Goal: Task Accomplishment & Management: Manage account settings

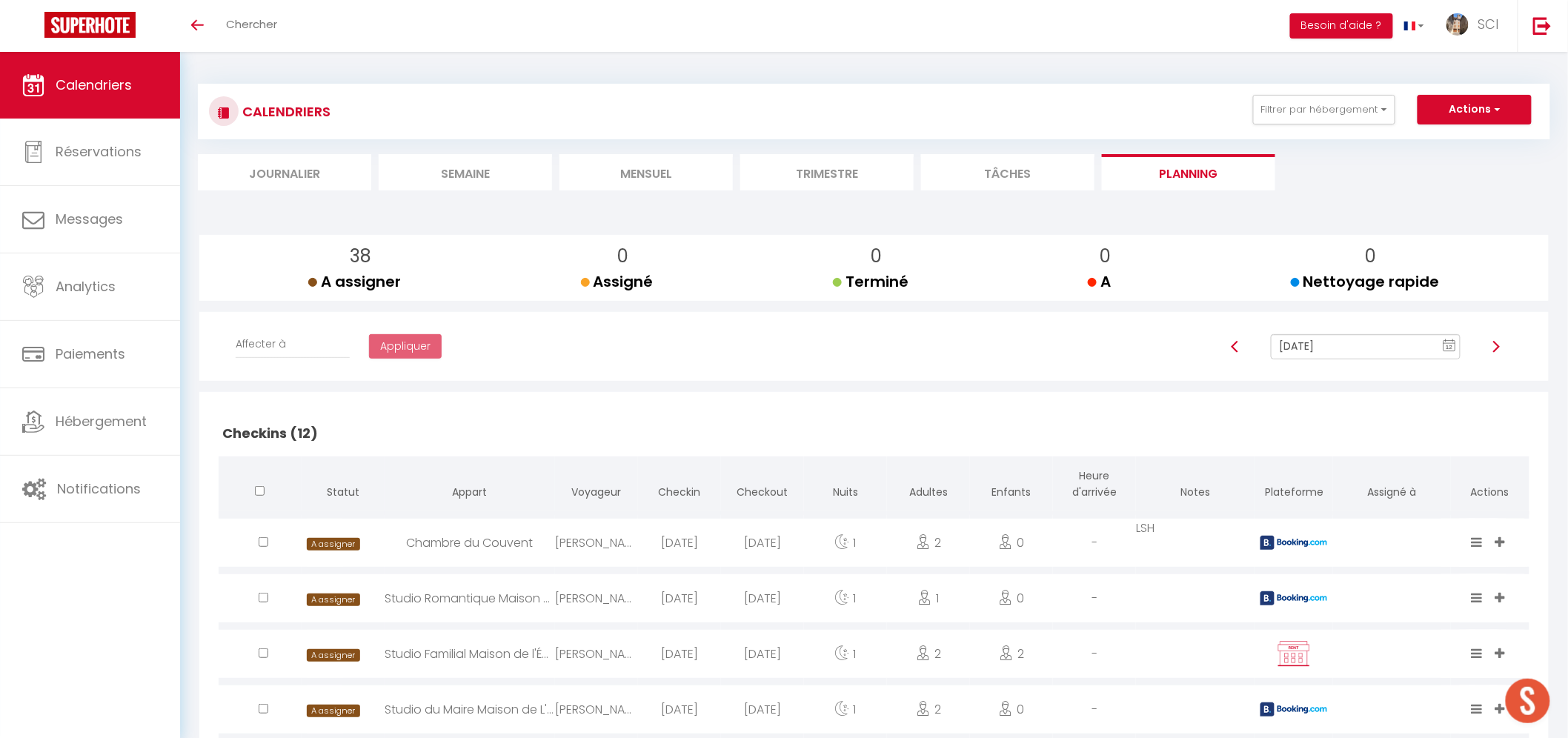
click at [1157, 183] on li "Planning" at bounding box center [1189, 172] width 174 height 36
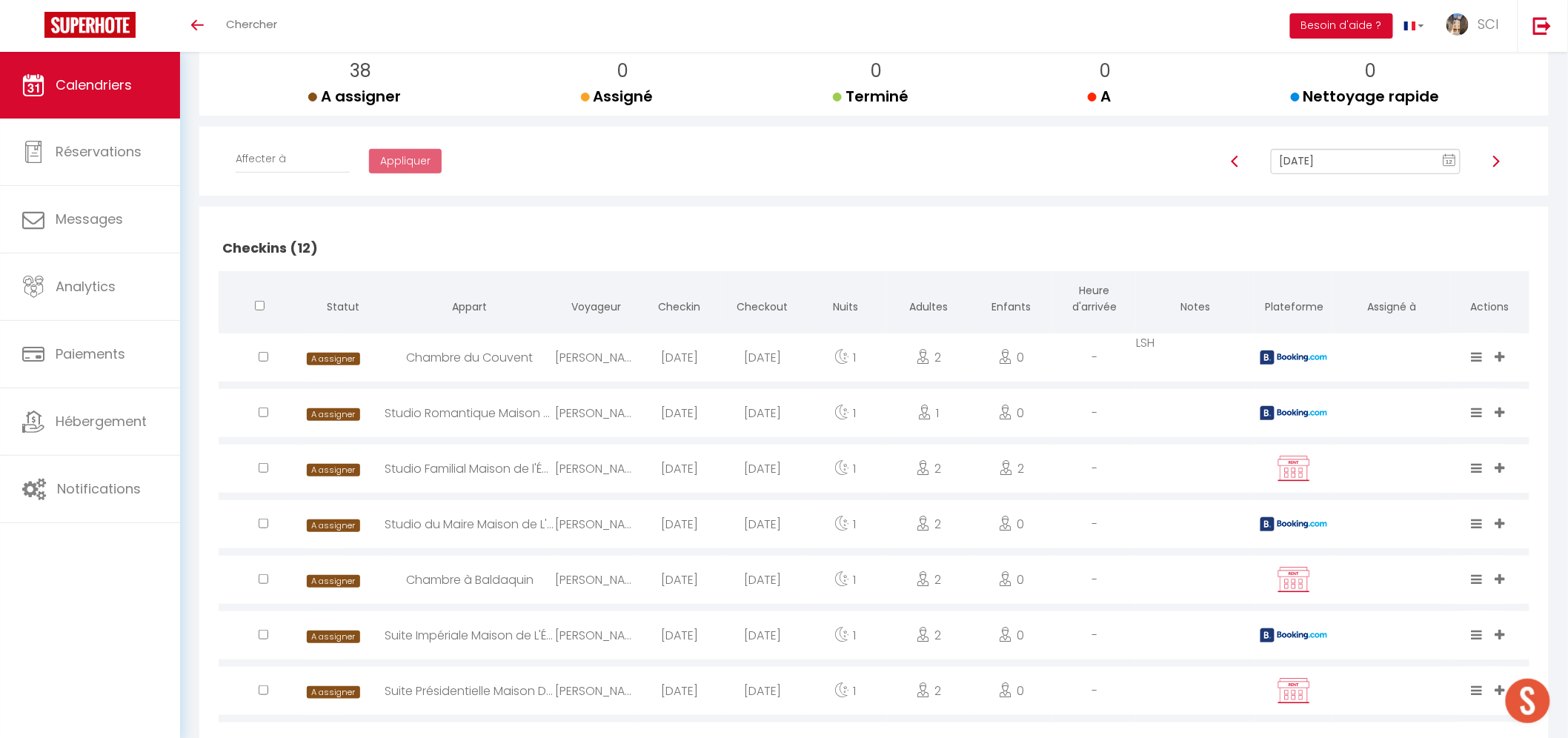
scroll to position [165, 0]
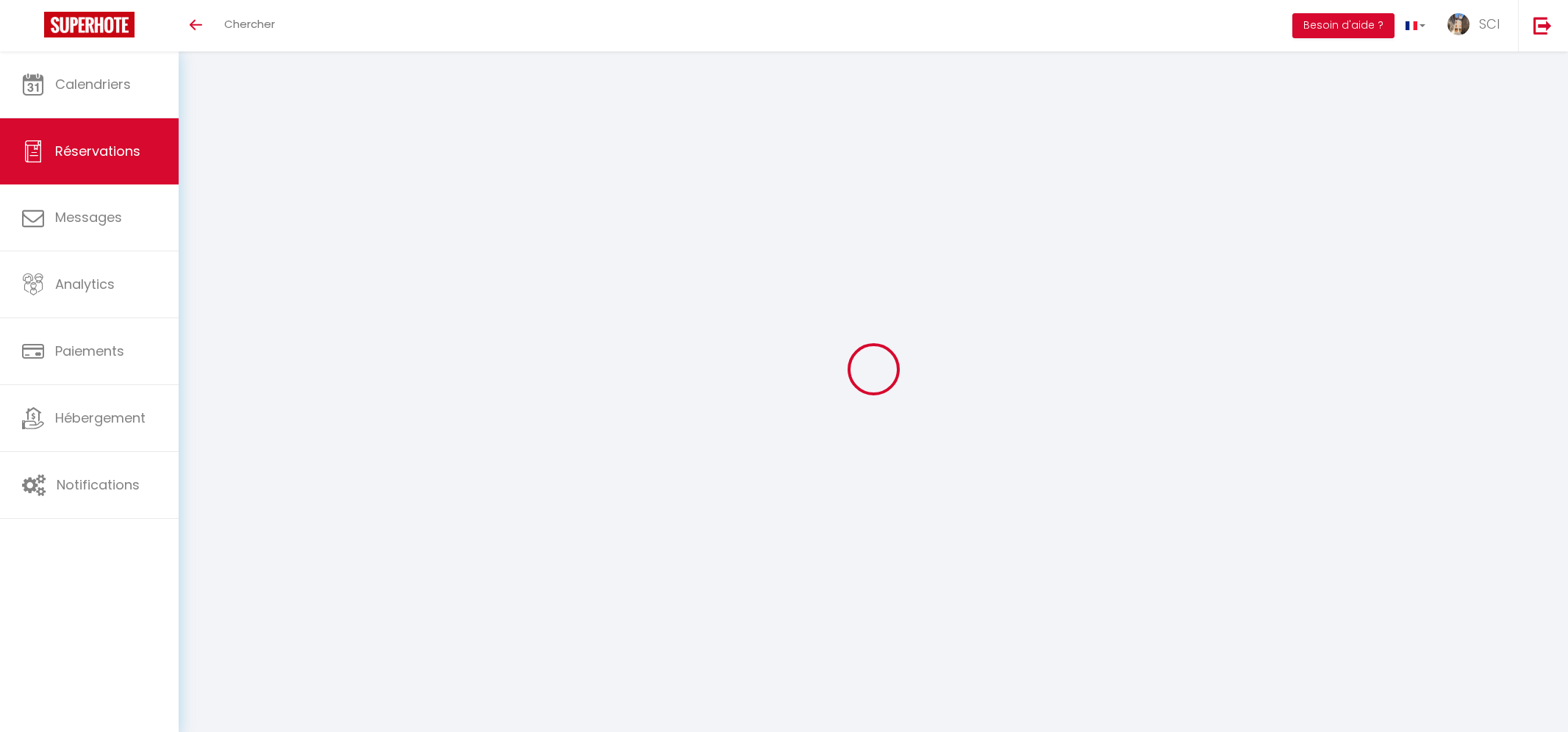
select select
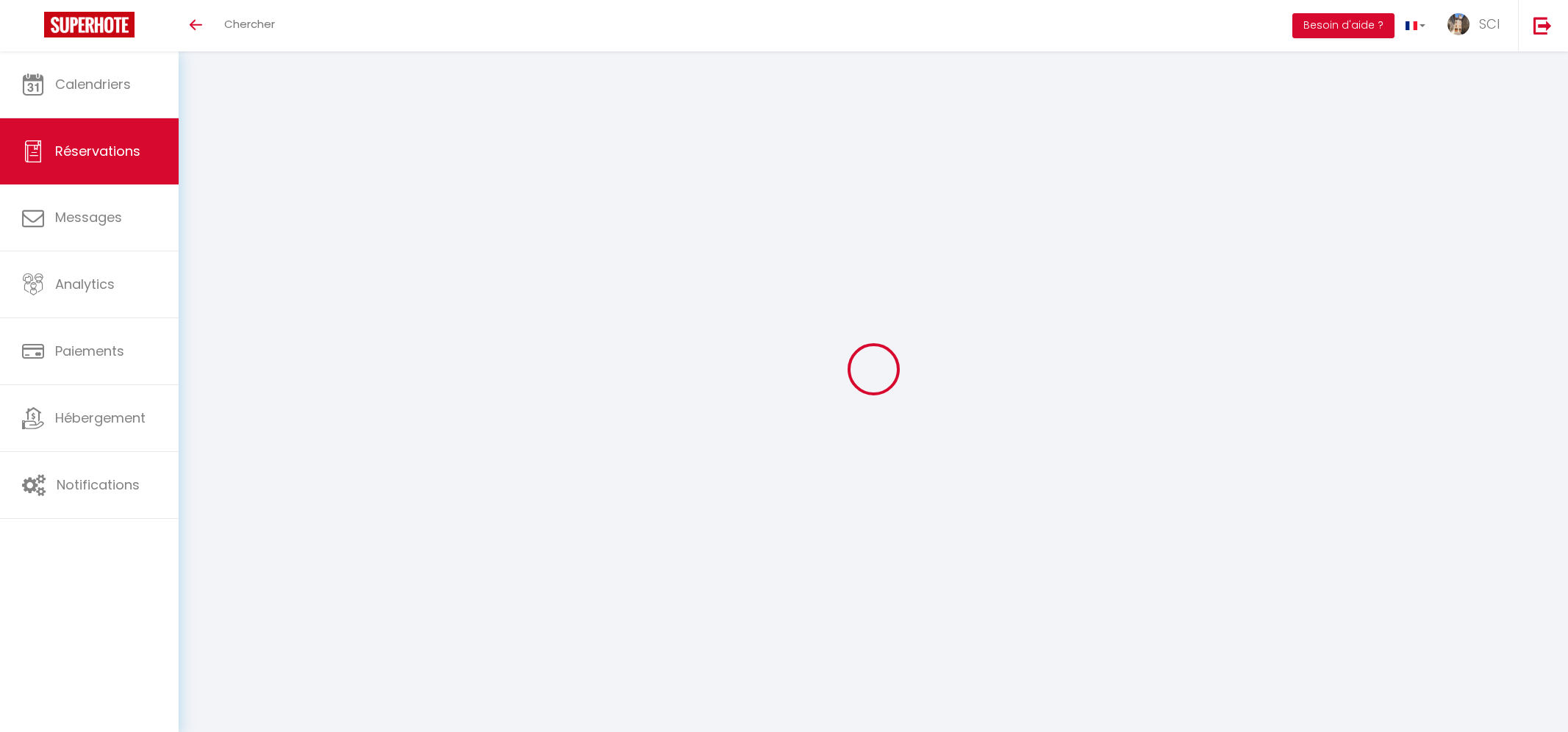
select select
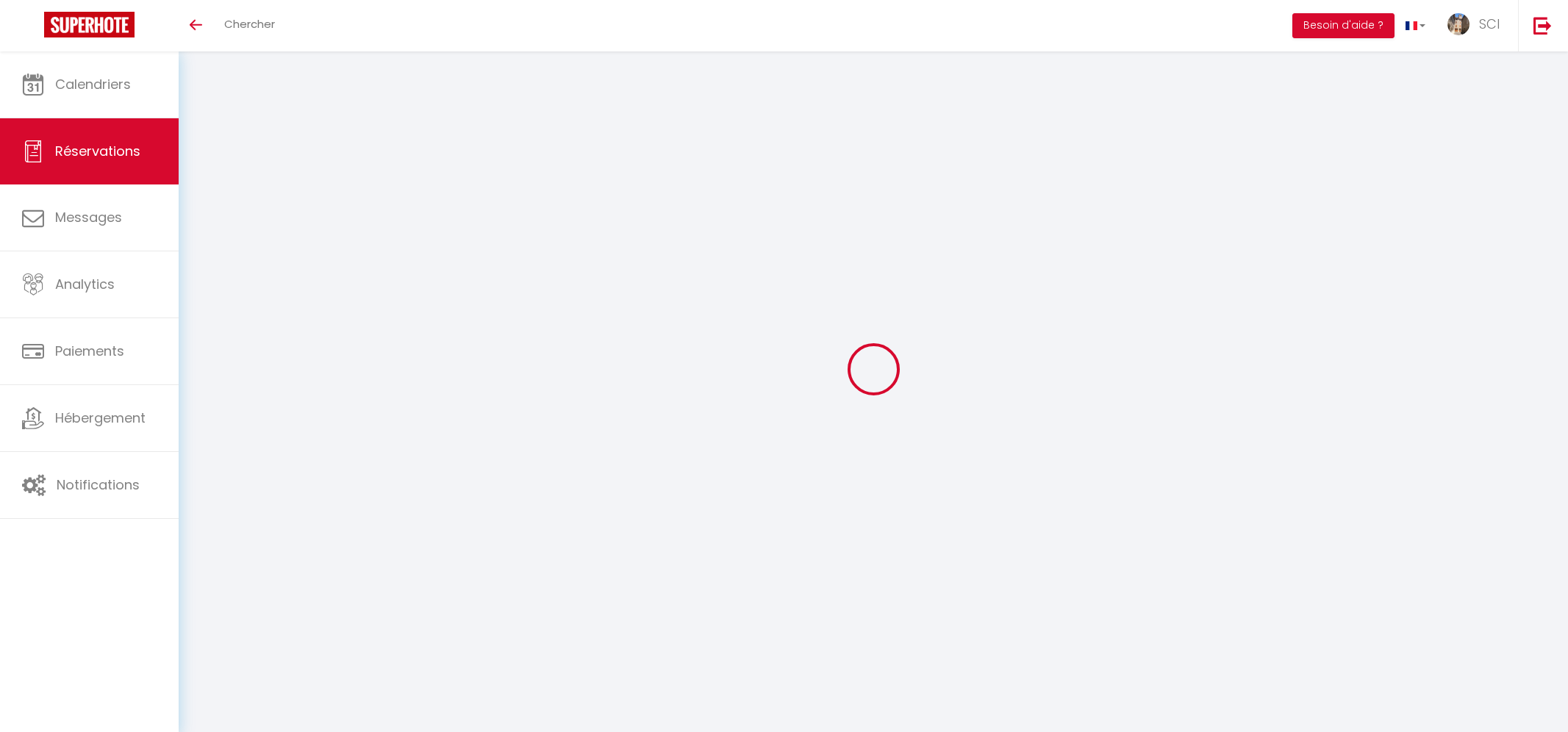
checkbox input "false"
select select
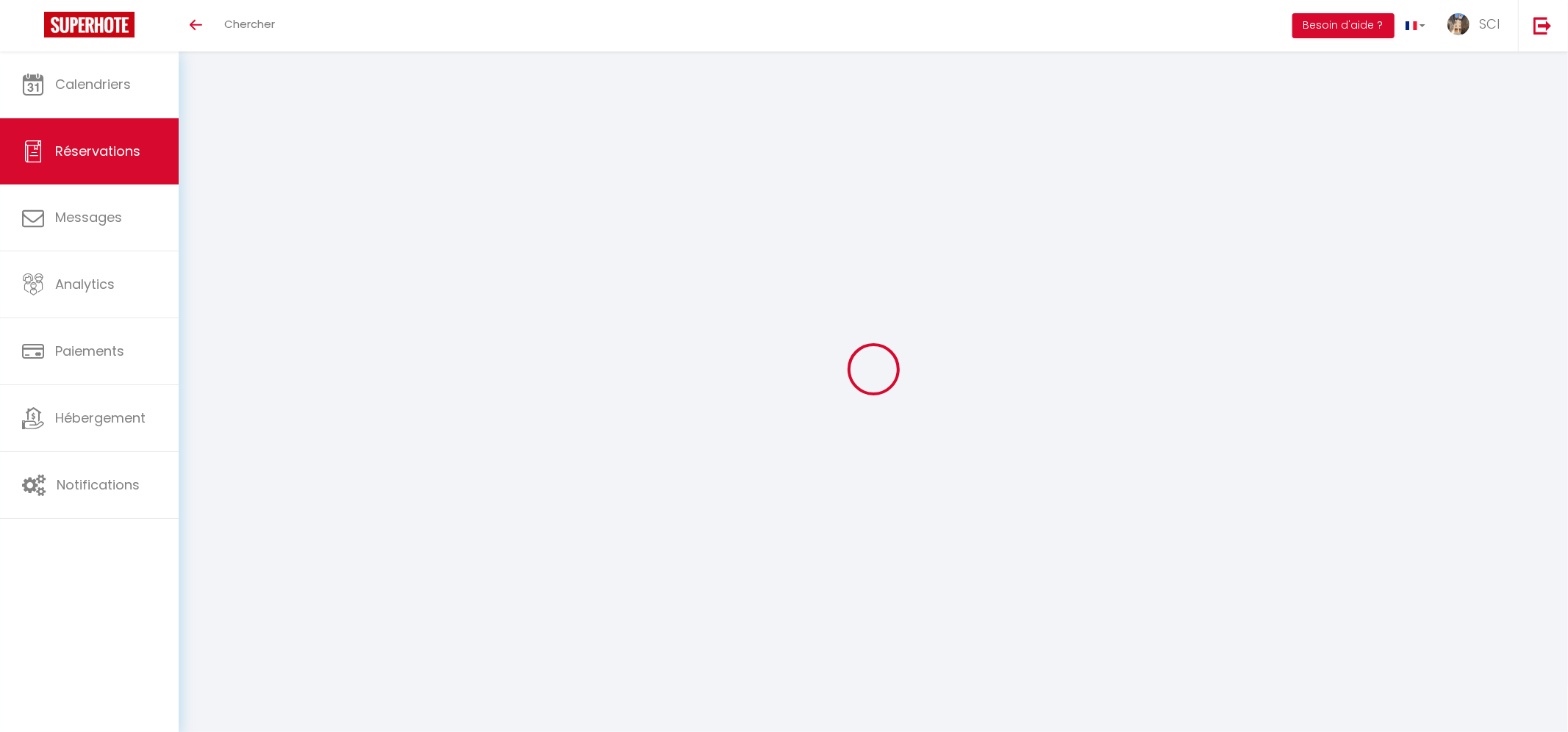
select select
checkbox input "false"
select select
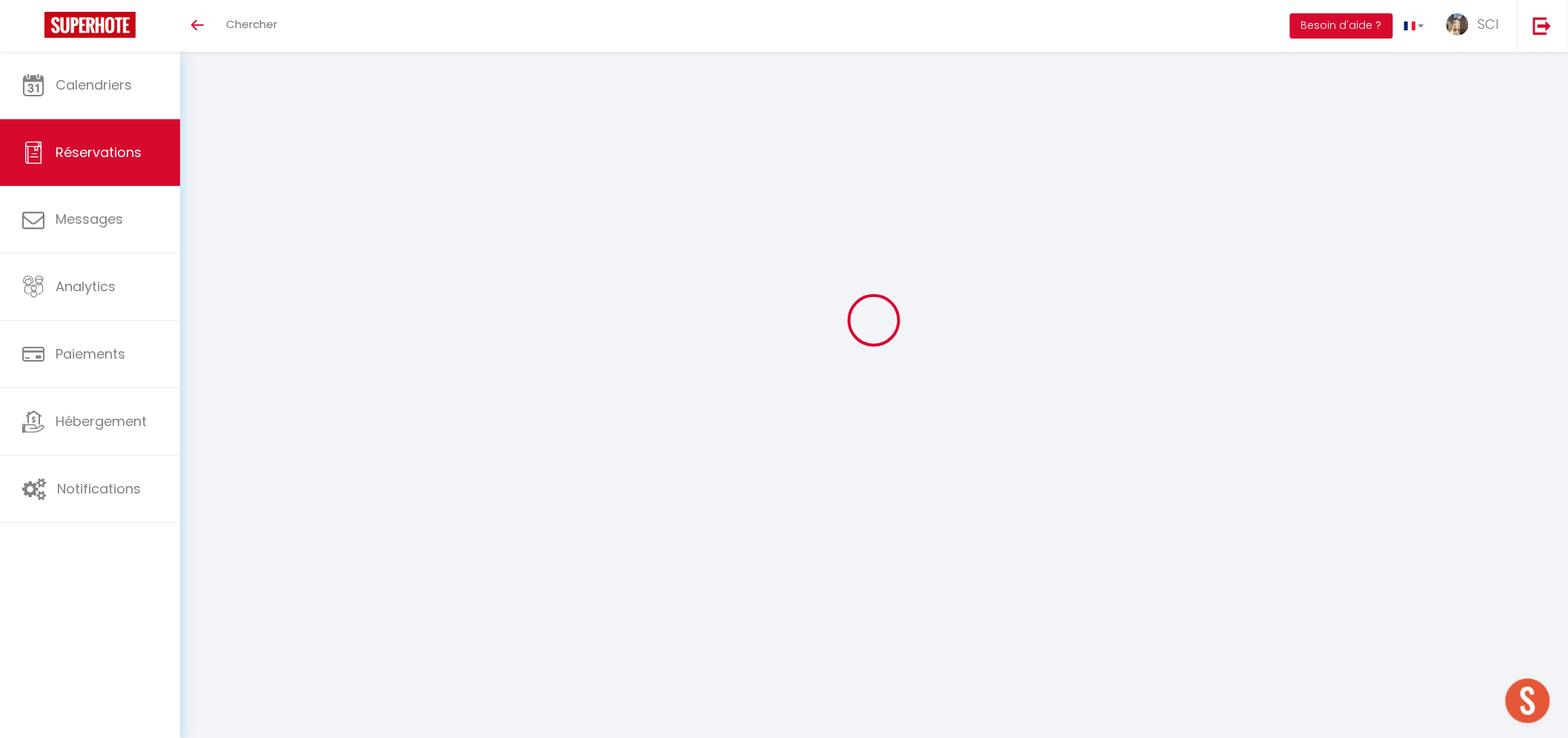
type input "Karen"
type input "Blache"
type input "karblac69@gmail.com"
type input "+33663215992"
type input "."
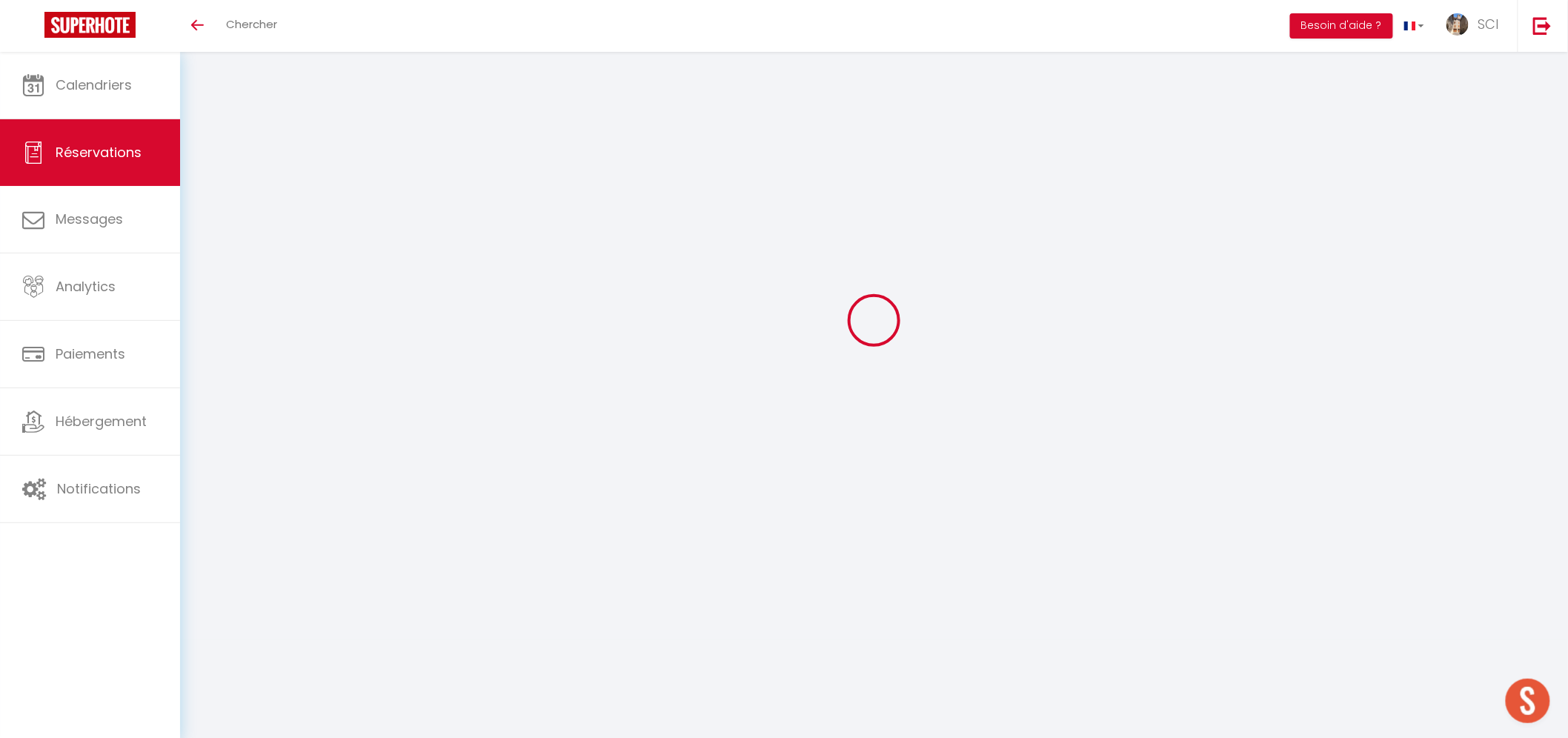
select select "FR"
select select "11995"
select select "1"
type input "Lun 13 Octobre 2025"
select select
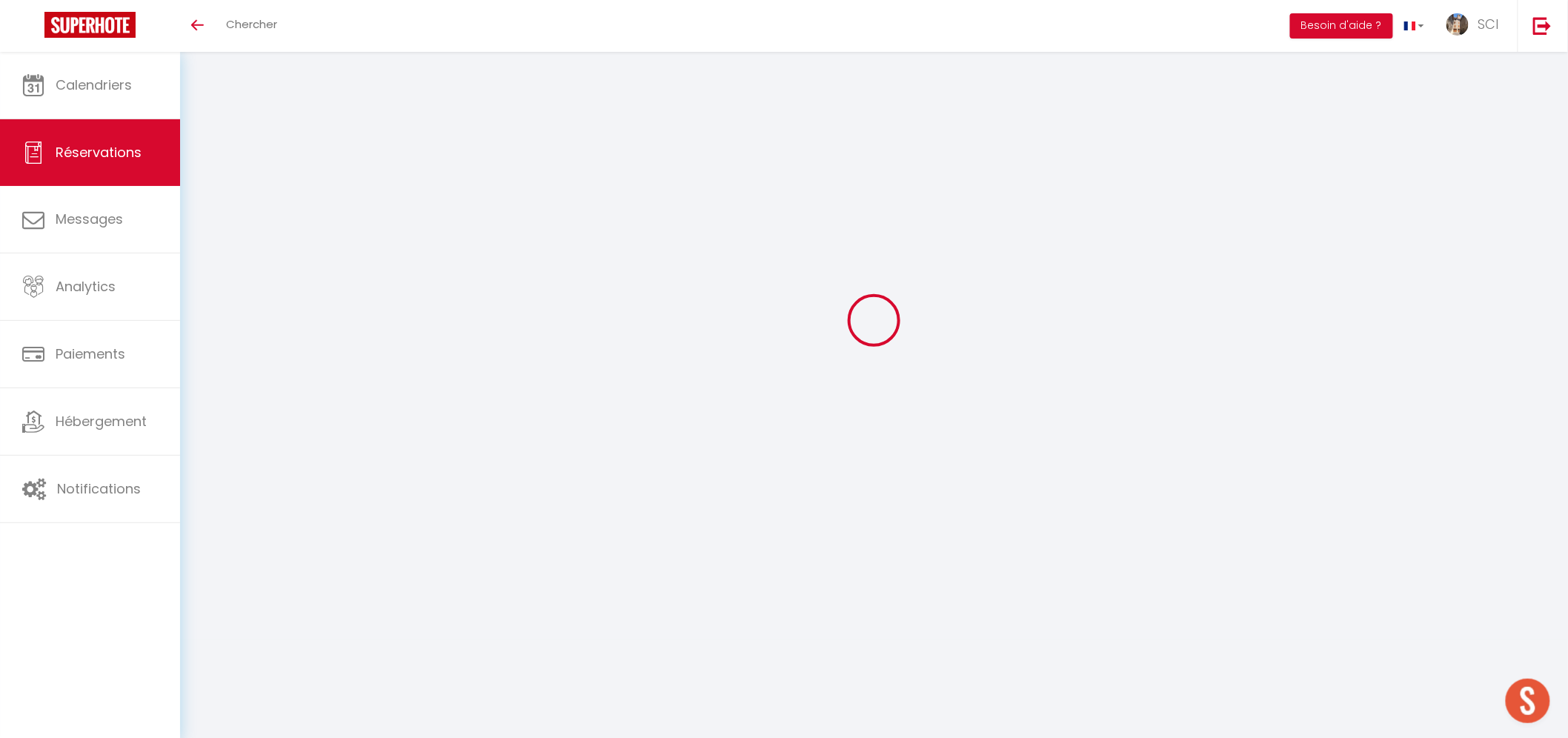
type input "Jeu 16 Octobre 2025"
select select
type input "2"
select select "12"
select select
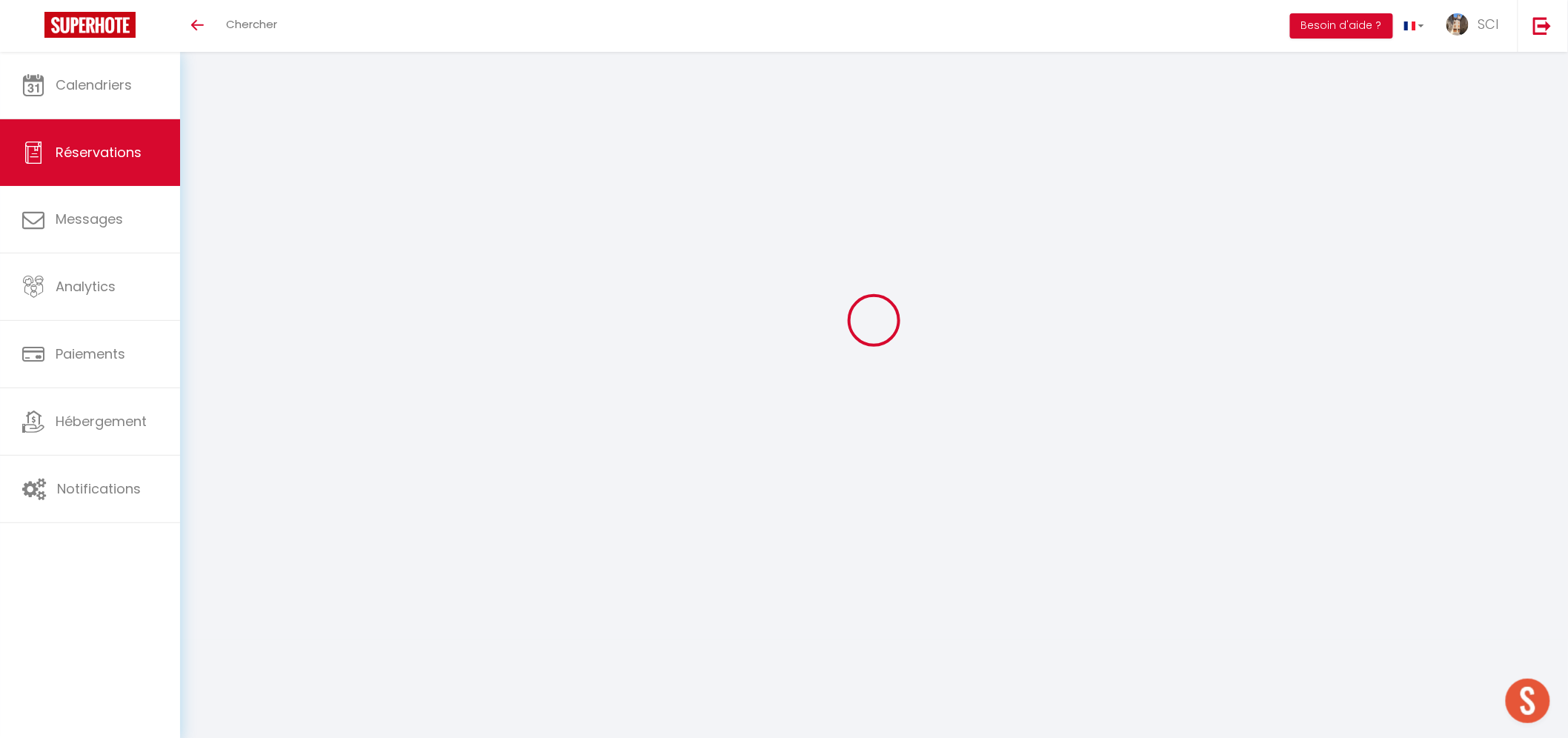
type input "170"
checkbox input "false"
type input "0"
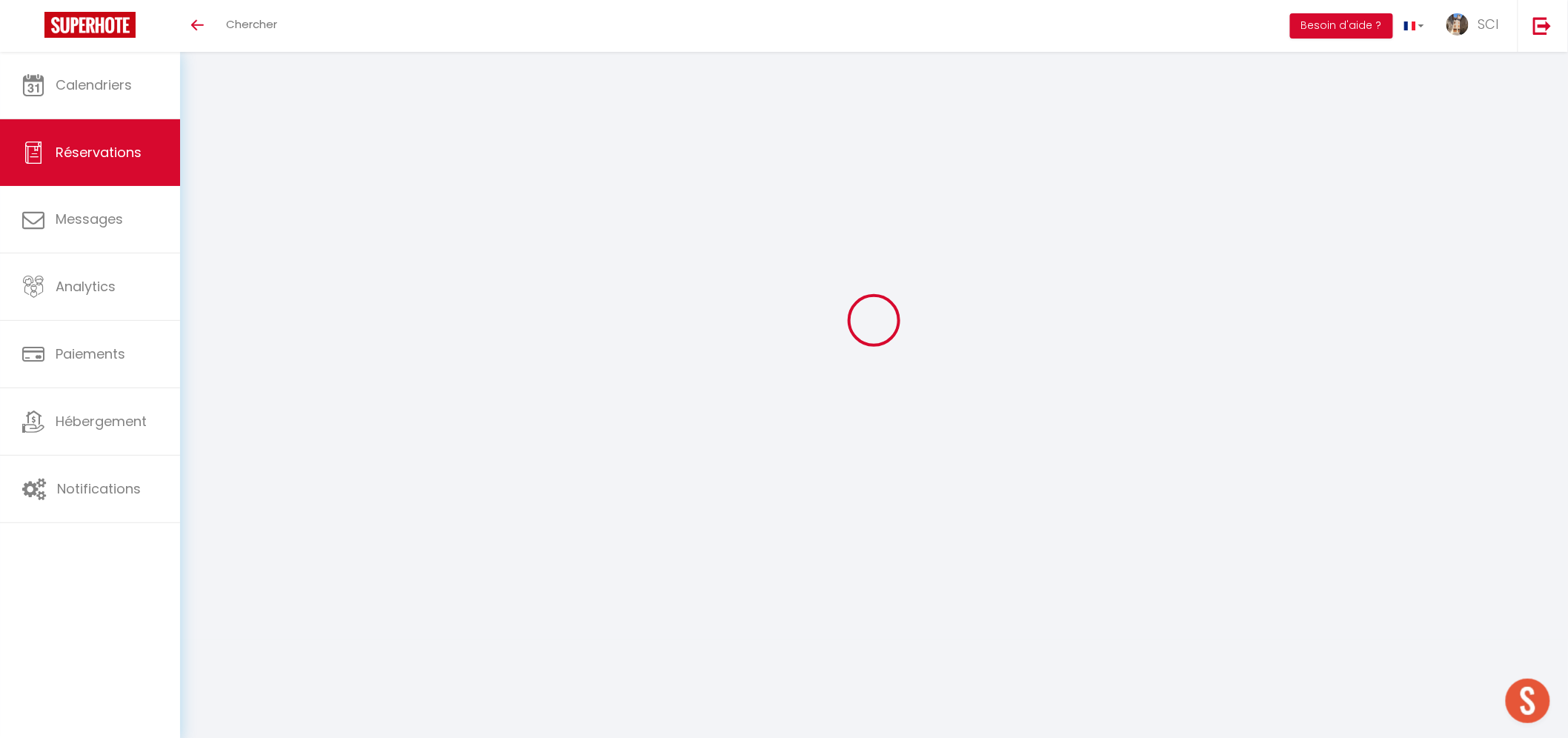
type input "0"
select select
select select "15"
checkbox input "false"
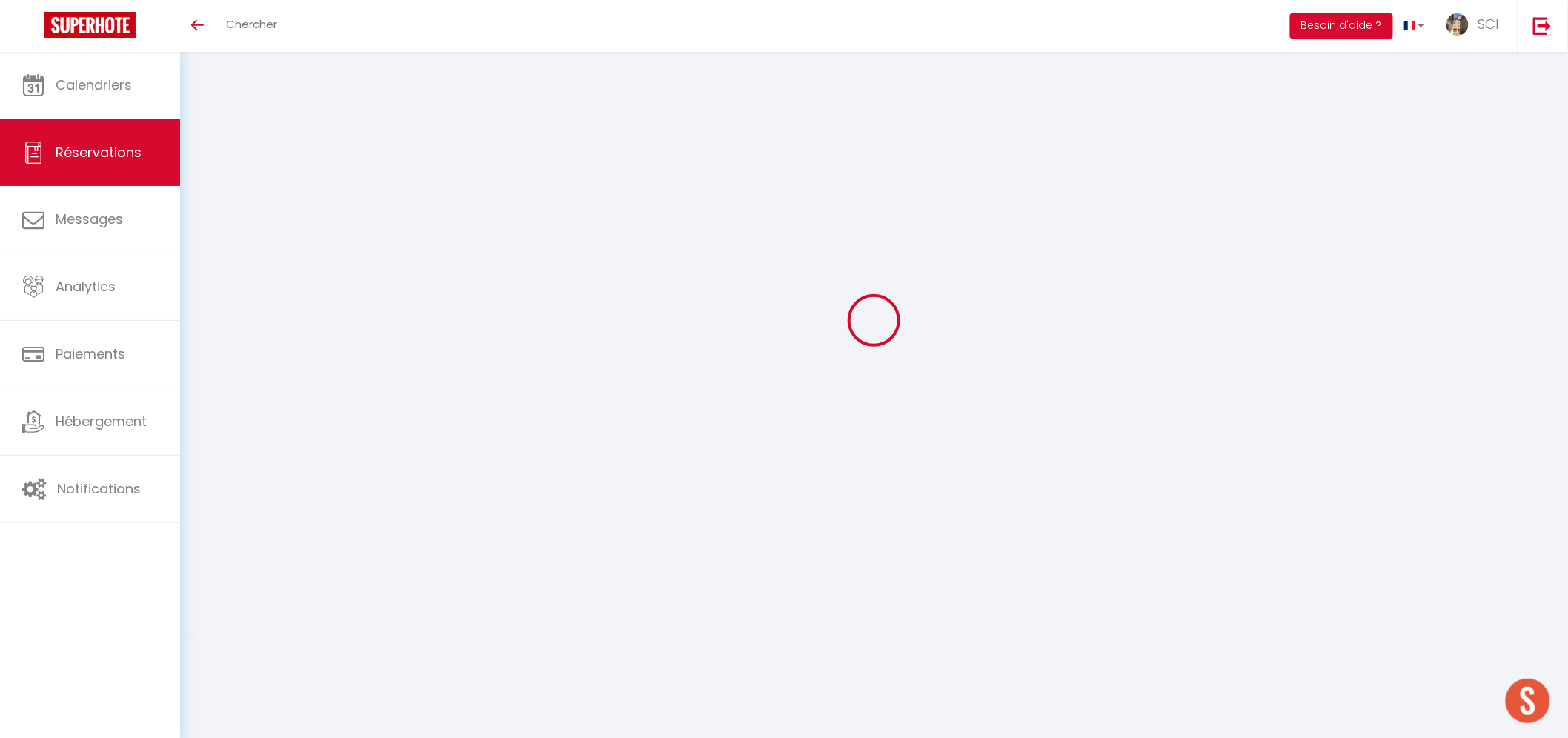
select select
checkbox input "false"
select select
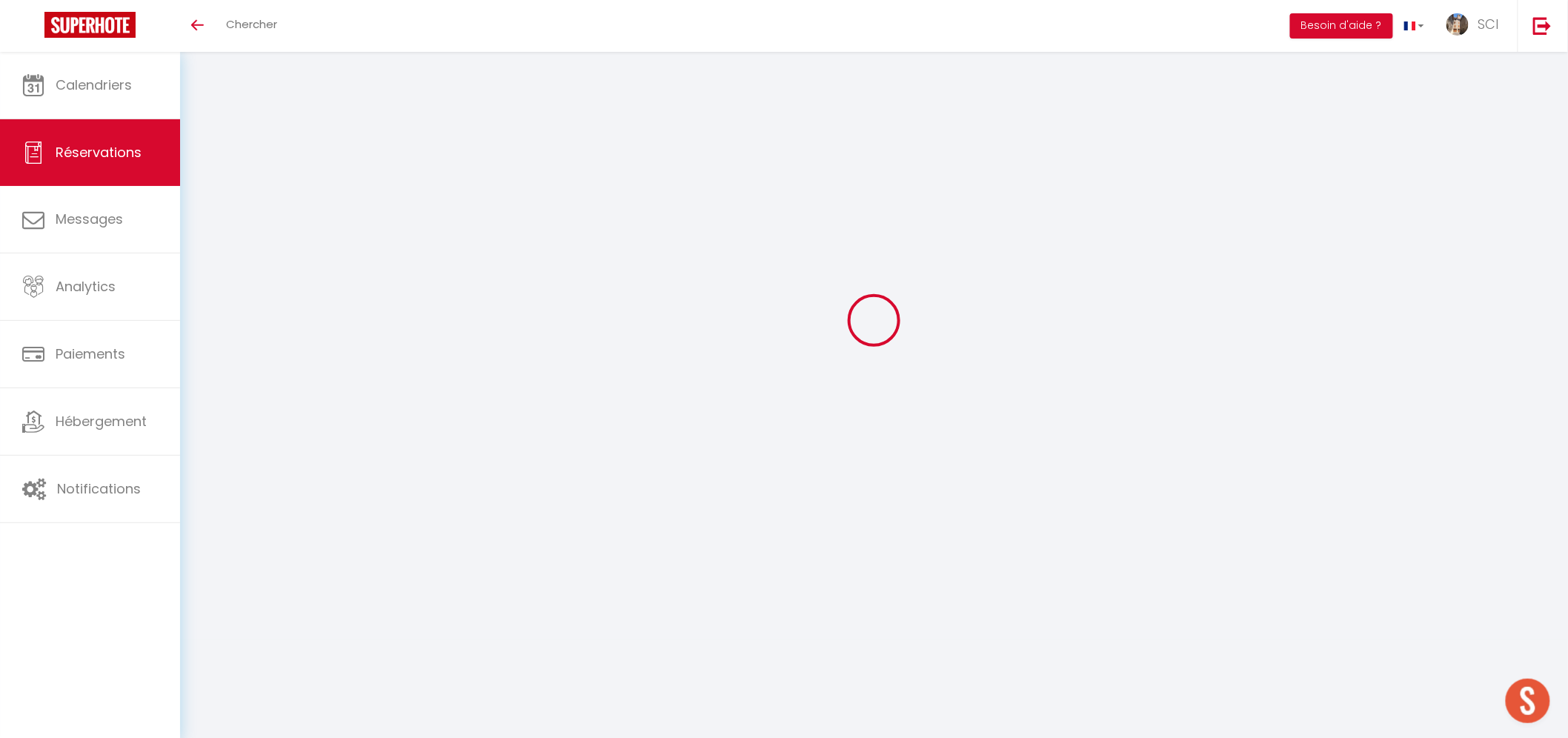
checkbox input "false"
type textarea "Avait réservé la suite présidentielle du 14 au 15 mais voulait le studio romant…"
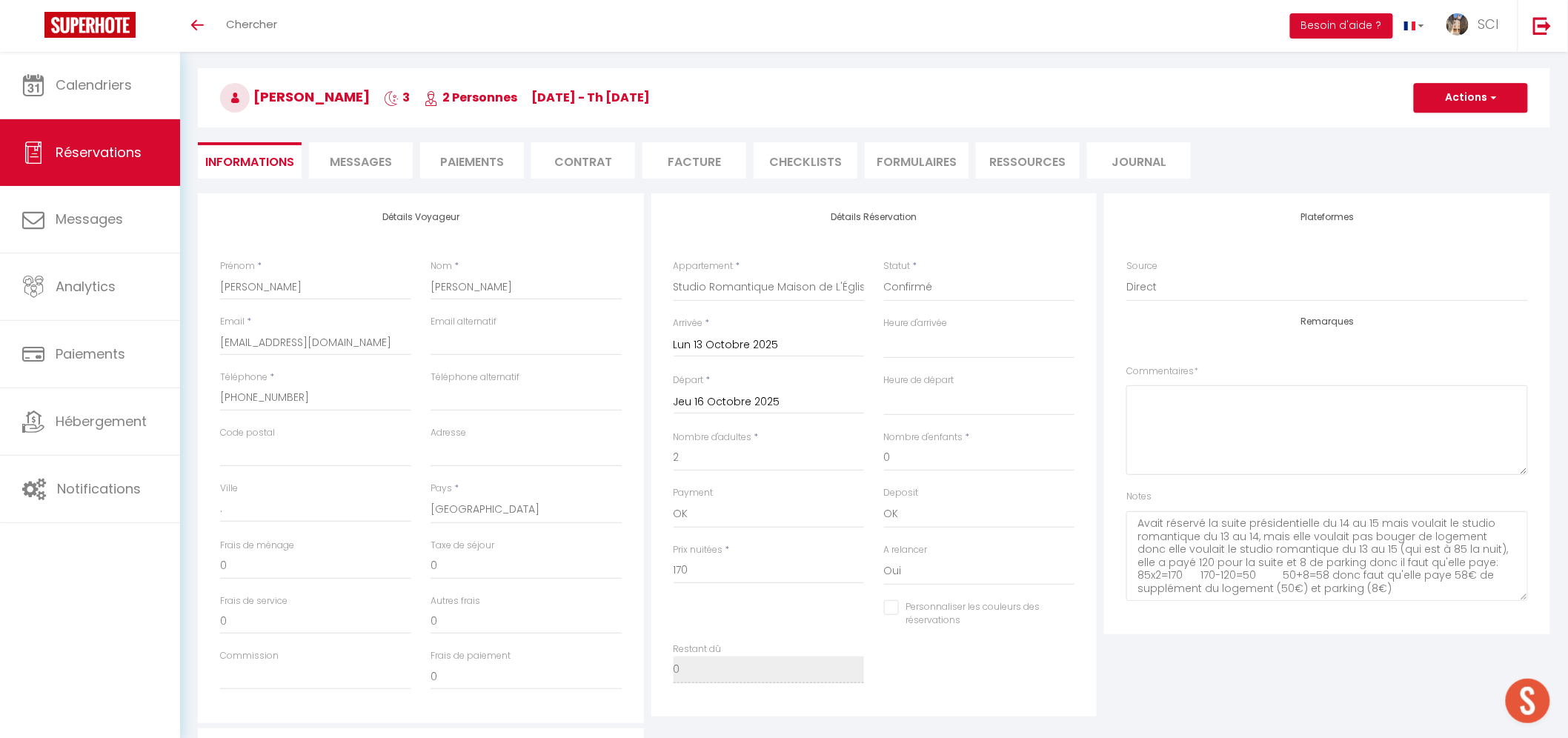
select select
checkbox input "false"
select select
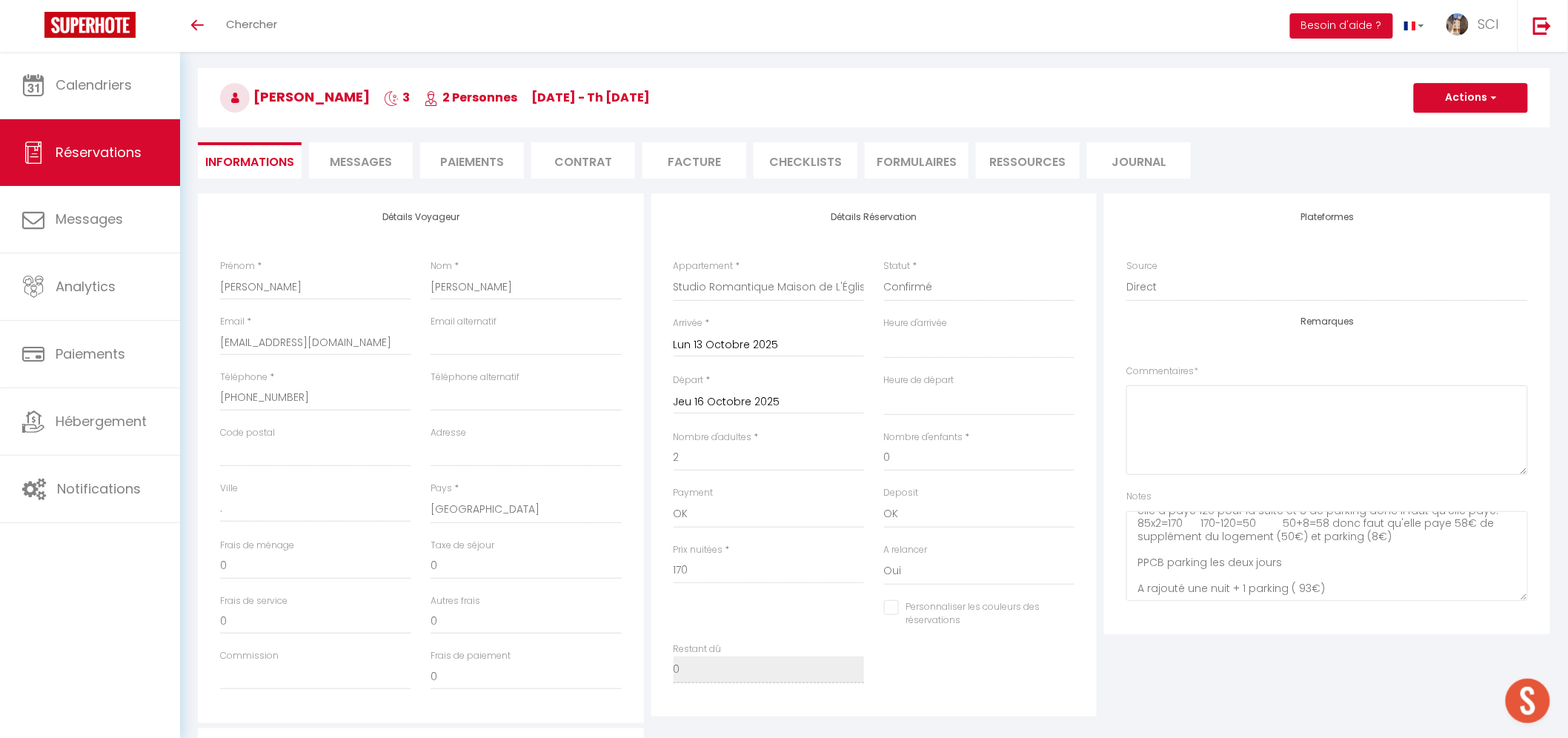
scroll to position [0, 0]
click at [409, 157] on li "Messages" at bounding box center [361, 161] width 104 height 36
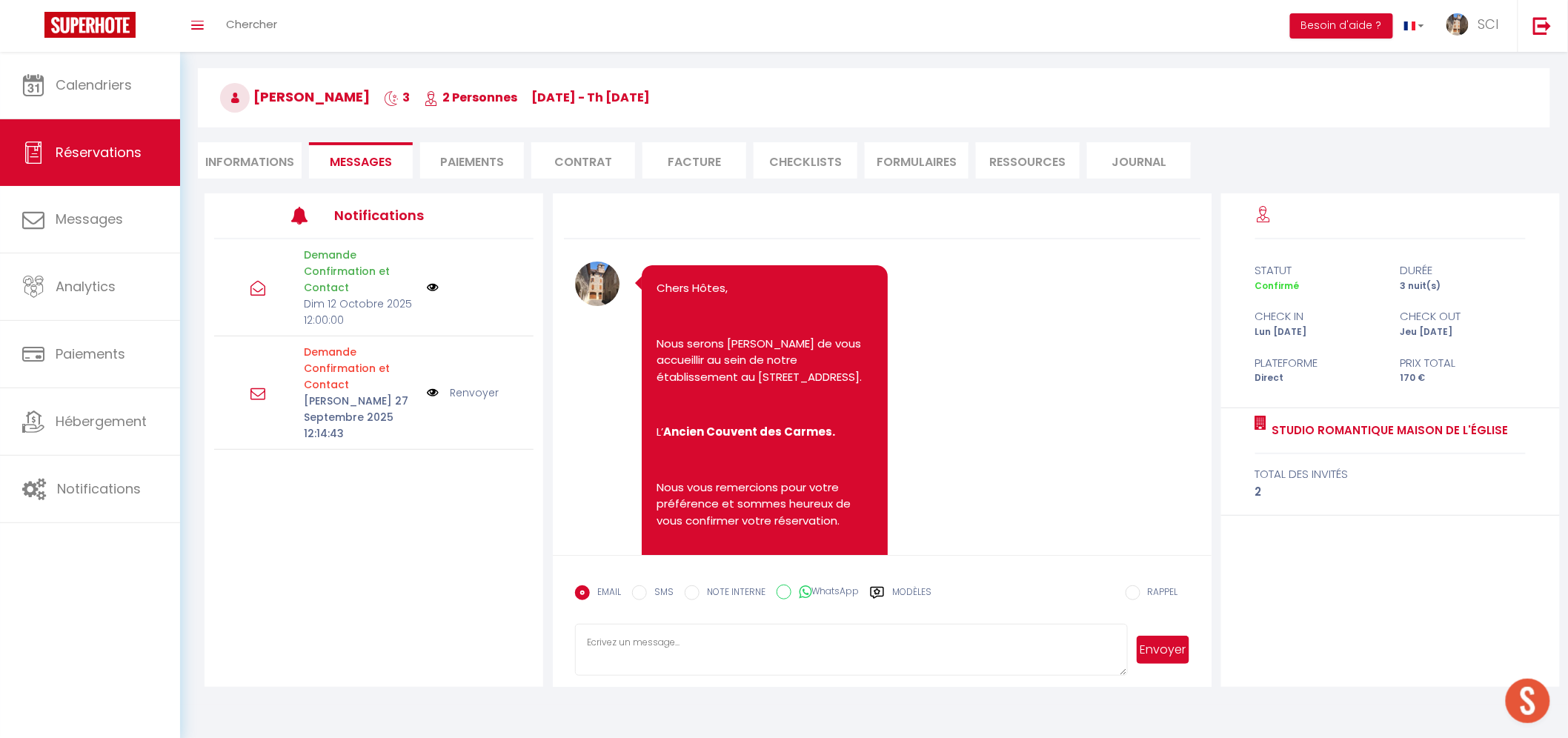
click at [620, 662] on textarea at bounding box center [850, 650] width 552 height 52
paste textarea "Bonjour Madame Monsieur Notre établissement est situé au 6 Rue Voltaire, en arr…"
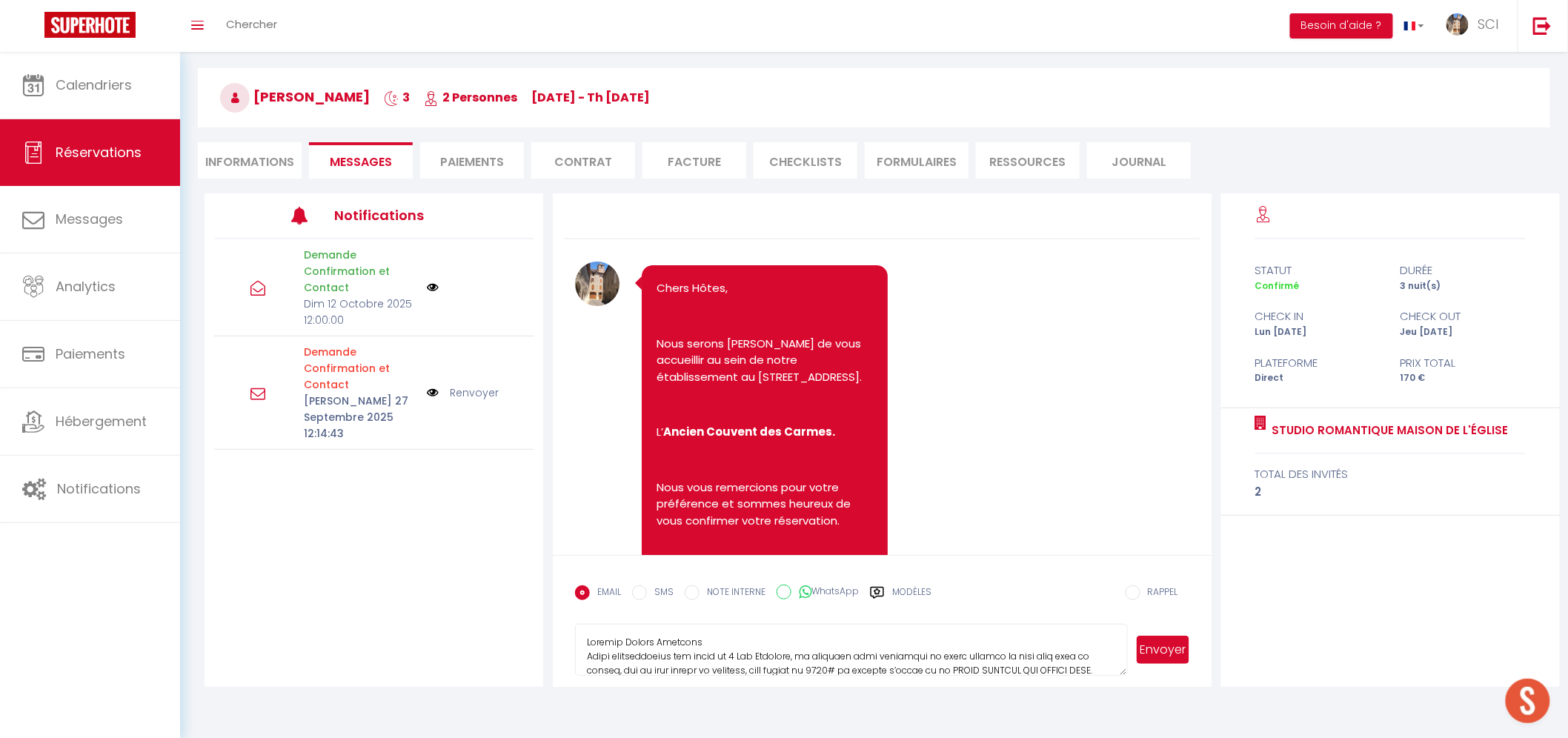
click at [764, 642] on textarea at bounding box center [850, 650] width 552 height 52
click at [959, 643] on textarea at bounding box center [850, 650] width 552 height 52
type textarea "Bonjour Madame Monsieur Blache, Notre établissement est situé au 6 Rue Voltaire…"
click at [1171, 648] on button "Envoyer" at bounding box center [1163, 650] width 52 height 28
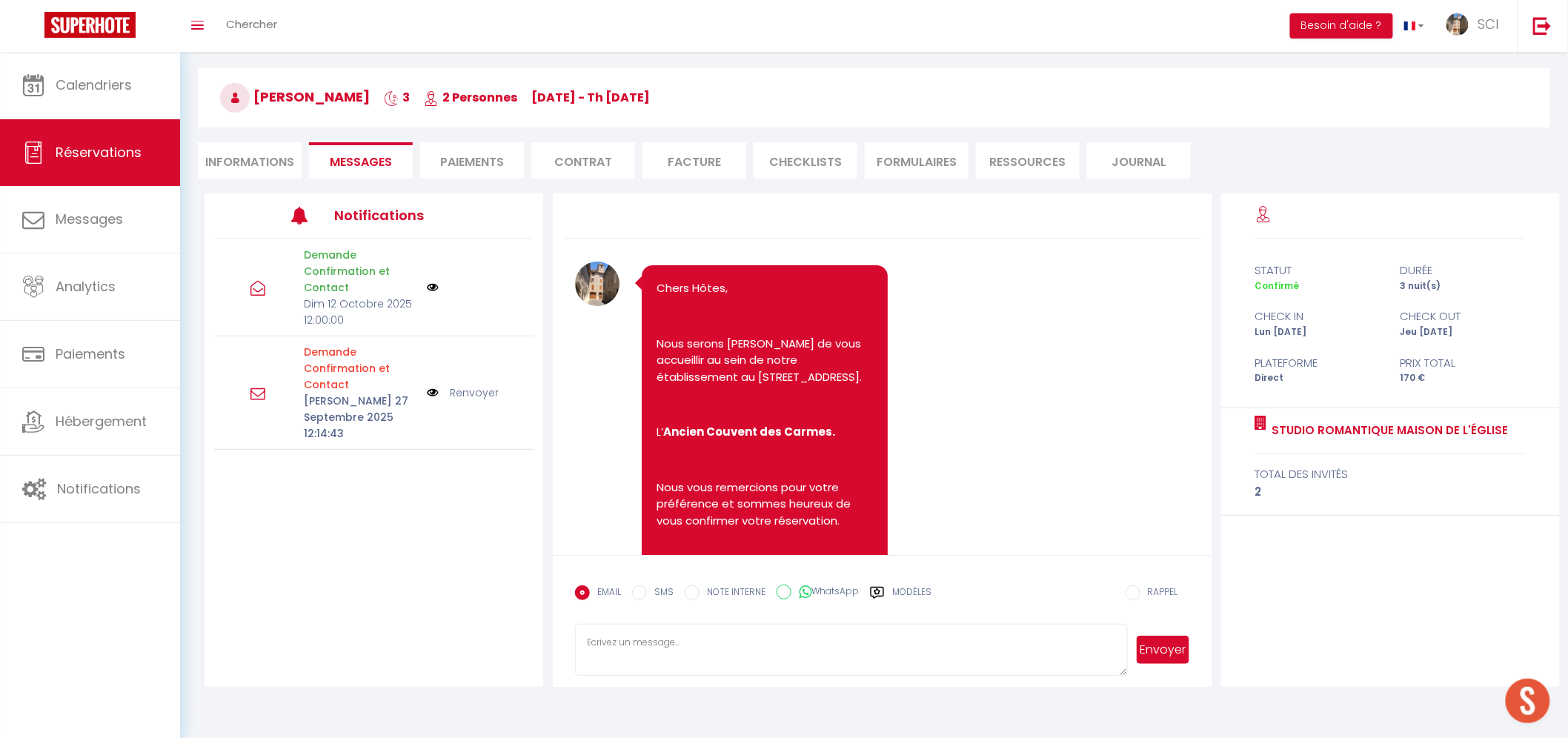
scroll to position [611, 0]
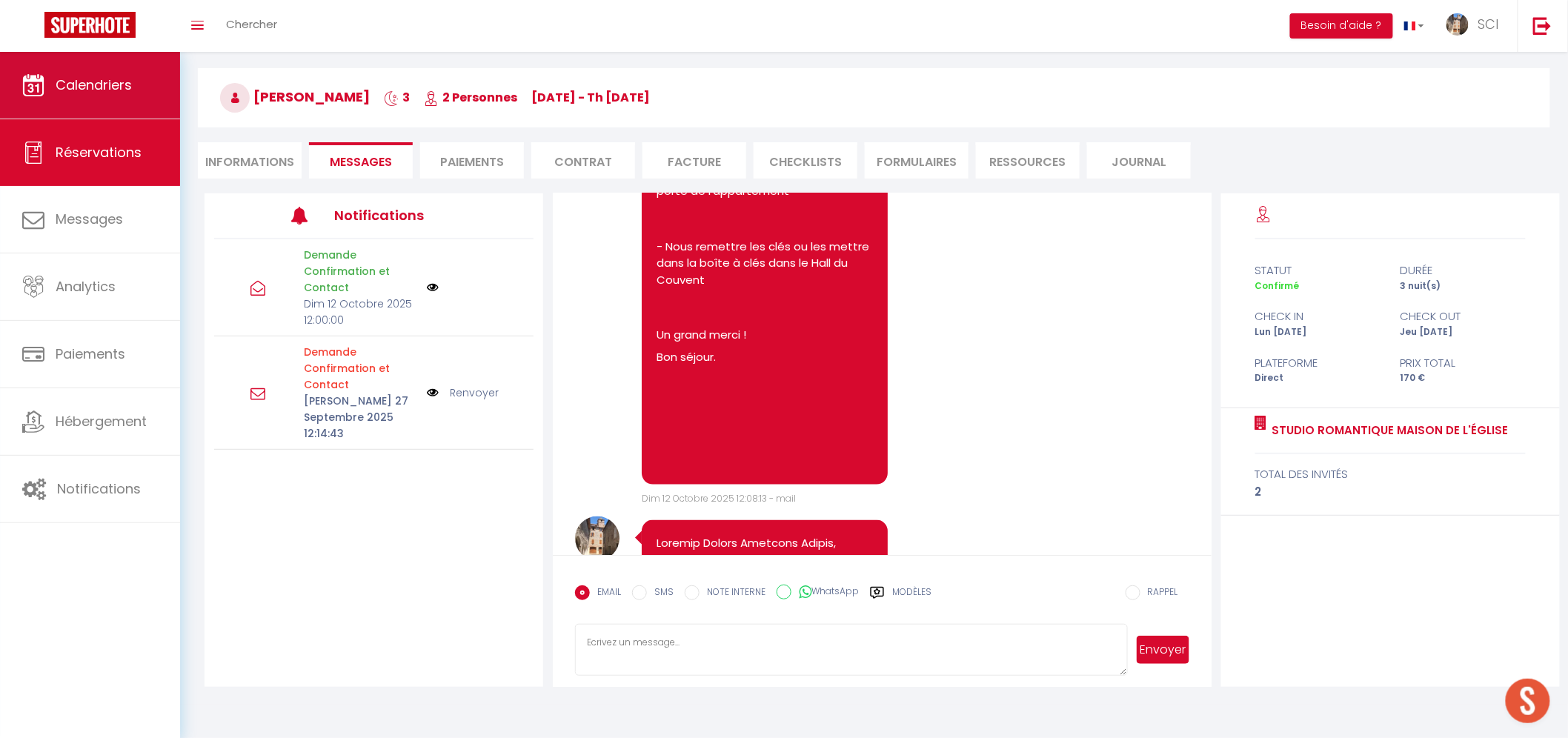
click at [119, 91] on span "Calendriers" at bounding box center [94, 85] width 76 height 19
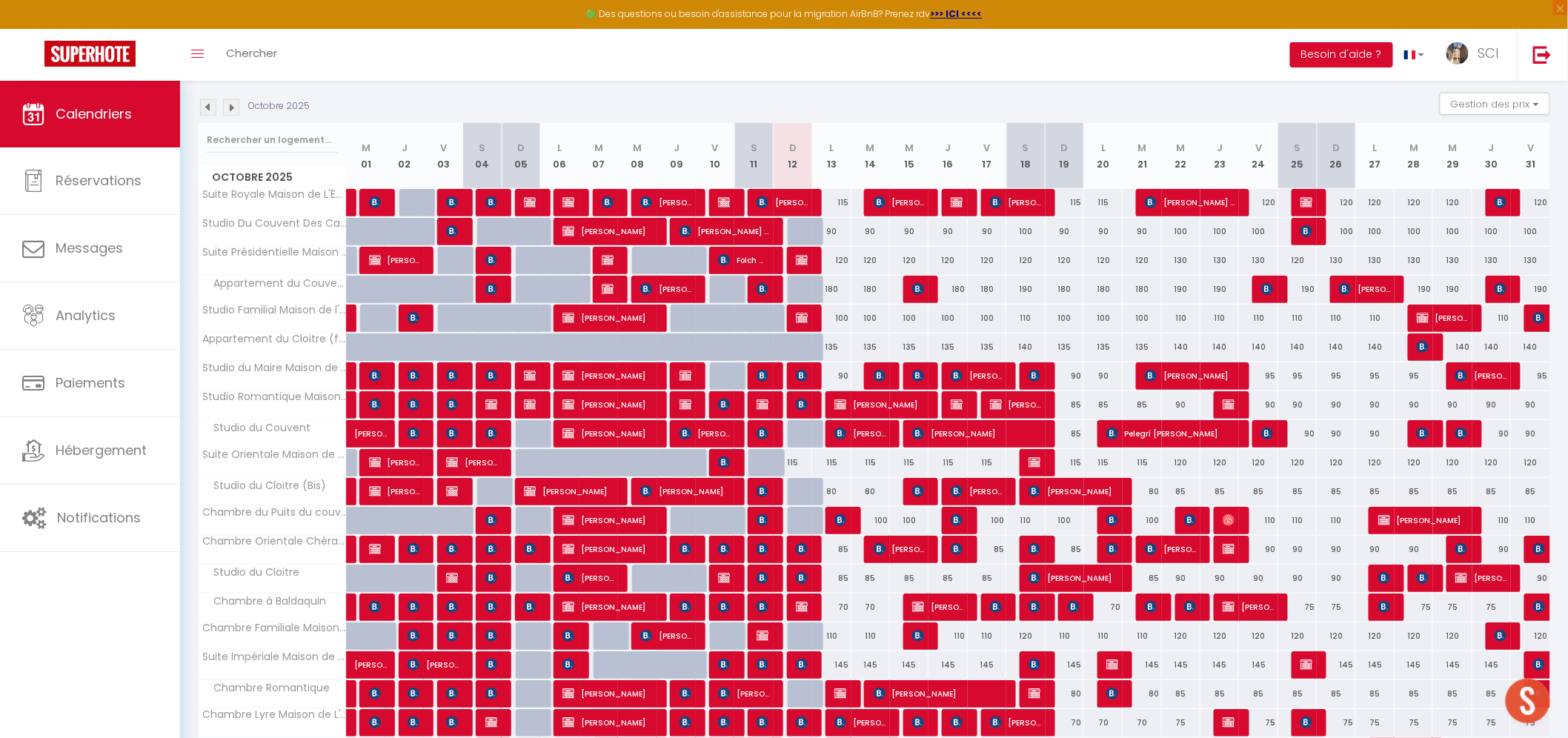
scroll to position [277, 0]
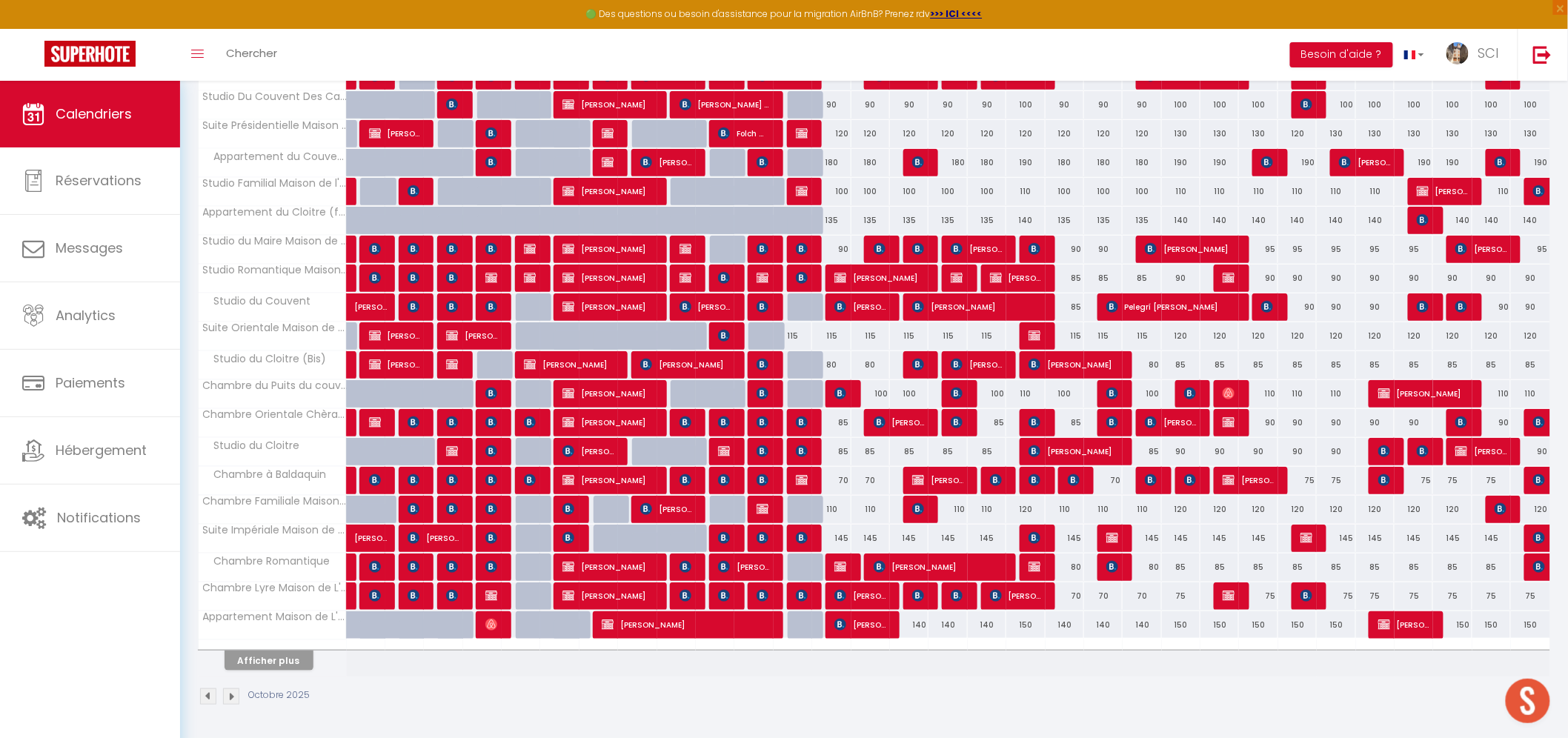
click at [235, 694] on img at bounding box center [231, 697] width 16 height 16
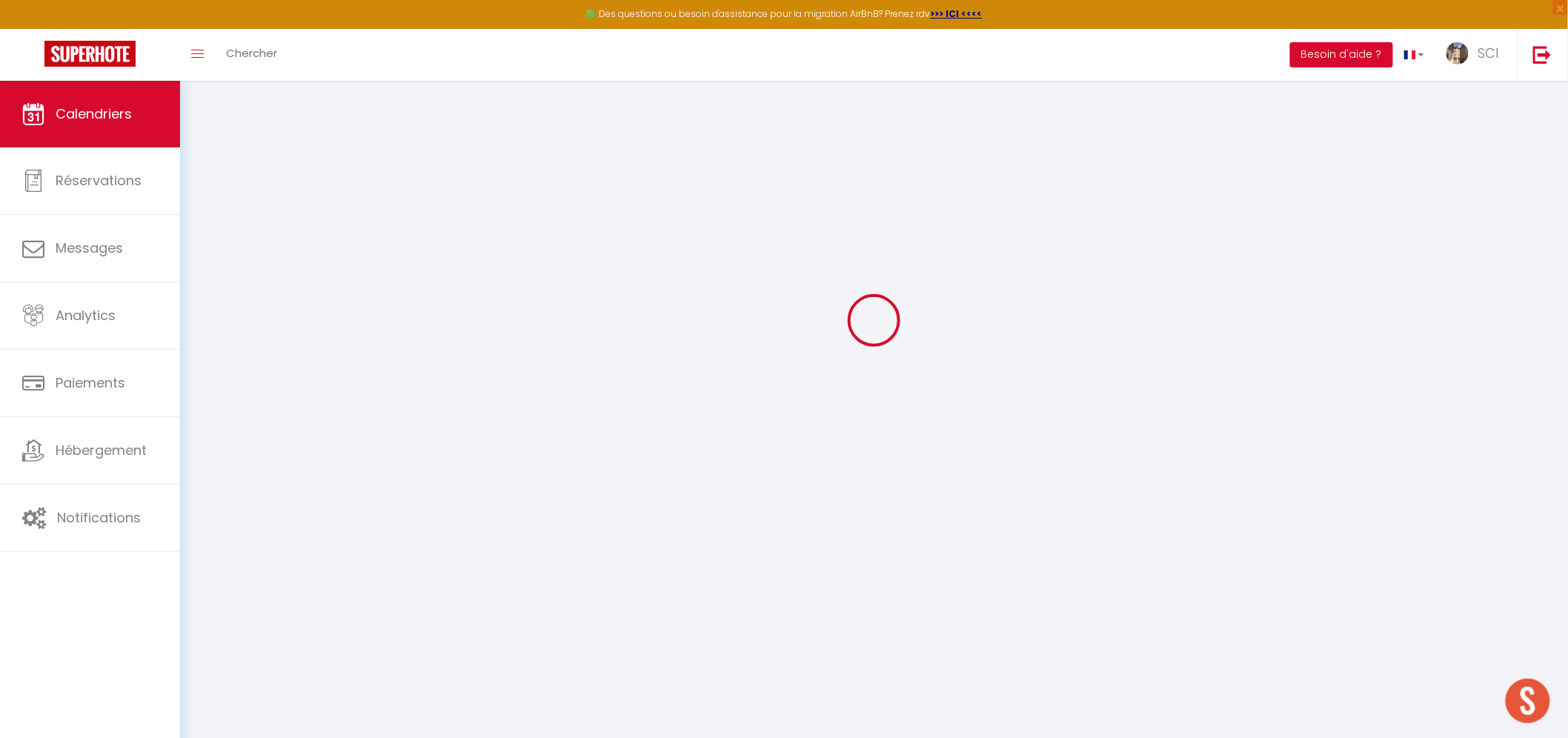
scroll to position [80, 0]
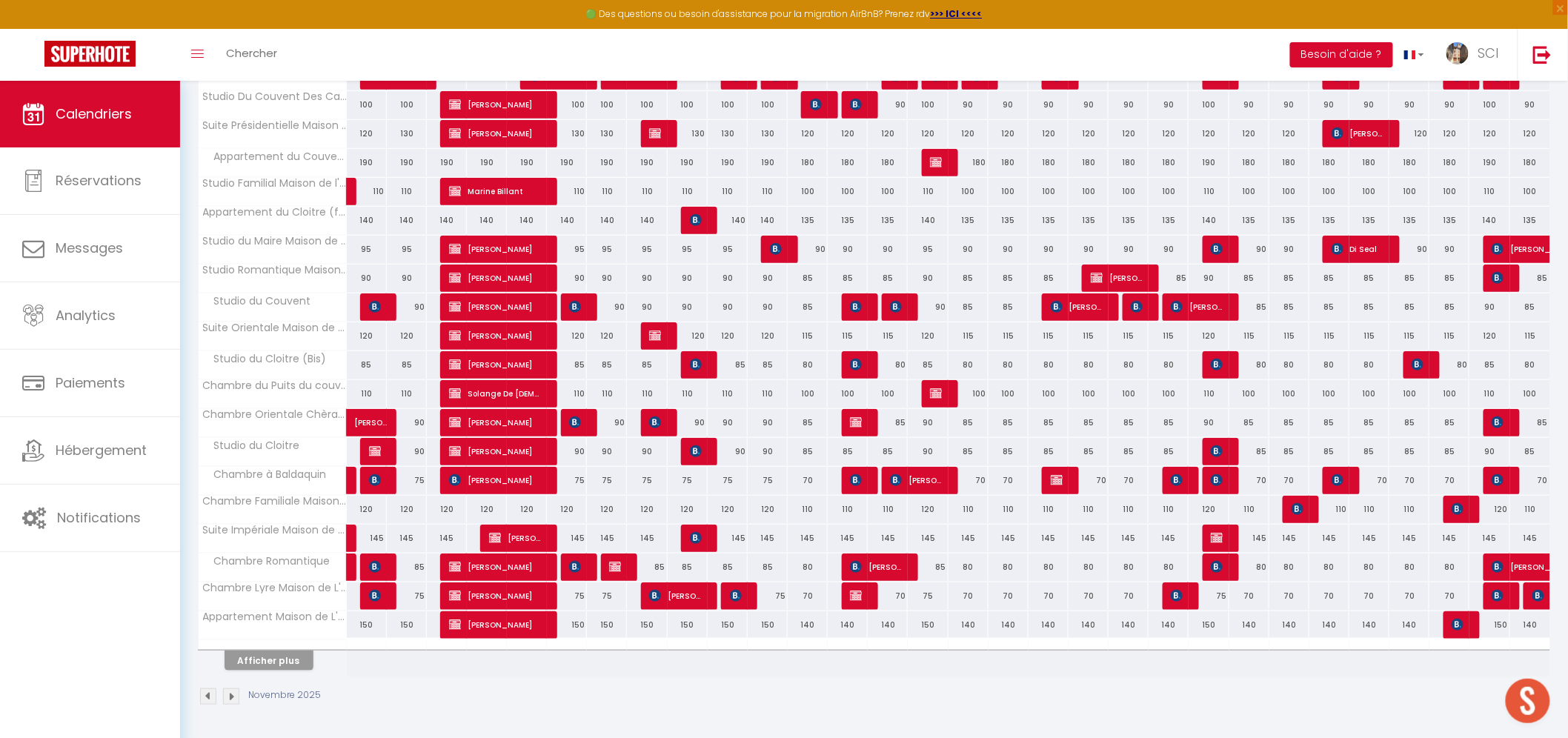
click at [235, 695] on img at bounding box center [231, 697] width 16 height 16
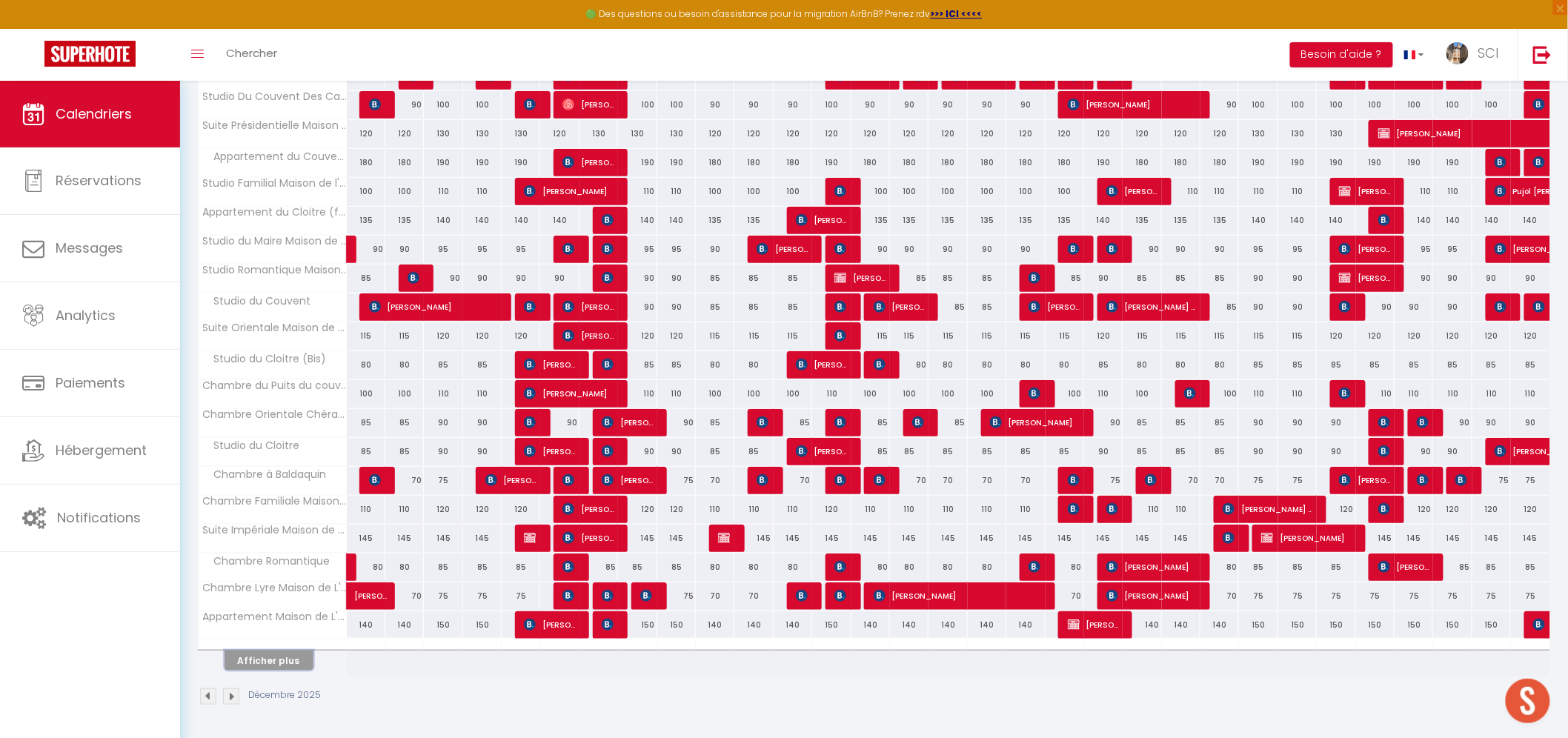
click at [269, 654] on button "Afficher plus" at bounding box center [268, 661] width 89 height 20
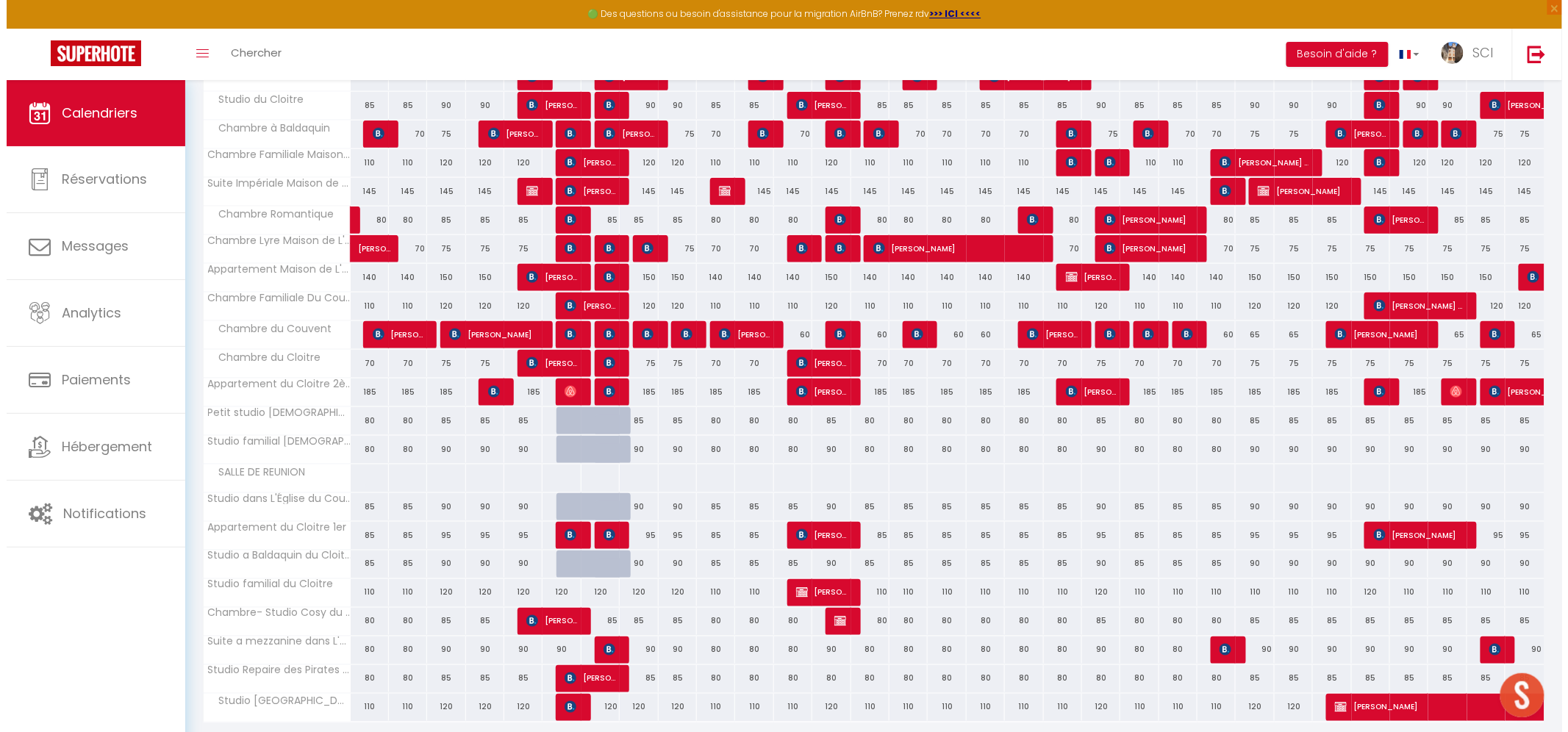
scroll to position [608, 0]
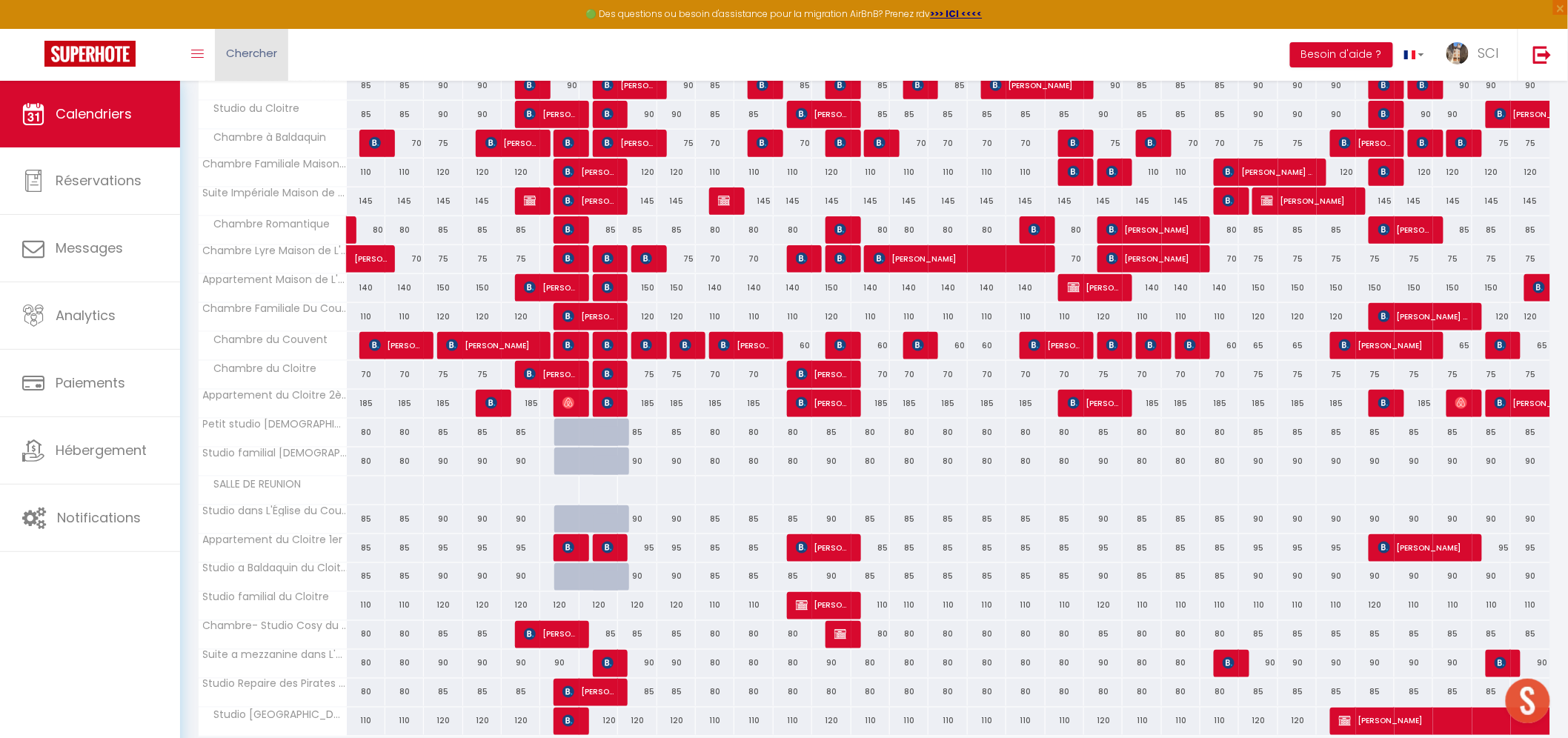
click at [246, 63] on link "Chercher" at bounding box center [251, 55] width 73 height 52
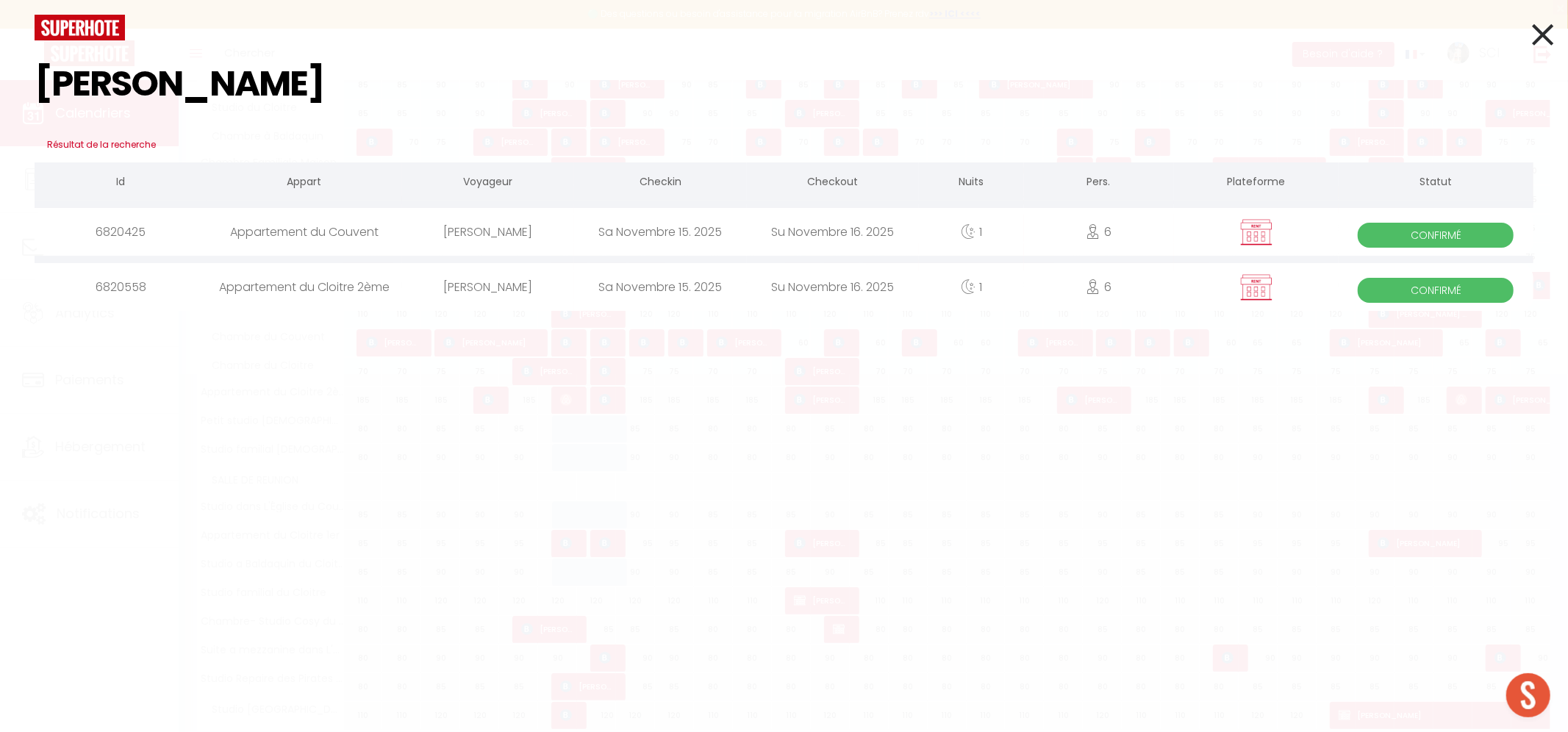
type input "paulin jacq"
click at [509, 230] on div "paulin jacquet" at bounding box center [488, 232] width 172 height 48
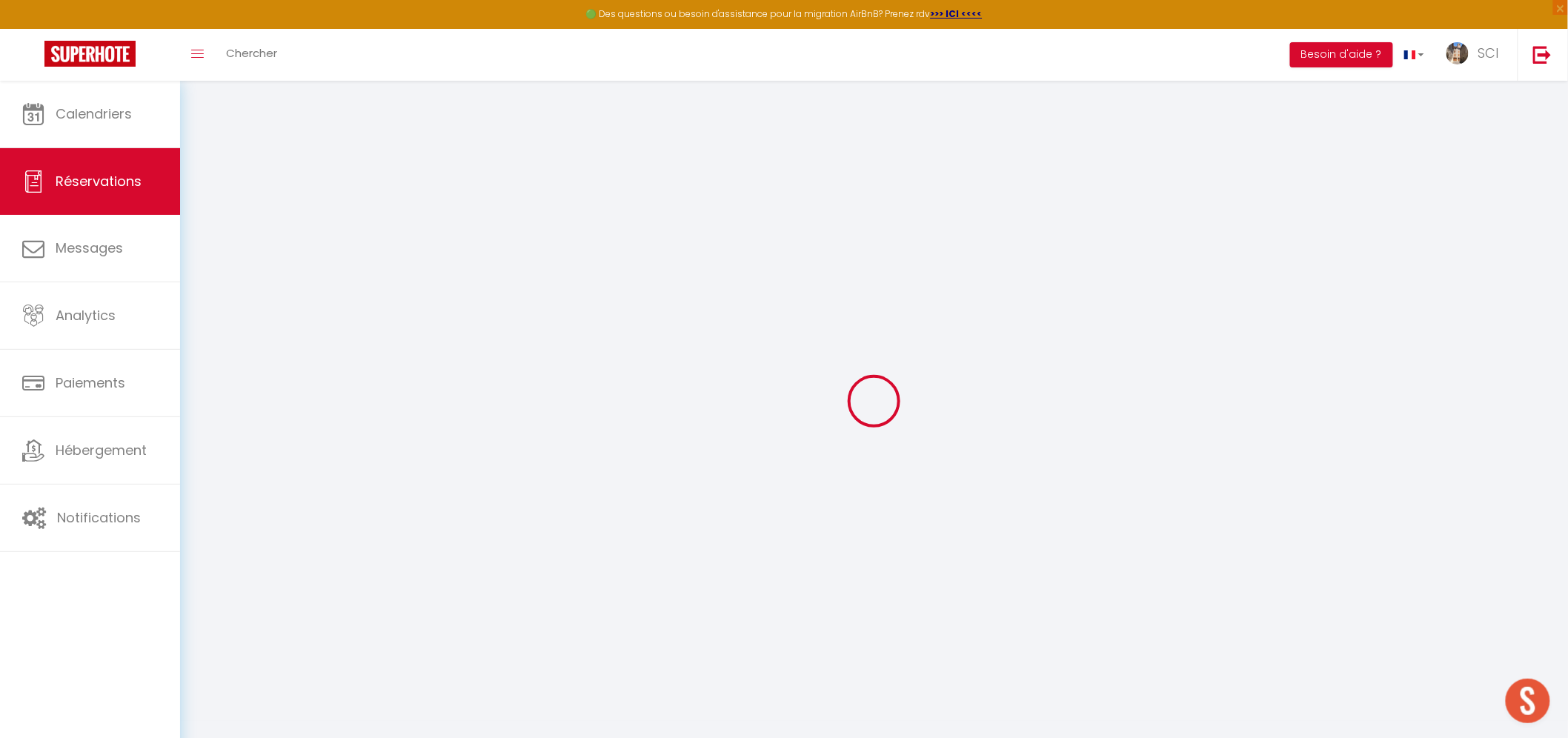
select select
checkbox input "false"
select select
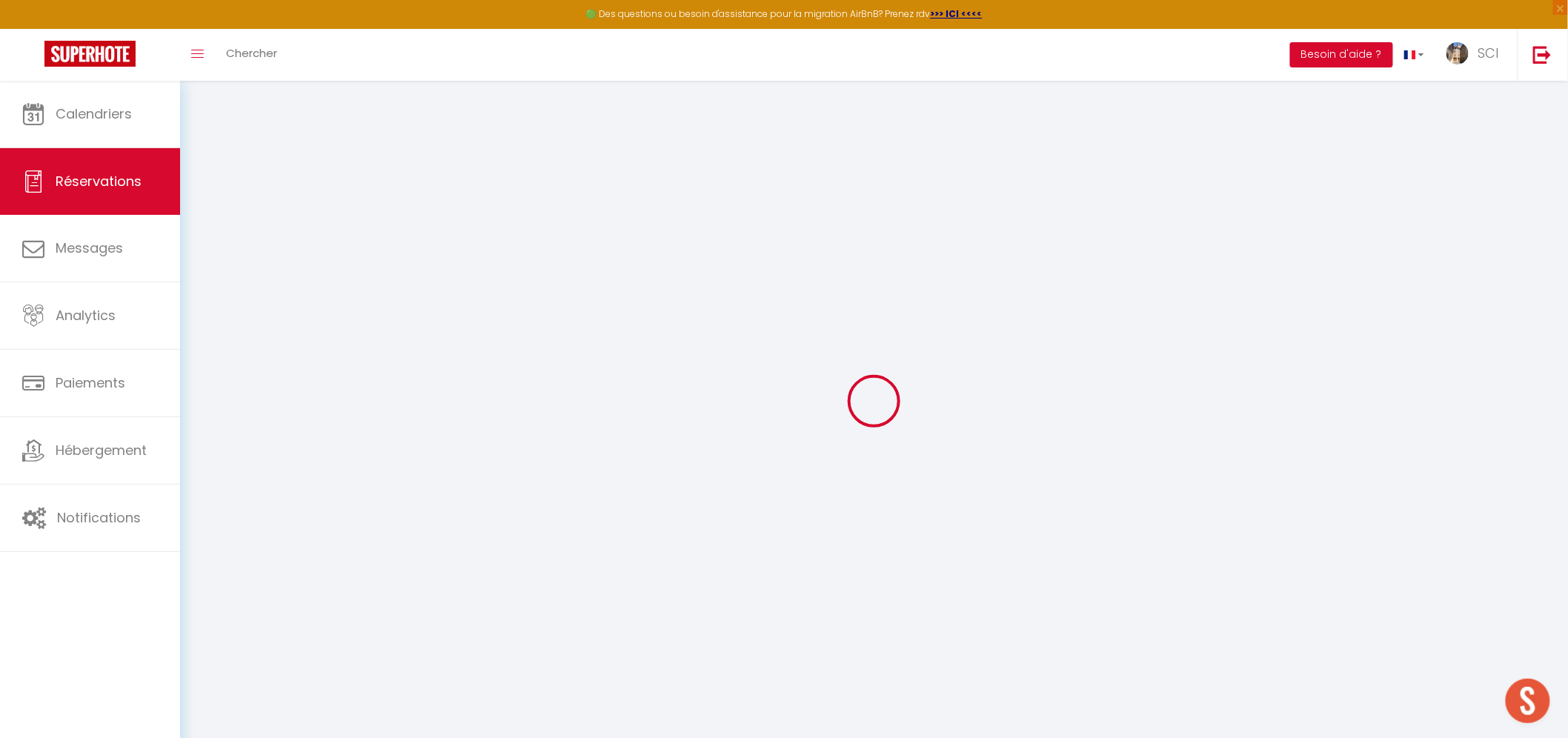
checkbox input "false"
select select
checkbox input "false"
type textarea "LSH 2 voitures"
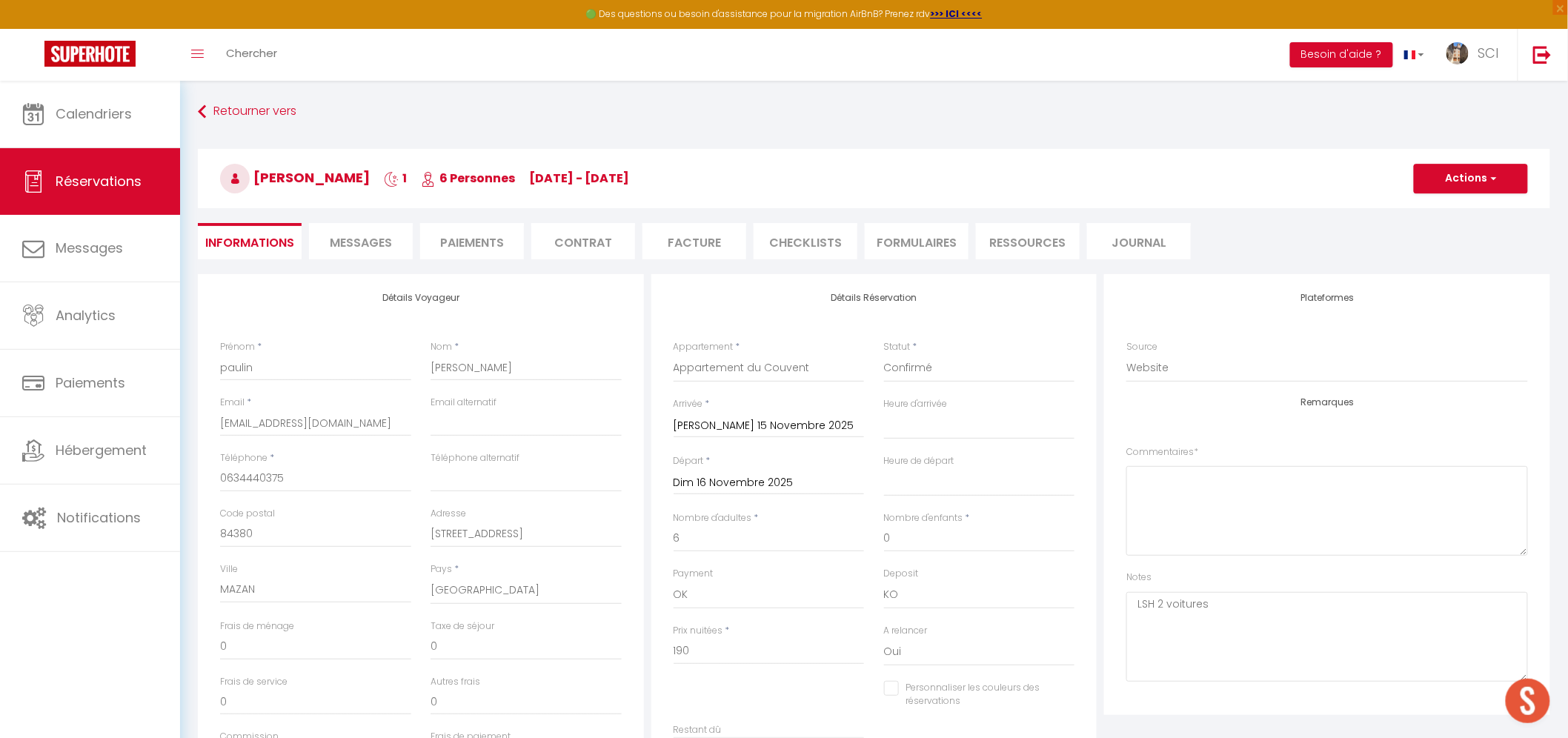
select select
checkbox input "false"
select select
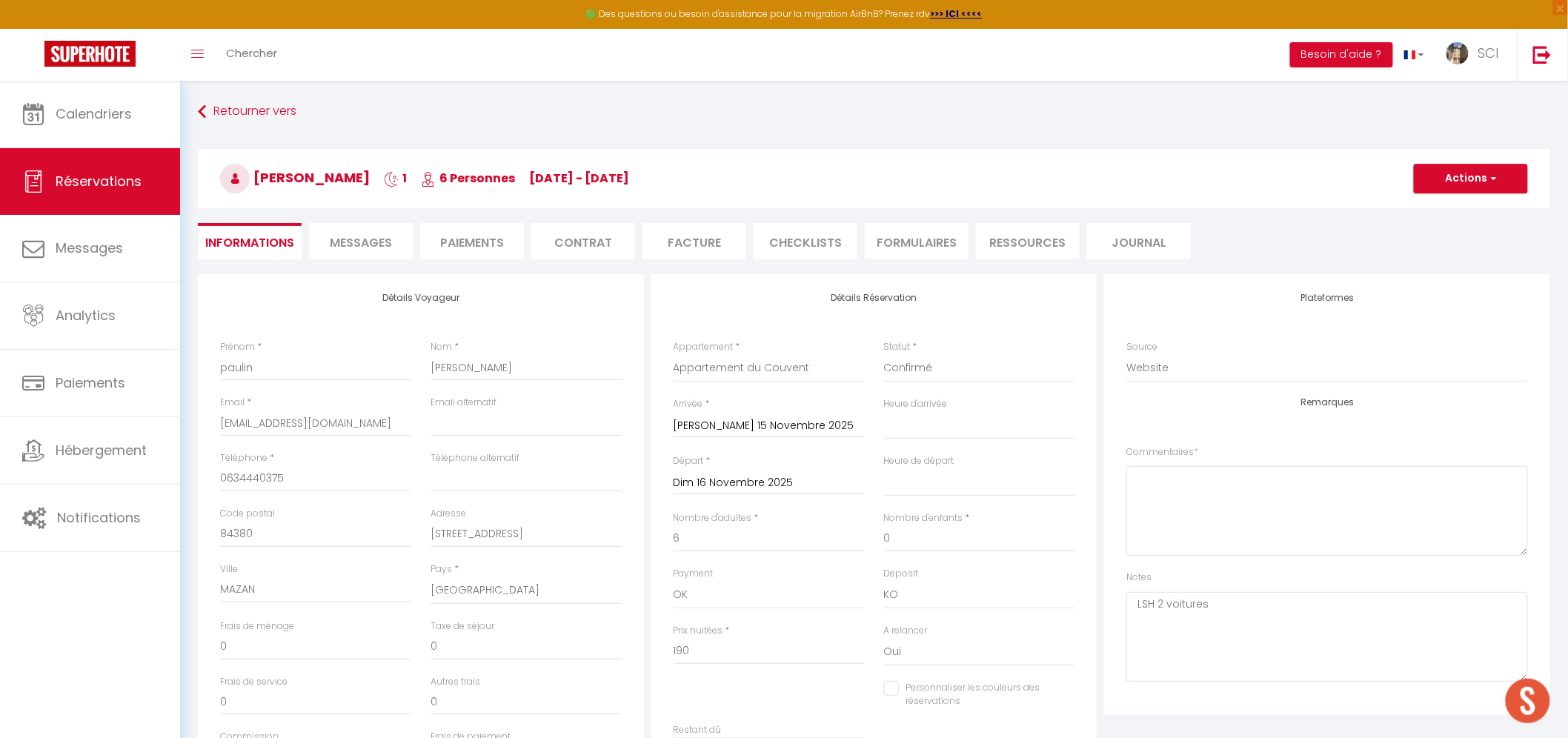
click at [454, 232] on li "Paiements" at bounding box center [472, 241] width 104 height 36
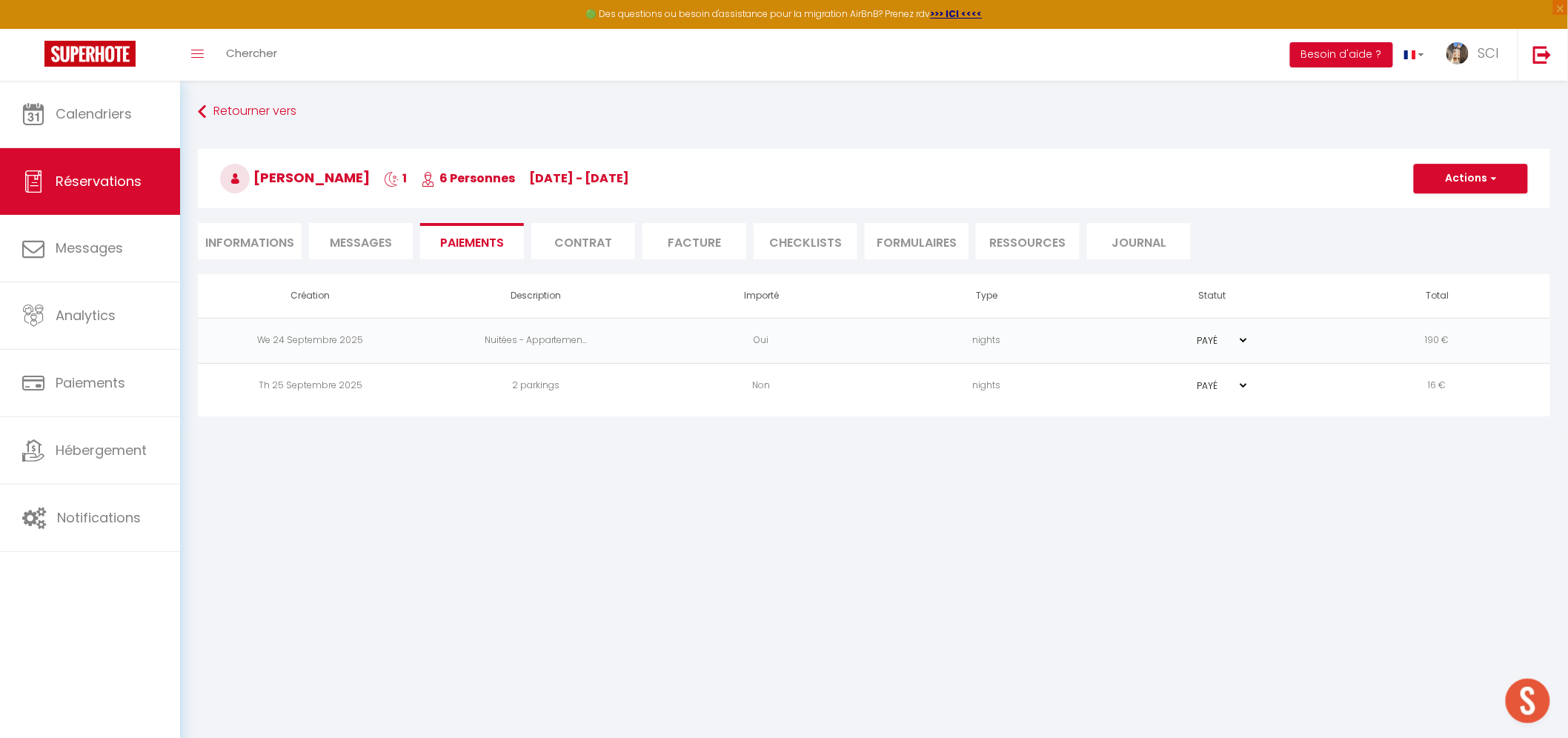
click at [269, 249] on li "Informations" at bounding box center [250, 241] width 104 height 36
select select
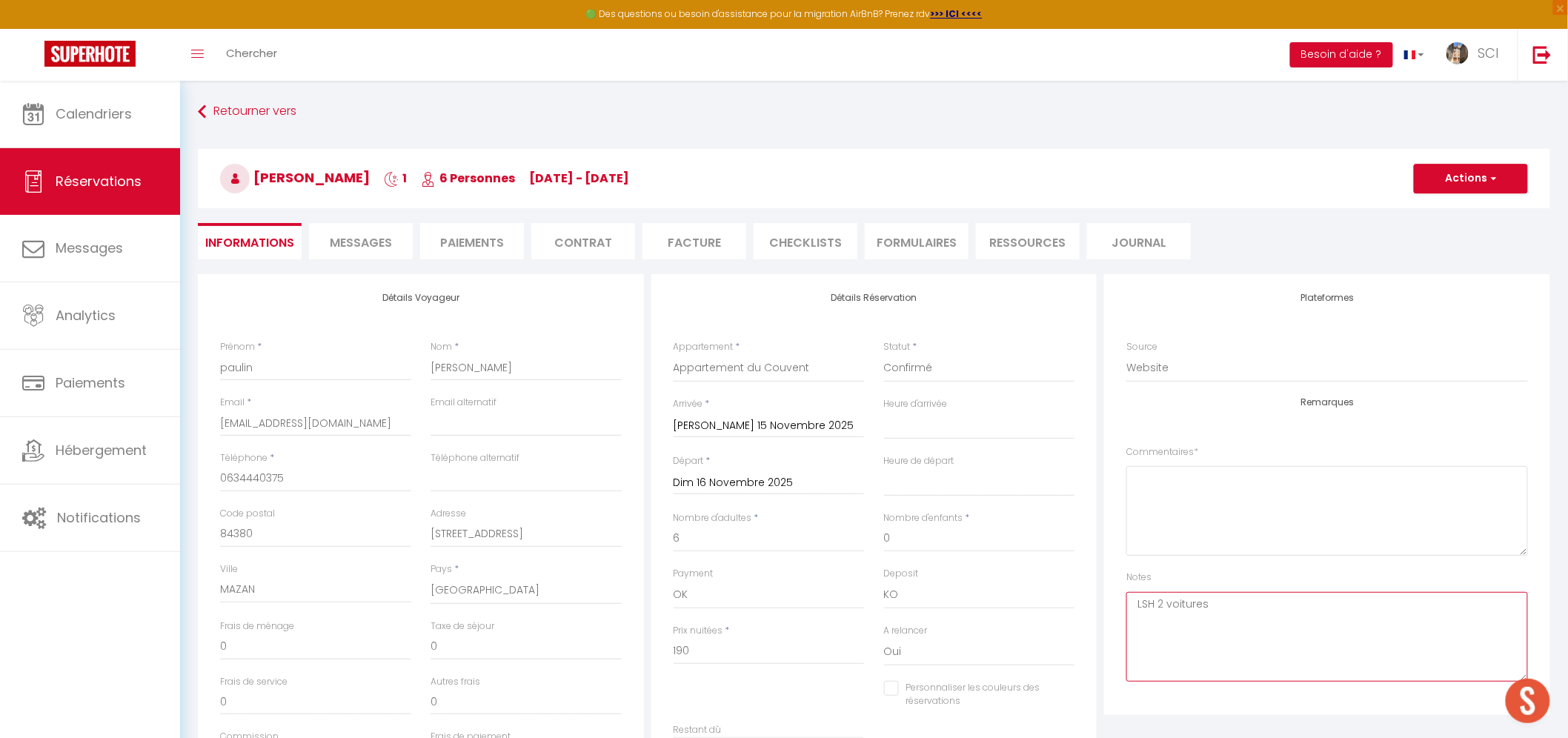
drag, startPoint x: 1239, startPoint y: 602, endPoint x: 1101, endPoint y: 605, distance: 138.0
click at [1101, 605] on div "Plateformes Source Direct Airbnb.com Booking.com Chalet montagne Expedia Gite d…" at bounding box center [1326, 539] width 453 height 530
type textarea "PPL"
click at [1483, 182] on button "Actions" at bounding box center [1470, 179] width 114 height 30
click at [1458, 210] on link "Enregistrer" at bounding box center [1455, 211] width 117 height 19
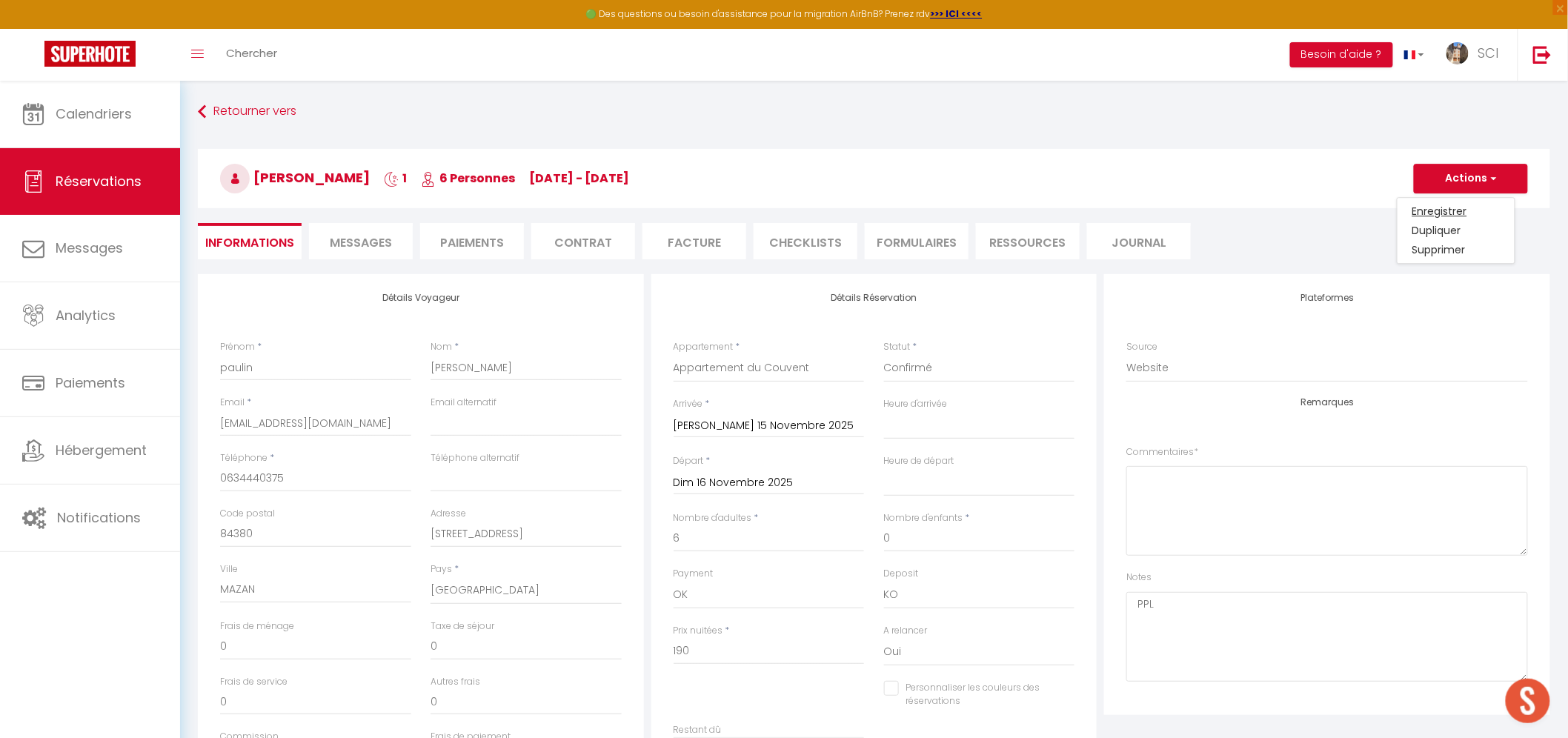
select select "not_cancelled"
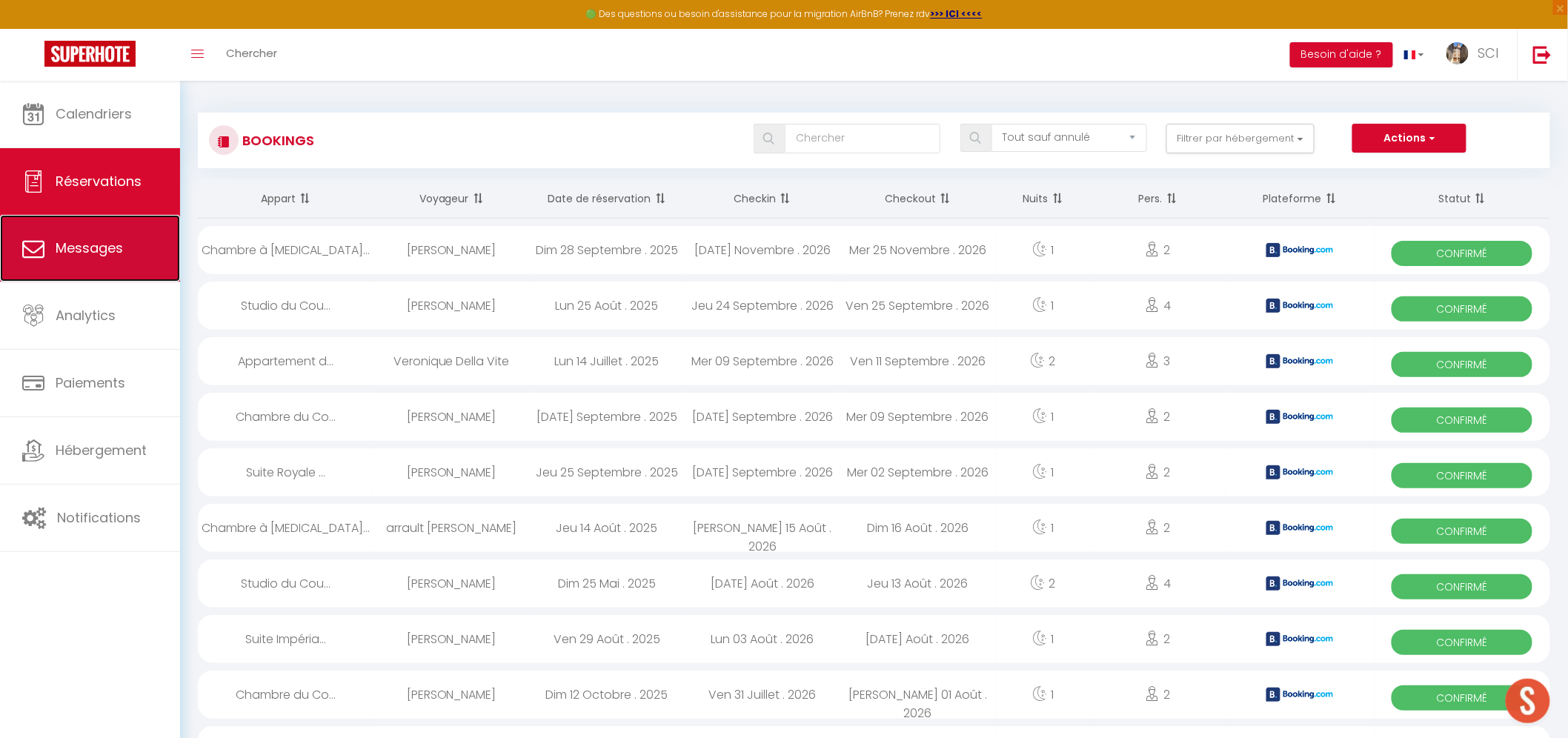
click at [74, 238] on link "Messages" at bounding box center [90, 248] width 180 height 67
select select "message"
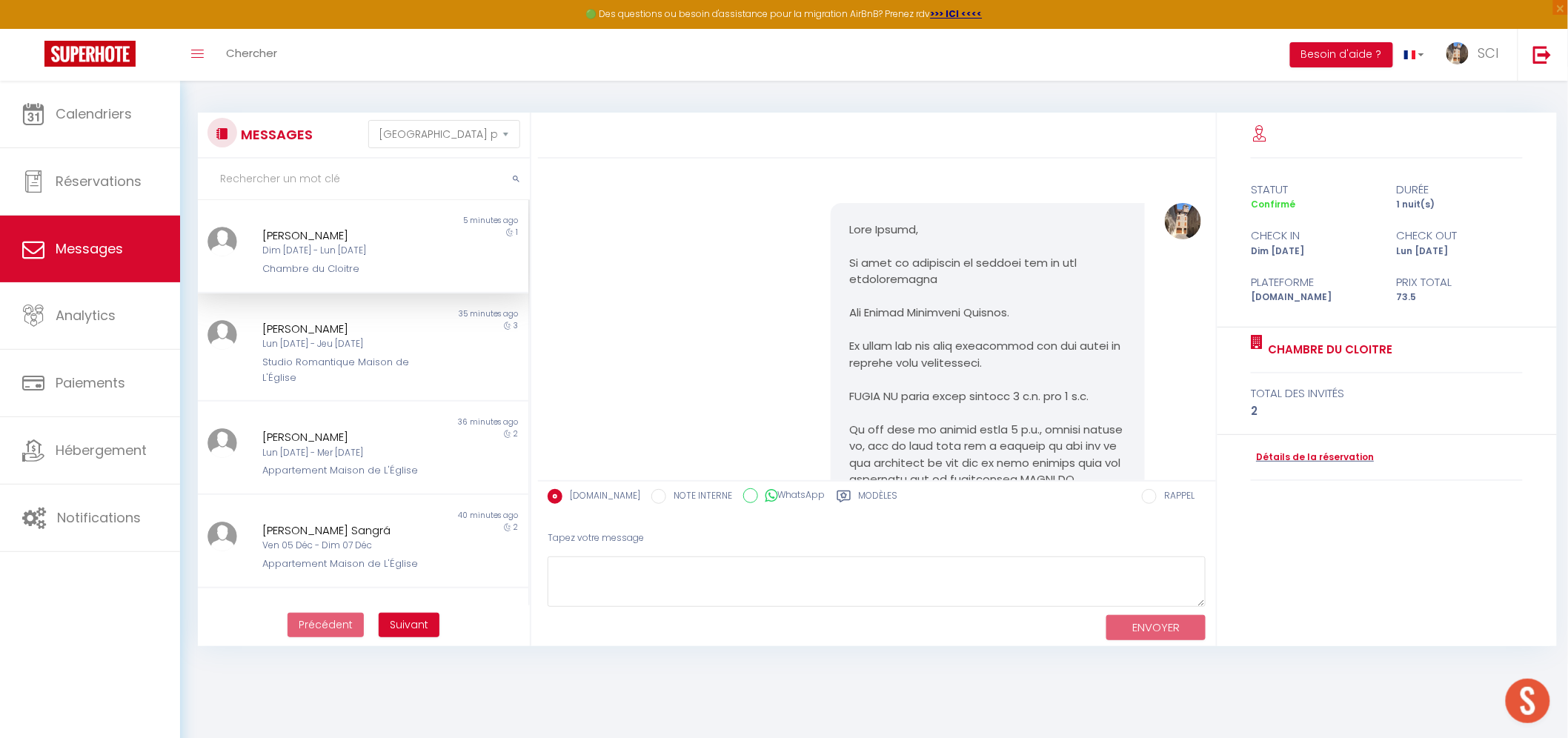
scroll to position [735, 0]
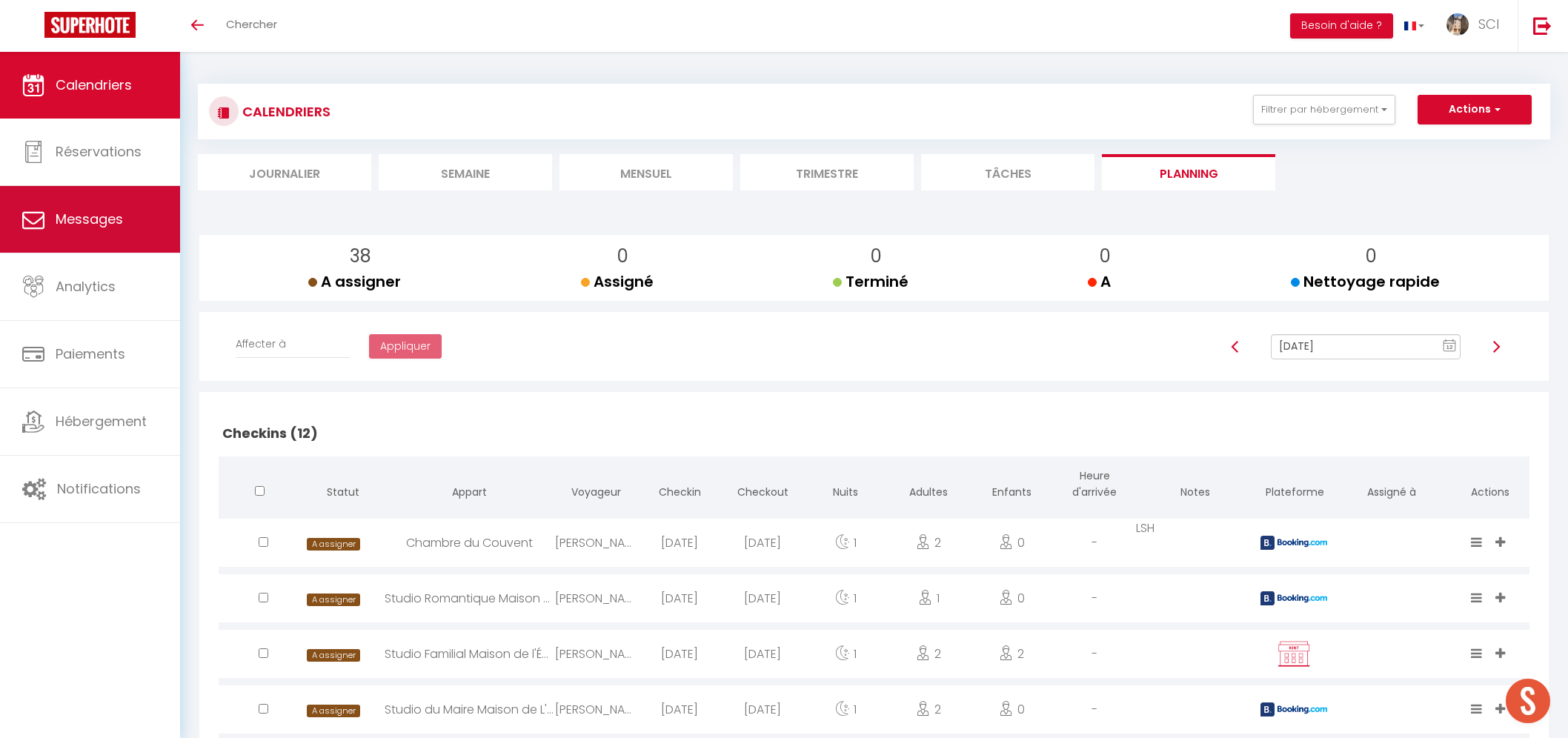
click at [85, 243] on link "Messages" at bounding box center [90, 219] width 180 height 67
select select "message"
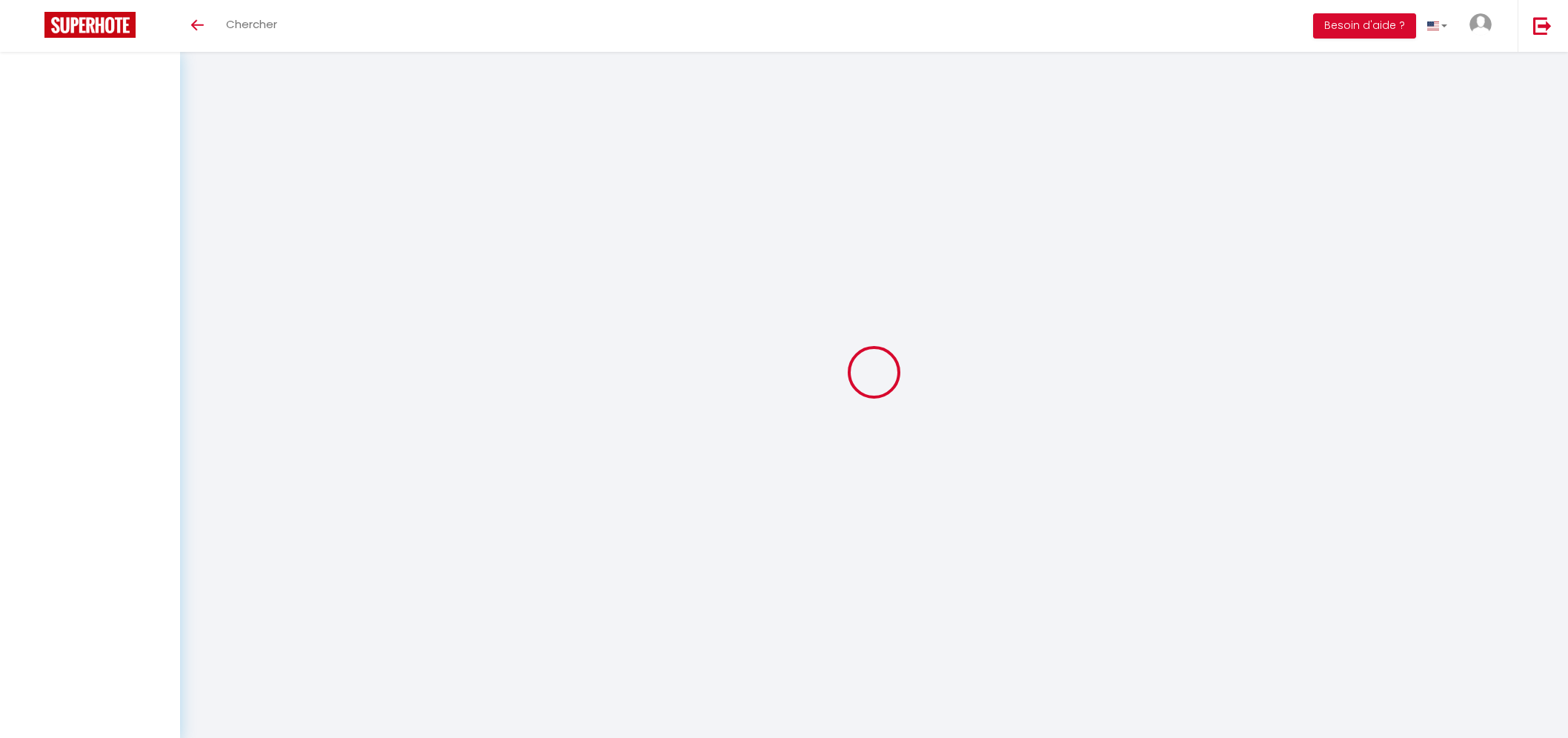
select select "message"
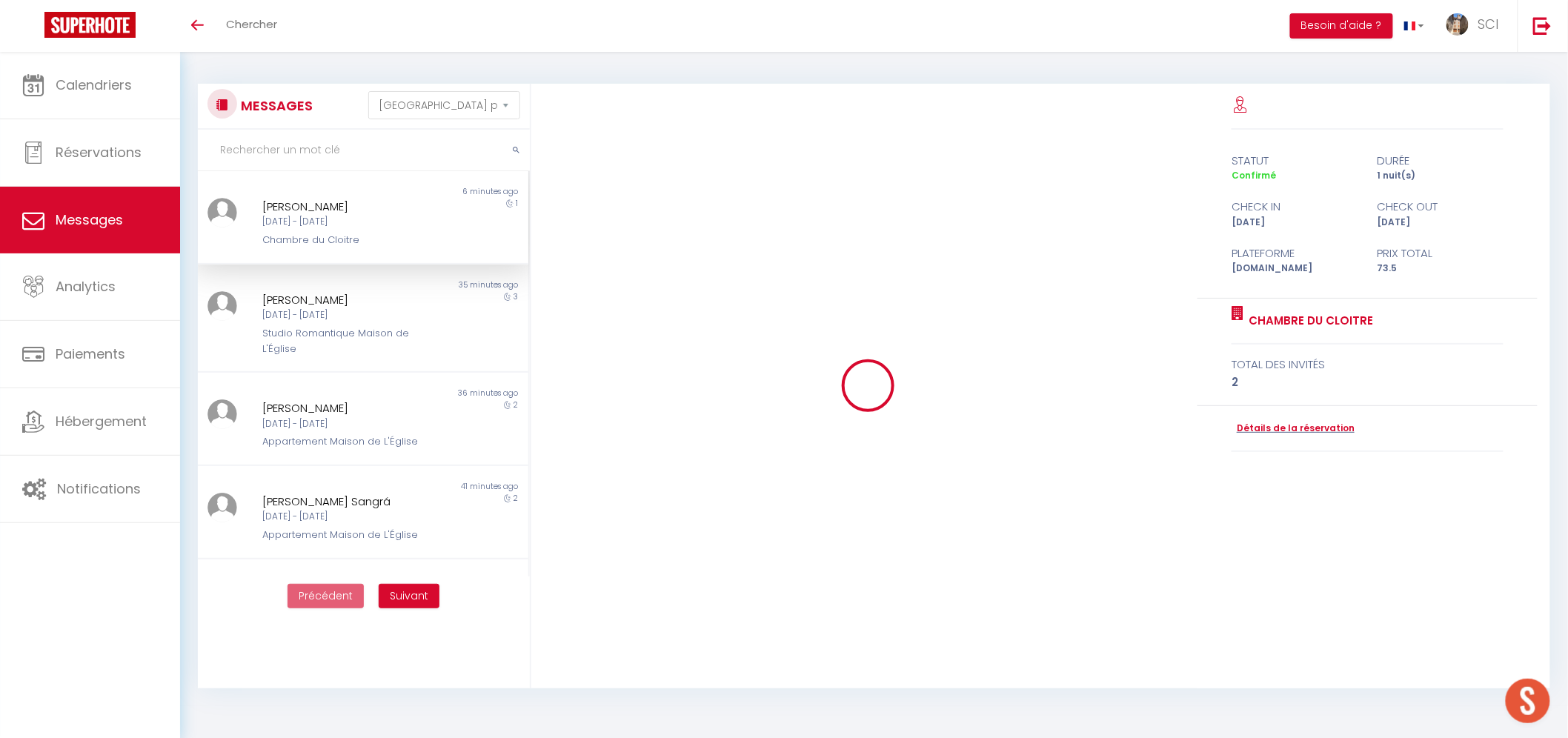
scroll to position [735, 0]
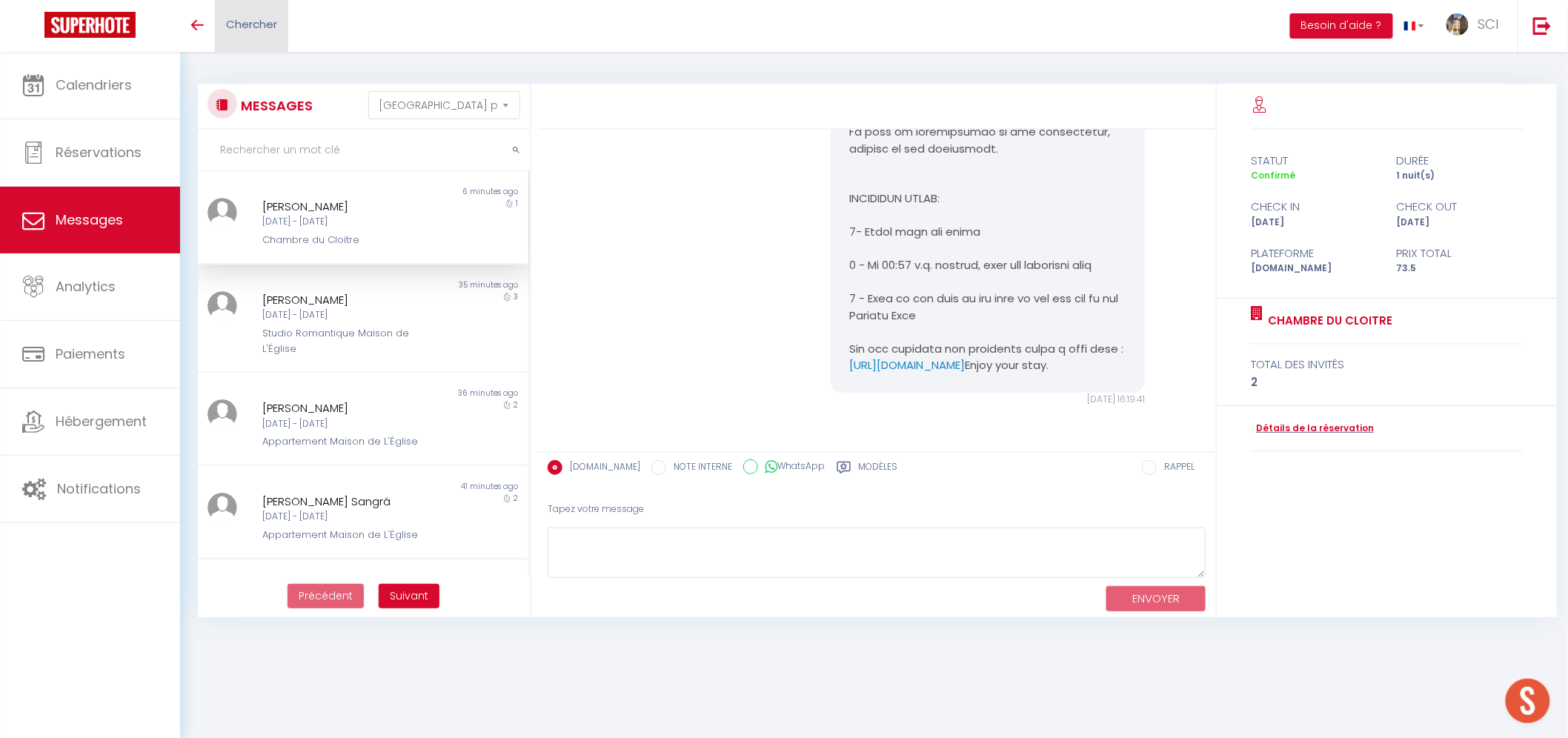
drag, startPoint x: 291, startPoint y: 48, endPoint x: 278, endPoint y: 40, distance: 15.3
click at [290, 46] on div "Toggle menubar Chercher BUTTON Besoin d'aide ? SCI Paramètres Équipe" at bounding box center [832, 26] width 1449 height 52
click at [269, 35] on link "Chercher" at bounding box center [251, 26] width 73 height 52
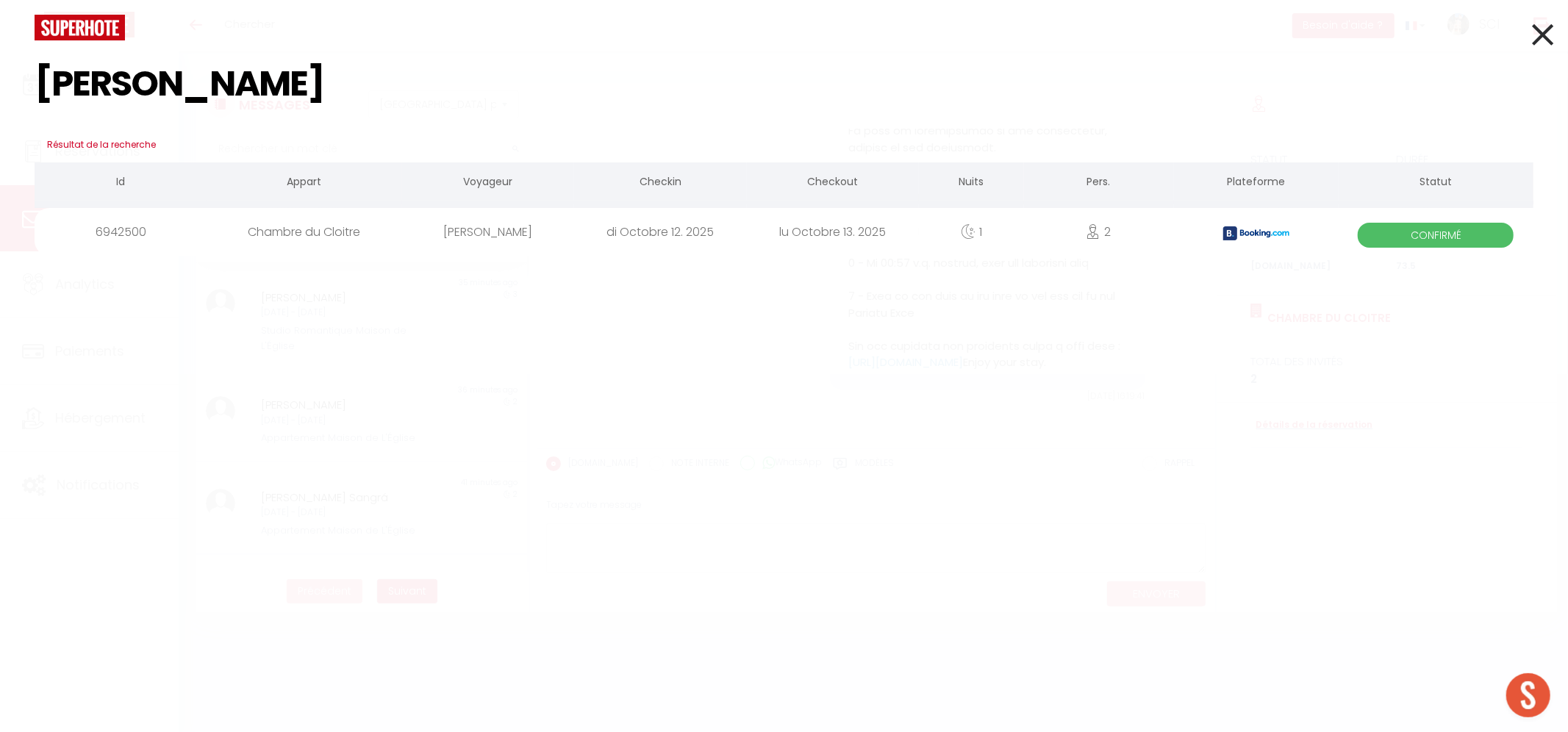
type input "brundin"
click at [647, 238] on div "di Octobre 12. 2025" at bounding box center [661, 232] width 172 height 48
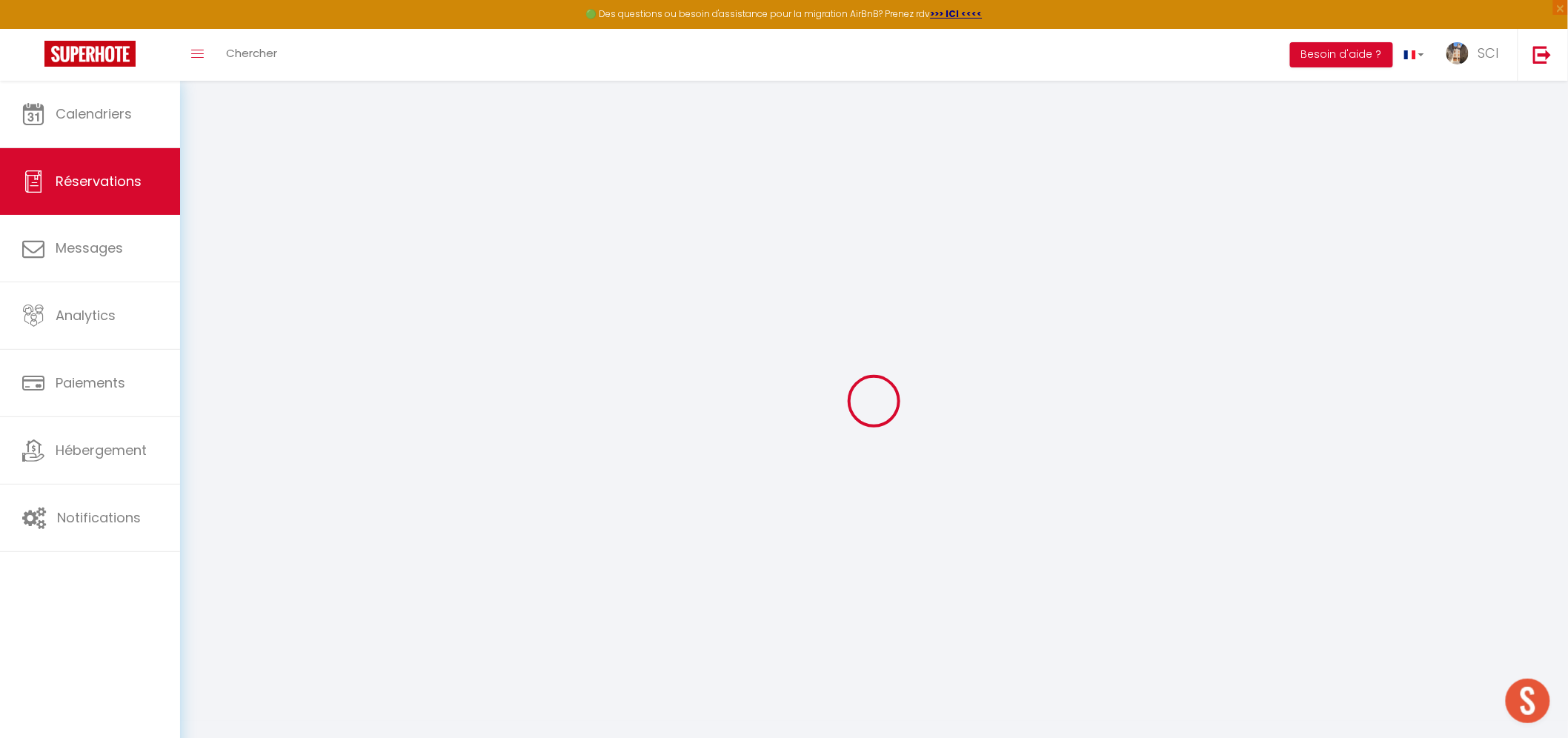
type input "monika"
type input "brundin"
type input "mbrund.787610@guest.booking.com"
type input "+46739843153"
type input "."
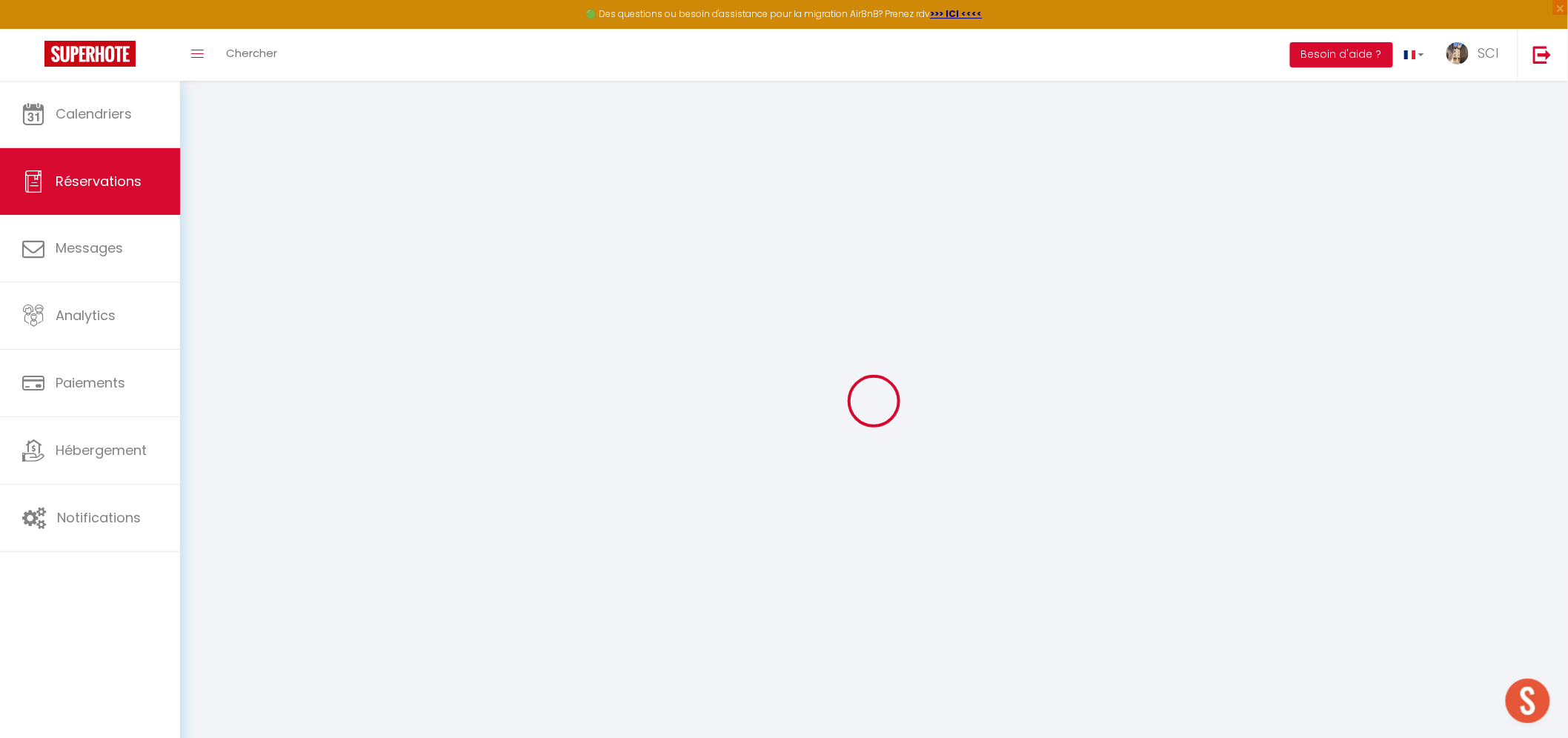
select select "SE"
type input "11.9"
type input "1.03"
select select "12103"
select select "1"
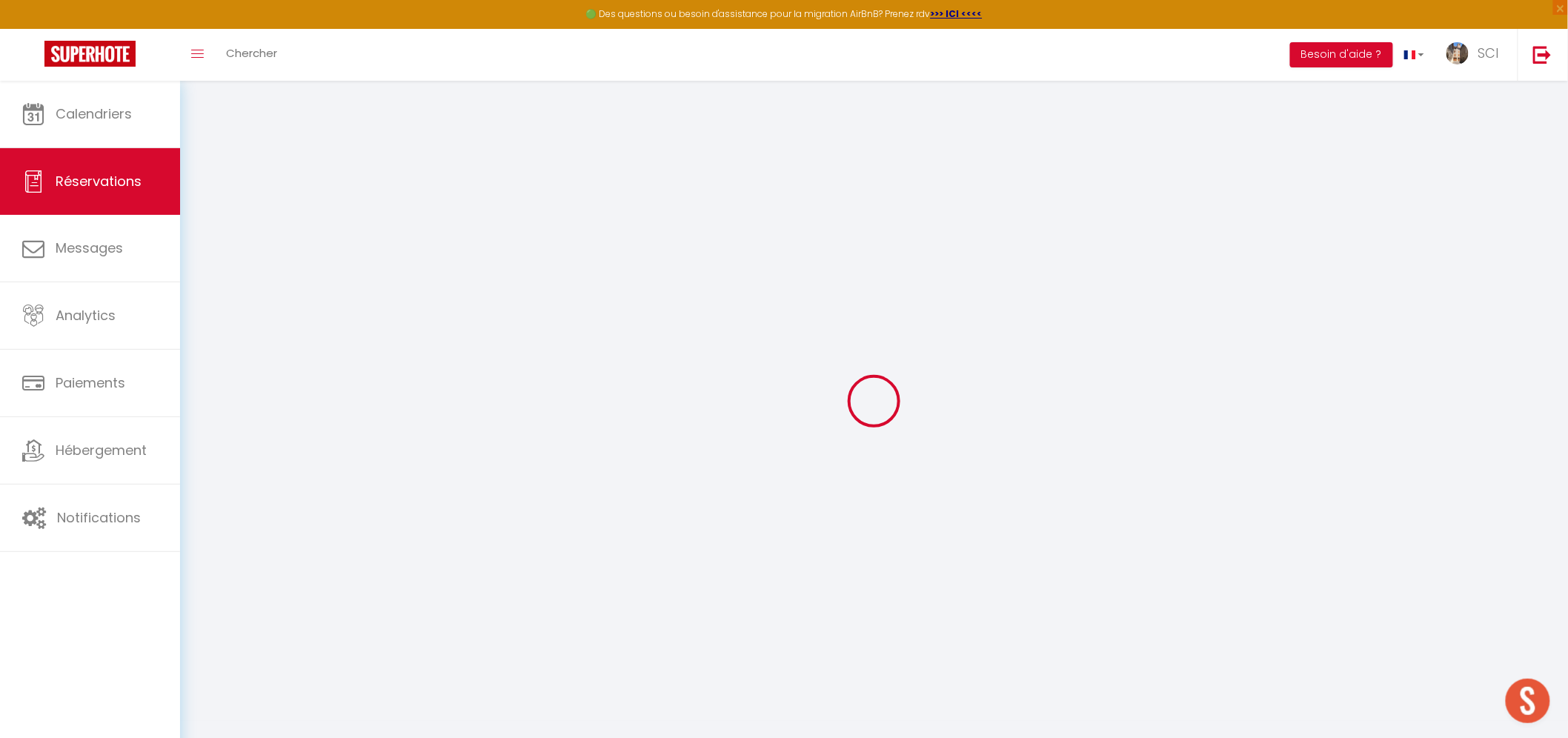
select select
type input "2"
select select "12"
select select
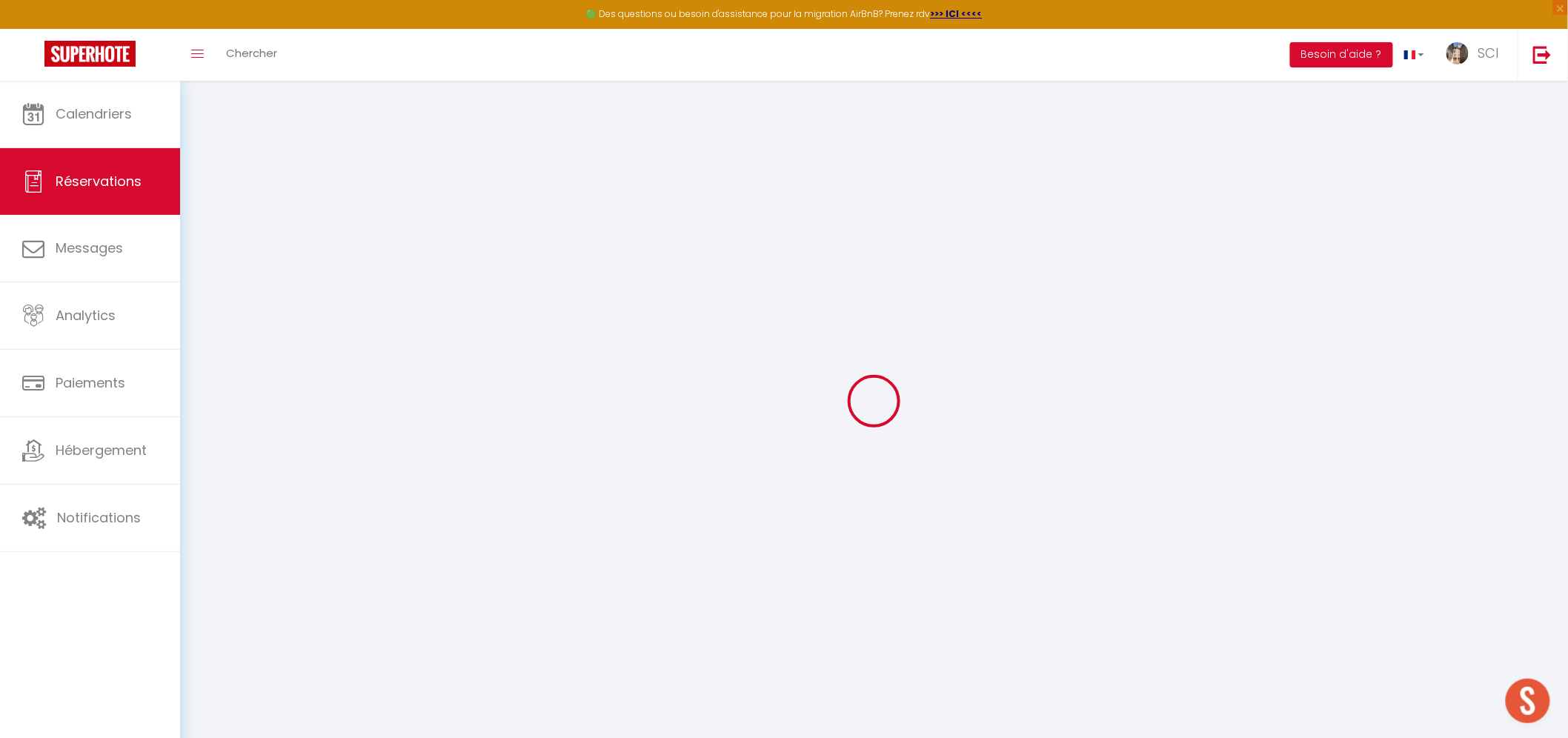
type input "70"
checkbox input "false"
type input "0"
select select "2"
type input "0"
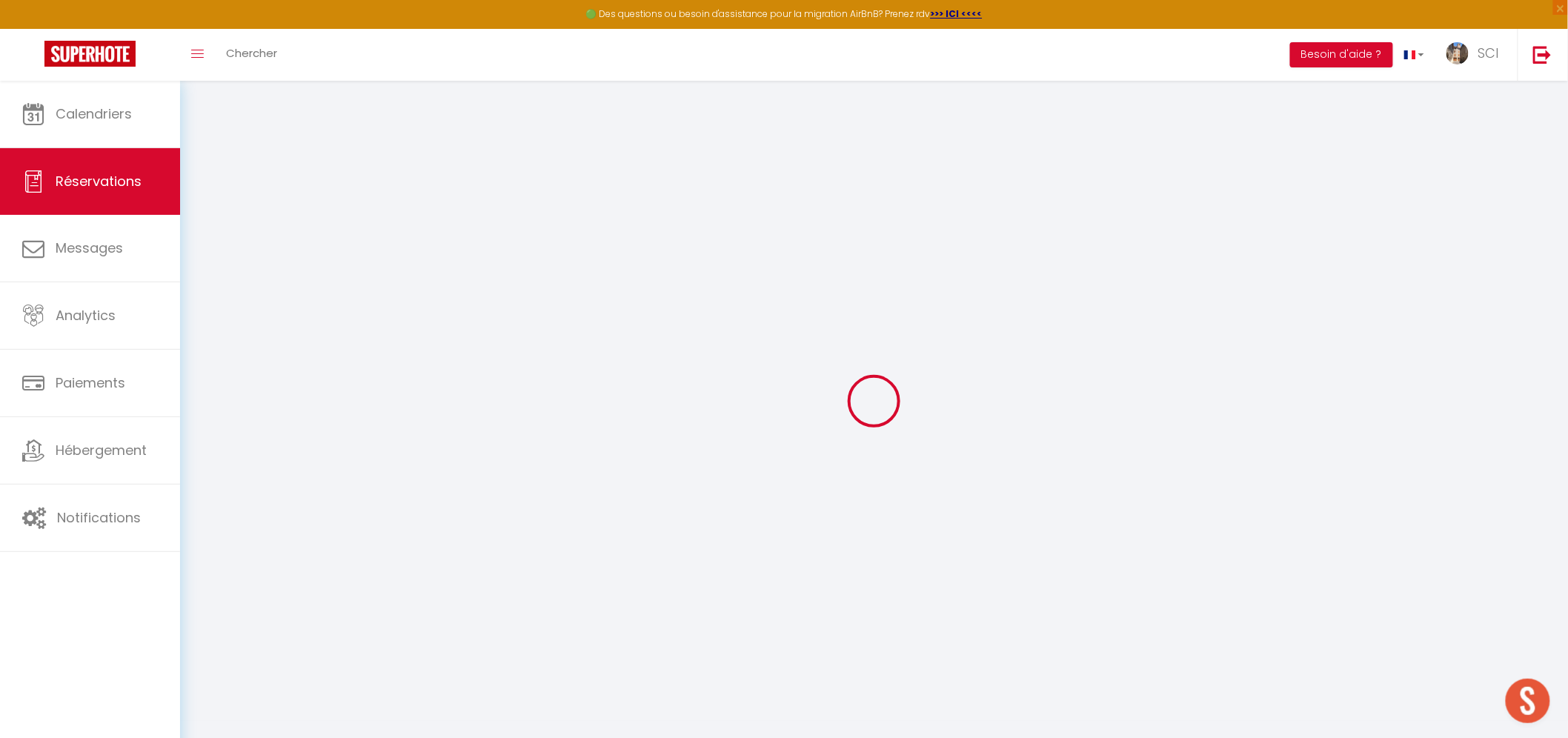
type input "0"
select select
select select "14"
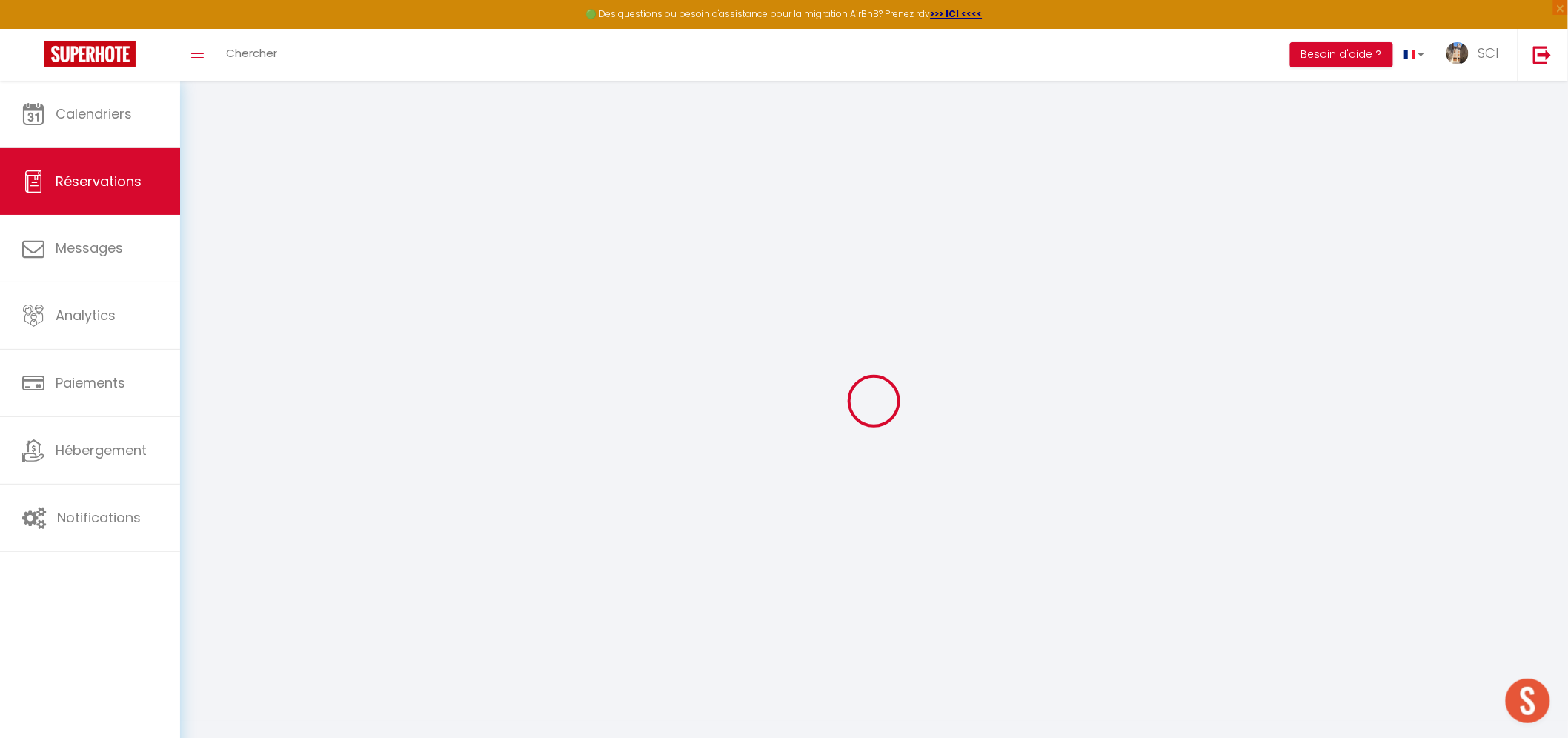
checkbox input "false"
select select
checkbox input "false"
select select
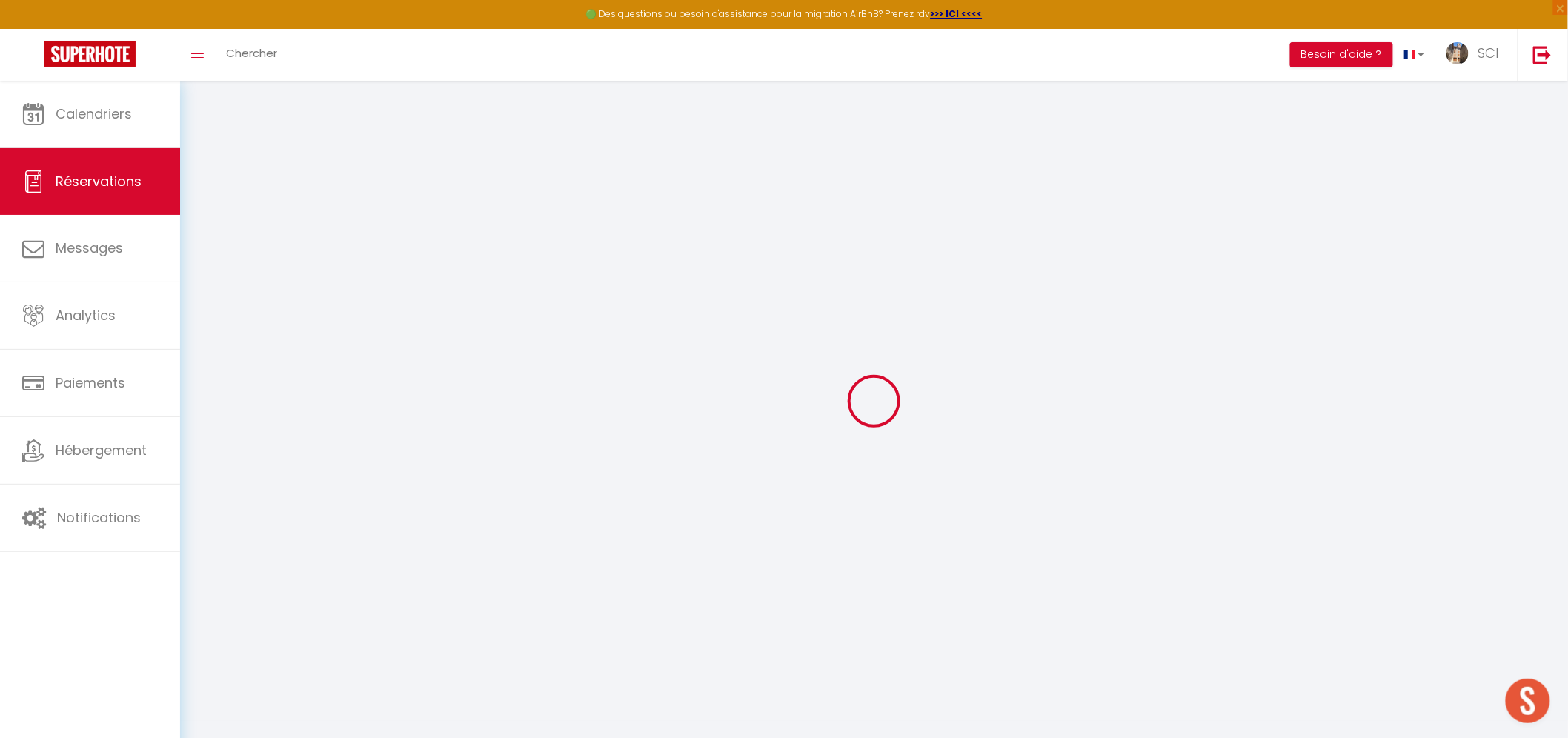
select select
checkbox input "false"
type textarea "** THIS RESERVATION HAS BEEN PRE-PAID ** BOOKING NOTE : Payment charge is EUR 1…"
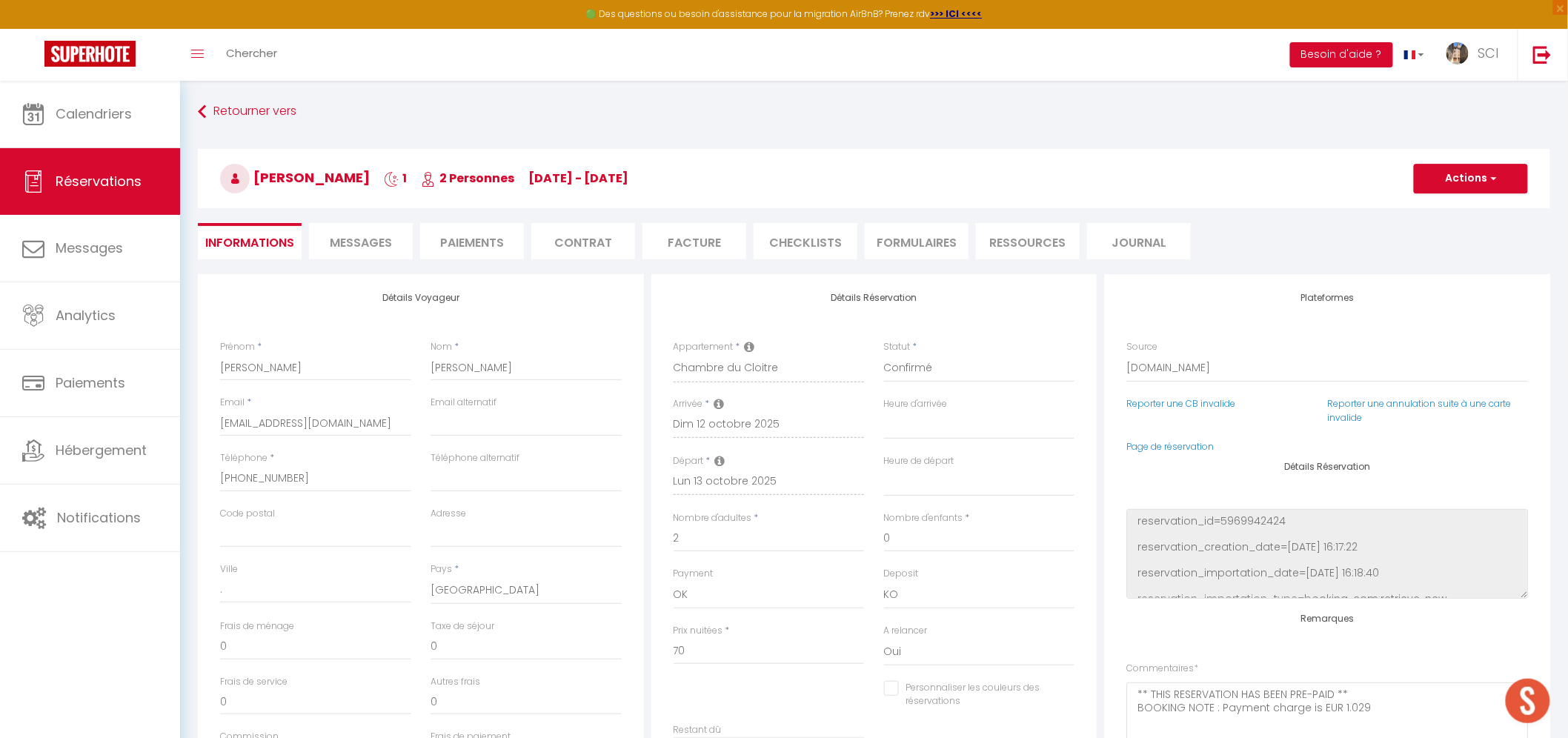
type input "3.5"
select select
checkbox input "false"
select select
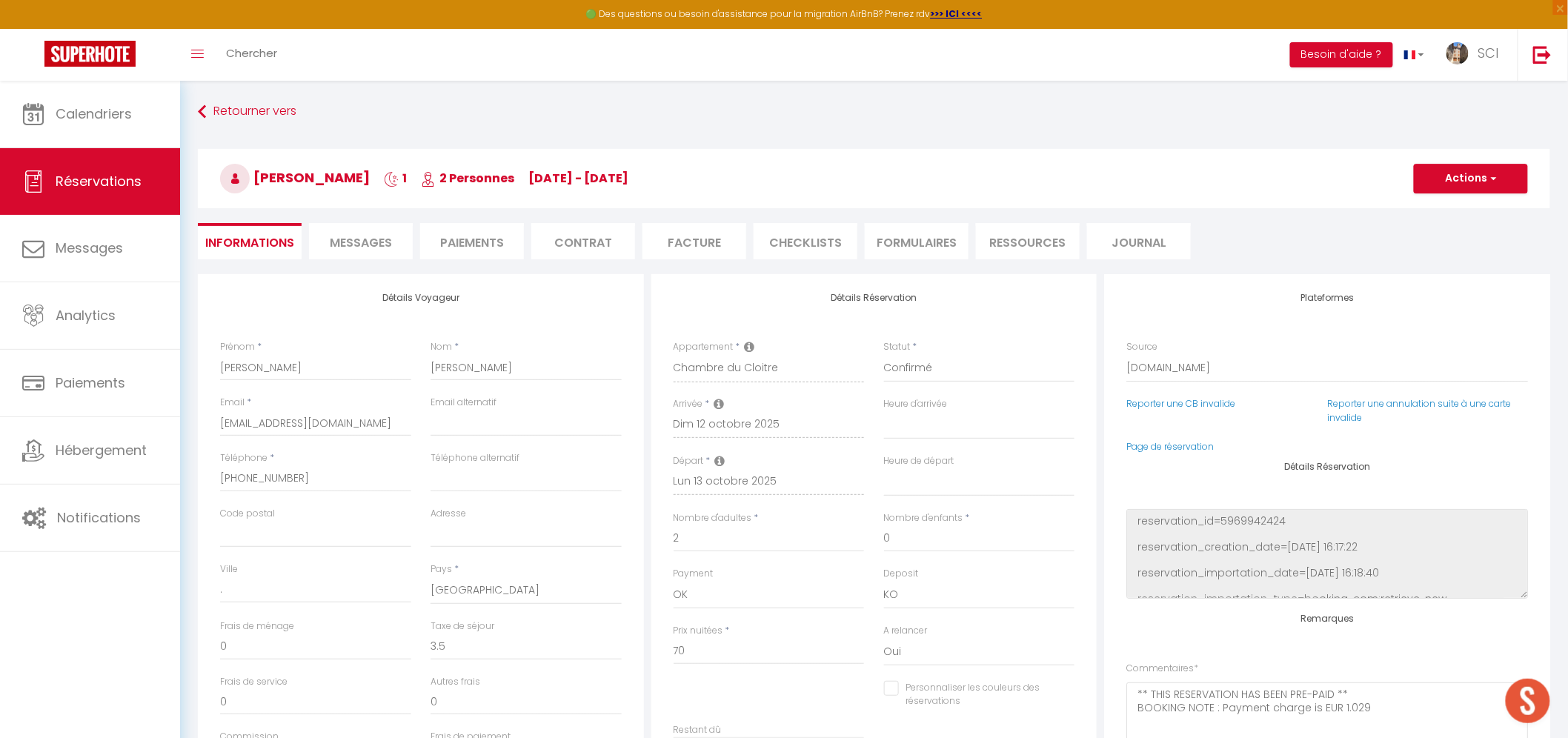
select select
click at [349, 228] on li "Messages" at bounding box center [361, 241] width 104 height 36
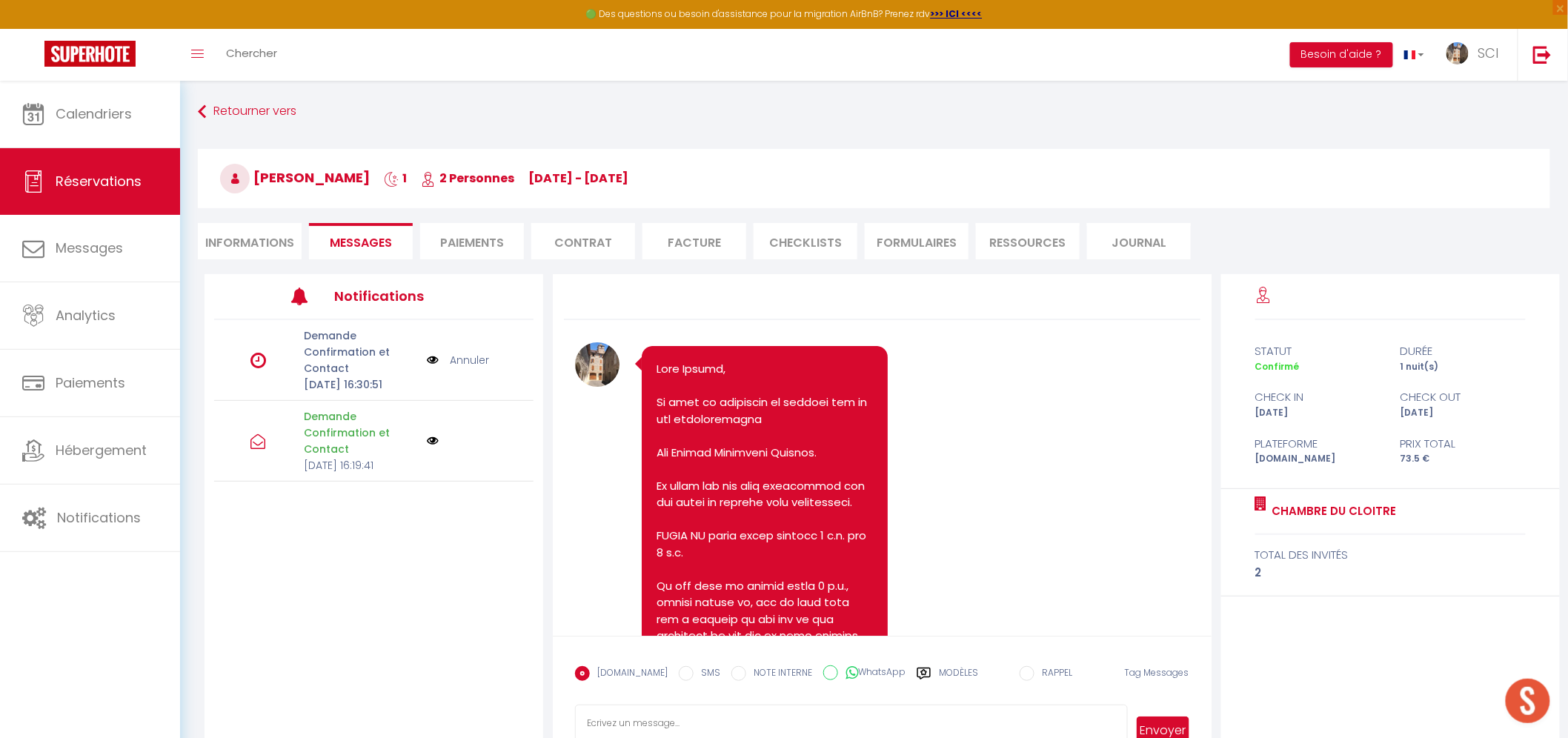
click at [381, 240] on span "Messages" at bounding box center [360, 243] width 62 height 17
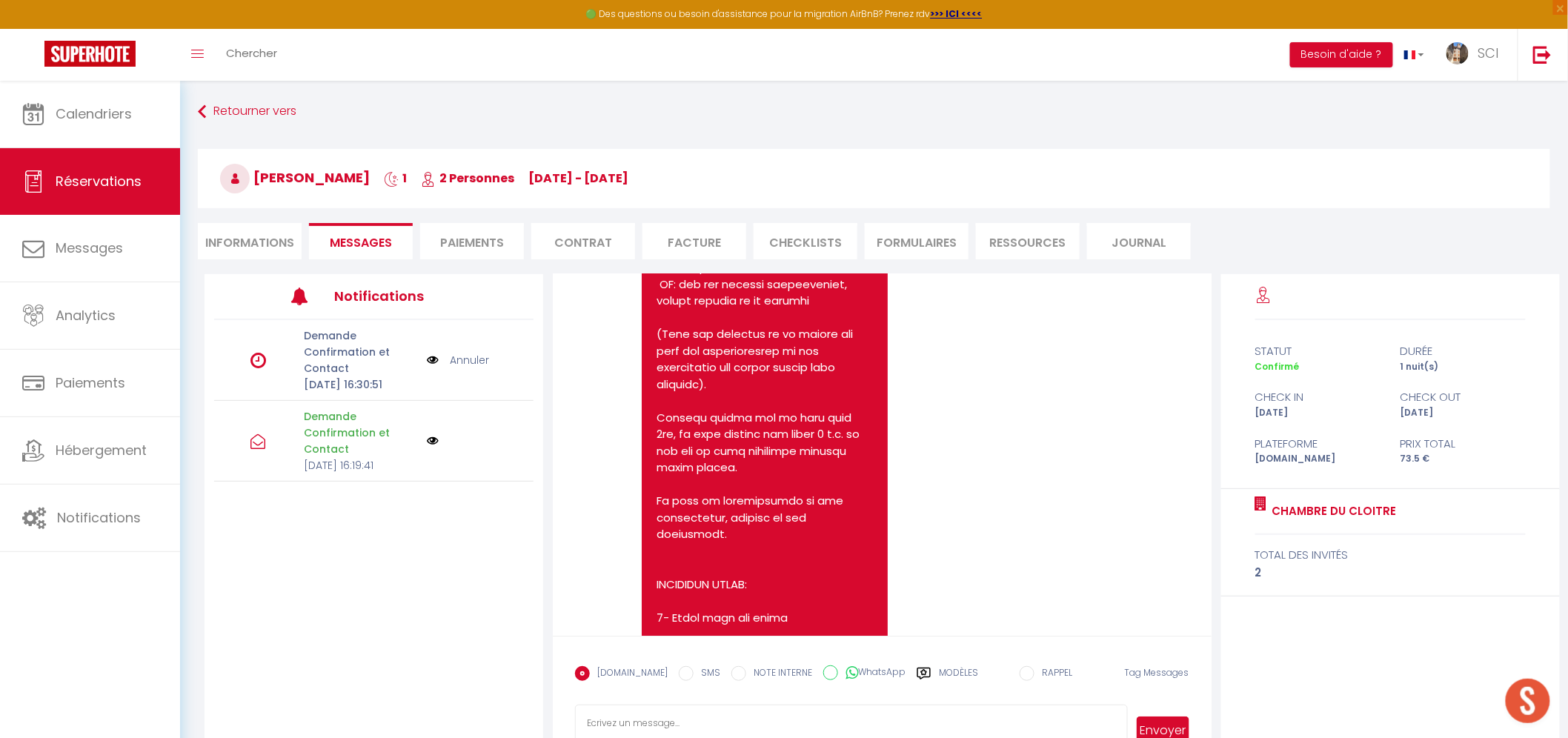
scroll to position [347, 0]
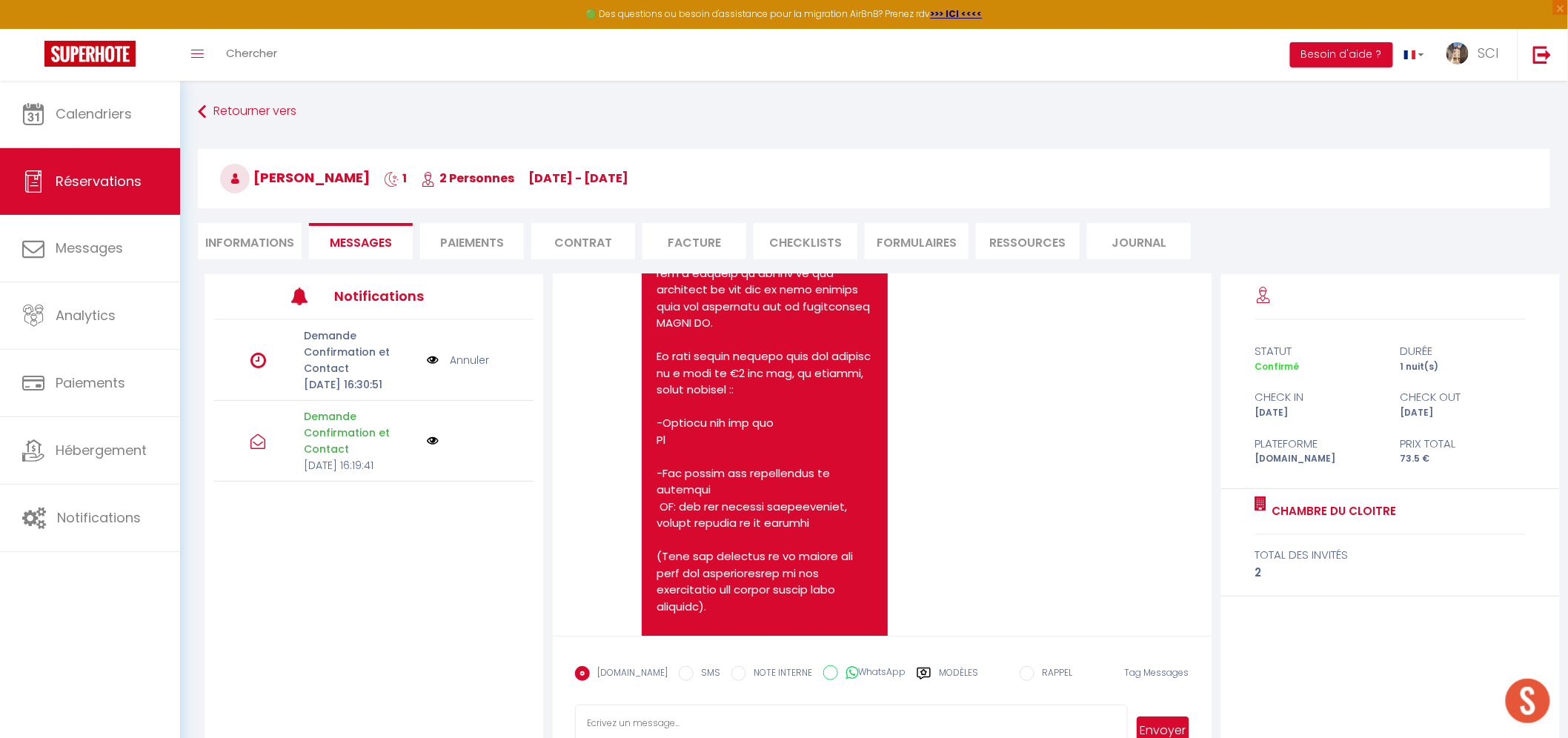
click at [502, 241] on li "Paiements" at bounding box center [472, 241] width 104 height 36
select select
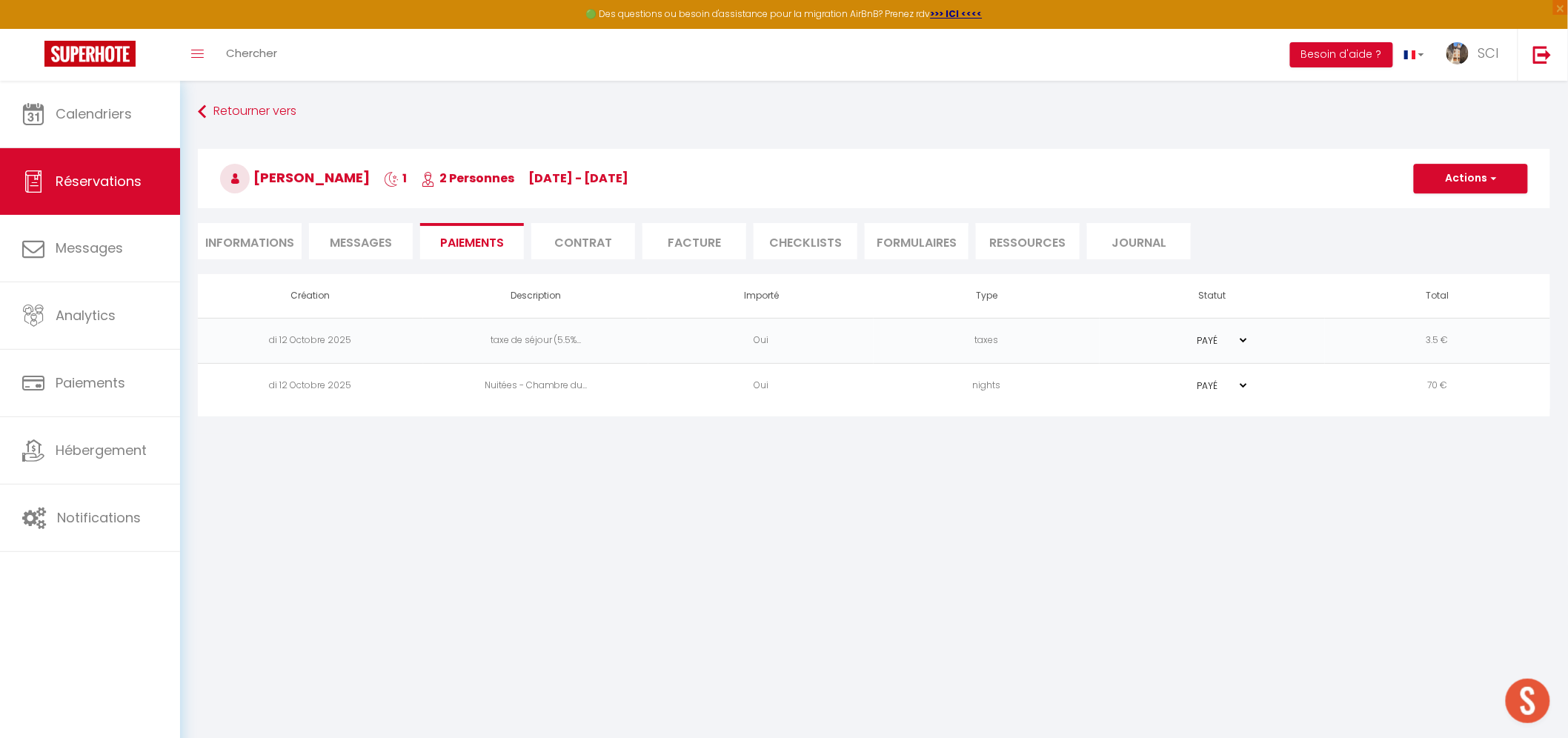
click at [261, 243] on li "Informations" at bounding box center [250, 241] width 104 height 36
select select
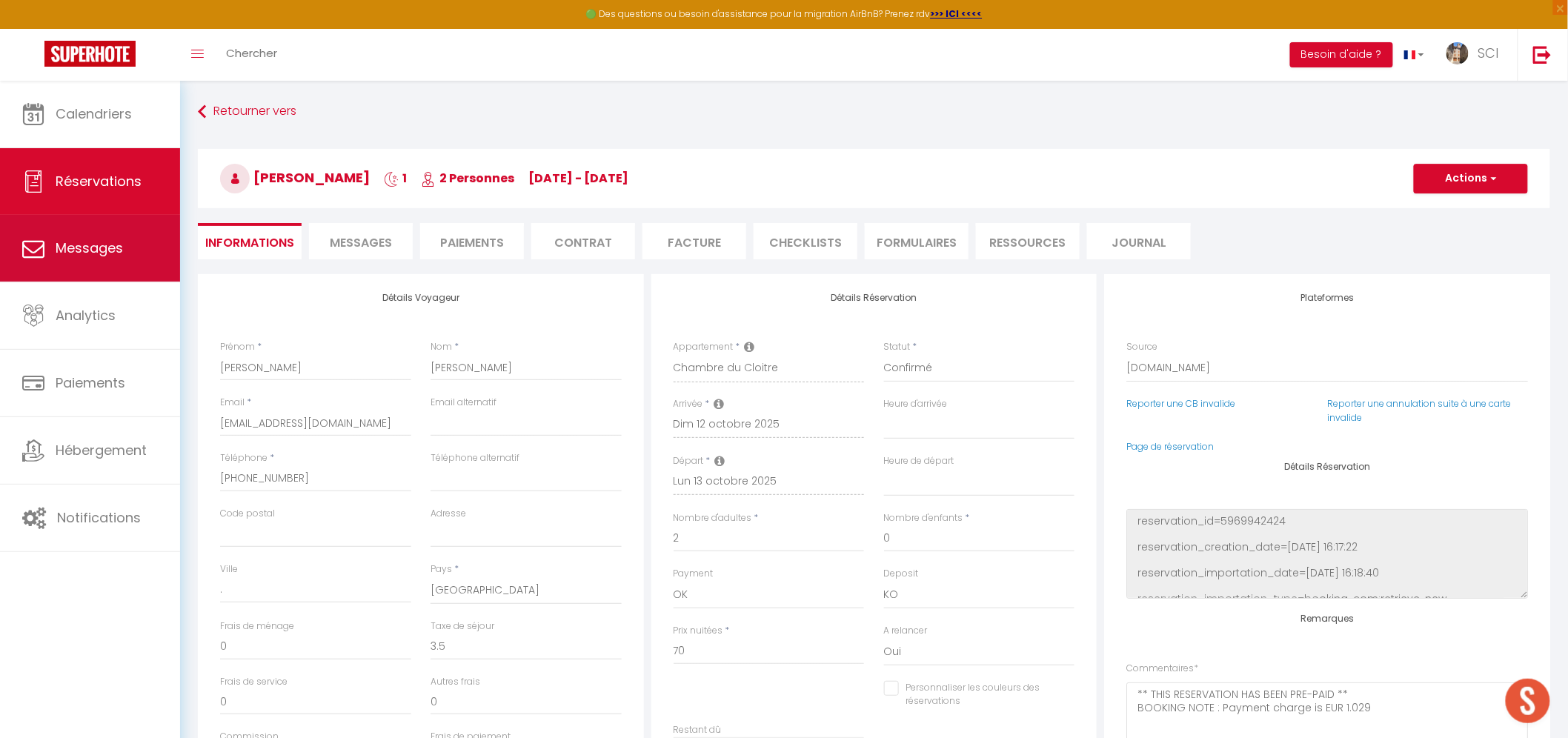
select select
checkbox input "false"
select select
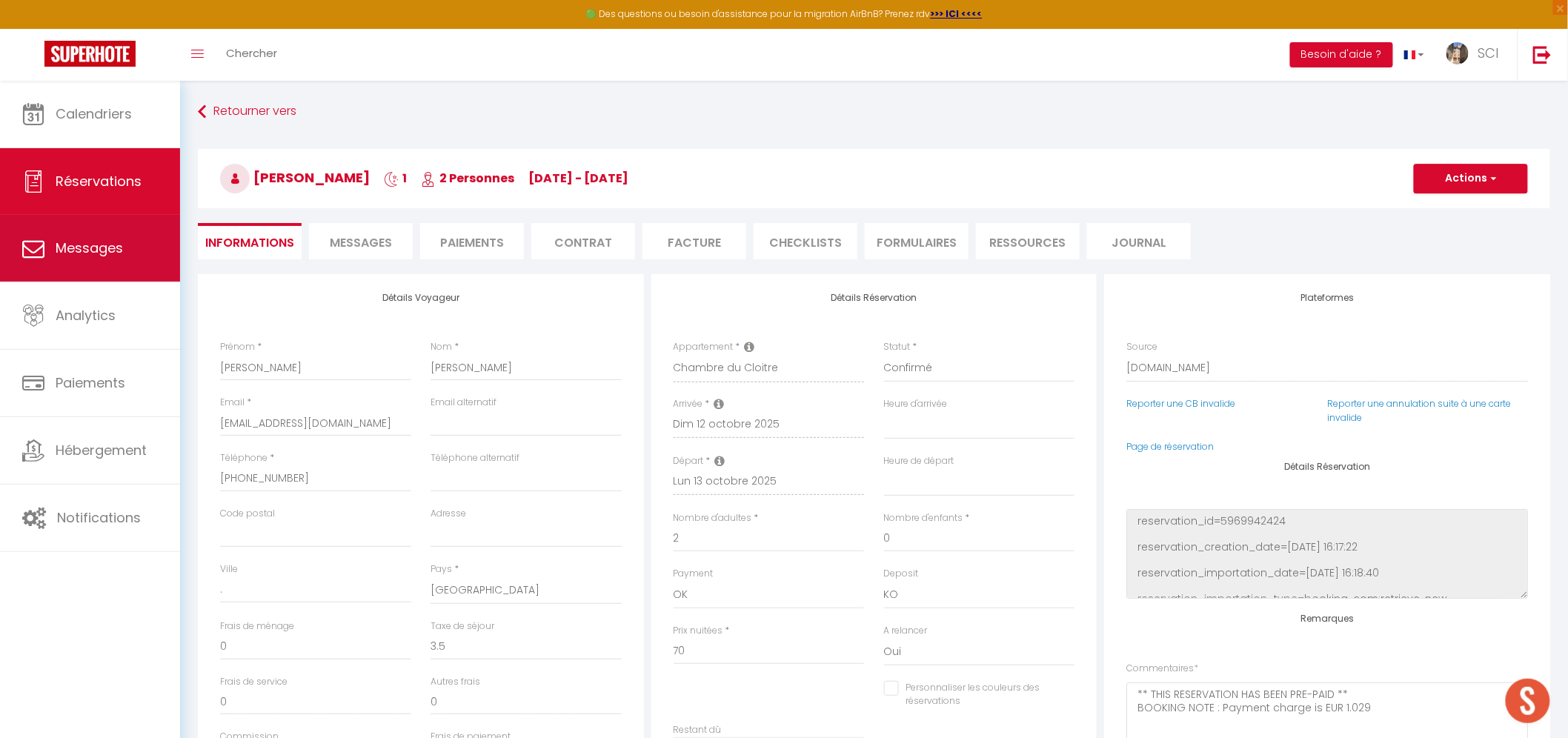
checkbox input "false"
select select
checkbox input "false"
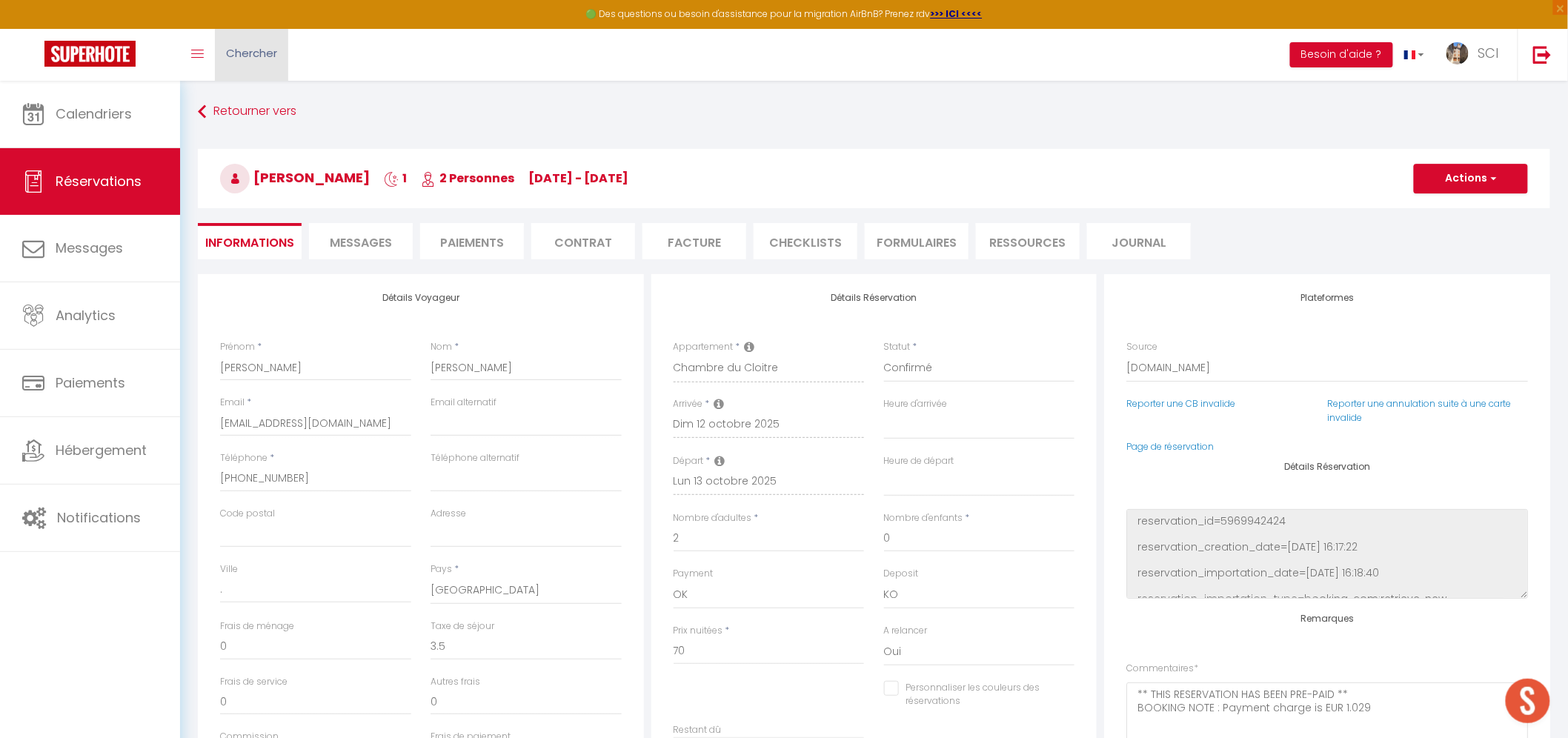
click at [274, 53] on span "Chercher" at bounding box center [251, 53] width 51 height 16
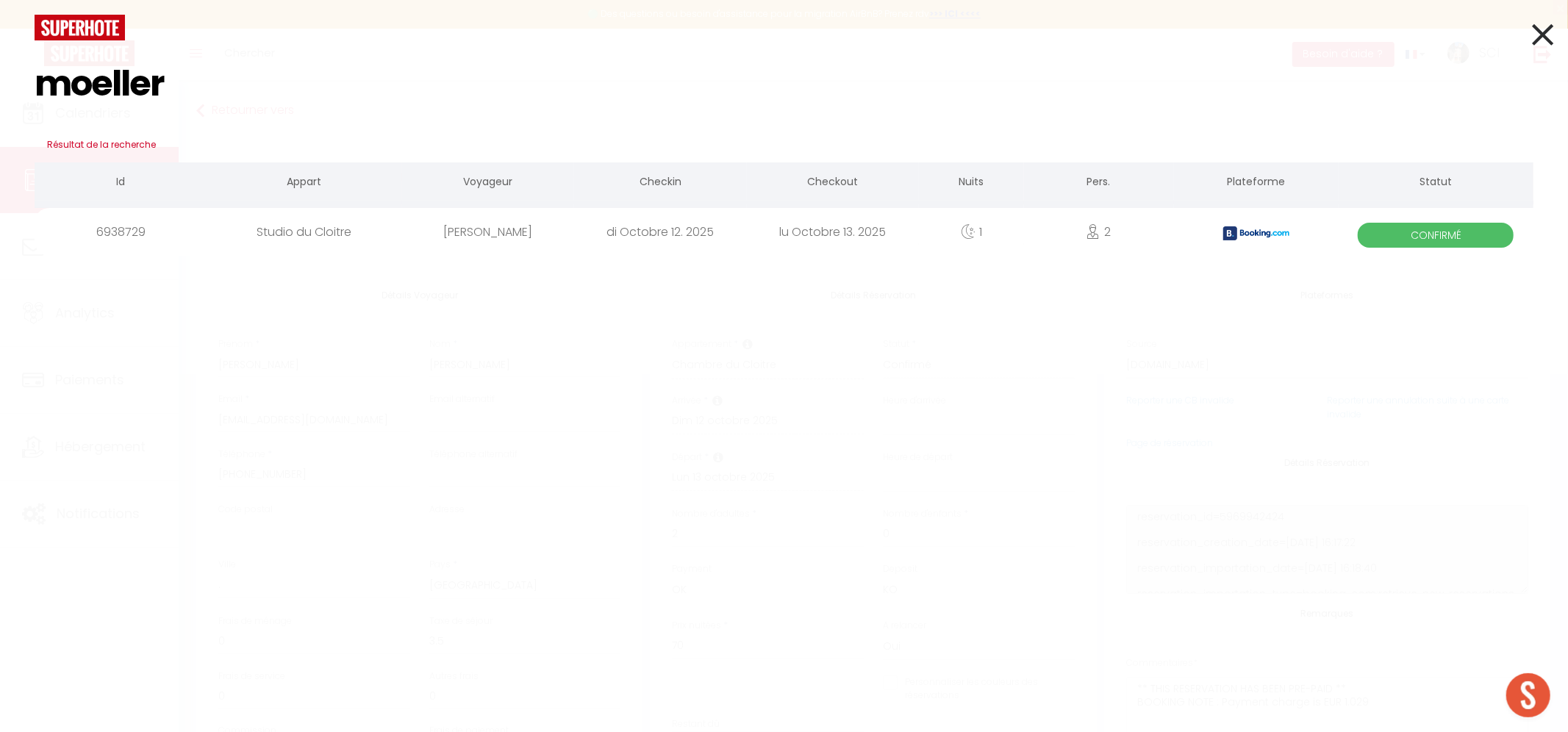
type input "moeller"
click at [521, 236] on div "[PERSON_NAME]" at bounding box center [488, 232] width 172 height 48
select select
checkbox input "false"
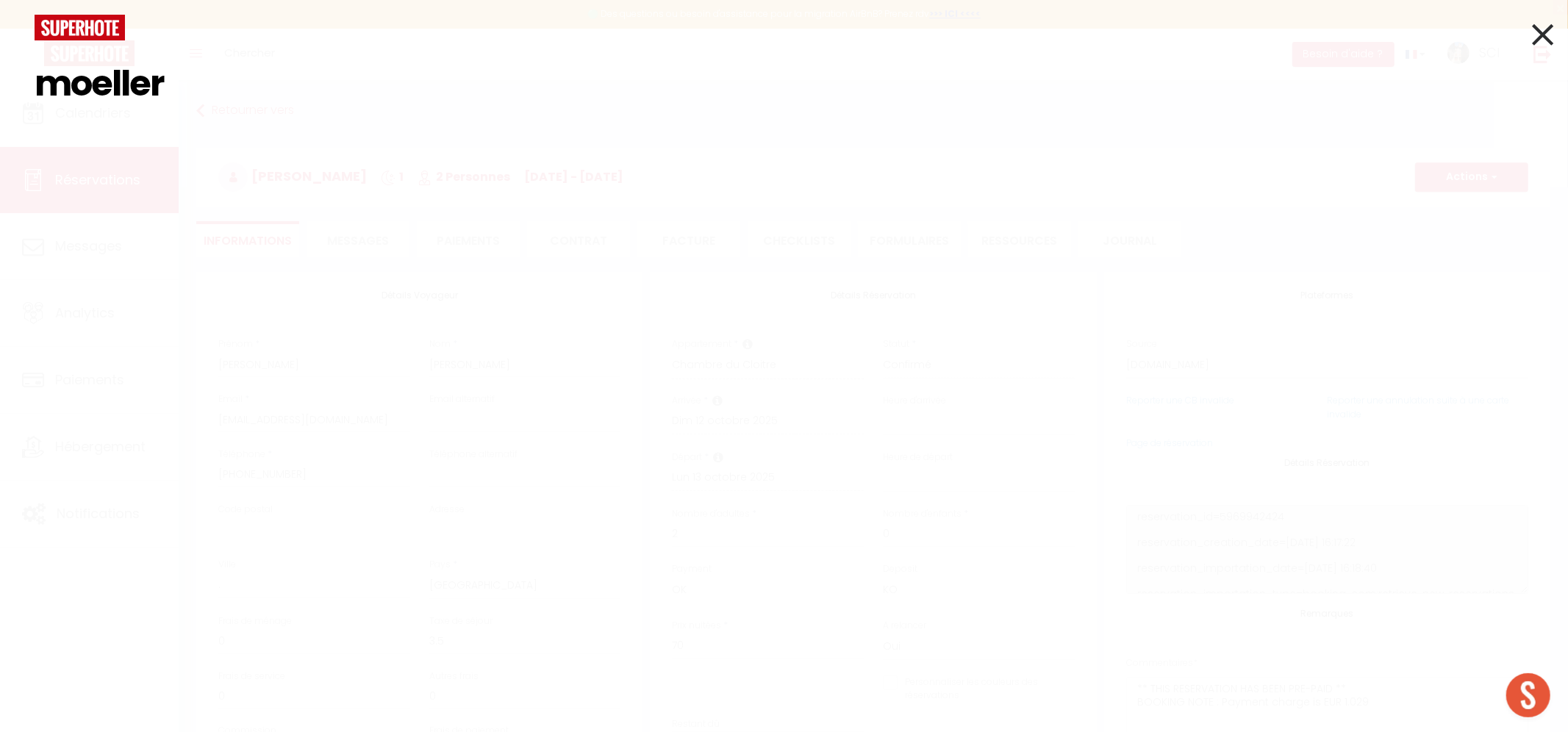
select select
checkbox input "false"
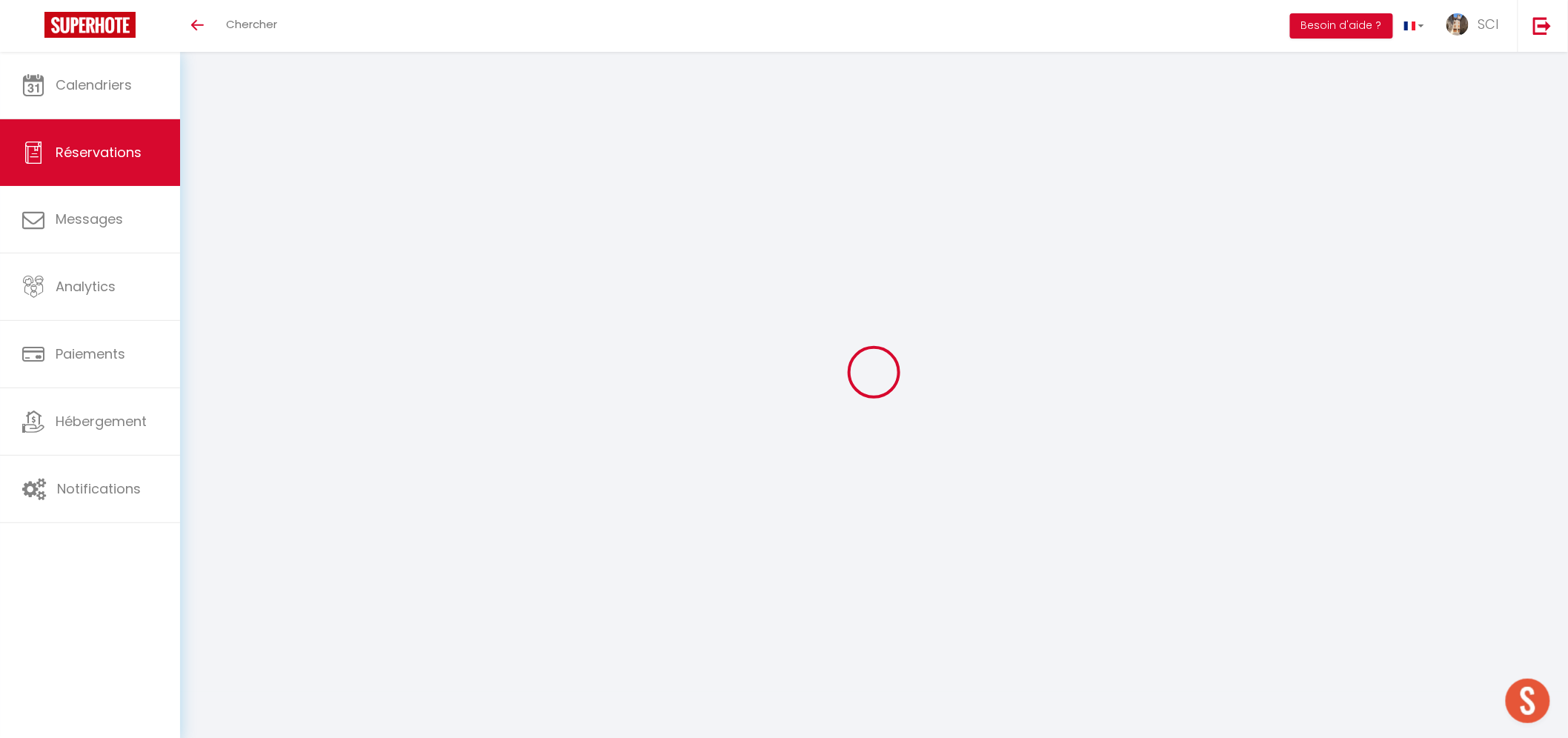
type input "[PERSON_NAME]"
type input "Moeller"
type input "[EMAIL_ADDRESS][DOMAIN_NAME]"
type input "[PHONE_NUMBER]"
type input "."
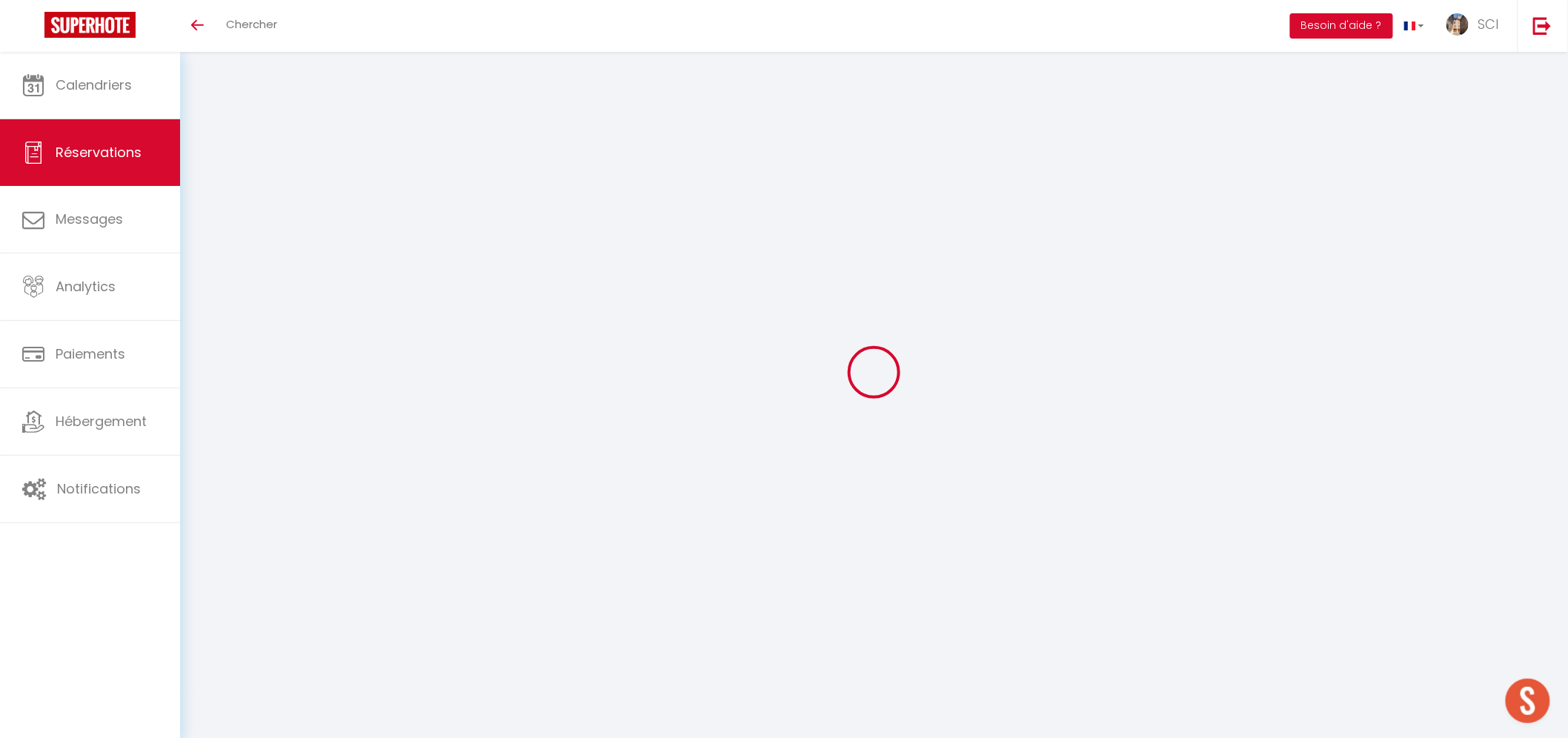
select select "CH"
type input "14.45"
type input "1.25"
select select "12124"
select select "1"
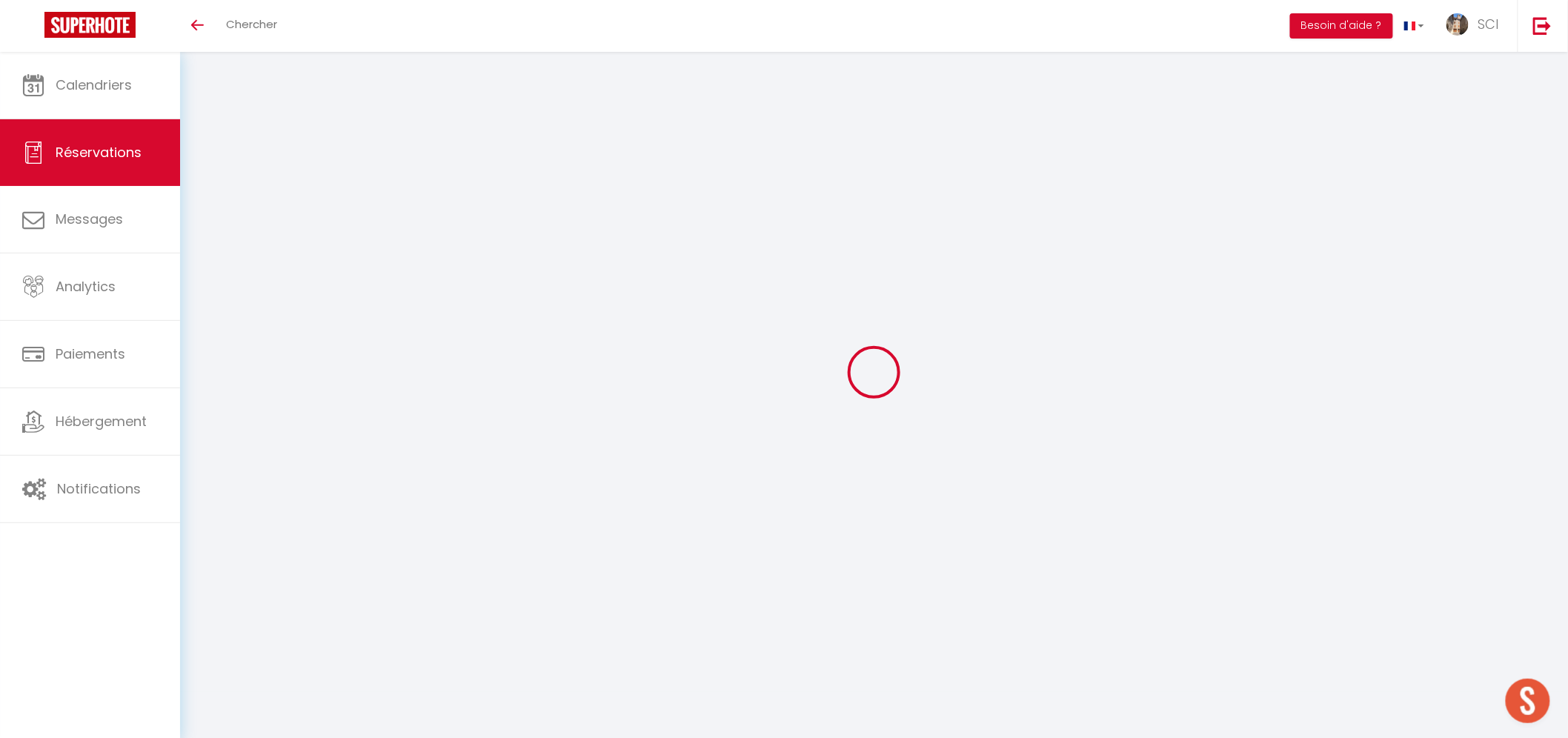
select select
type input "2"
select select "12"
select select
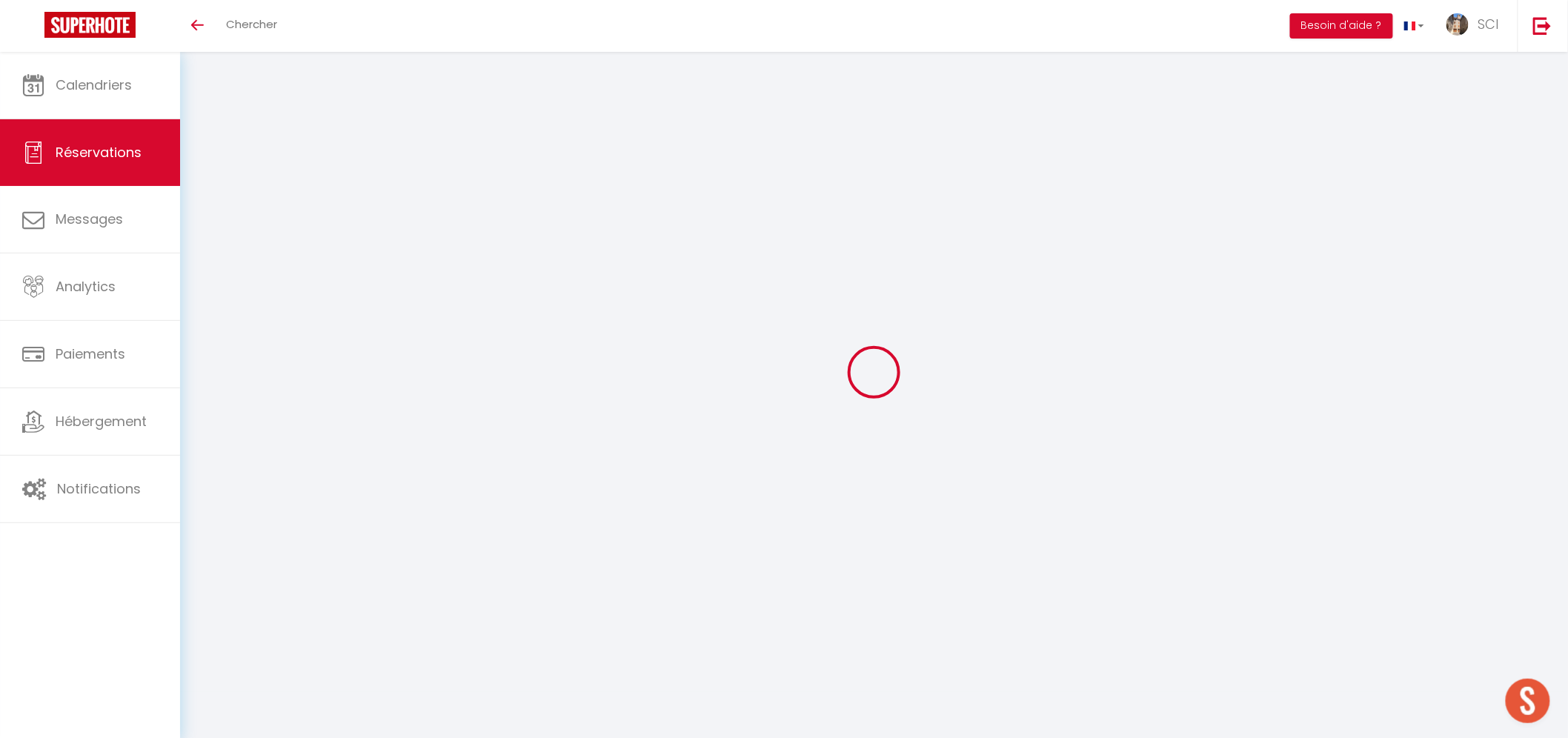
type input "85"
checkbox input "false"
type input "0"
select select "2"
type input "0"
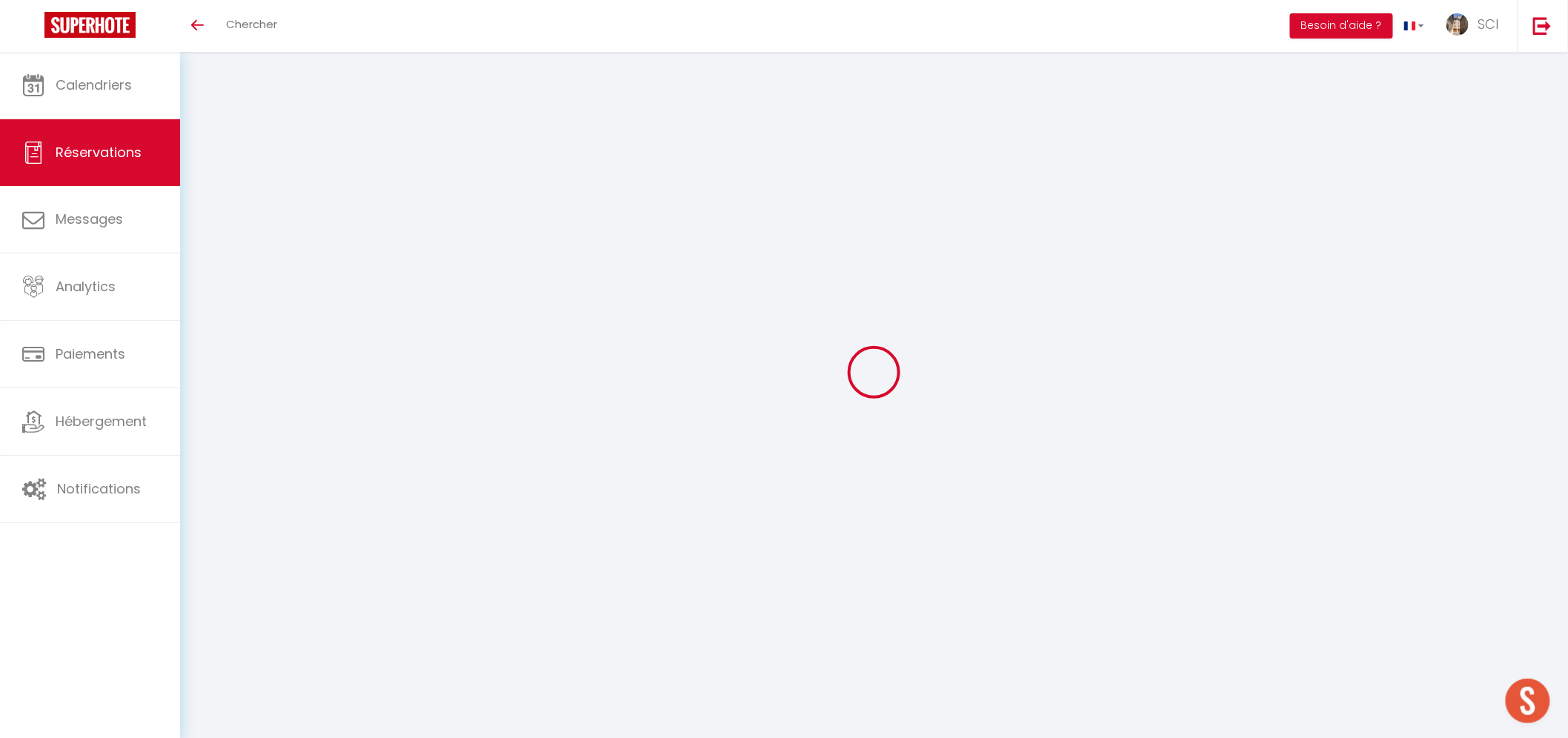
type input "0"
select select
select select "14"
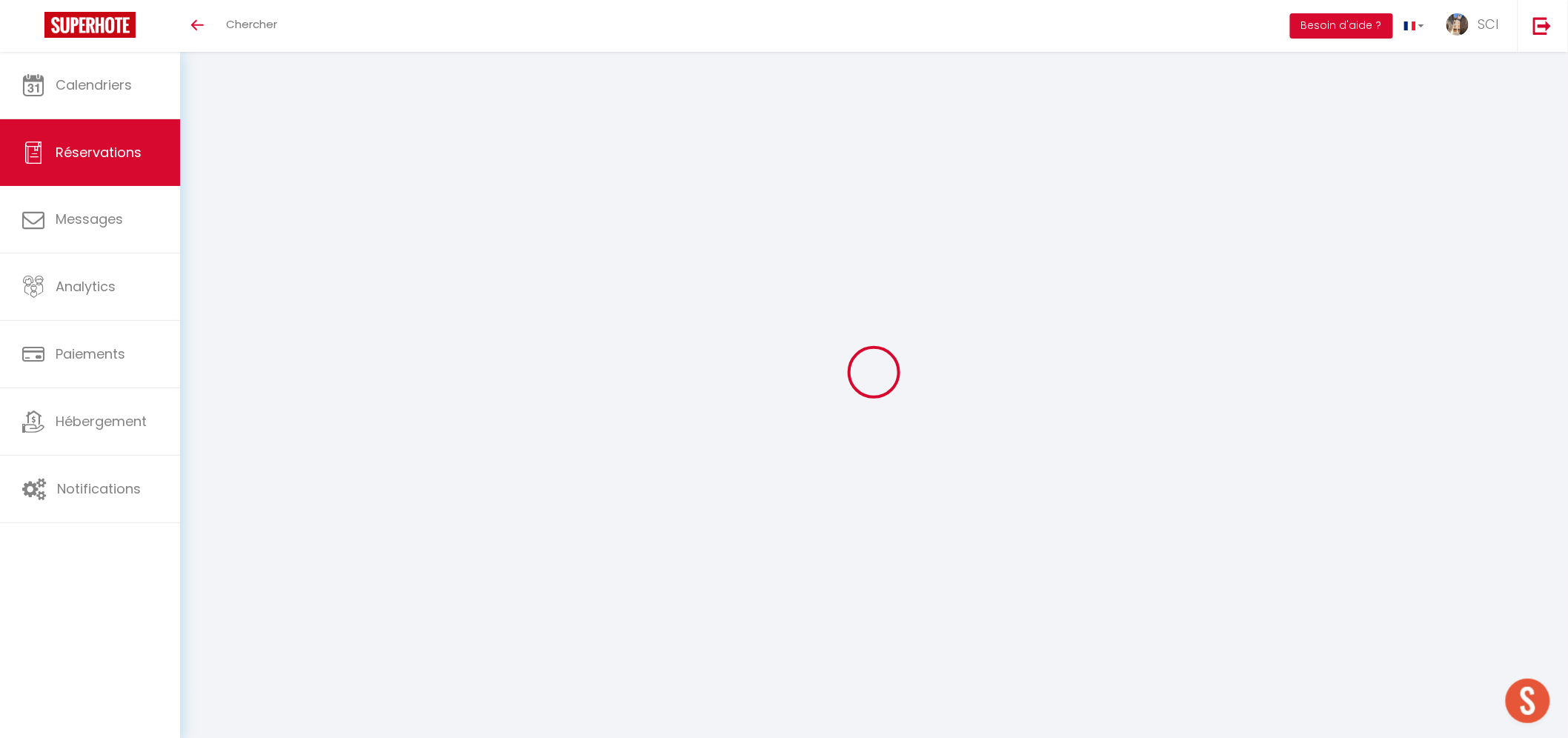
checkbox input "false"
select select
checkbox input "false"
select select
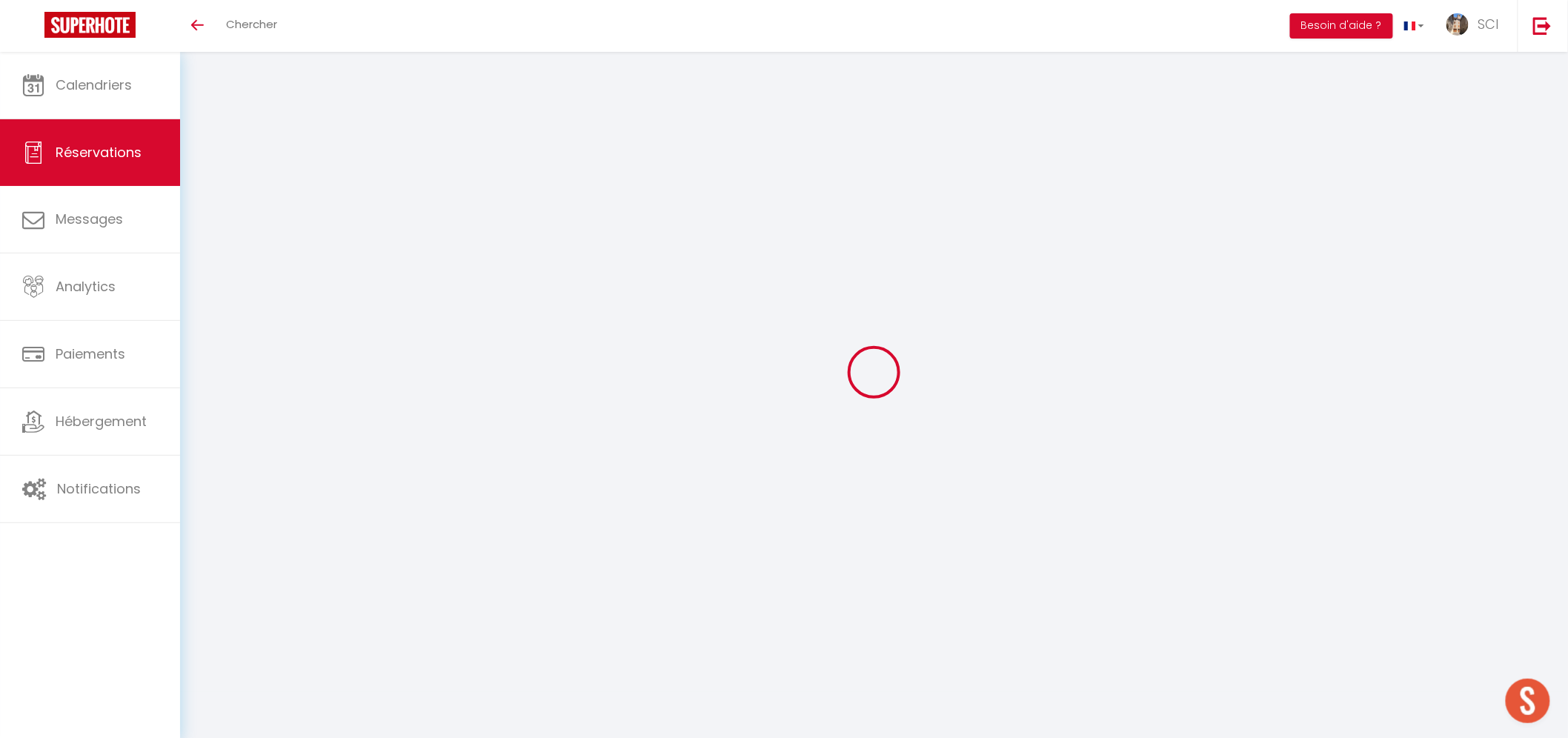
select select
checkbox input "false"
type textarea "** THIS RESERVATION HAS BEEN PRE-PAID ** BOOKING NOTE : Payment charge is EUR 1…"
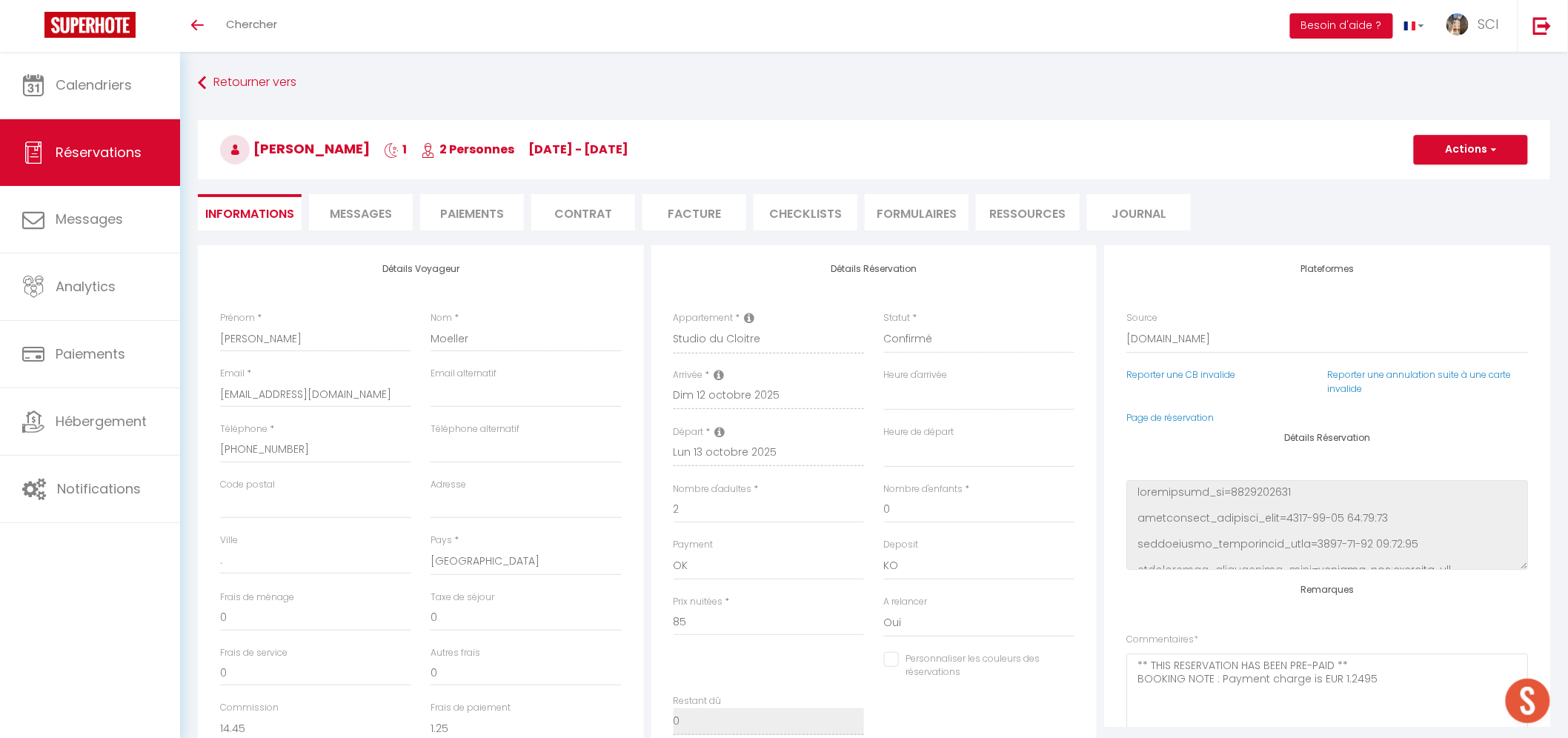
type input "4.25"
select select
checkbox input "false"
select select
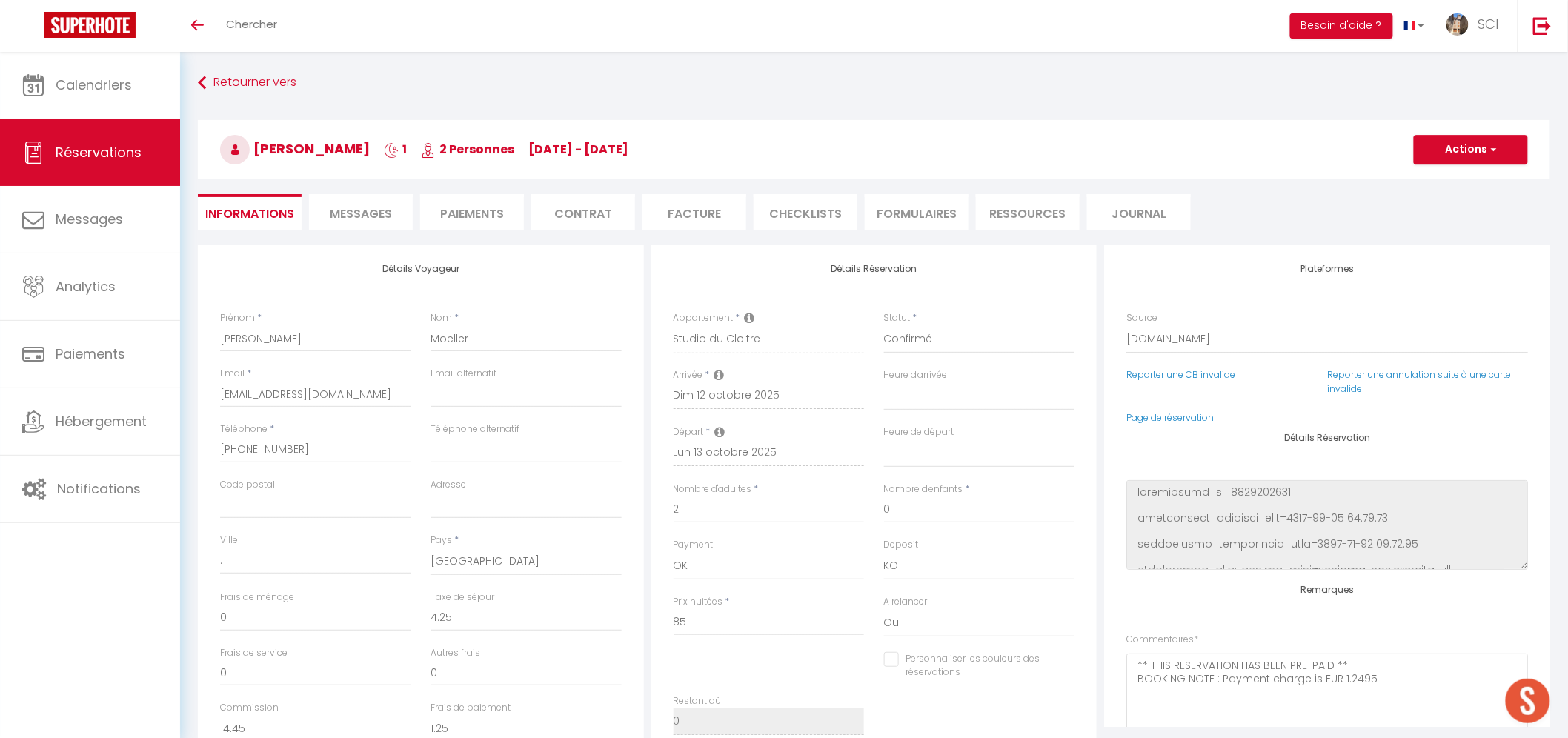
select select
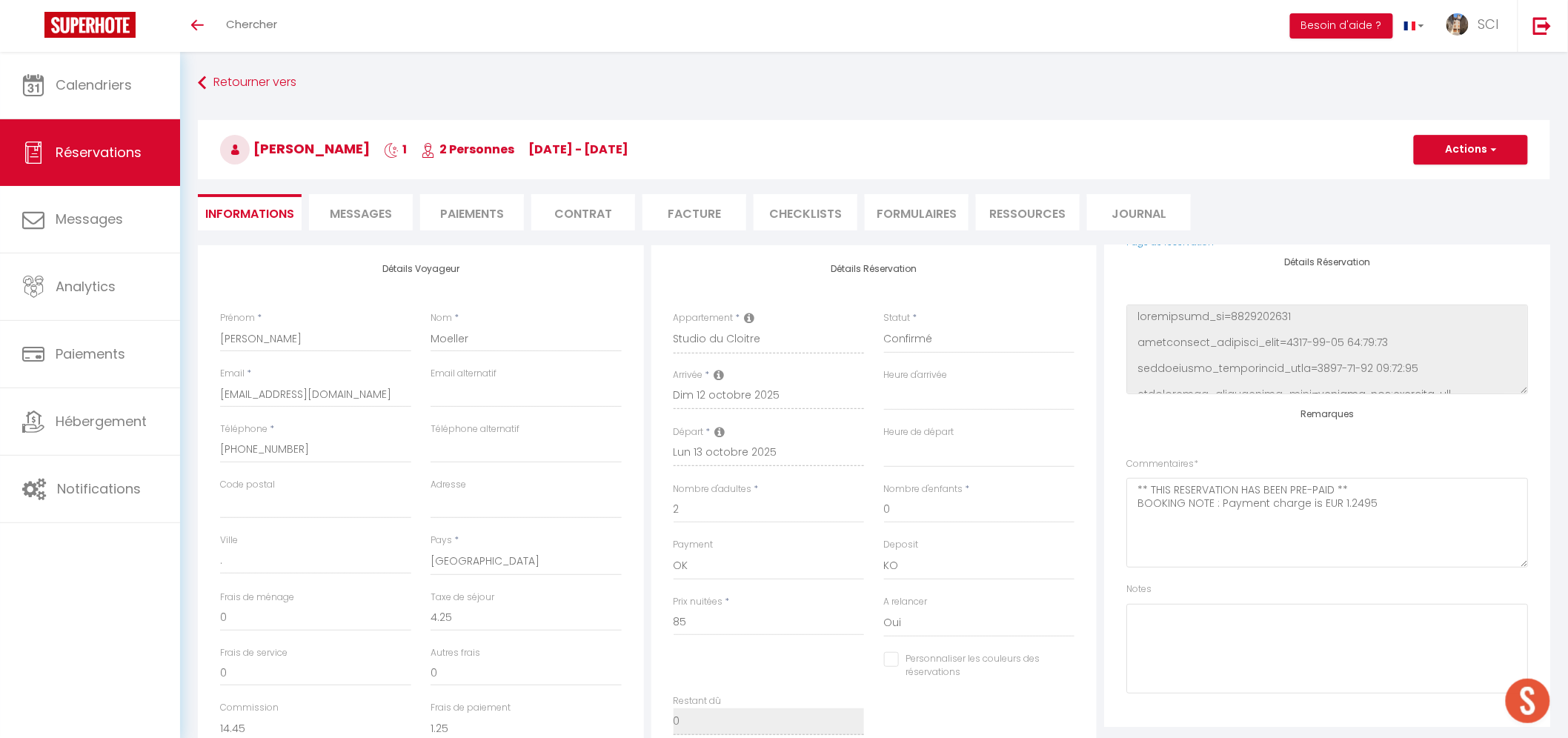
click at [356, 198] on li "Messages" at bounding box center [361, 212] width 104 height 36
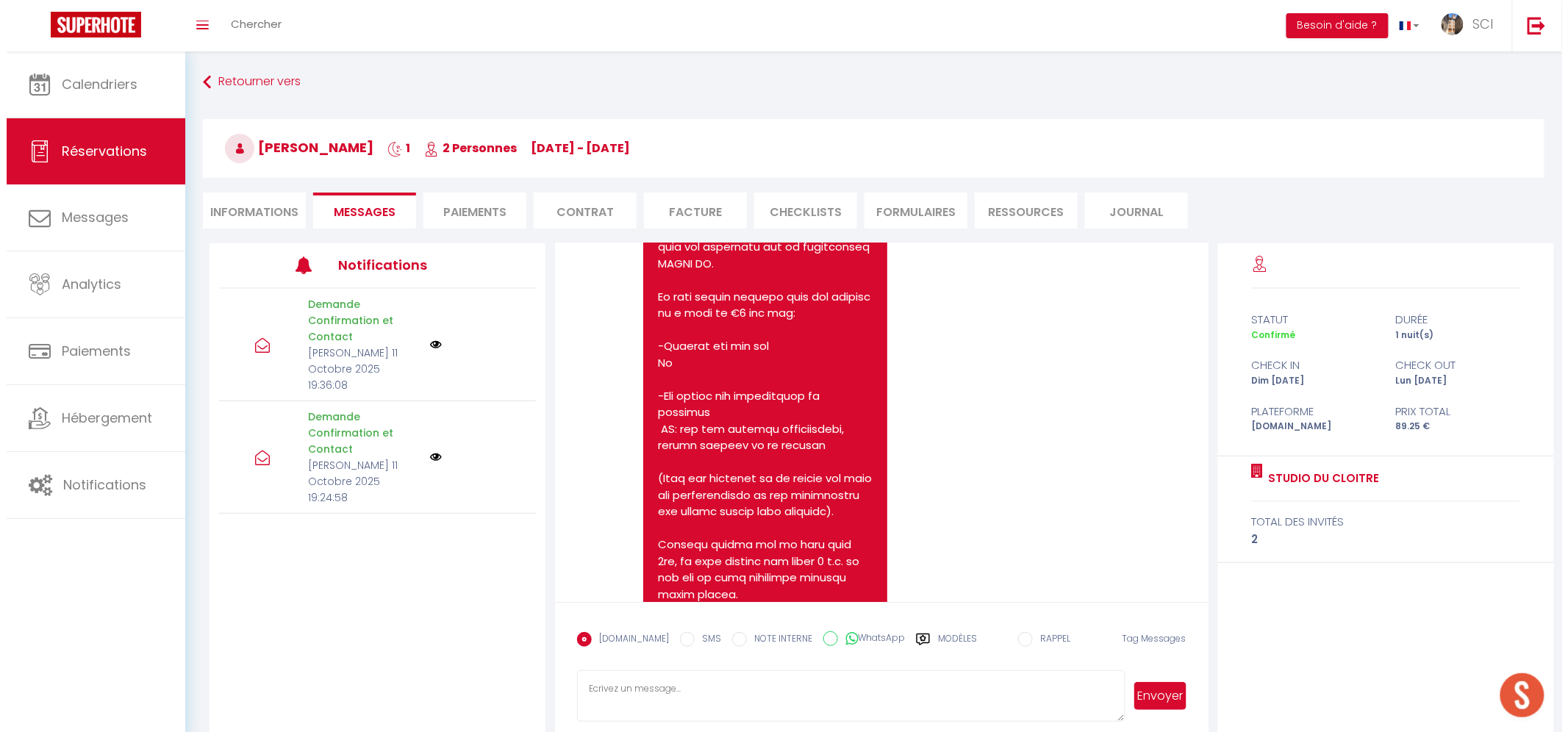
scroll to position [1895, 0]
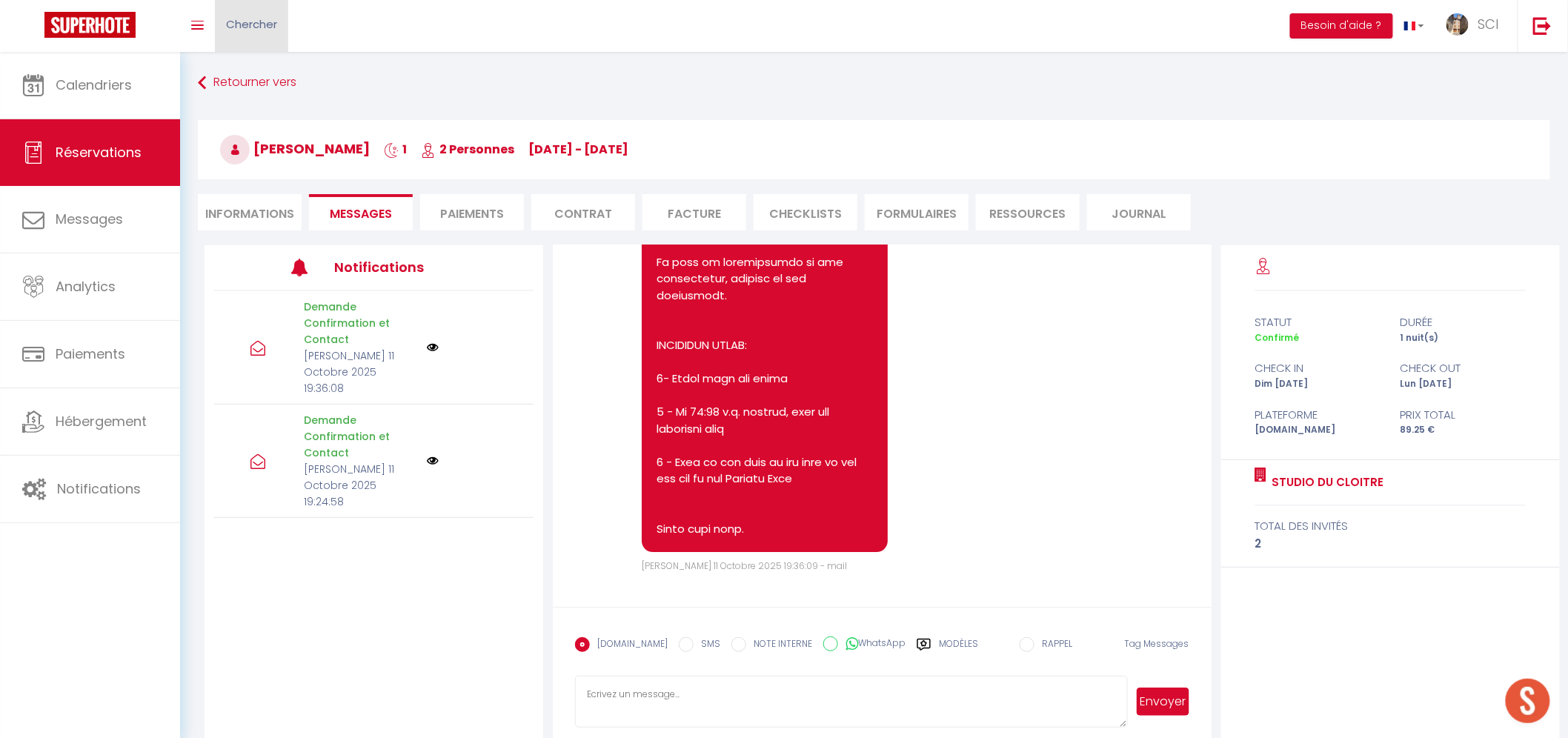
click at [258, 27] on span "Chercher" at bounding box center [251, 24] width 51 height 16
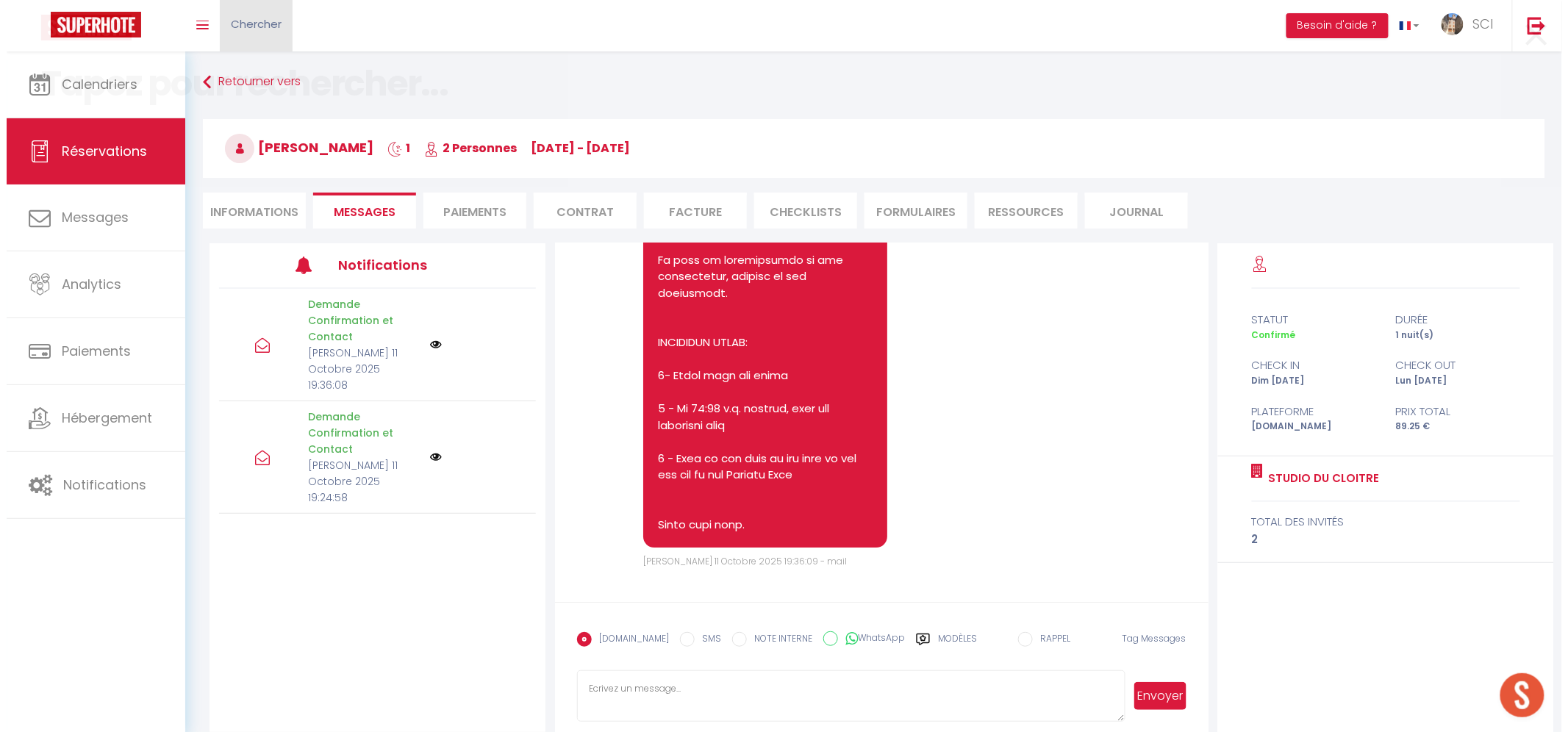
scroll to position [1862, 0]
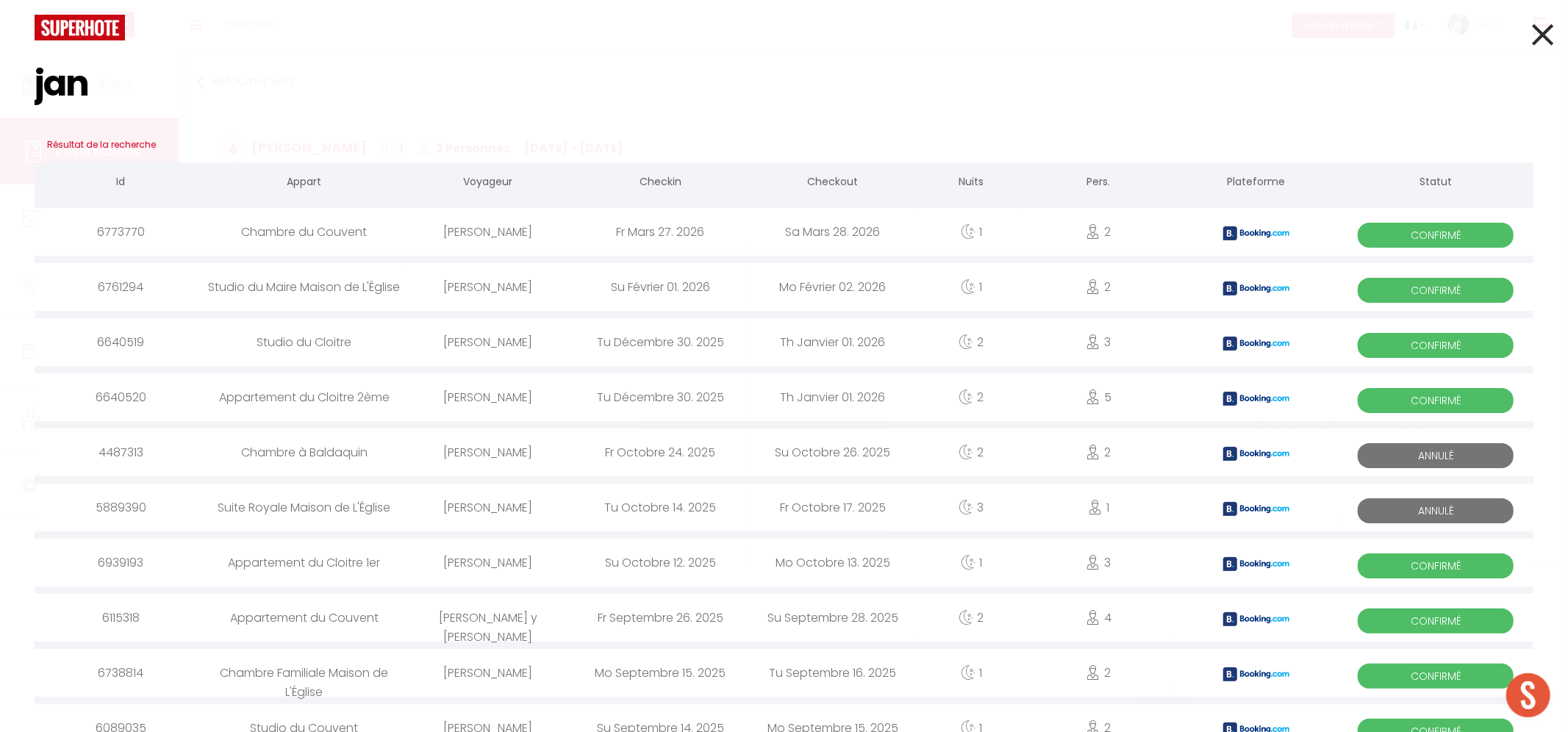
type input "jan"
click at [513, 563] on div "[PERSON_NAME]" at bounding box center [488, 563] width 172 height 48
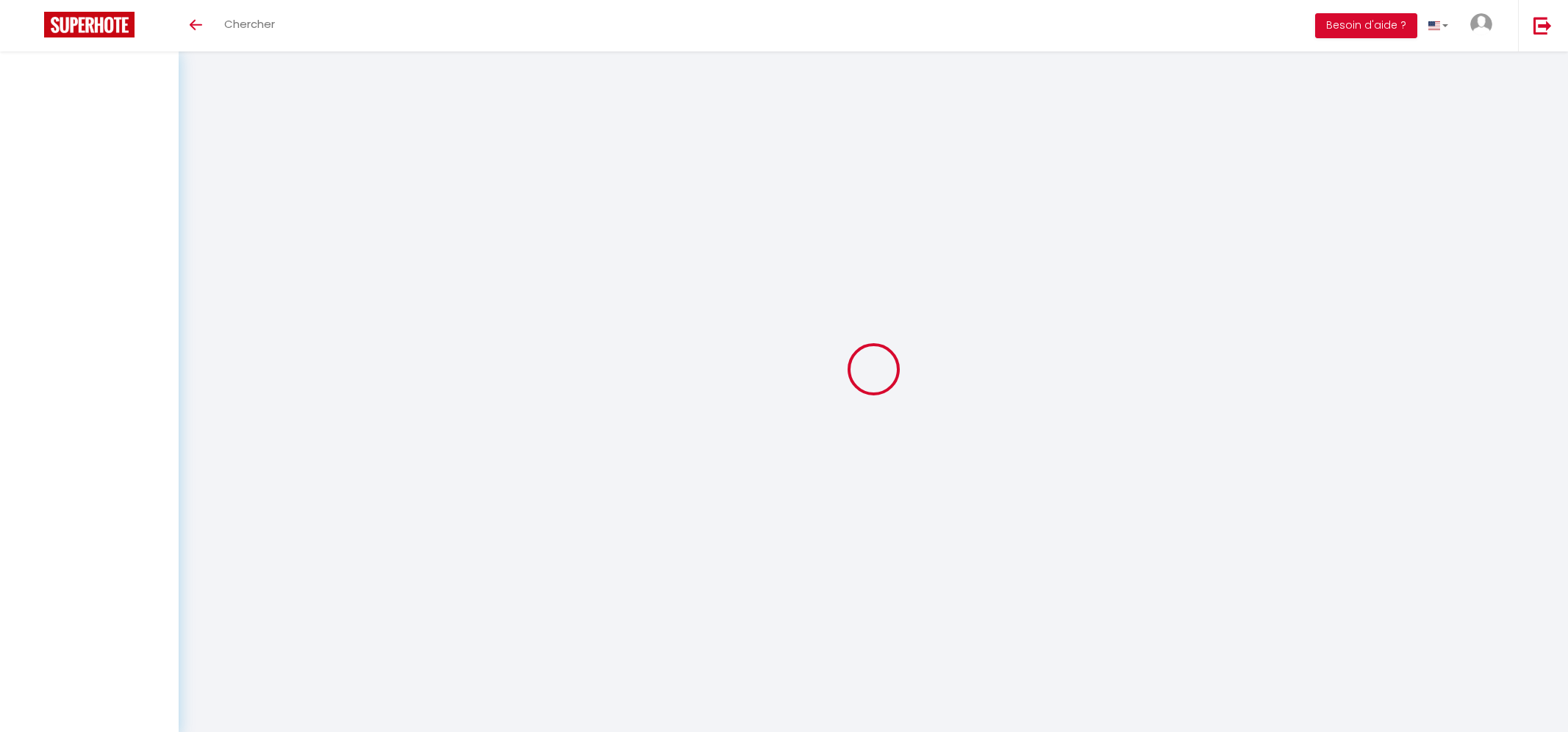
select select
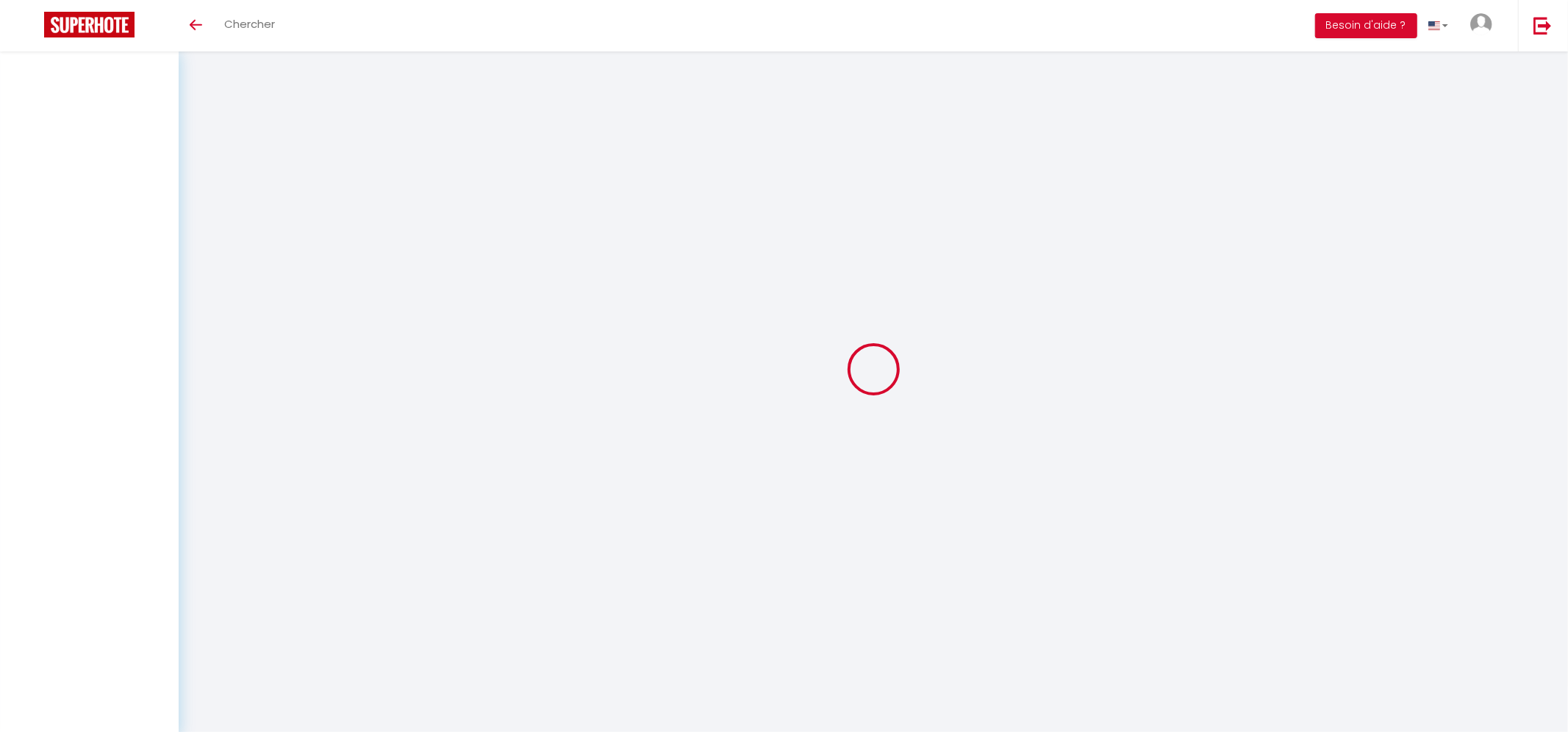
select select
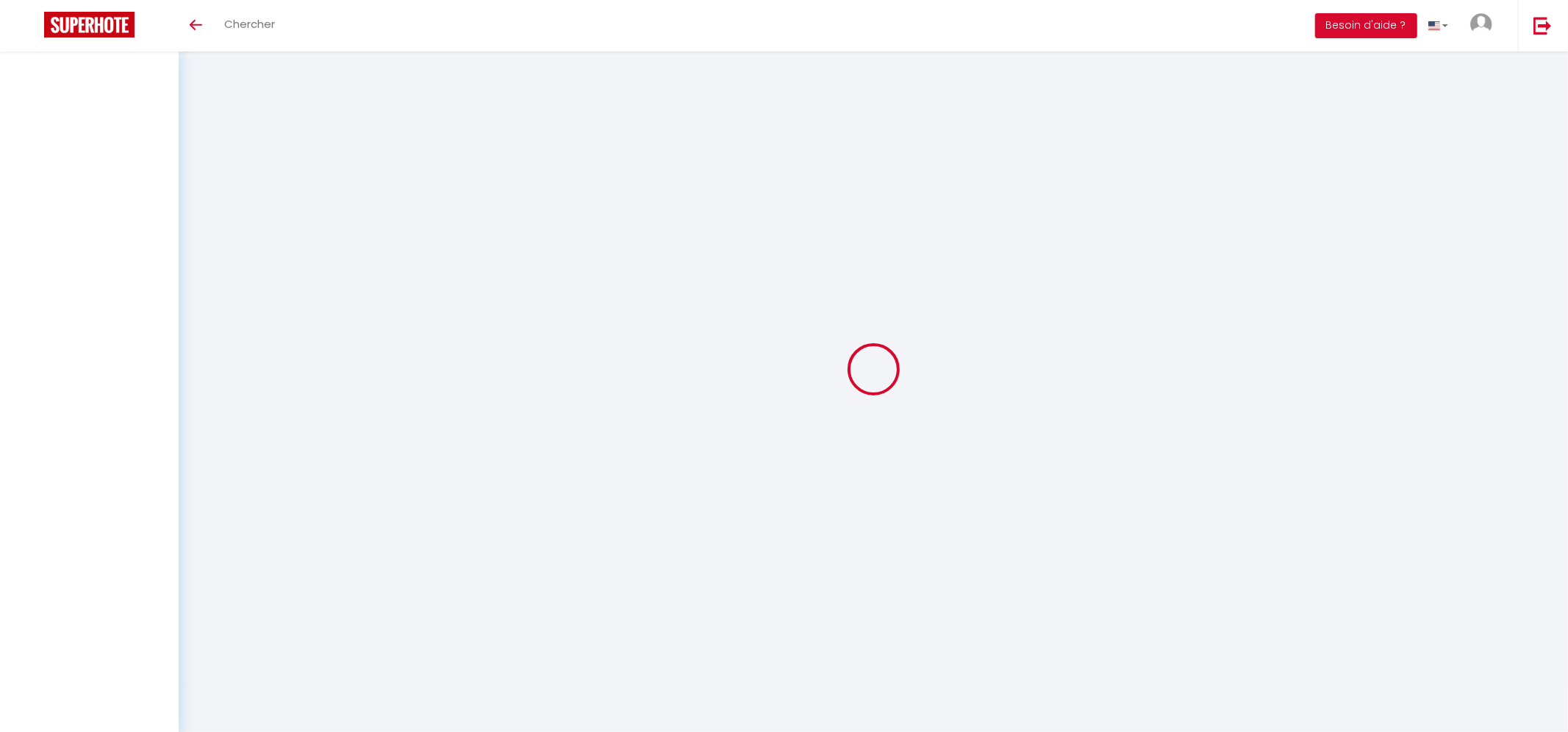
checkbox input "false"
select select
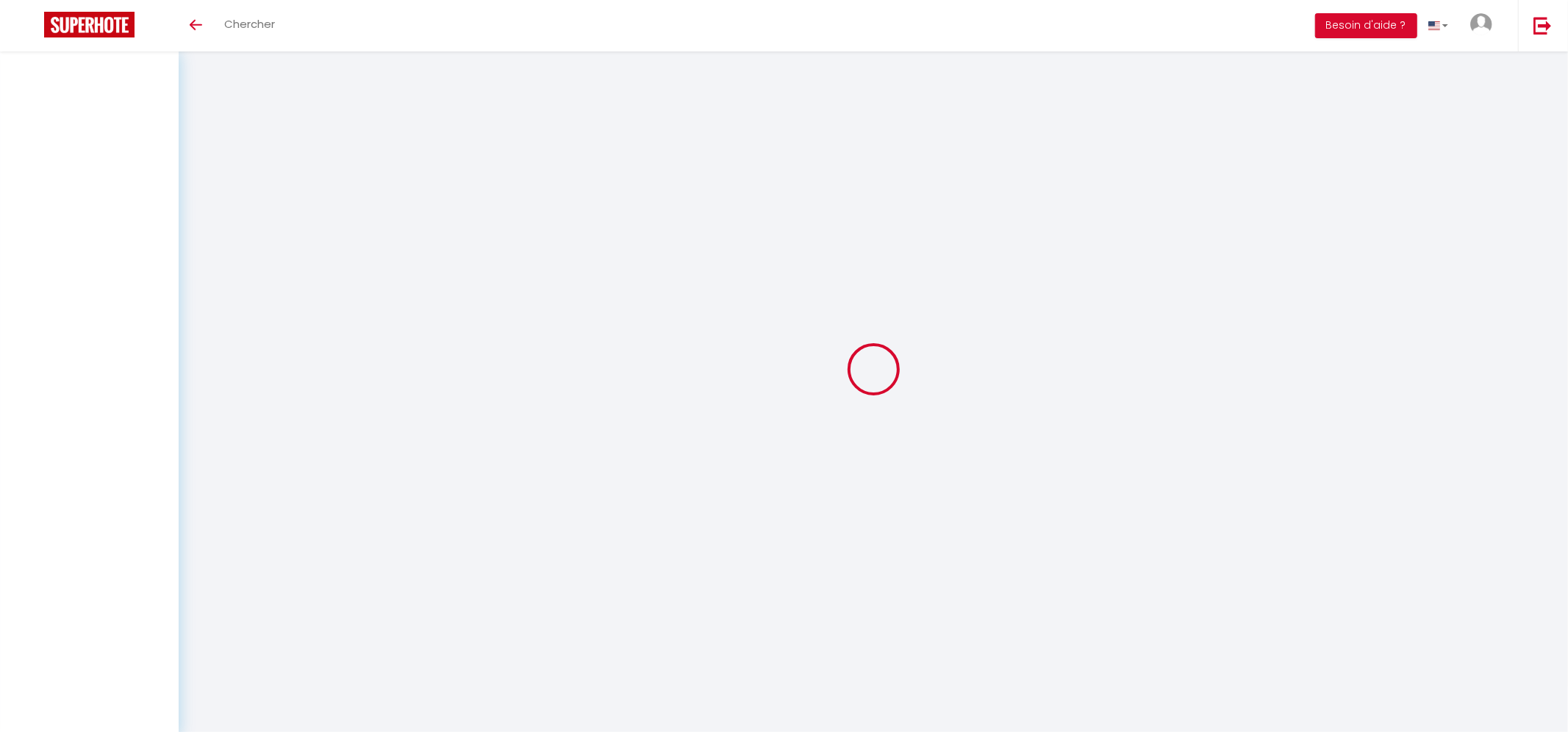
select select
checkbox input "false"
select select
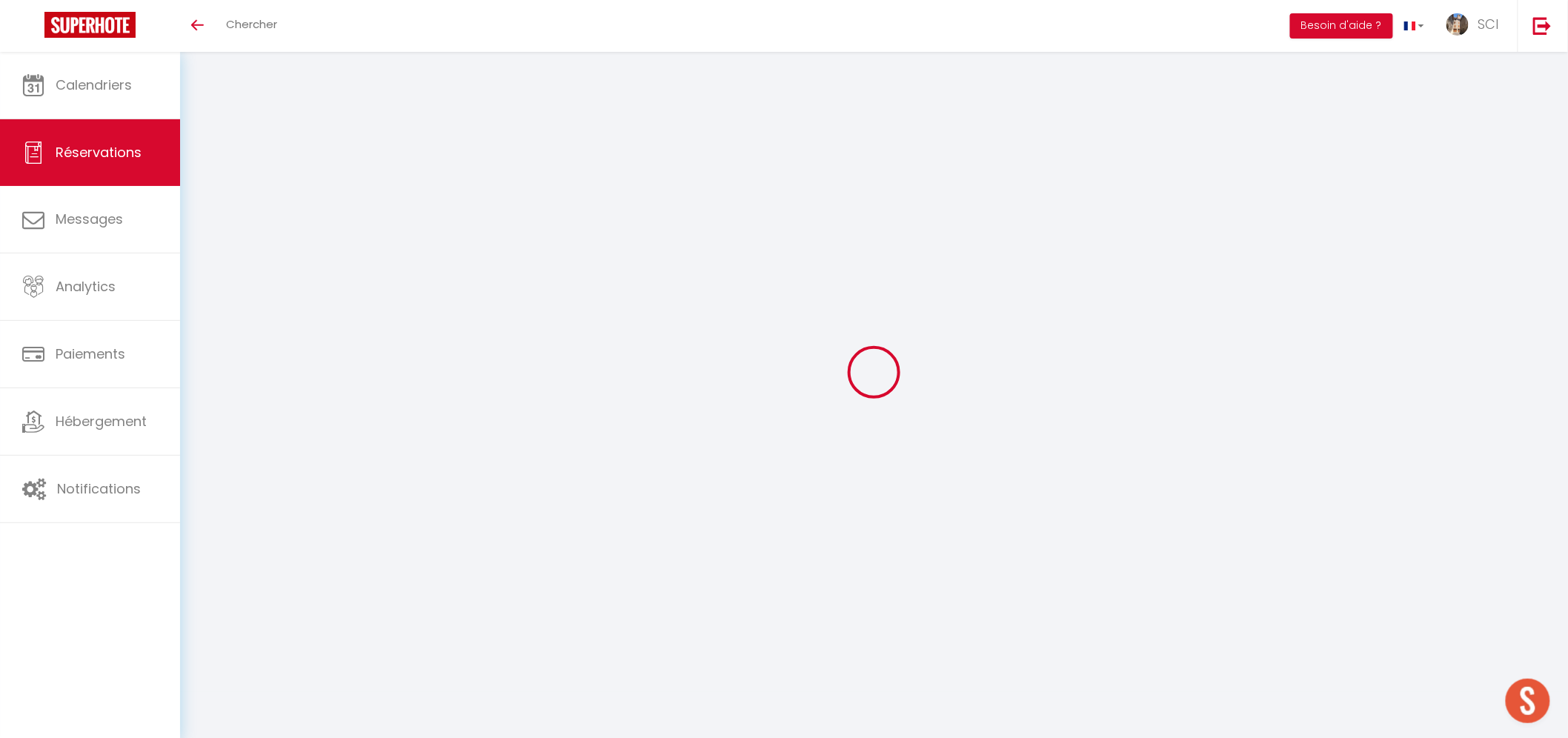
type input "Jan"
type input "Vriezen"
type input "[EMAIL_ADDRESS][DOMAIN_NAME]"
type input "[PHONE_NUMBER]"
select select "NL"
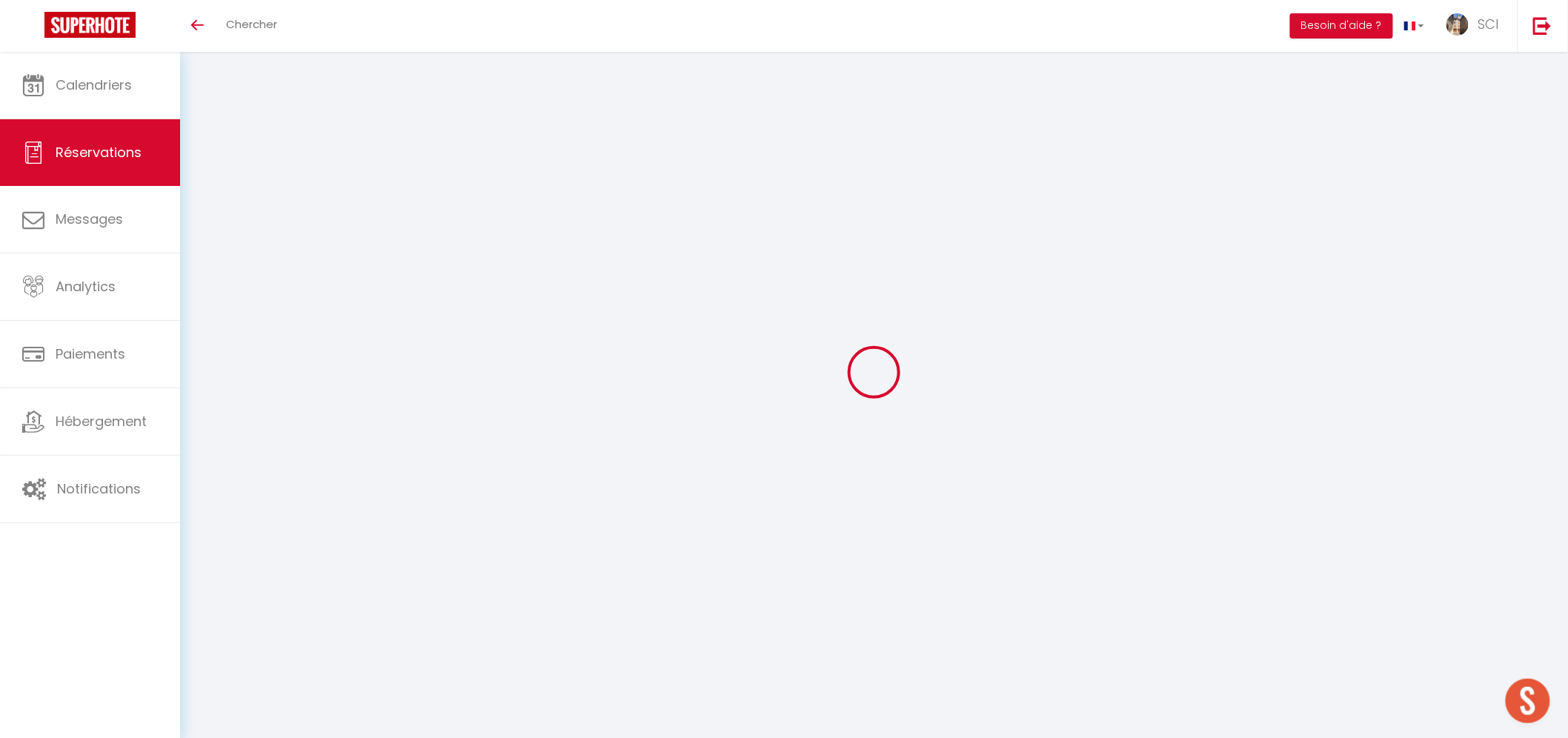
type input "18.75"
type input "1.8399999999999999"
select select "44831"
select select "1"
select select
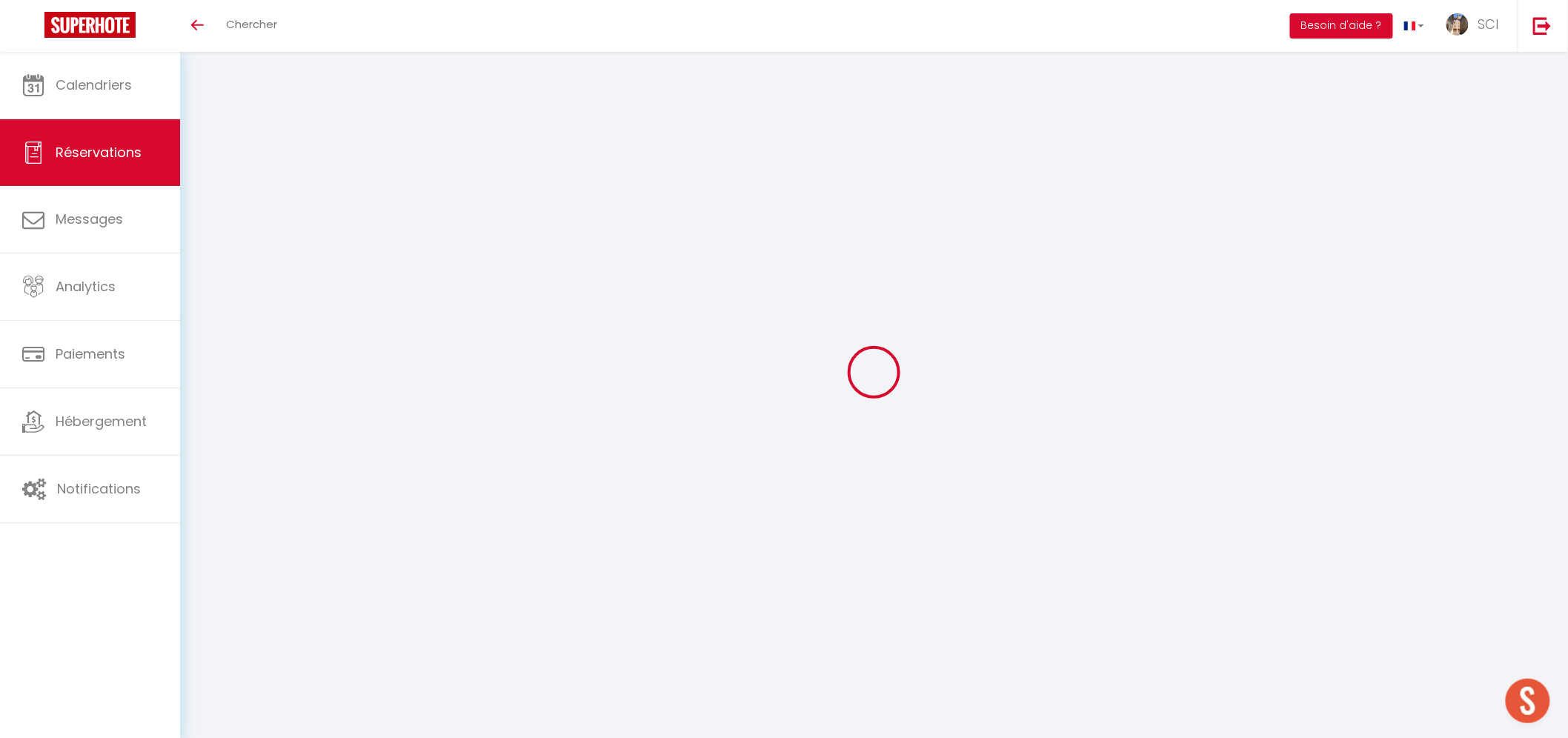
select select
type input "3"
select select "12"
select select
type input "125"
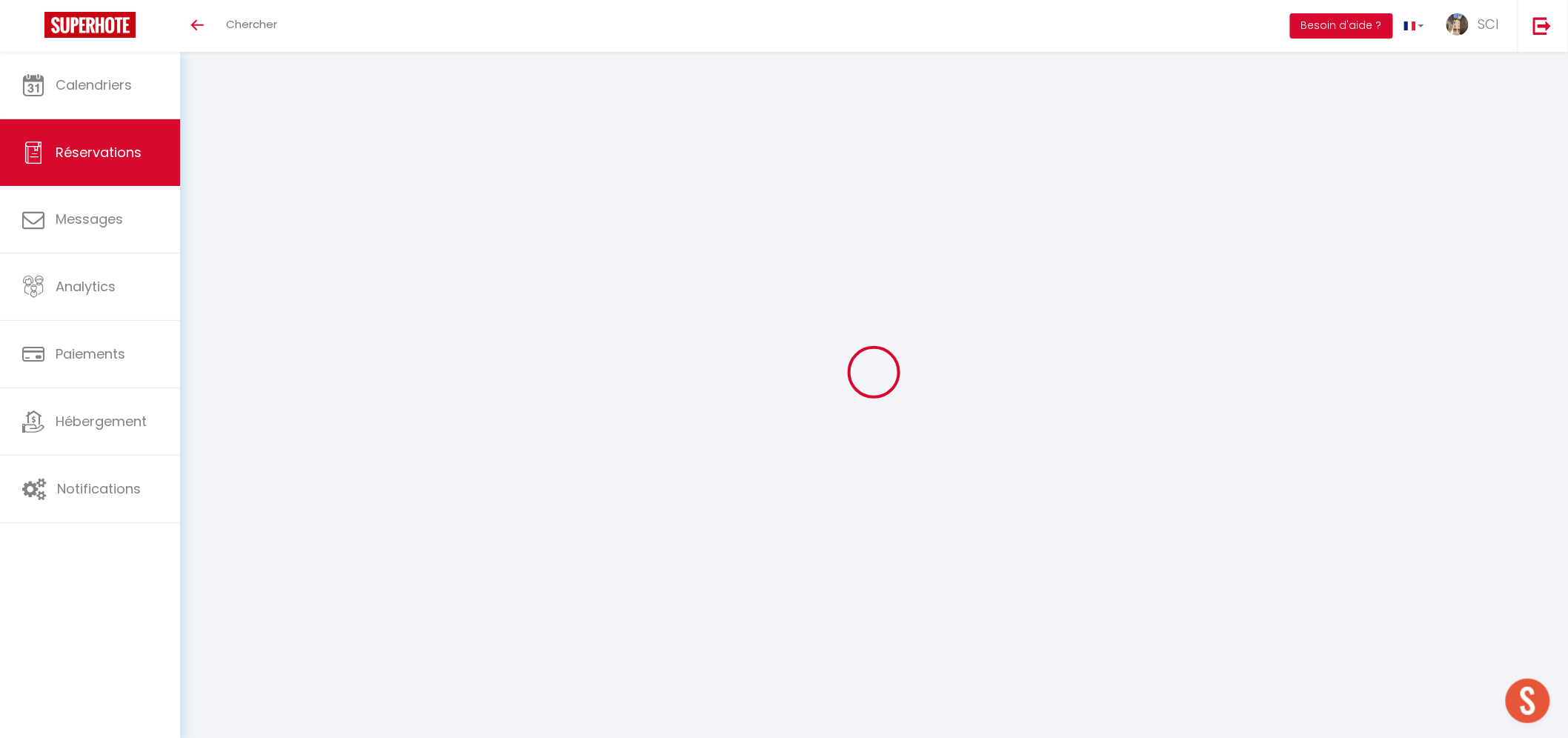
checkbox input "false"
type input "0"
select select "2"
type input "0"
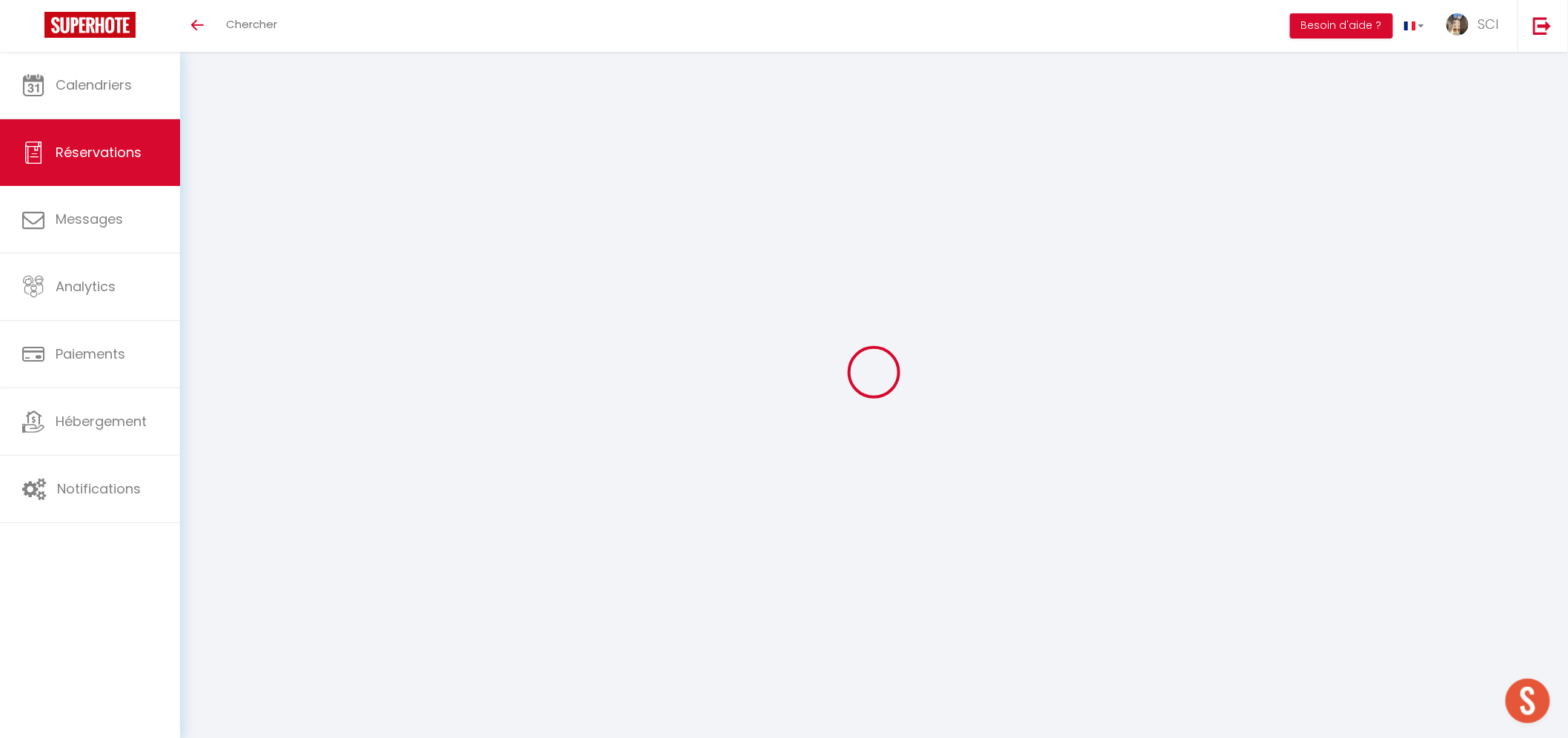
type input "0"
select select
select select "14"
checkbox input "false"
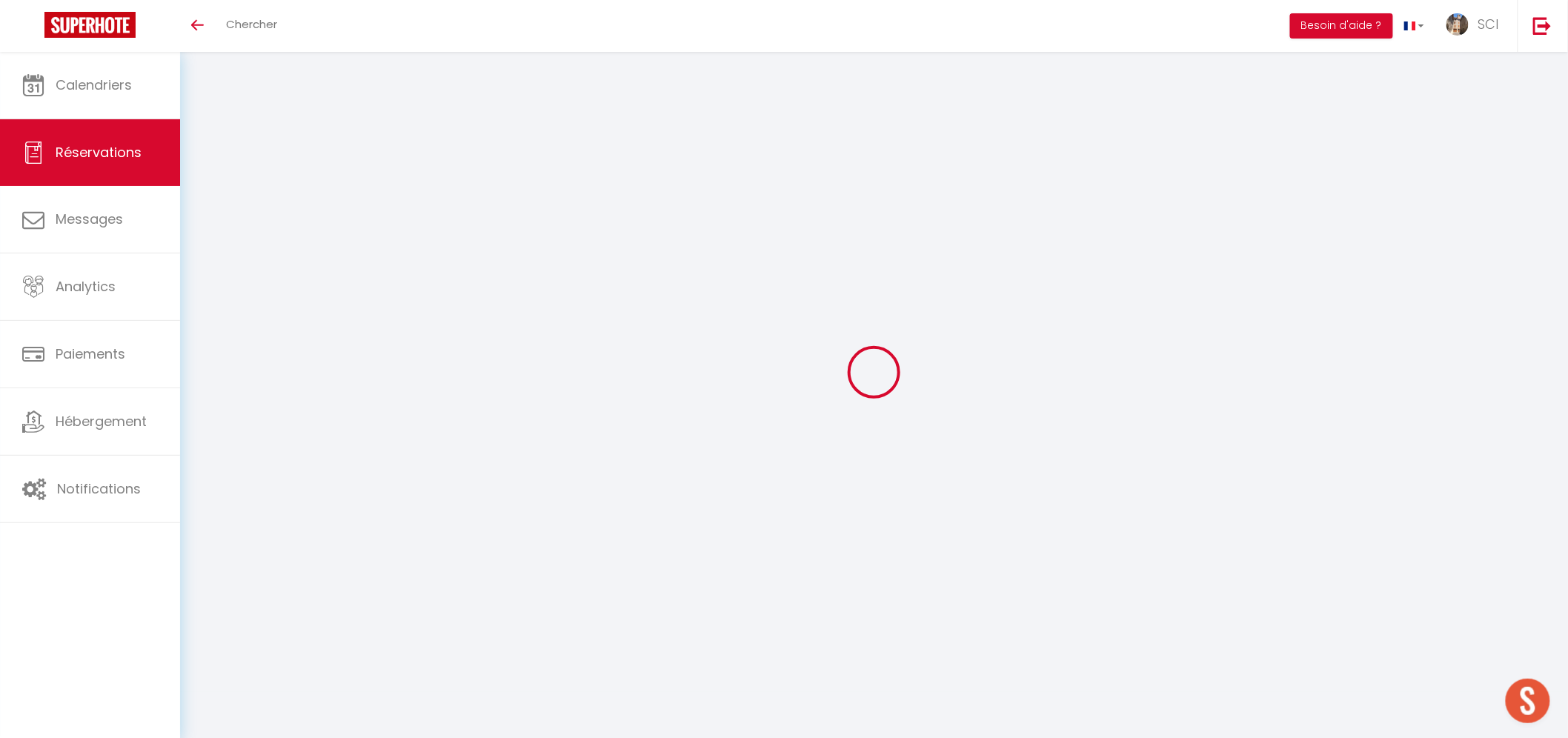
select select
checkbox input "false"
type textarea "** THIS RESERVATION HAS BEEN PRE-PAID ** BOOKING NOTE : Payment charge is EUR 1…"
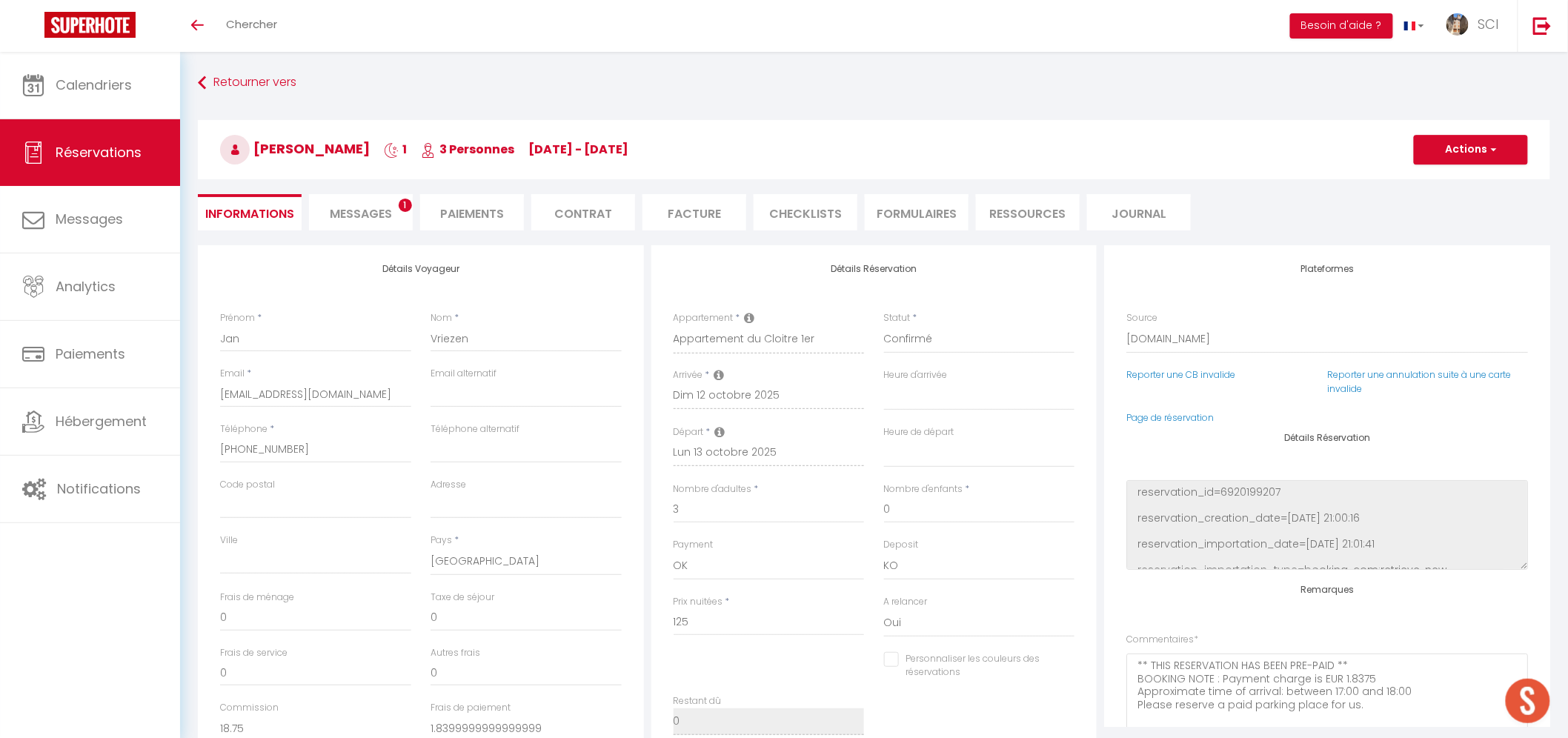
type input "6.25"
select select
checkbox input "false"
select select
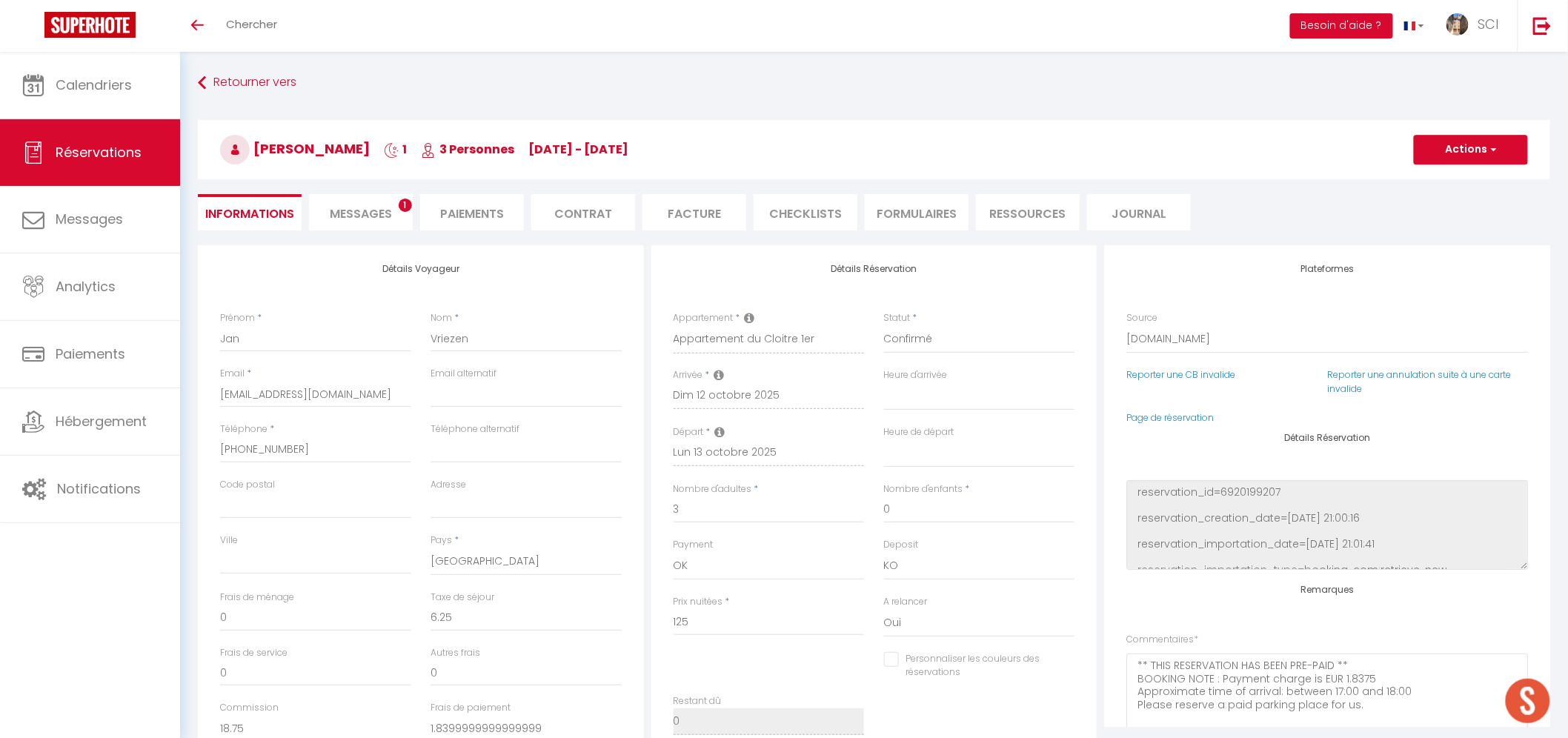
select select
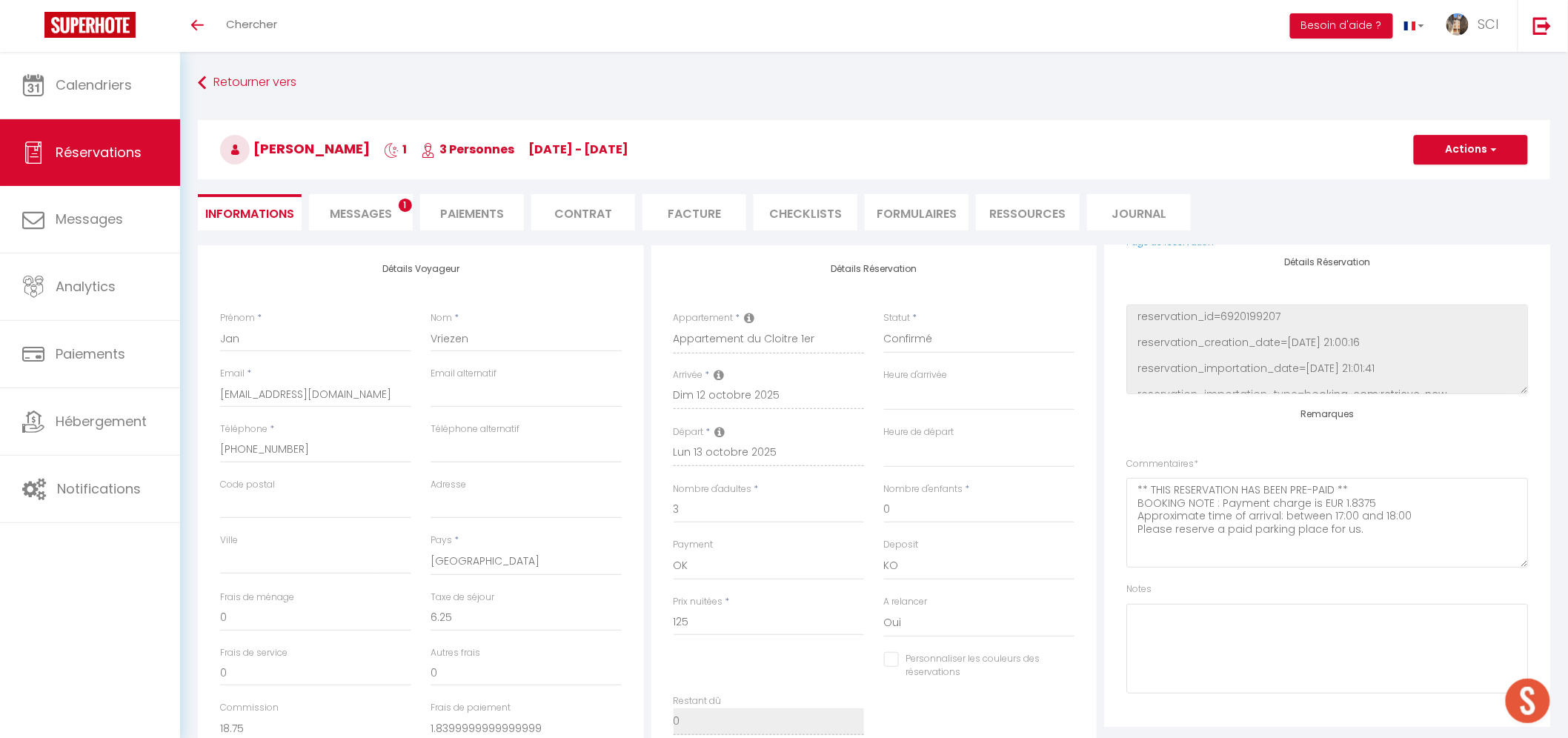
click at [354, 220] on span "Messages" at bounding box center [360, 214] width 62 height 17
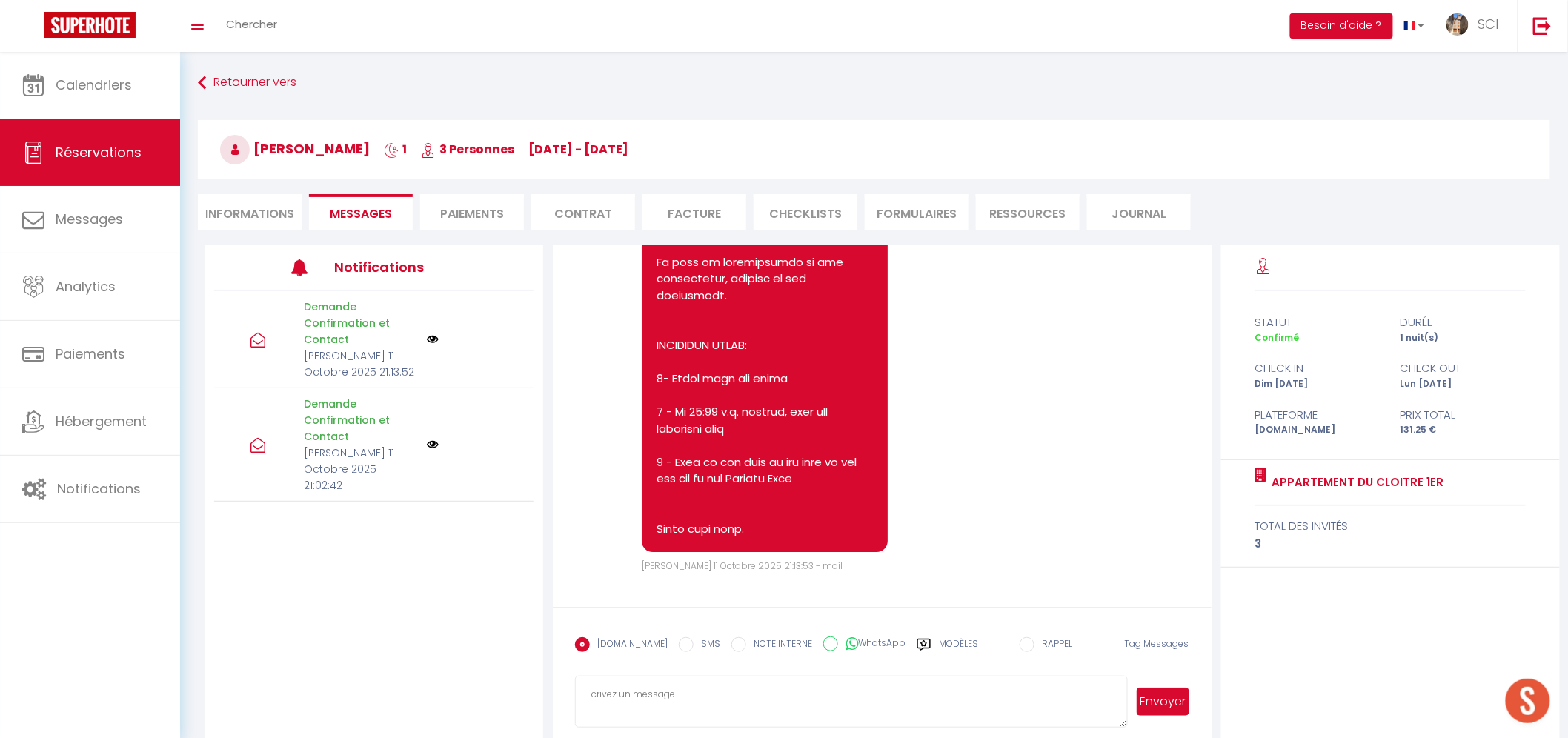
scroll to position [2010, 0]
drag, startPoint x: 464, startPoint y: 215, endPoint x: 657, endPoint y: 209, distance: 193.1
click at [465, 216] on li "Paiements" at bounding box center [472, 212] width 104 height 36
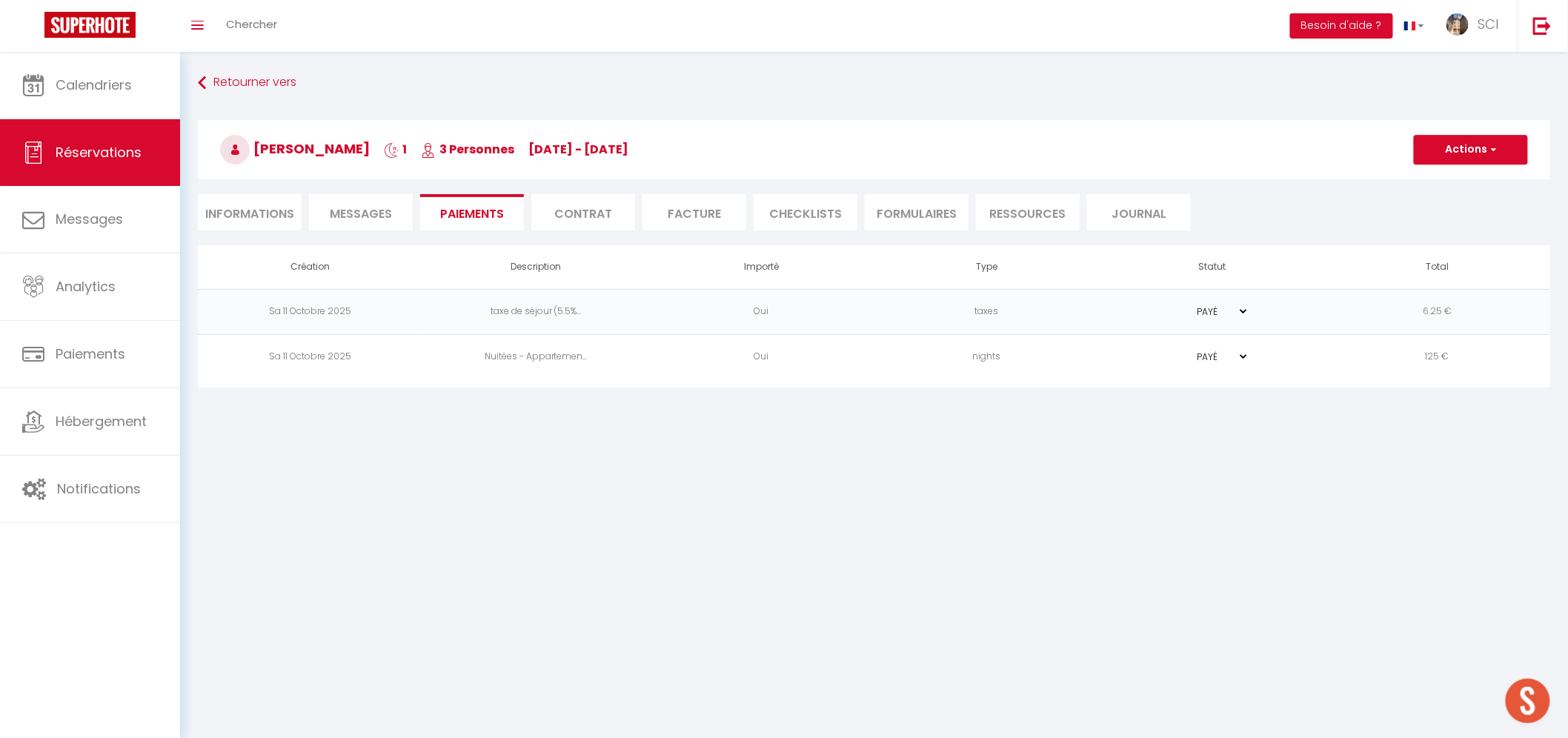
click at [1458, 166] on h3 "[PERSON_NAME] 1 3 Personnes [DATE] - [DATE]" at bounding box center [873, 149] width 1352 height 59
click at [1452, 154] on button "Actions" at bounding box center [1470, 150] width 114 height 30
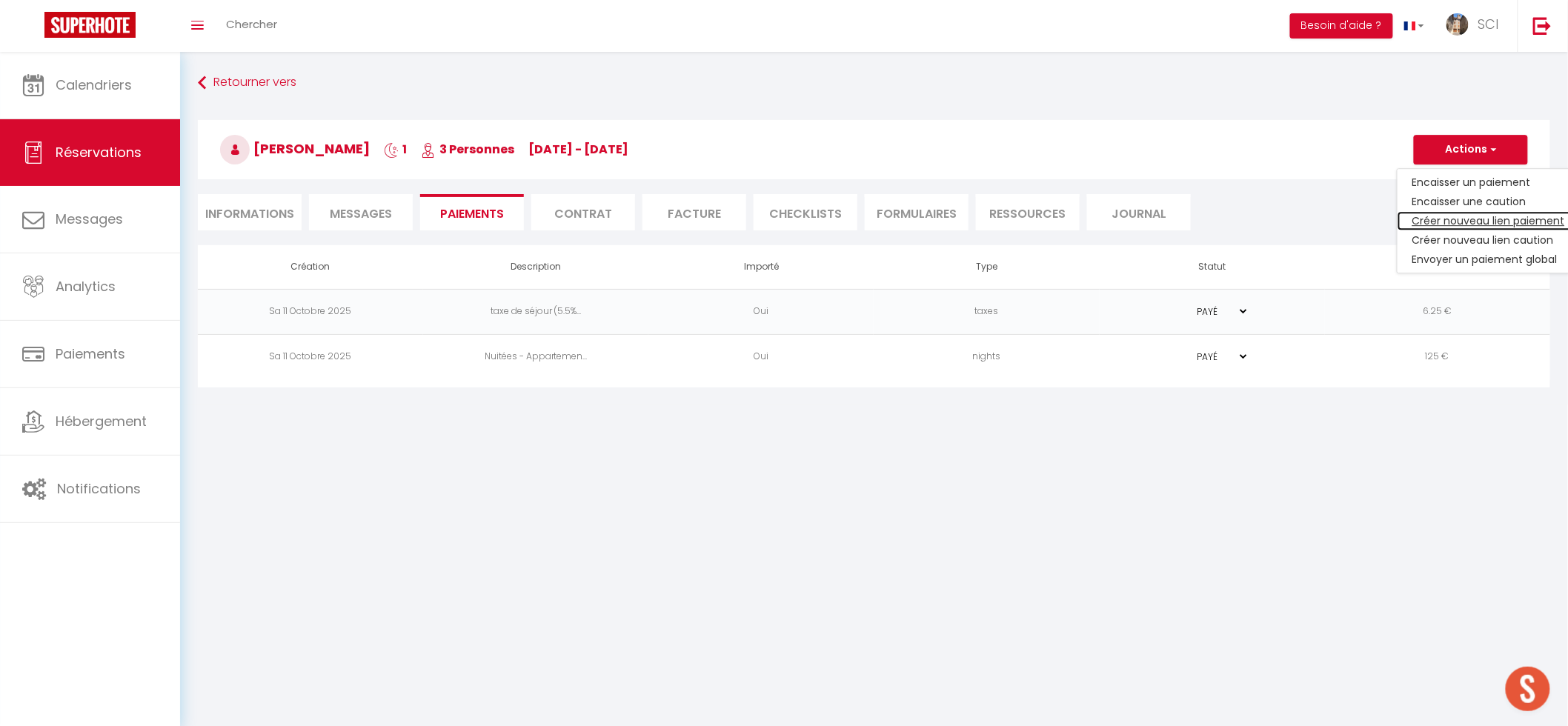
click at [1448, 219] on link "Créer nouveau lien paiement" at bounding box center [1488, 221] width 183 height 19
select select "nights"
type input "jvriez.577796@guest.booking.com"
select select "2585"
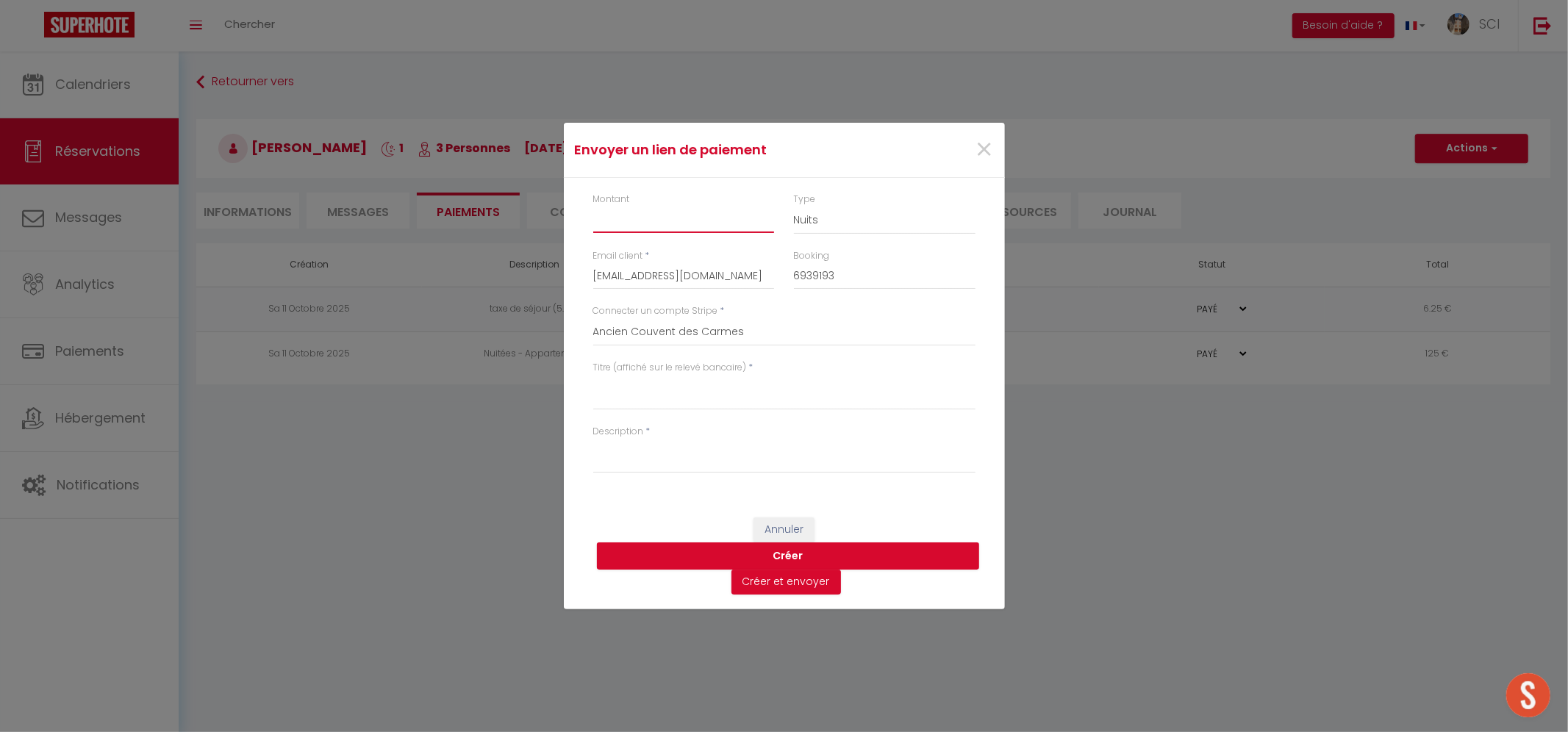
click at [717, 214] on input "Montant" at bounding box center [683, 220] width 181 height 27
type input "8"
click at [706, 395] on textarea "Titre (affiché sur le relevé bancaire)" at bounding box center [784, 393] width 382 height 36
drag, startPoint x: 659, startPoint y: 400, endPoint x: 492, endPoint y: 391, distance: 167.2
click at [492, 391] on div "Envoyer un lien de paiement × Montant 8 Type Nuits Frais de ménage Taxe de séjo…" at bounding box center [784, 366] width 1568 height 732
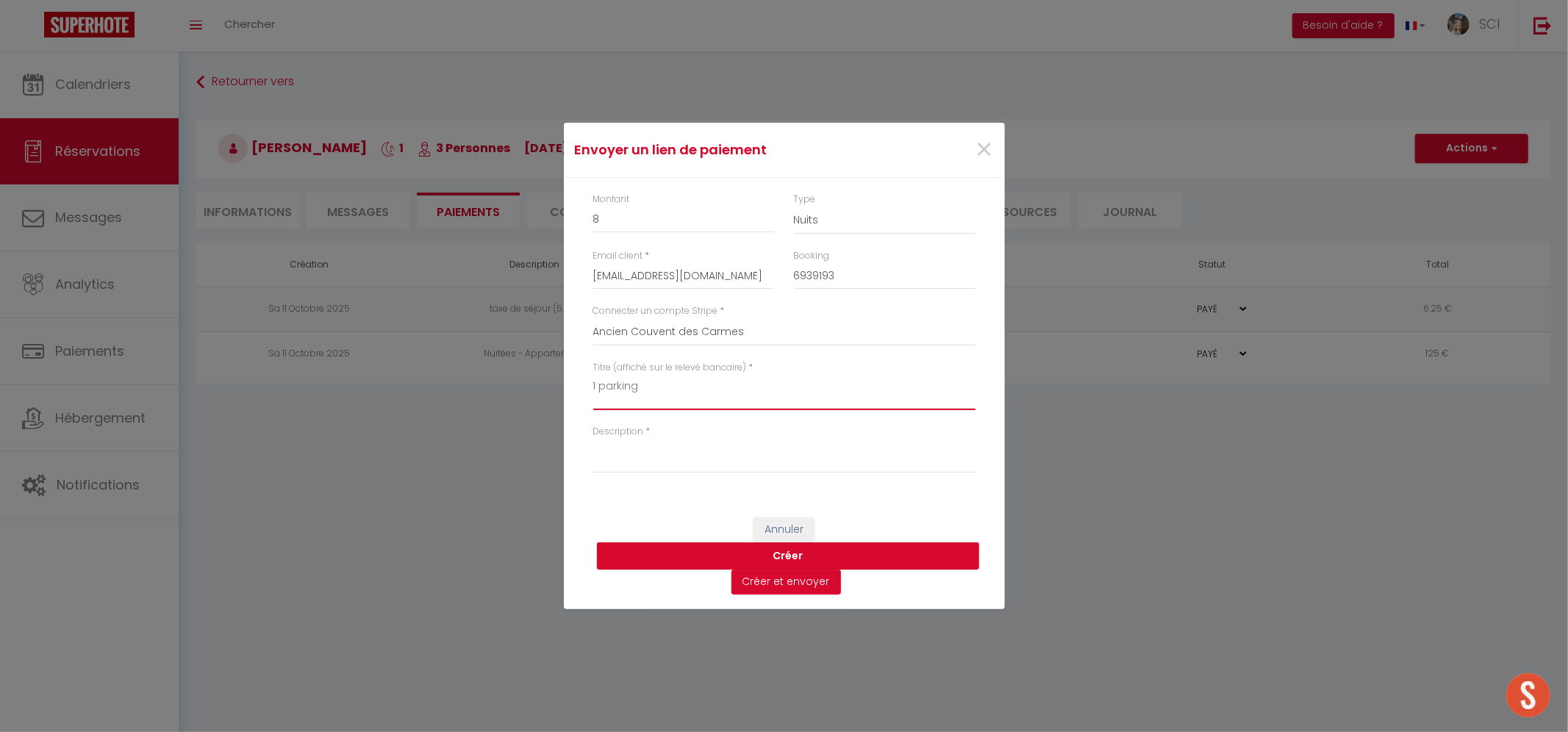
type textarea "1 parking"
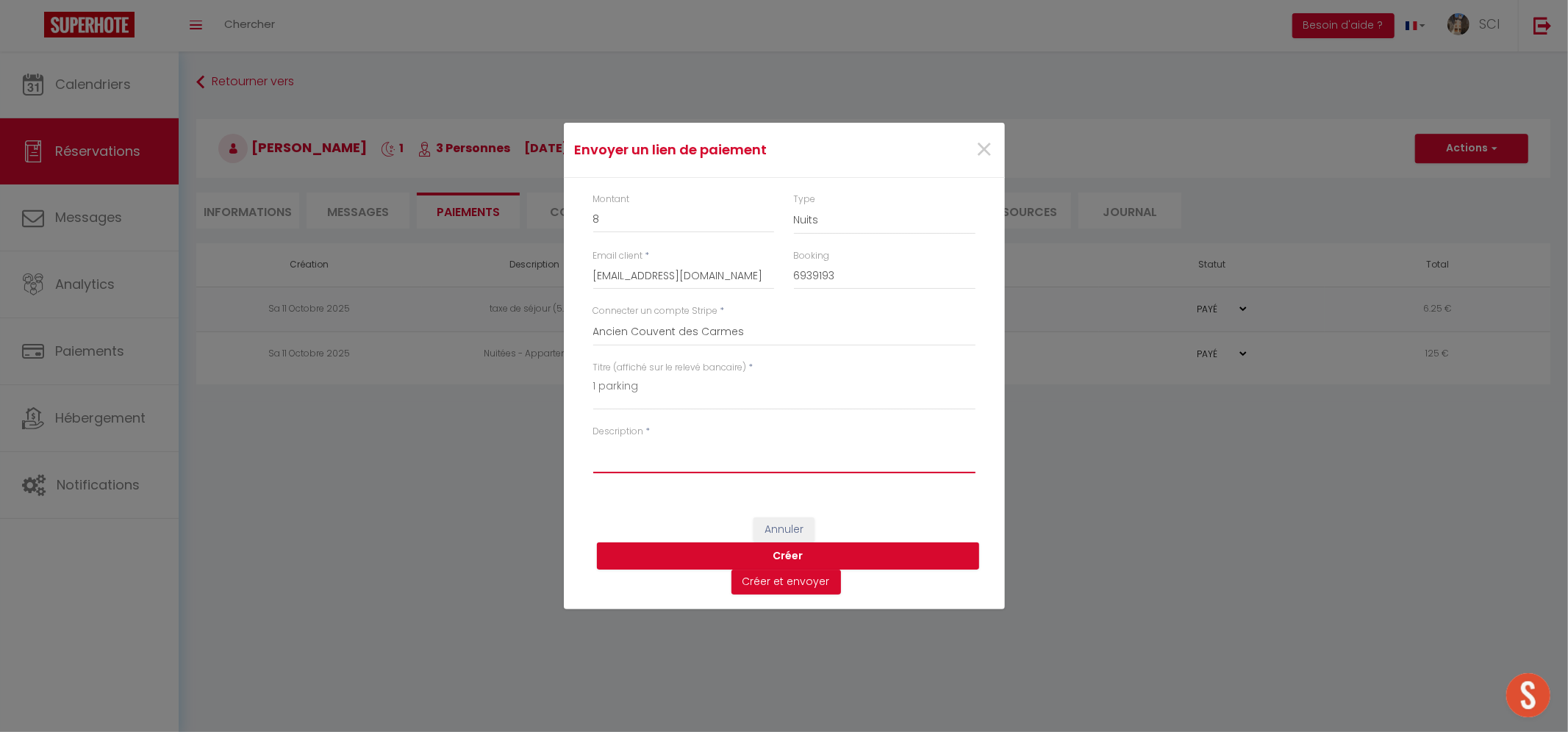
click at [631, 457] on textarea "Description" at bounding box center [784, 456] width 382 height 36
paste textarea "1 parking"
type textarea "1 parking"
click at [804, 586] on button "Créer et envoyer" at bounding box center [786, 581] width 110 height 25
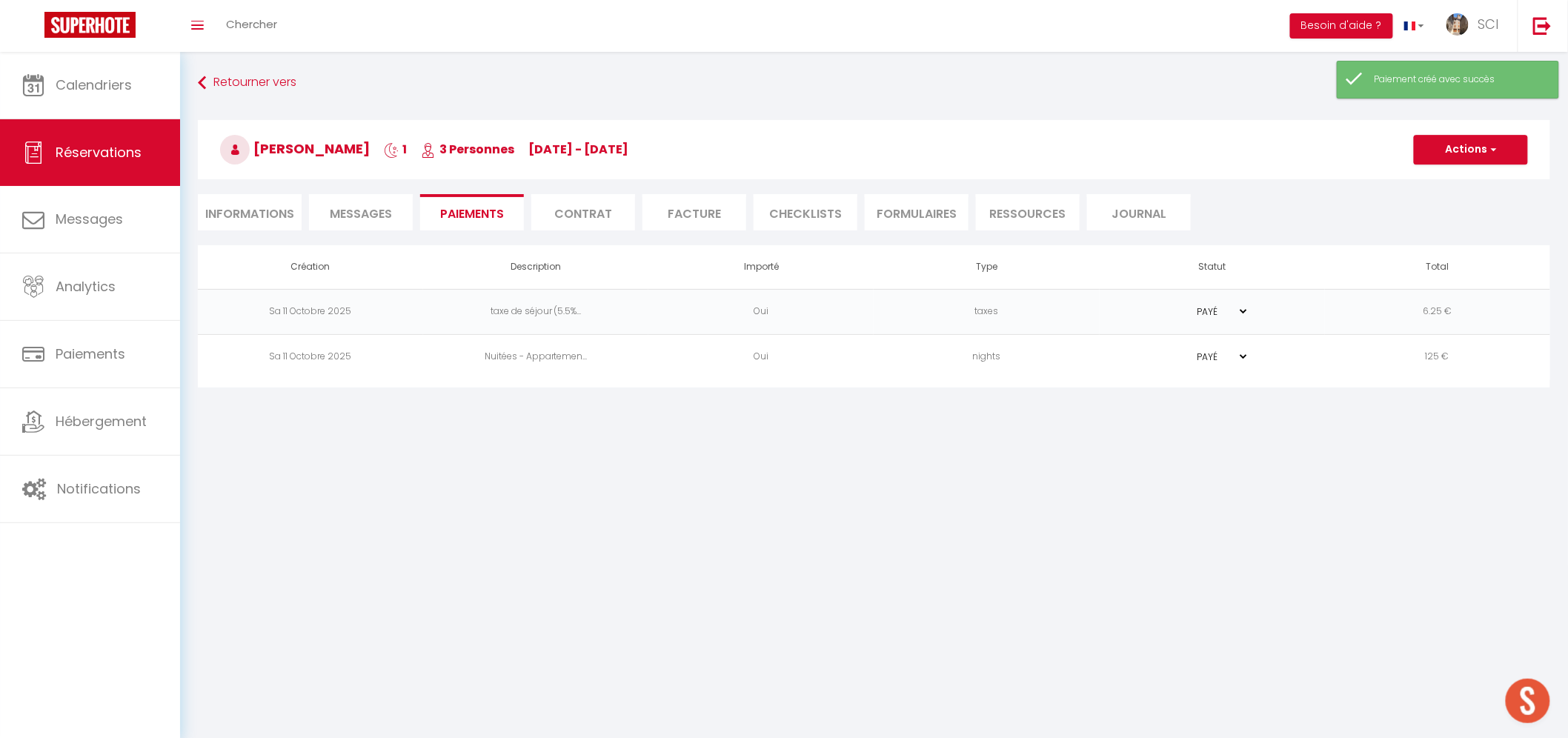
type input "jvriez.577796@guest.booking.com"
type input "Payment request"
type textarea "Hi, We invite you to click on the link below to make the payment: Title : 1 par…"
select select "0"
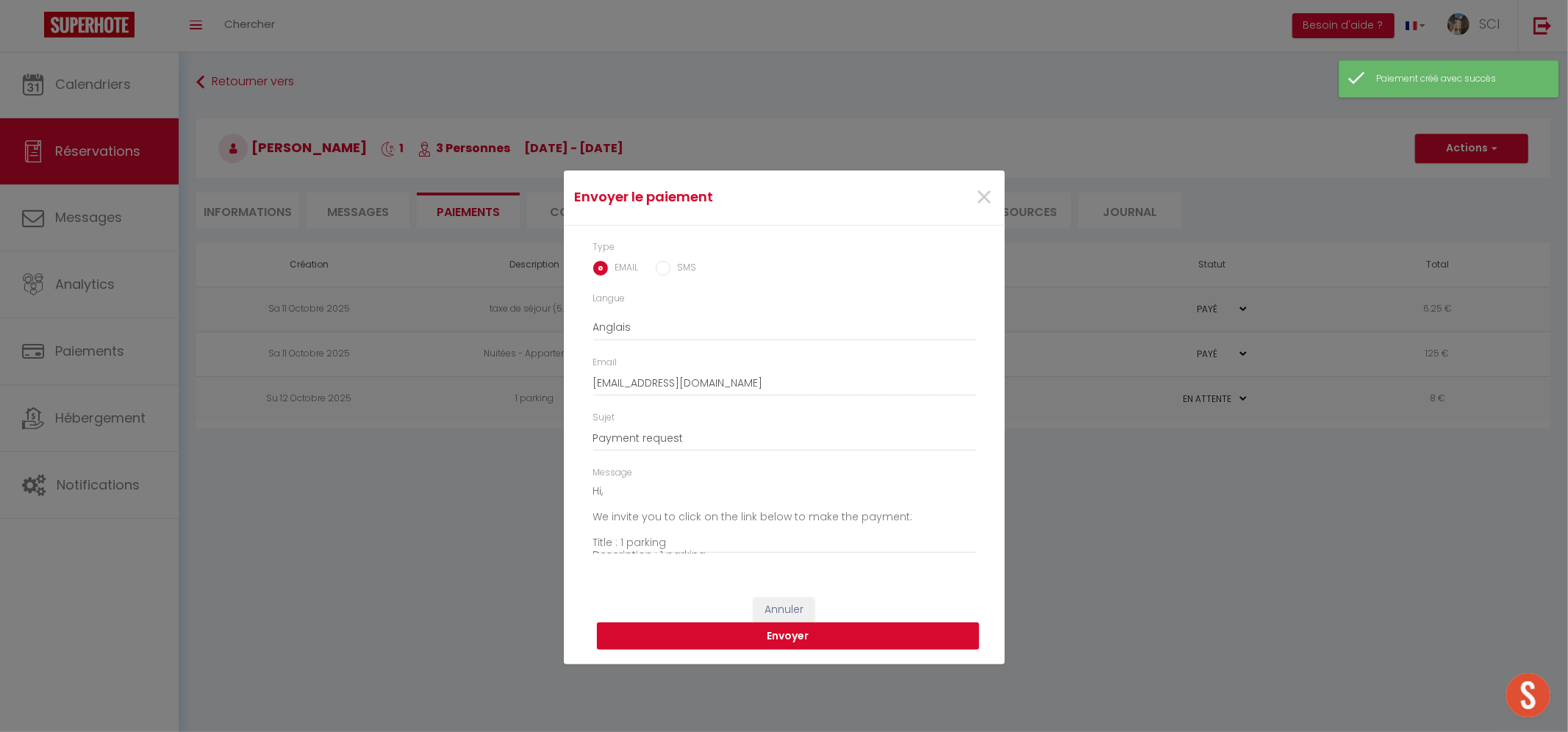
click at [749, 644] on button "Envoyer" at bounding box center [788, 637] width 382 height 28
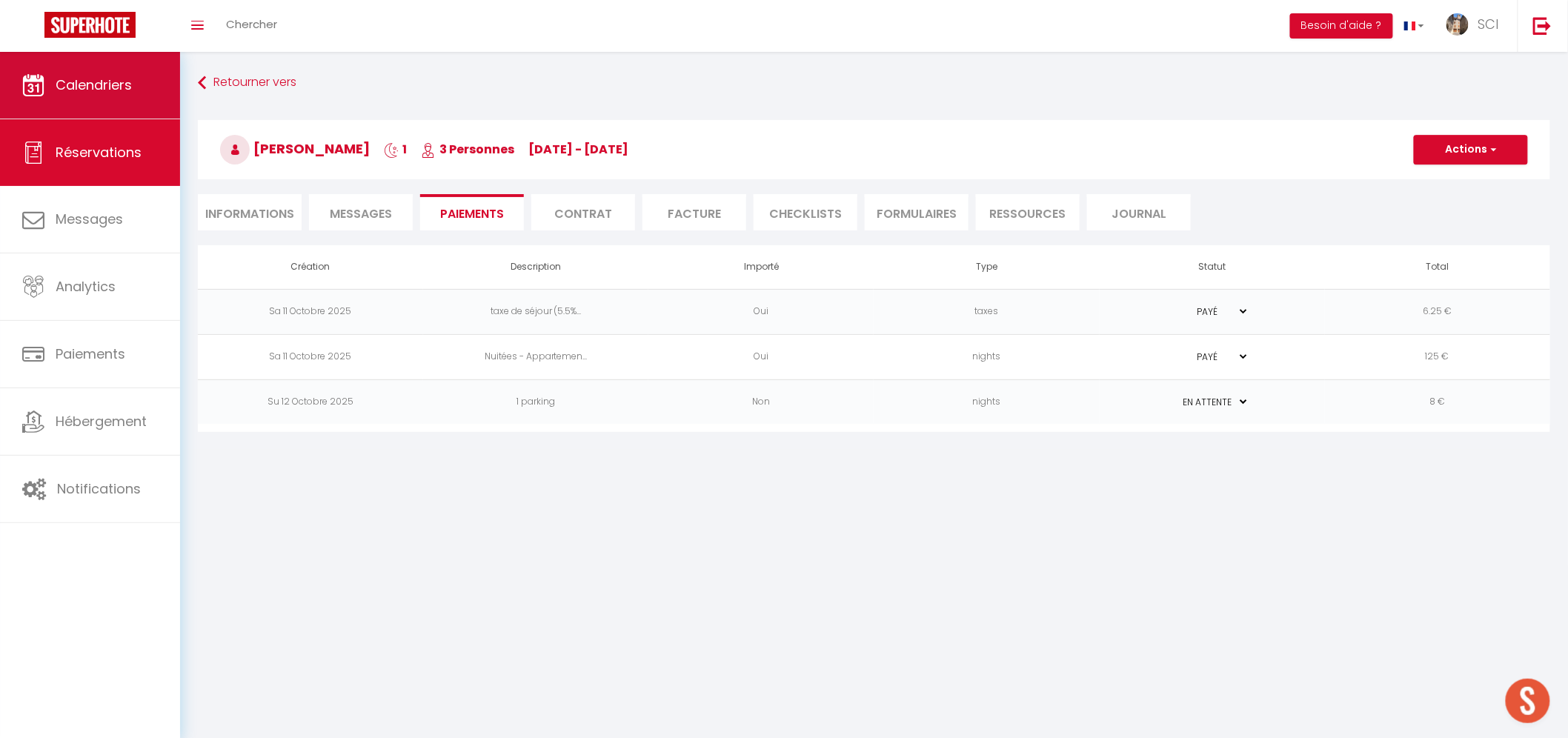
click at [105, 93] on span "Calendriers" at bounding box center [94, 85] width 76 height 19
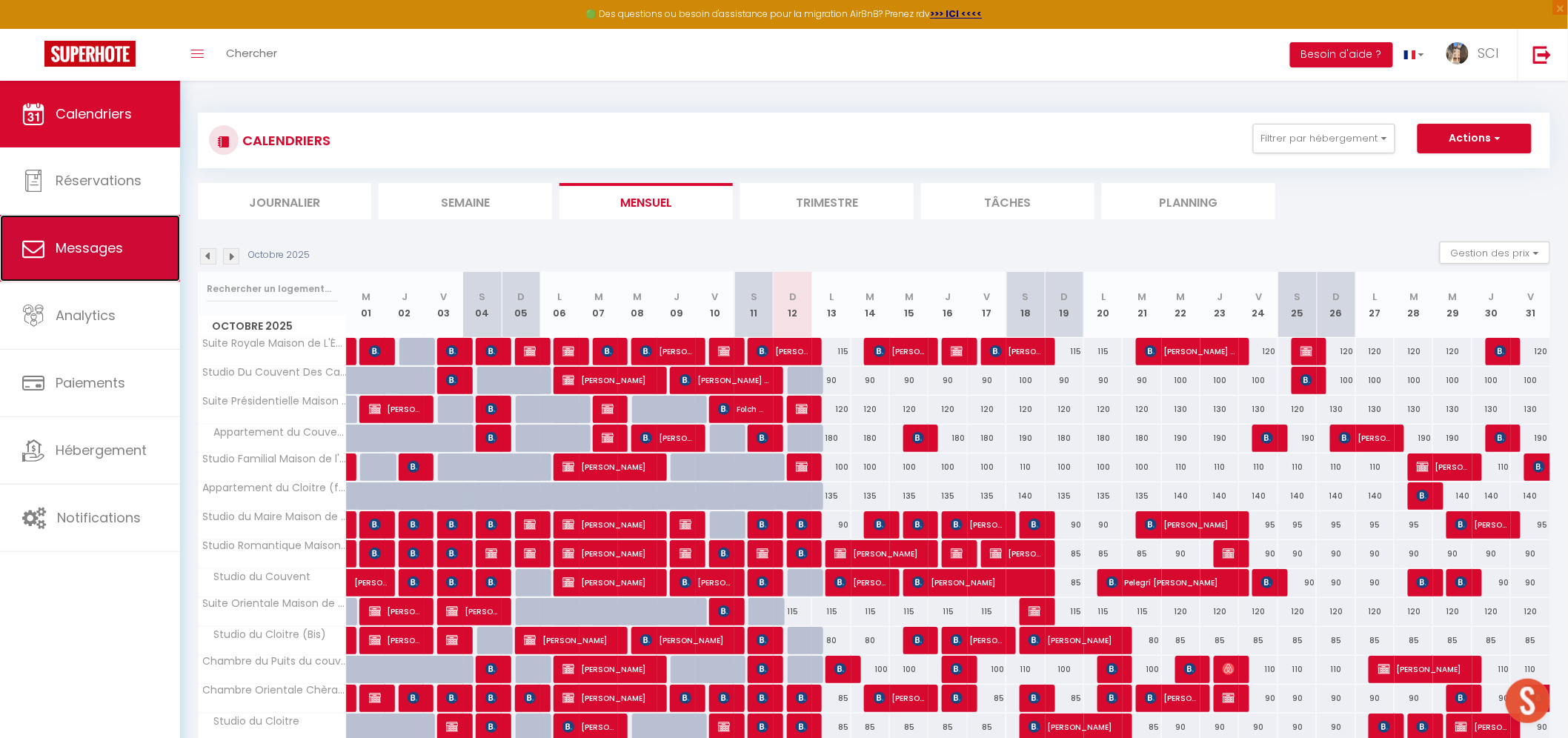
click at [79, 258] on link "Messages" at bounding box center [90, 248] width 180 height 67
select select "message"
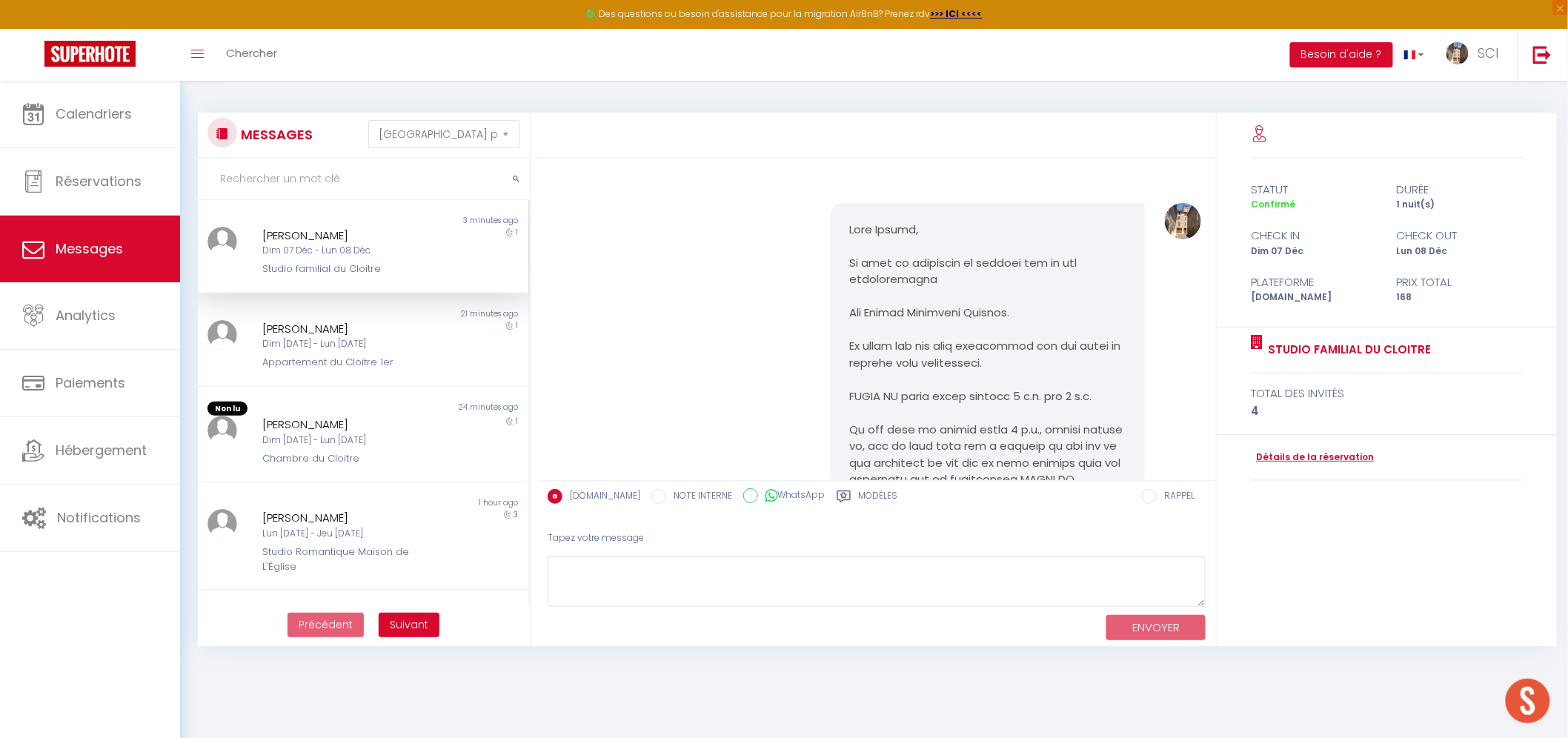
scroll to position [735, 0]
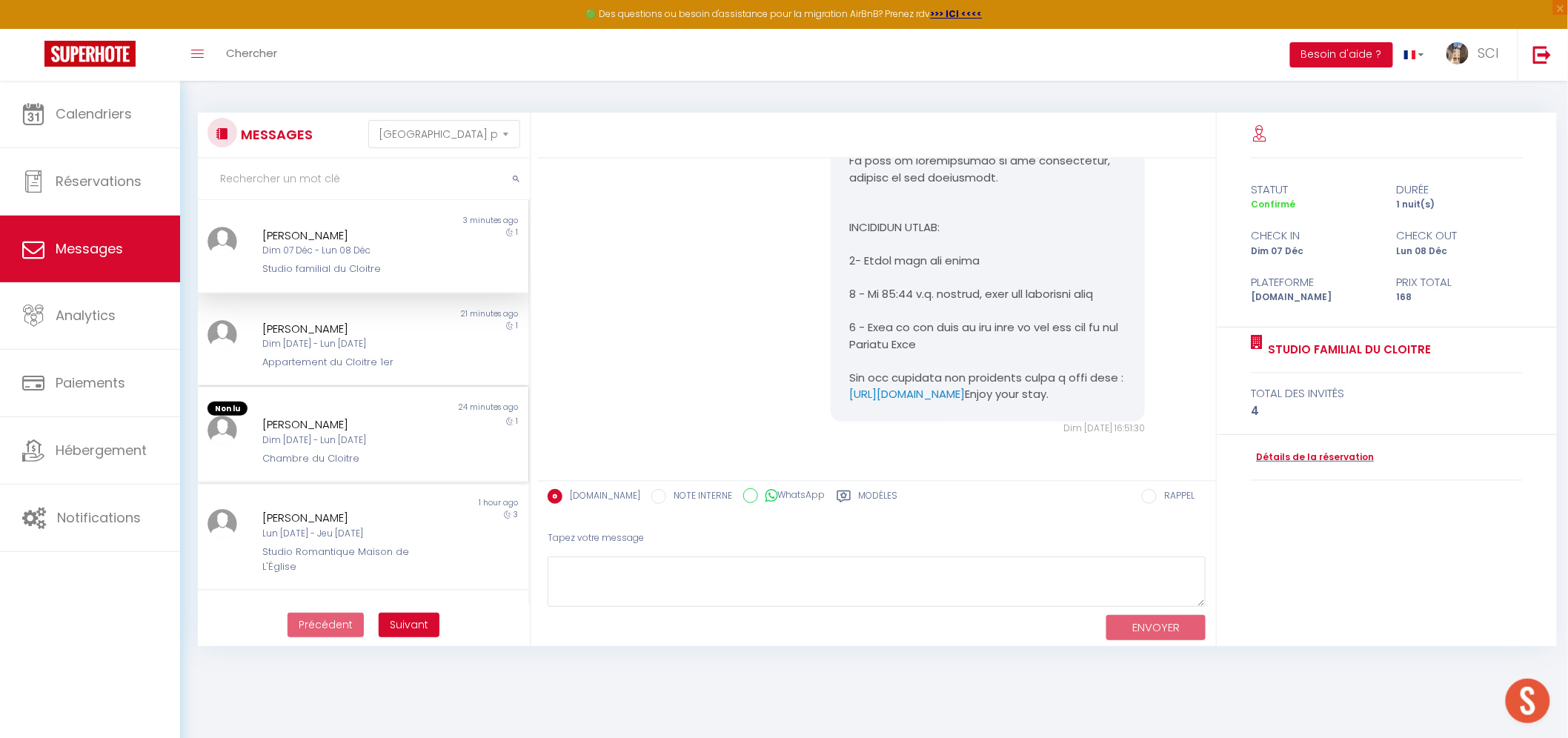
click at [329, 452] on div "Chambre du Cloitre" at bounding box center [349, 458] width 174 height 15
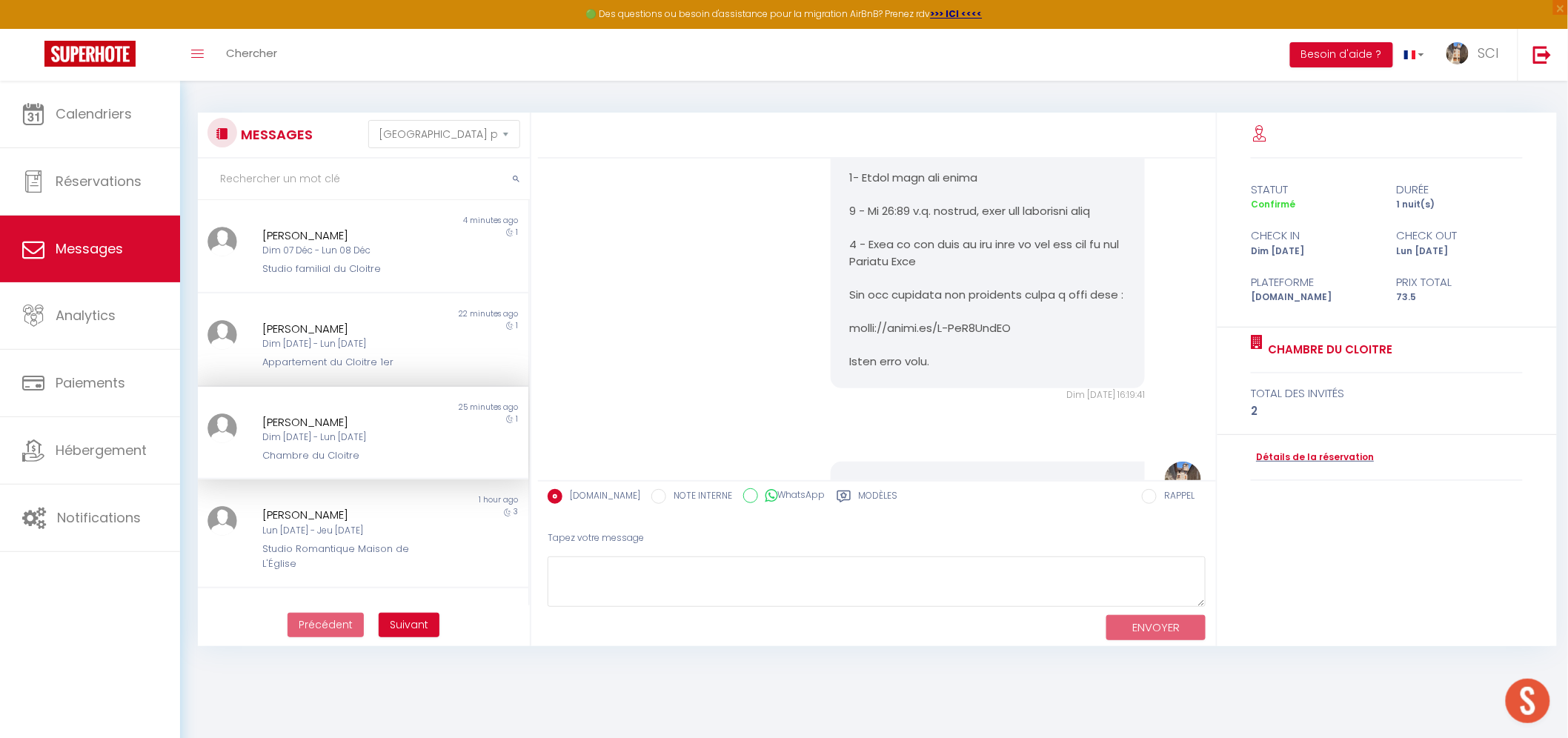
scroll to position [1890, 0]
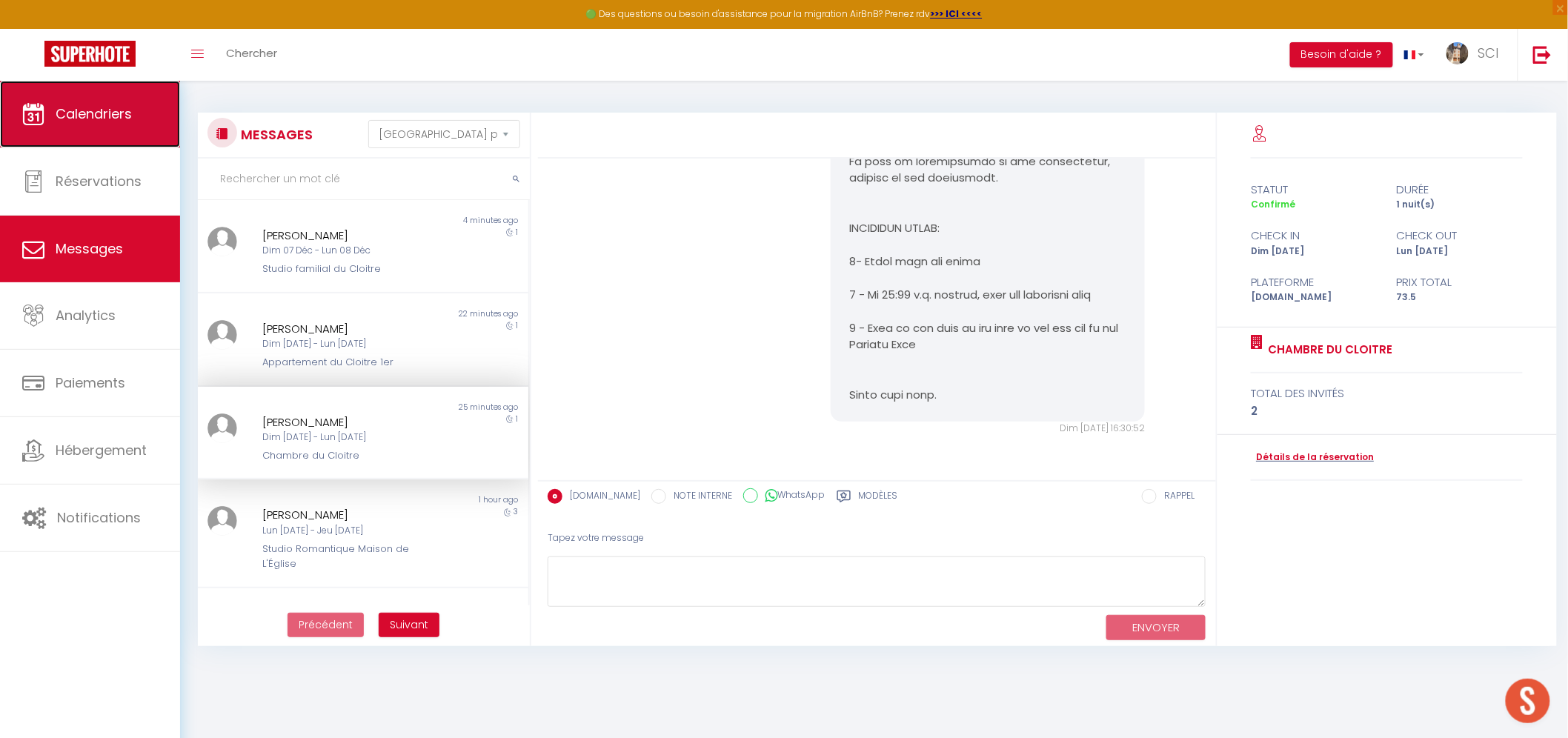
click at [105, 105] on span "Calendriers" at bounding box center [94, 114] width 76 height 19
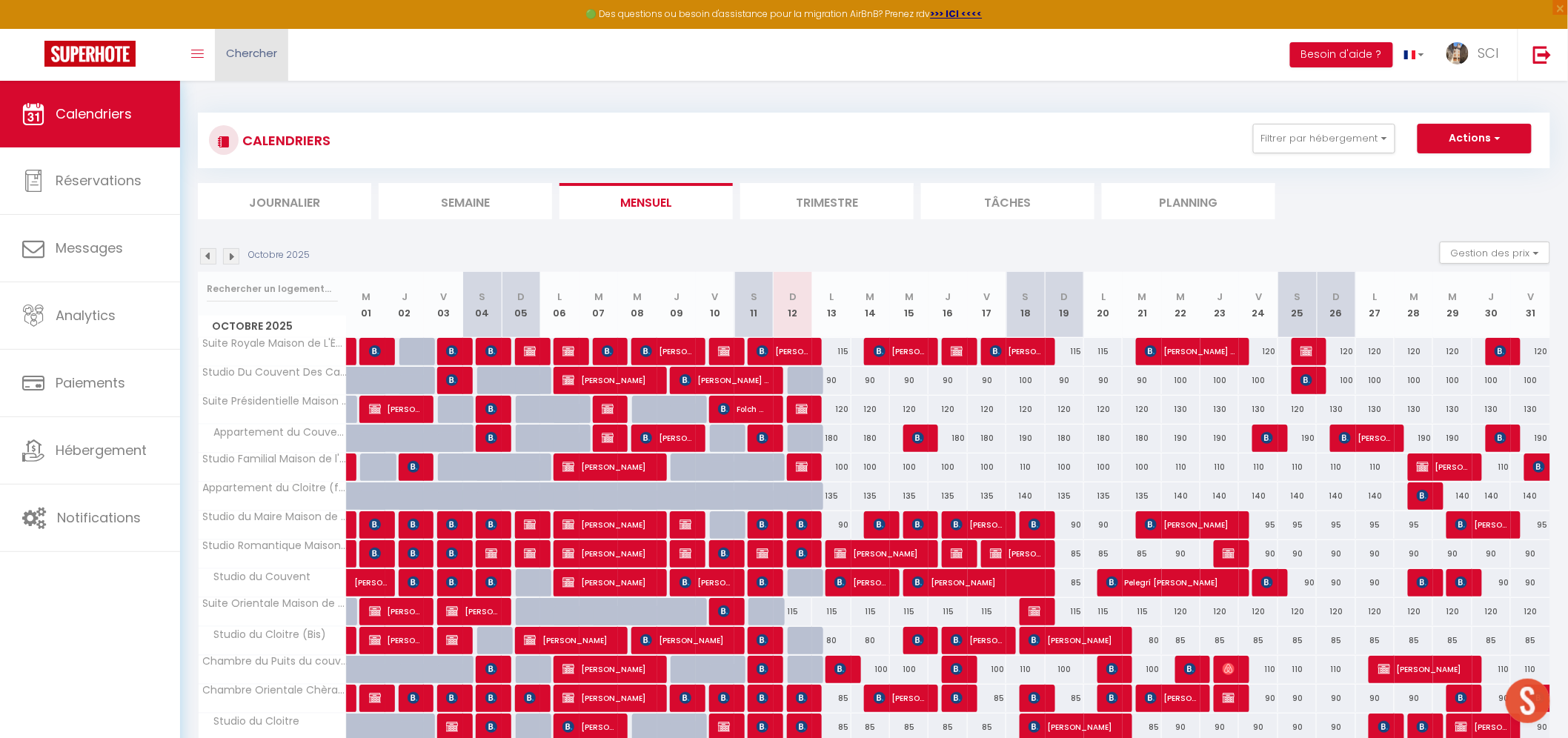
click at [265, 69] on link "Chercher" at bounding box center [251, 55] width 73 height 52
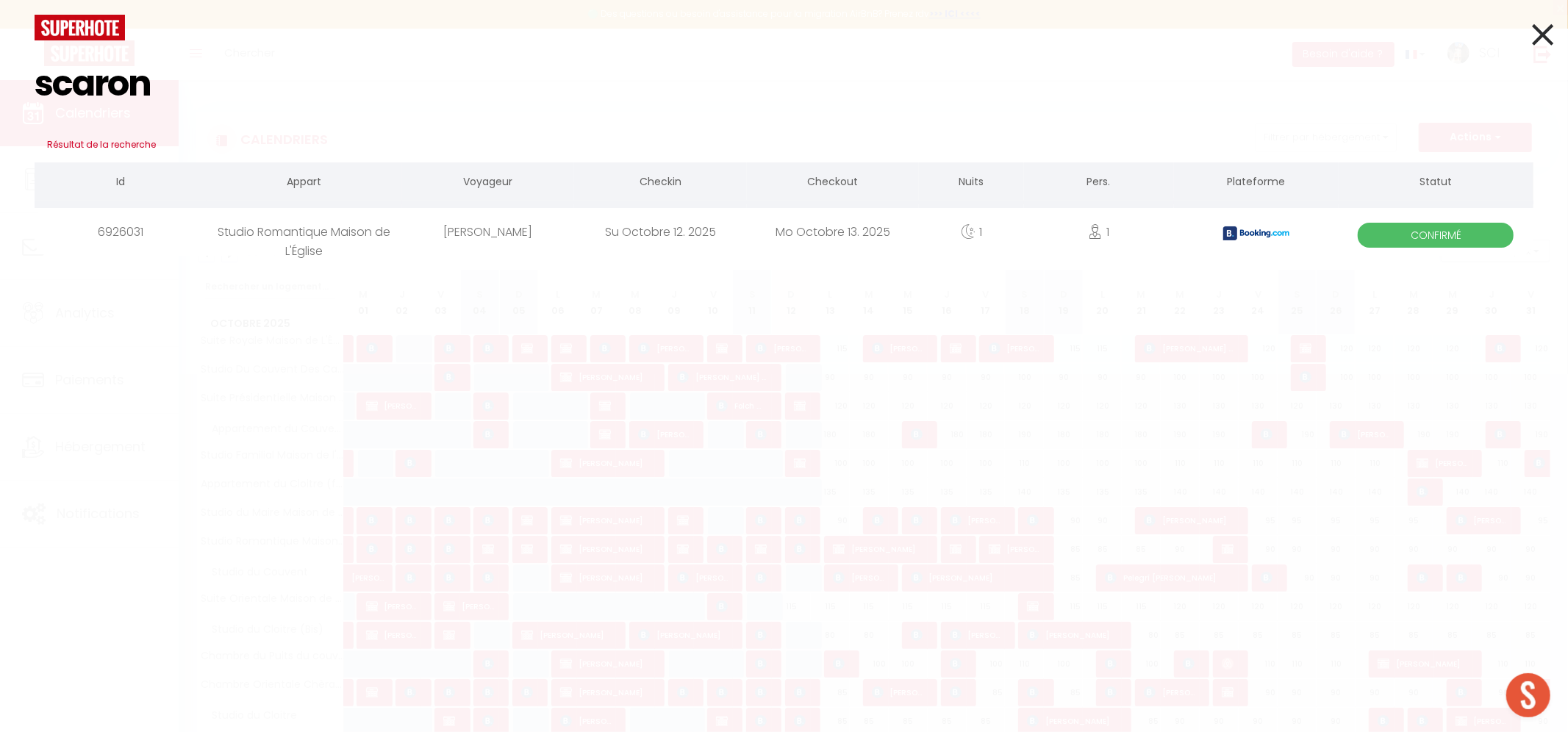
type input "scaron"
click at [506, 227] on div "[PERSON_NAME]" at bounding box center [488, 232] width 172 height 48
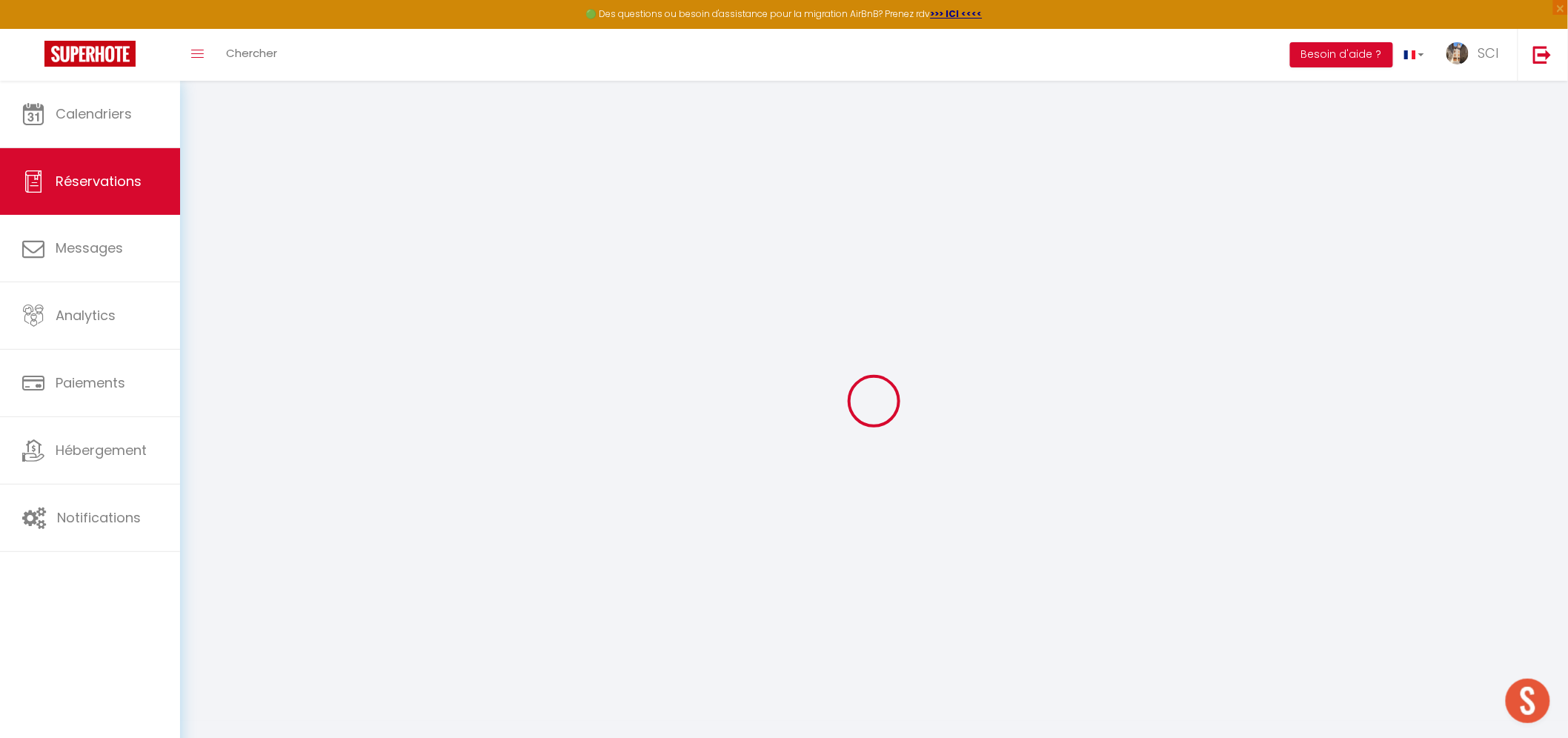
select select
checkbox input "false"
select select
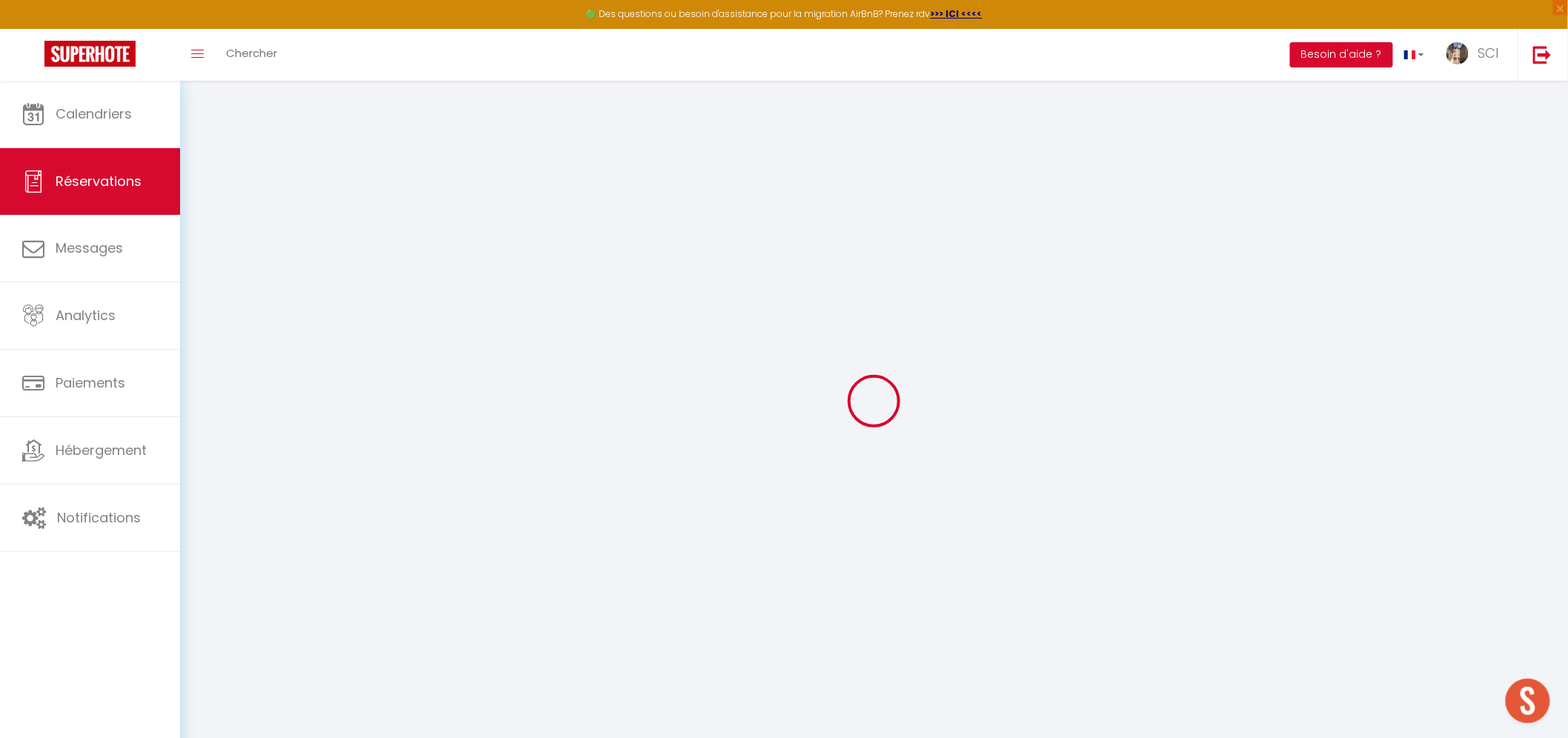
checkbox input "false"
select select
checkbox input "false"
type textarea "** THIS RESERVATION HAS BEEN PRE-PAID ** Reservation has a cancellation grace p…"
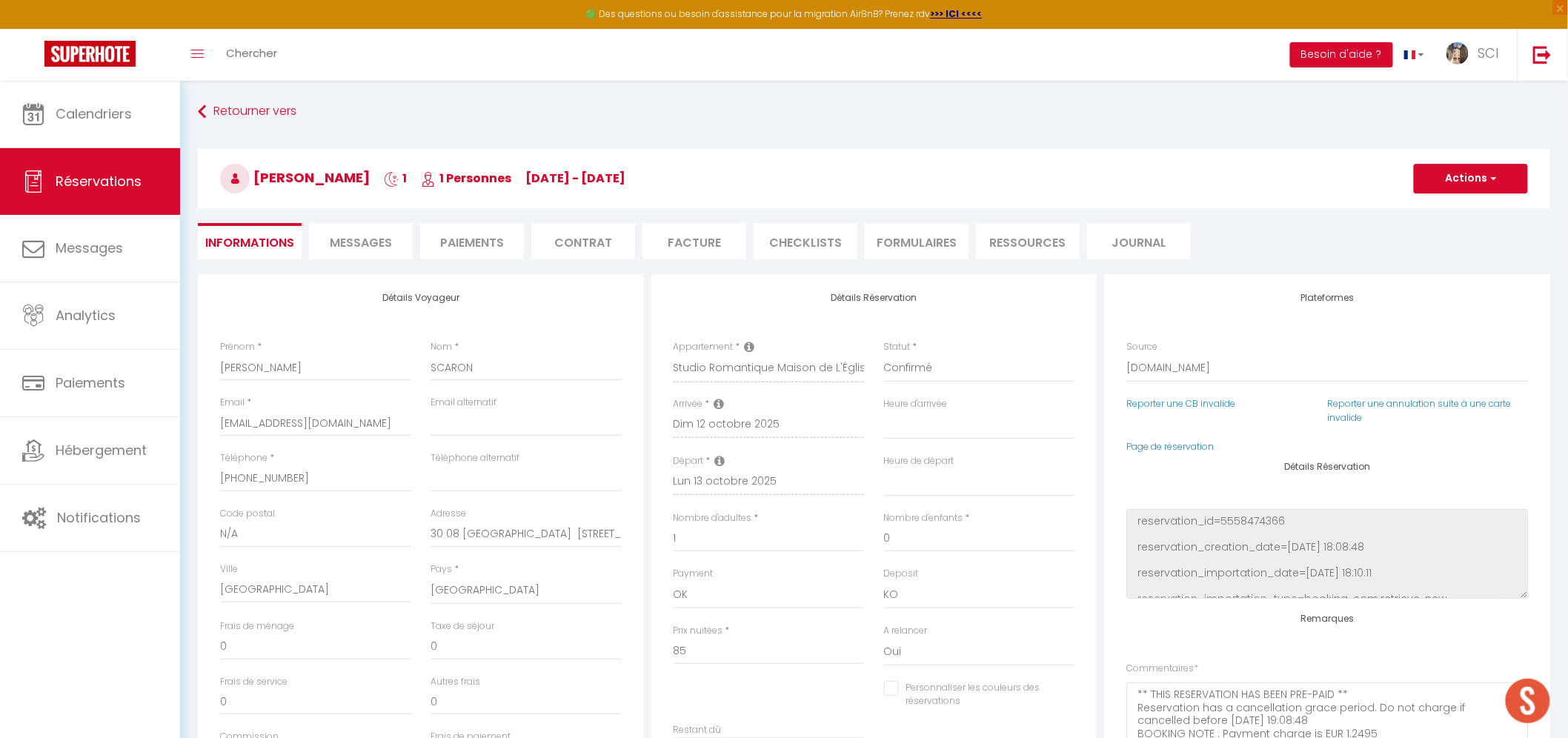
type input "4.25"
select select
checkbox input "false"
select select
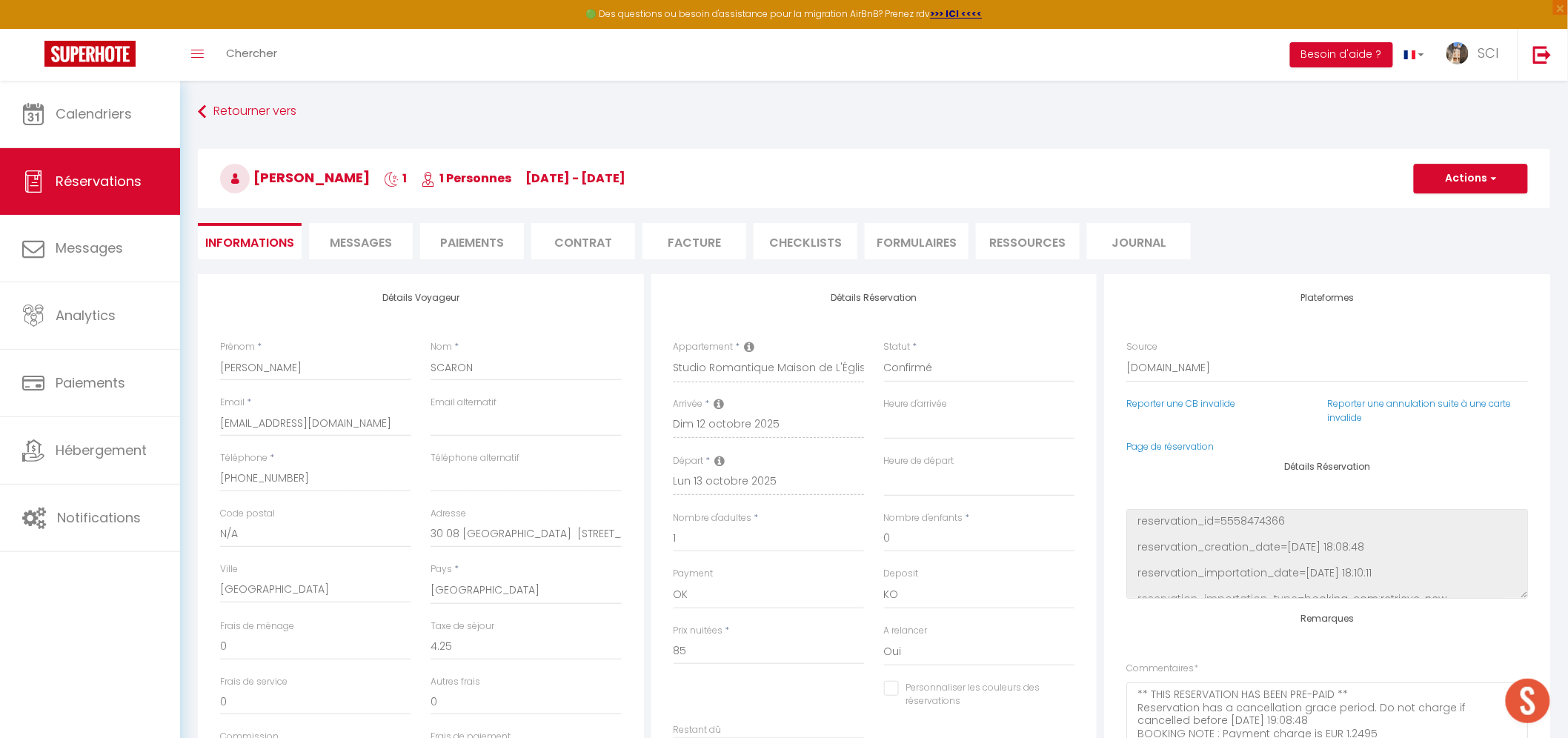
select select
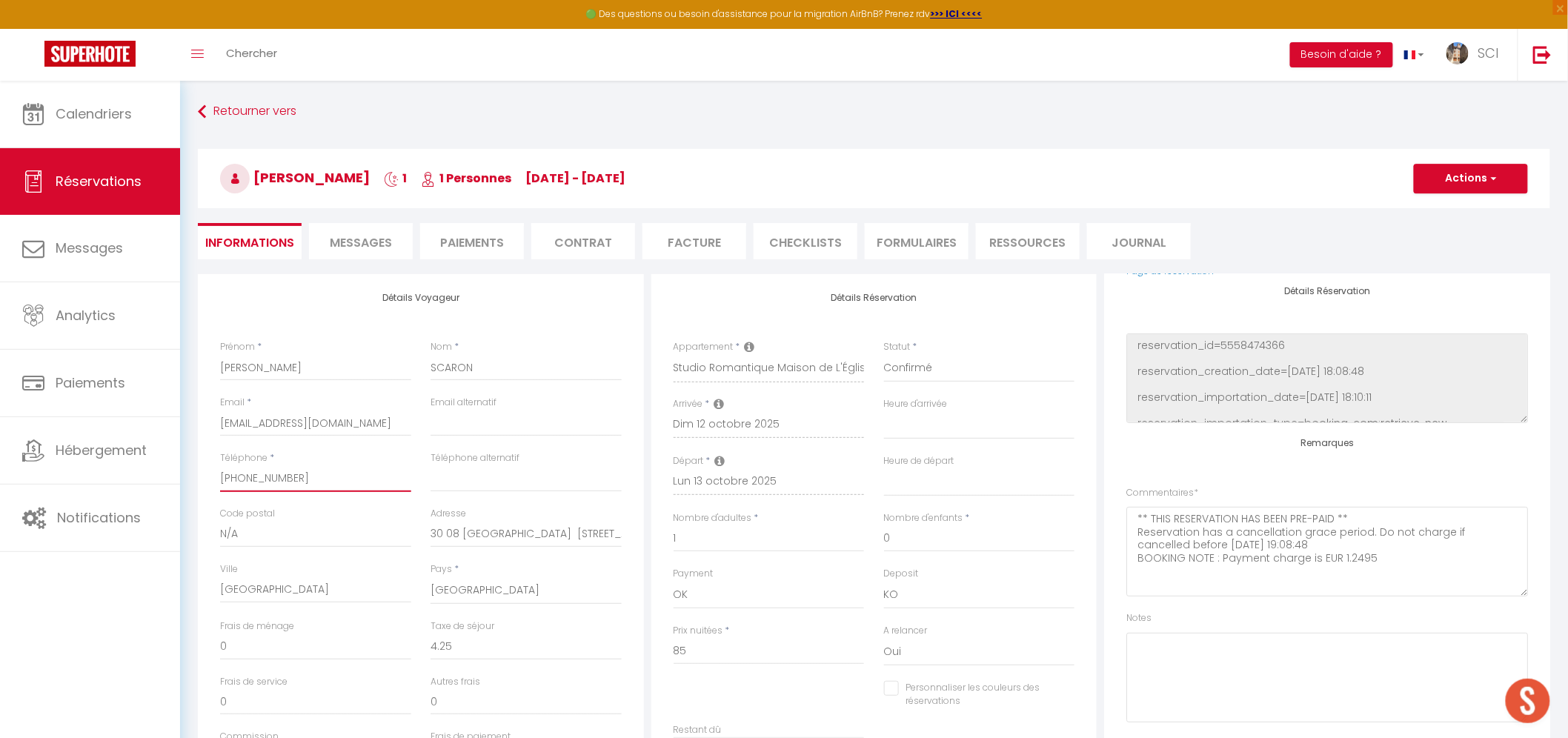
click at [241, 476] on input "+332035640799" at bounding box center [315, 478] width 192 height 27
click at [530, 468] on input "Téléphone alternatif" at bounding box center [526, 478] width 192 height 27
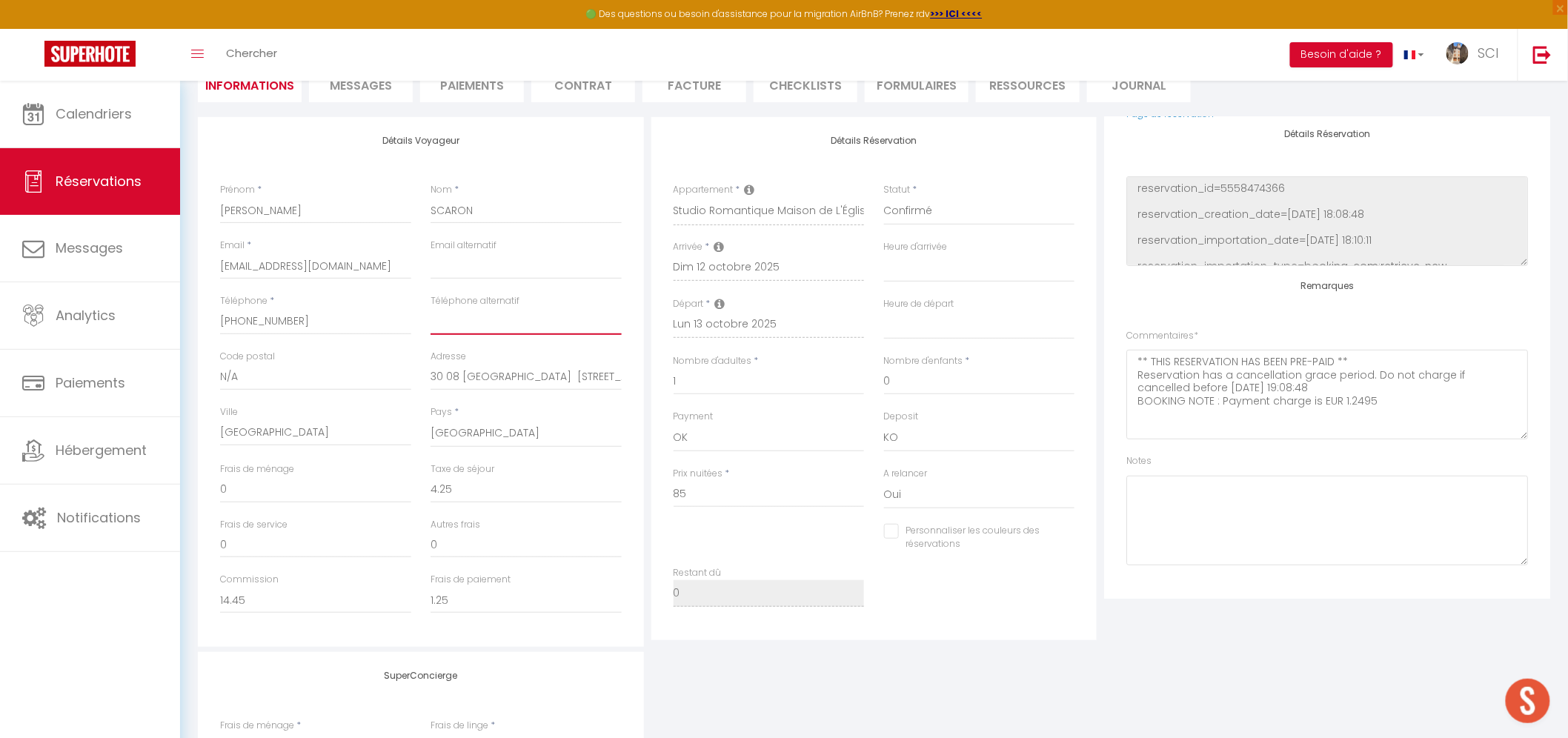
scroll to position [0, 0]
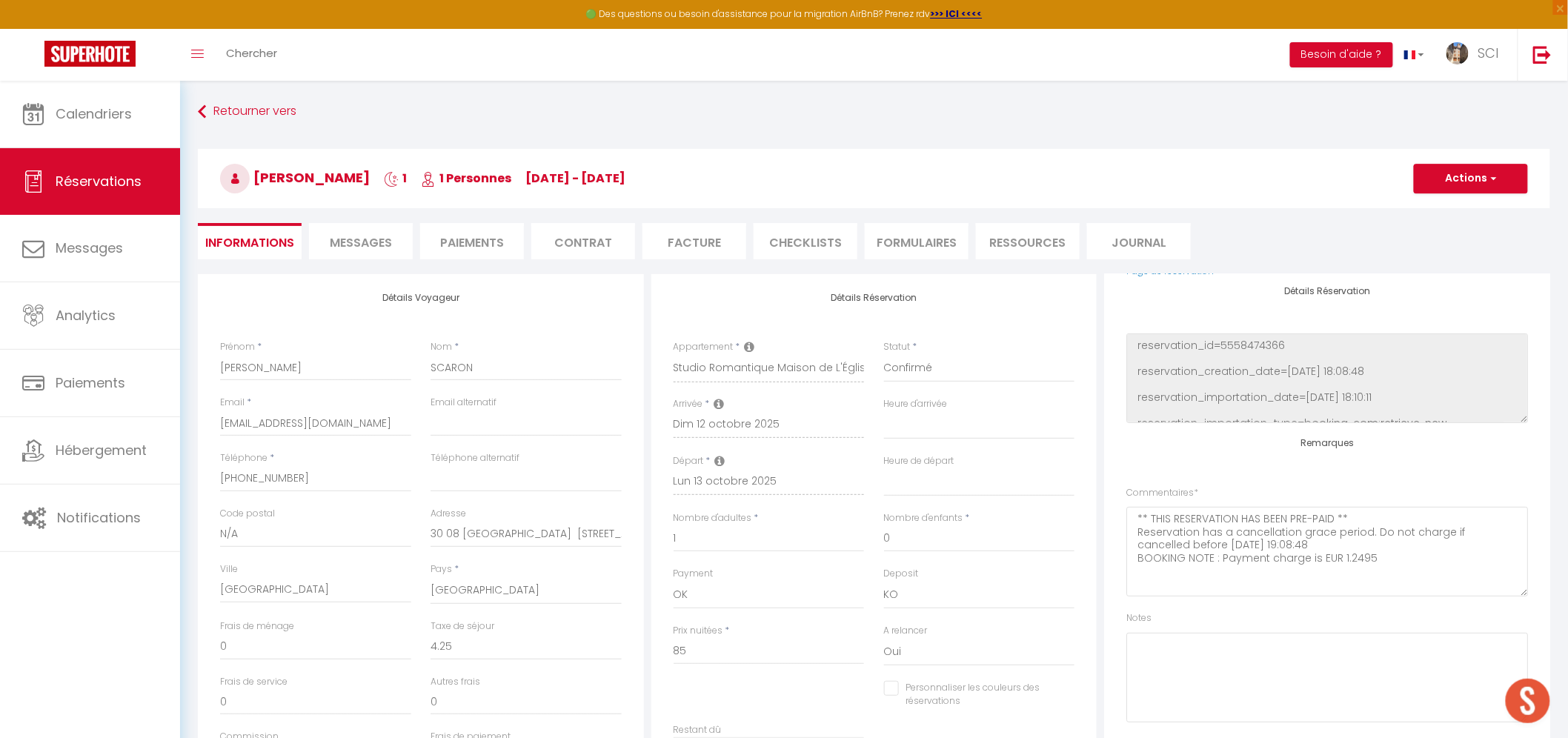
click at [358, 246] on span "Messages" at bounding box center [360, 243] width 62 height 17
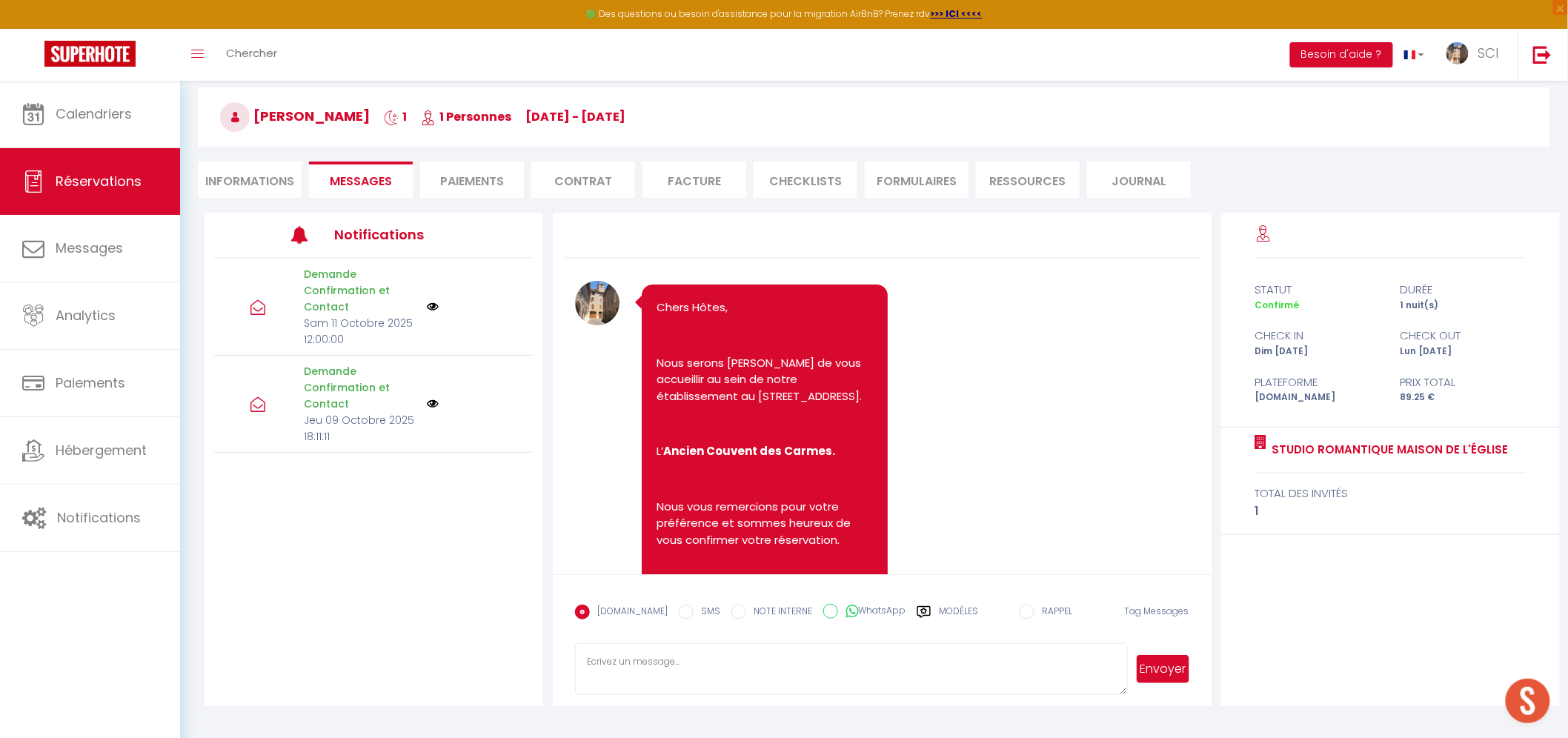
scroll to position [80, 0]
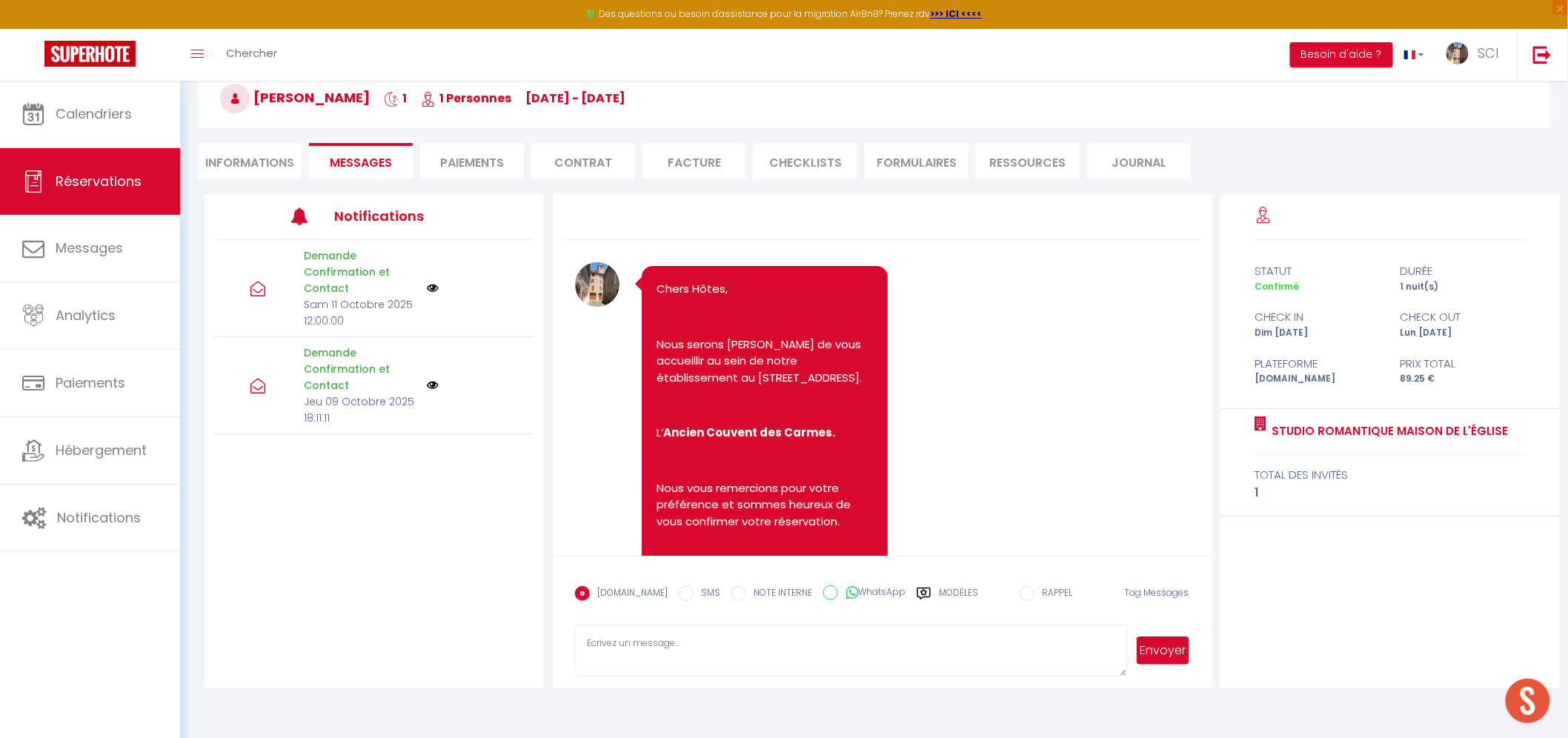
click at [802, 642] on textarea at bounding box center [850, 651] width 552 height 52
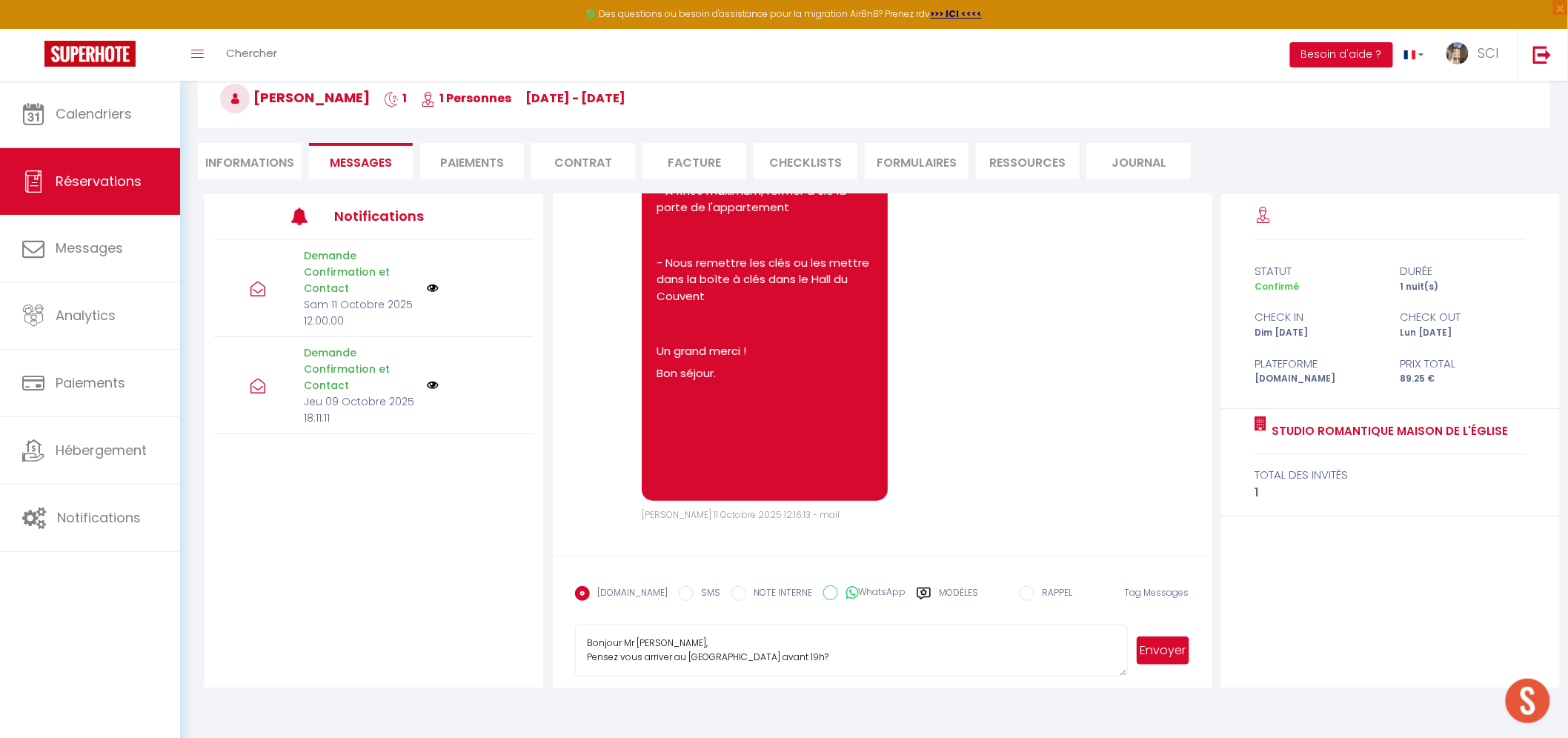
scroll to position [1, 0]
click at [714, 653] on textarea "Bonjour Mr Scaron, Pensez vous arriver au Couvnet avant 19h? Bien cordialement" at bounding box center [850, 651] width 552 height 52
click at [838, 657] on textarea "Bonjour Mr [PERSON_NAME], Pensez vous arriver au [GEOGRAPHIC_DATA] avant 19h? B…" at bounding box center [850, 651] width 552 height 52
type textarea "Bonjour Mr [PERSON_NAME], Pensez vous arriver au [GEOGRAPHIC_DATA] avant 19h? B…"
click at [1149, 646] on button "Envoyer" at bounding box center [1163, 651] width 52 height 28
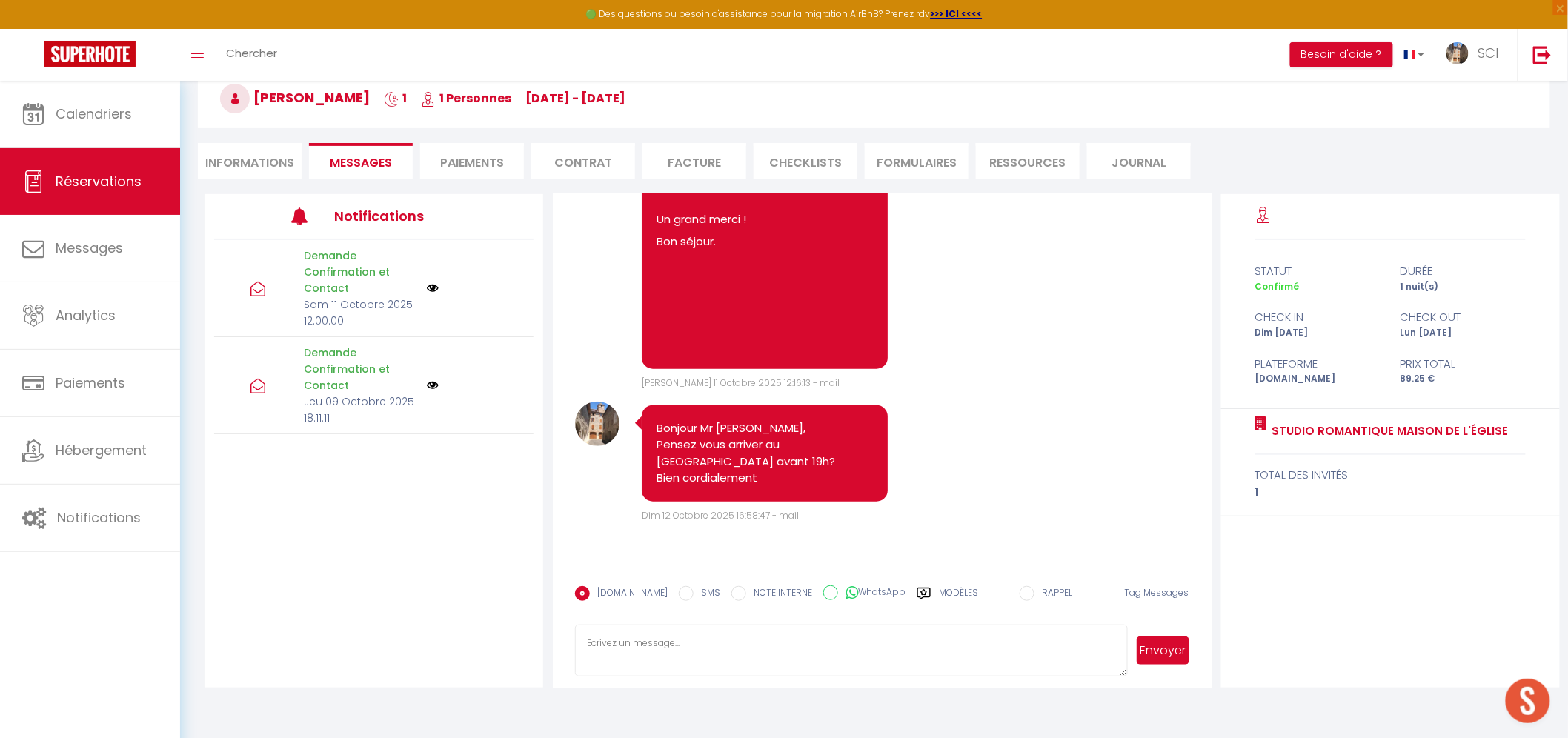
scroll to position [2840, 0]
click at [817, 648] on textarea at bounding box center [850, 651] width 552 height 52
type textarea "Your phone number is not correct we cannot reach you"
click at [1163, 654] on button "Envoyer" at bounding box center [1163, 651] width 52 height 28
select select
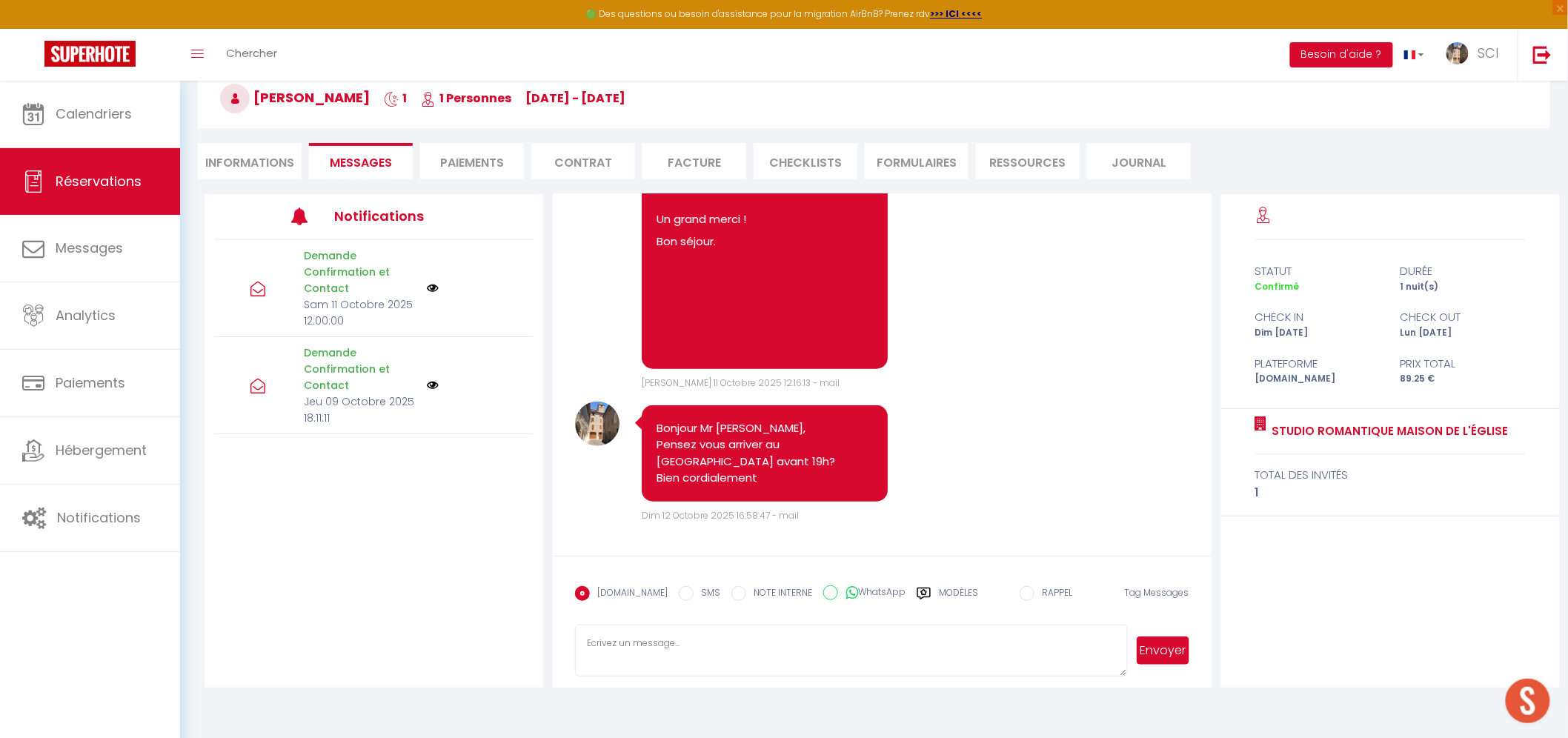
select select
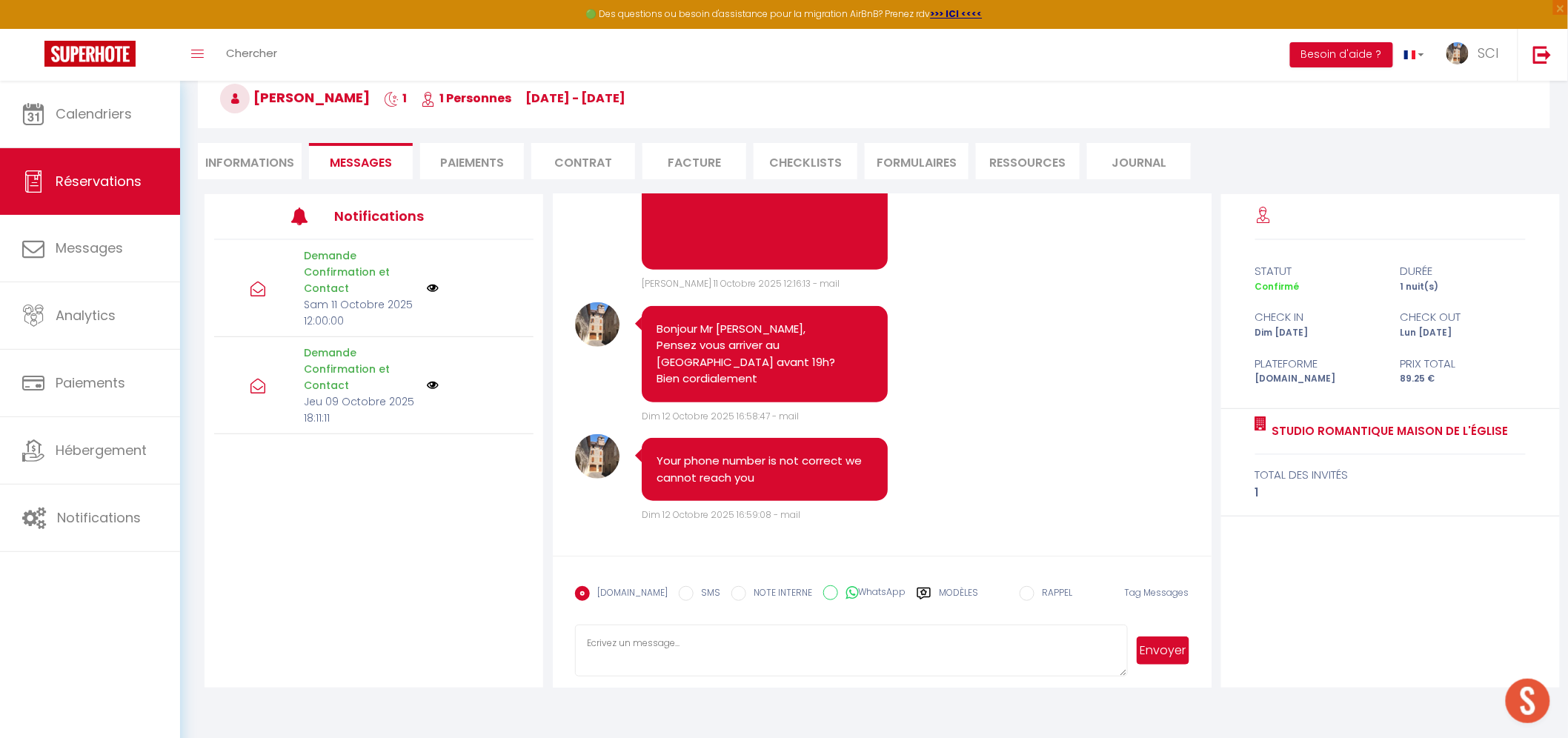
scroll to position [2939, 0]
click at [253, 160] on li "Informations" at bounding box center [250, 161] width 104 height 36
select select
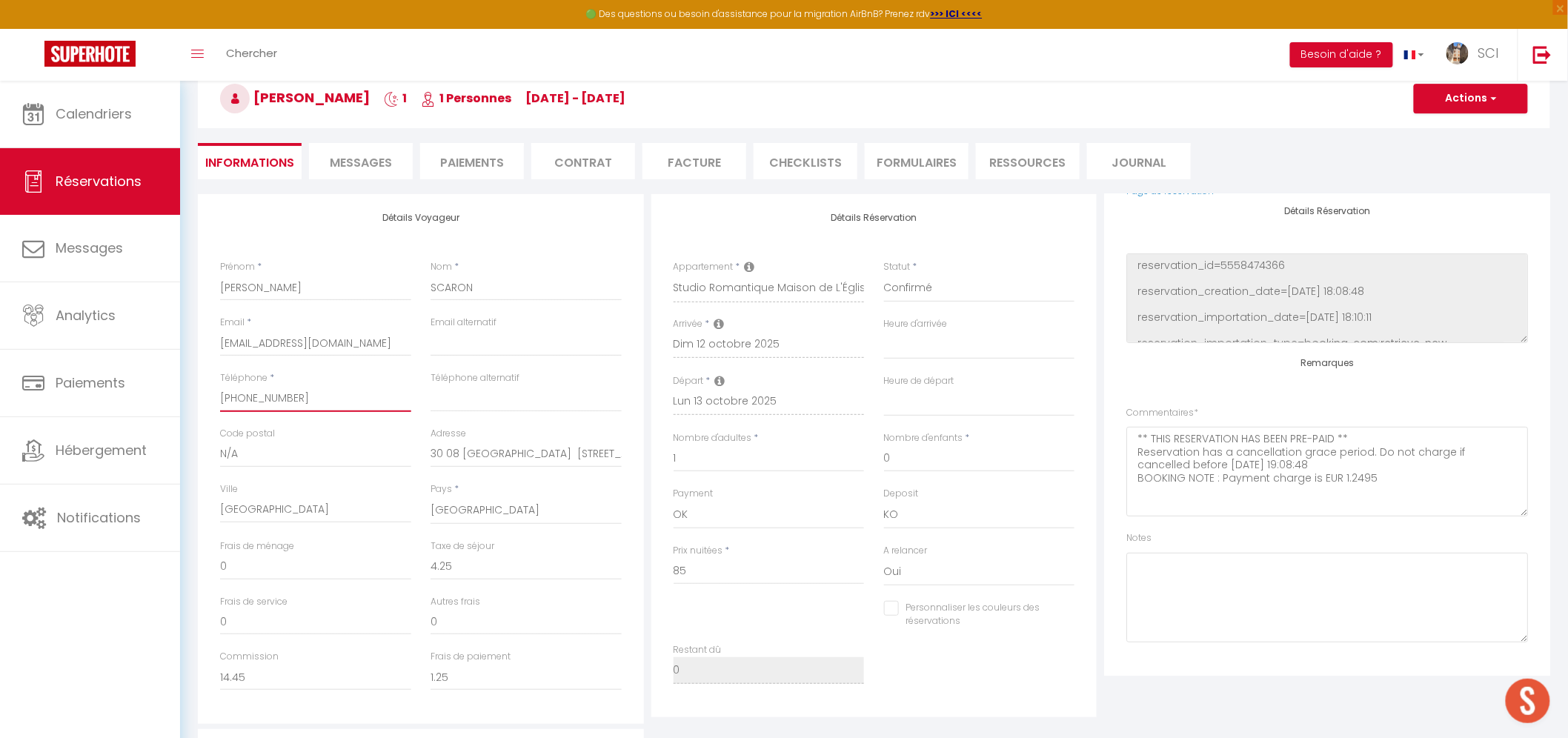
click at [240, 395] on input "+332035640799" at bounding box center [315, 398] width 192 height 27
select select
checkbox input "false"
select select
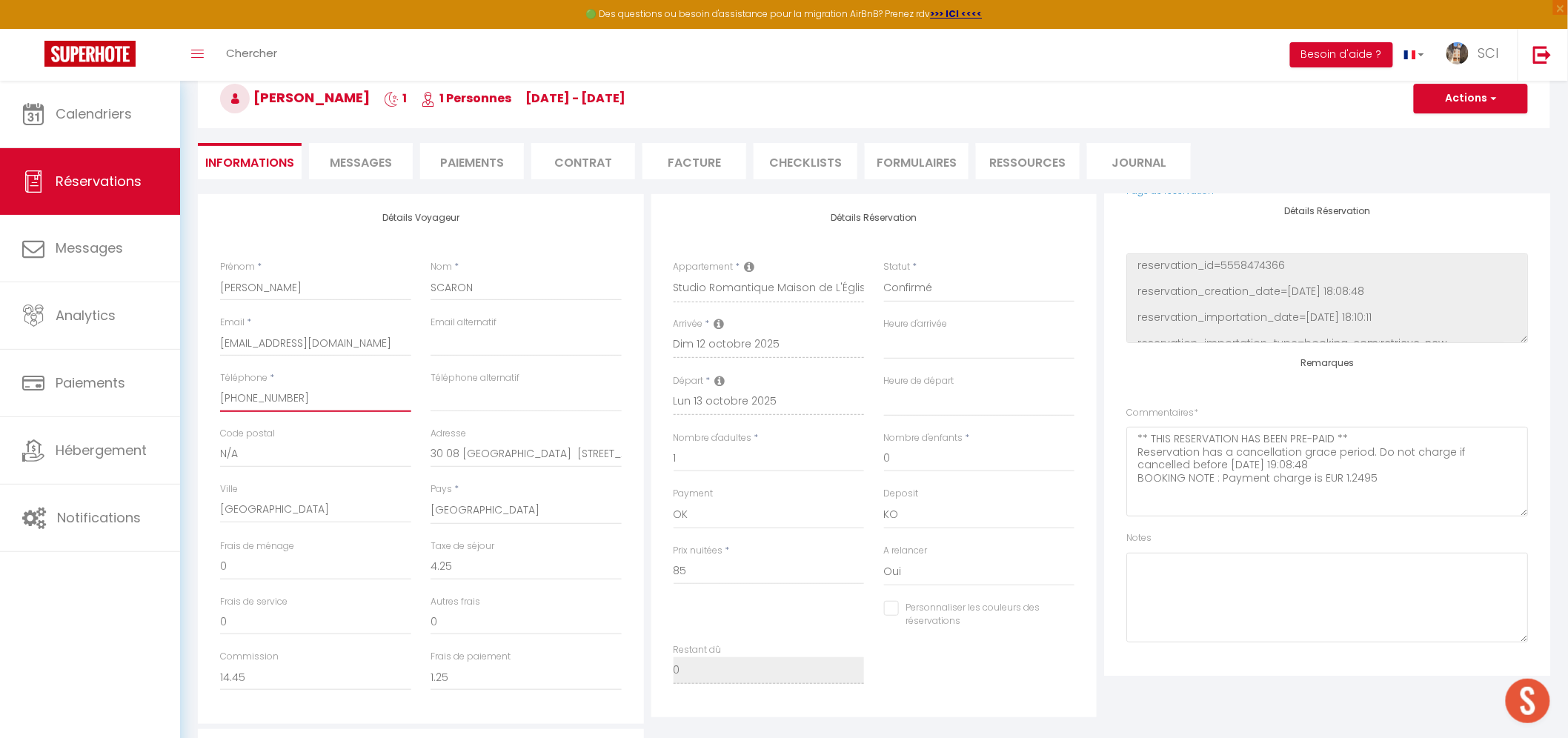
select select
checkbox input "false"
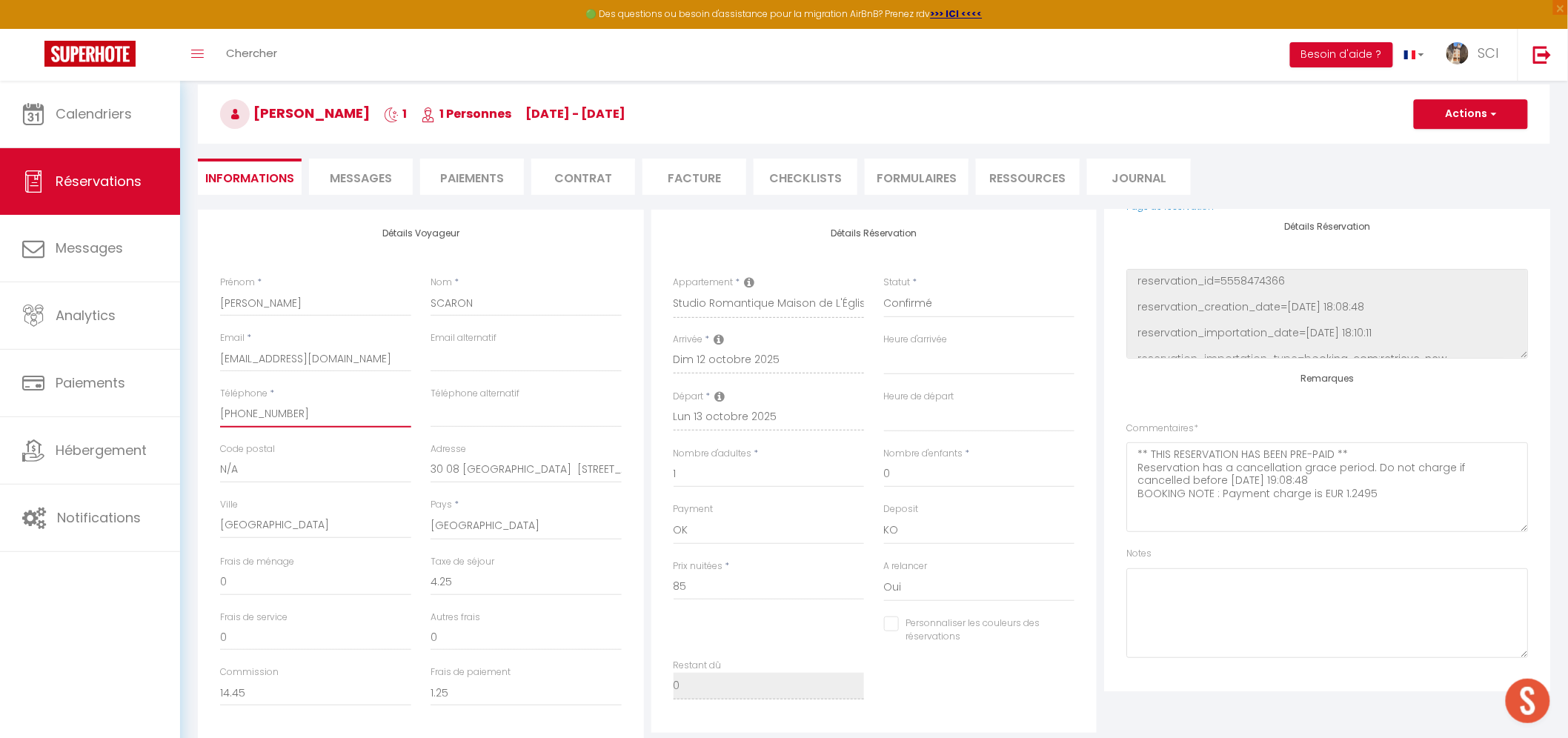
scroll to position [60, 0]
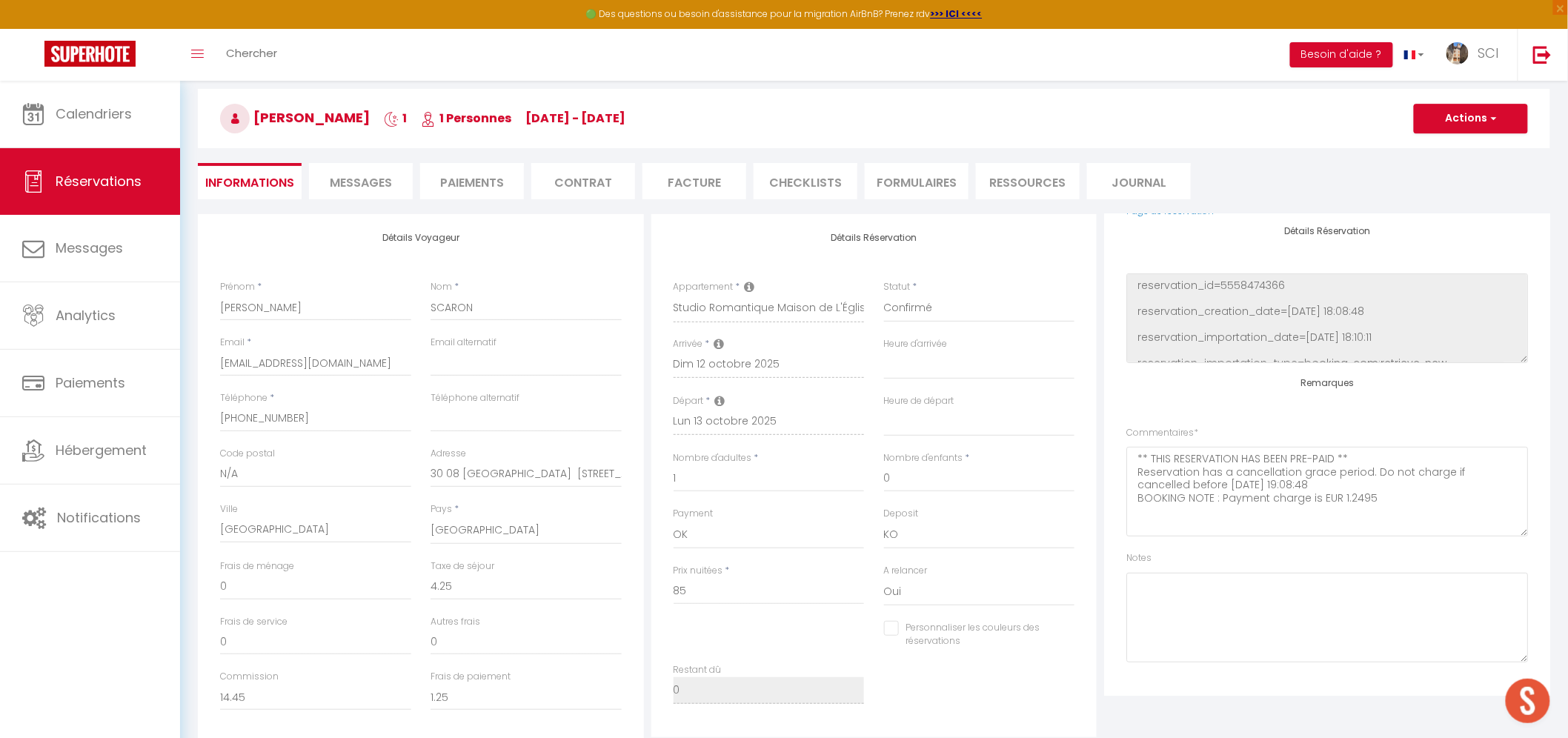
click at [372, 182] on span "Messages" at bounding box center [360, 182] width 62 height 17
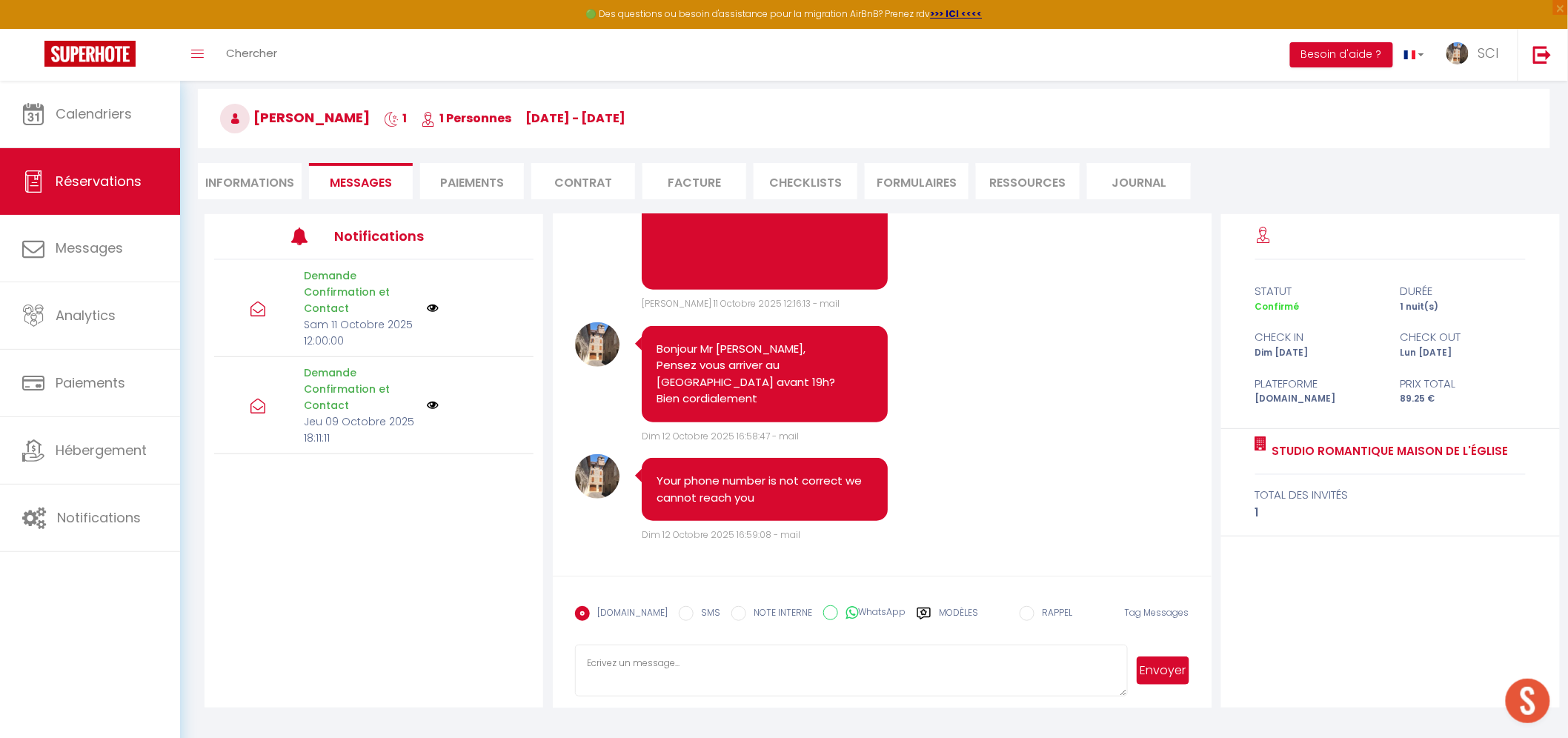
click at [498, 182] on li "Paiements" at bounding box center [472, 181] width 104 height 36
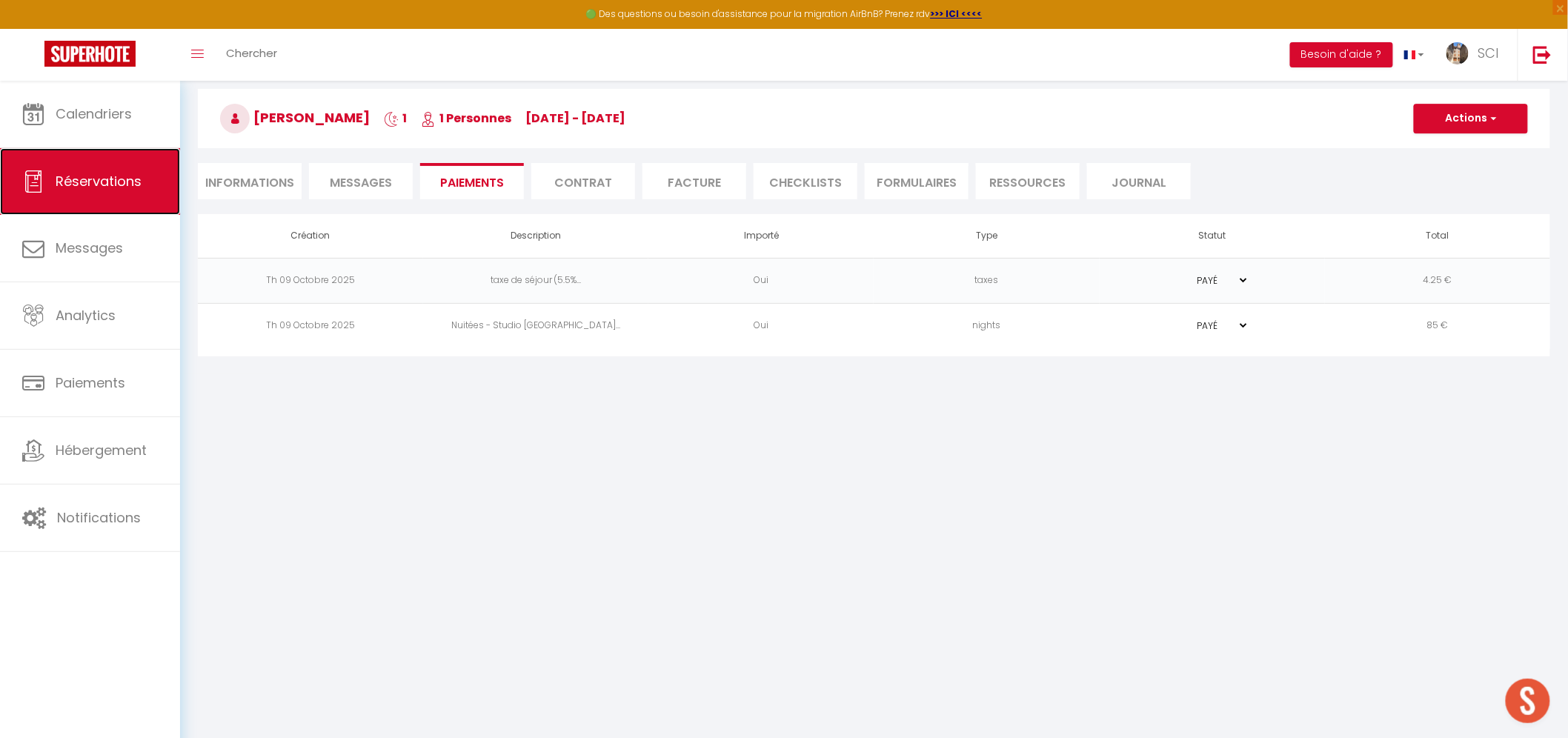
click at [174, 177] on link "Réservations" at bounding box center [90, 181] width 180 height 67
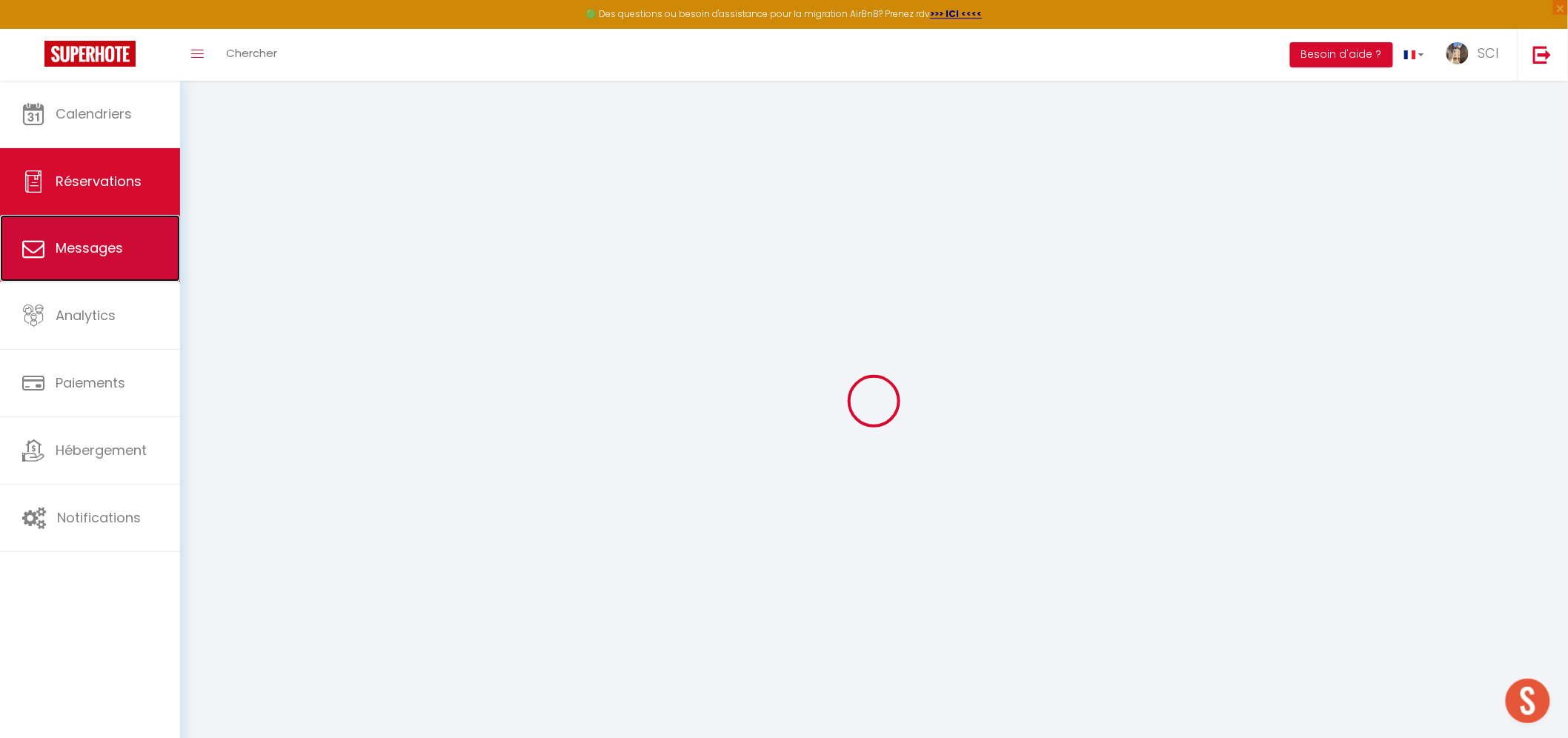
click at [121, 252] on span "Messages" at bounding box center [90, 248] width 68 height 19
select select "message"
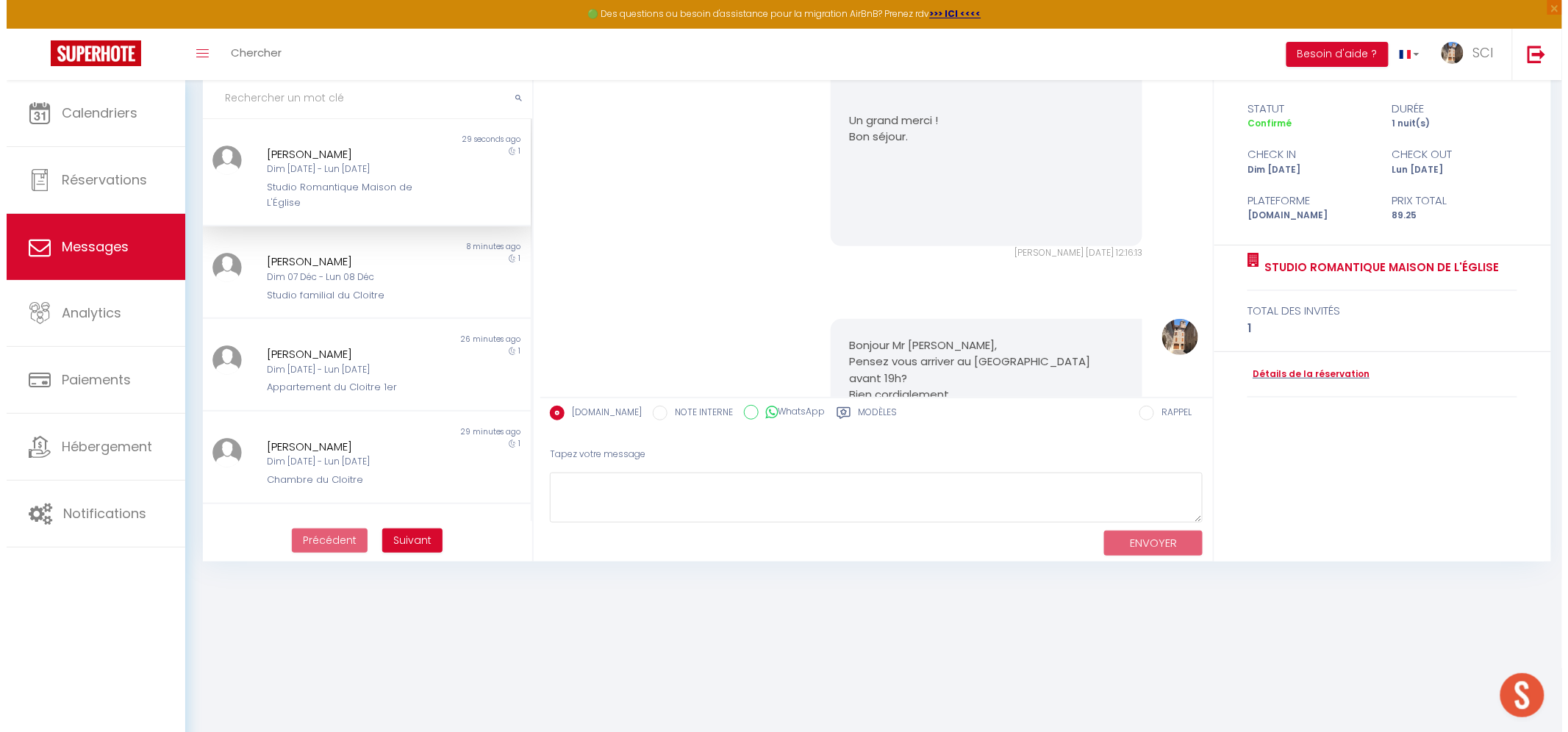
scroll to position [2640, 0]
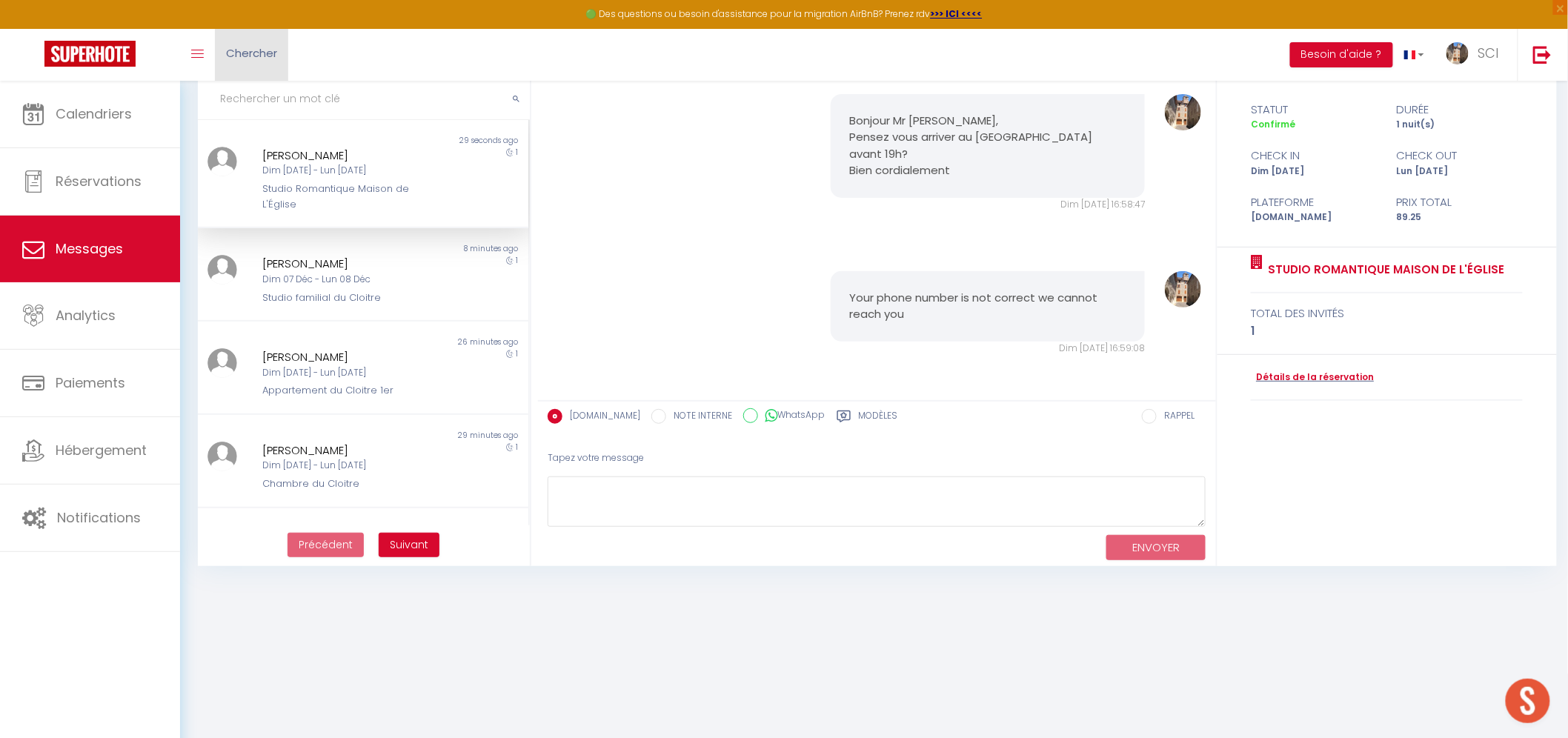
click at [264, 62] on link "Chercher" at bounding box center [251, 55] width 73 height 52
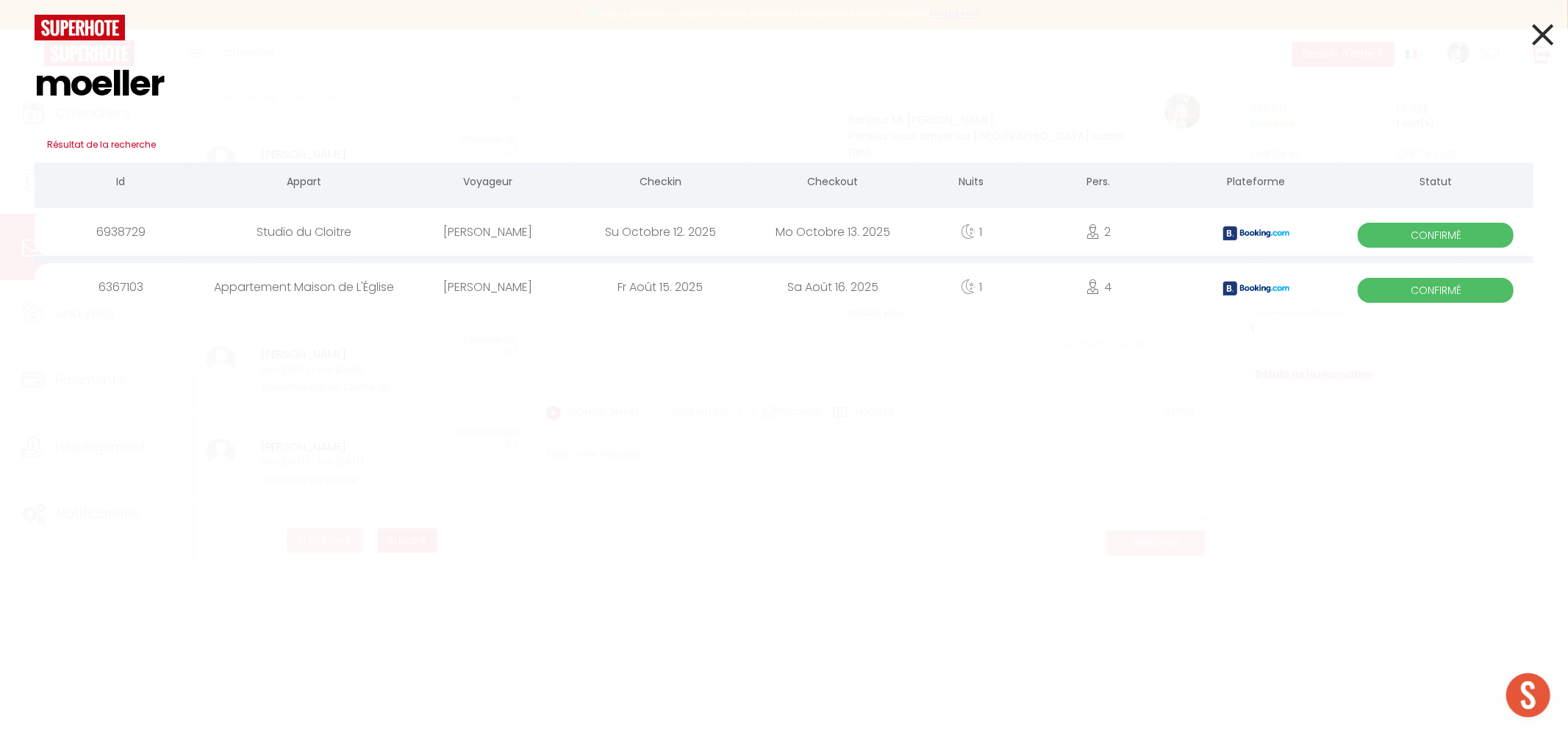
type input "moeller"
click at [450, 226] on div "[PERSON_NAME]" at bounding box center [488, 232] width 172 height 48
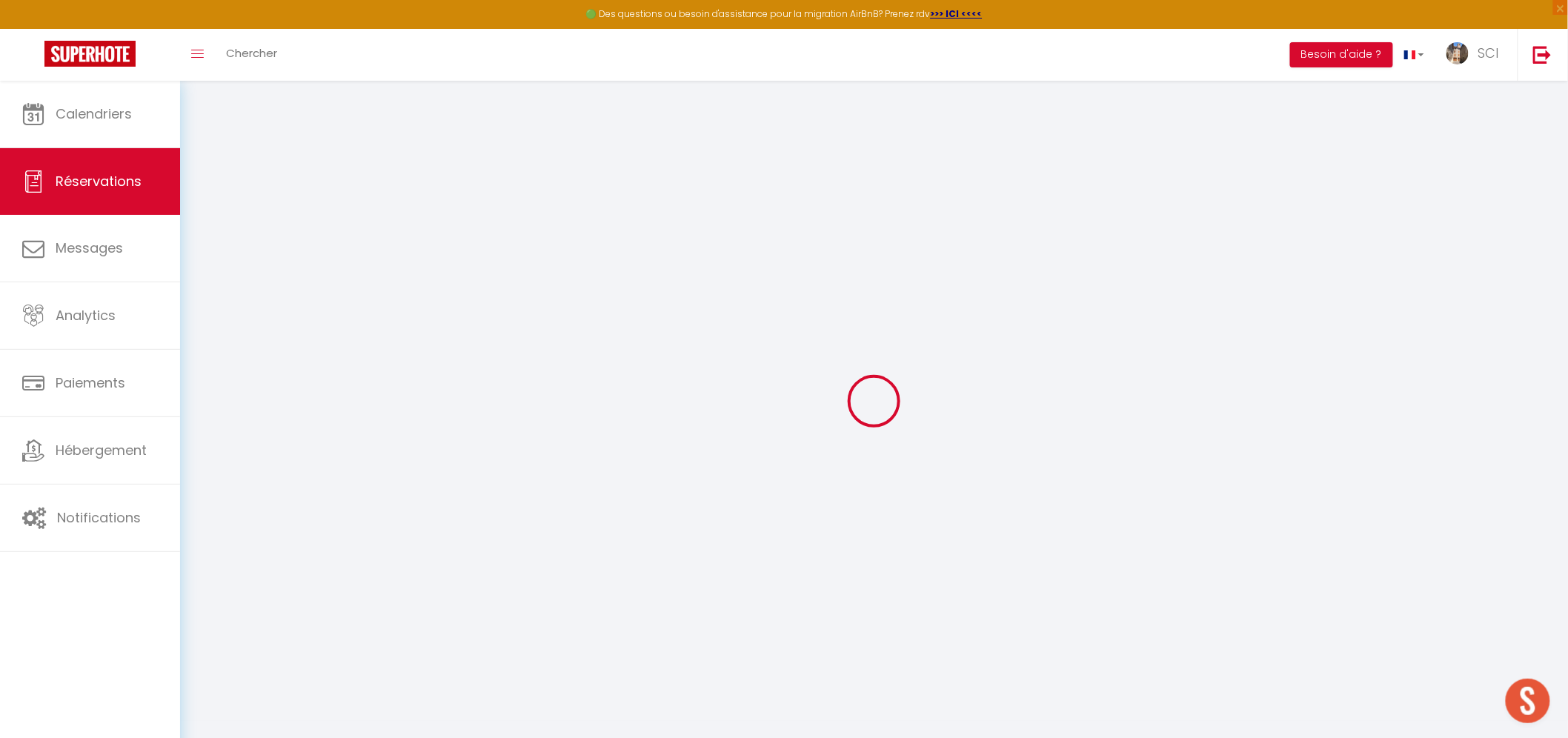
select select
checkbox input "false"
select select
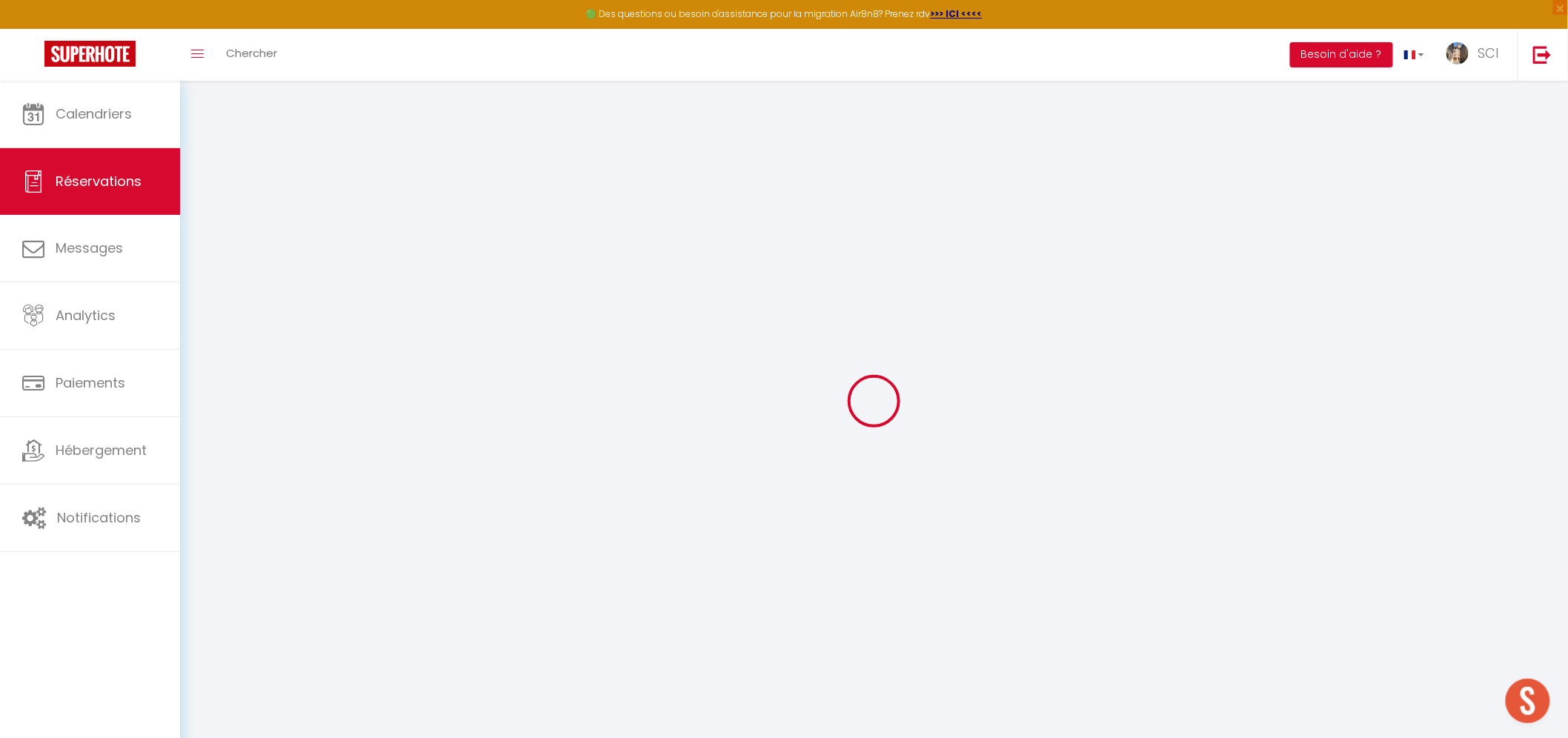
checkbox input "false"
type textarea "** THIS RESERVATION HAS BEEN PRE-PAID ** BOOKING NOTE : Payment charge is EUR 1…"
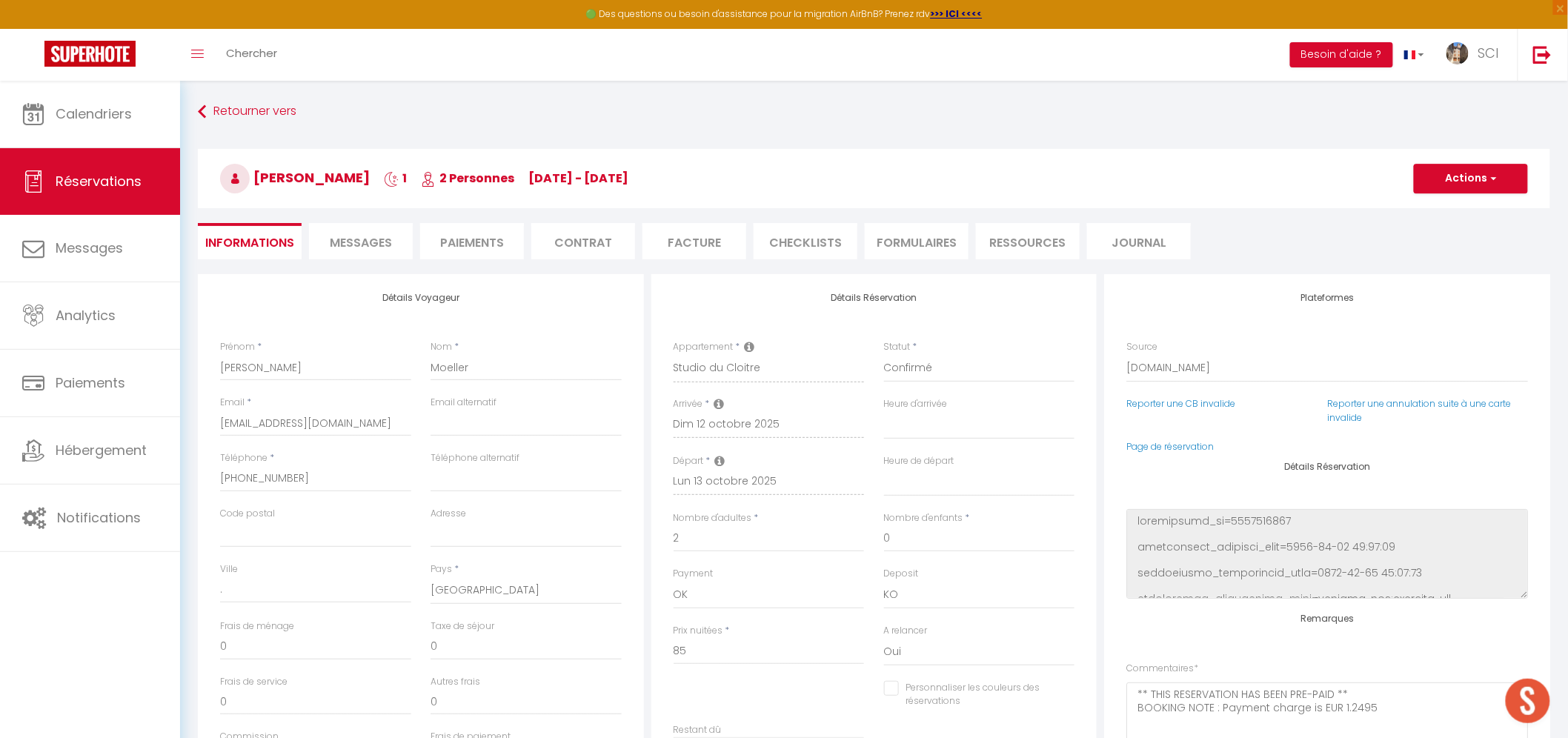
type input "4.25"
select select
checkbox input "false"
select select
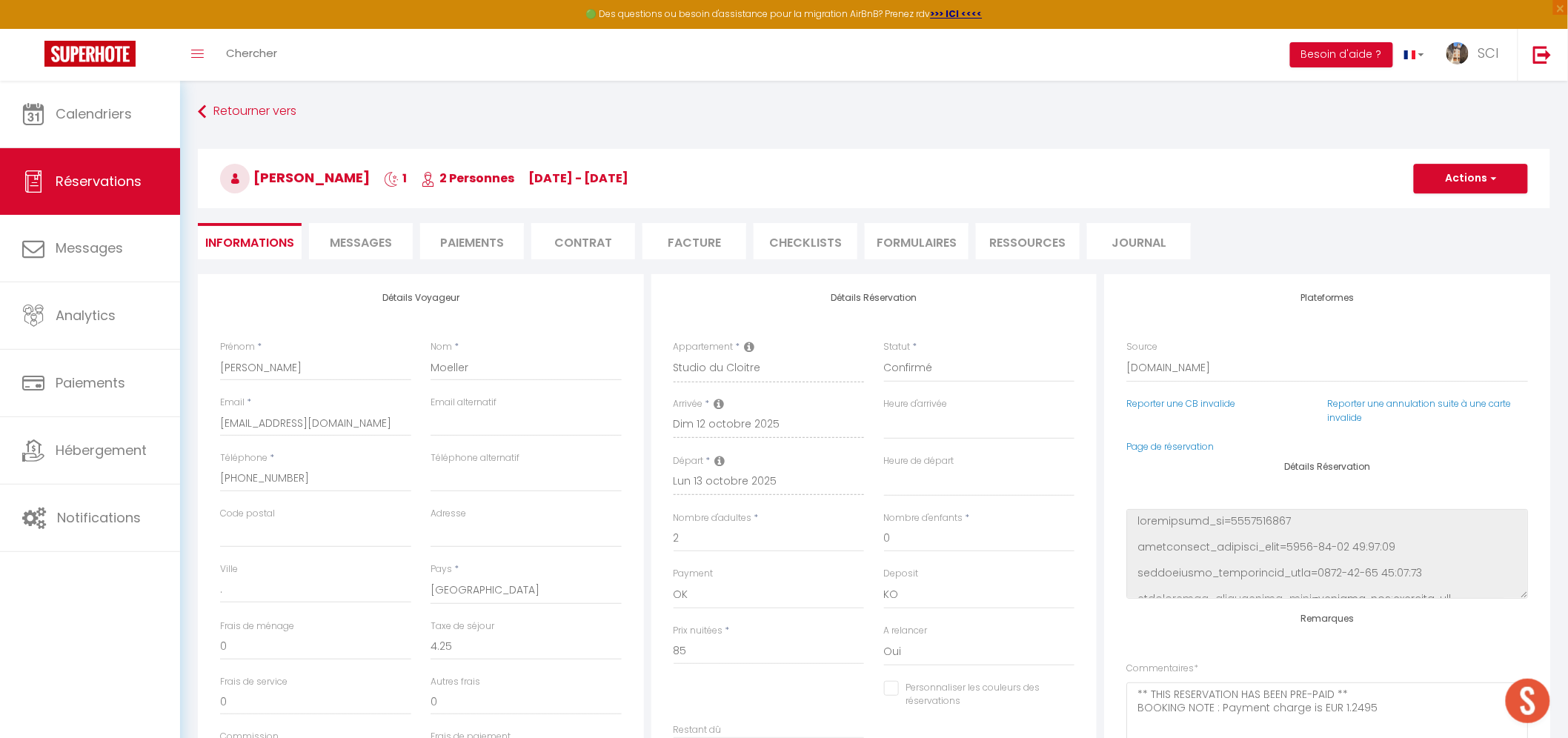
select select
click at [371, 255] on li "Messages" at bounding box center [361, 241] width 104 height 36
select select
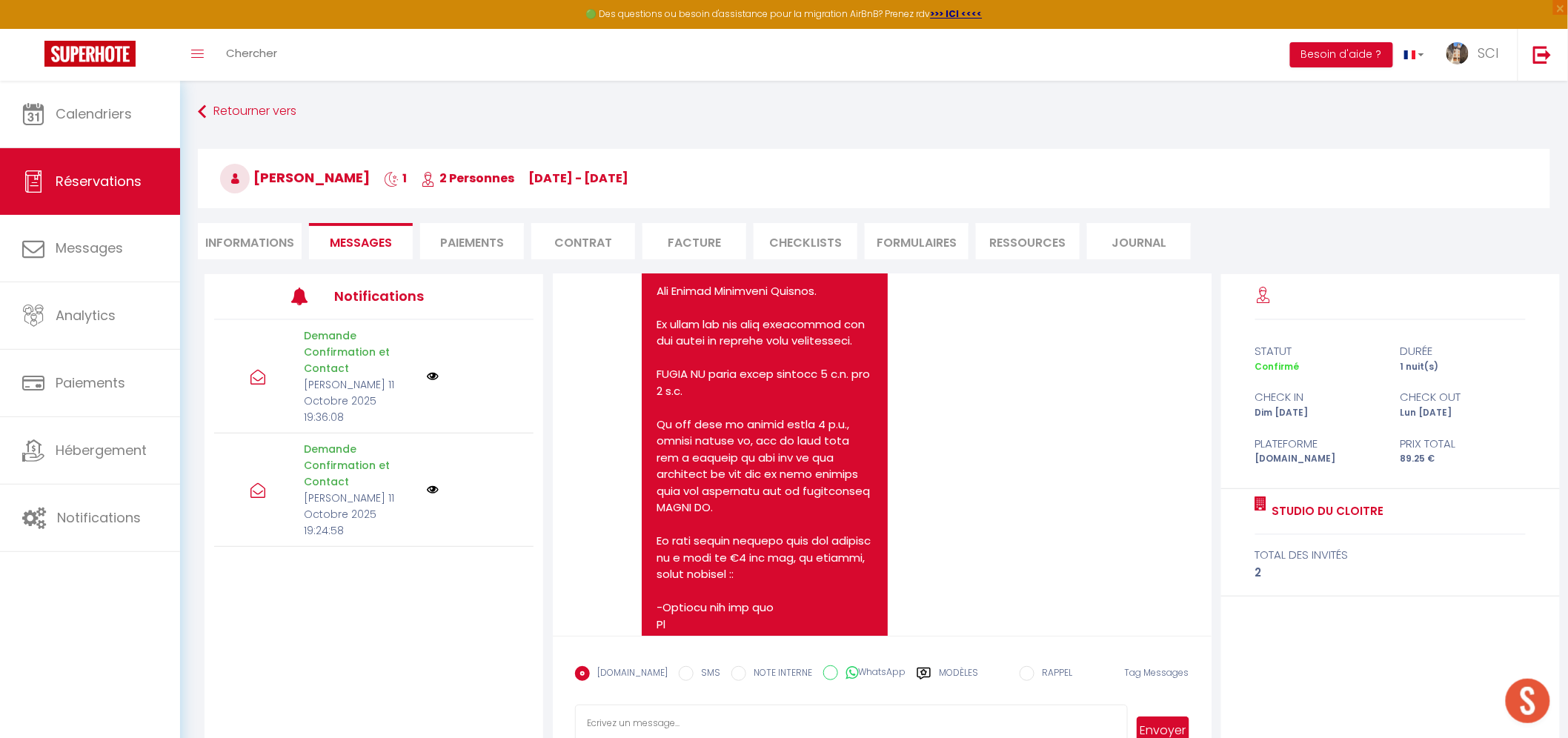
scroll to position [432, 0]
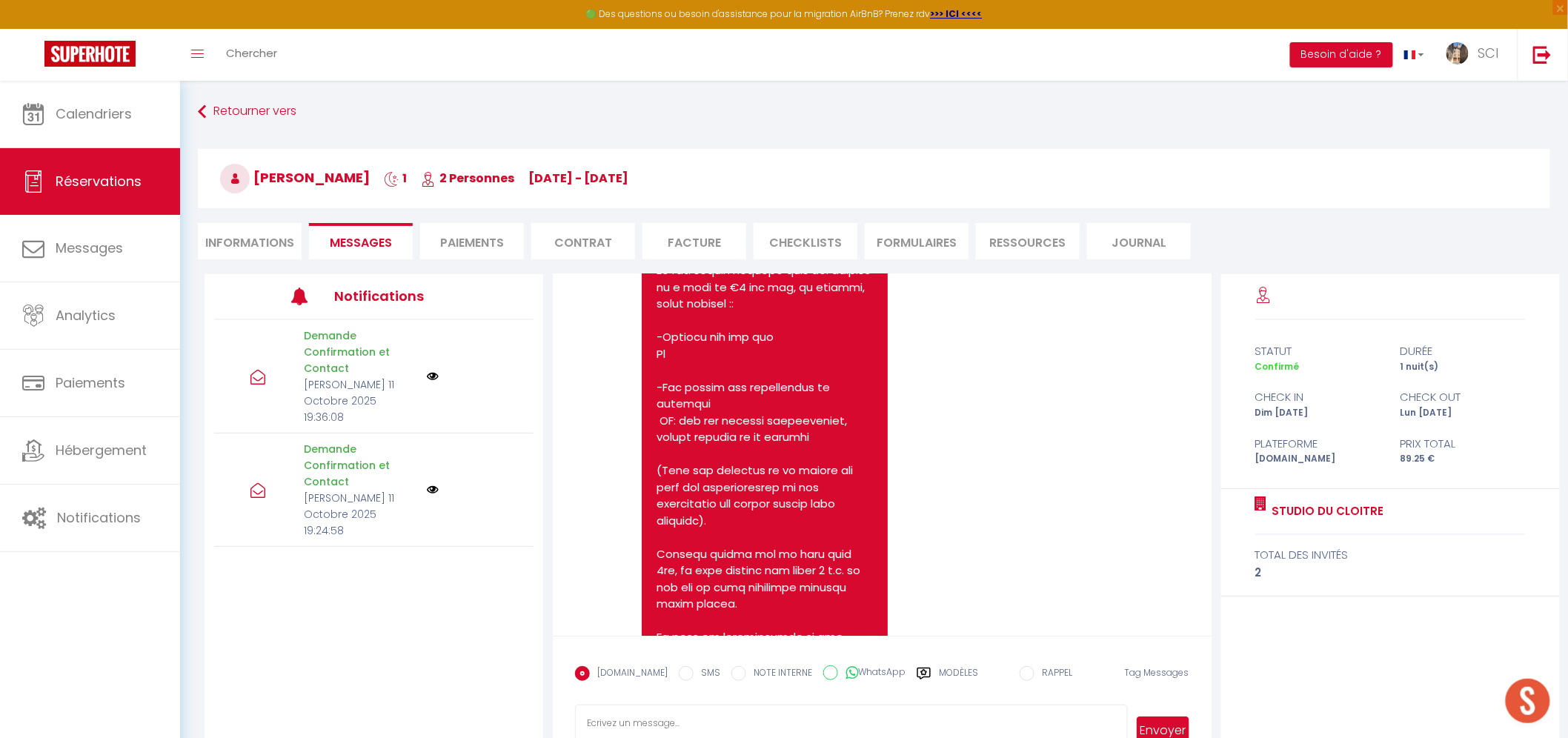
select select
drag, startPoint x: 485, startPoint y: 227, endPoint x: 674, endPoint y: 238, distance: 189.3
click at [486, 227] on li "Paiements" at bounding box center [472, 241] width 104 height 36
select select
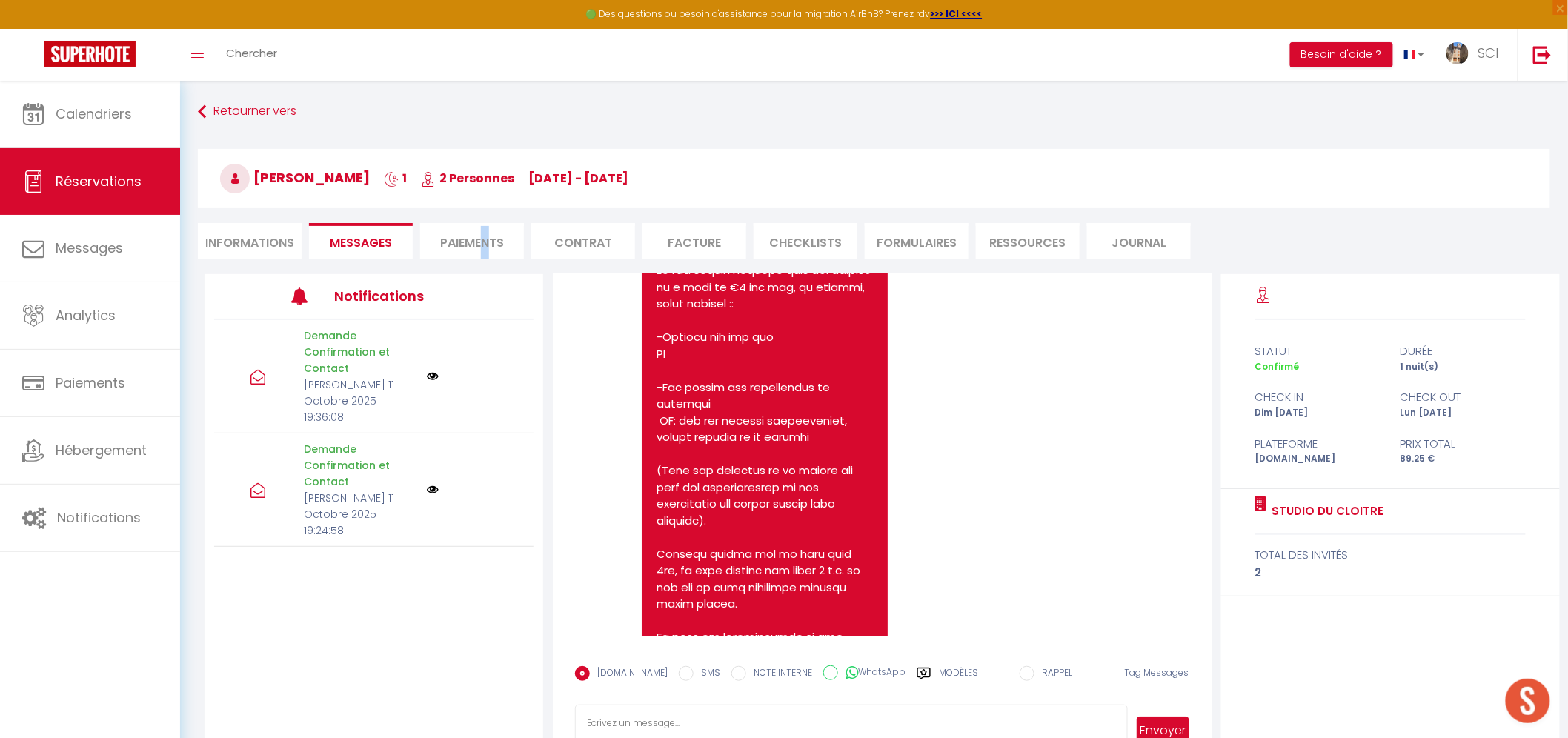
select select
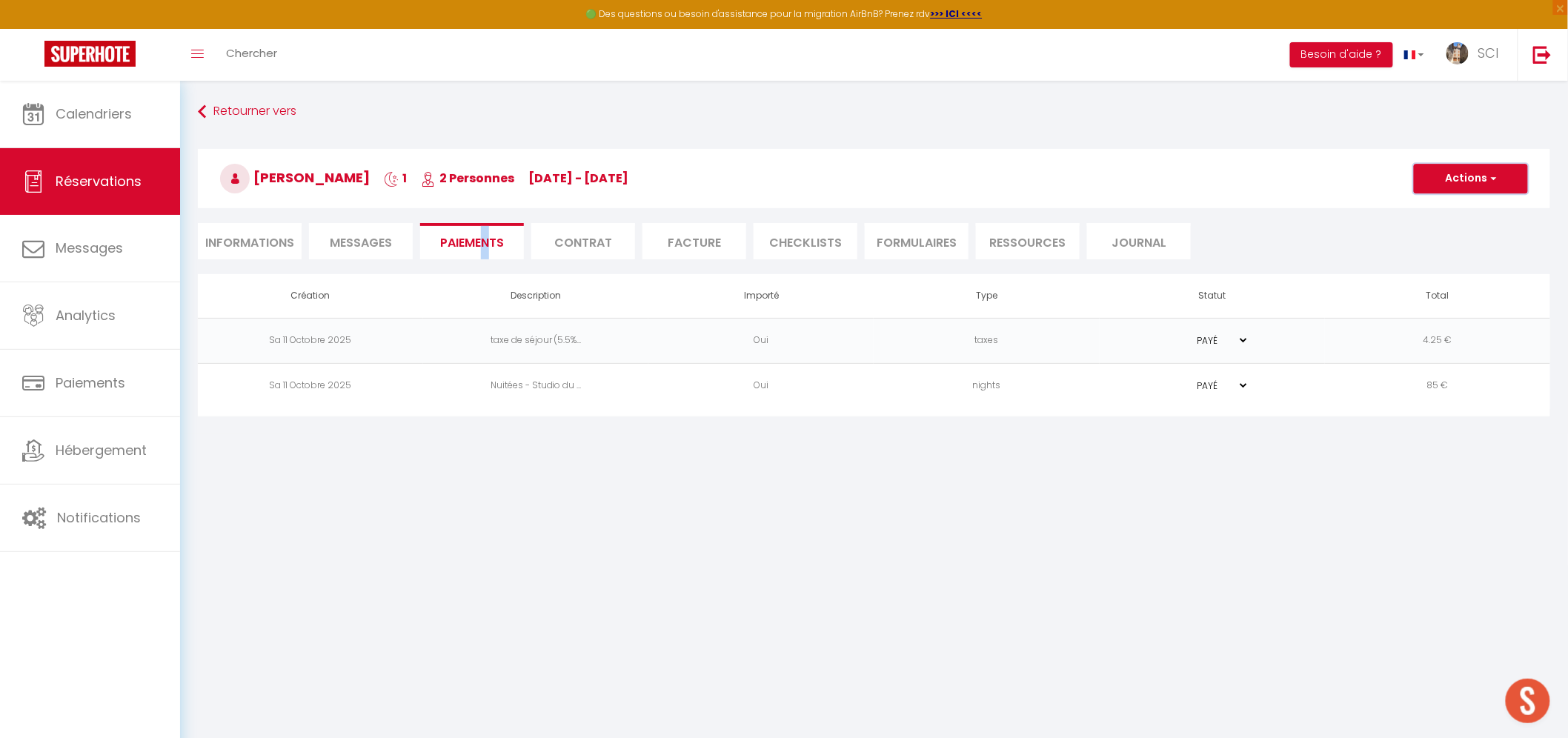
select select
click at [1485, 175] on button "Actions" at bounding box center [1470, 179] width 114 height 30
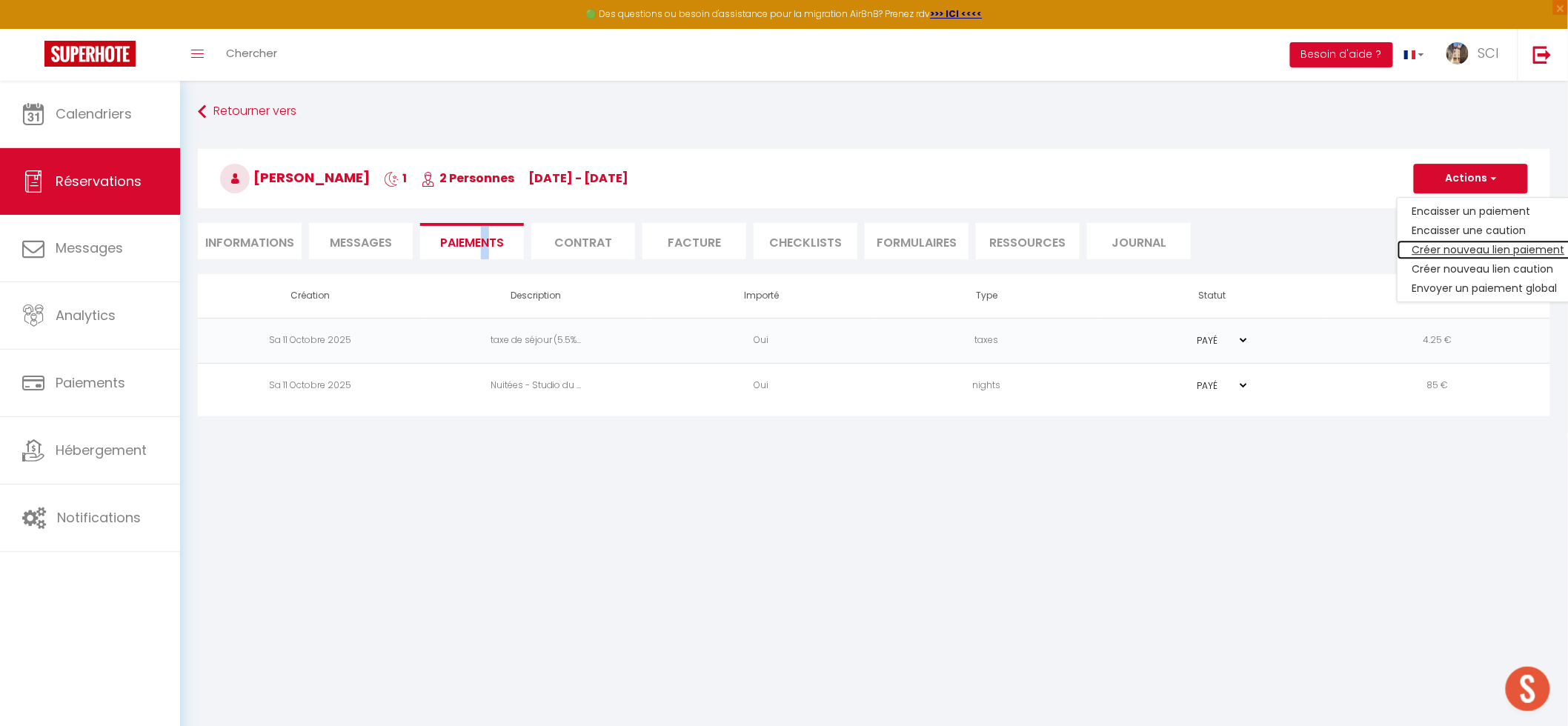
click at [1438, 252] on link "Créer nouveau lien paiement" at bounding box center [1488, 249] width 183 height 19
select select "nights"
type input "mmoell.223274@guest.booking.com"
select select "2585"
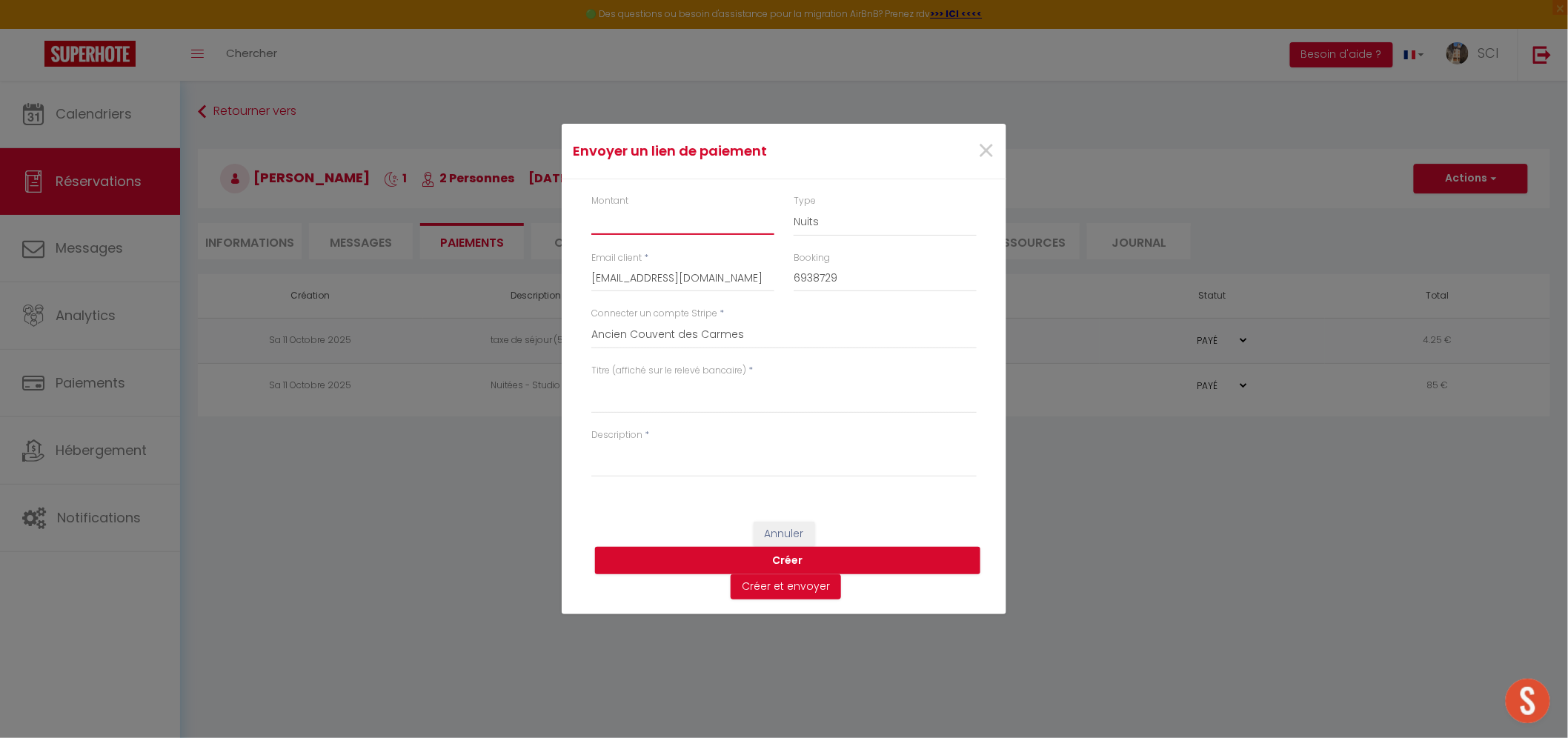
click at [653, 217] on input "Montant" at bounding box center [682, 222] width 183 height 27
type input "8"
click at [640, 404] on textarea "Titre (affiché sur le relevé bancaire)" at bounding box center [784, 396] width 385 height 36
drag, startPoint x: 656, startPoint y: 395, endPoint x: 536, endPoint y: 395, distance: 120.0
click at [536, 395] on div "Envoyer un lien de paiement × Montant 8 Type Nuits Frais de ménage Taxe de séjo…" at bounding box center [784, 369] width 1568 height 738
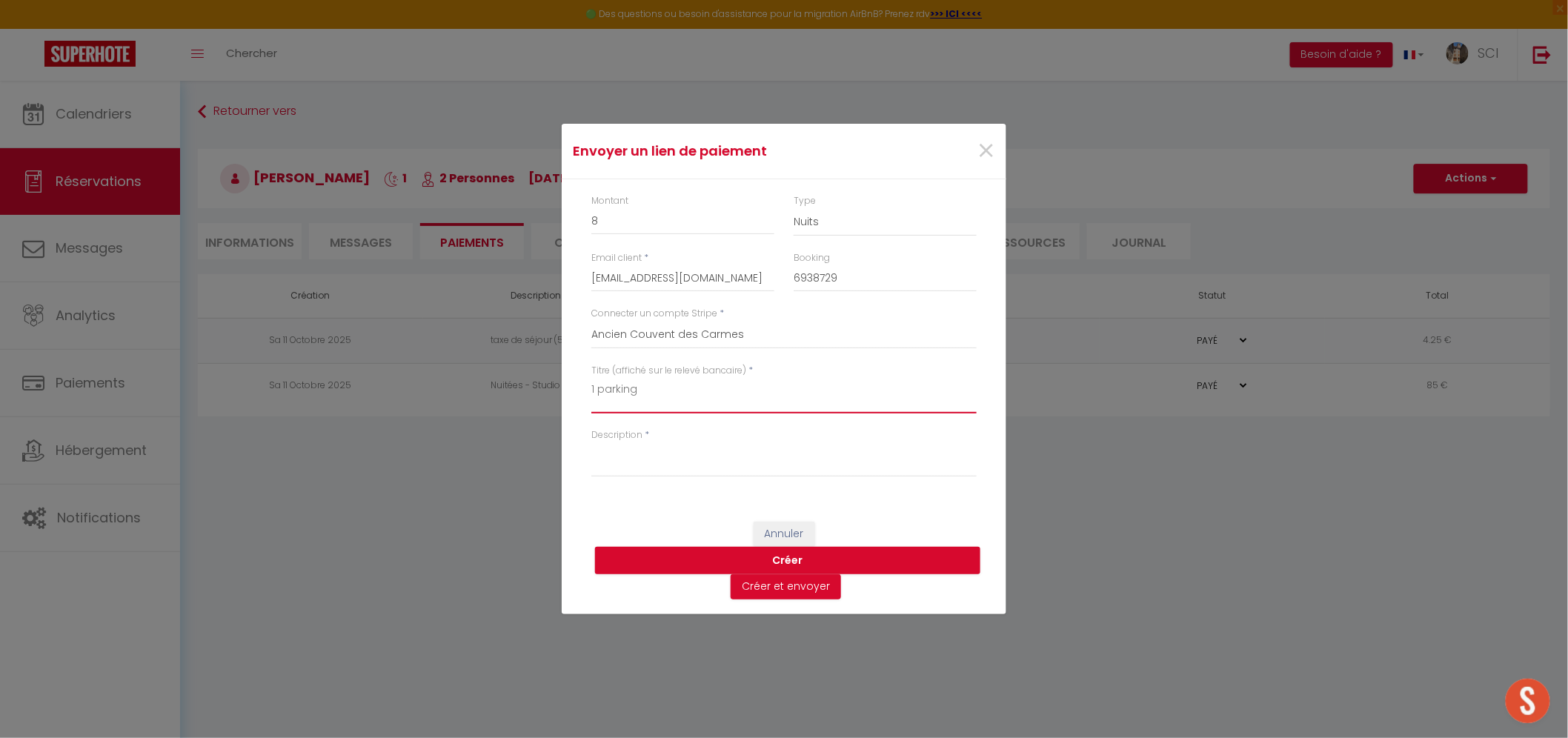
type textarea "1 parking"
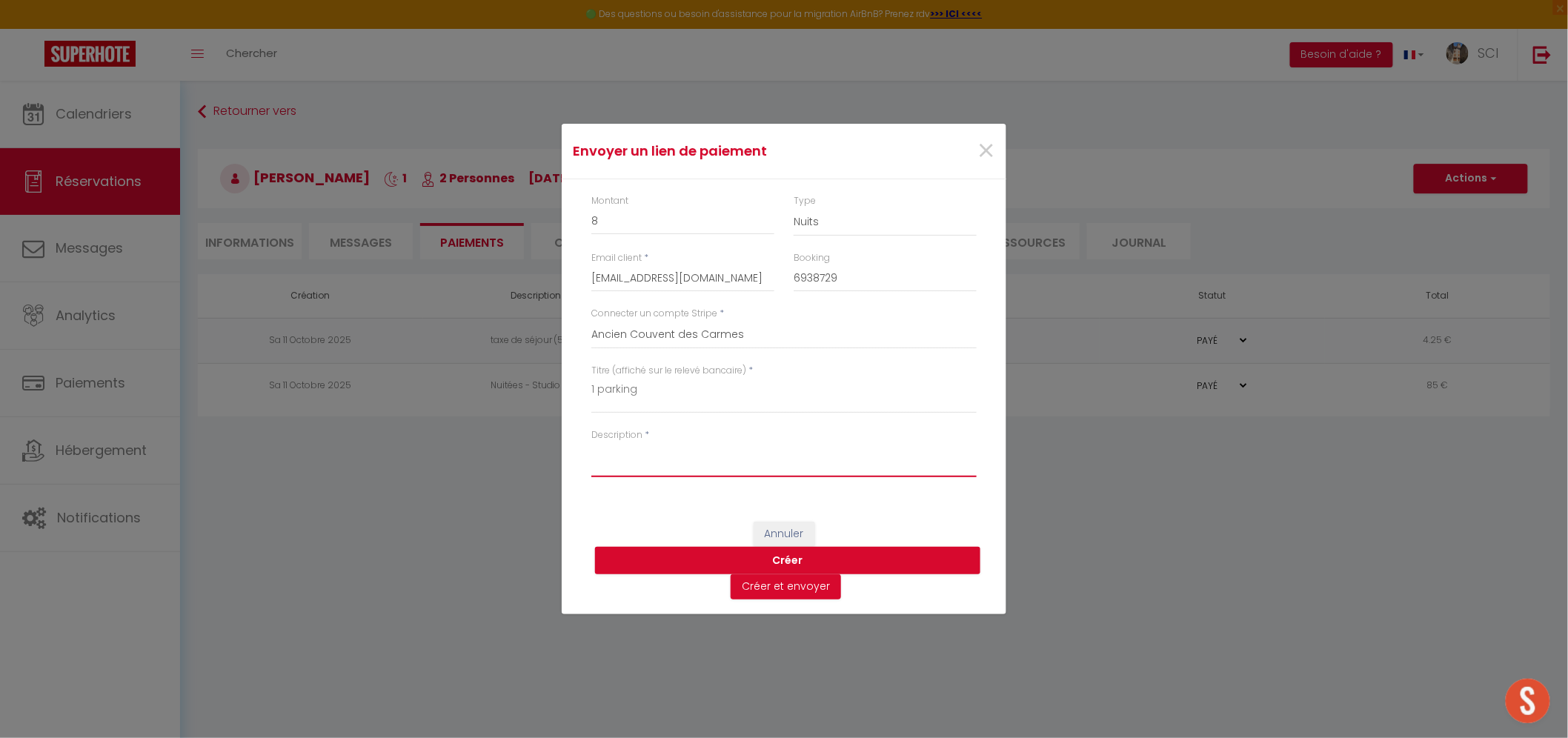
click at [628, 472] on textarea "Description" at bounding box center [784, 459] width 385 height 36
paste textarea "1 parking"
type textarea "1 parking"
click at [774, 596] on button "Créer et envoyer" at bounding box center [785, 586] width 111 height 25
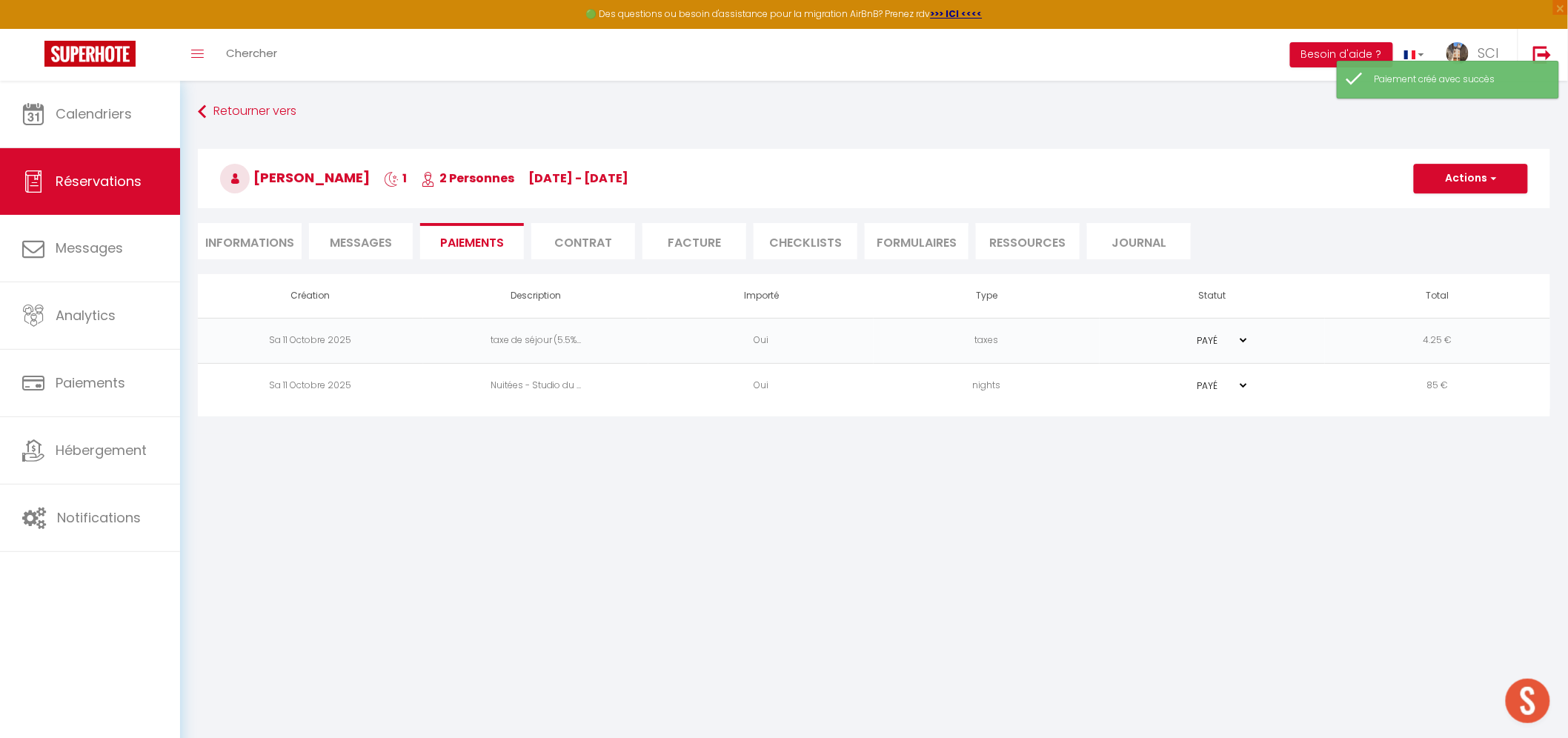
type input "mmoell.223274@guest.booking.com"
type input "Payment request"
type textarea "Hi, We invite you to click on the link below to make the payment: Title : 1 par…"
select select "0"
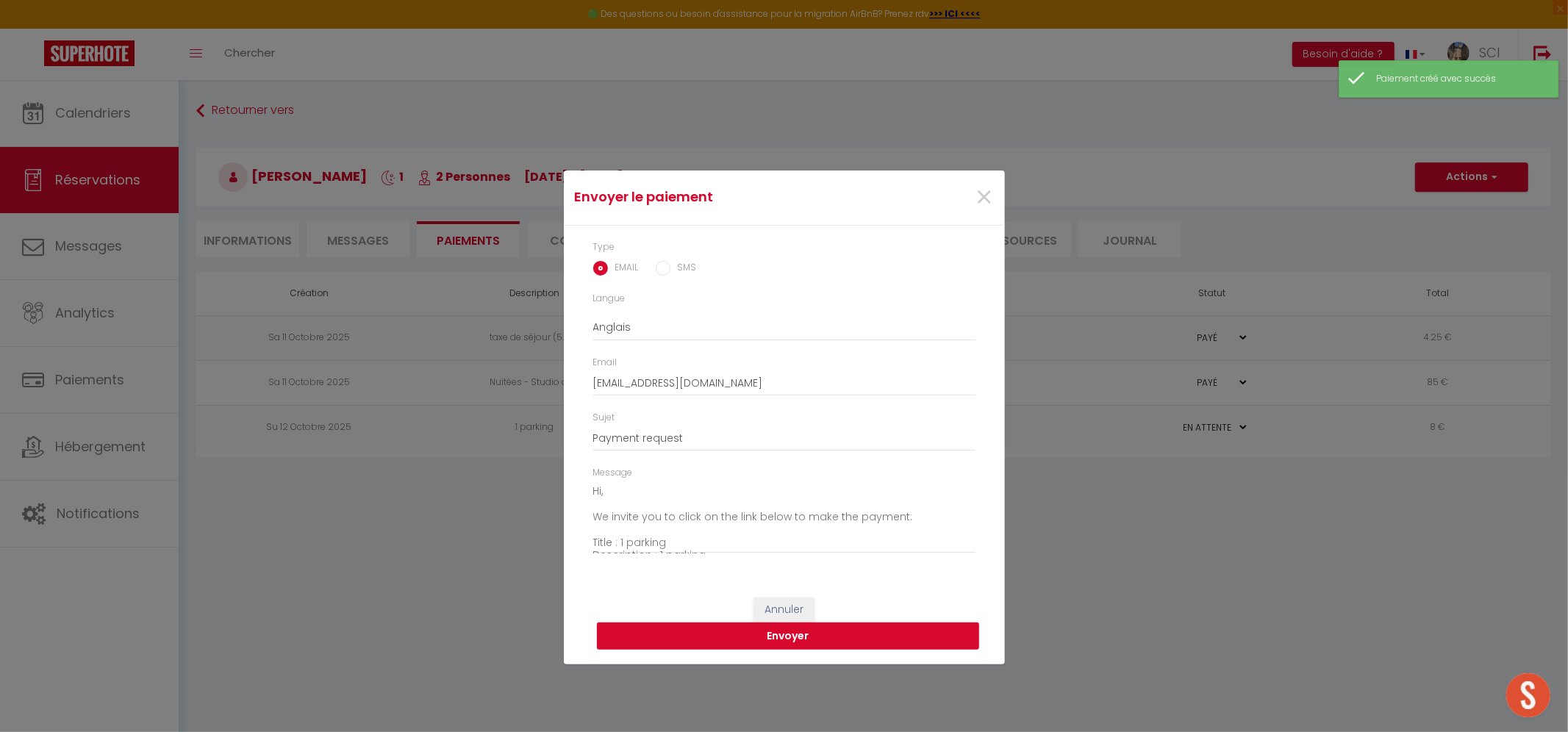
click at [752, 641] on button "Envoyer" at bounding box center [788, 637] width 382 height 28
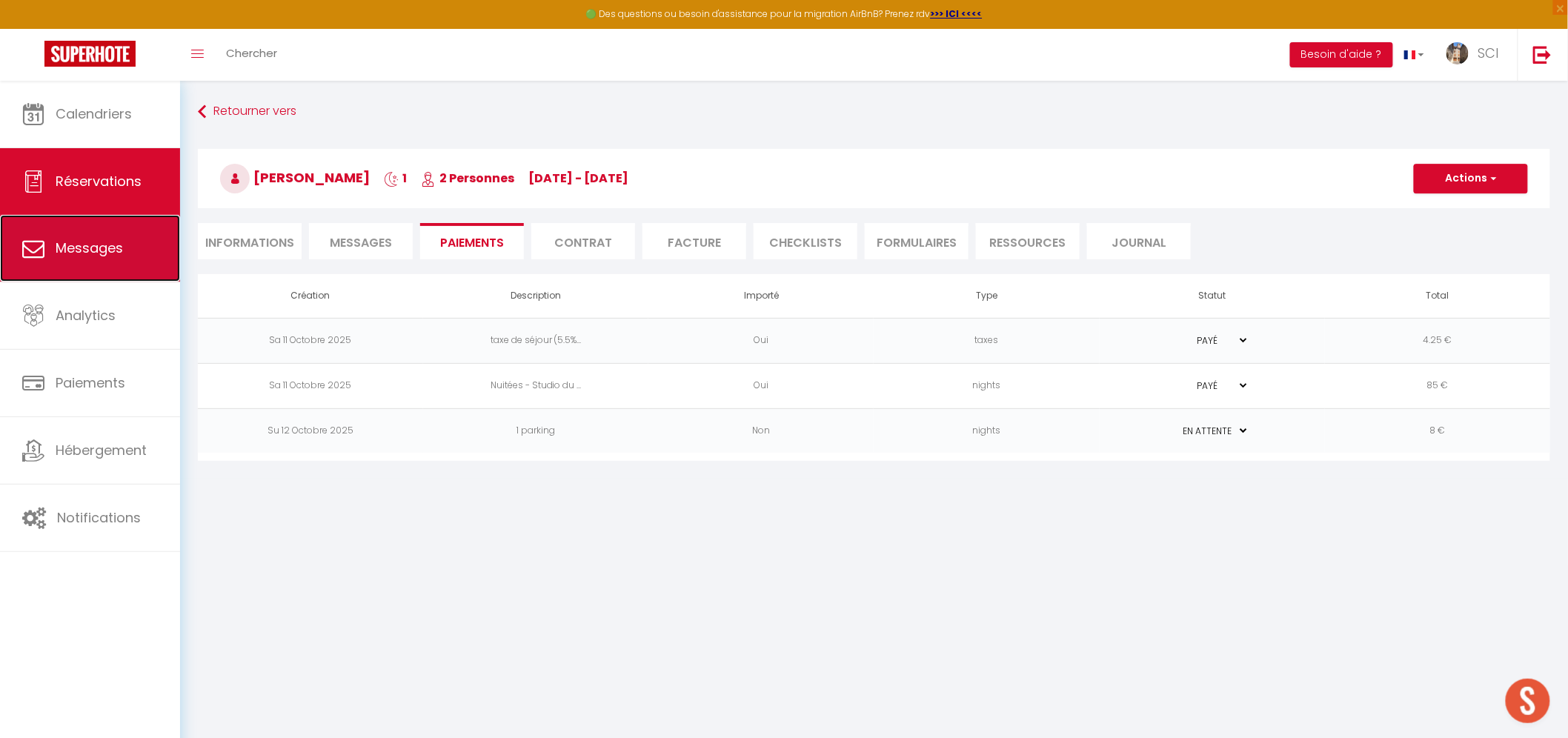
click at [116, 255] on span "Messages" at bounding box center [90, 248] width 68 height 19
select select "message"
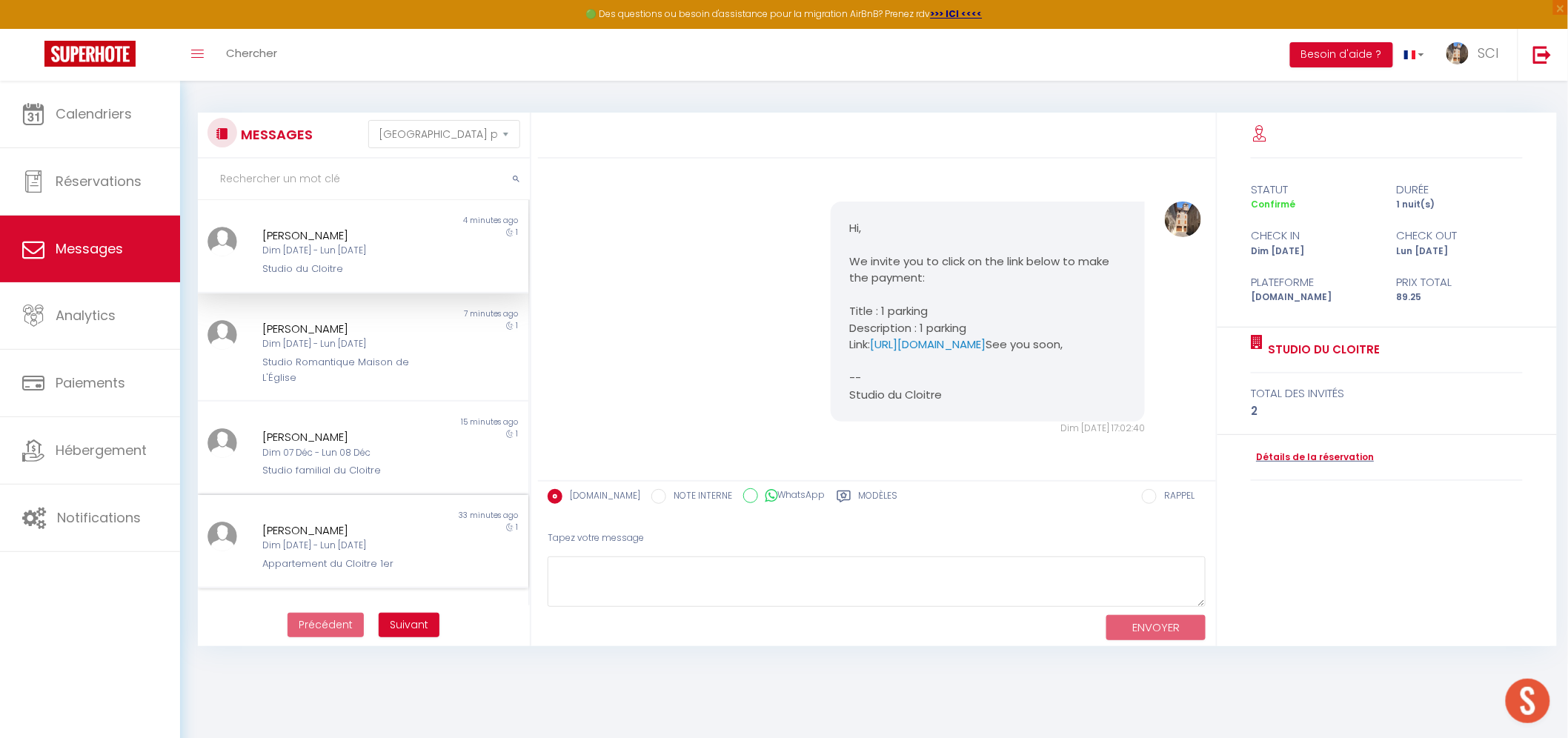
scroll to position [41, 0]
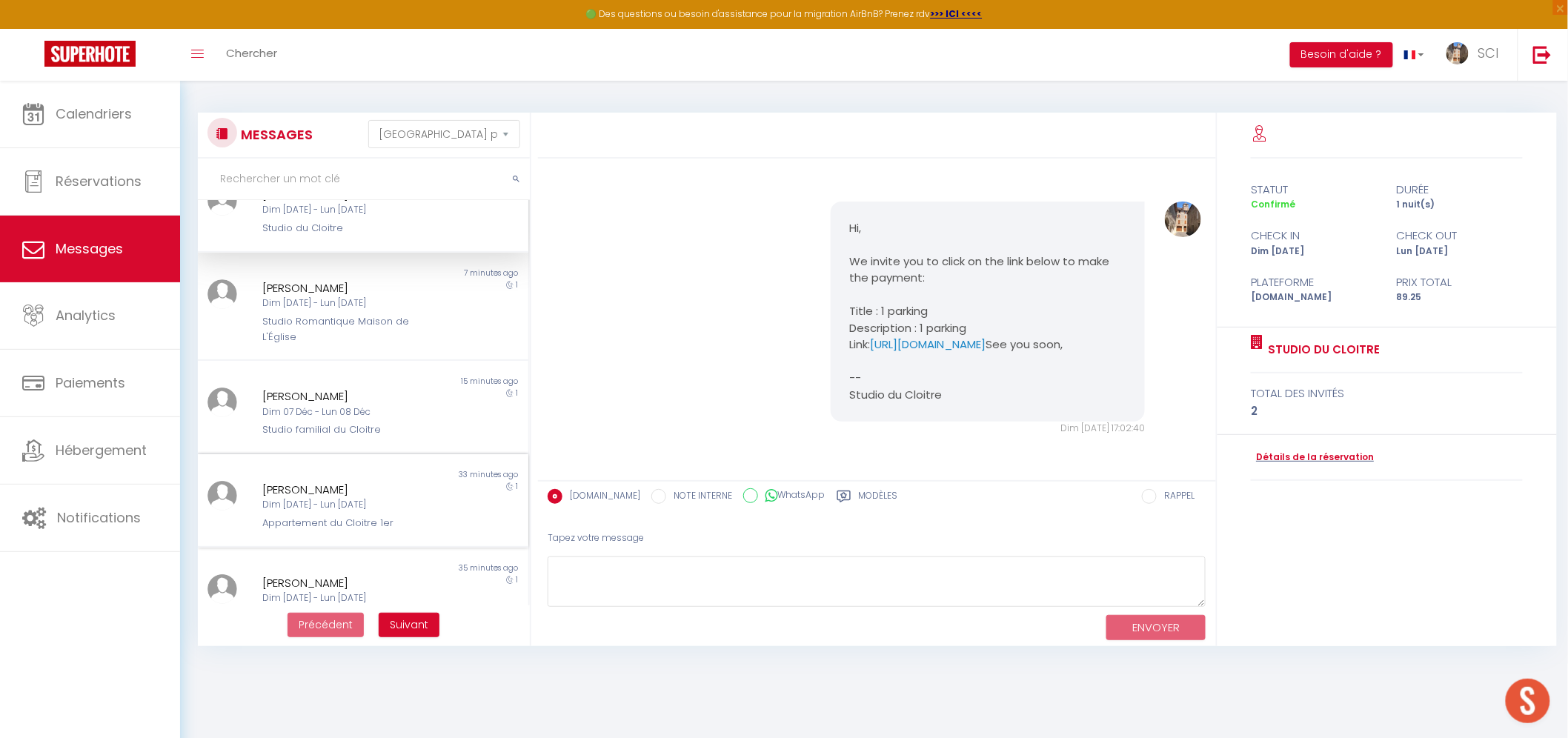
click at [378, 486] on div "[PERSON_NAME]" at bounding box center [349, 490] width 174 height 18
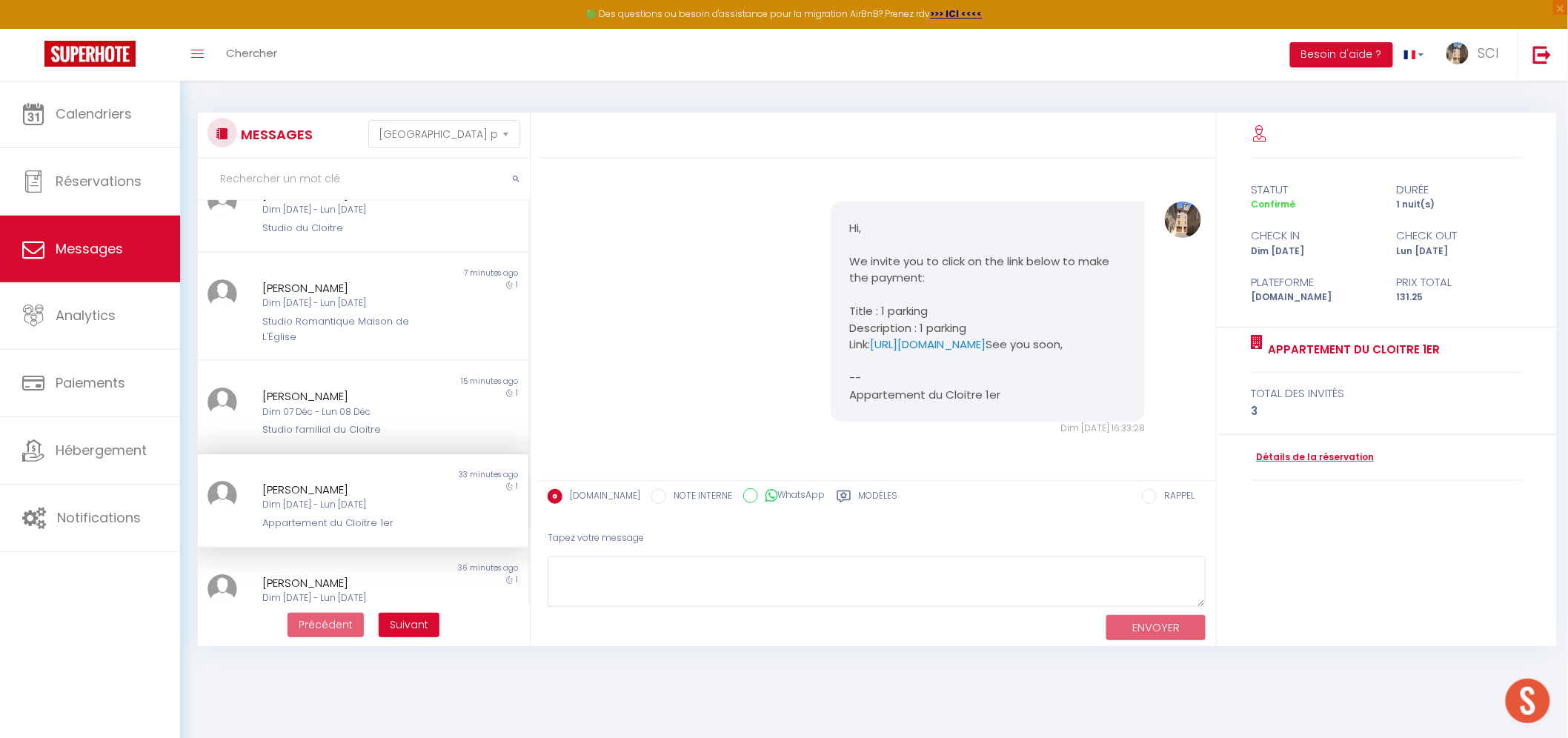
scroll to position [2183, 0]
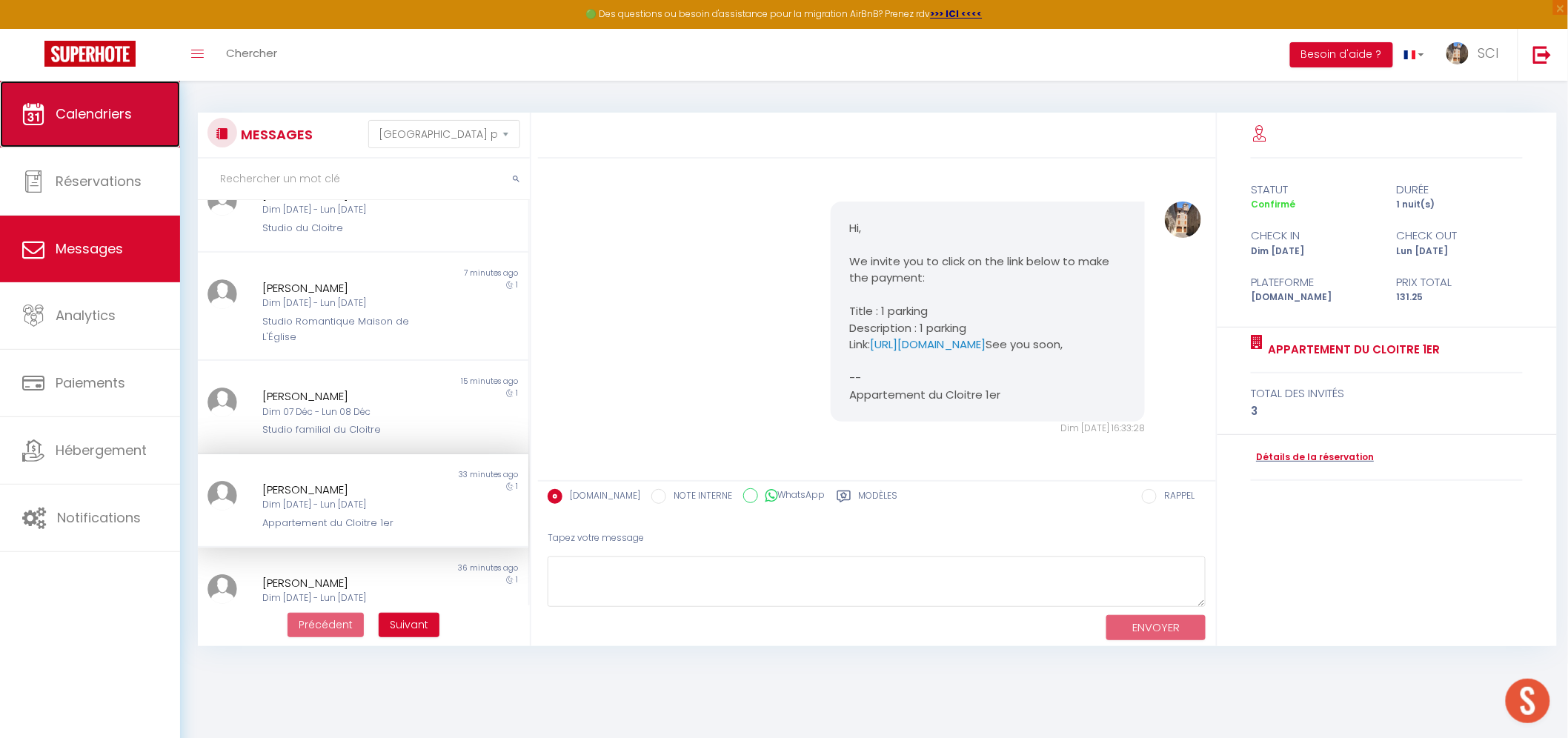
click at [139, 125] on link "Calendriers" at bounding box center [90, 114] width 180 height 67
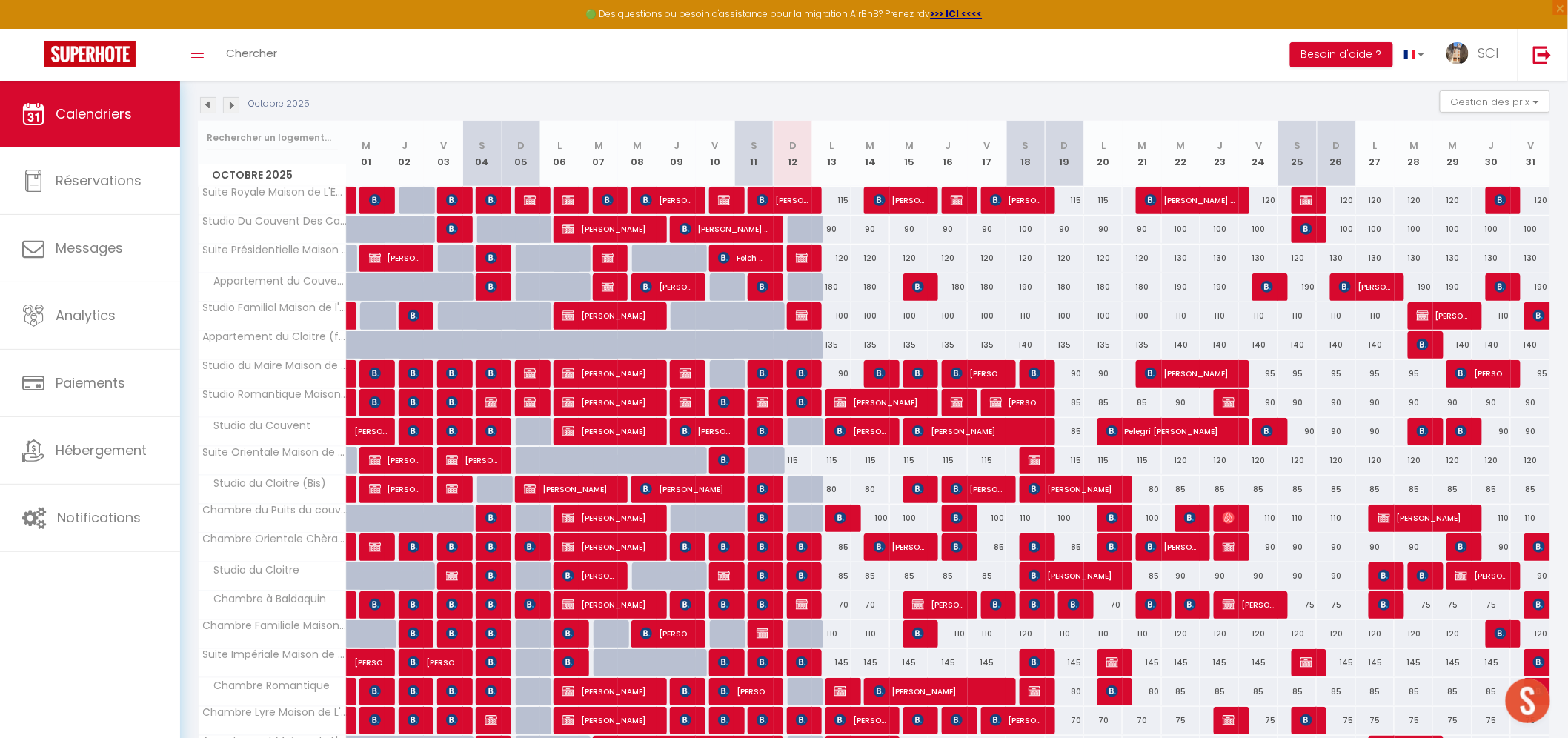
scroll to position [277, 0]
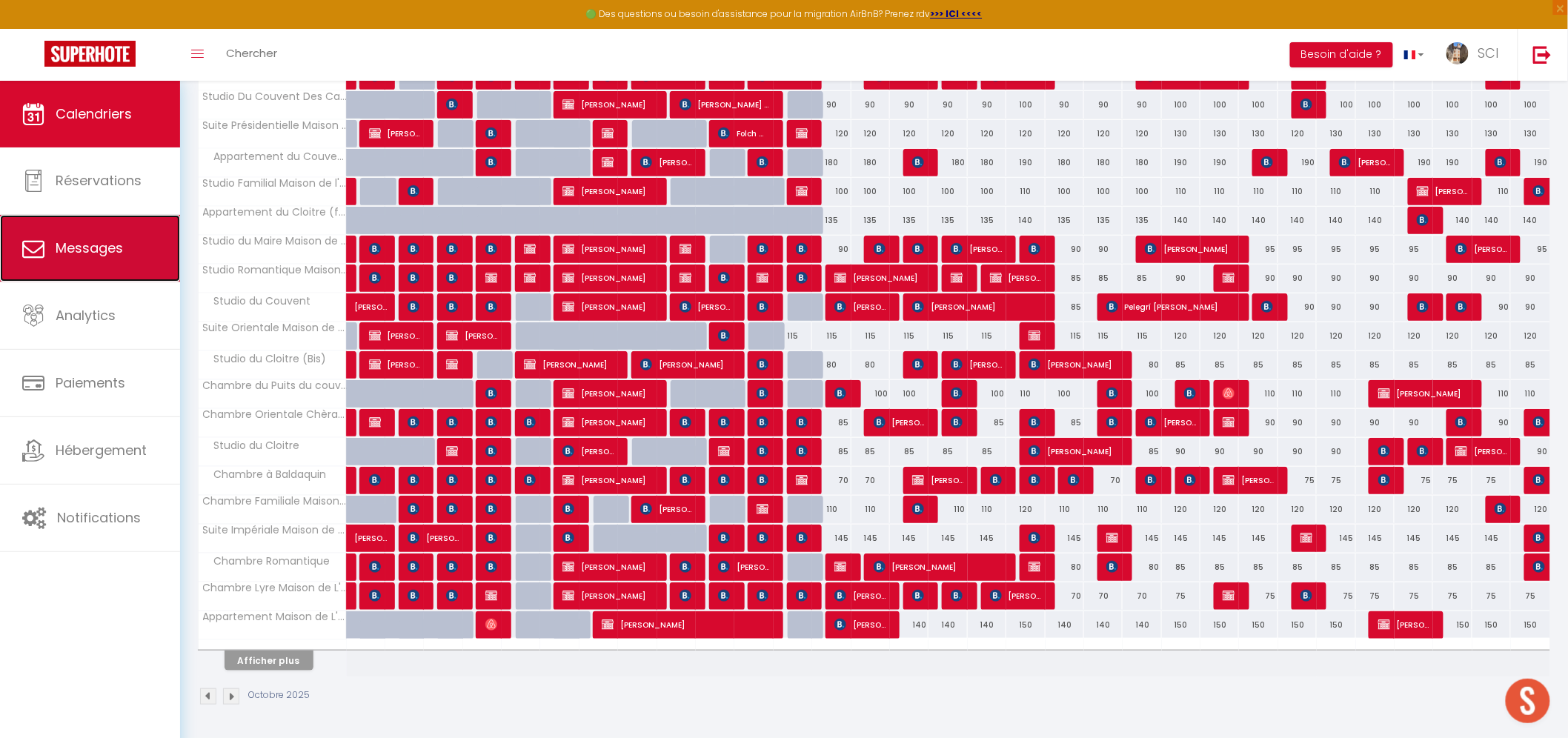
click at [64, 262] on link "Messages" at bounding box center [90, 248] width 180 height 67
select select "message"
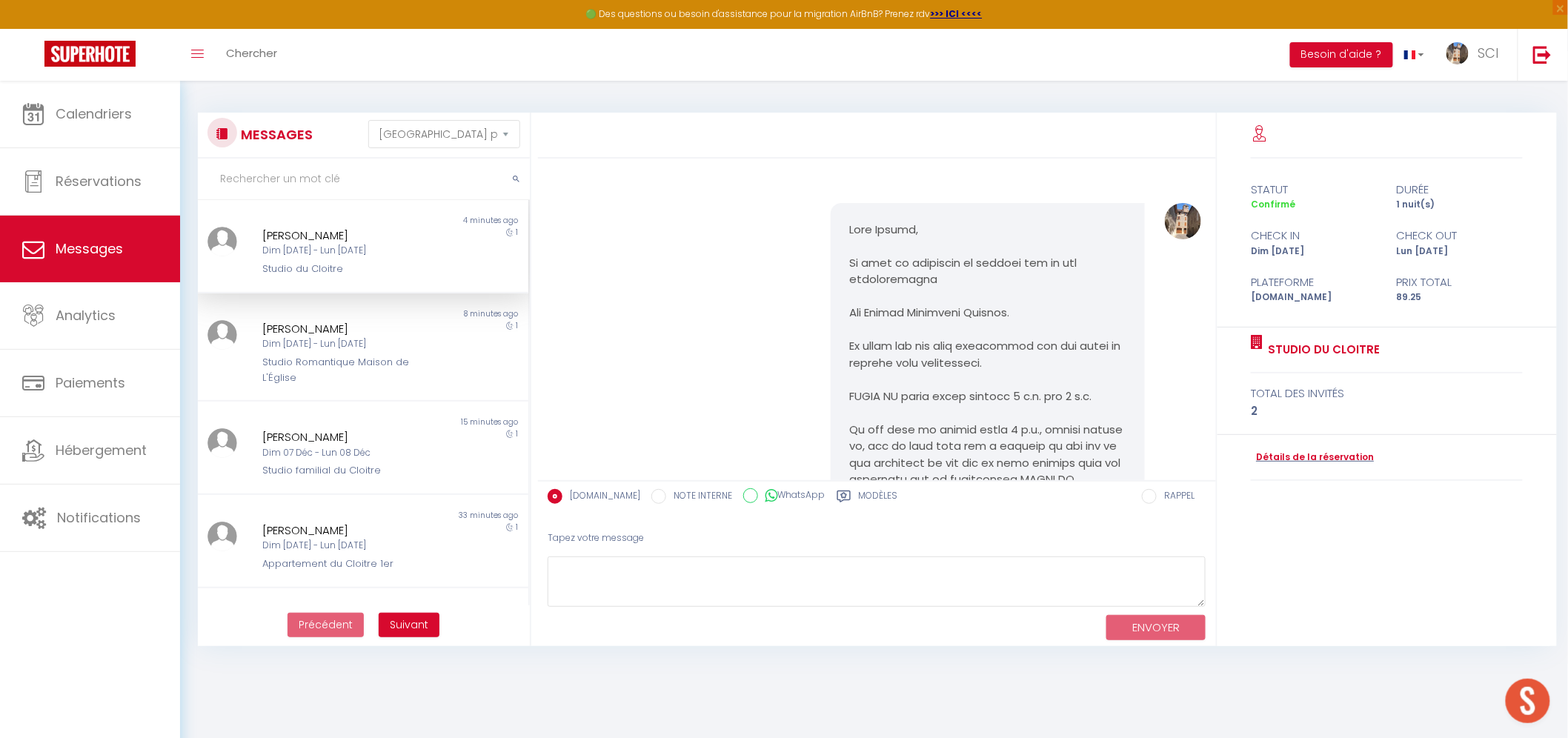
scroll to position [2040, 0]
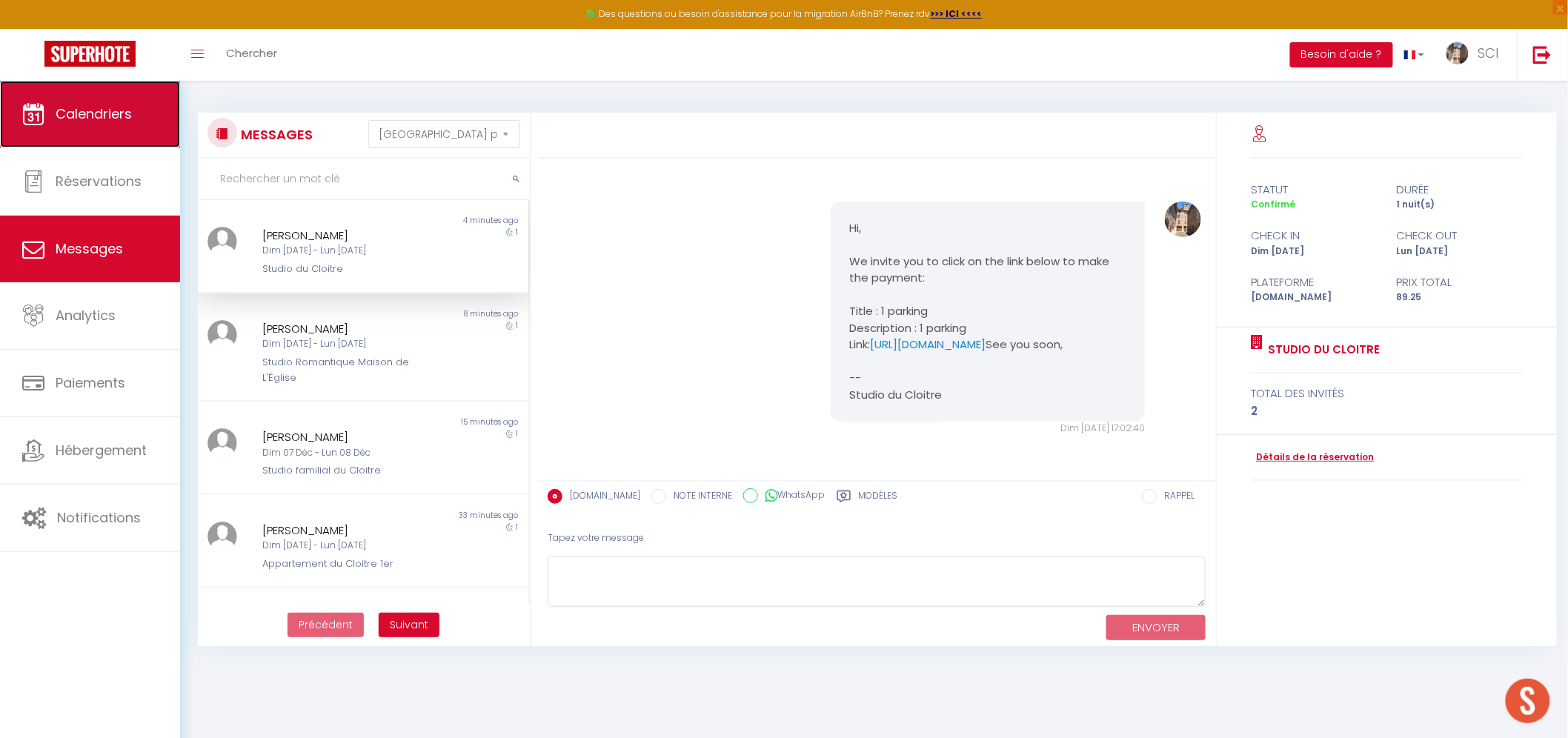
click at [77, 127] on link "Calendriers" at bounding box center [90, 114] width 180 height 67
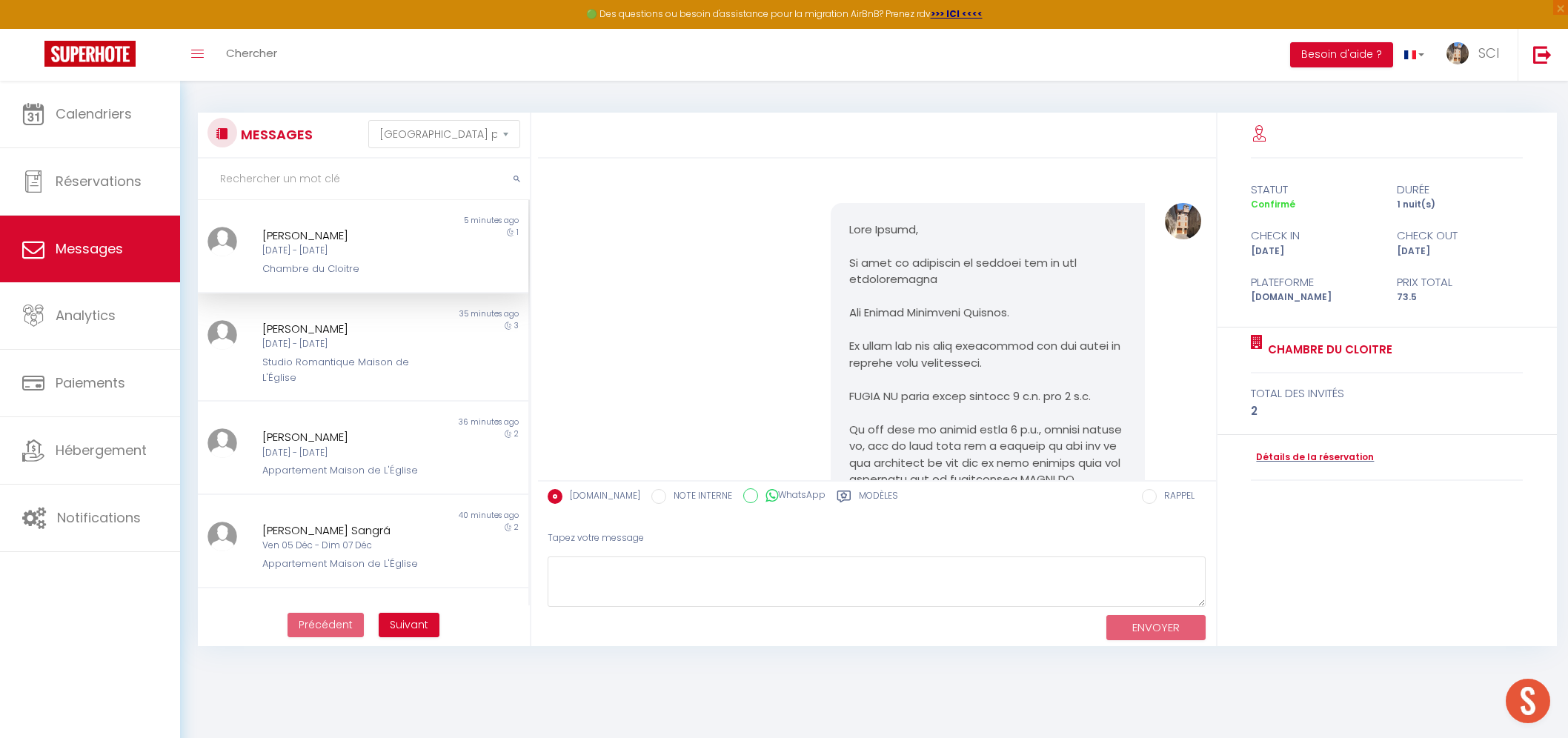
select select "message"
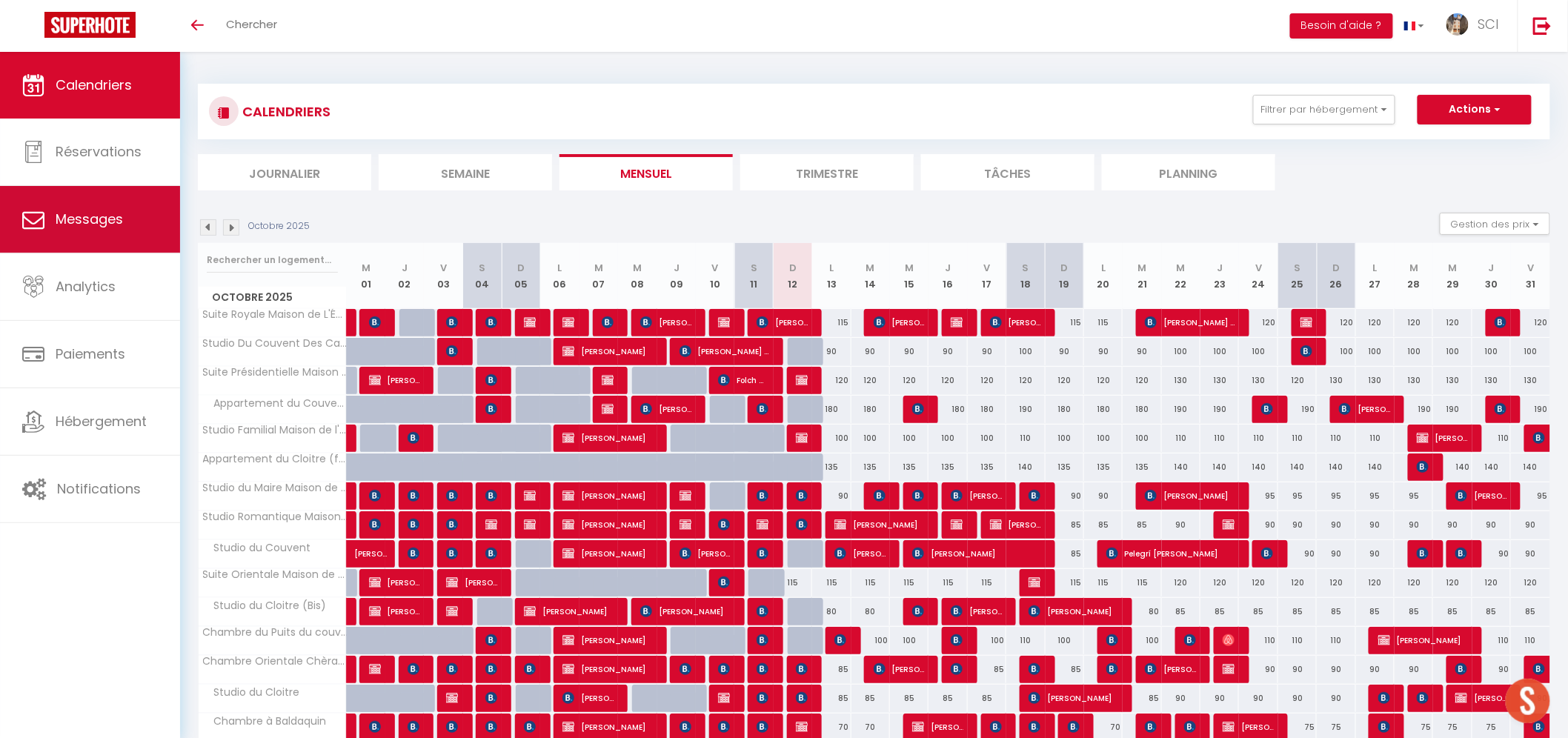
click at [56, 221] on link "Messages" at bounding box center [90, 219] width 180 height 67
select select "message"
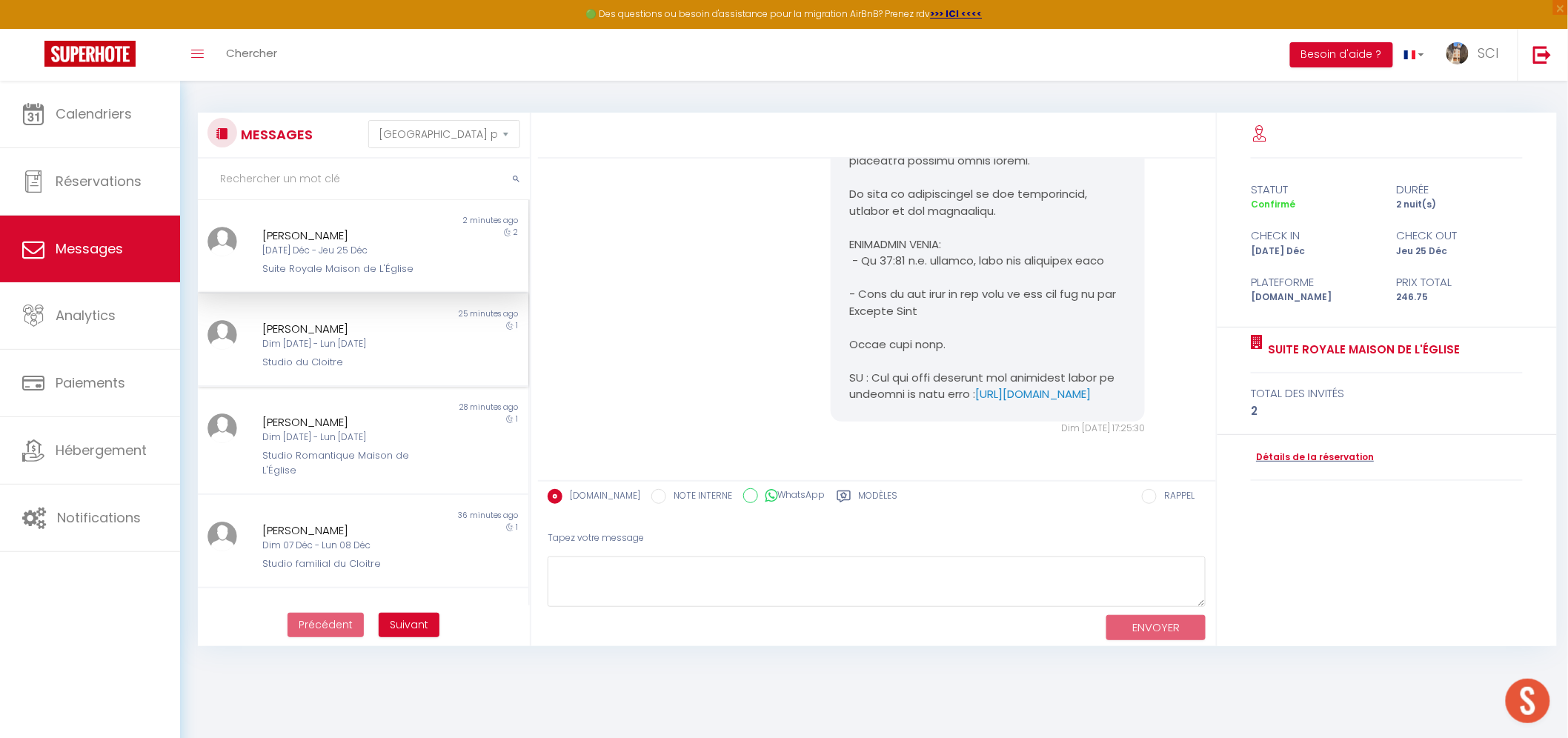
click at [435, 332] on div "[PERSON_NAME] Dim [DATE] - Lun [DATE] Studio du Cloitre" at bounding box center [348, 346] width 193 height 50
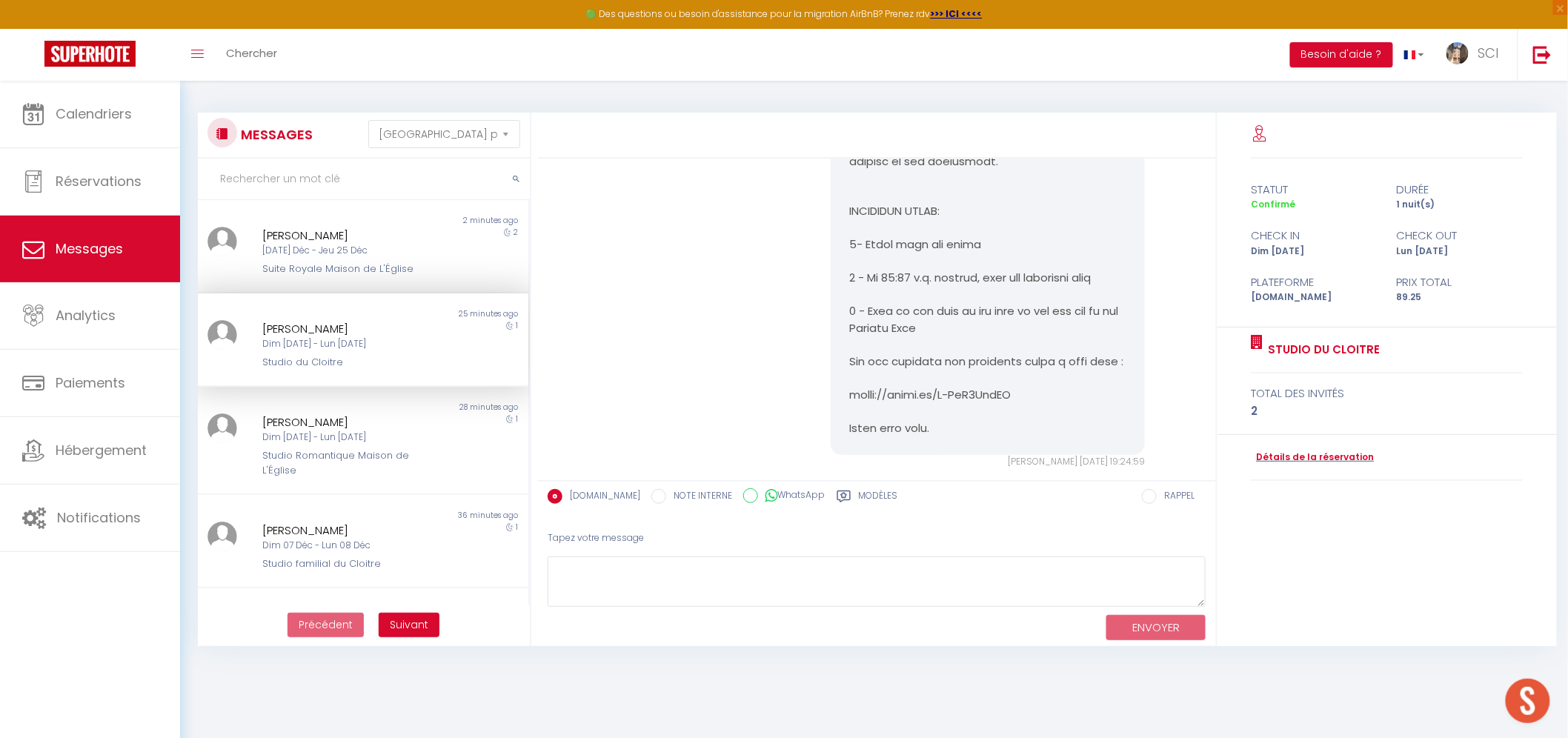
scroll to position [2040, 0]
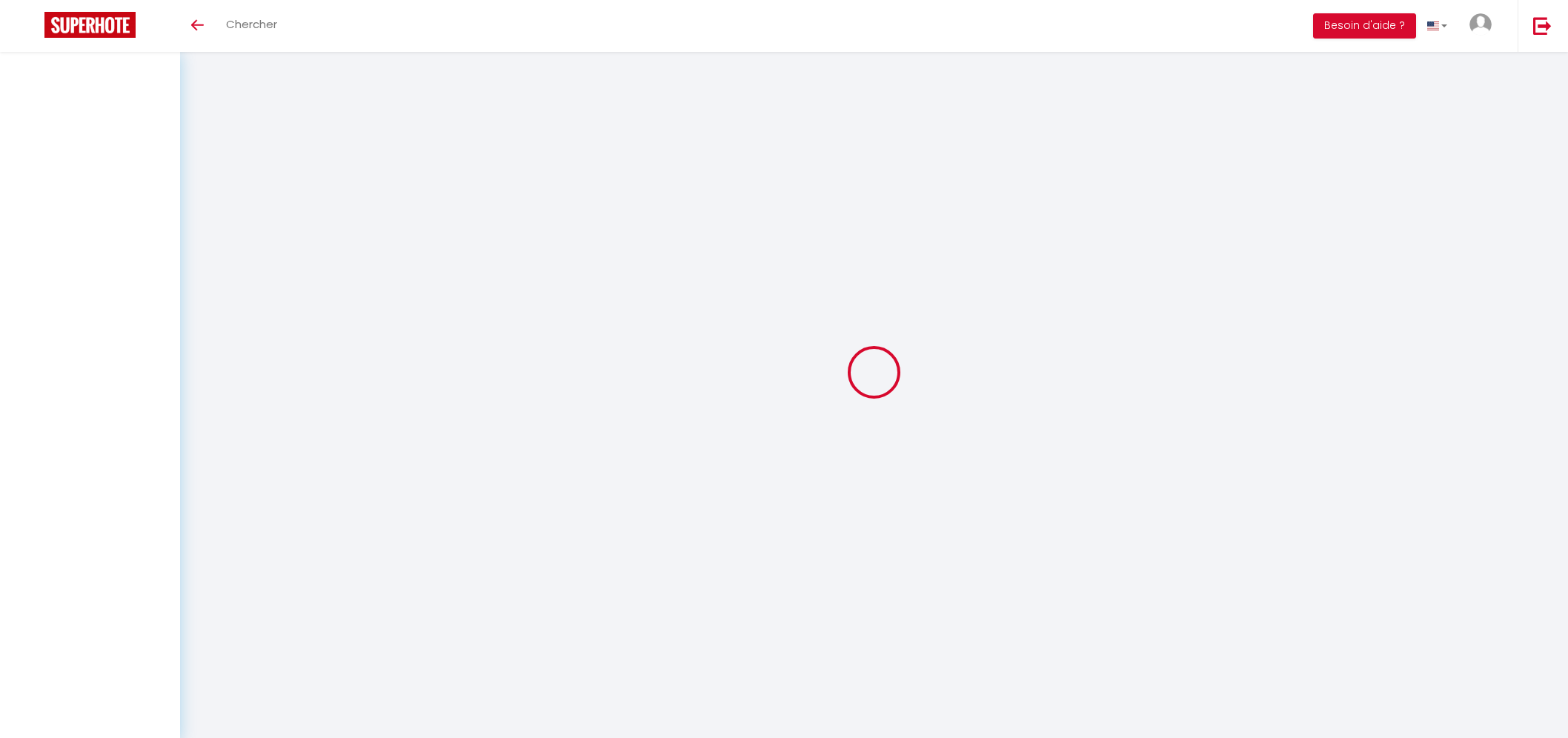
select select "message"
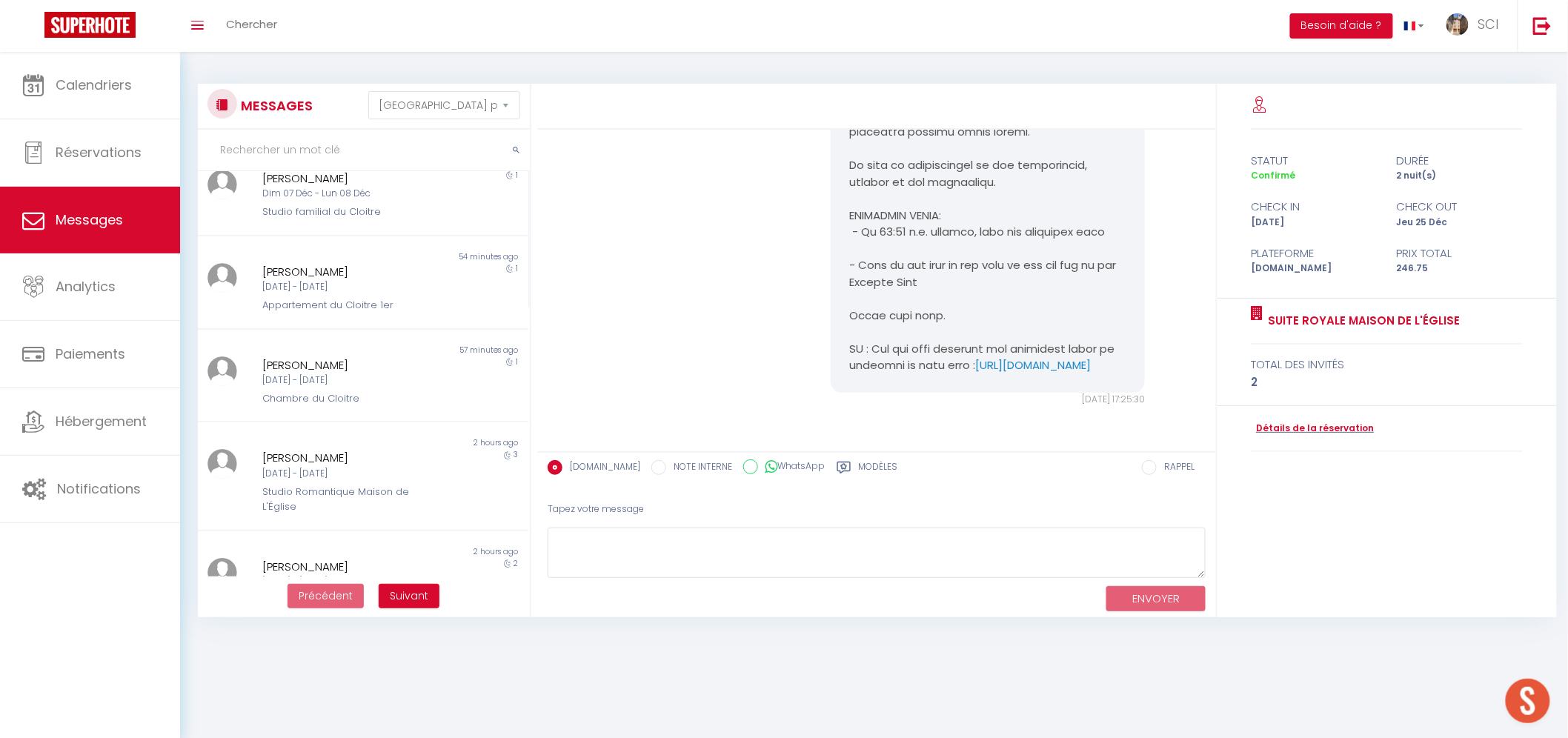
scroll to position [330, 0]
click at [375, 262] on div "[PERSON_NAME]" at bounding box center [349, 267] width 174 height 18
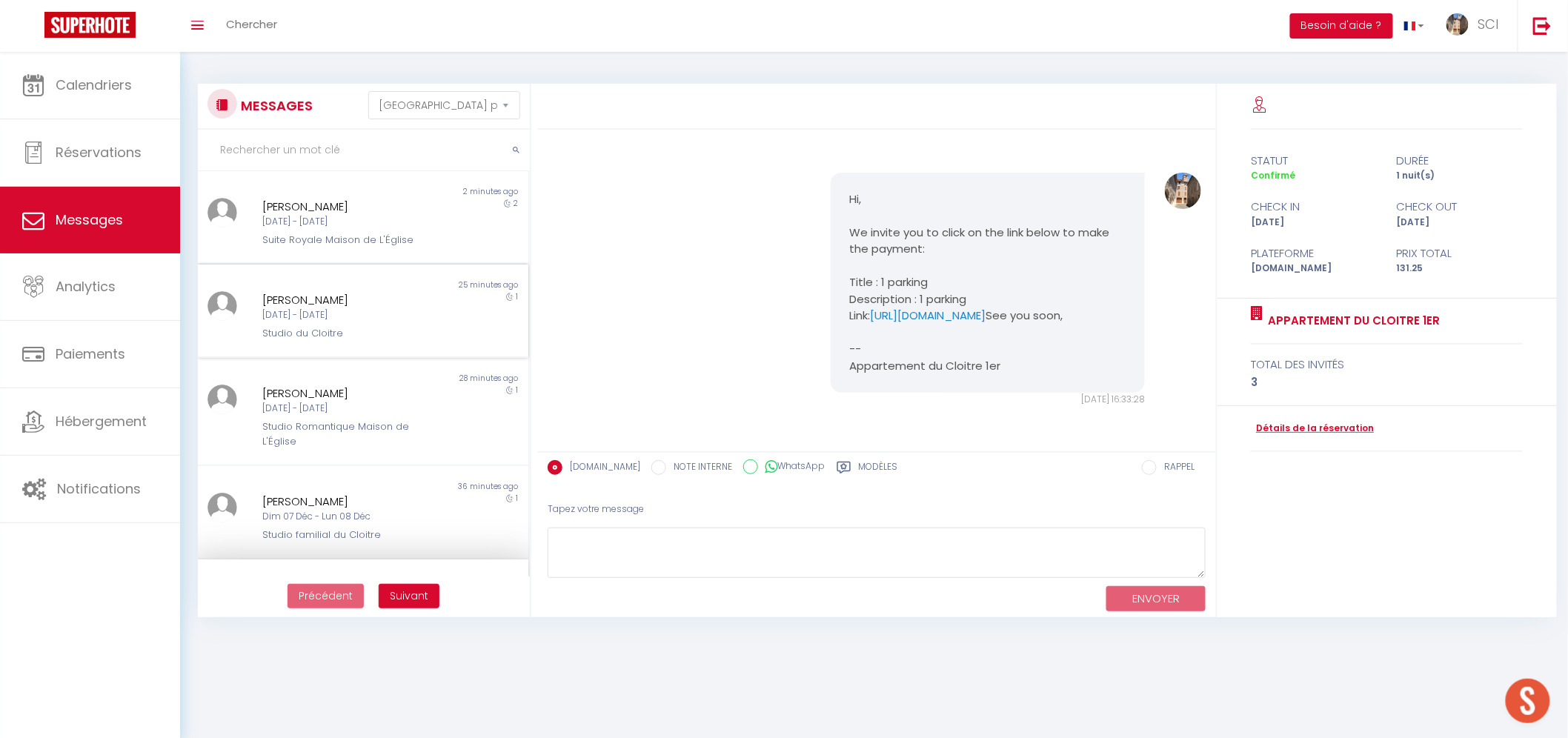
click at [396, 352] on div "Non lu 25 minutes ago [PERSON_NAME] [DATE] - [DATE] Studio du Cloitre 1" at bounding box center [362, 312] width 330 height 94
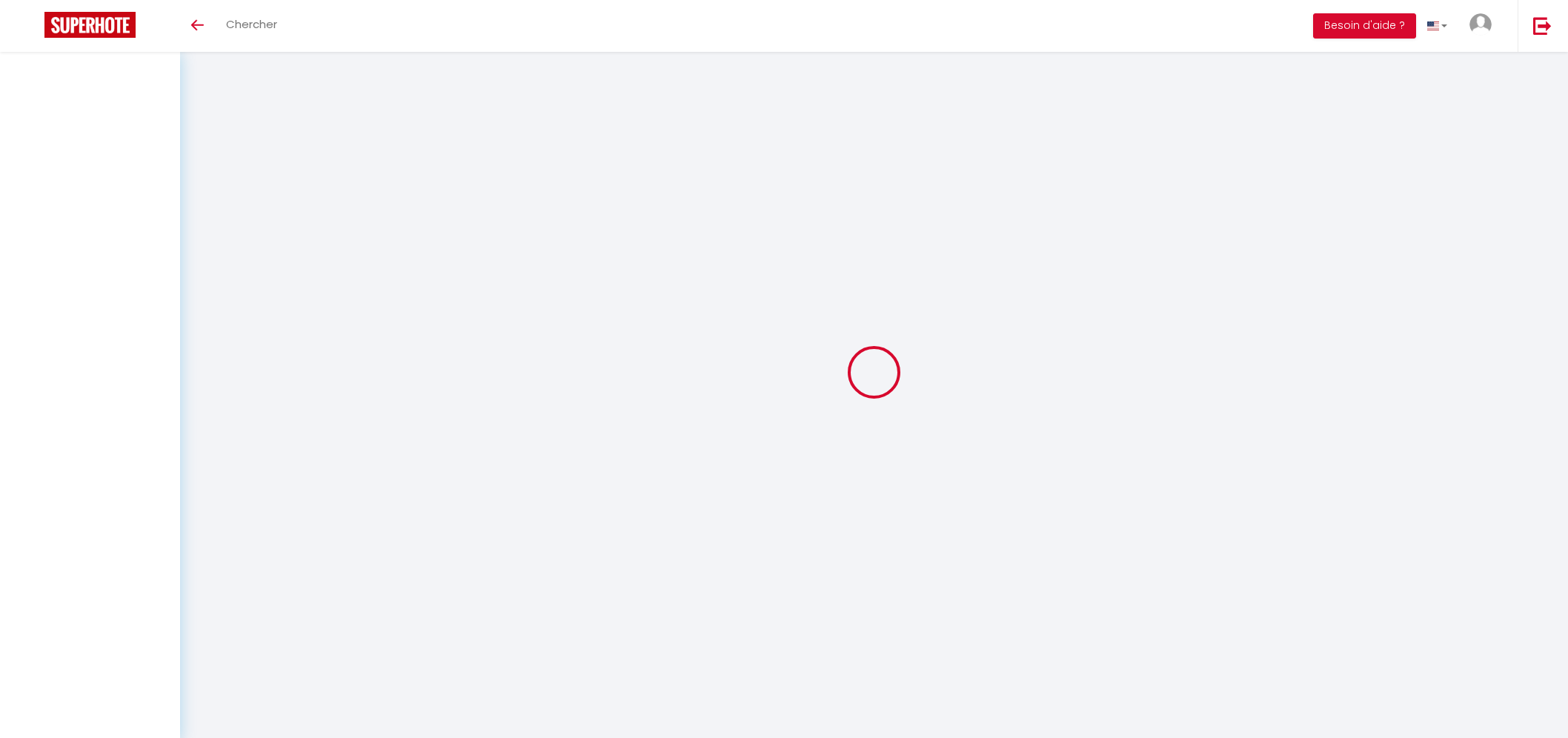
select select "message"
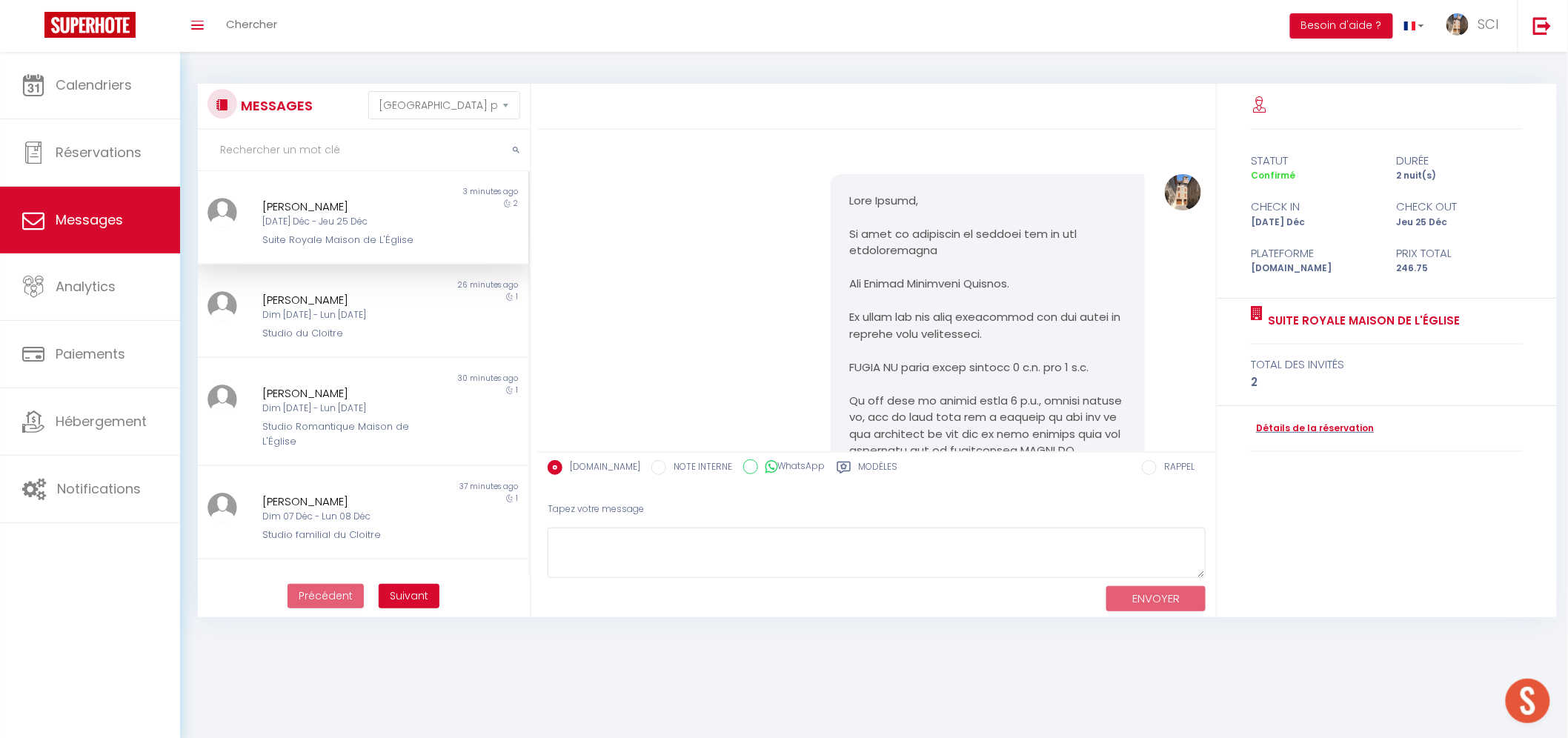
scroll to position [669, 0]
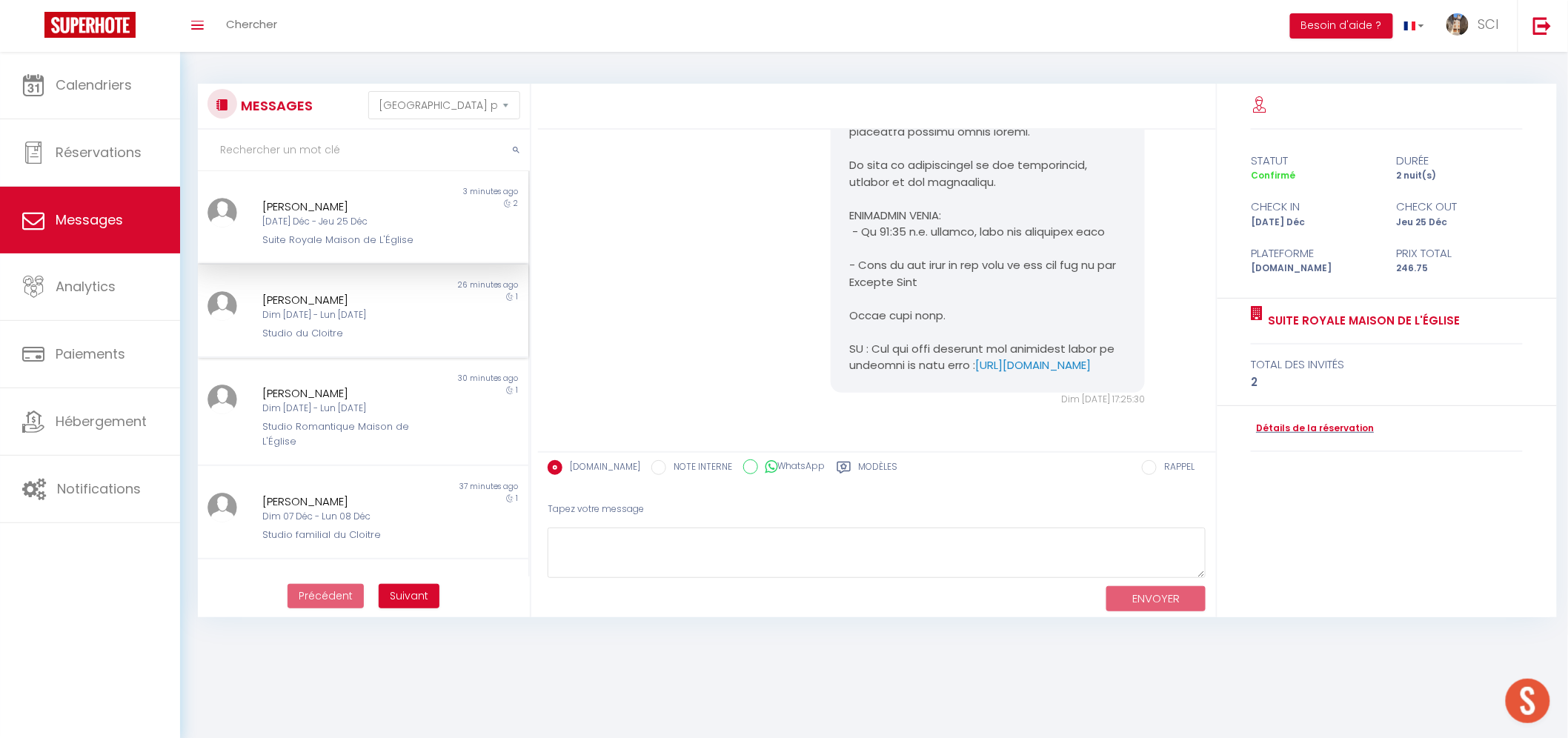
click at [419, 316] on div "Dim [DATE] - Lun [DATE]" at bounding box center [349, 316] width 174 height 14
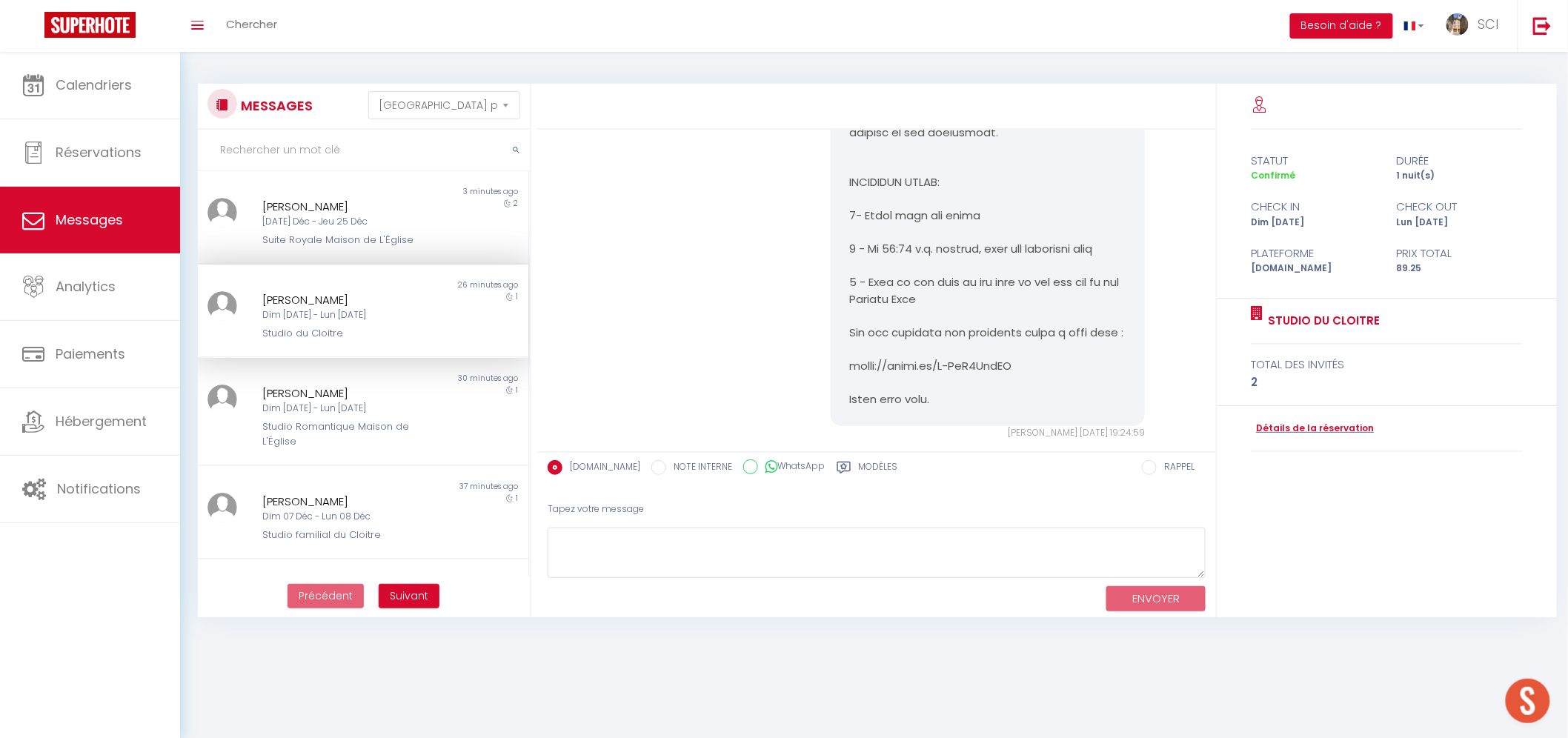
scroll to position [2040, 0]
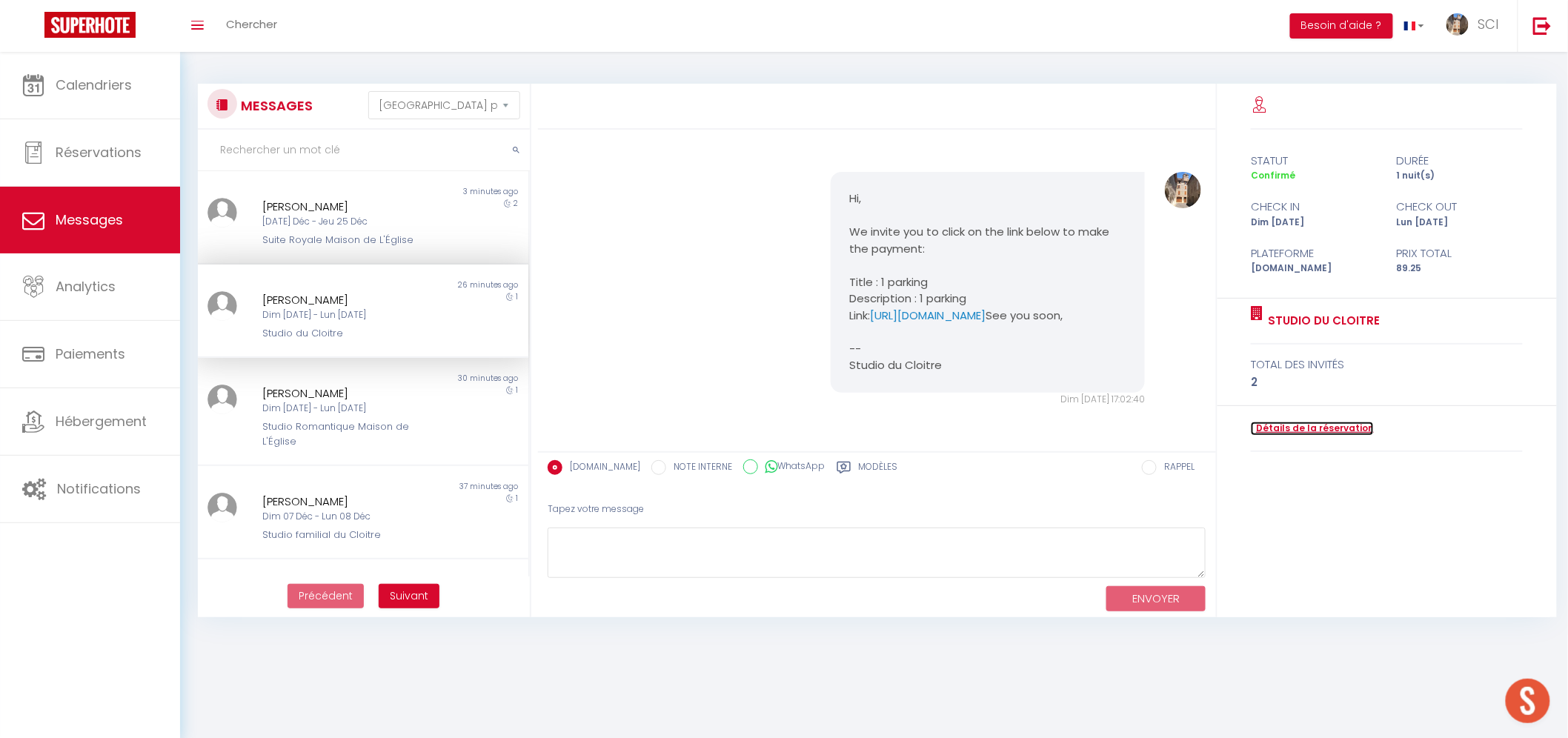
click at [1288, 430] on link "Détails de la réservation" at bounding box center [1311, 428] width 123 height 14
select select
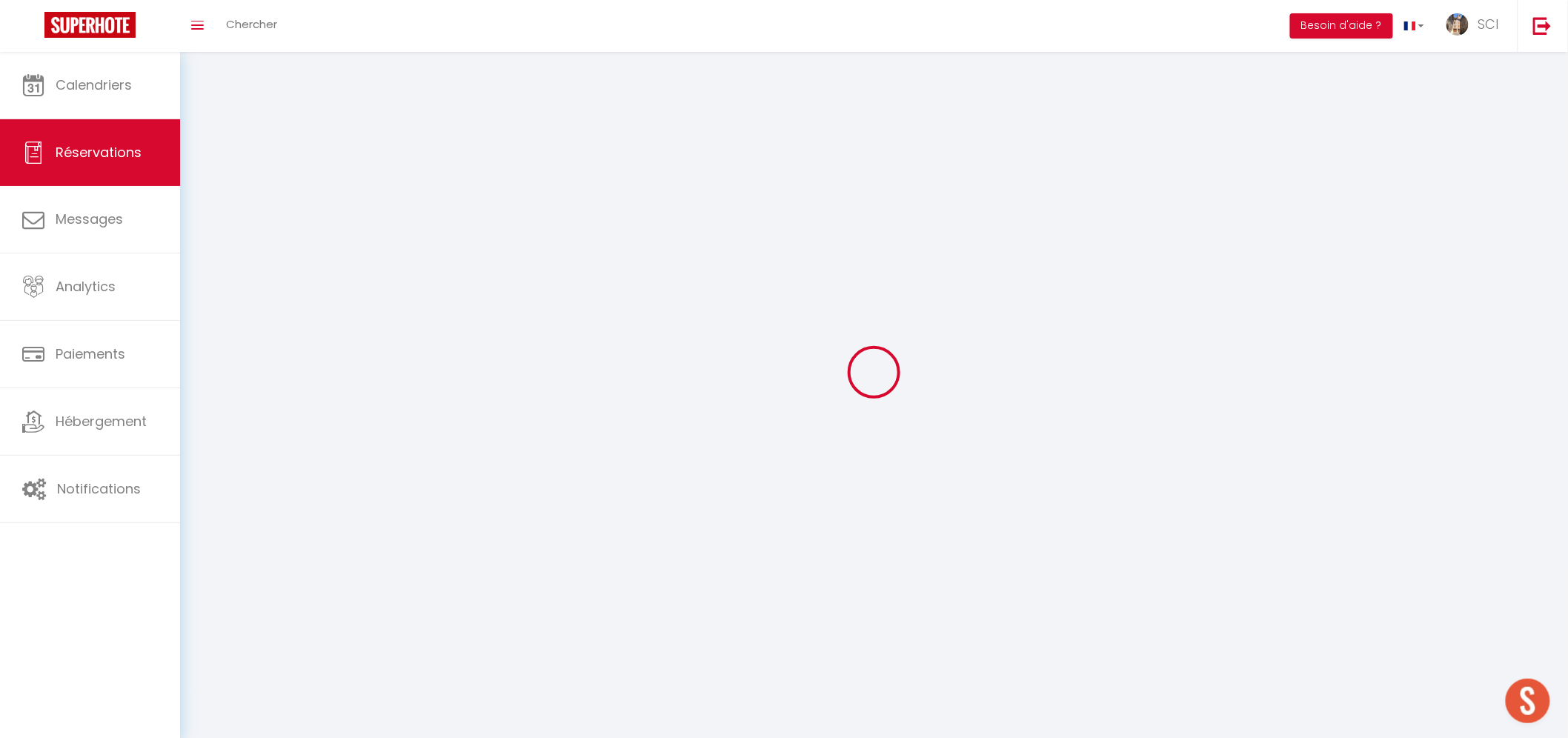
select select
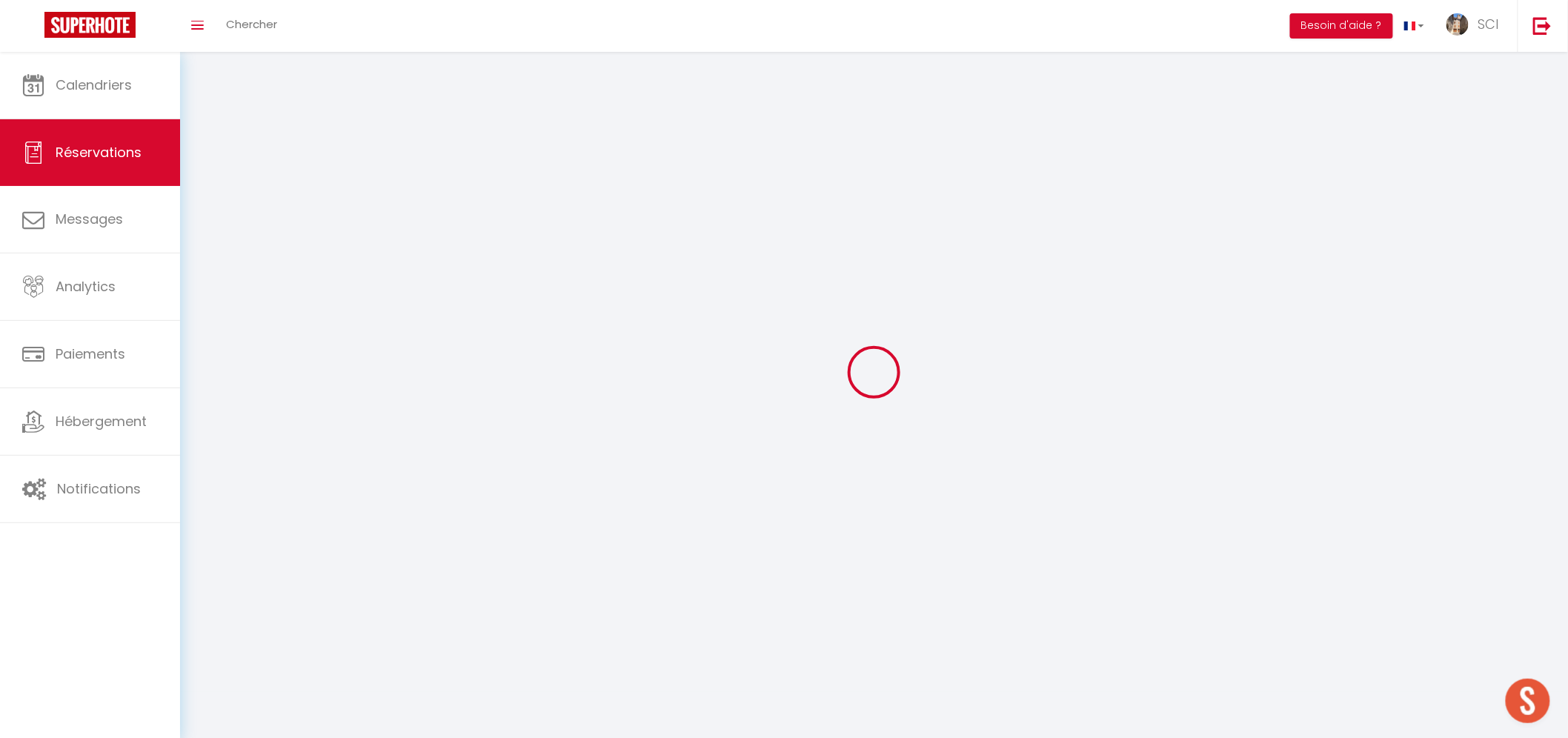
select select
checkbox input "false"
select select
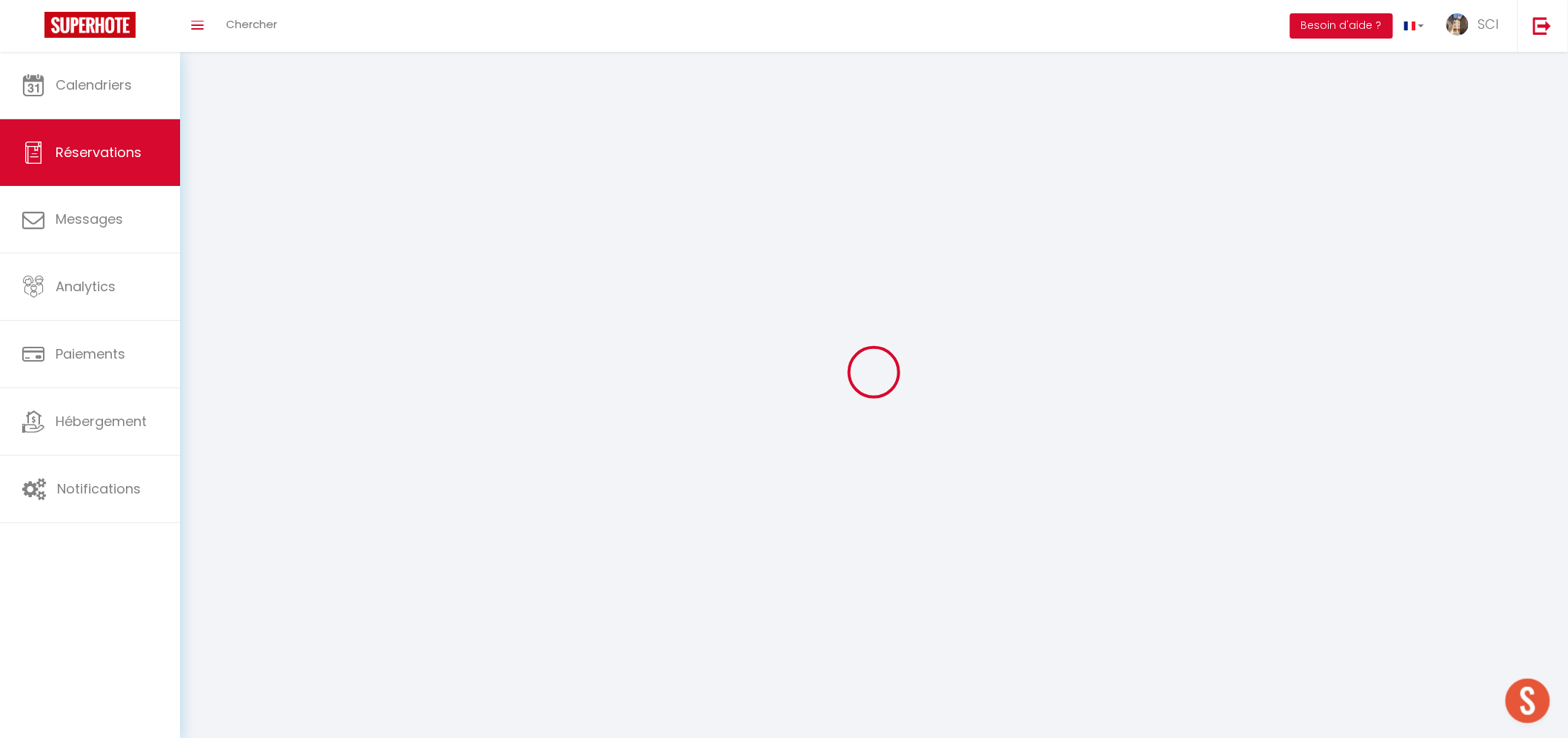
select select
checkbox input "false"
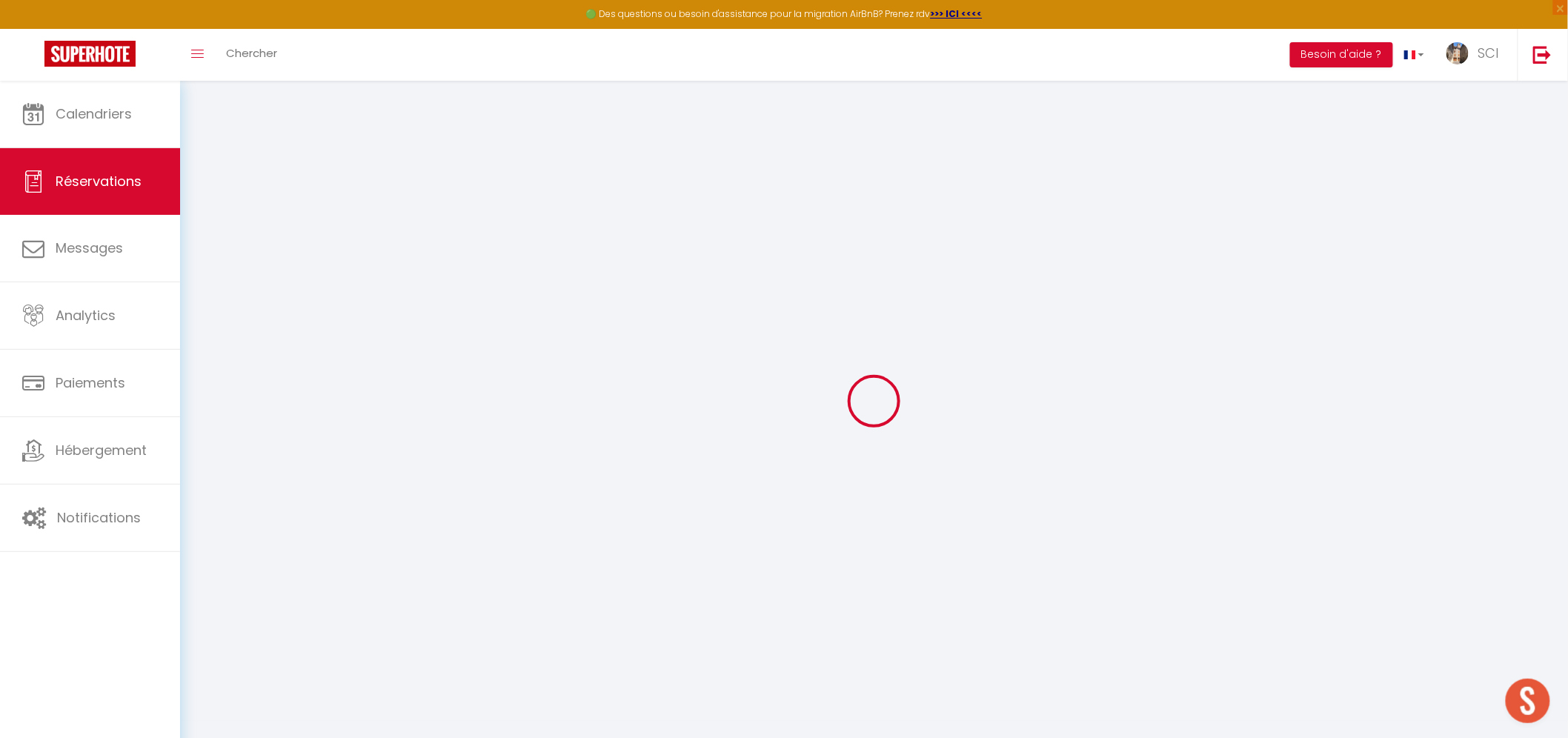
select select
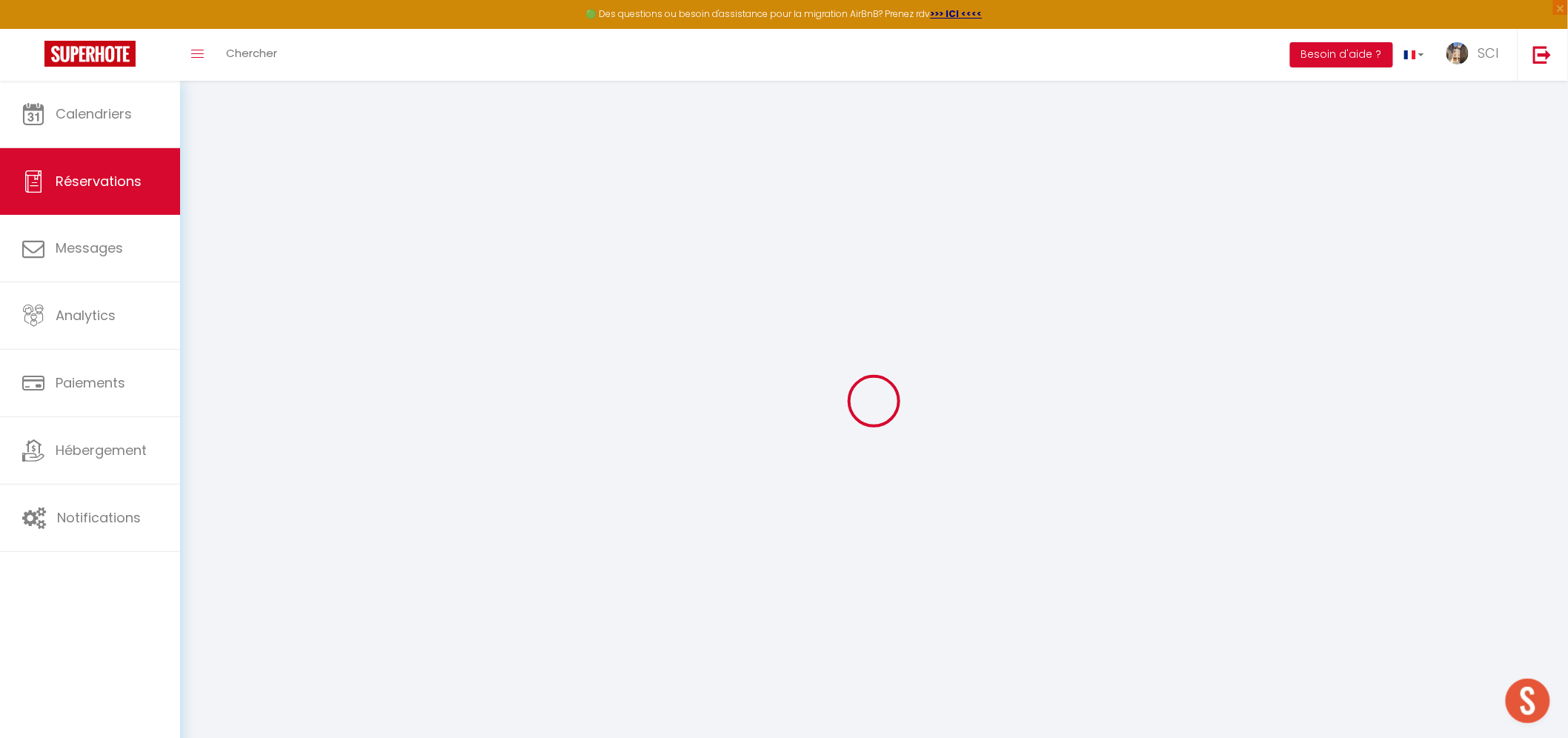
select select
checkbox input "false"
select select
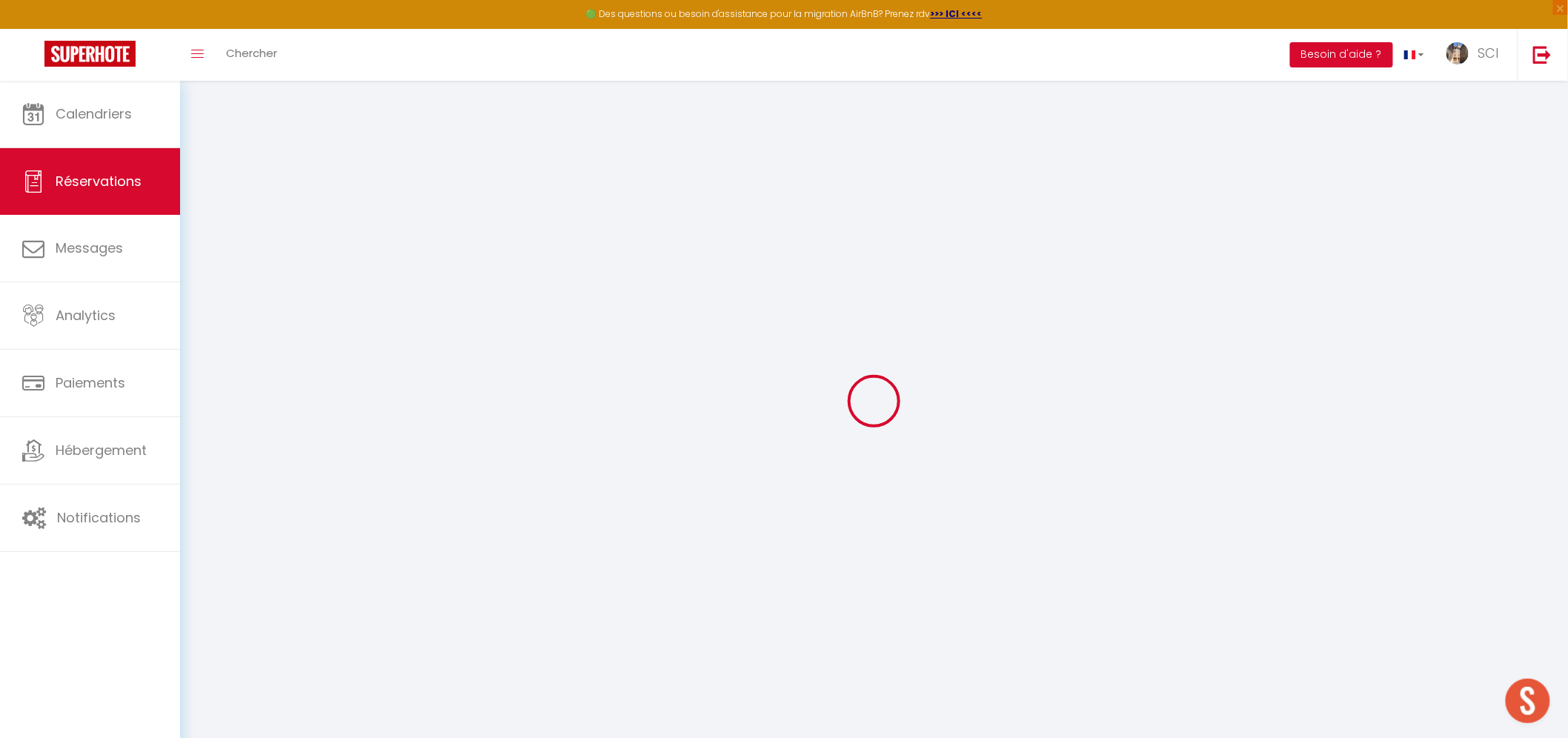
select select
checkbox input "false"
select select
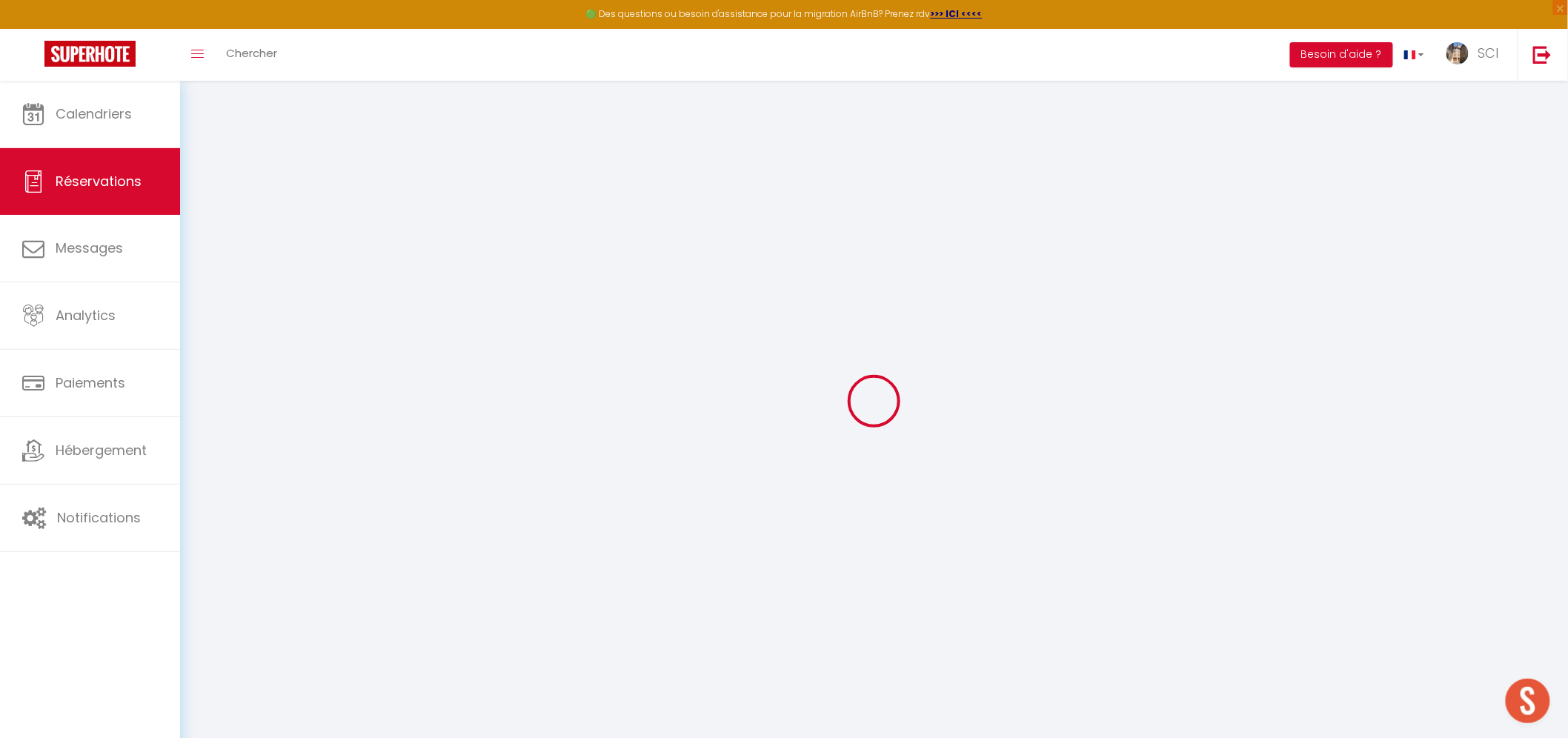
type input "[PERSON_NAME]"
type input "Moeller"
type input "[EMAIL_ADDRESS][DOMAIN_NAME]"
type input "[PHONE_NUMBER]"
type input "."
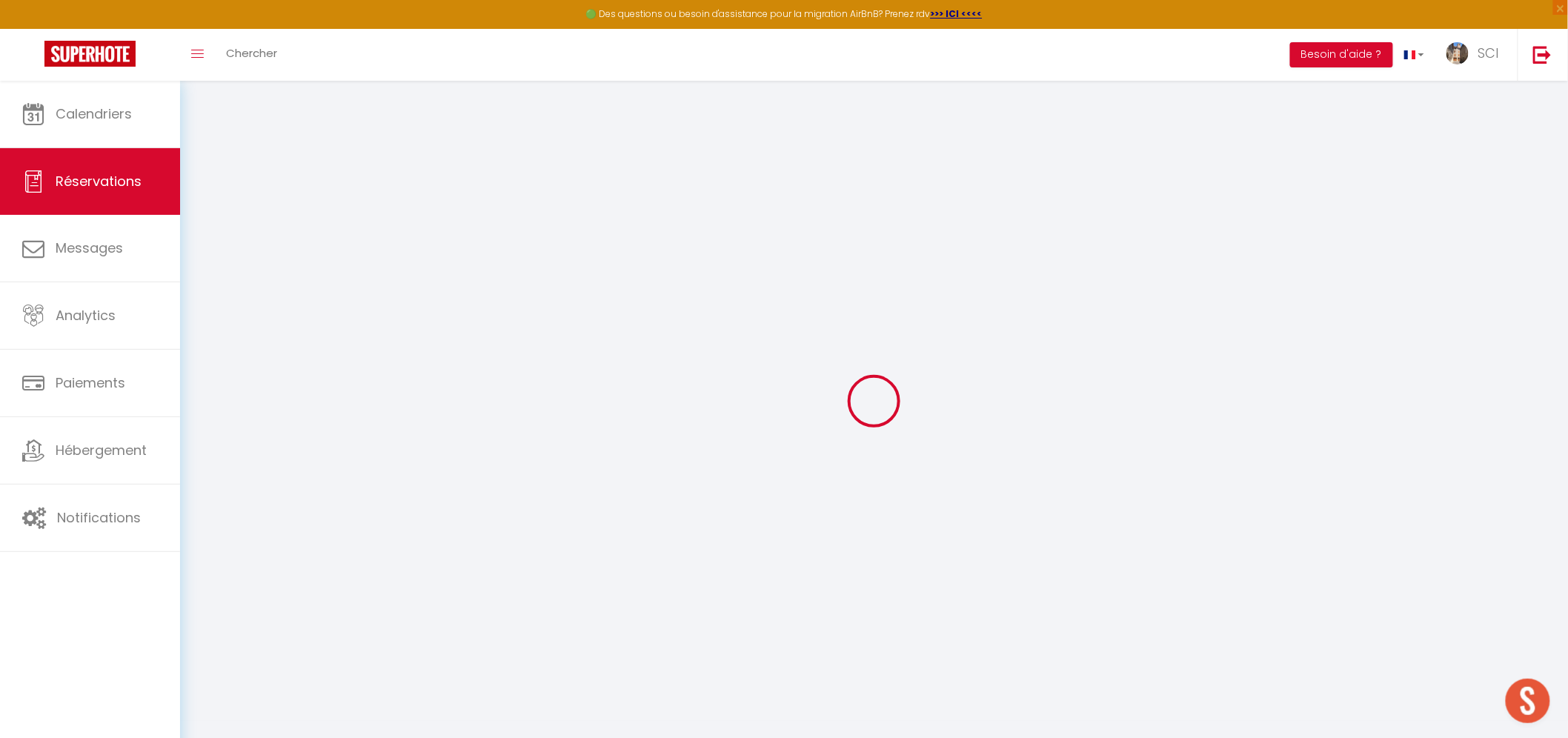
select select "CH"
type input "14.45"
type input "1.25"
select select "12124"
select select "1"
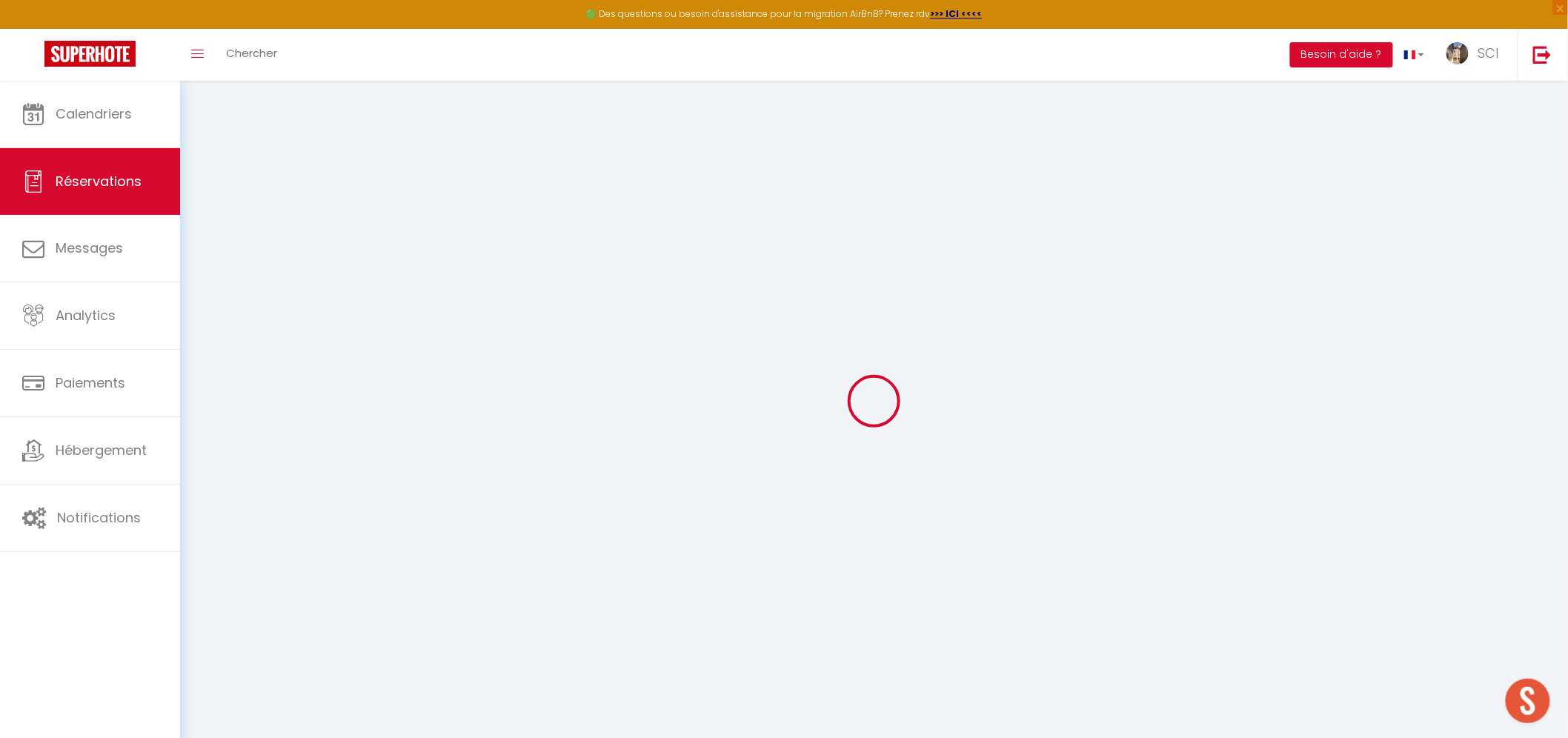
select select
type input "2"
select select "12"
select select
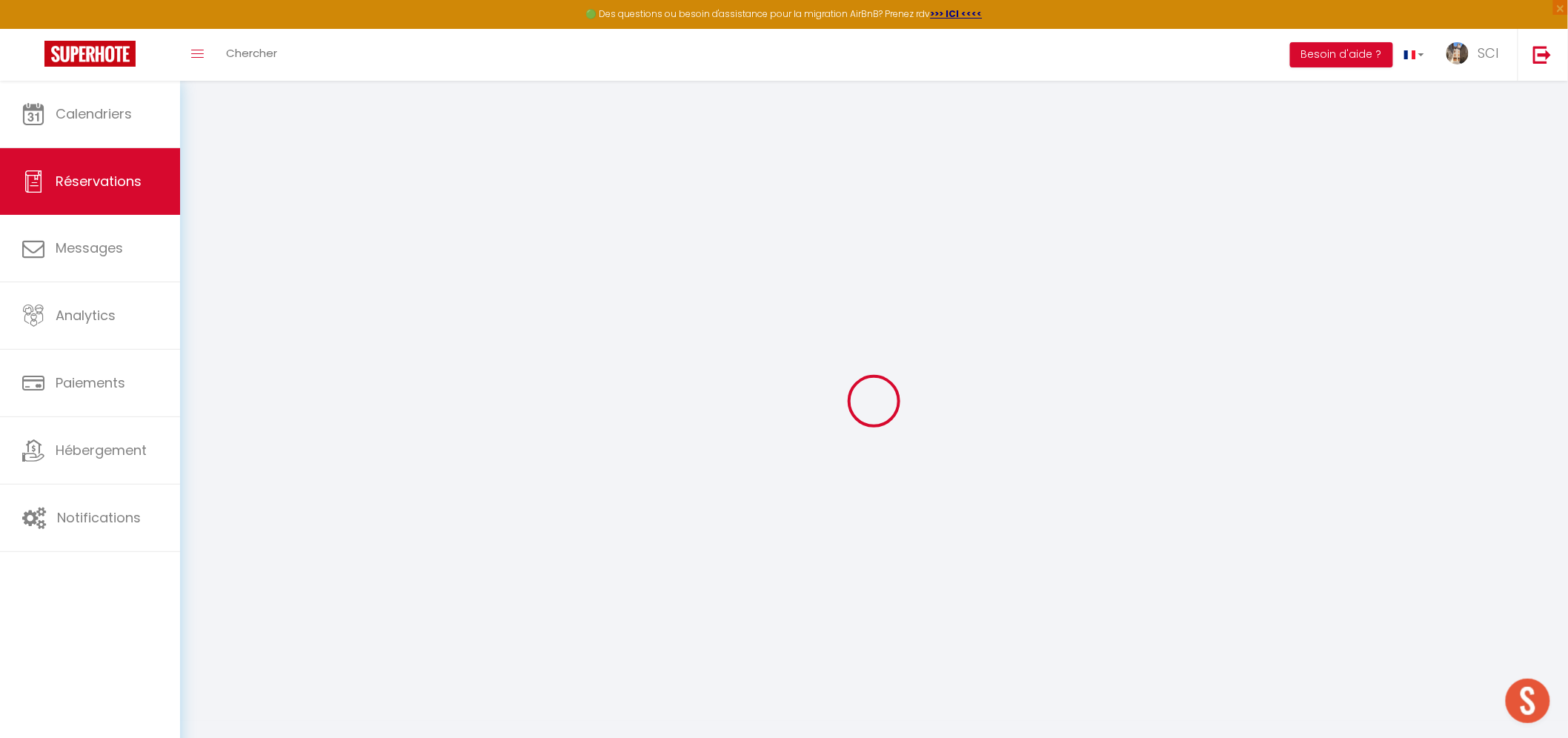
type input "85"
checkbox input "false"
type input "0"
select select "2"
type input "0"
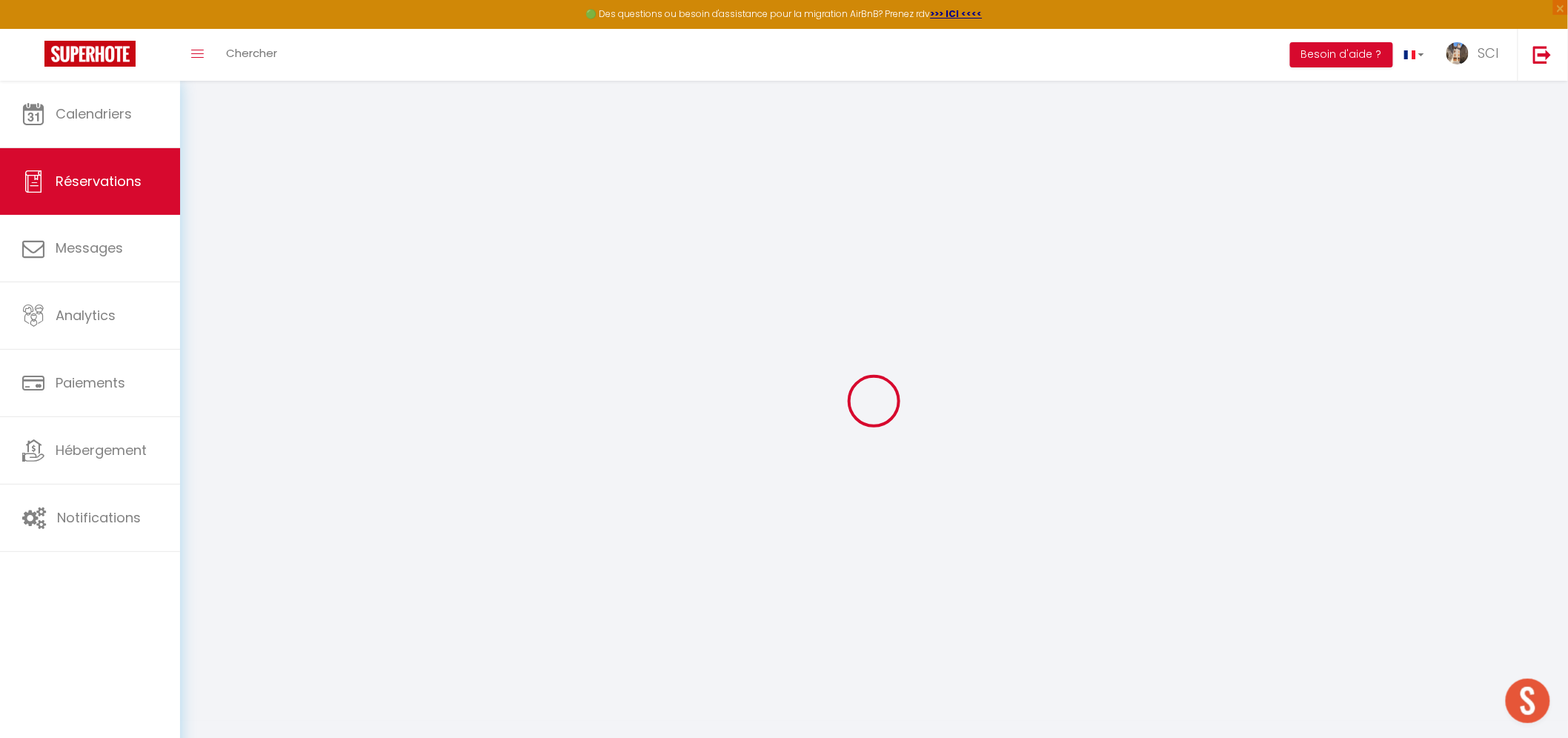
type input "0"
select select
select select "14"
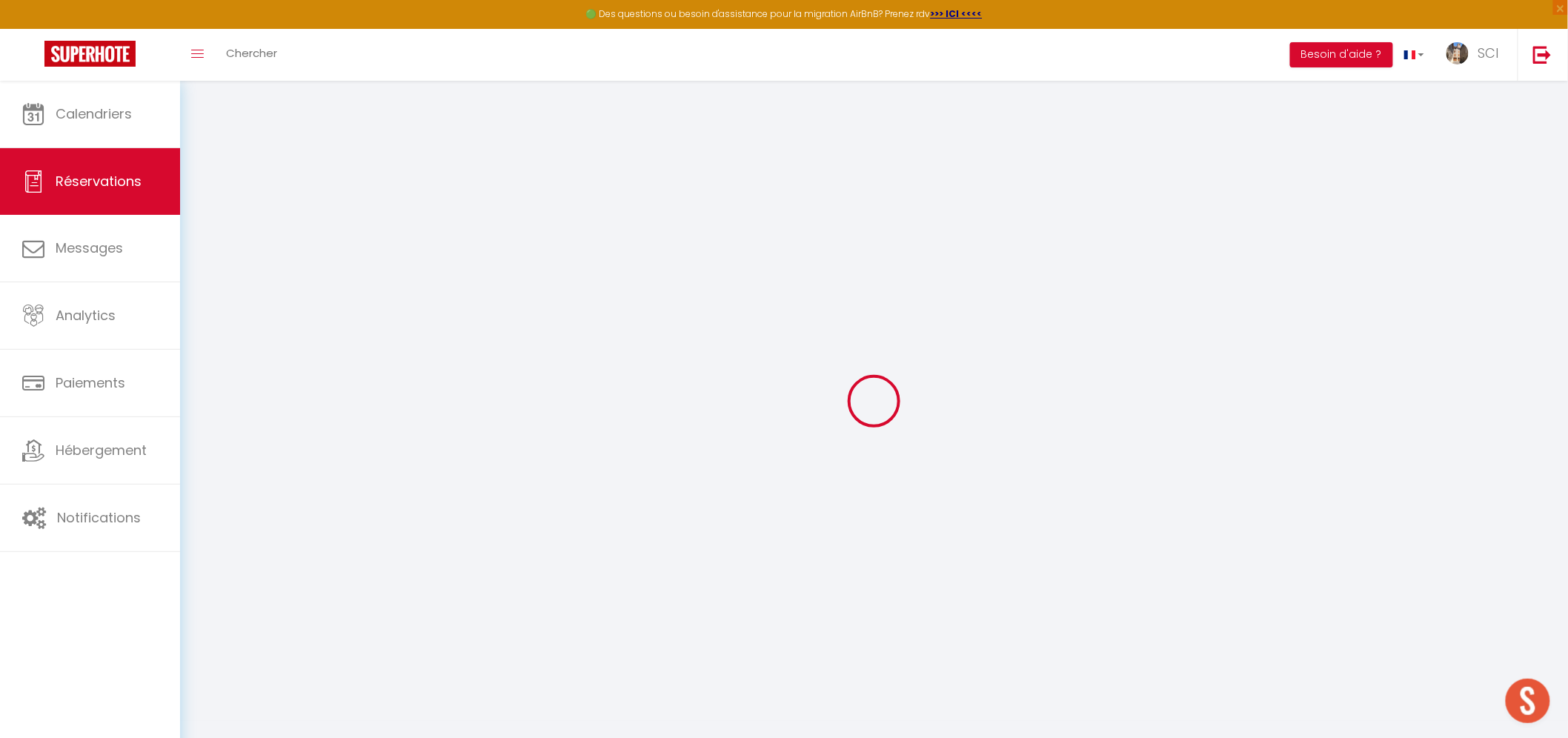
checkbox input "false"
select select
checkbox input "false"
select select
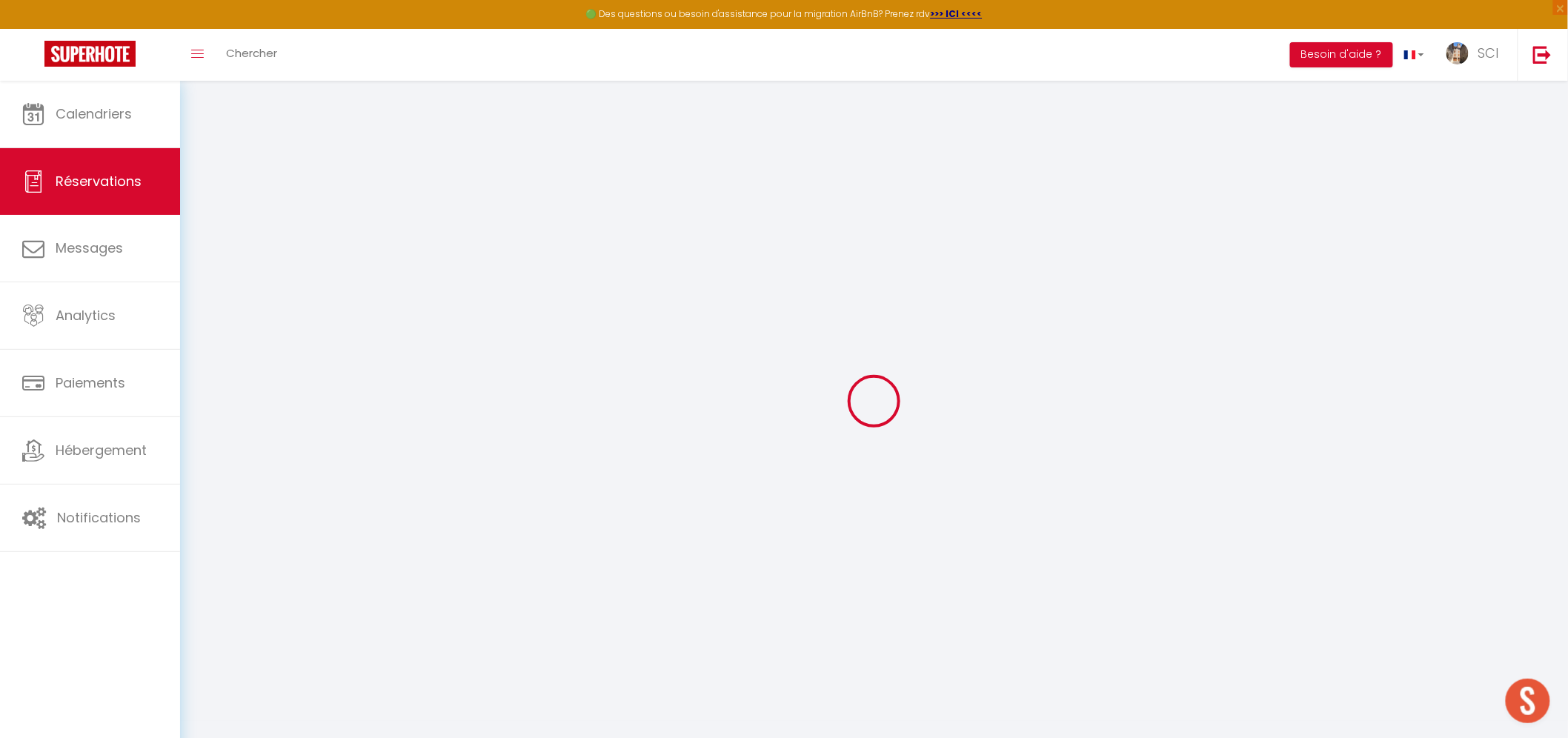
select select
checkbox input "false"
type textarea "** THIS RESERVATION HAS BEEN PRE-PAID ** BOOKING NOTE : Payment charge is EUR 1…"
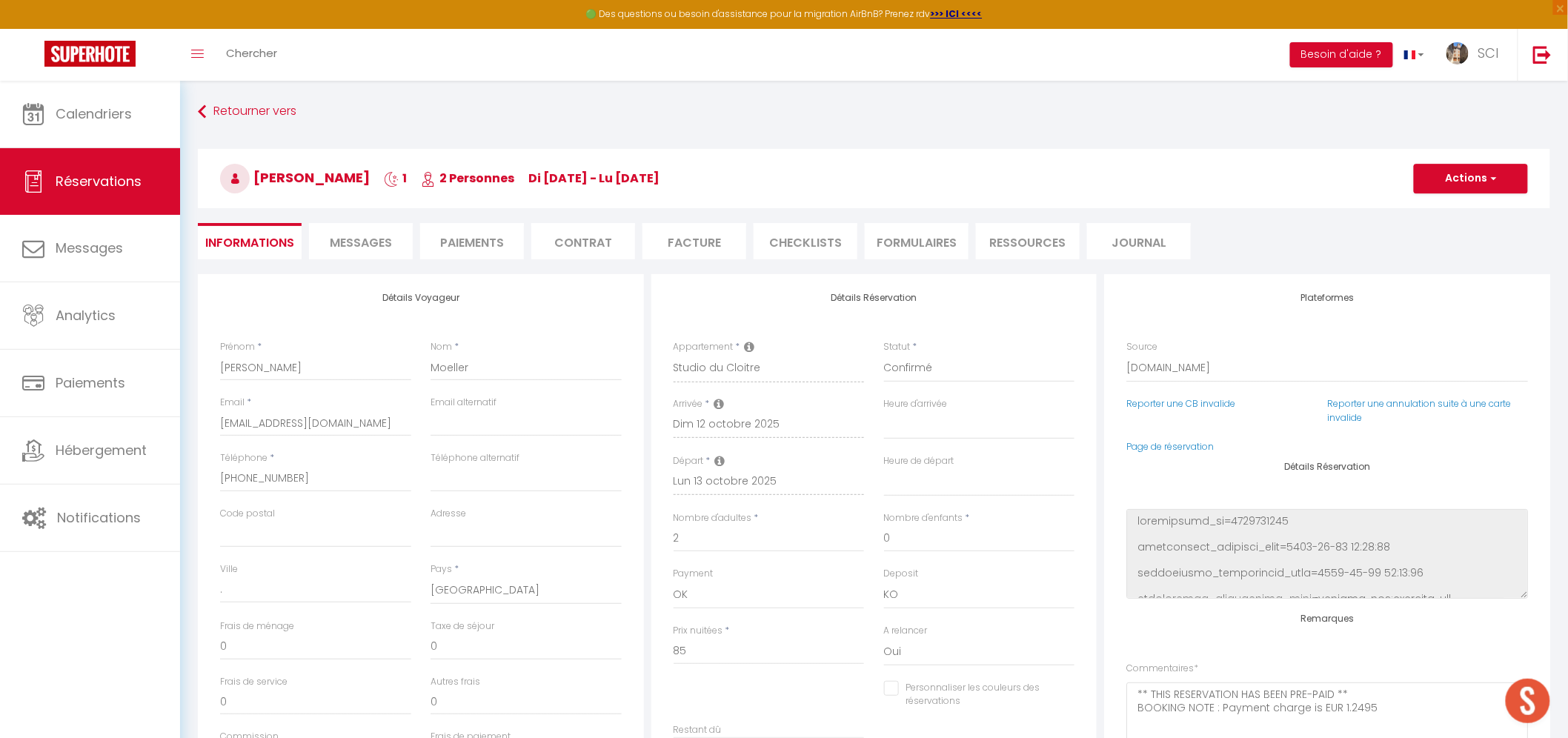
type input "4.25"
select select
checkbox input "false"
select select
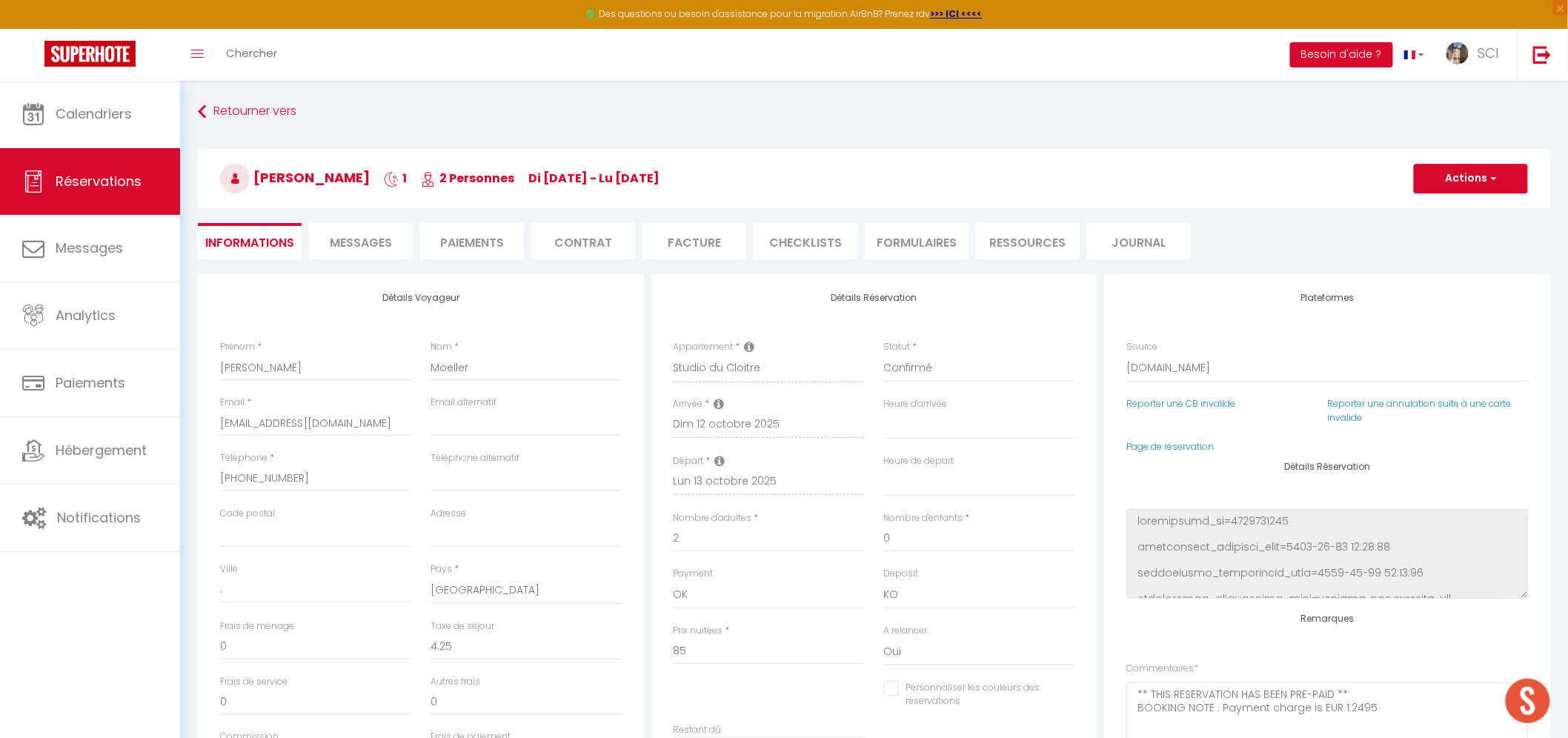
select select
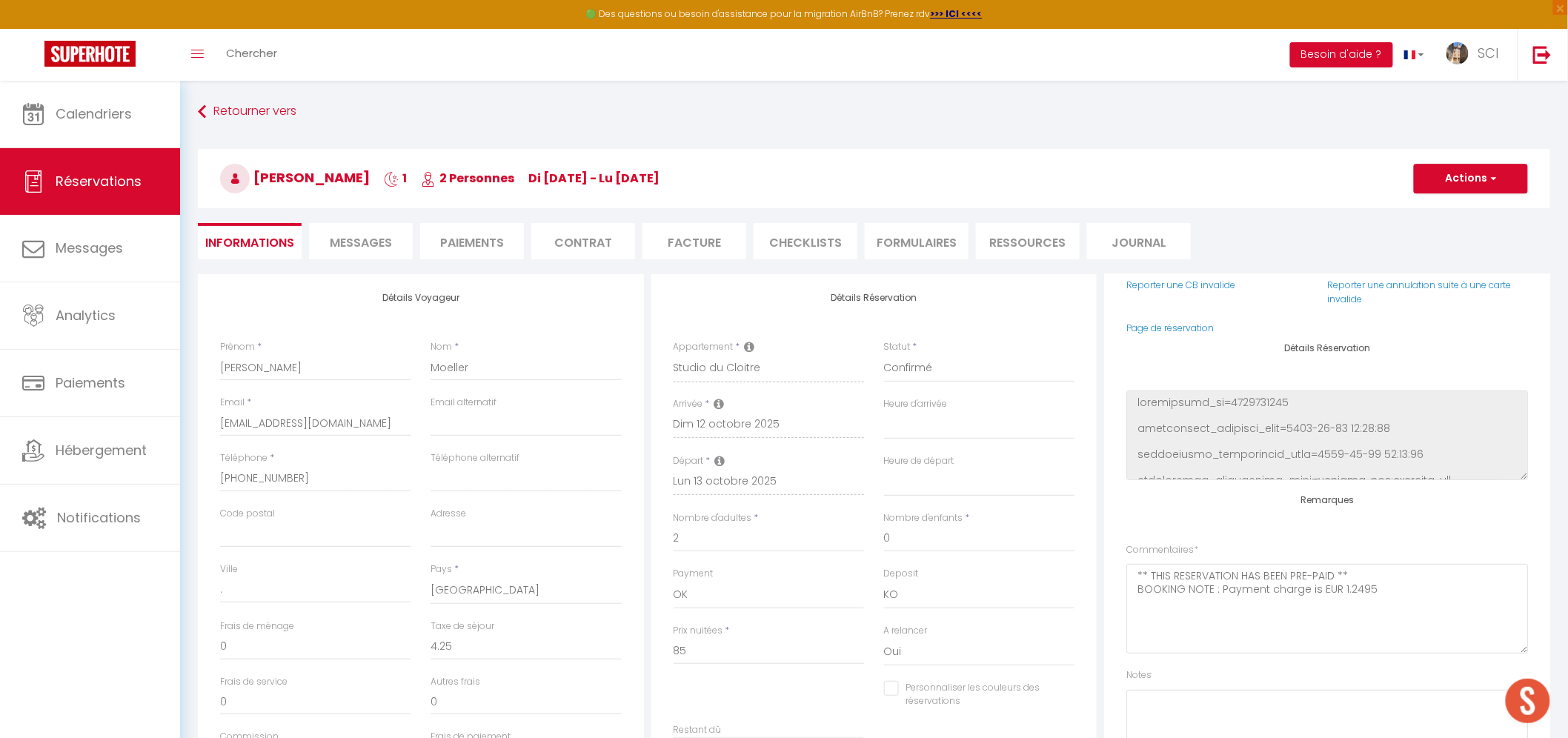
scroll to position [165, 0]
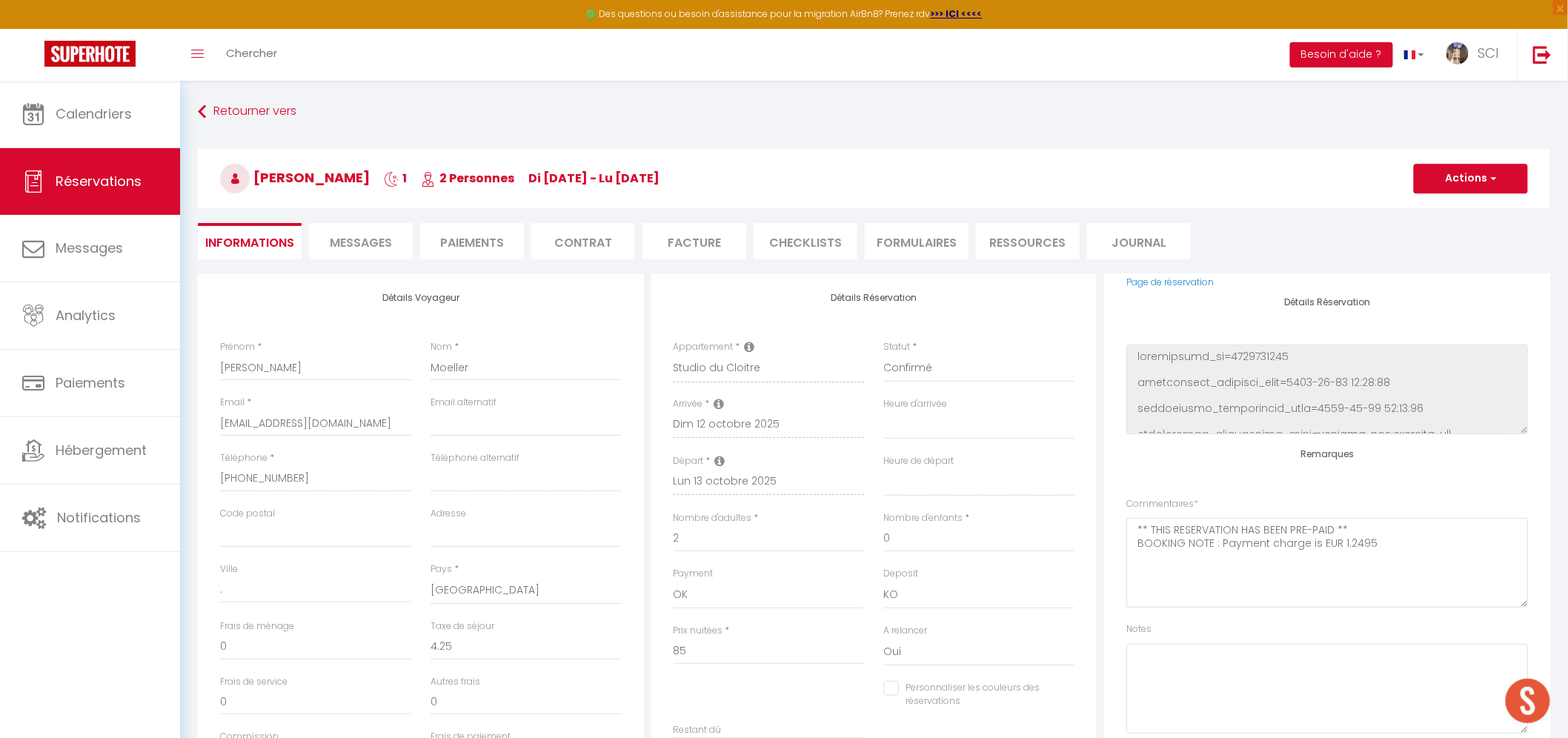
click at [375, 254] on li "Messages" at bounding box center [361, 241] width 104 height 36
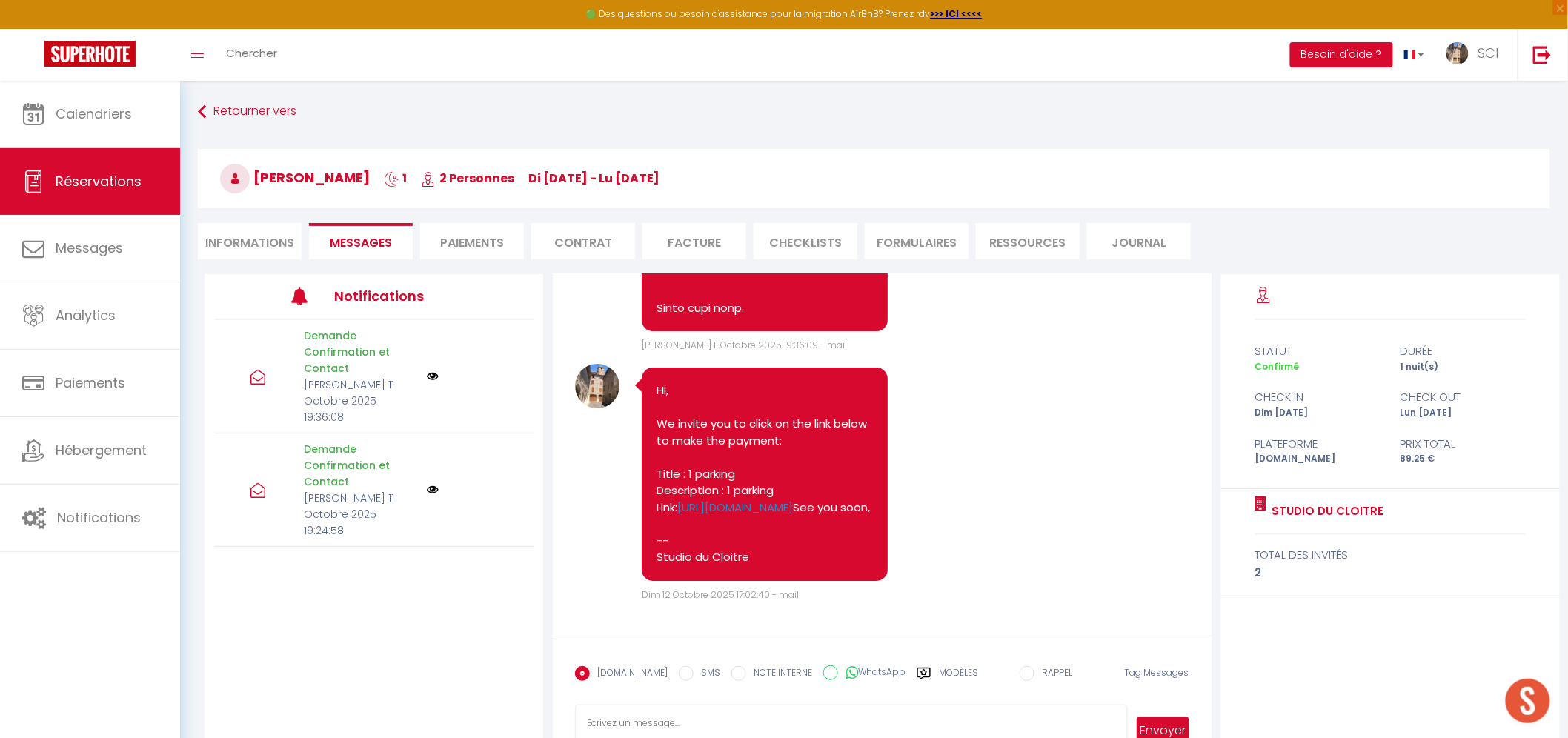
scroll to position [2227, 0]
select select
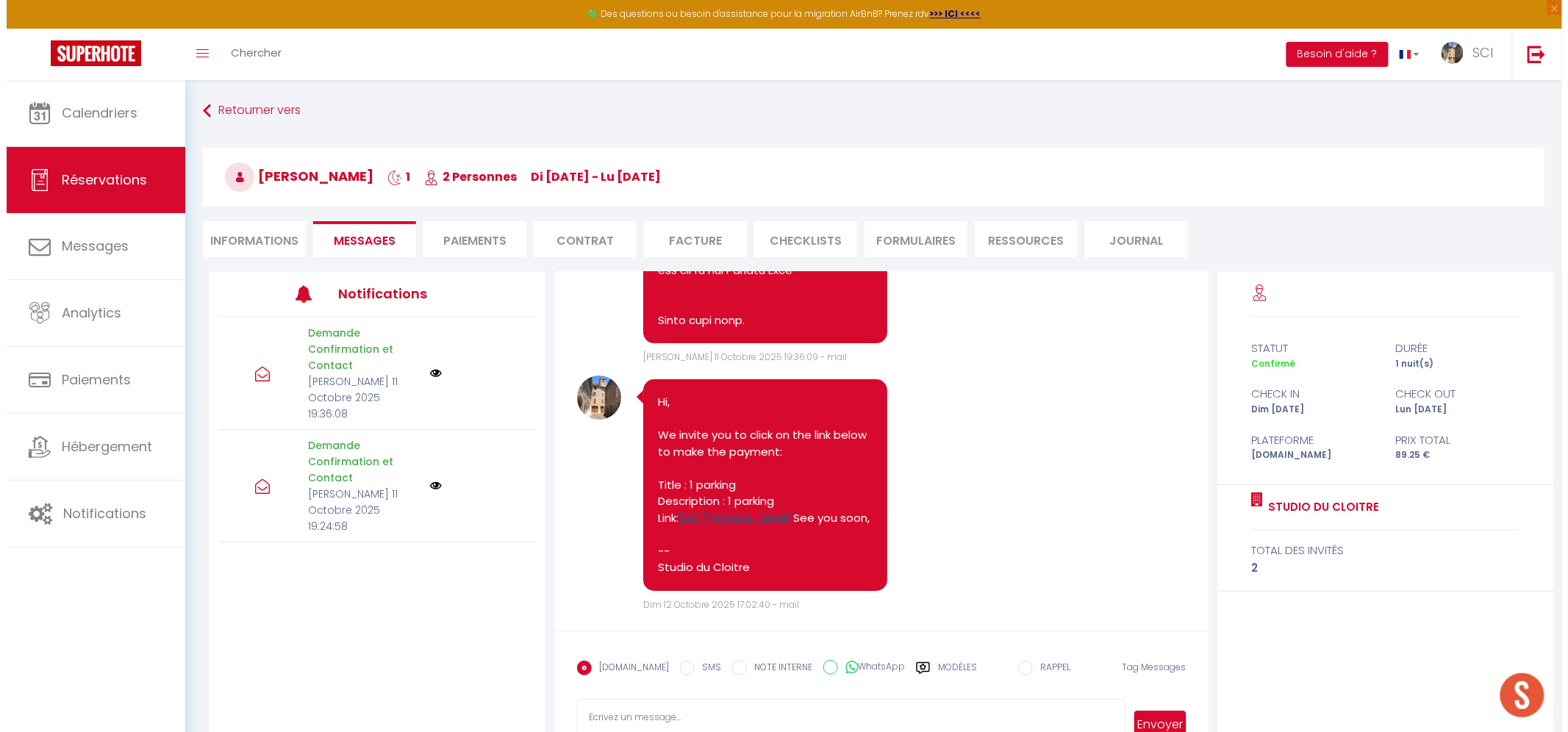
scroll to position [1699, 0]
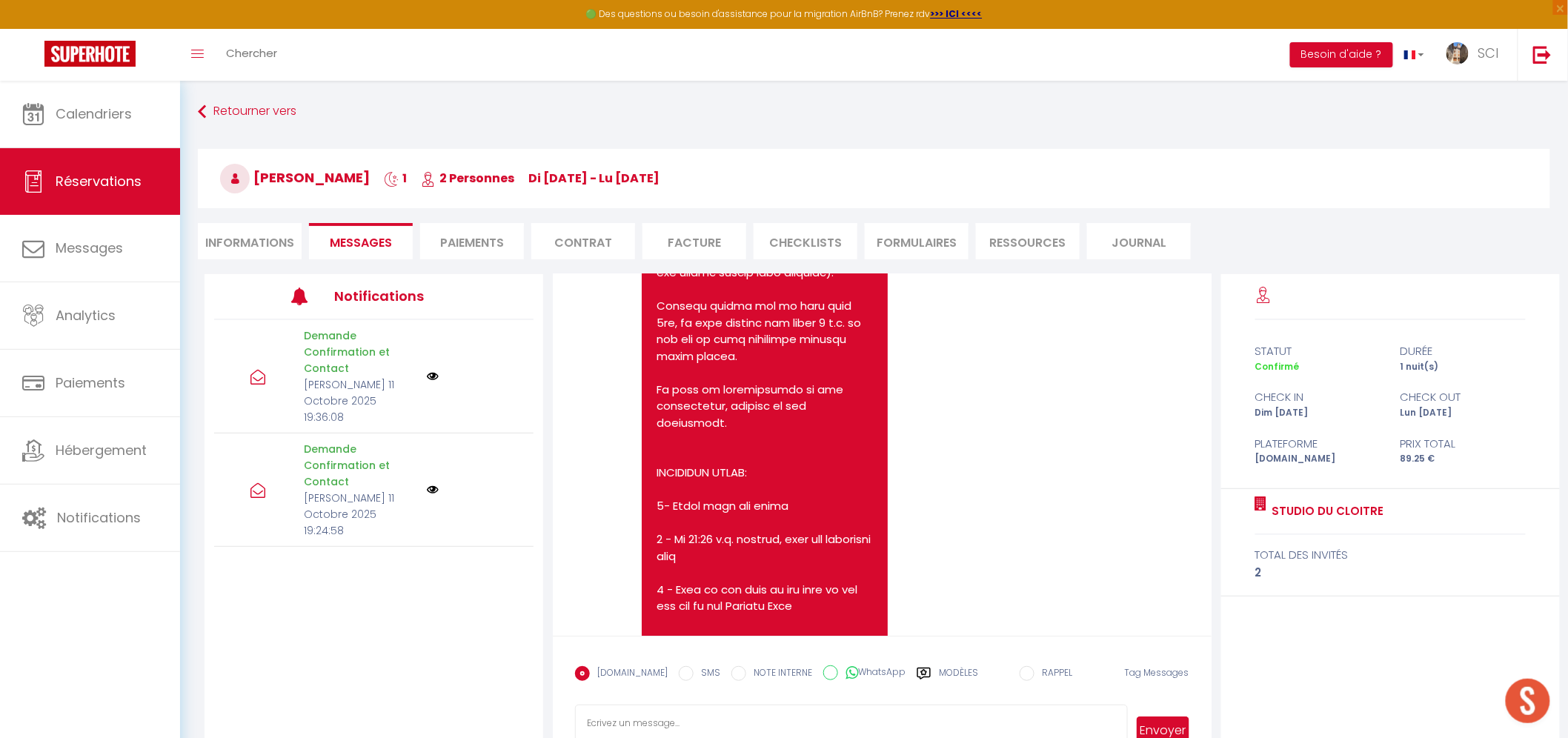
click at [467, 229] on li "Paiements" at bounding box center [472, 241] width 104 height 36
select select
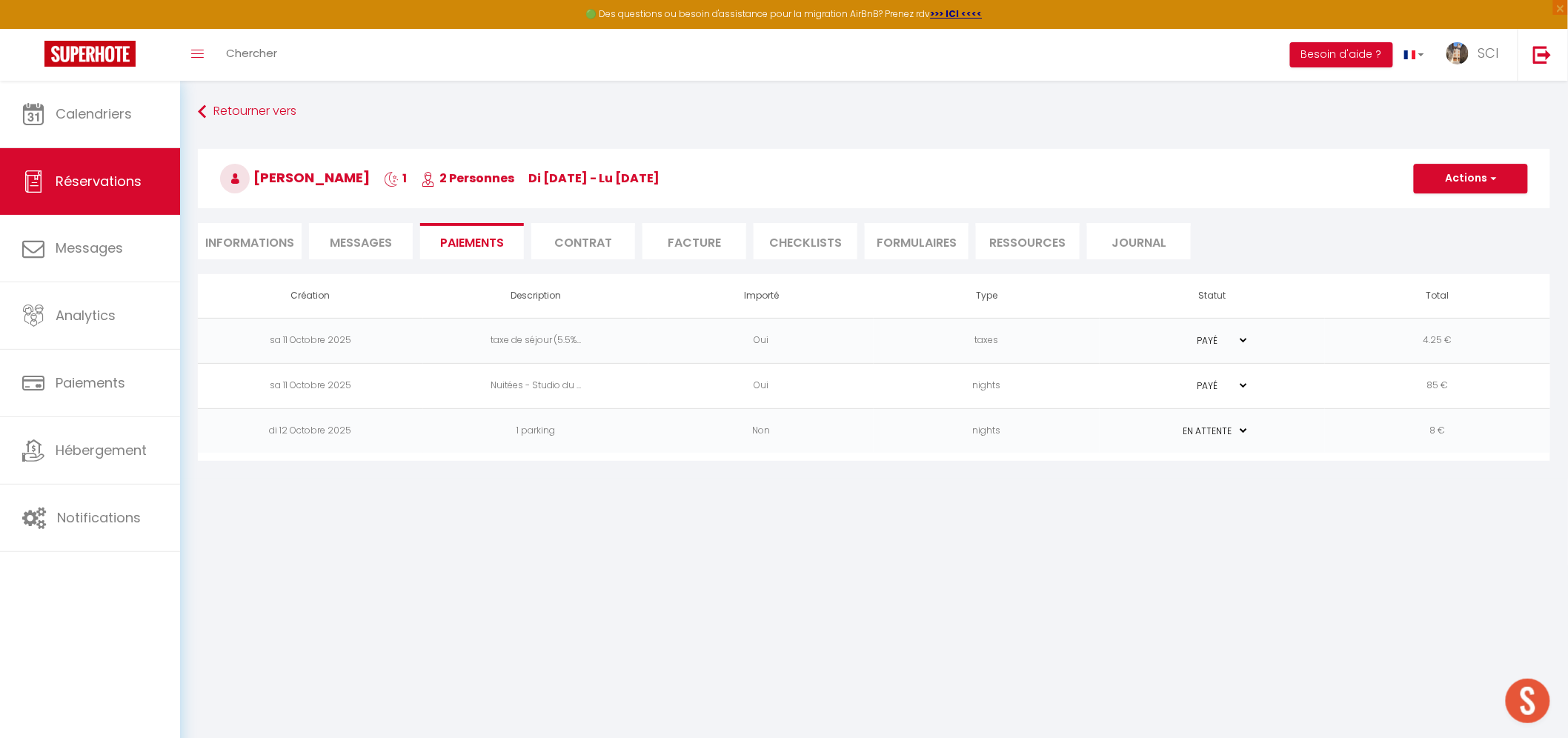
click at [220, 230] on li "Informations" at bounding box center [250, 241] width 104 height 36
select select
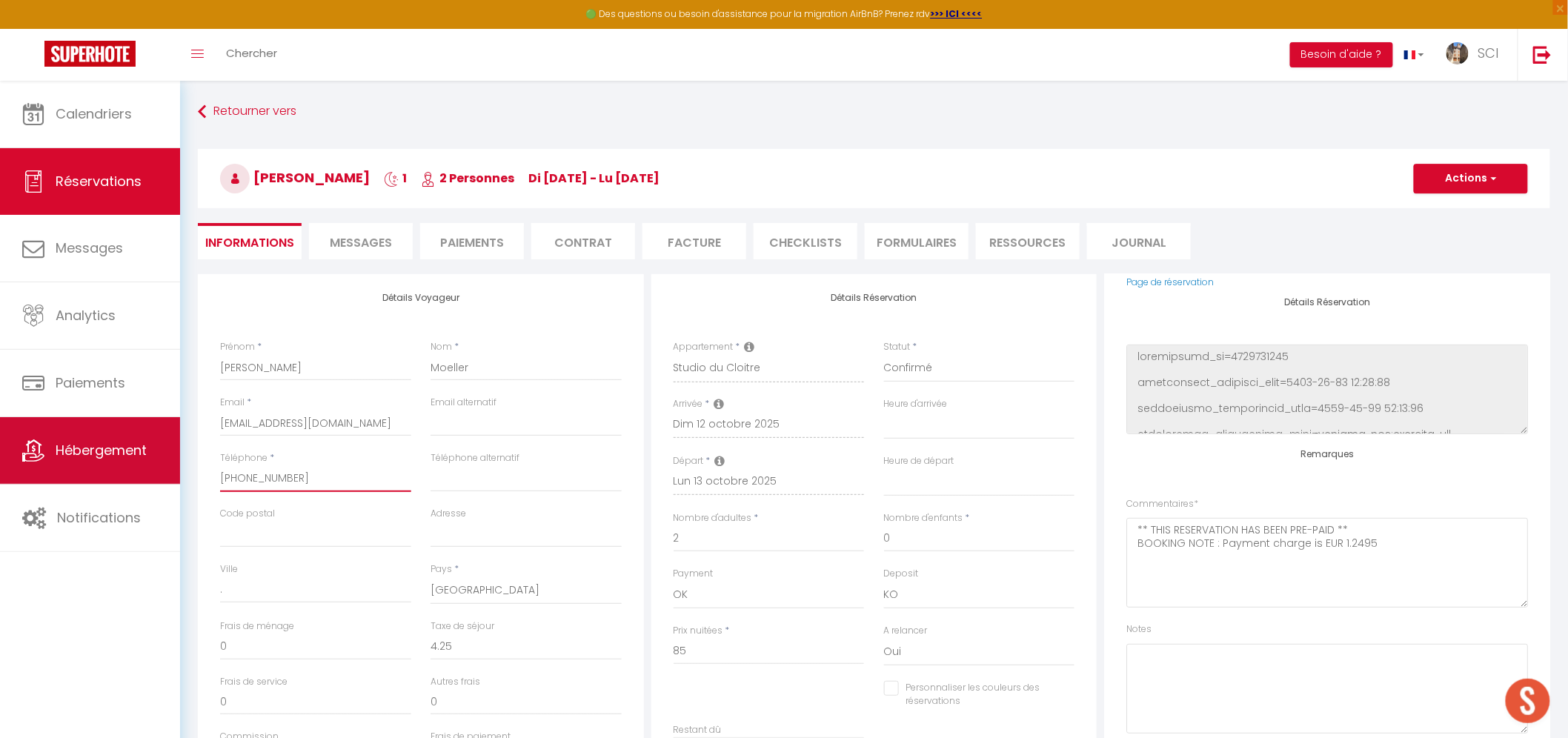
drag, startPoint x: 294, startPoint y: 476, endPoint x: 154, endPoint y: 475, distance: 140.0
click at [154, 475] on div "🟢 Des questions ou besoin d'assistance pour la migration AirBnB? Prenez rdv >>>…" at bounding box center [784, 595] width 1568 height 1029
click at [335, 480] on input "[PHONE_NUMBER]" at bounding box center [315, 478] width 192 height 27
drag, startPoint x: 302, startPoint y: 475, endPoint x: 183, endPoint y: 484, distance: 119.3
click at [183, 484] on div "Retourner vers [PERSON_NAME] 1 2 Personnes di [DATE] - lu [DATE] Actions Enregi…" at bounding box center [873, 595] width 1387 height 1029
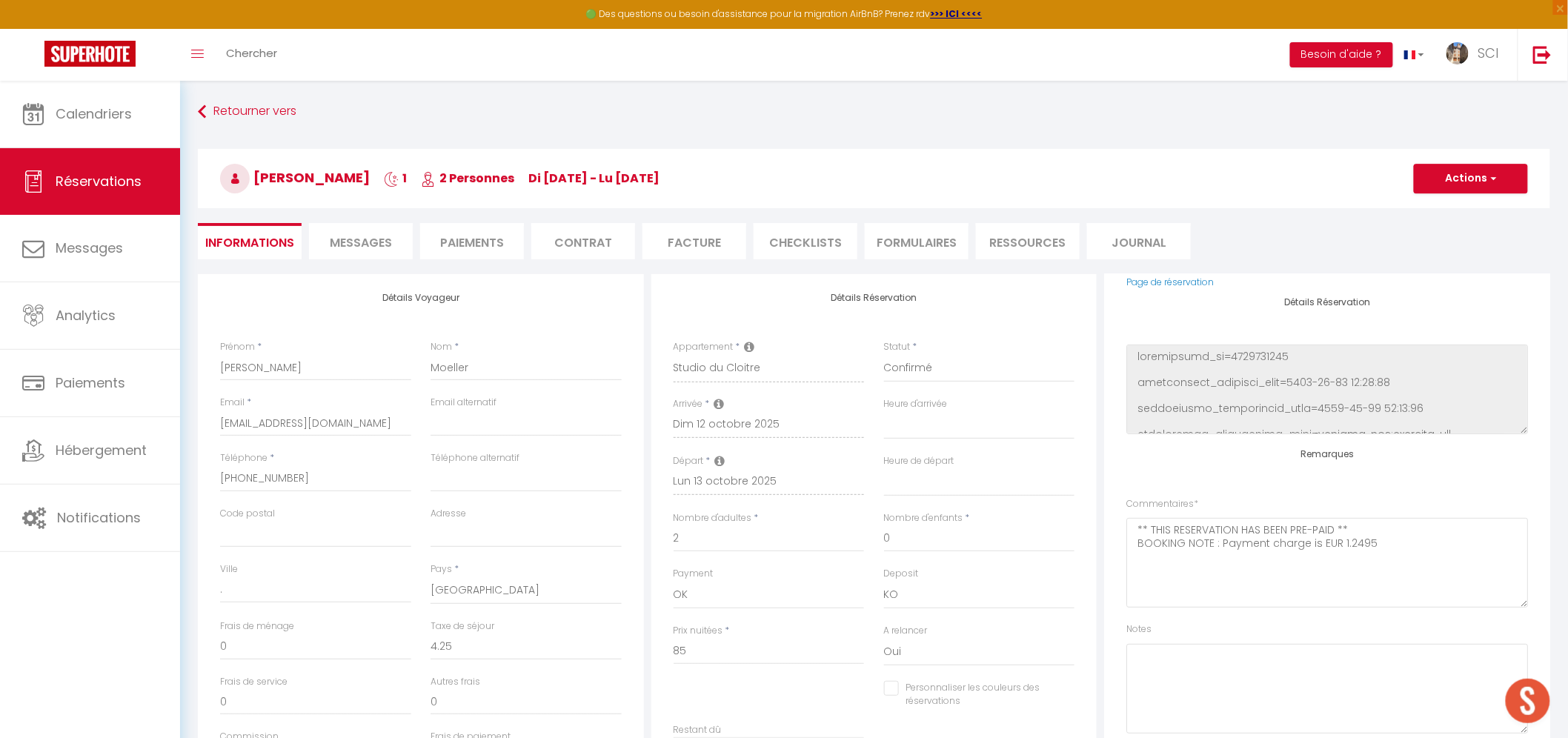
click at [499, 240] on li "Paiements" at bounding box center [472, 241] width 104 height 36
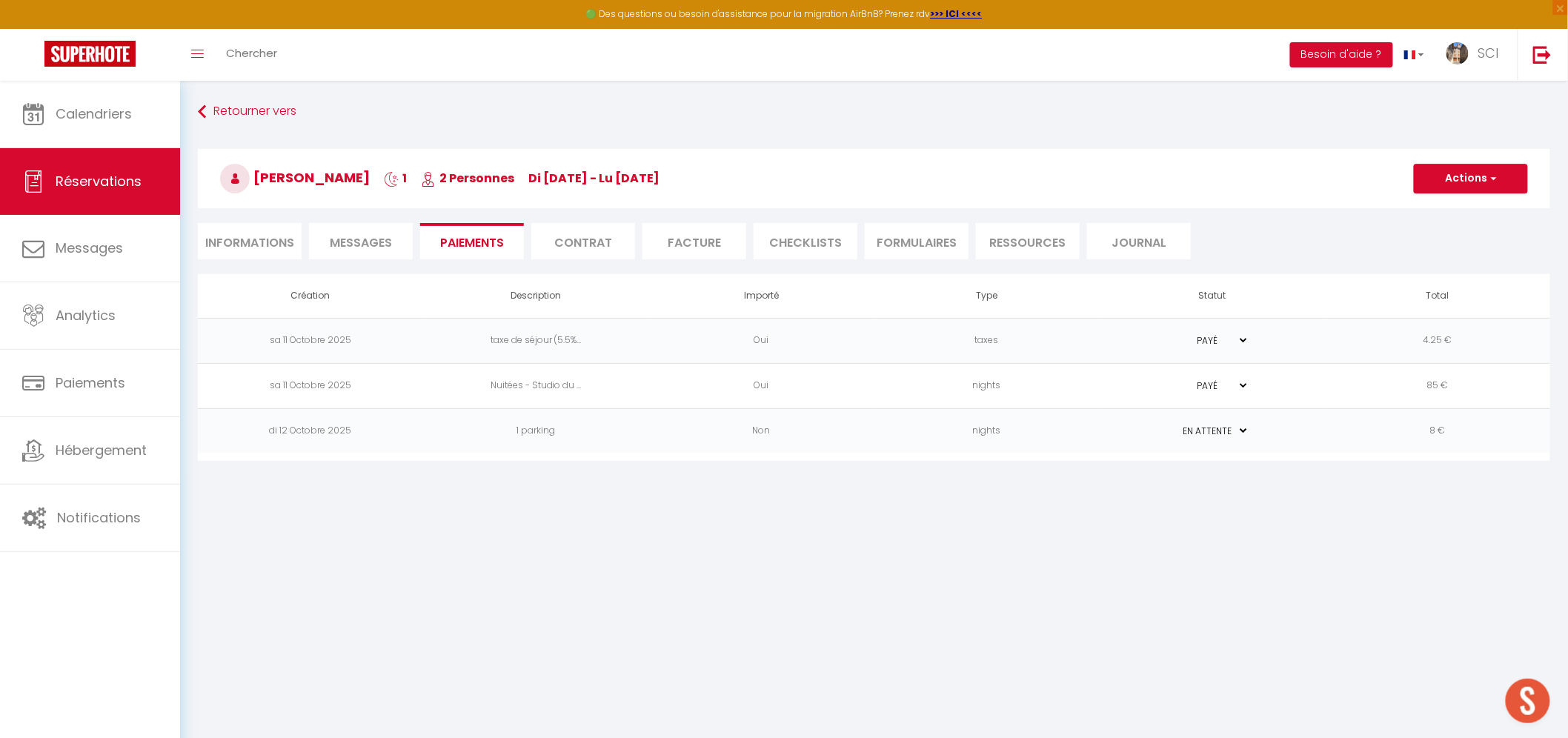
click at [1203, 430] on select "PAYÉ EN ATTENTE" at bounding box center [1212, 431] width 74 height 14
click at [953, 433] on td "nights" at bounding box center [986, 430] width 226 height 45
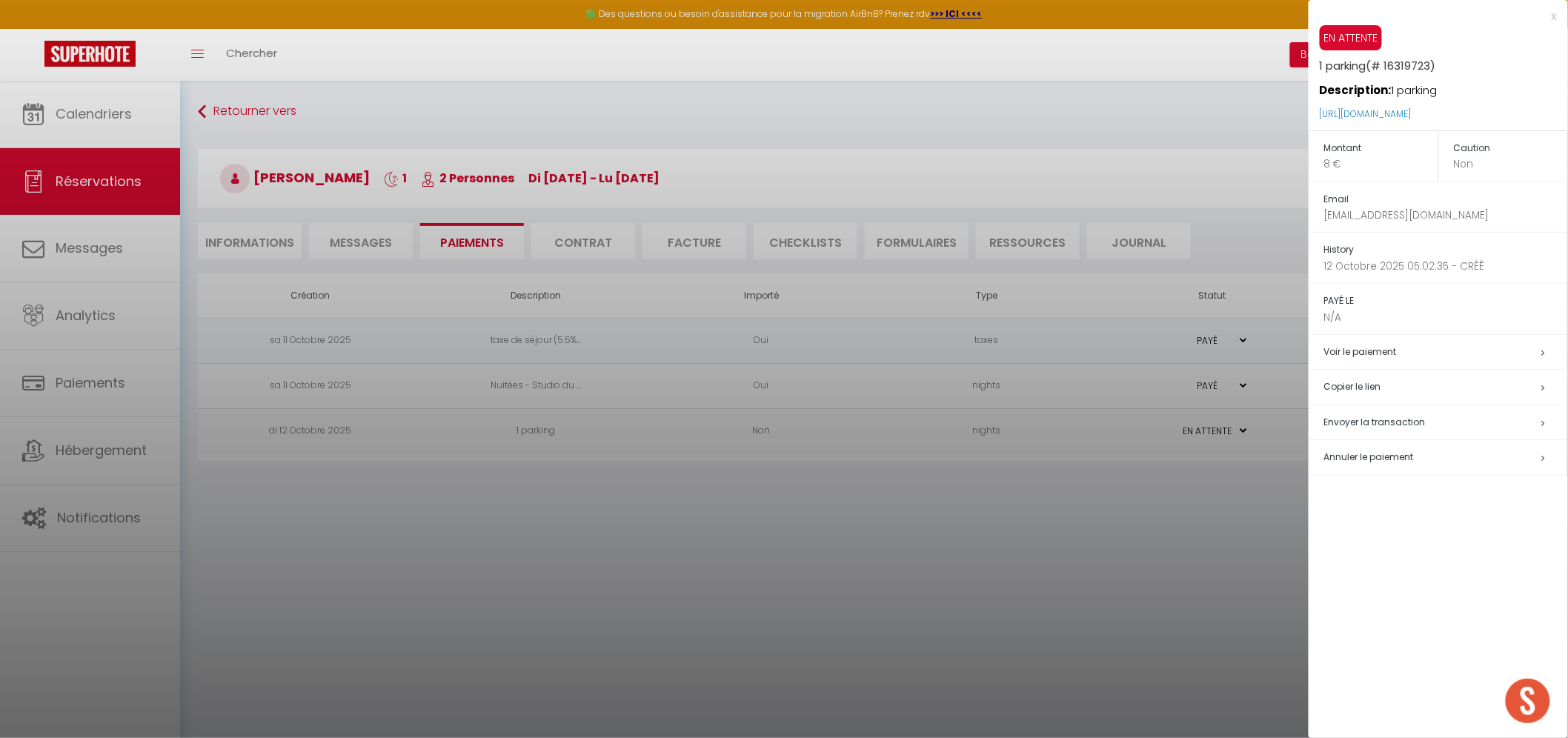
click at [1330, 427] on span "Envoyer la transaction" at bounding box center [1374, 421] width 102 height 13
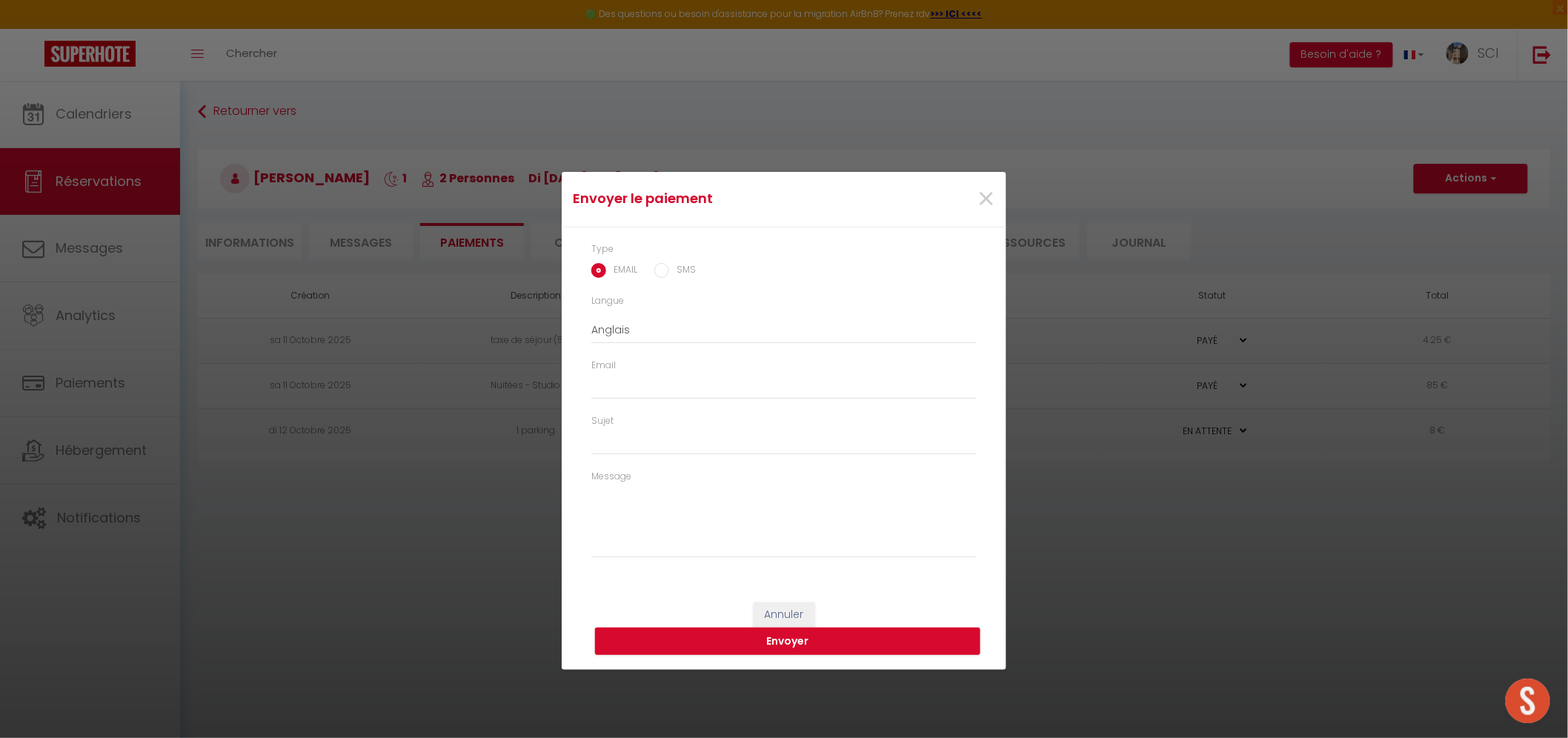
type input "[EMAIL_ADDRESS][DOMAIN_NAME]"
type input "Payment request"
type textarea "Hi, We invite you to click on the link below to make the payment: Title : 1 par…"
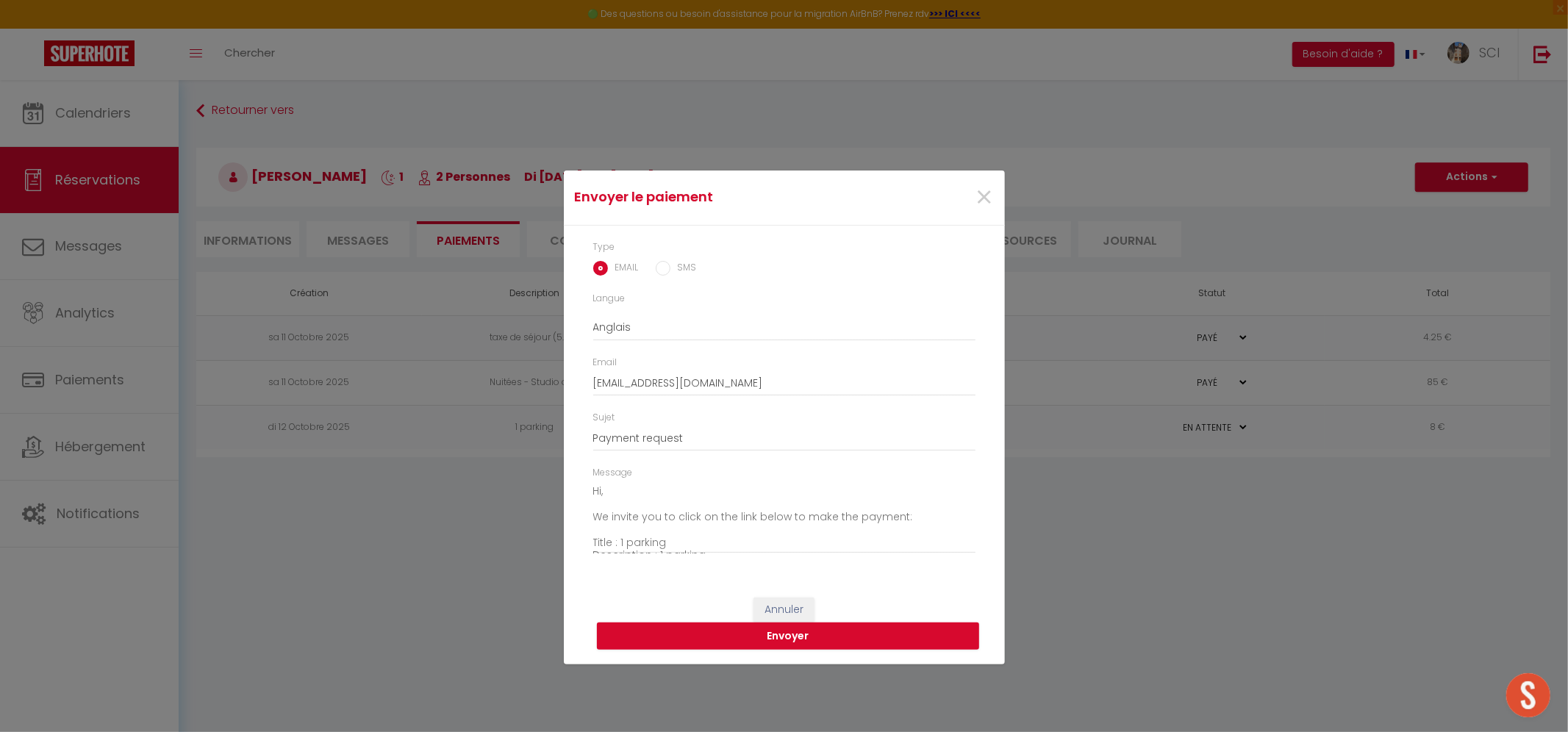
click at [658, 262] on input "SMS" at bounding box center [663, 268] width 15 height 15
radio input "true"
radio input "false"
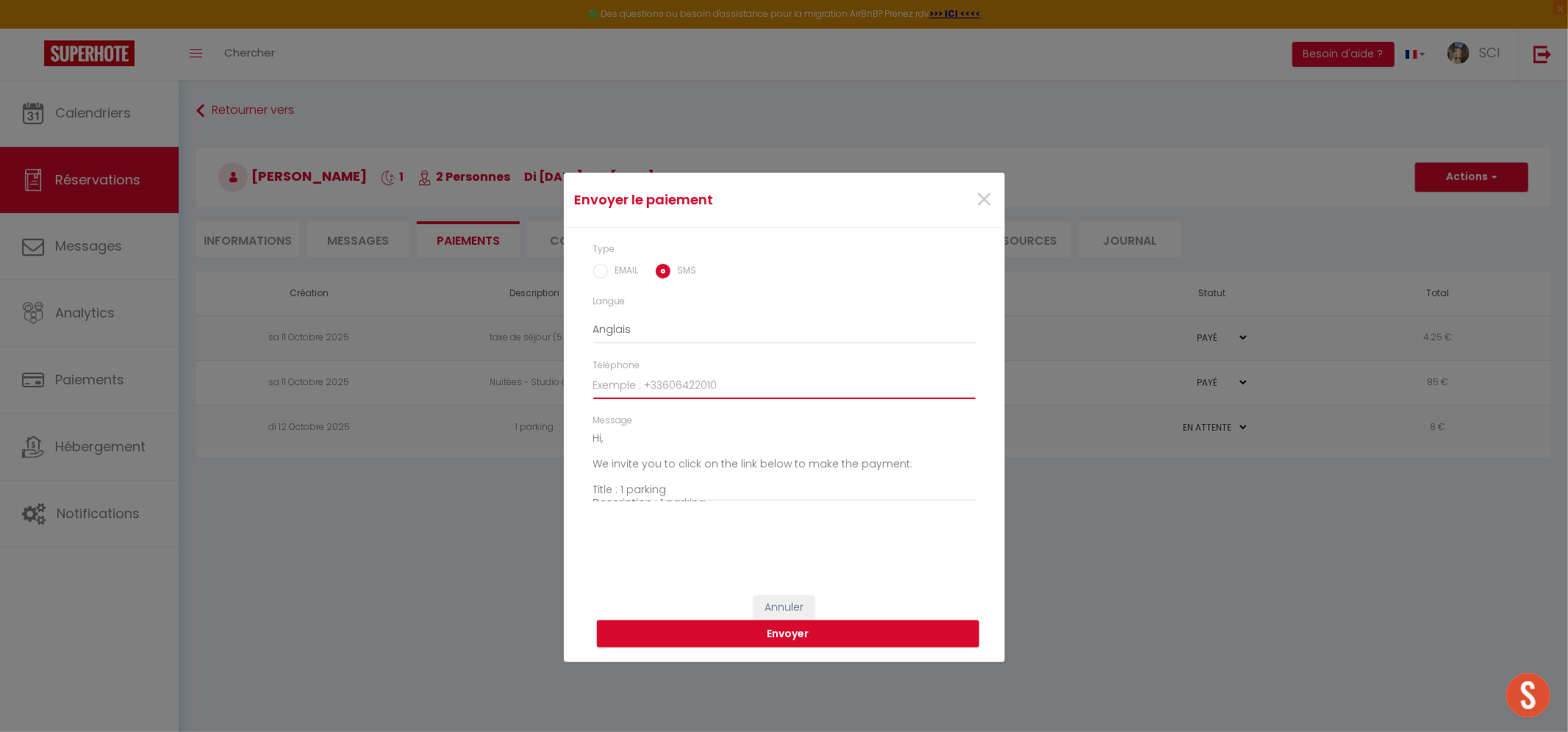
click at [648, 380] on input "Téléphone" at bounding box center [784, 385] width 382 height 27
paste input "[PHONE_NUMBER]"
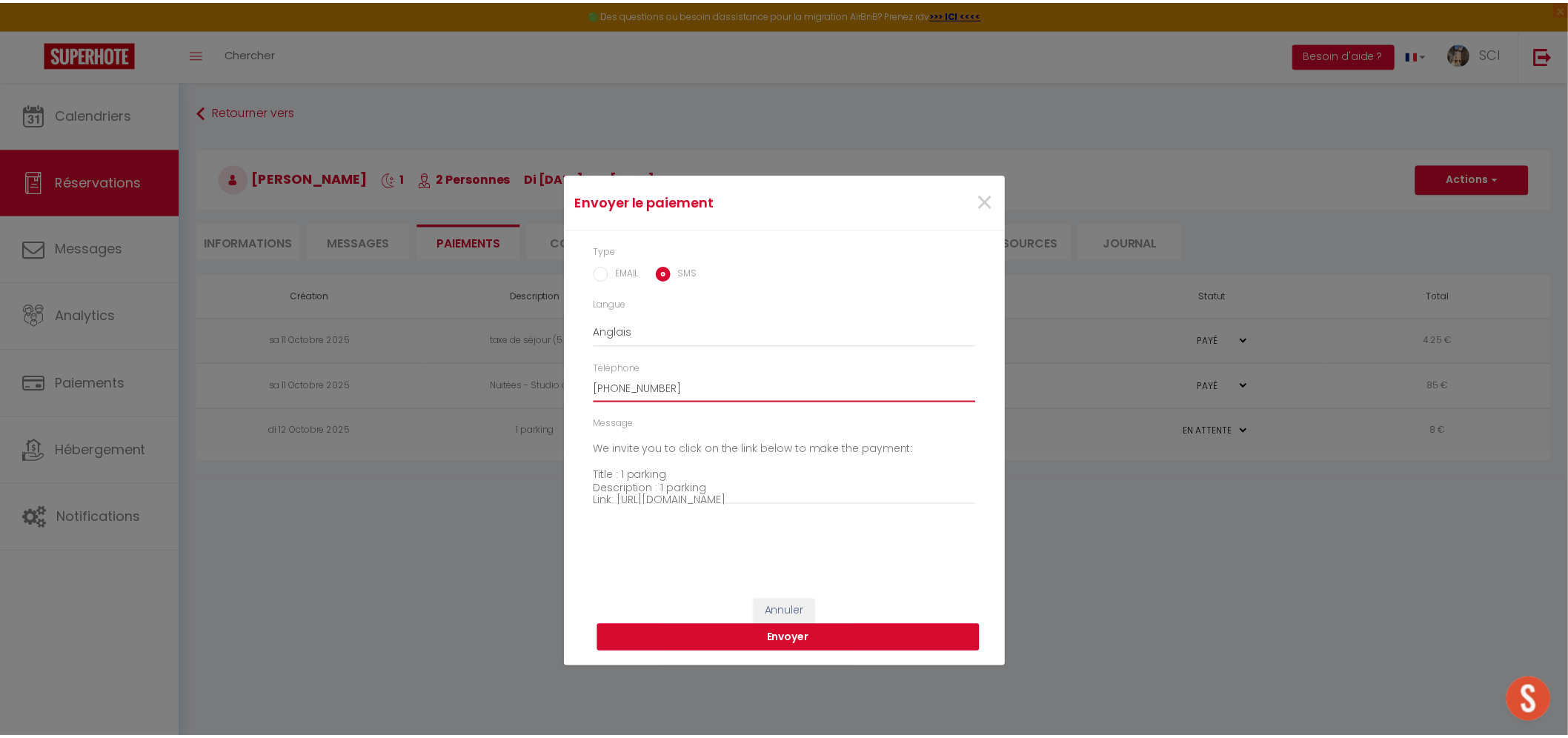
scroll to position [41, 0]
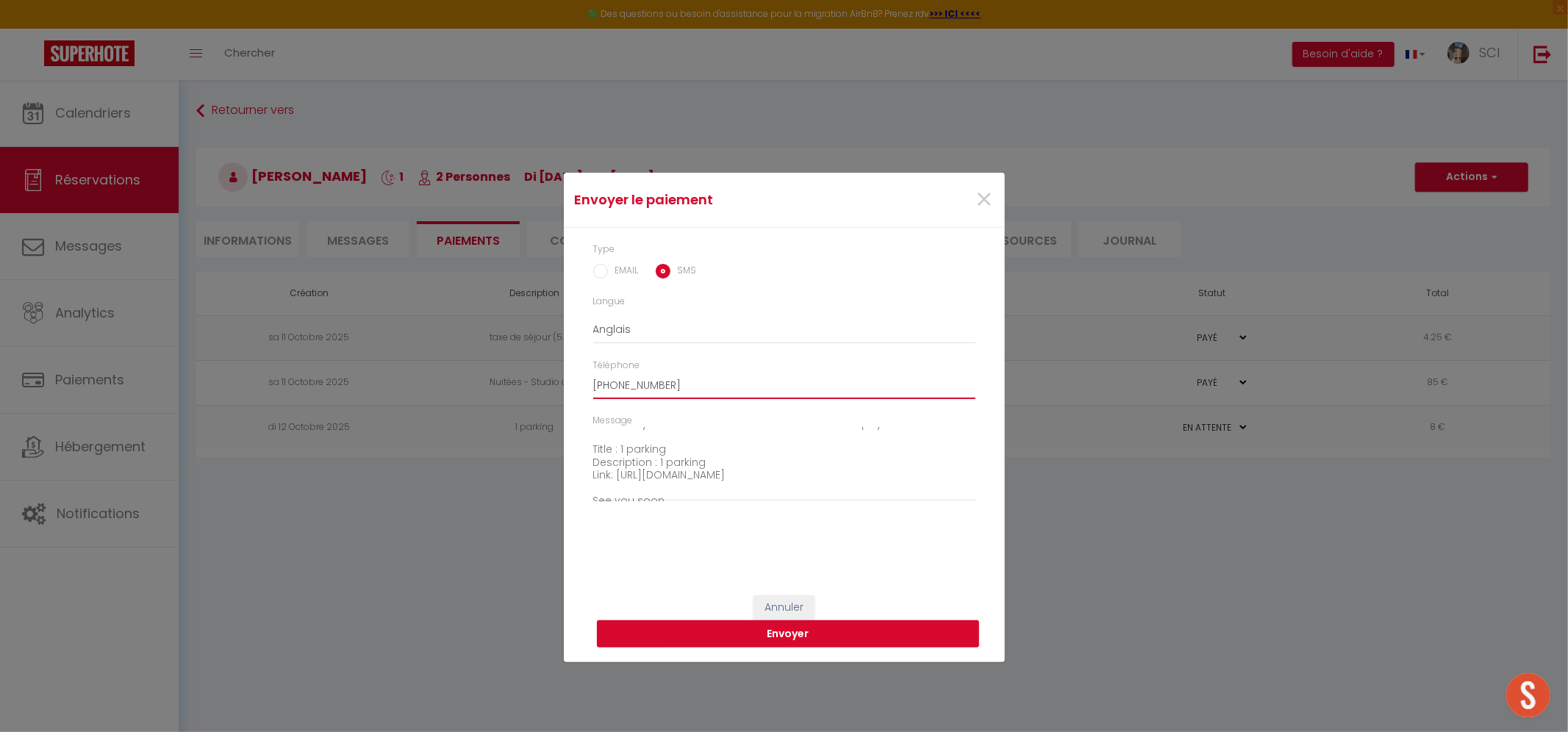
type input "[PHONE_NUMBER]"
click at [814, 629] on button "Envoyer" at bounding box center [788, 634] width 382 height 28
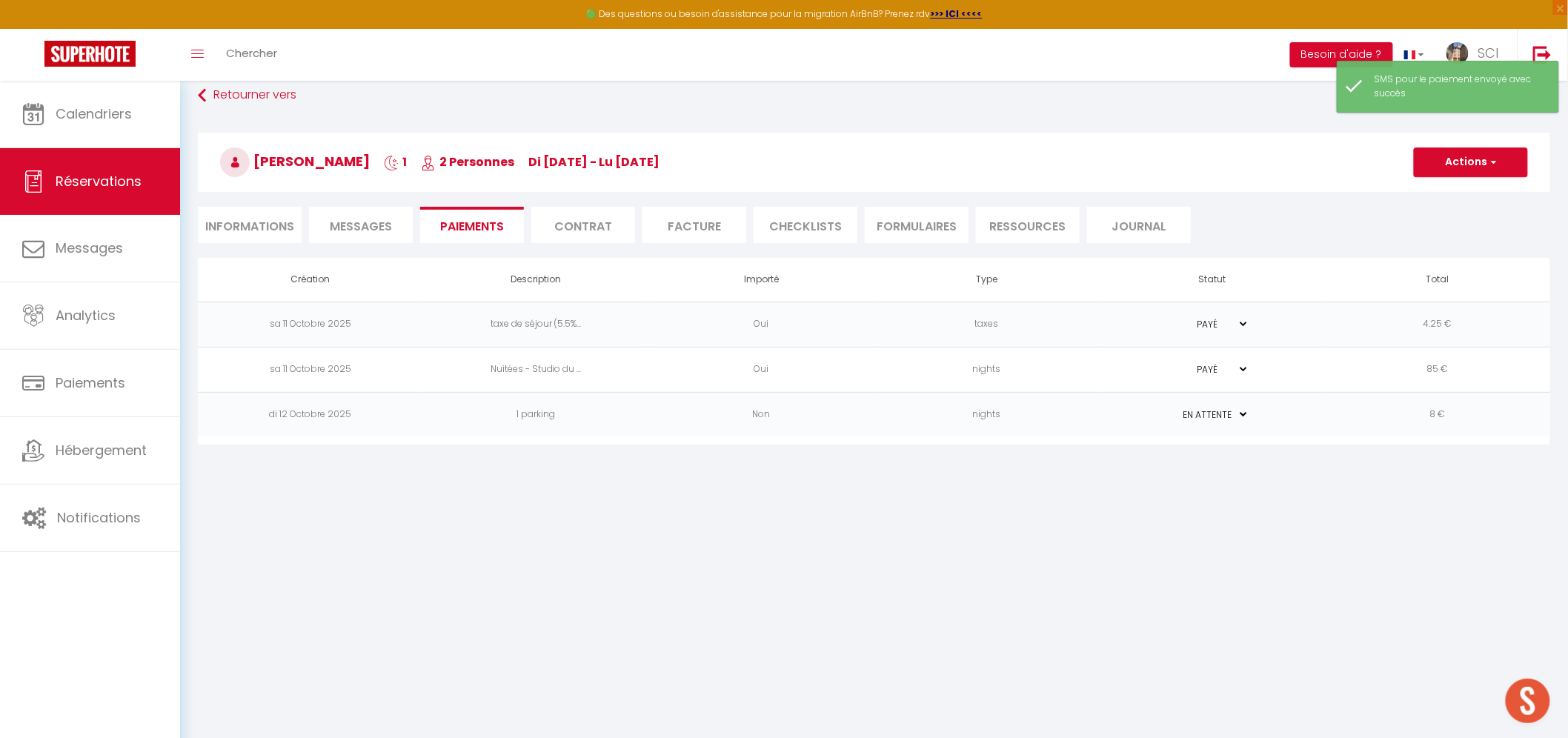
scroll to position [20, 0]
click at [329, 219] on span "Messages" at bounding box center [360, 223] width 62 height 17
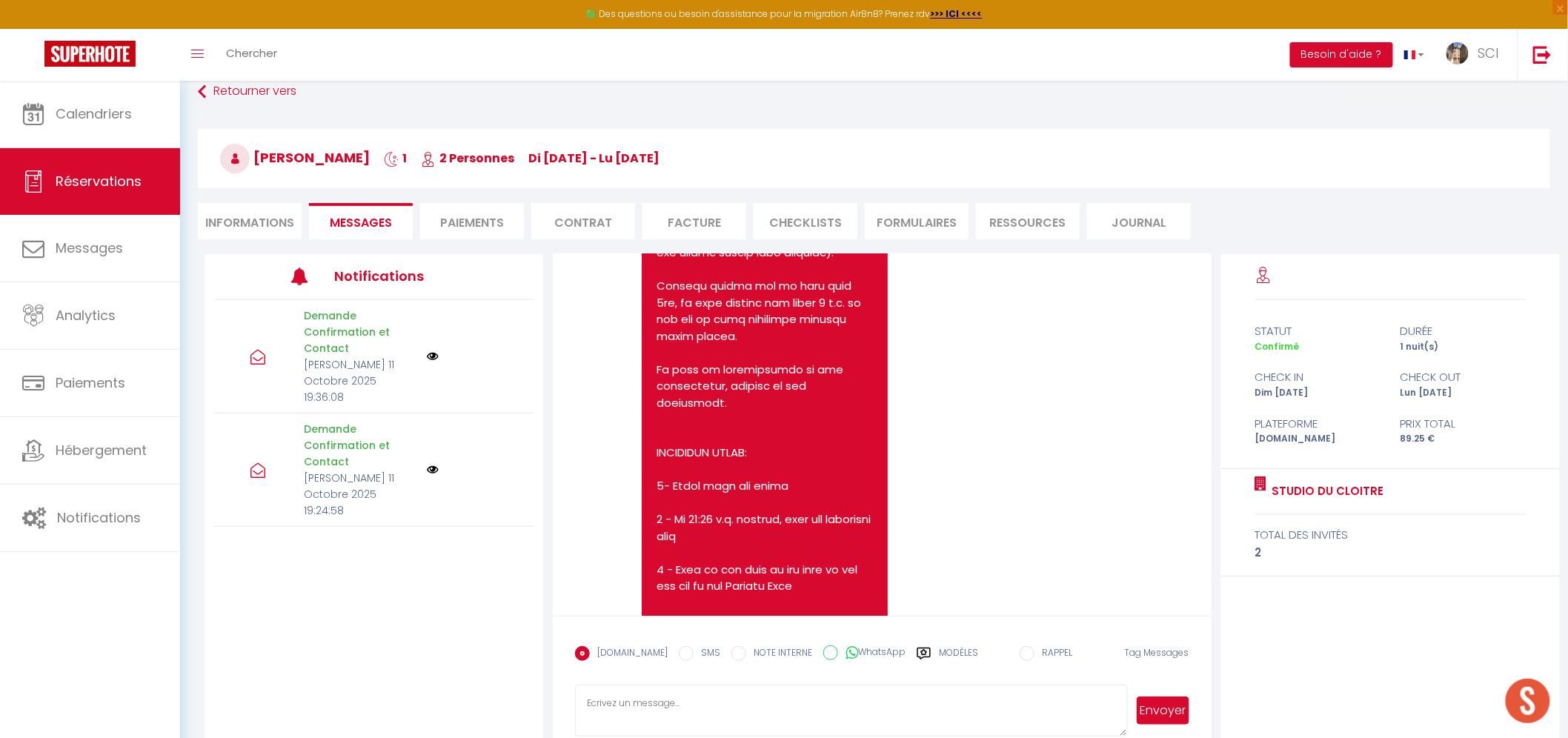
scroll to position [2227, 0]
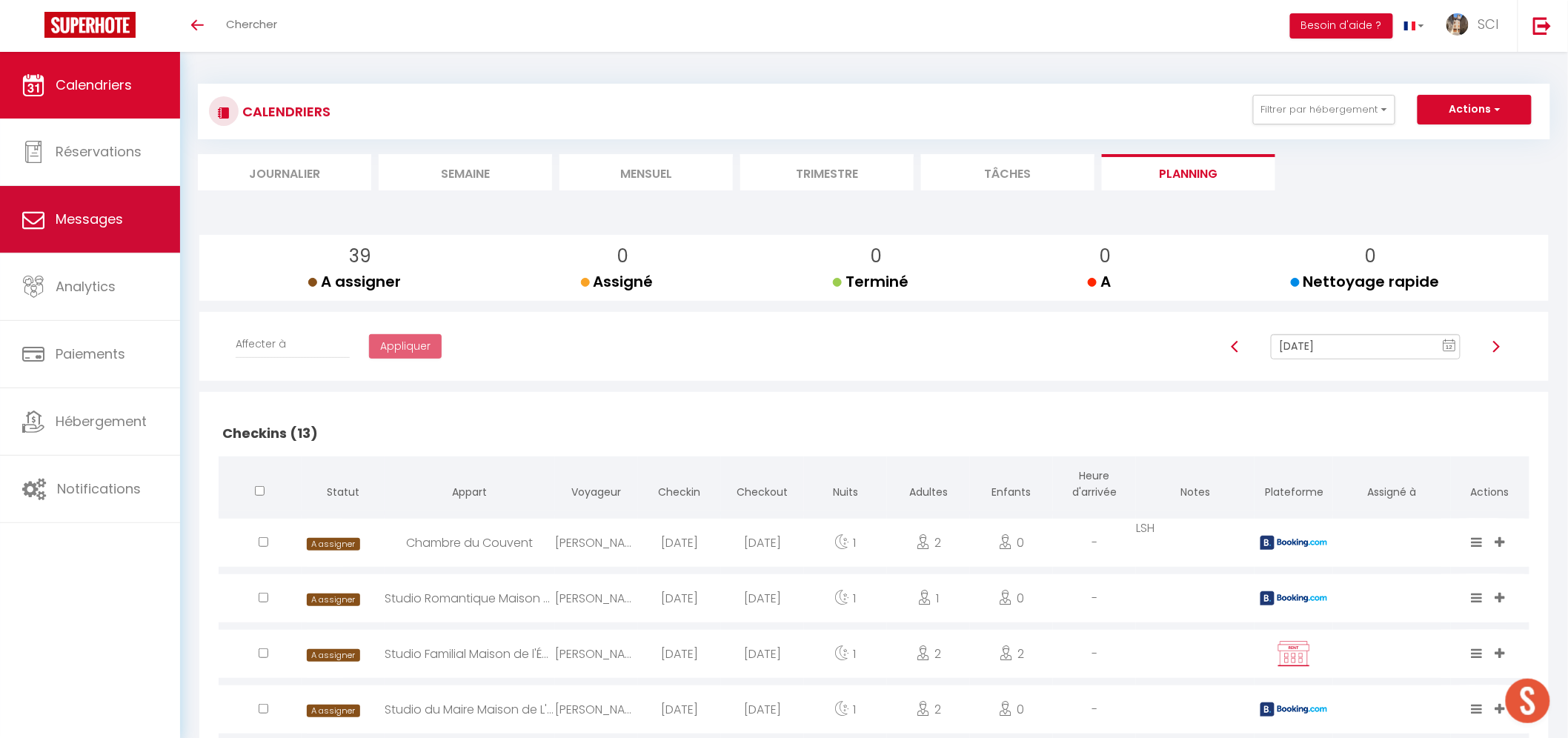
click at [128, 227] on link "Messages" at bounding box center [90, 219] width 180 height 67
select select "message"
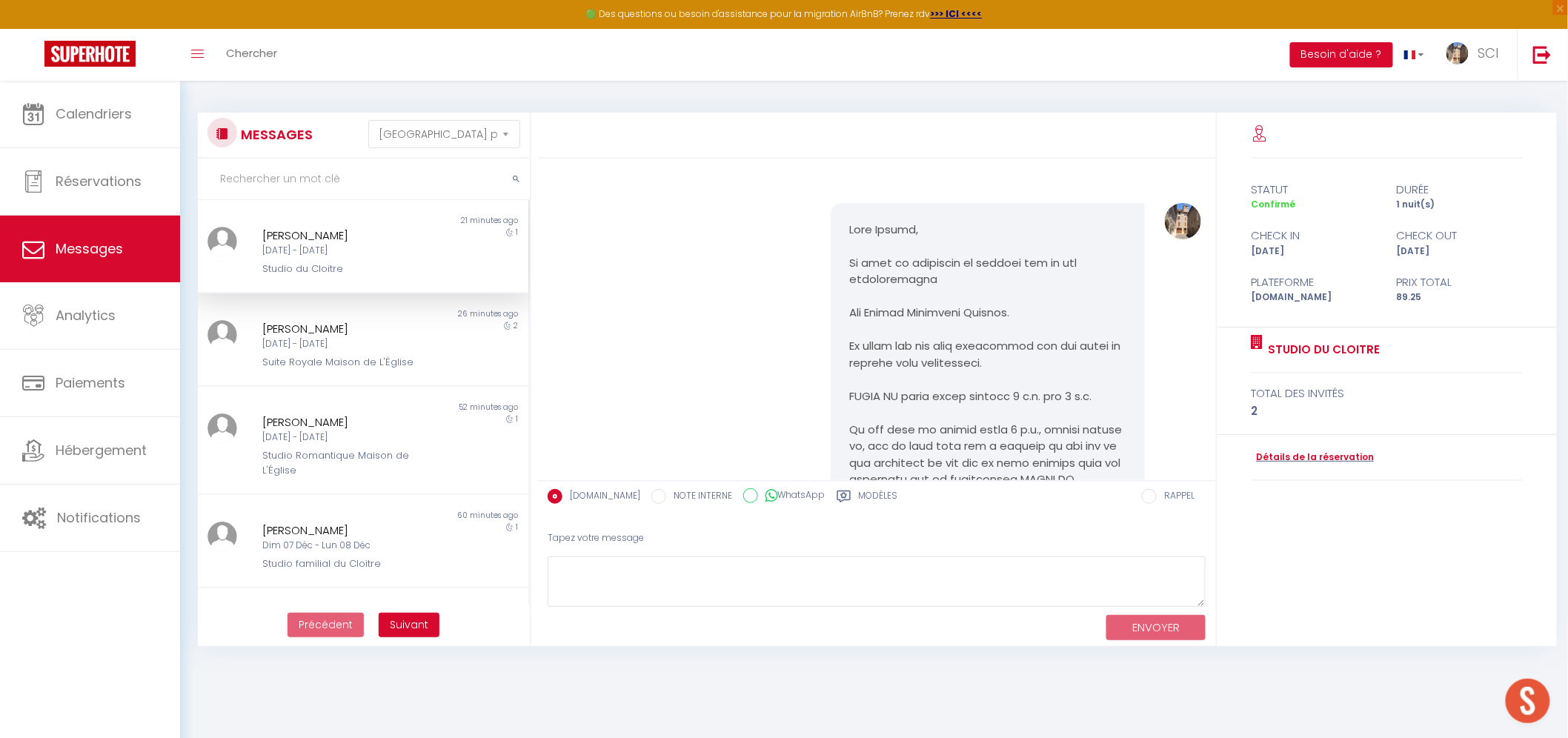
scroll to position [2367, 0]
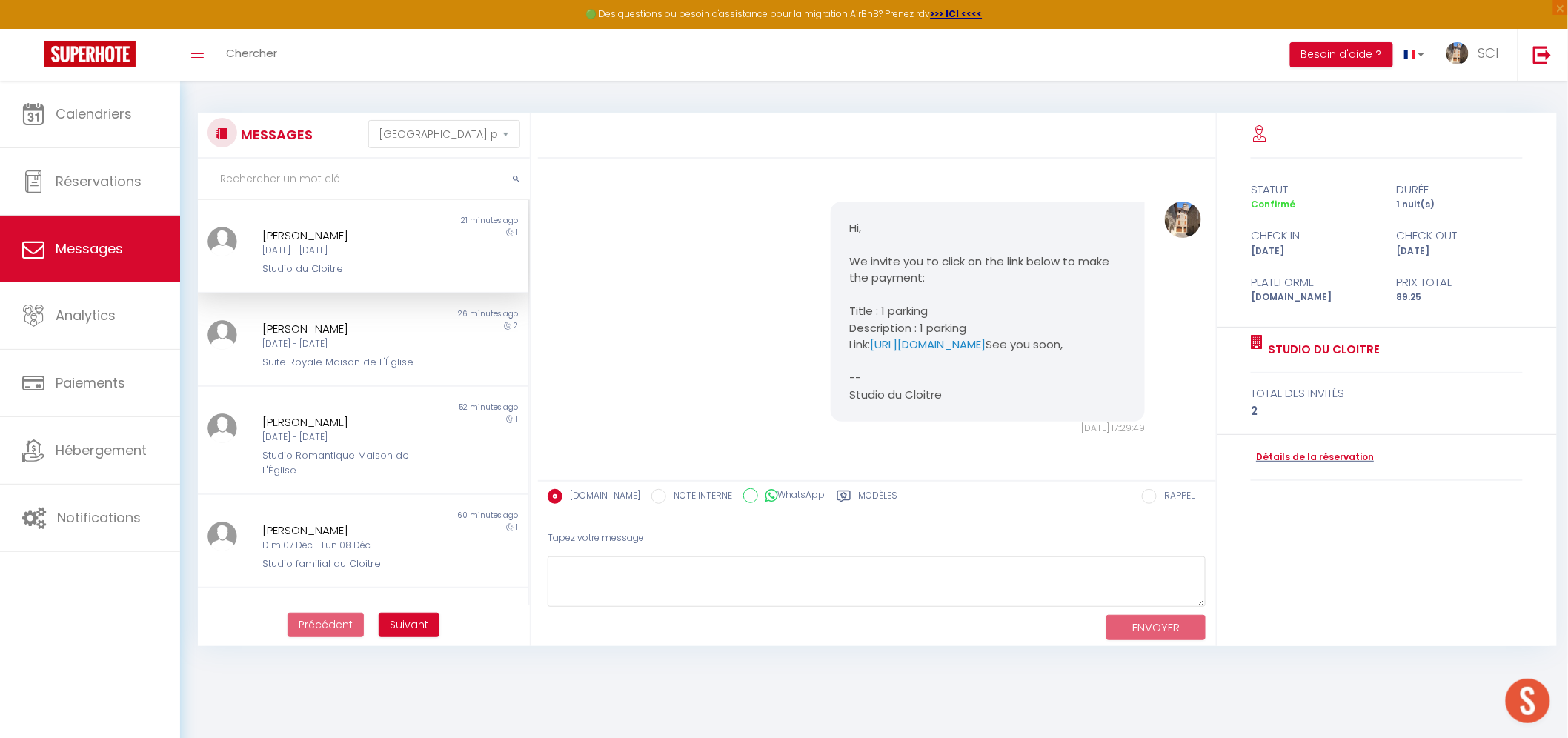
click at [445, 246] on div "1" at bounding box center [486, 252] width 82 height 50
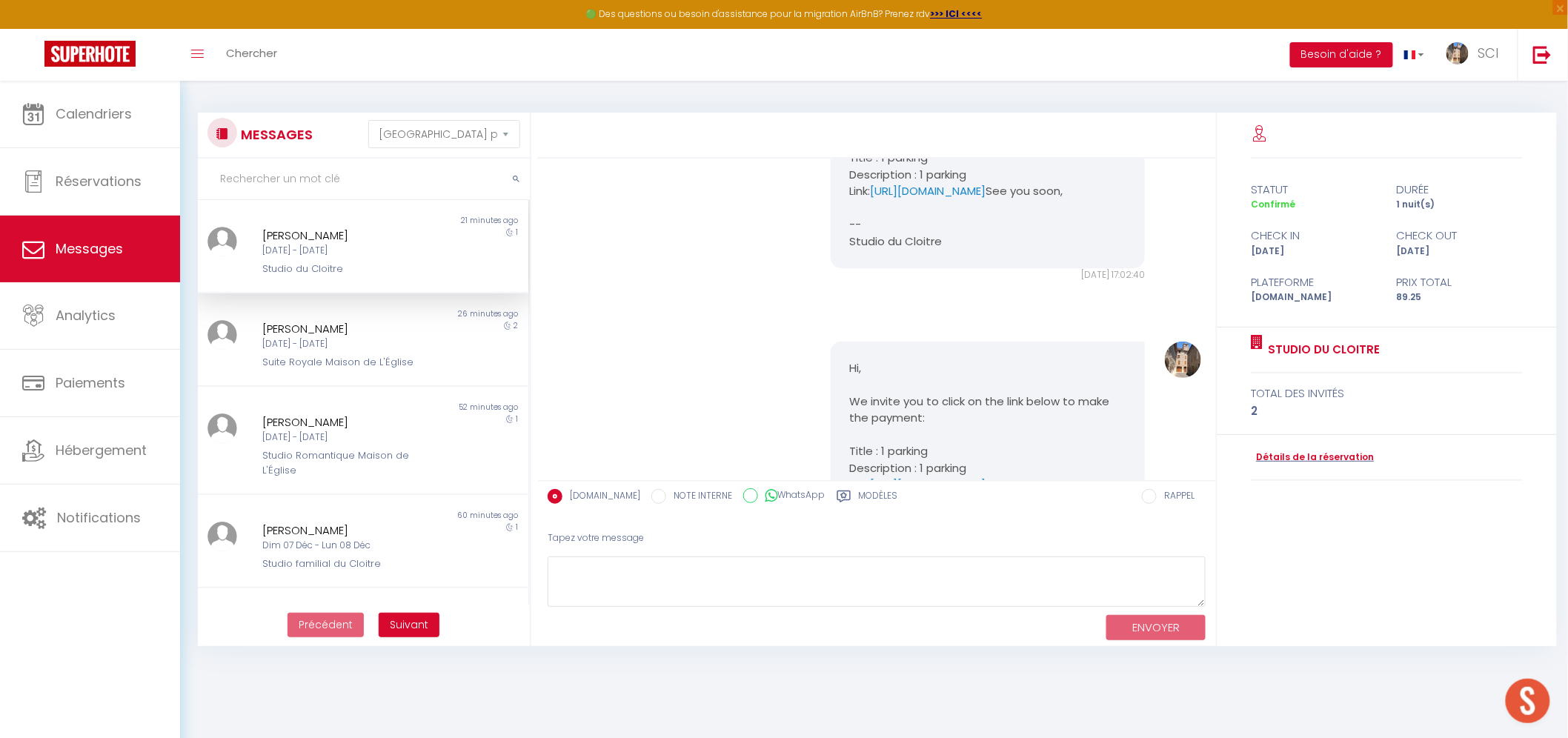
scroll to position [1791, 0]
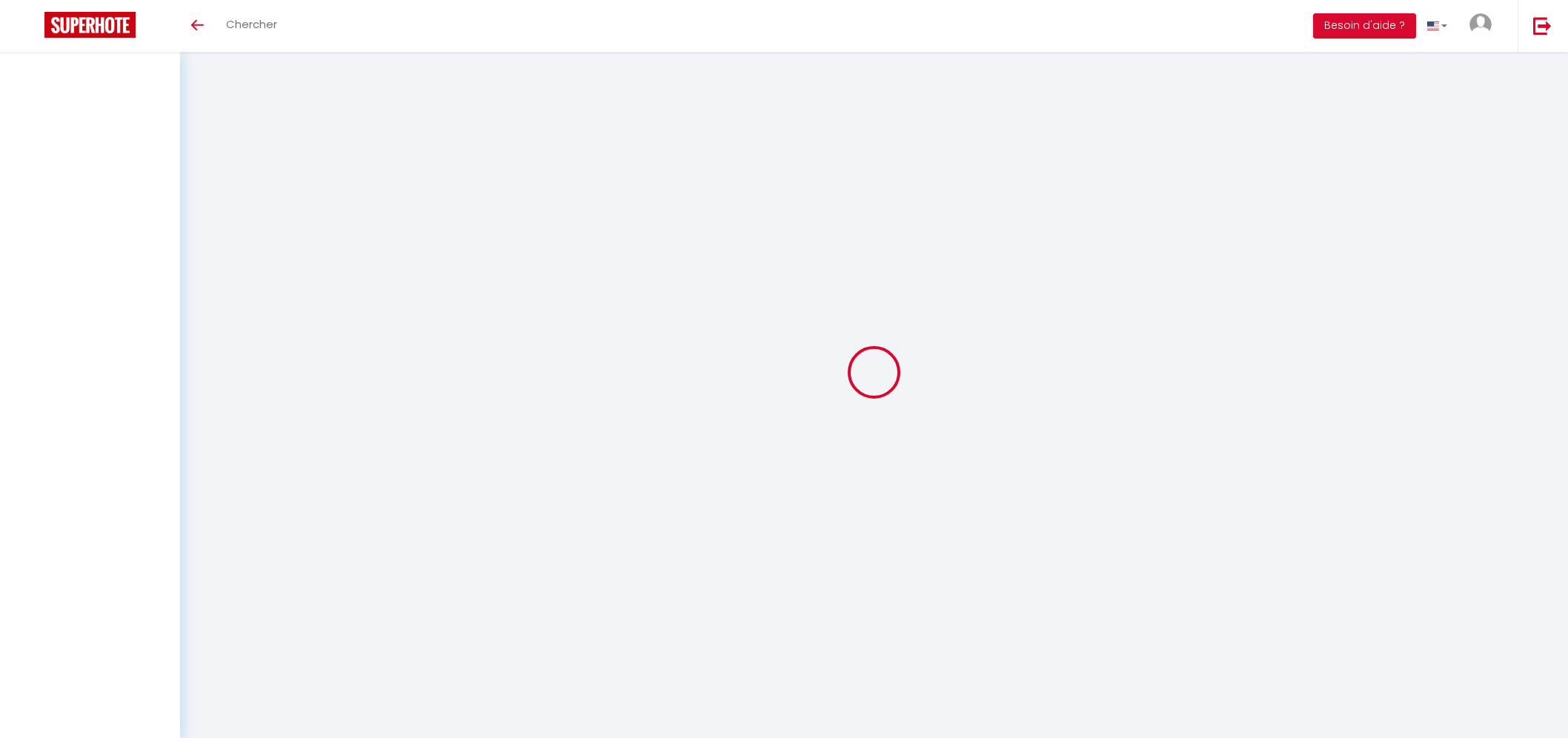
select select "message"
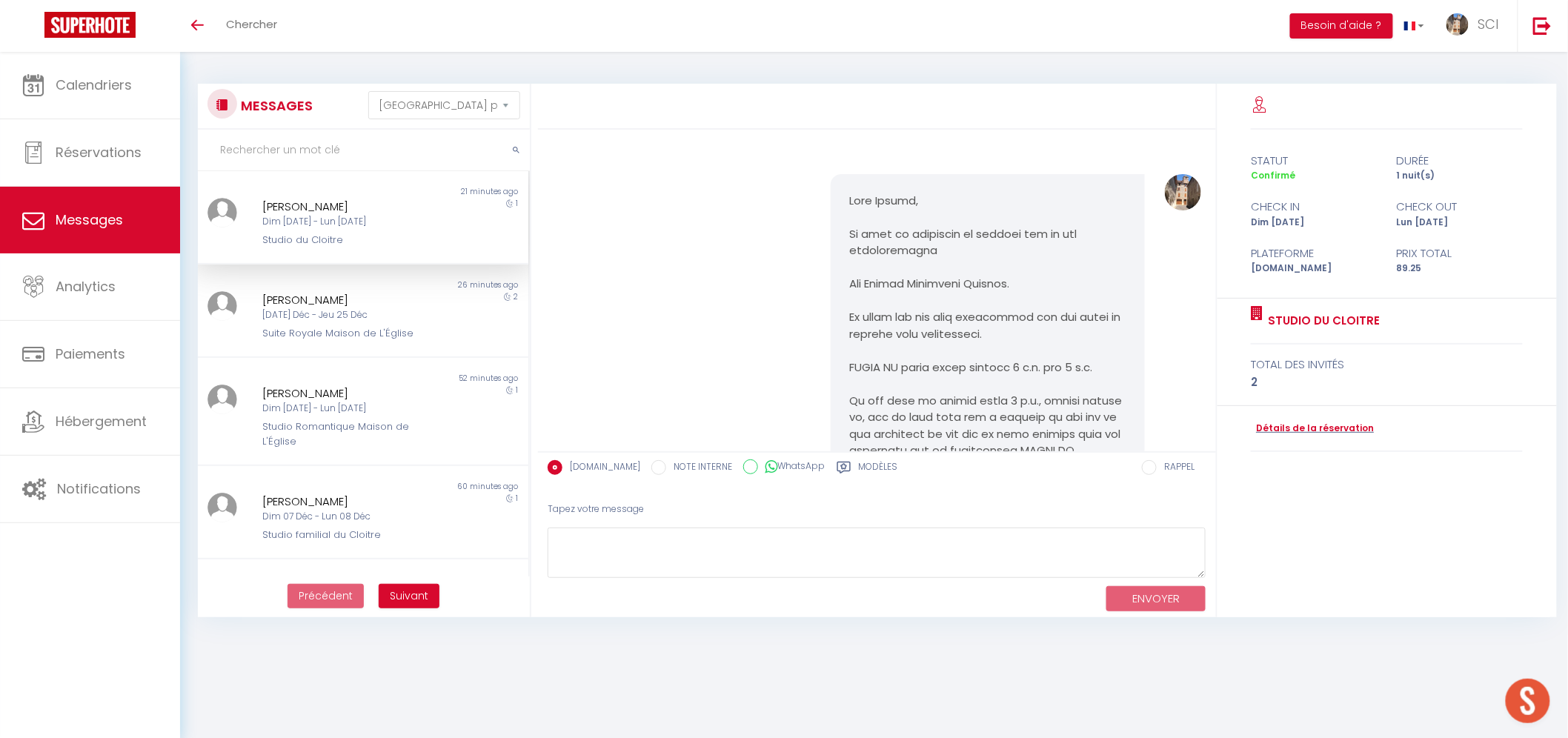
scroll to position [2367, 0]
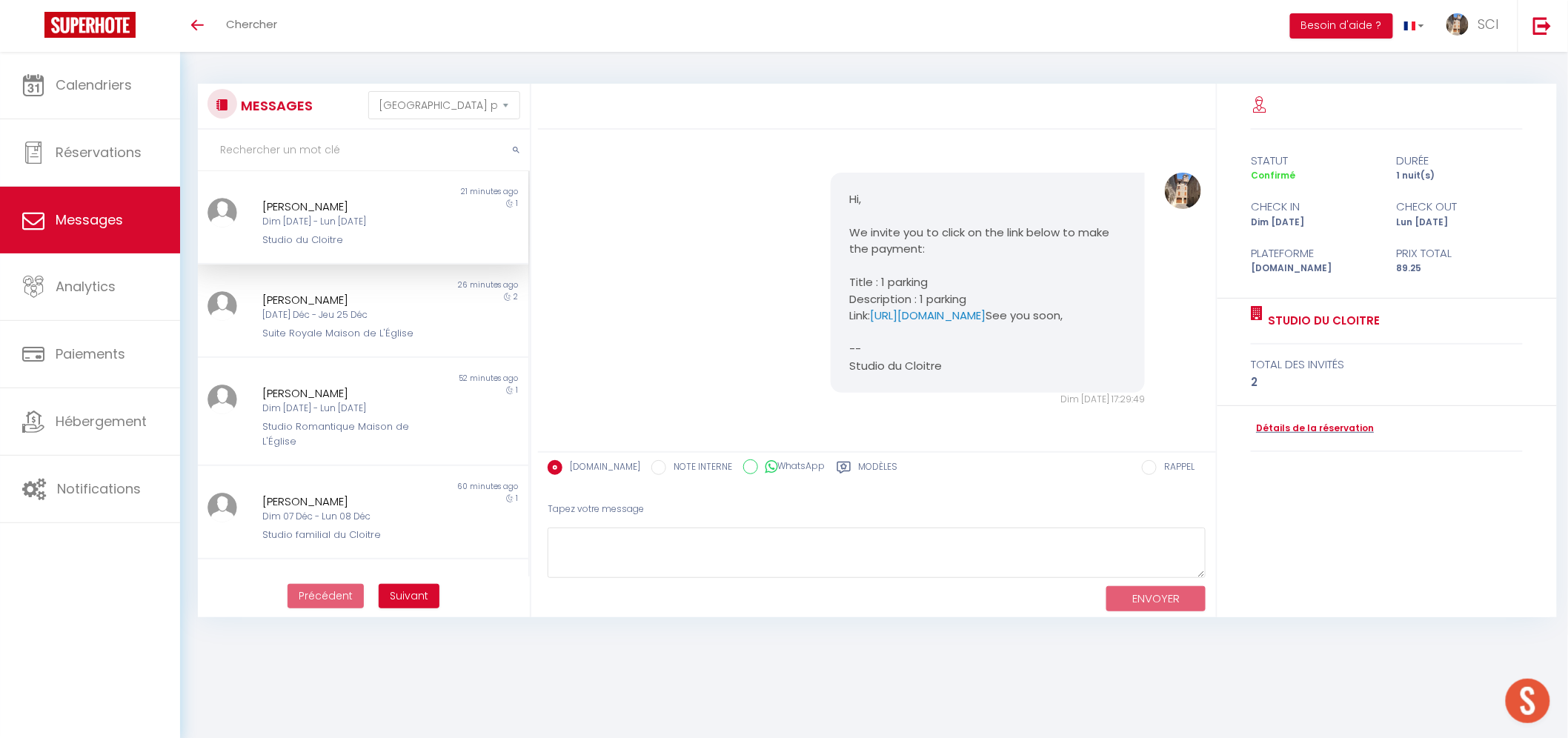
click at [692, 361] on div "Hi, We invite you to click on the link below to make the payment: Title : 1 par…" at bounding box center [876, 290] width 668 height 294
click at [343, 178] on div "Non lu 21 minutes ago Marc Moeller Dim 12 Oct - Lun 13 Oct Studio du Cloitre 1" at bounding box center [362, 218] width 330 height 94
click at [322, 233] on div "Studio du Cloitre" at bounding box center [349, 240] width 174 height 15
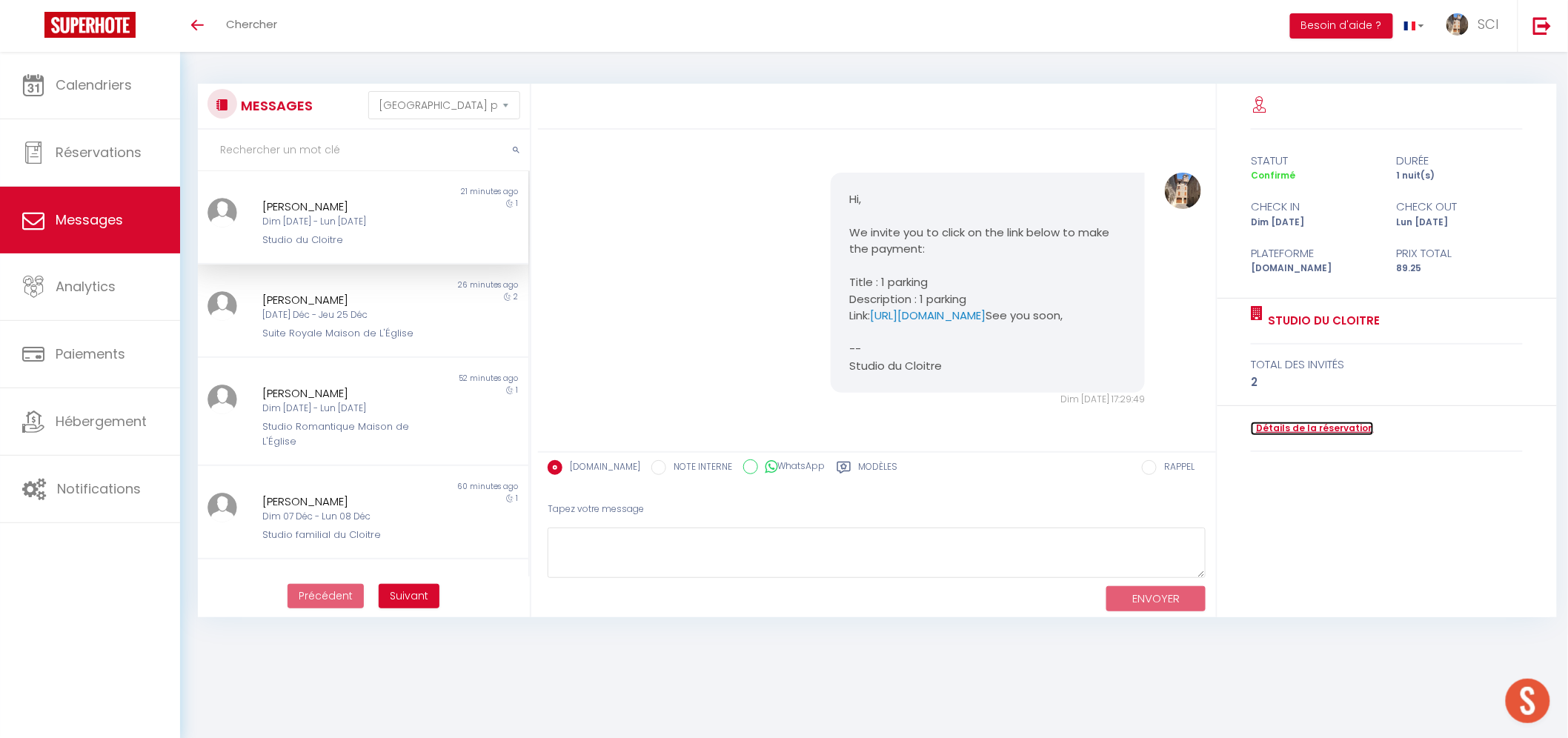
click at [1291, 430] on link "Détails de la réservation" at bounding box center [1311, 428] width 123 height 14
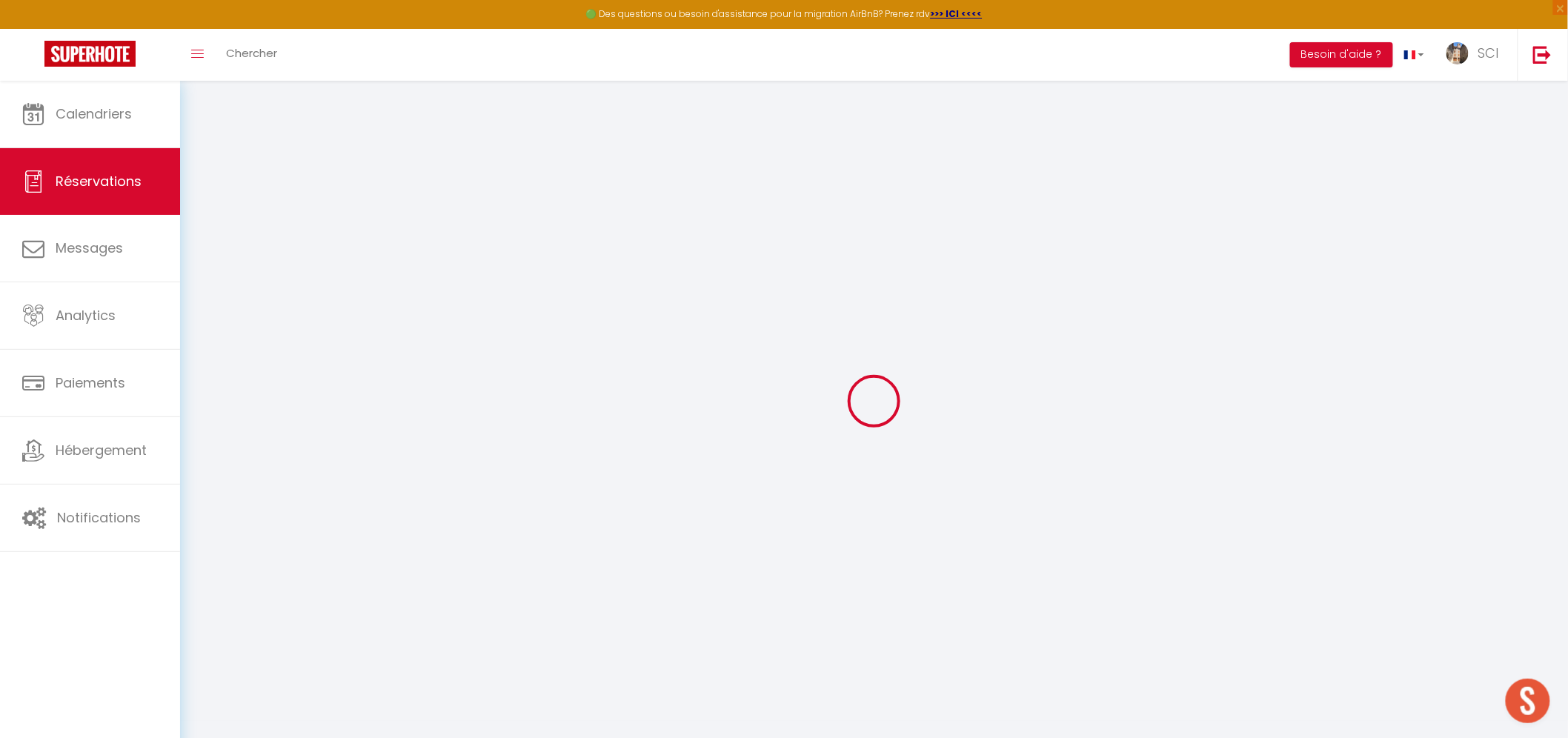
select select
checkbox input "false"
select select
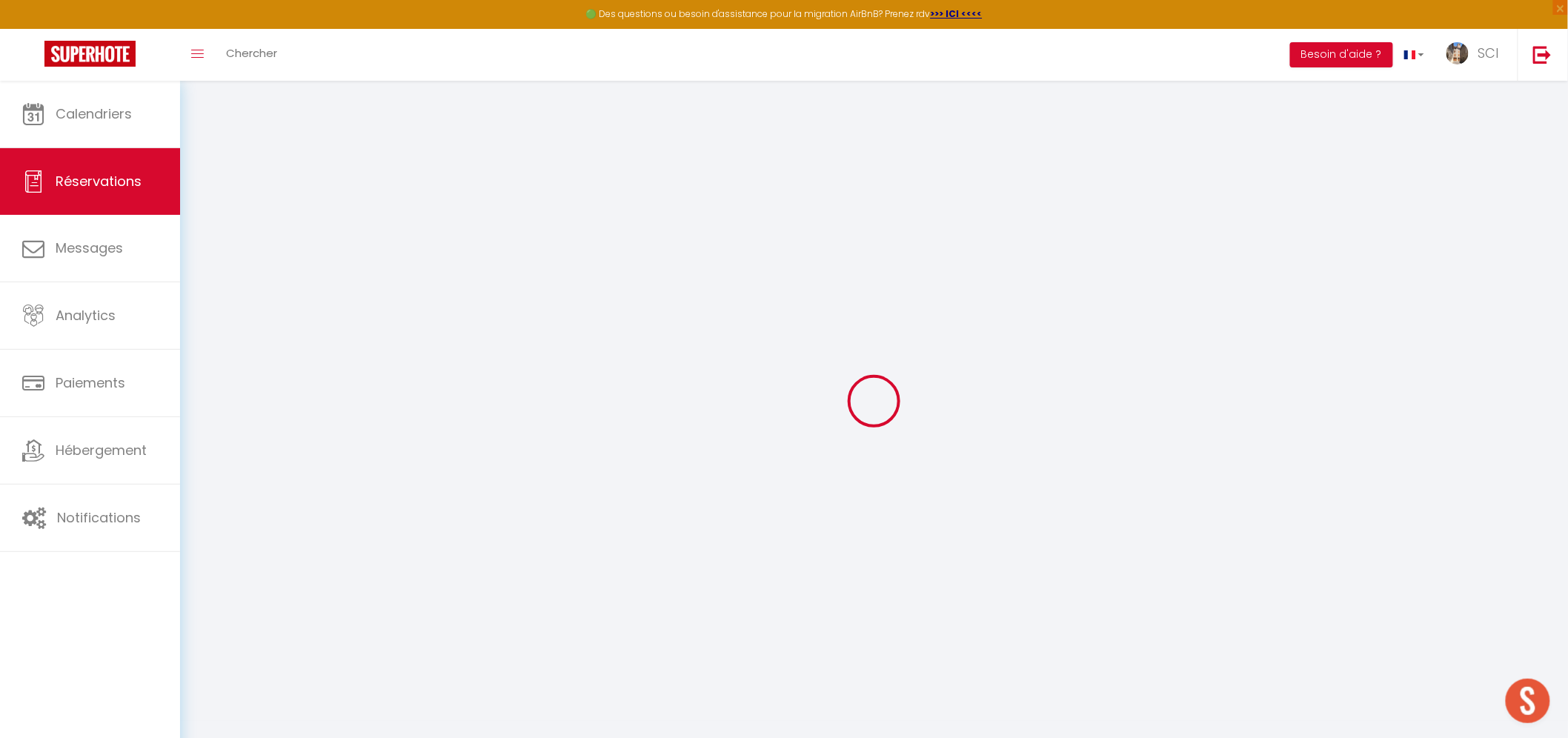
checkbox input "false"
type textarea "** THIS RESERVATION HAS BEEN PRE-PAID ** BOOKING NOTE : Payment charge is EUR 1…"
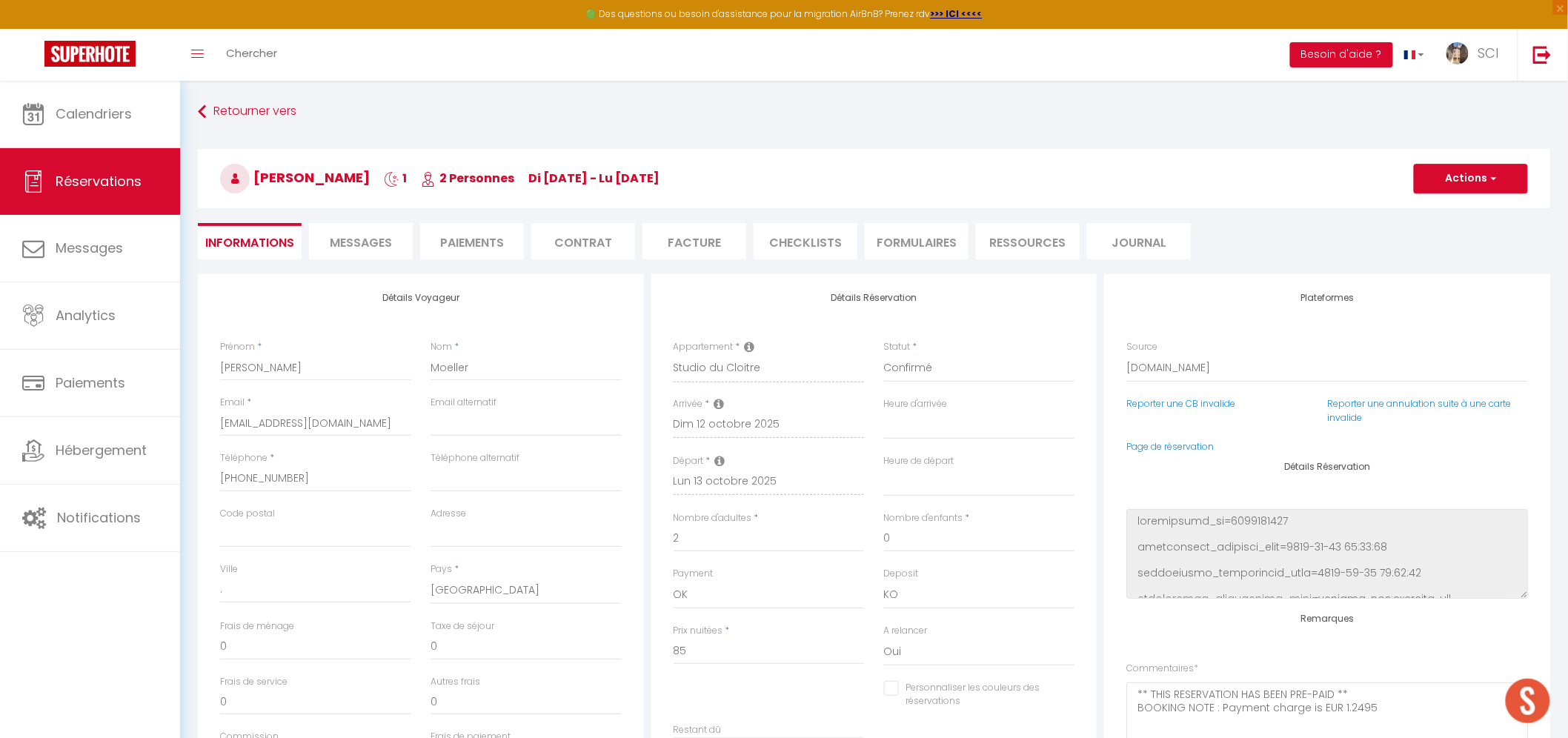
type input "4.25"
select select
checkbox input "false"
select select
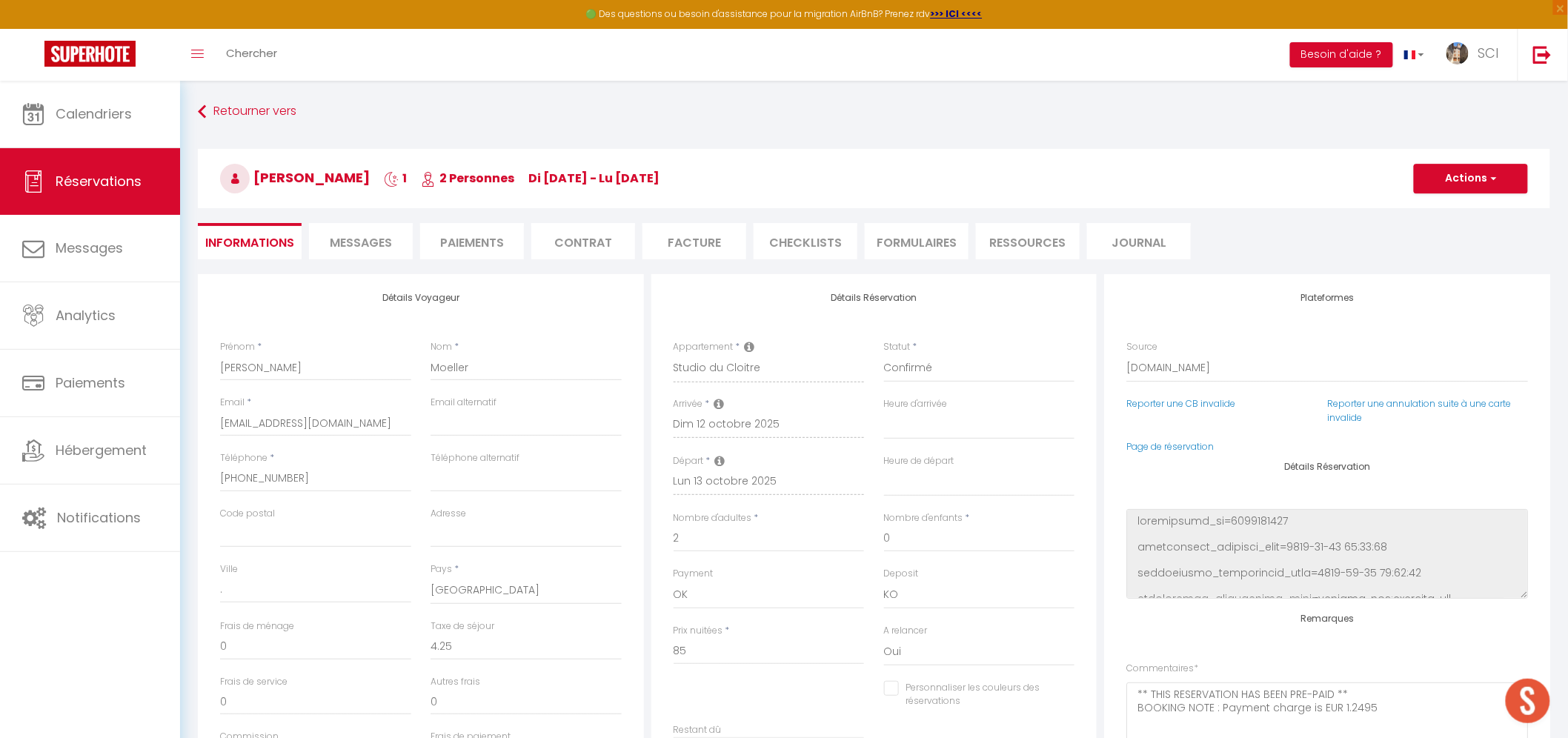
select select
click at [372, 236] on span "Messages" at bounding box center [360, 243] width 62 height 17
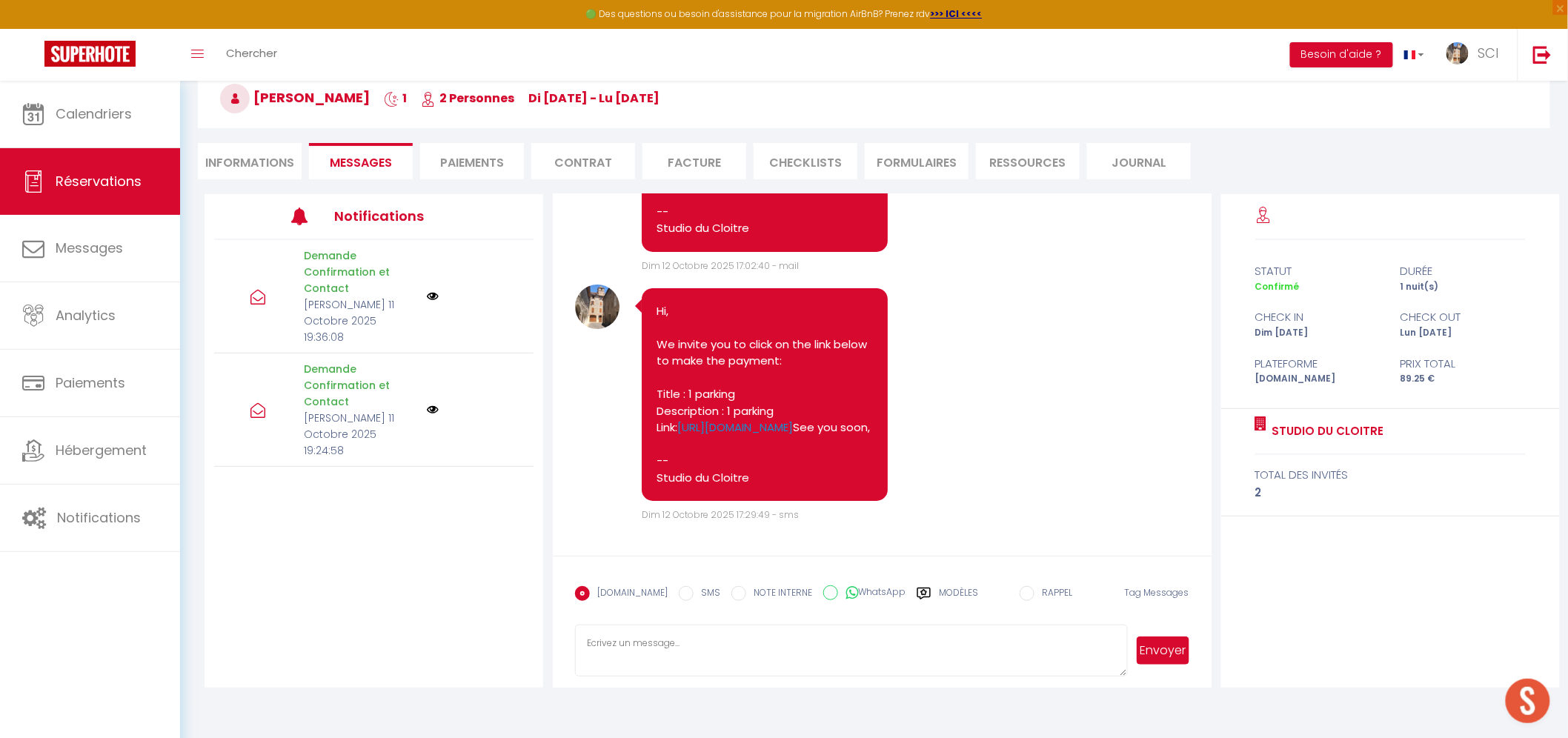
scroll to position [2544, 0]
click at [796, 654] on textarea at bounding box center [850, 651] width 552 height 52
paste textarea "STUDIO DU CLOITRE. Hello Mr. and Mrs. Moeller, We look forward to welcoming you…"
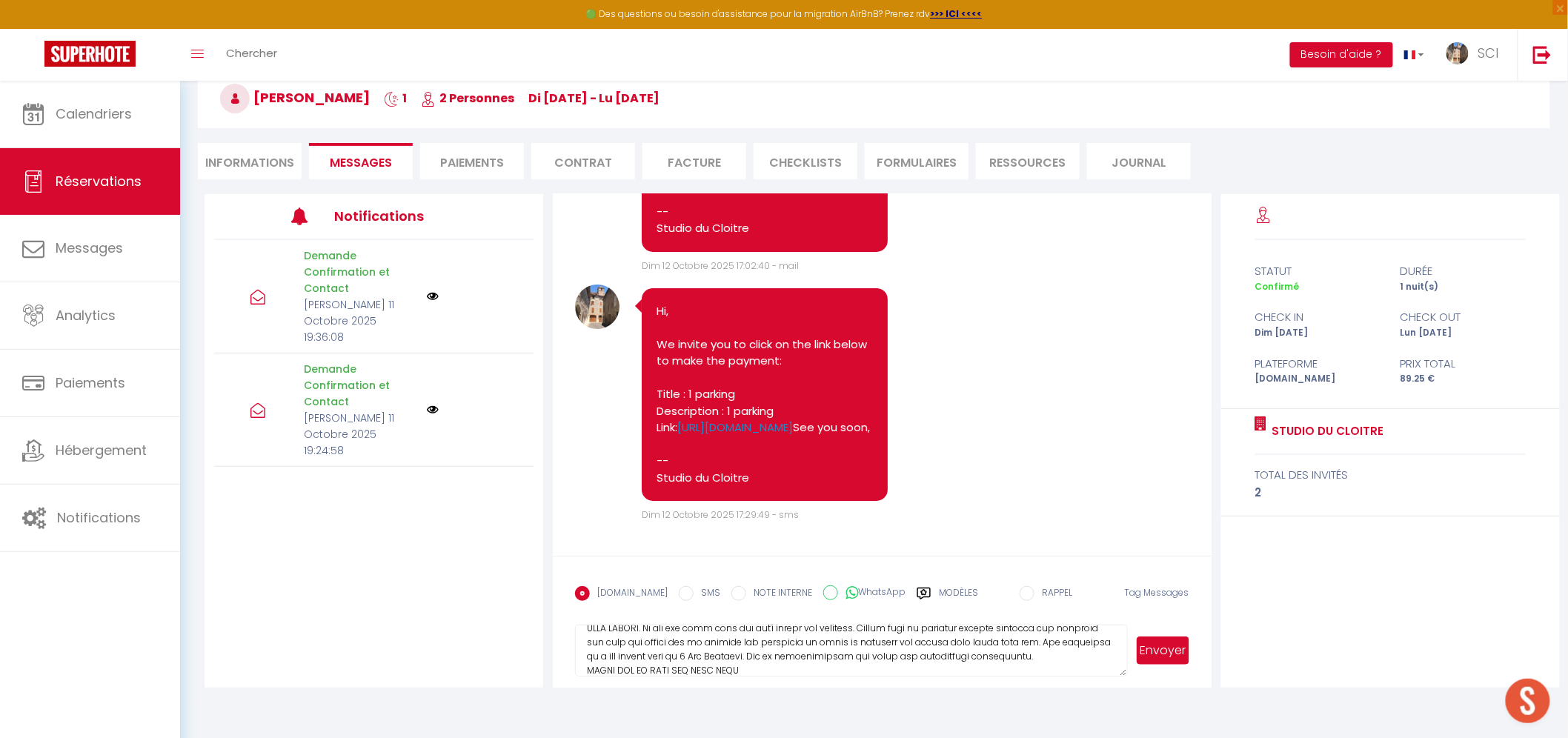
scroll to position [0, 0]
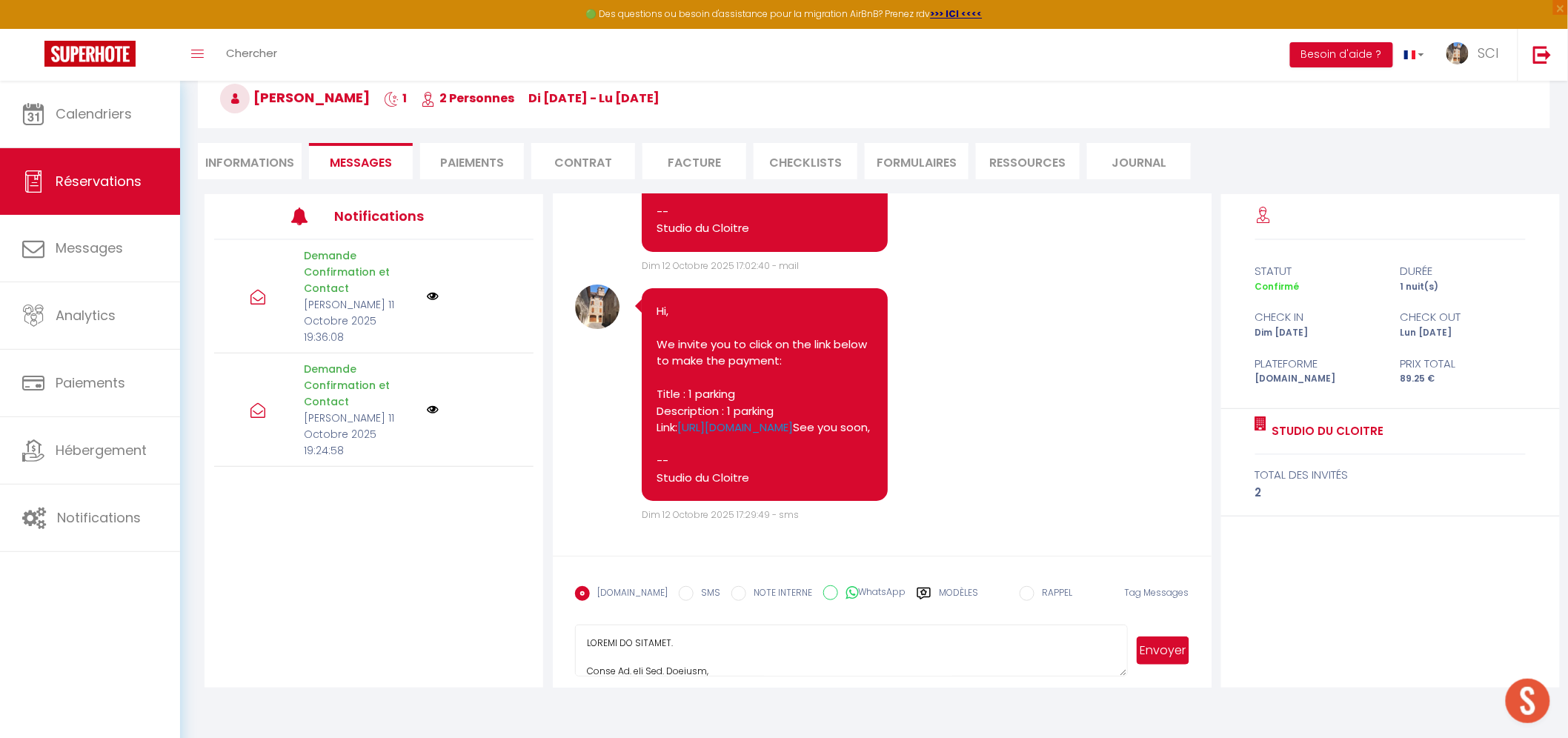
type textarea "STUDIO DU CLOITRE. Hello Mr. and Mrs. Moeller, We look forward to welcoming you…"
click at [1159, 657] on button "Envoyer" at bounding box center [1163, 651] width 52 height 28
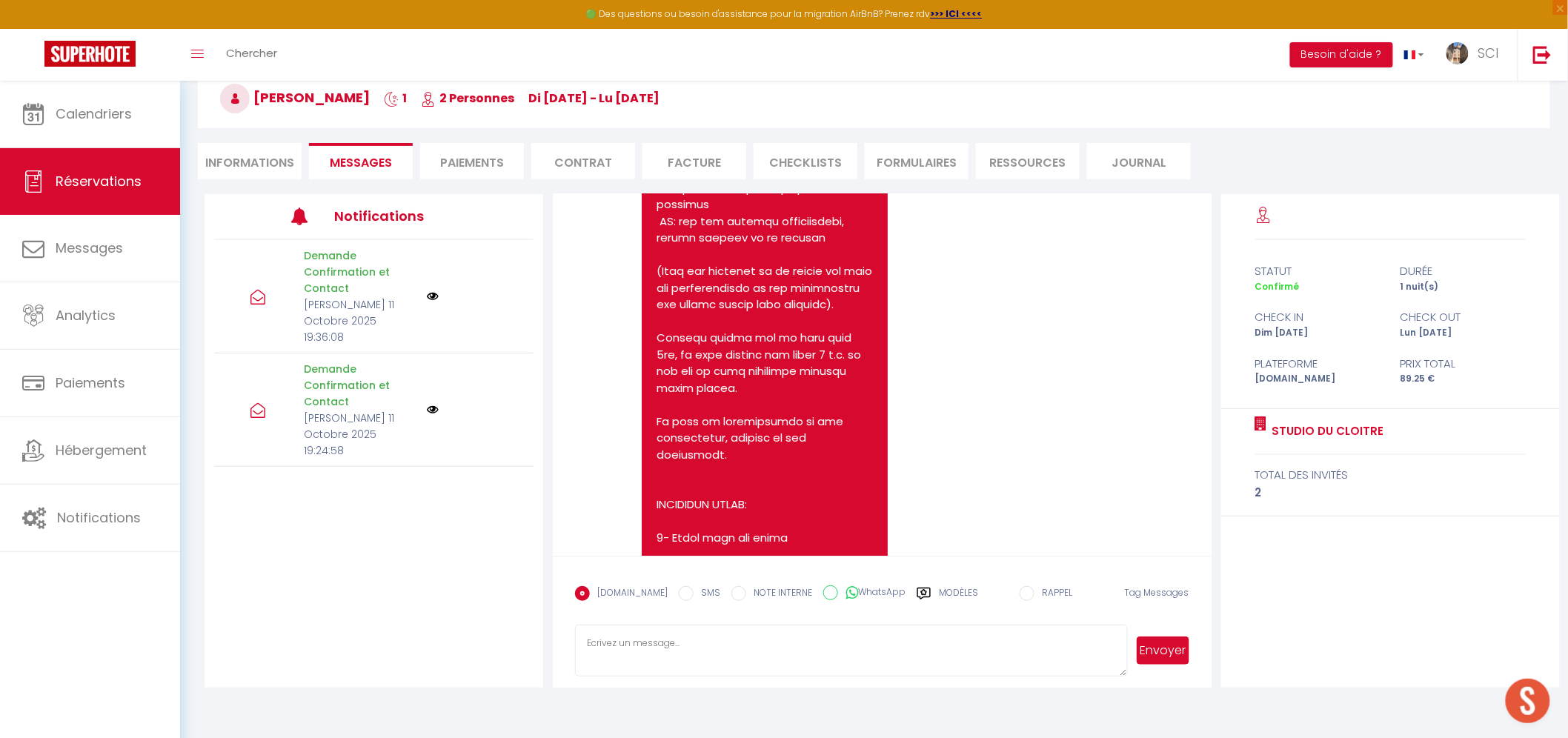
scroll to position [1479, 0]
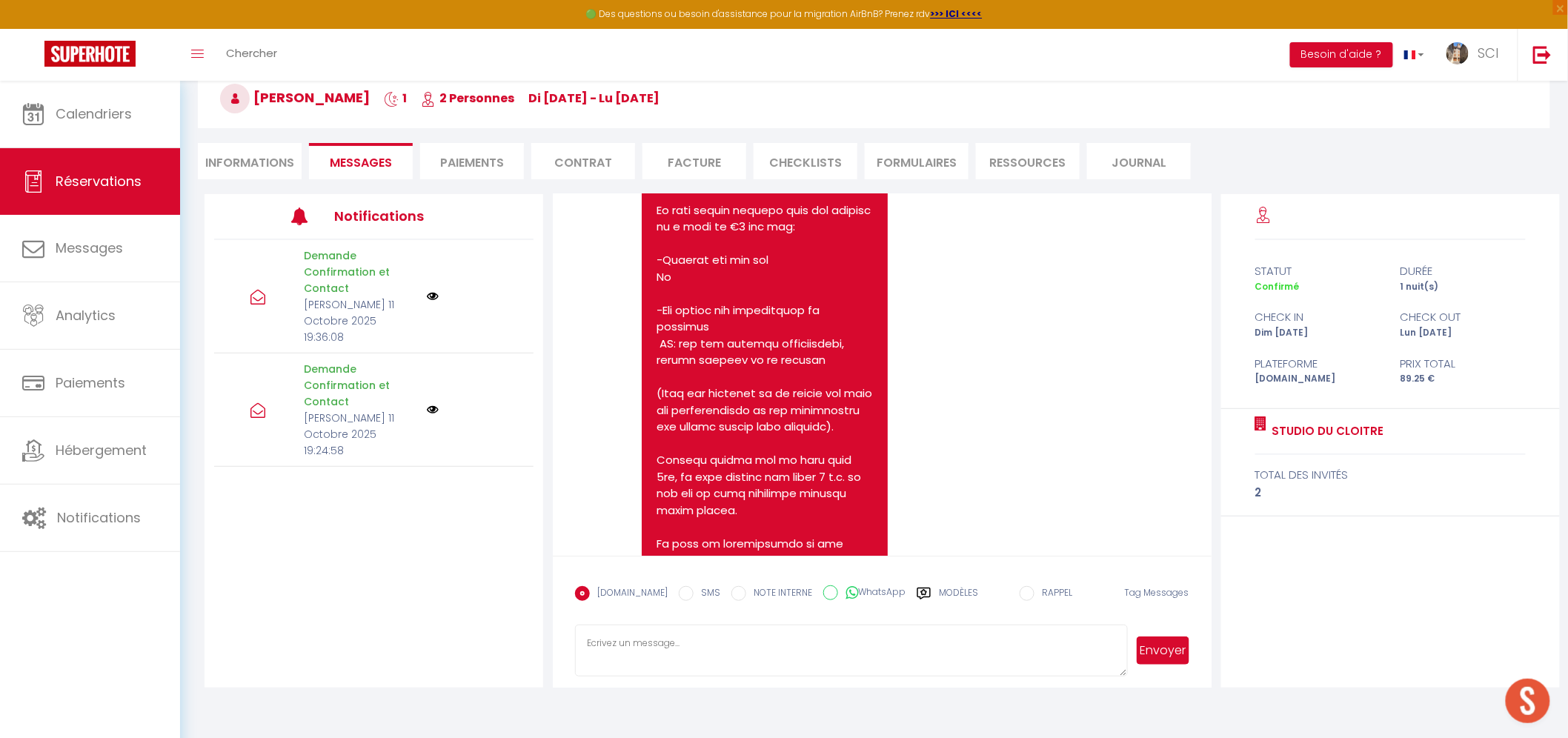
click at [1097, 437] on div "Note Sms Sam 11 Octobre 2025 19:36:09 - mail" at bounding box center [881, 353] width 614 height 1006
click at [679, 597] on input "SMS" at bounding box center [686, 593] width 15 height 15
radio input "true"
radio input "false"
click at [700, 658] on textarea at bounding box center [850, 651] width 552 height 52
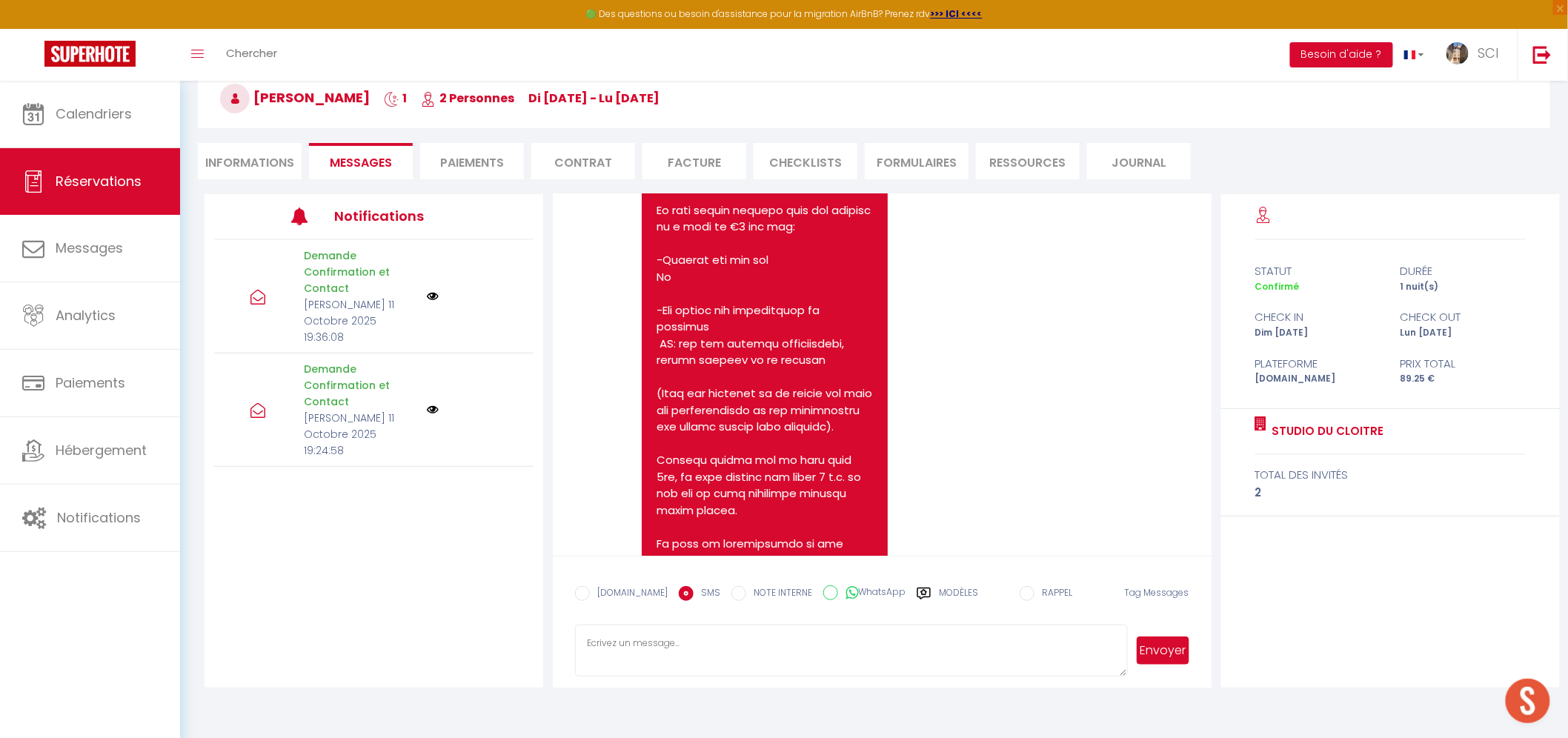
paste textarea "STUDIO DU CLOITRE. Hello Mr. and Mrs. Moeller, We look forward to welcoming you…"
type textarea "STUDIO DU CLOITRE. Hello Mr. and Mrs. Moeller, We look forward to welcoming you…"
click at [1178, 650] on button "Envoyer" at bounding box center [1163, 651] width 52 height 28
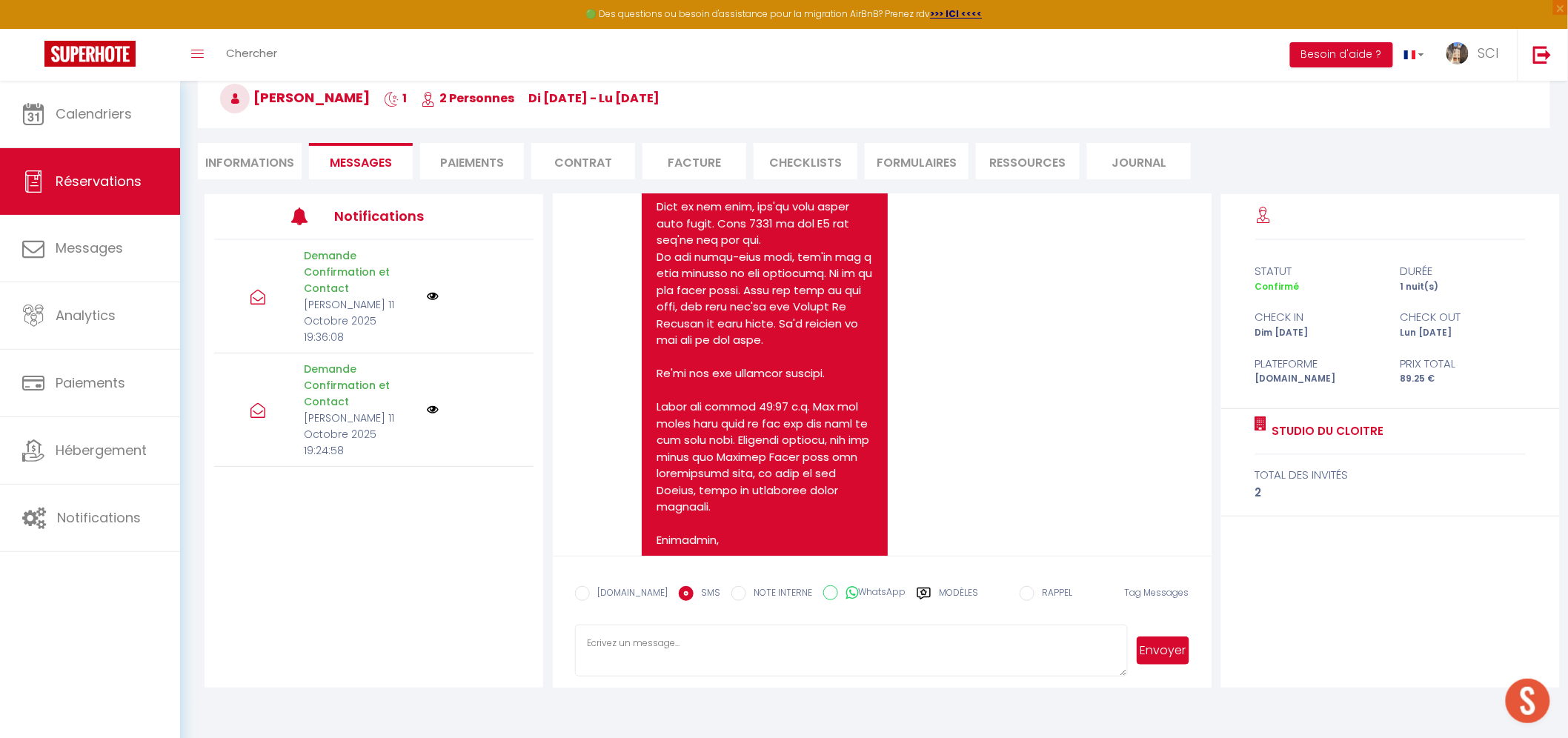
scroll to position [4409, 0]
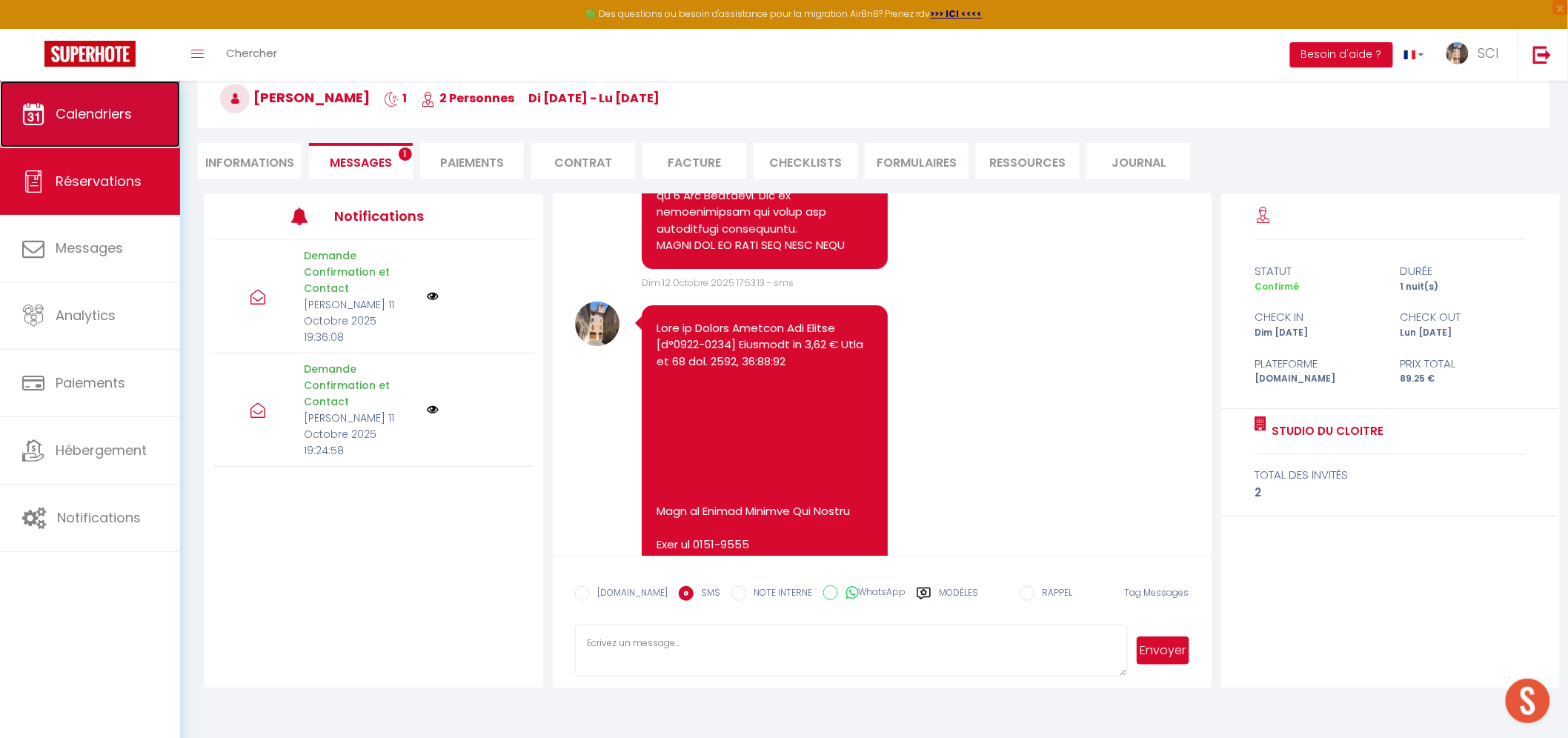
click at [62, 113] on span "Calendriers" at bounding box center [94, 114] width 76 height 19
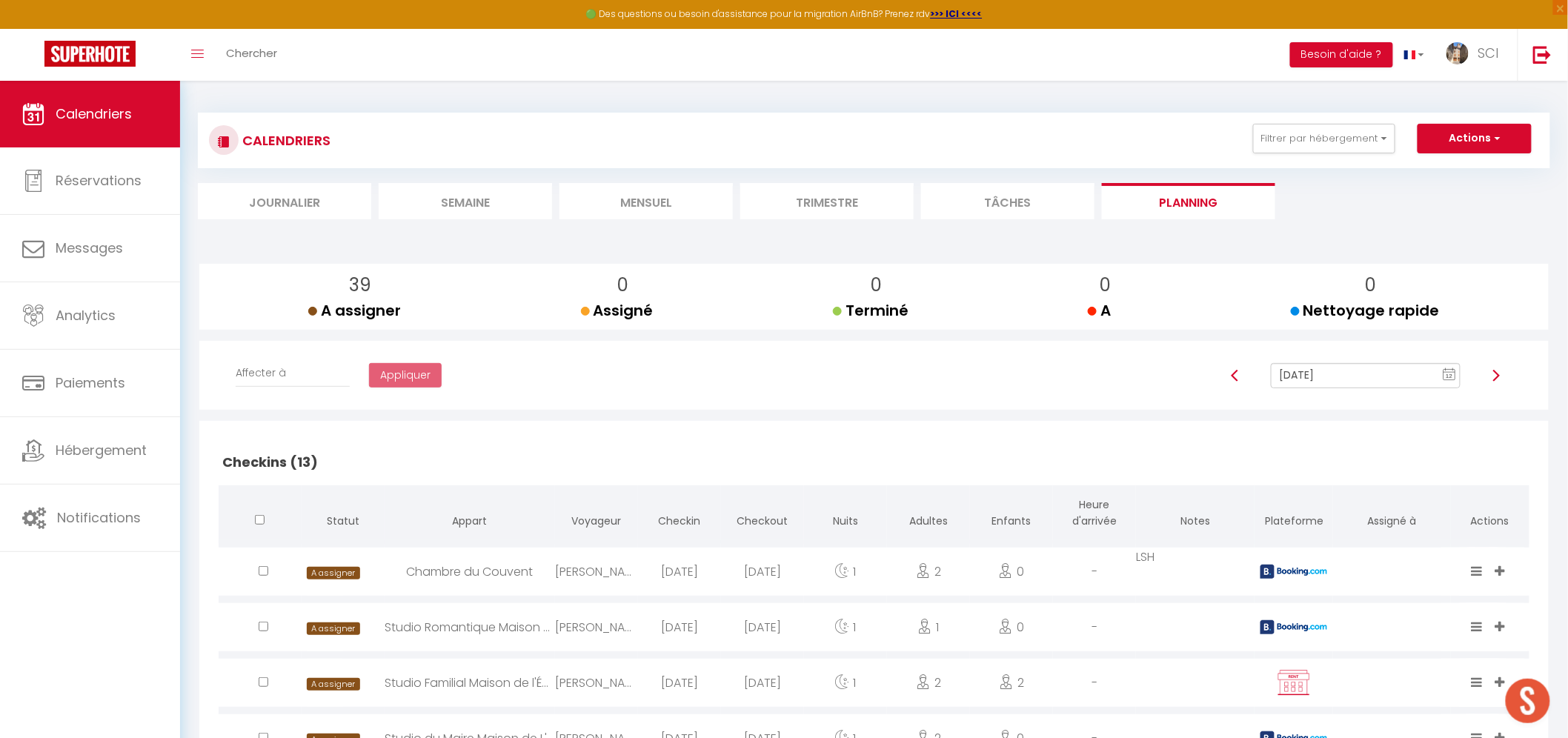
click at [628, 206] on li "Mensuel" at bounding box center [646, 201] width 174 height 36
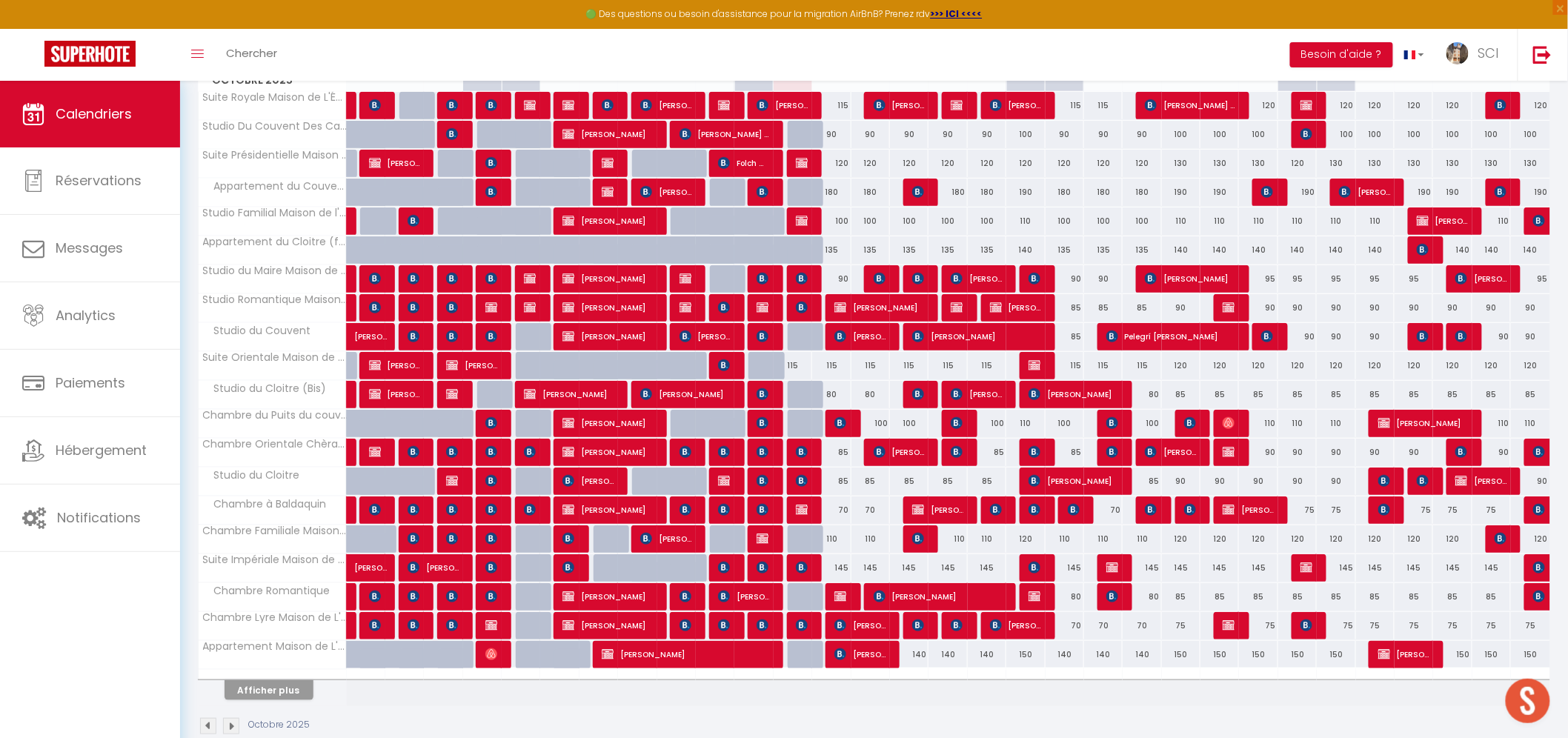
scroll to position [277, 0]
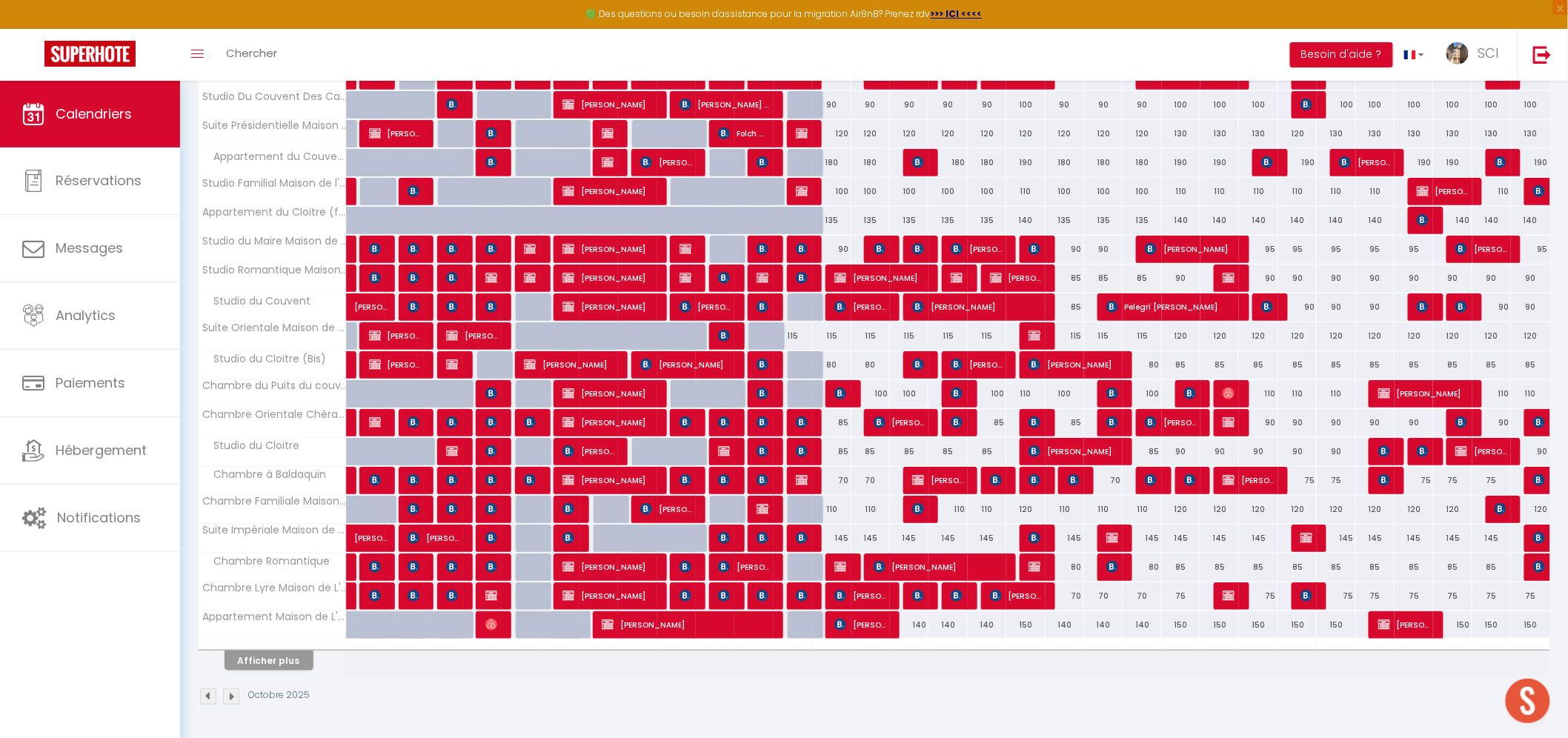
click at [232, 697] on img at bounding box center [231, 697] width 16 height 16
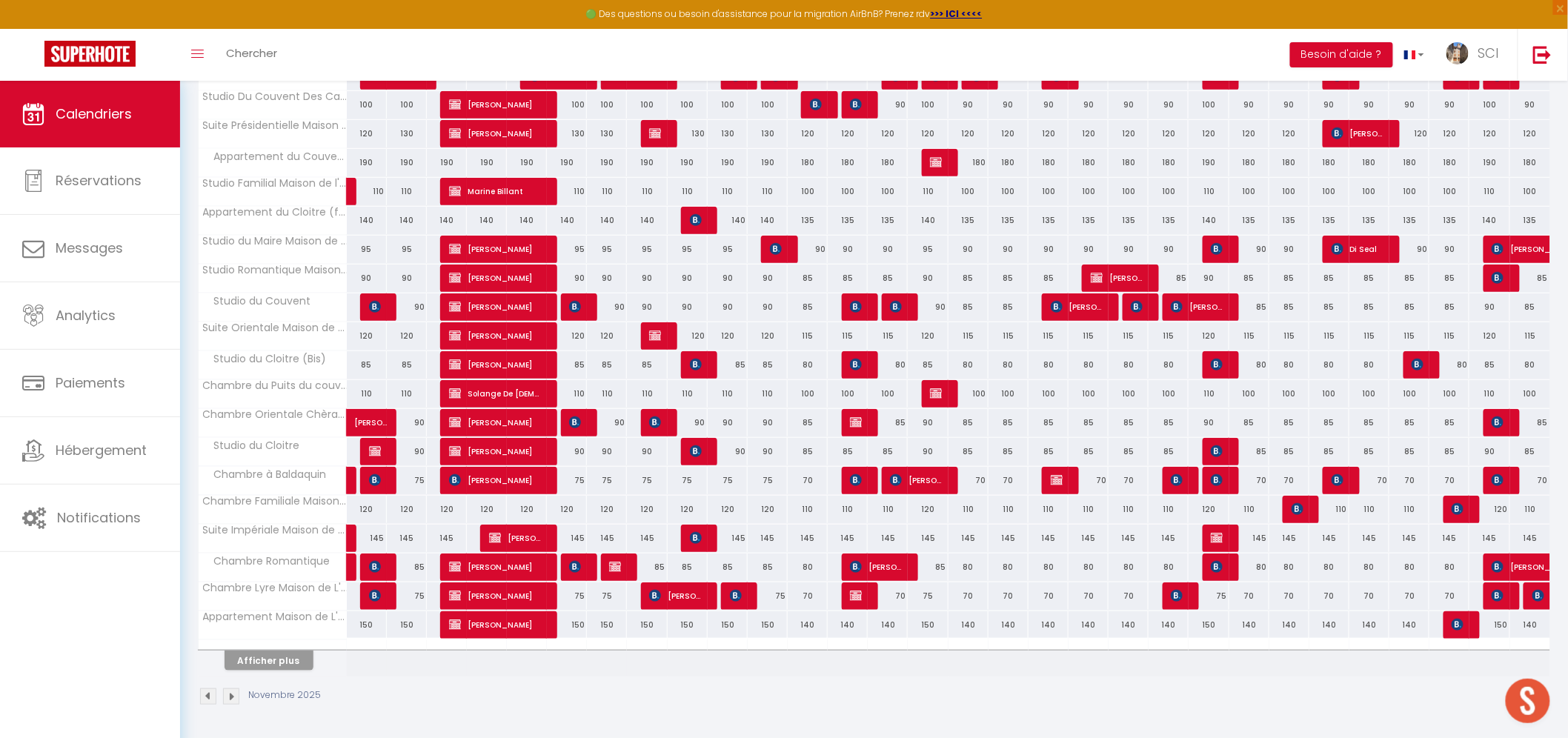
click at [224, 695] on img at bounding box center [231, 697] width 16 height 16
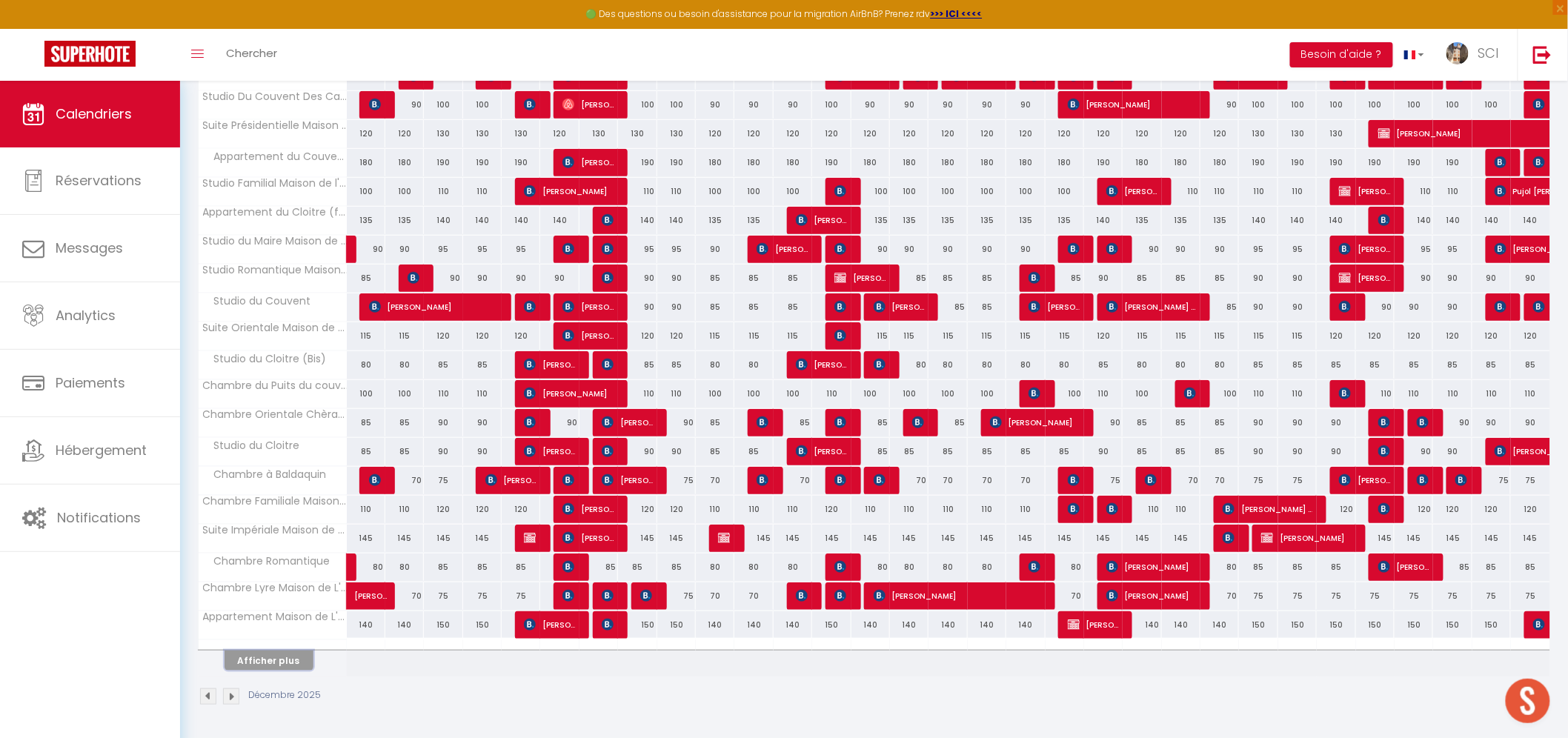
click at [297, 662] on button "Afficher plus" at bounding box center [268, 661] width 89 height 20
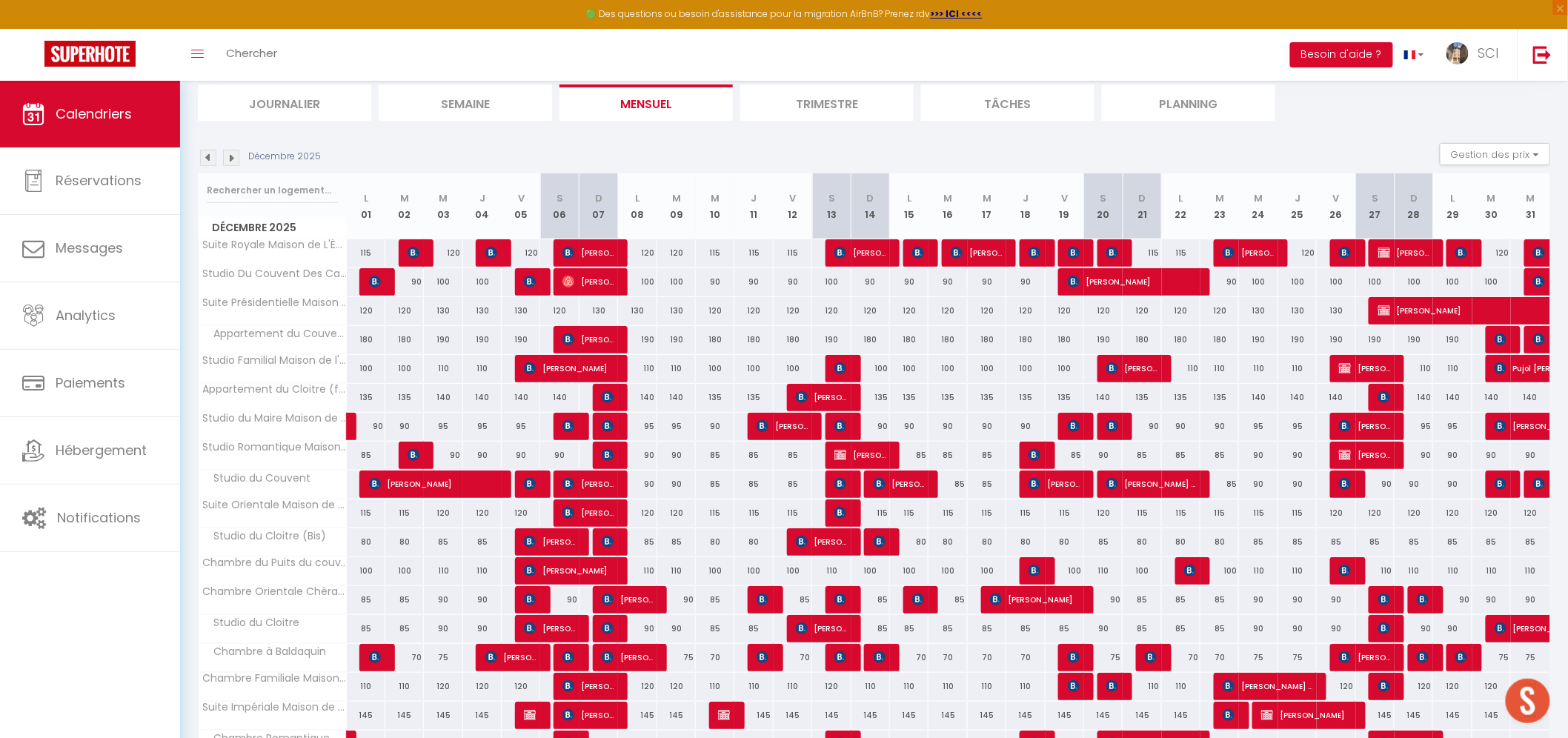
scroll to position [0, 0]
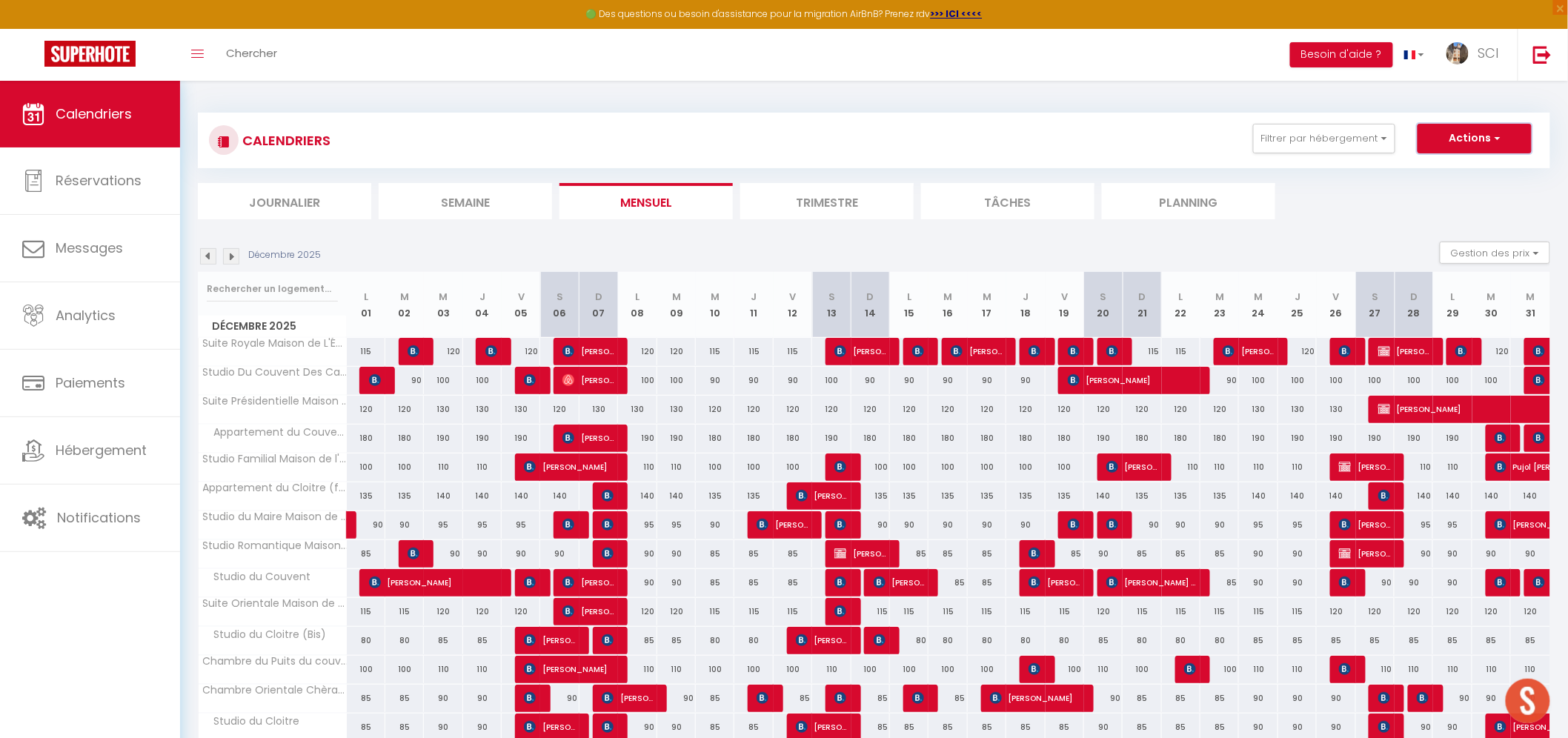
click at [1460, 143] on button "Actions" at bounding box center [1474, 139] width 114 height 30
click at [1427, 173] on link "Nouvelle réservation" at bounding box center [1458, 173] width 129 height 22
select select
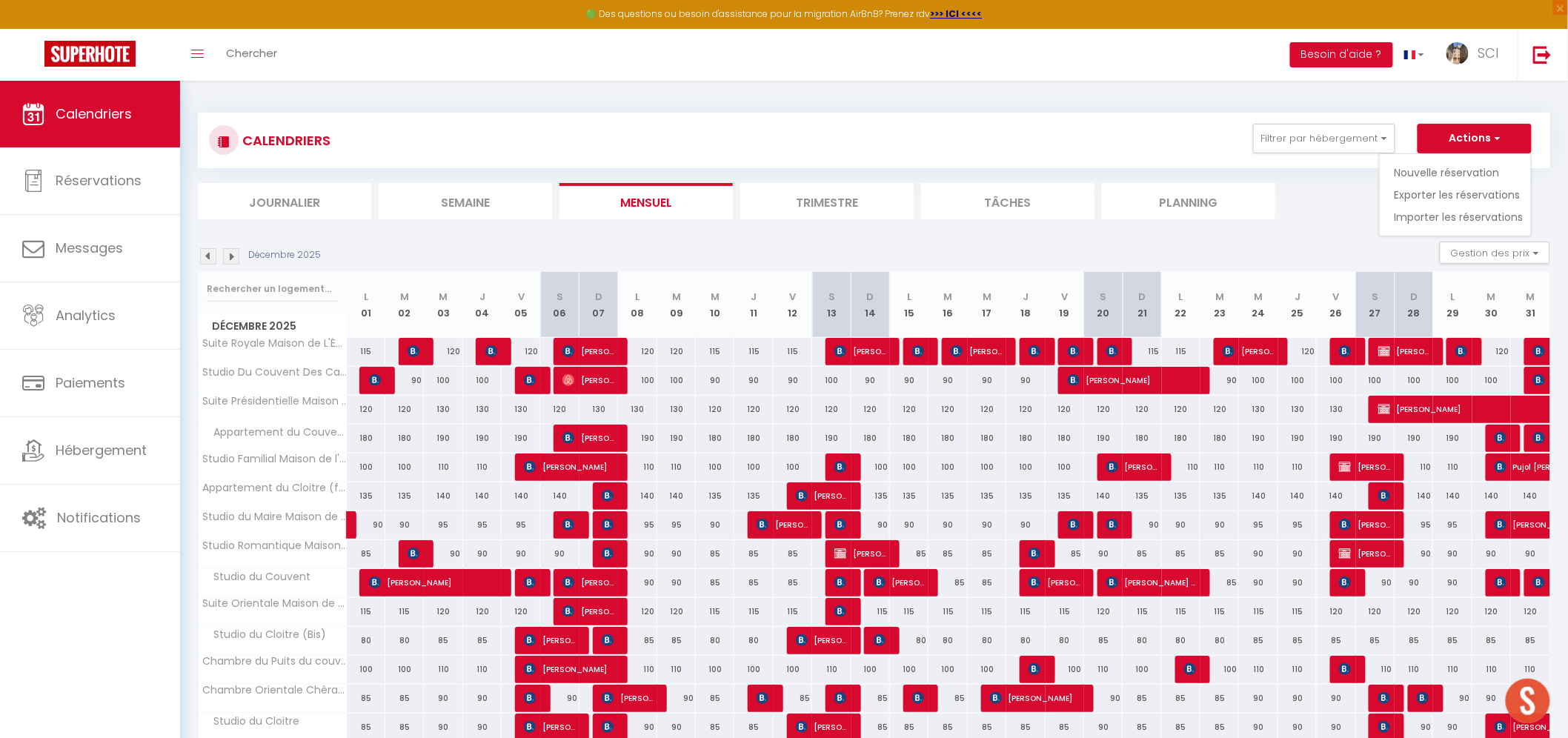
select select
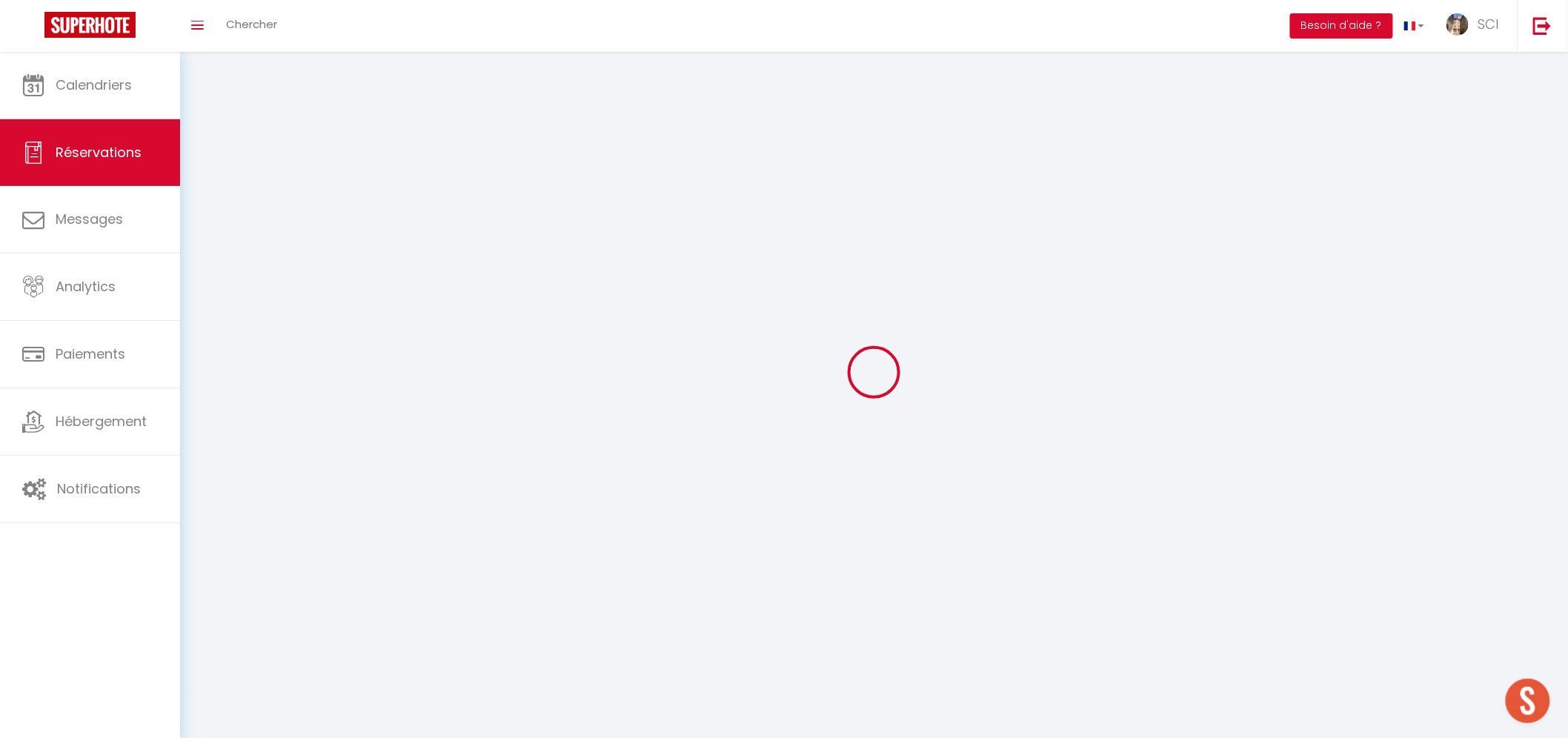
select select
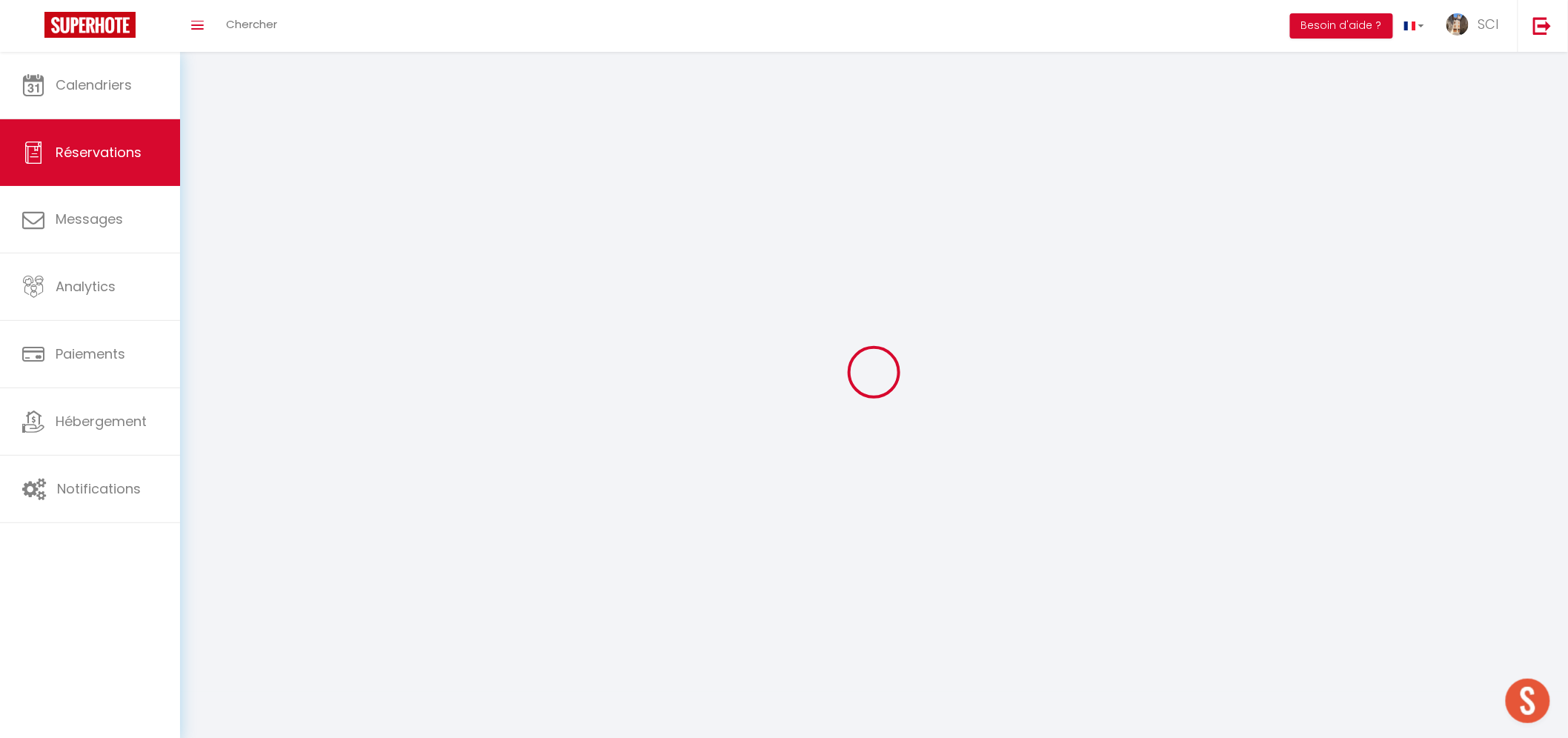
select select
checkbox input "false"
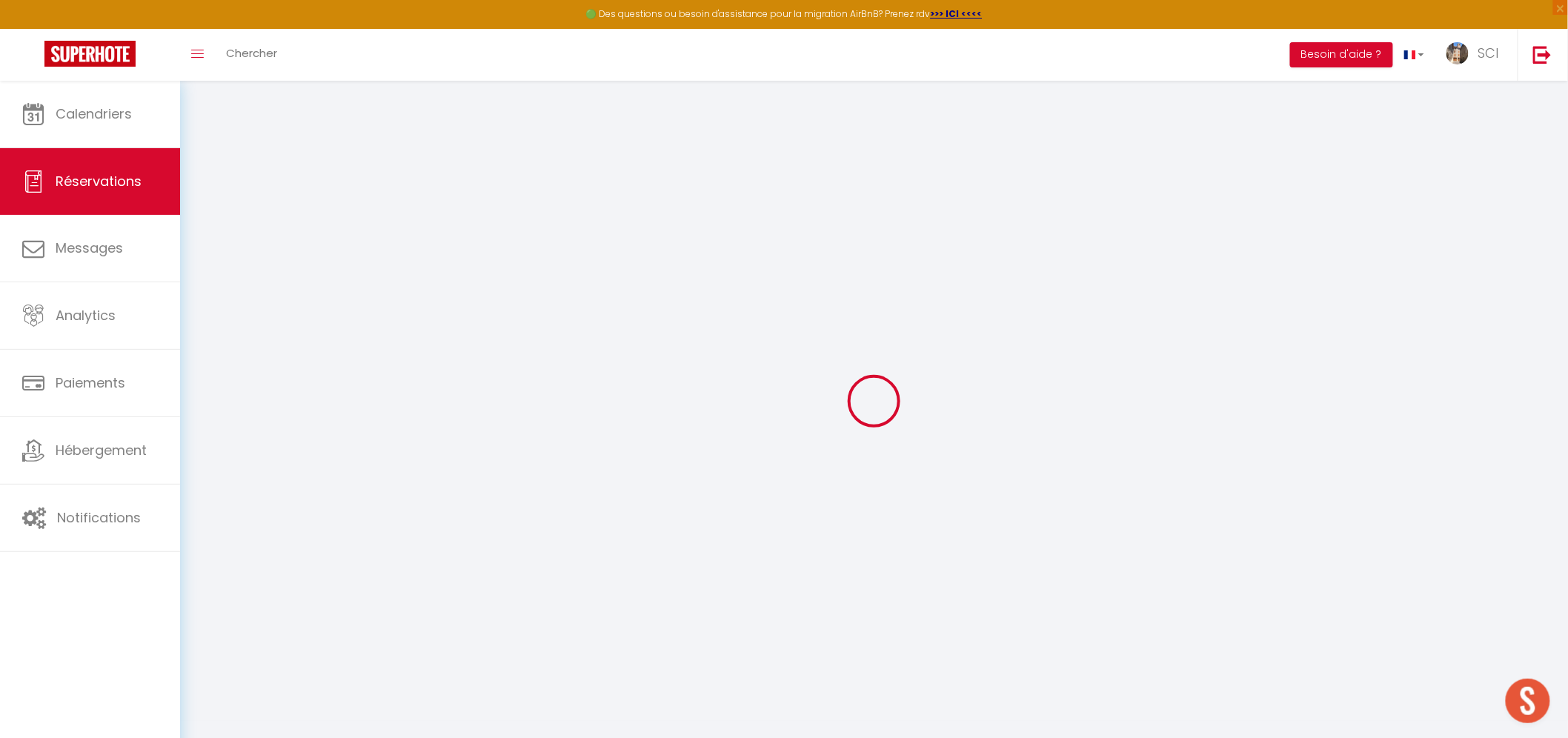
select select
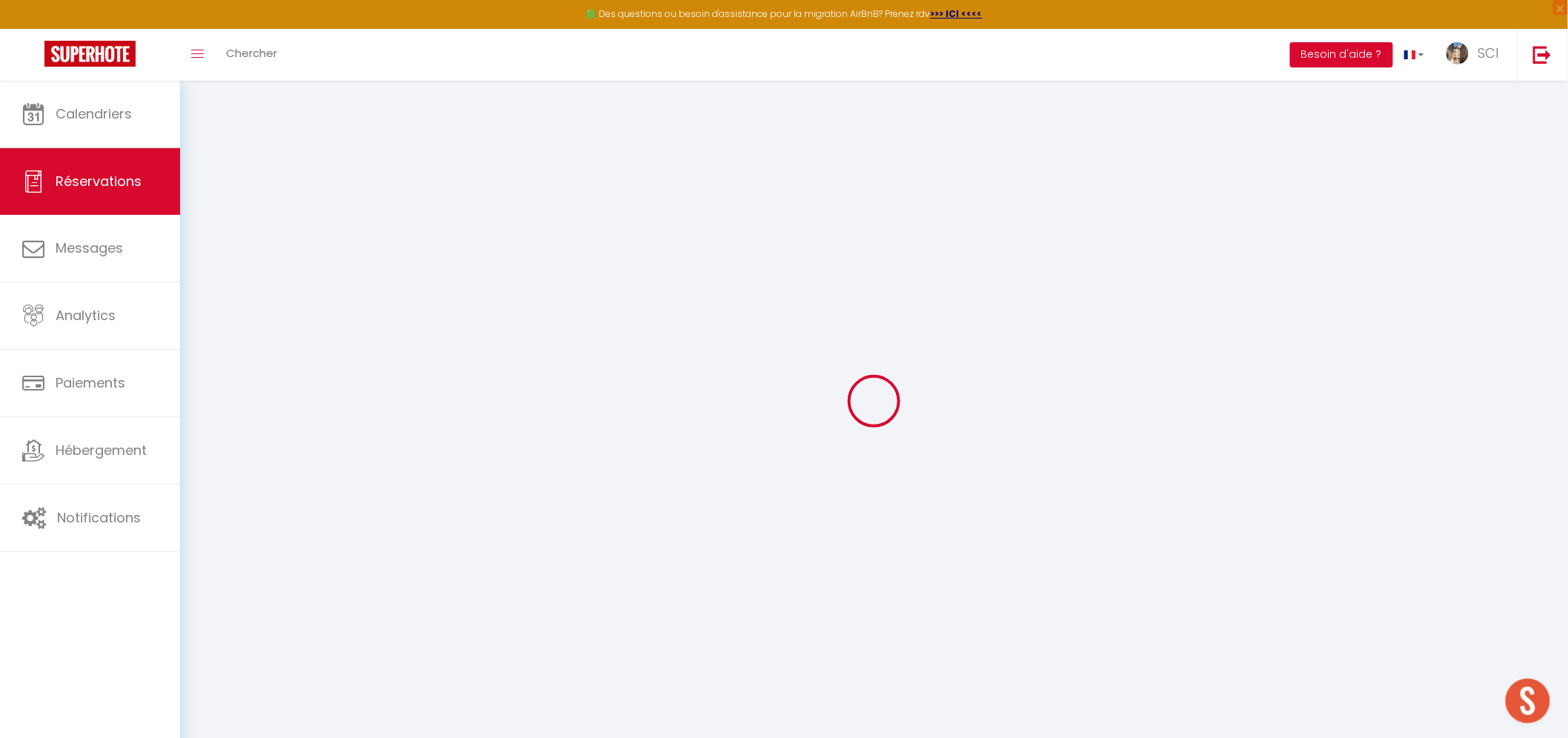
select select
checkbox input "false"
select select
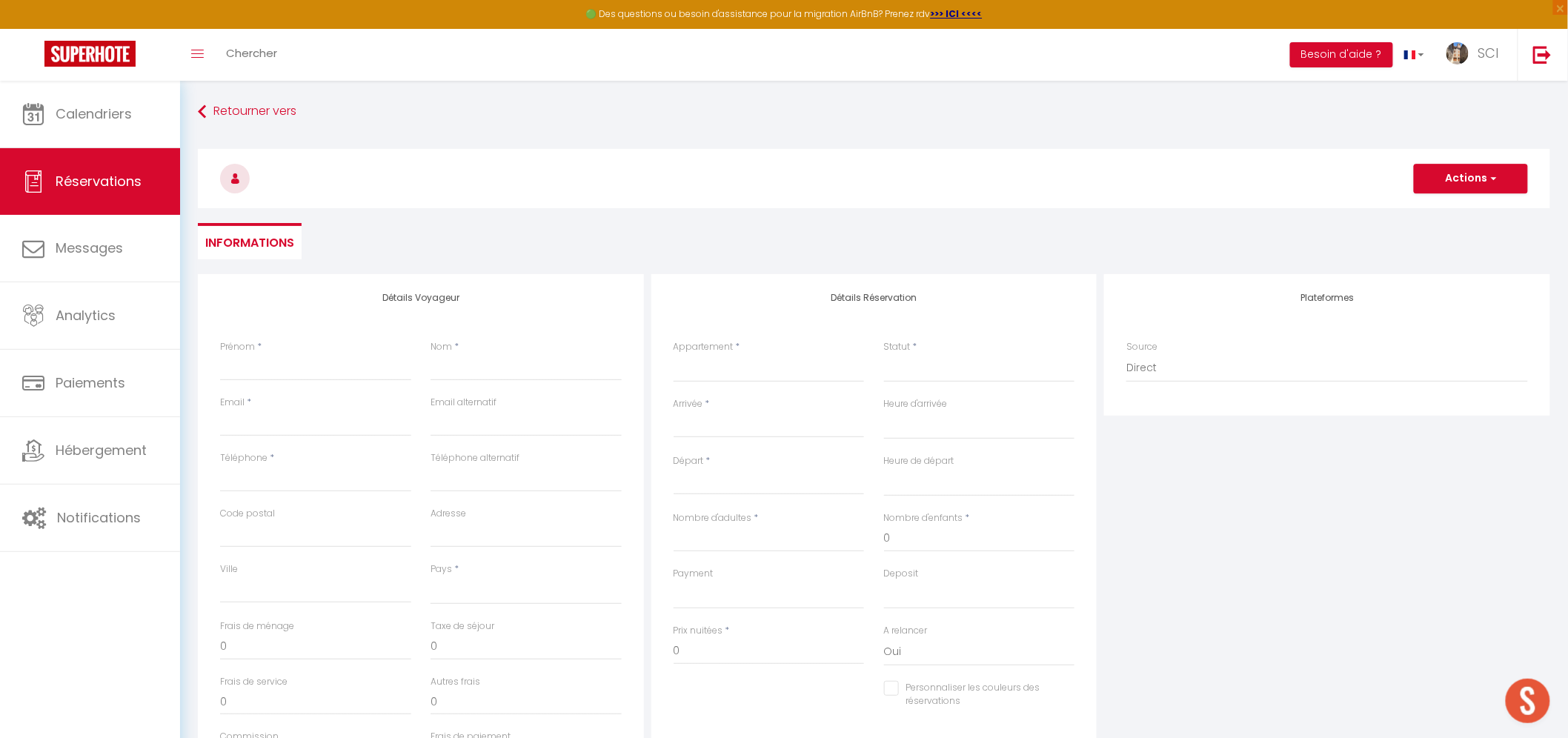
select select
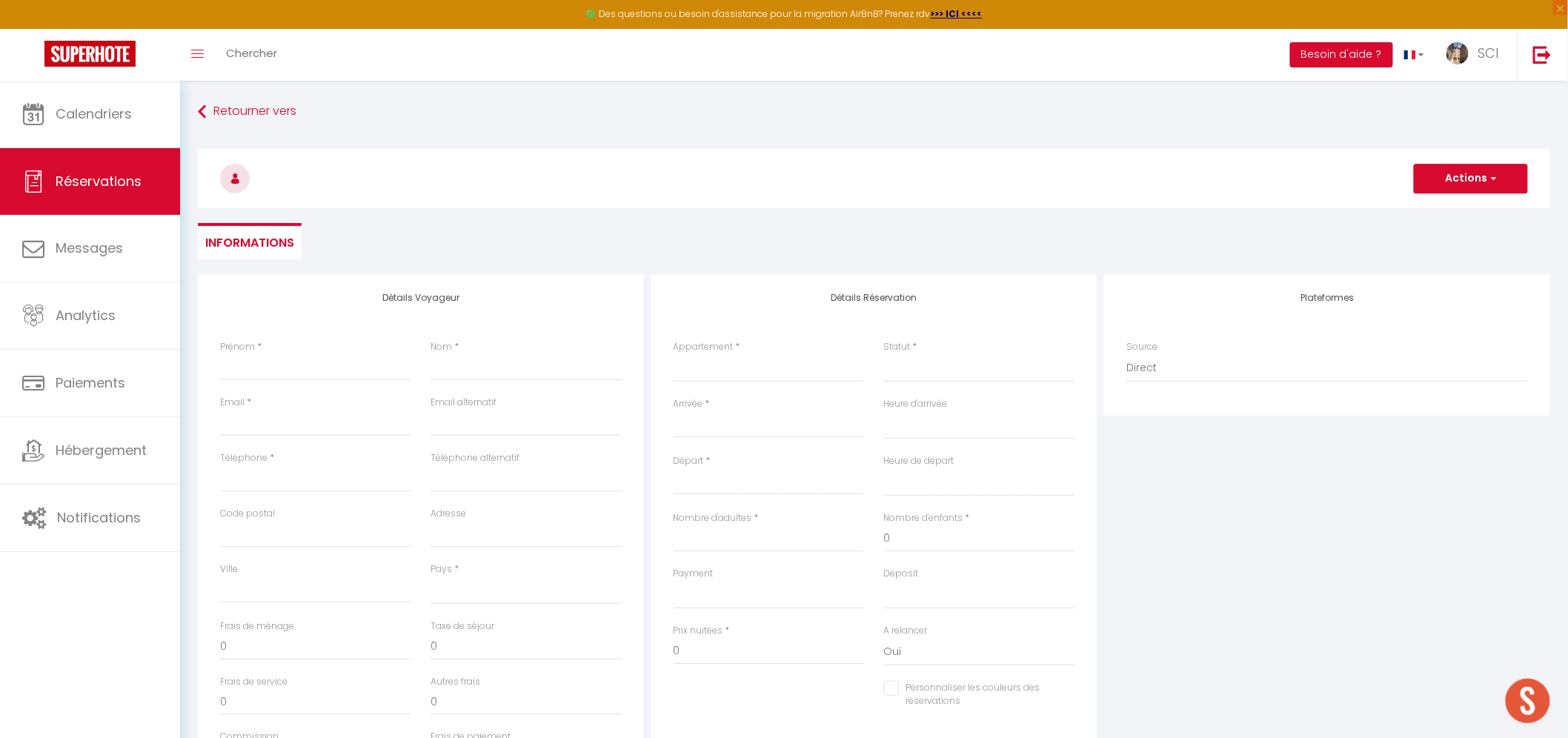
checkbox input "false"
select select
click at [342, 355] on input "Prénom" at bounding box center [315, 368] width 192 height 27
type input "L"
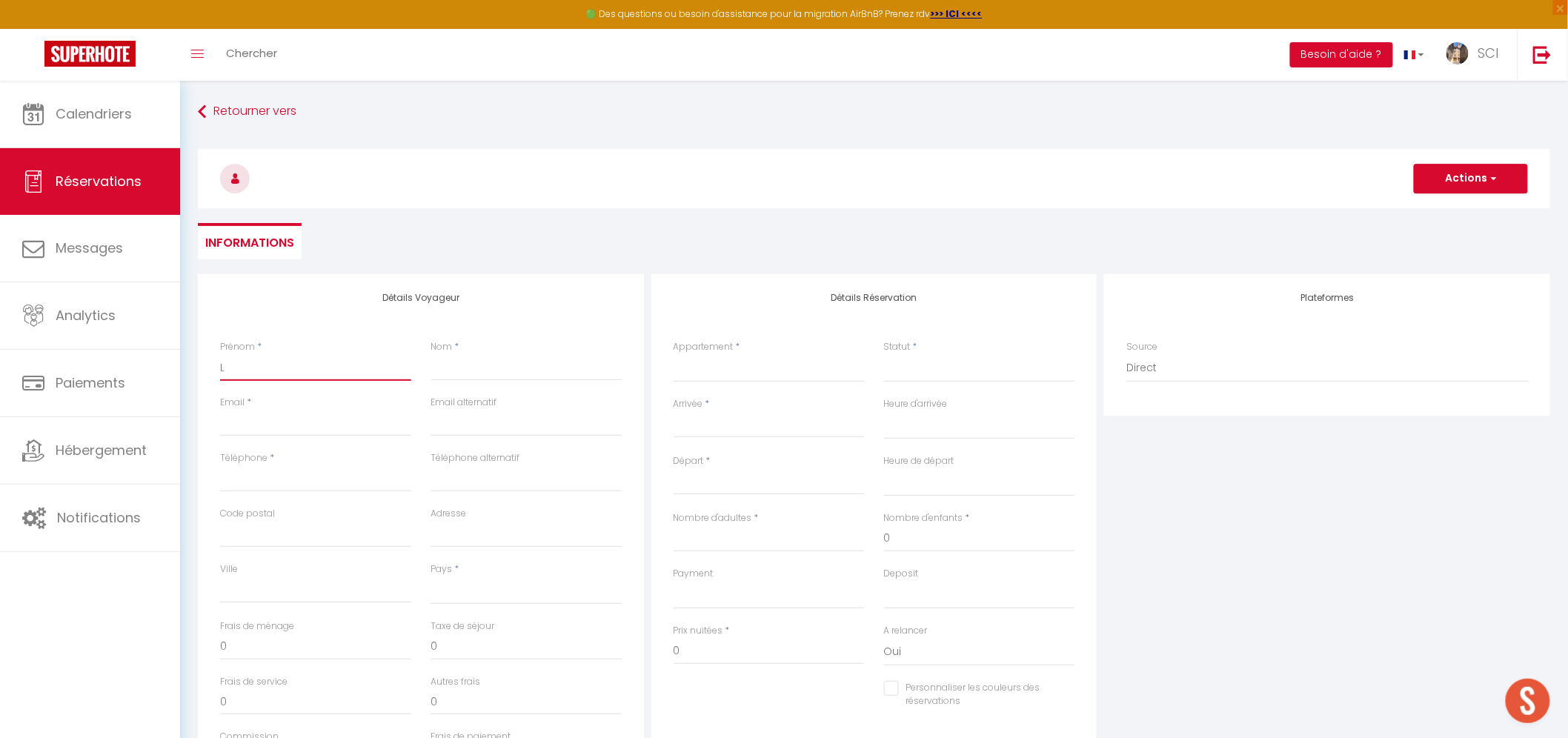
select select
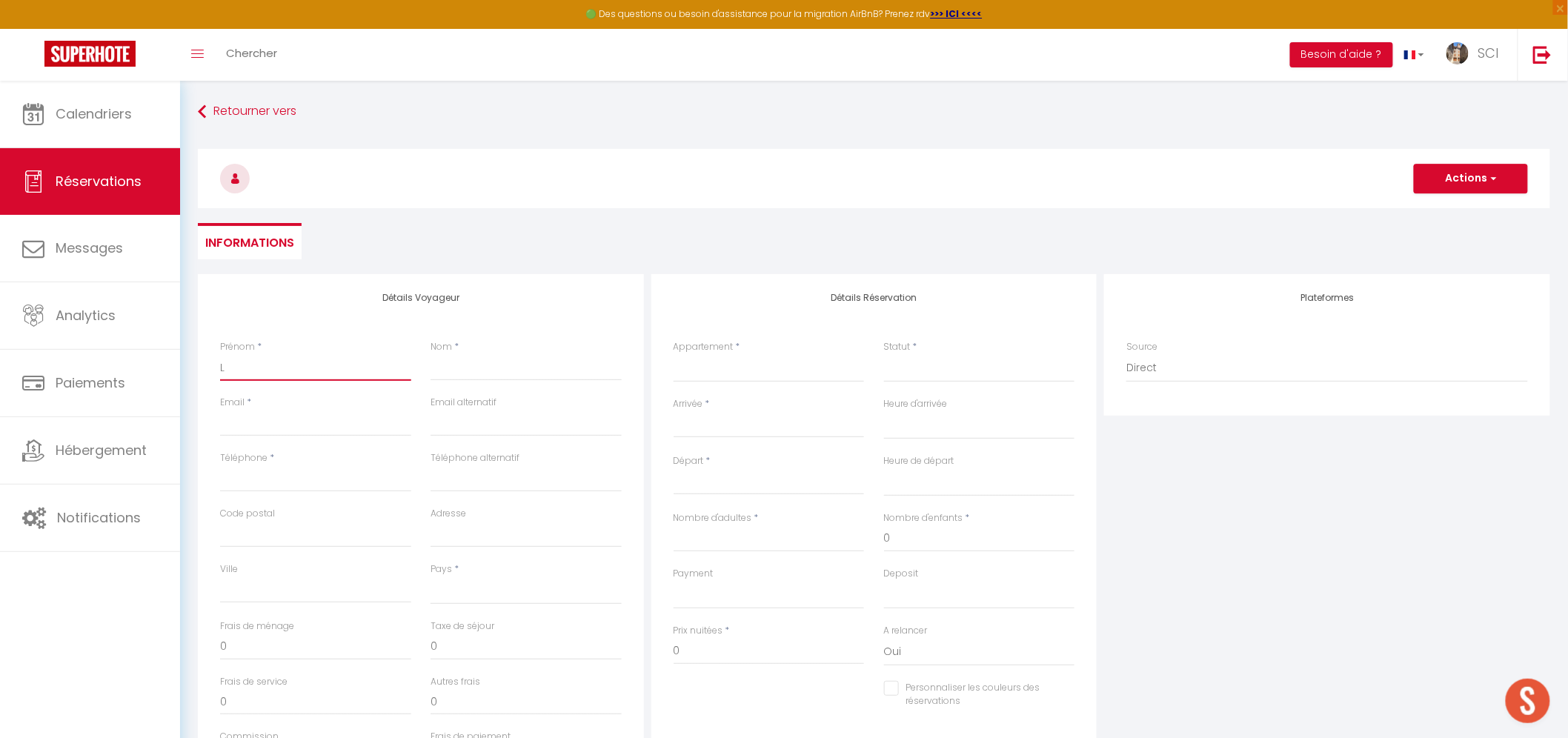
select select
checkbox input "false"
type input "Li"
select select
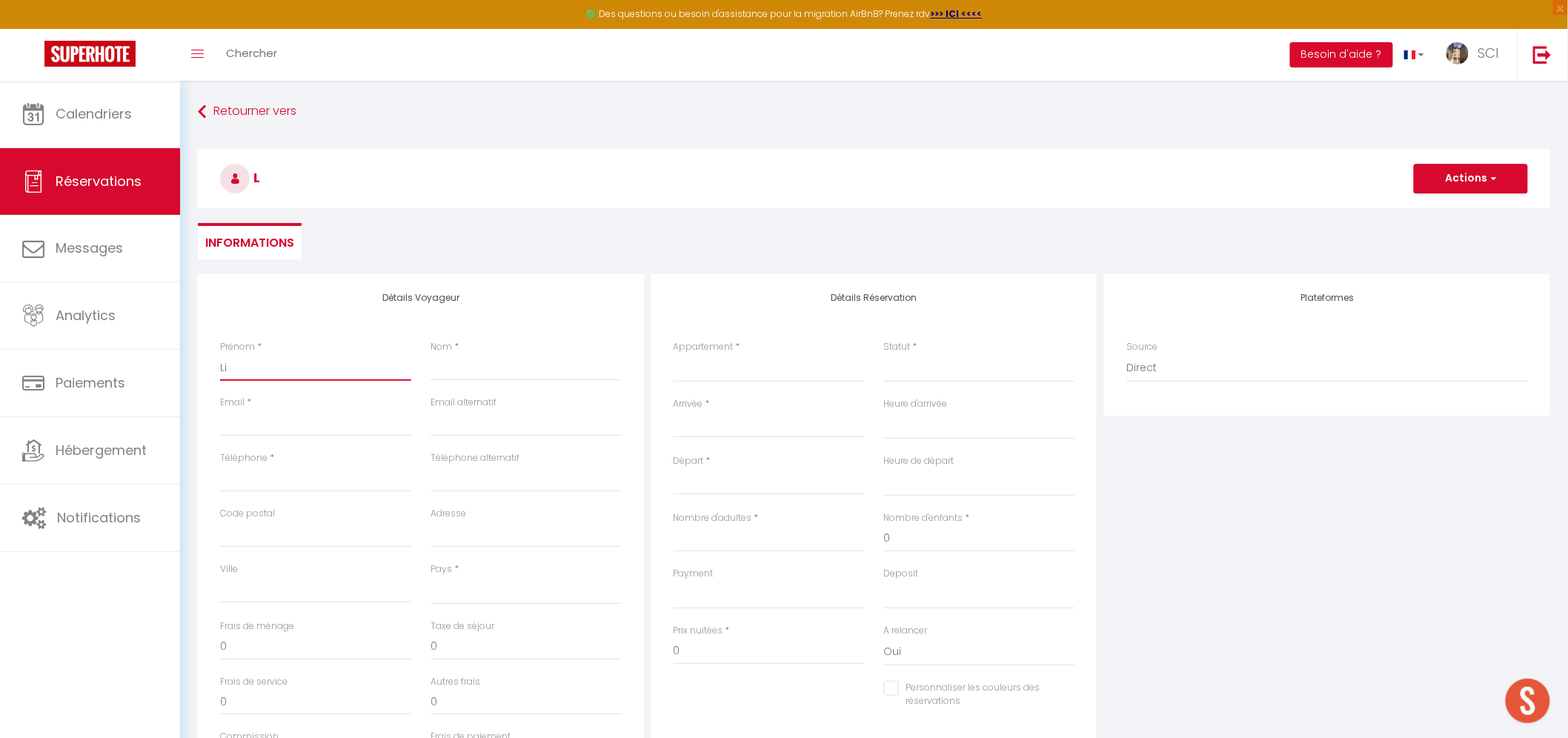
select select
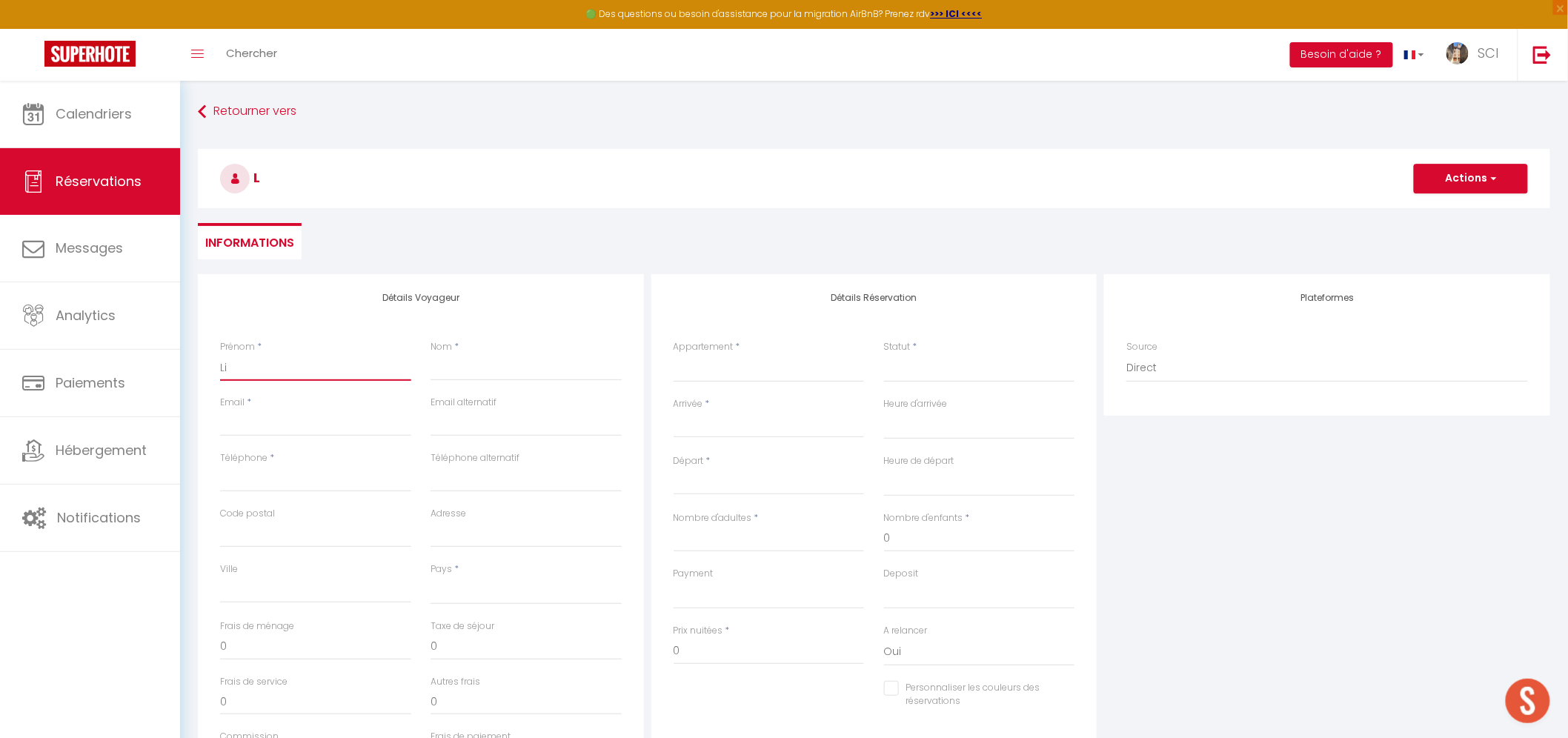
select select
checkbox input "false"
type input "Lid"
select select
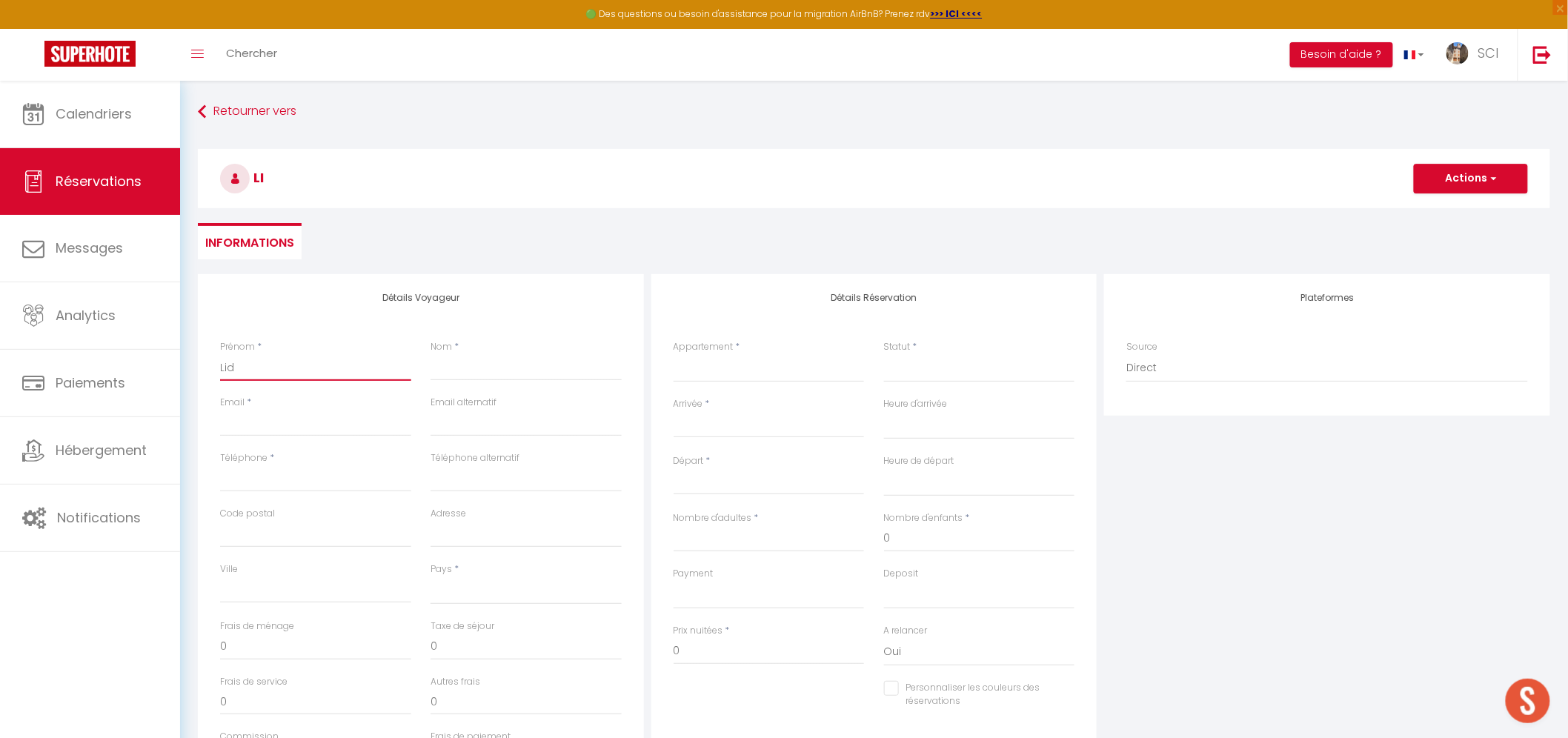
select select
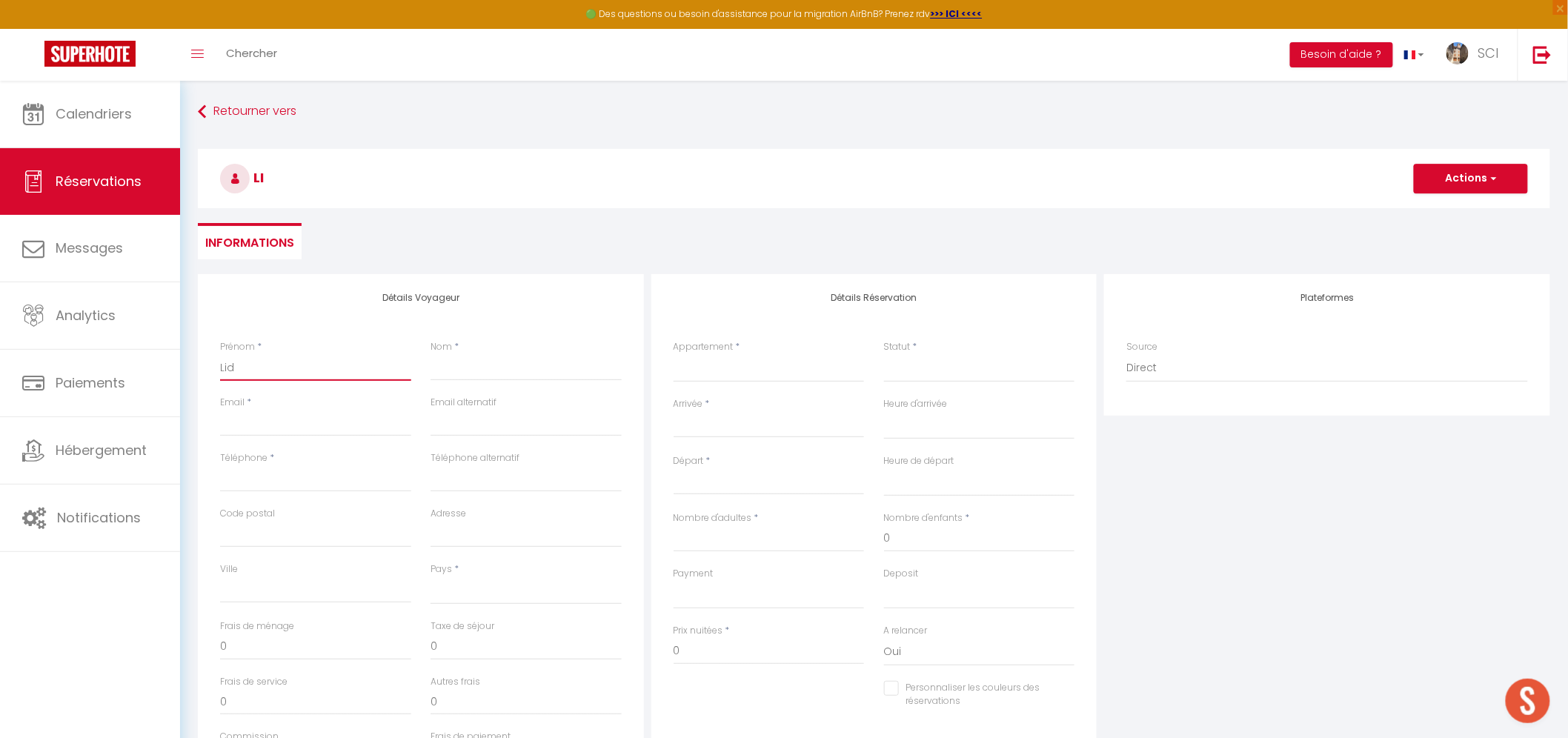
checkbox input "false"
type input "Lidi"
select select
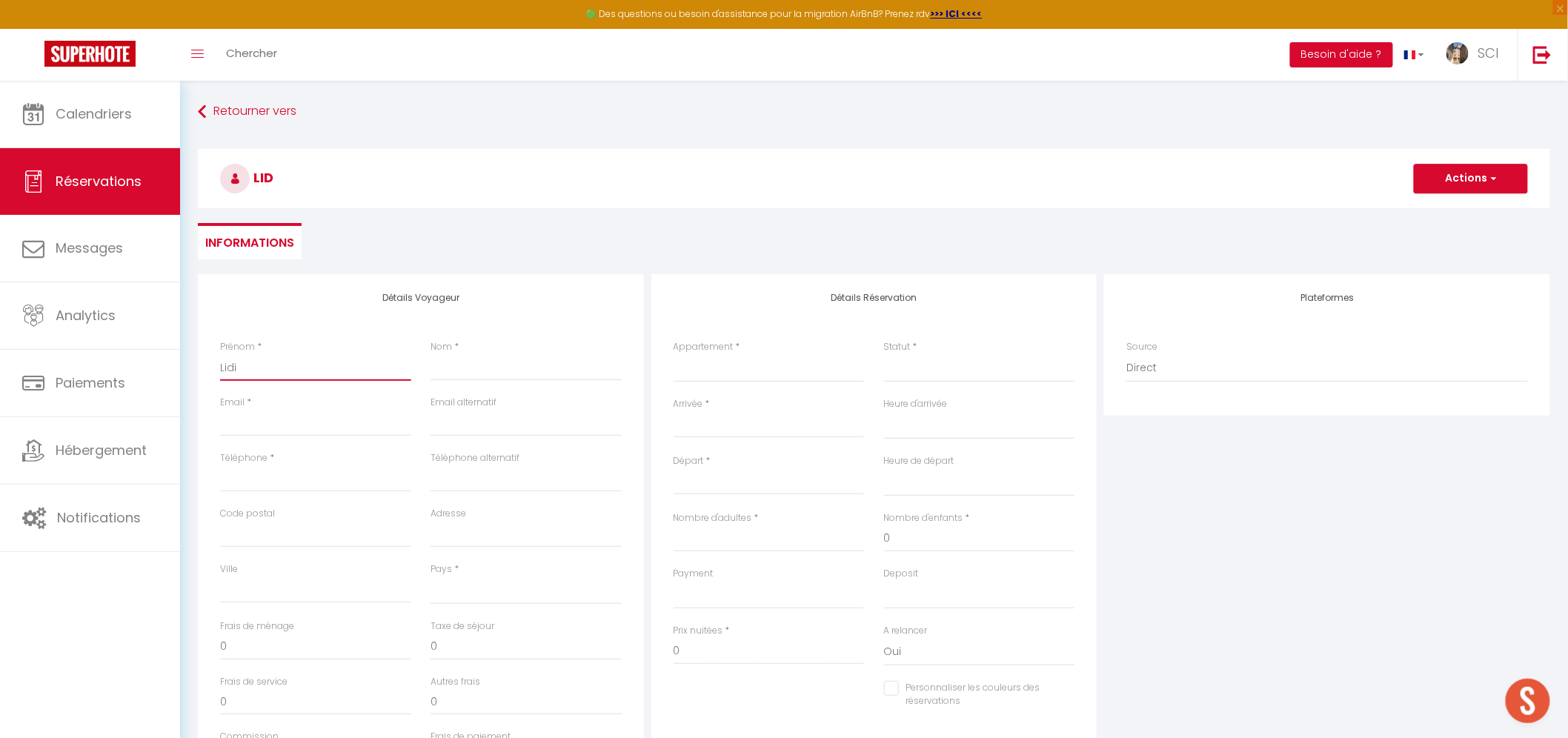
select select
checkbox input "false"
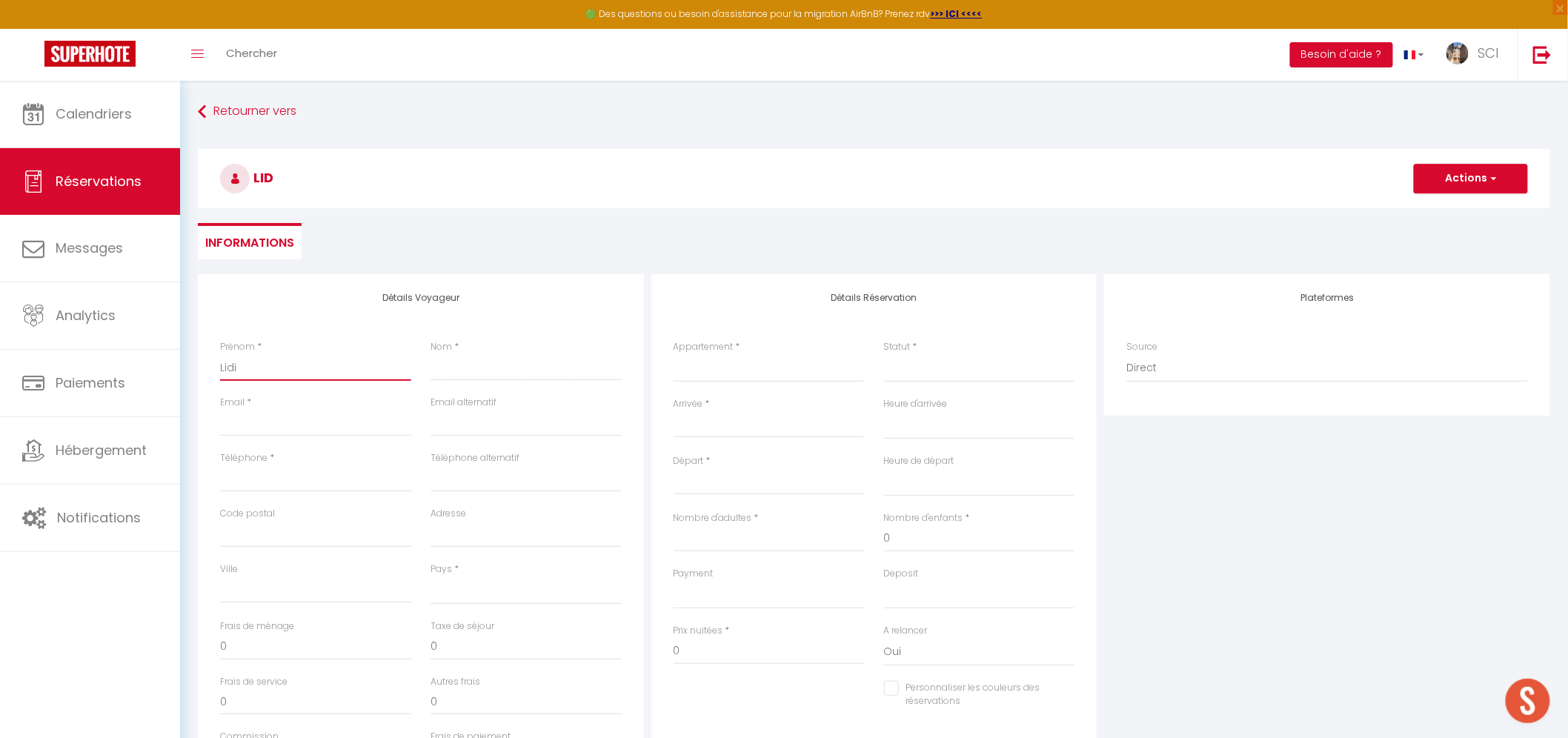
type input "Lidia"
select select
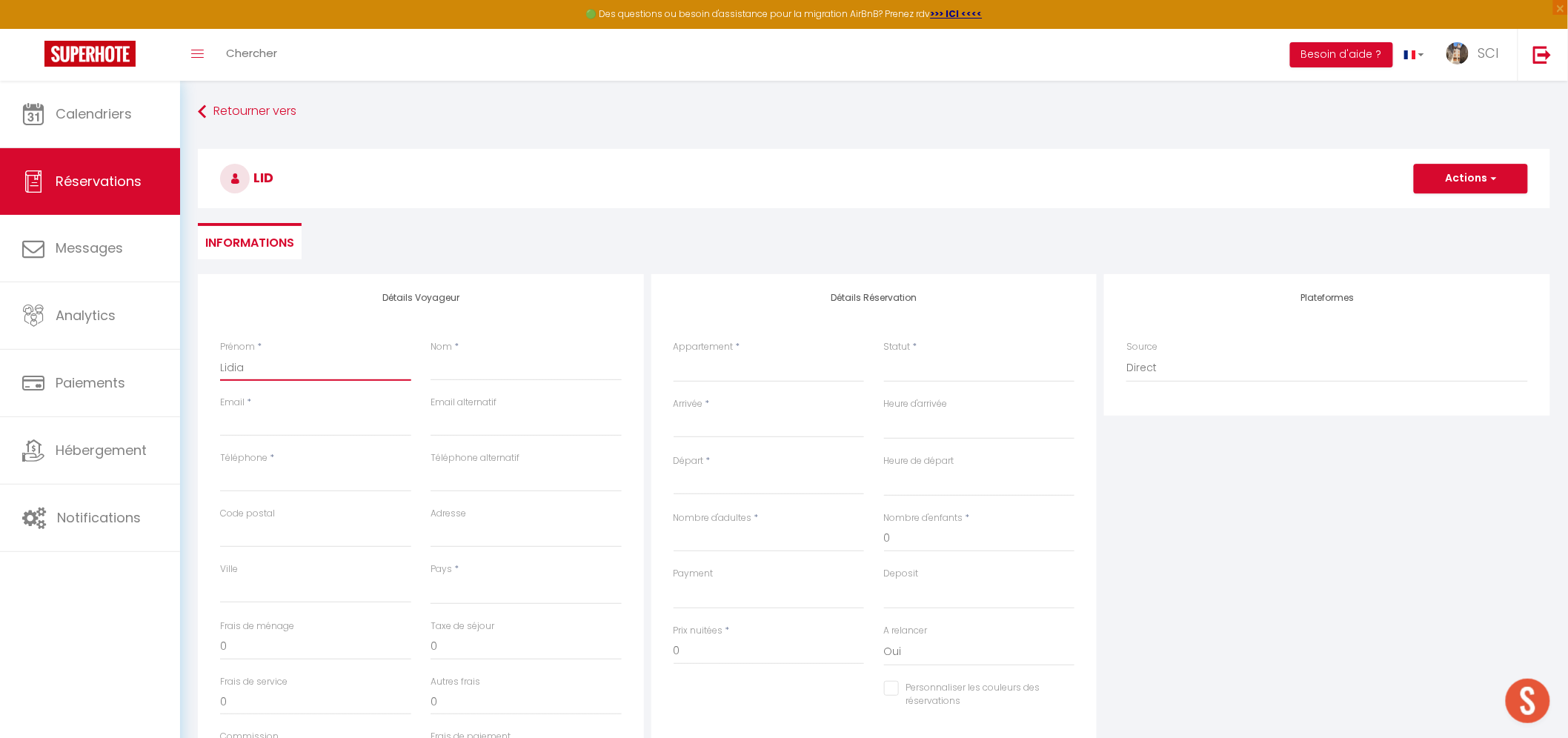
select select
checkbox input "false"
type input "Lidia"
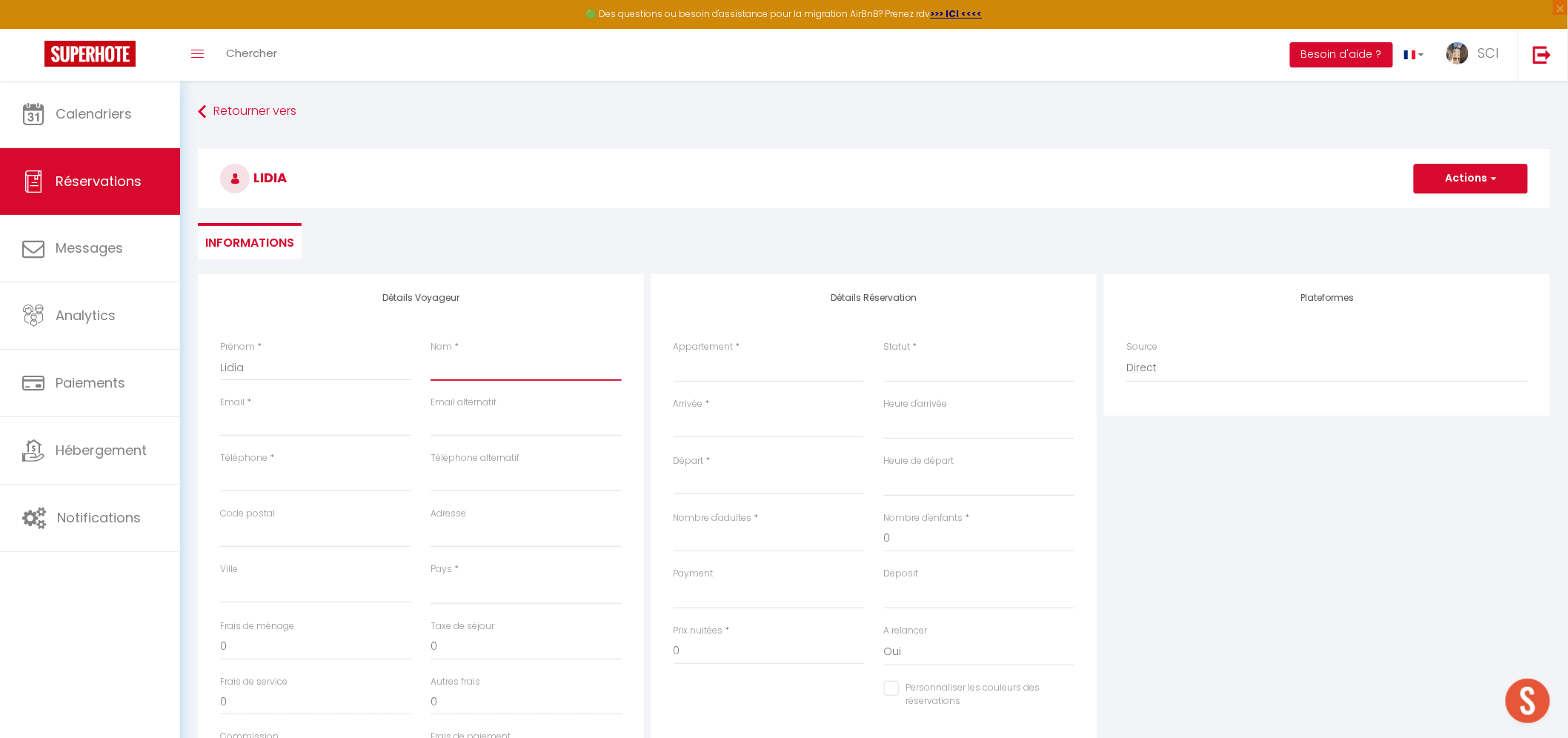
click at [465, 366] on input "Nom" at bounding box center [526, 368] width 192 height 27
paste input "LIDIA TERESA SAGUES FERNANDEZ"
type input "LIDIA TERESA SAGUES FERNANDEZ"
select select
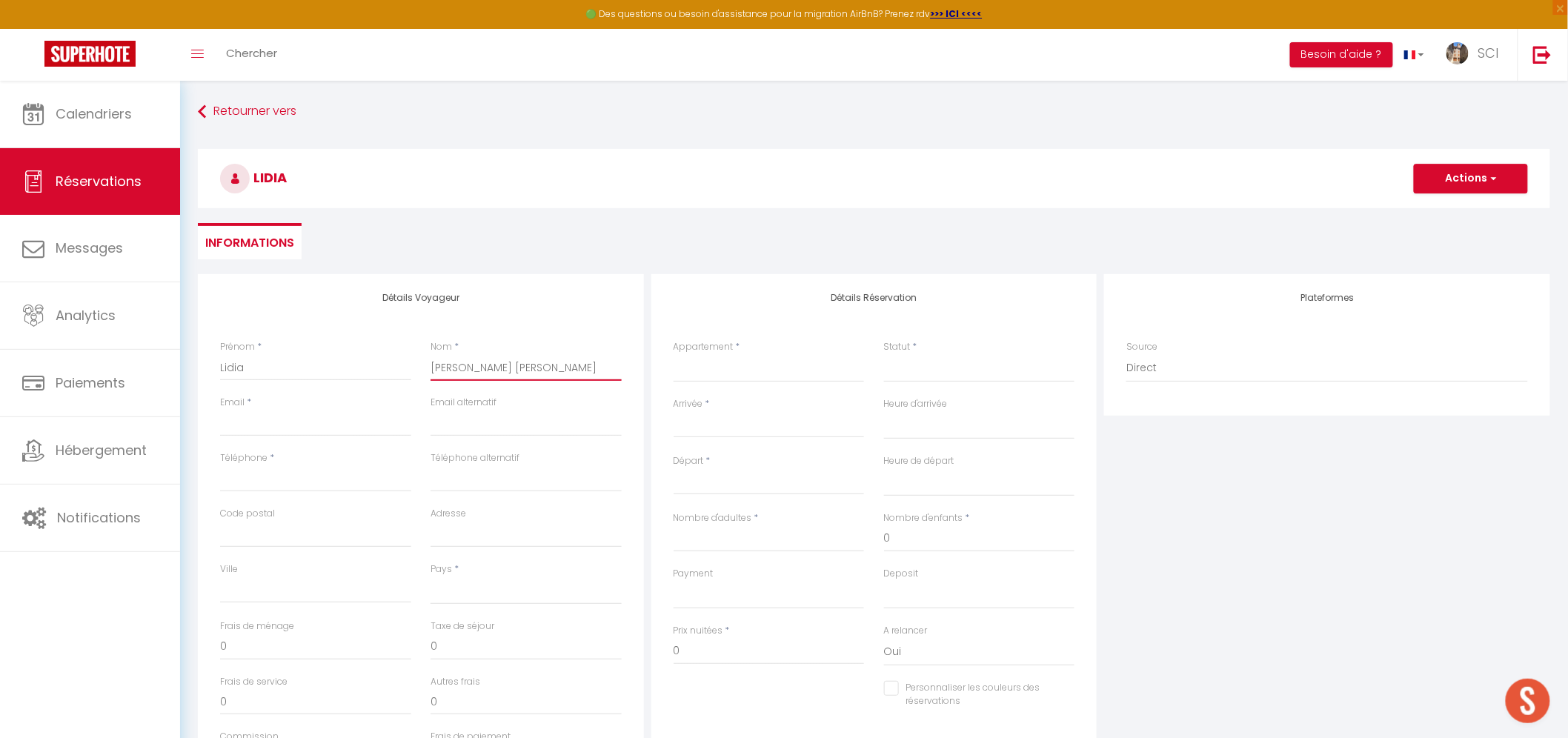
select select
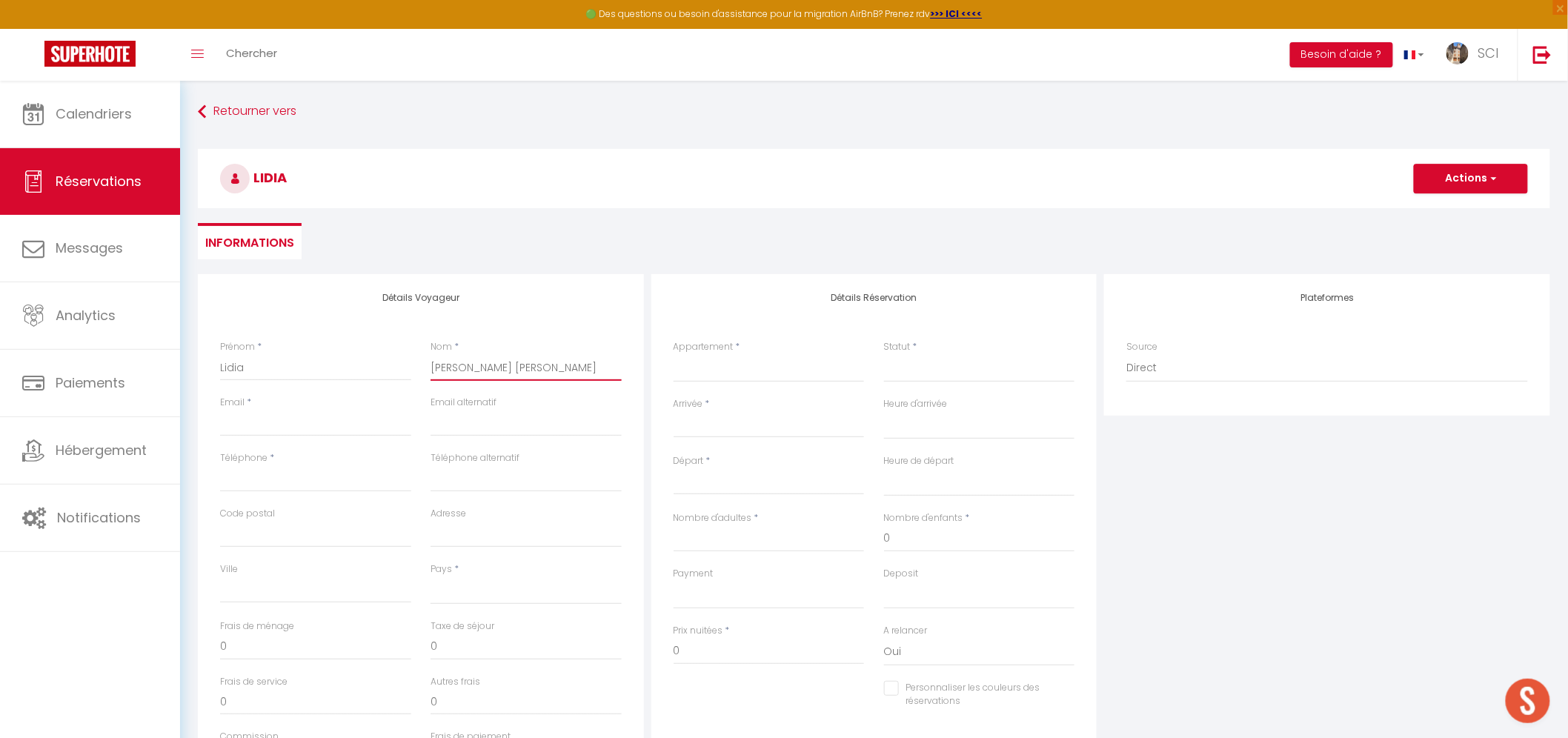
checkbox input "false"
drag, startPoint x: 456, startPoint y: 369, endPoint x: 378, endPoint y: 353, distance: 79.6
click at [378, 355] on div "Prénom * Lidia Nom * LIDIA TERESA SAGUES FERNANDEZ" at bounding box center [421, 369] width 421 height 56
type input "TERESA SAGUES FERNANDEZ"
select select
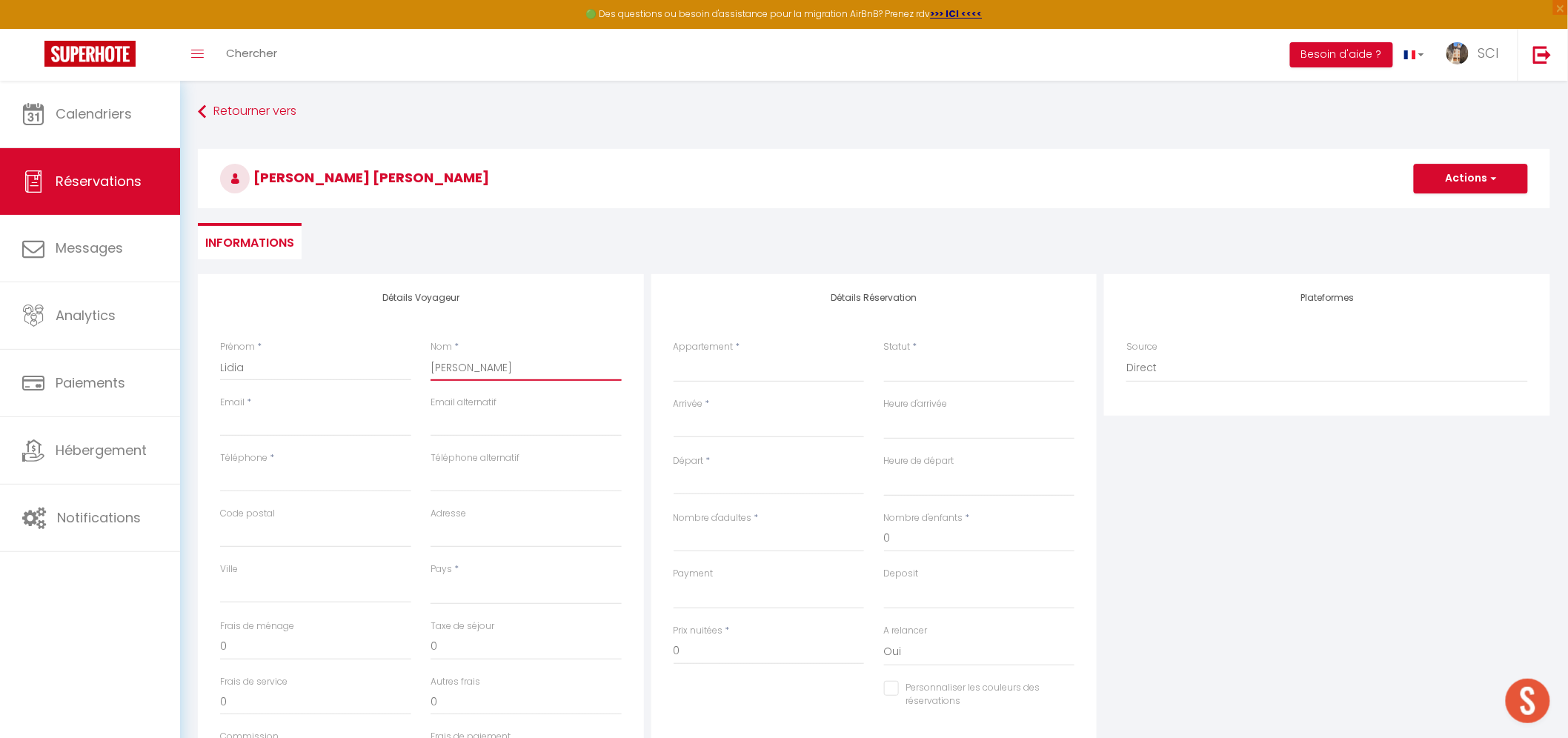
select select
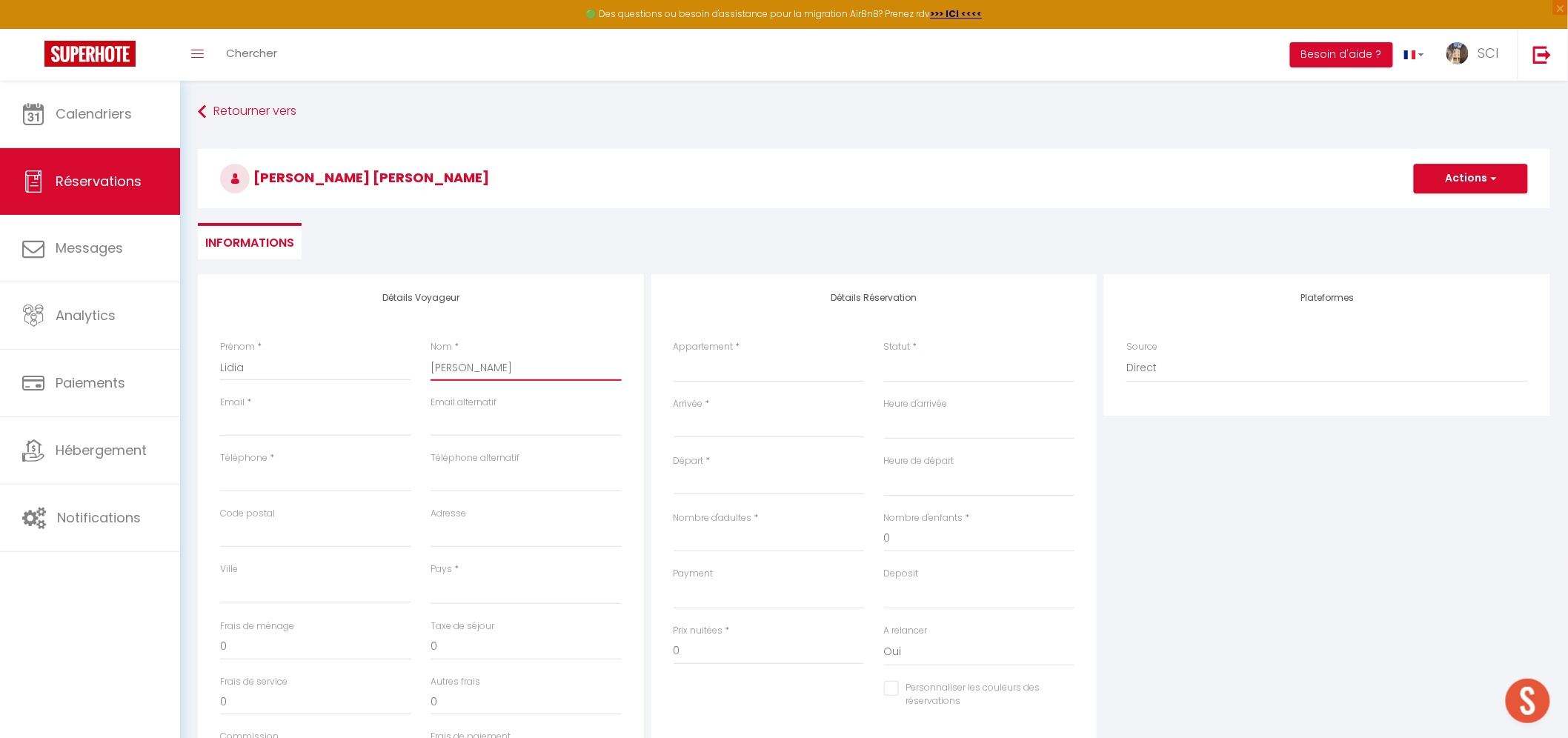
select select
checkbox input "false"
drag, startPoint x: 464, startPoint y: 368, endPoint x: 410, endPoint y: 361, distance: 54.5
click at [410, 361] on div "Prénom * Lidia Nom * TERESA SAGUES FERNANDEZ" at bounding box center [421, 369] width 421 height 56
type input "SAGUES FERNANDEZ"
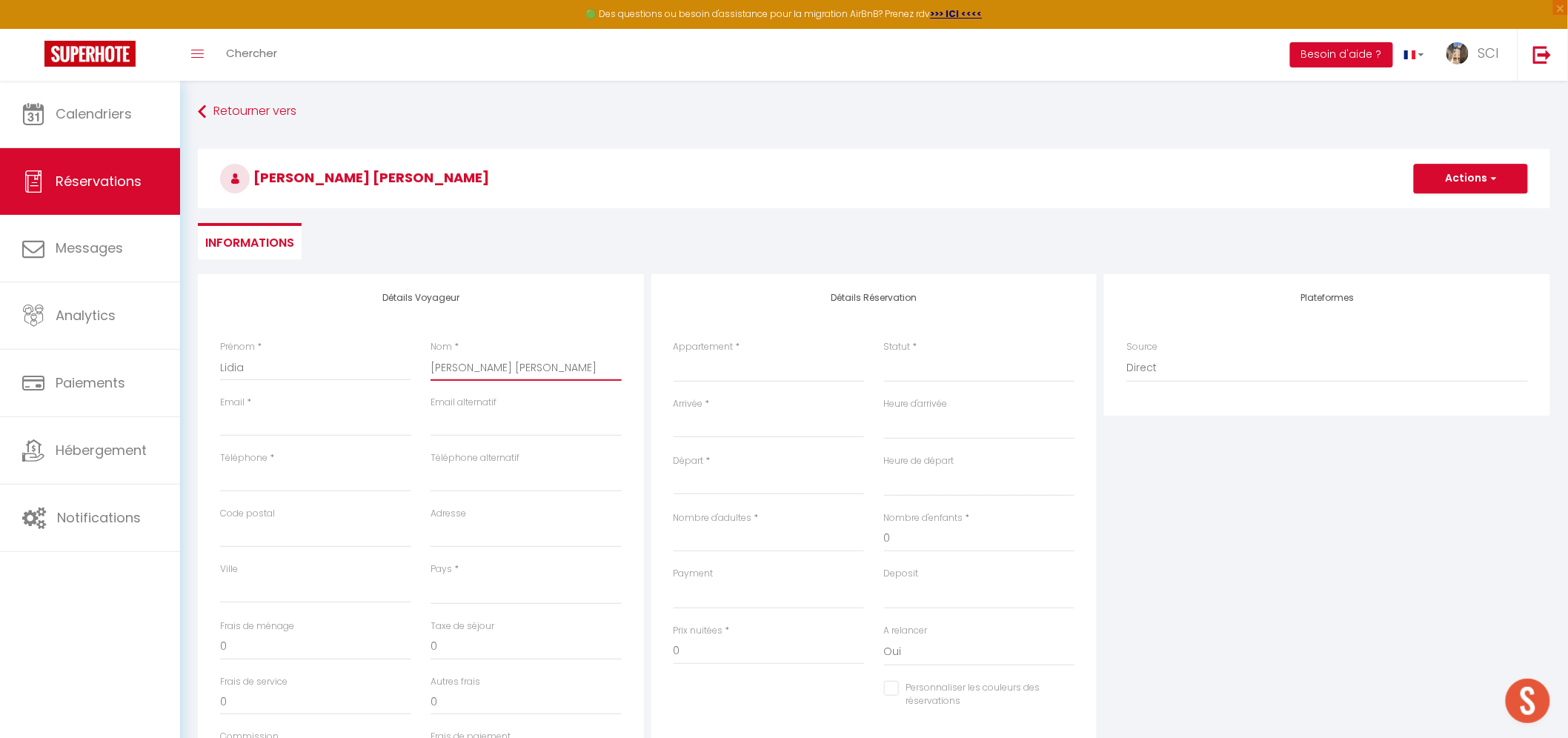
select select
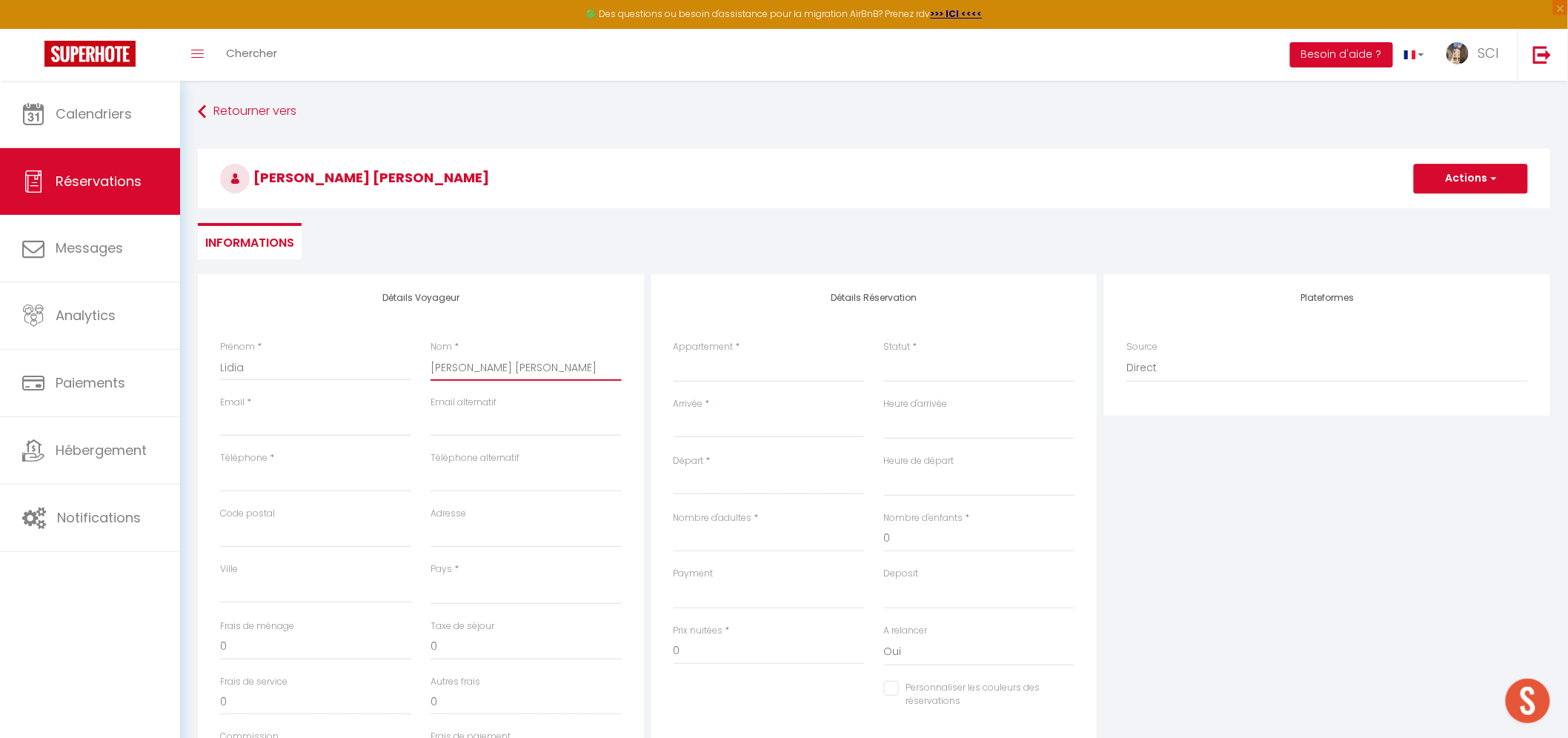
select select
checkbox input "false"
type input "SAGUES FERNANDEZ"
click at [387, 372] on input "Lidia" at bounding box center [315, 368] width 192 height 27
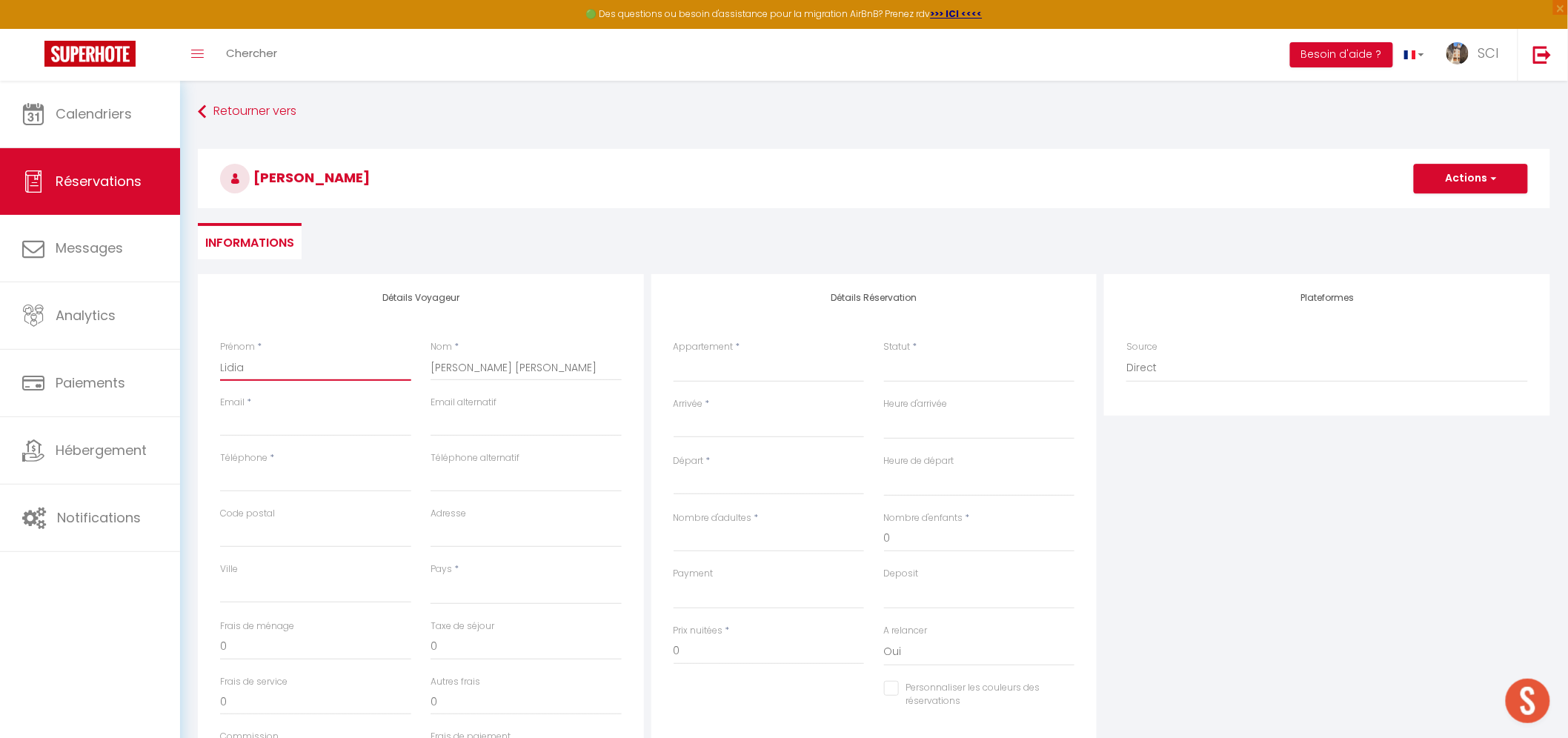
type input "Lidia"
select select
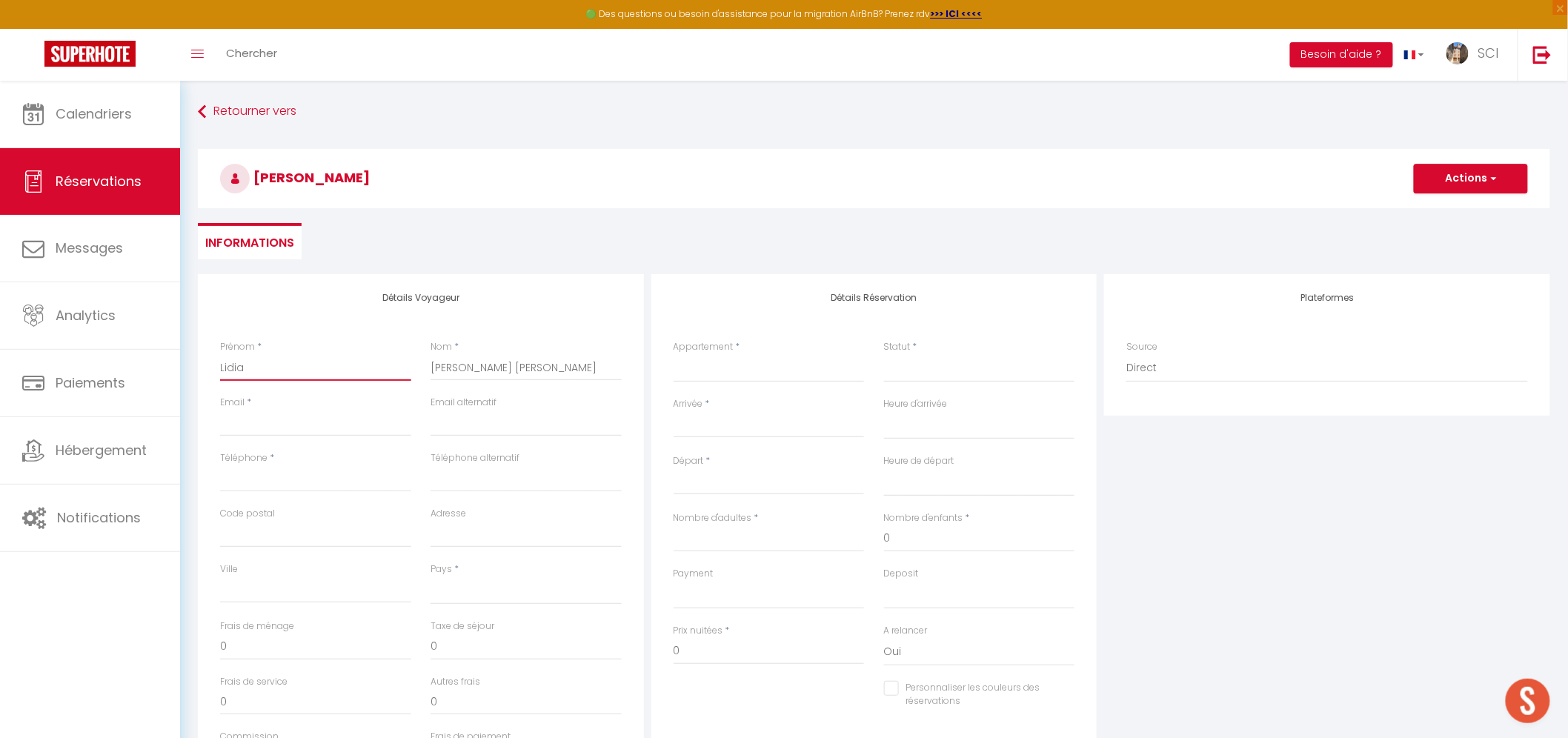
select select
checkbox input "false"
type input "Lidia T"
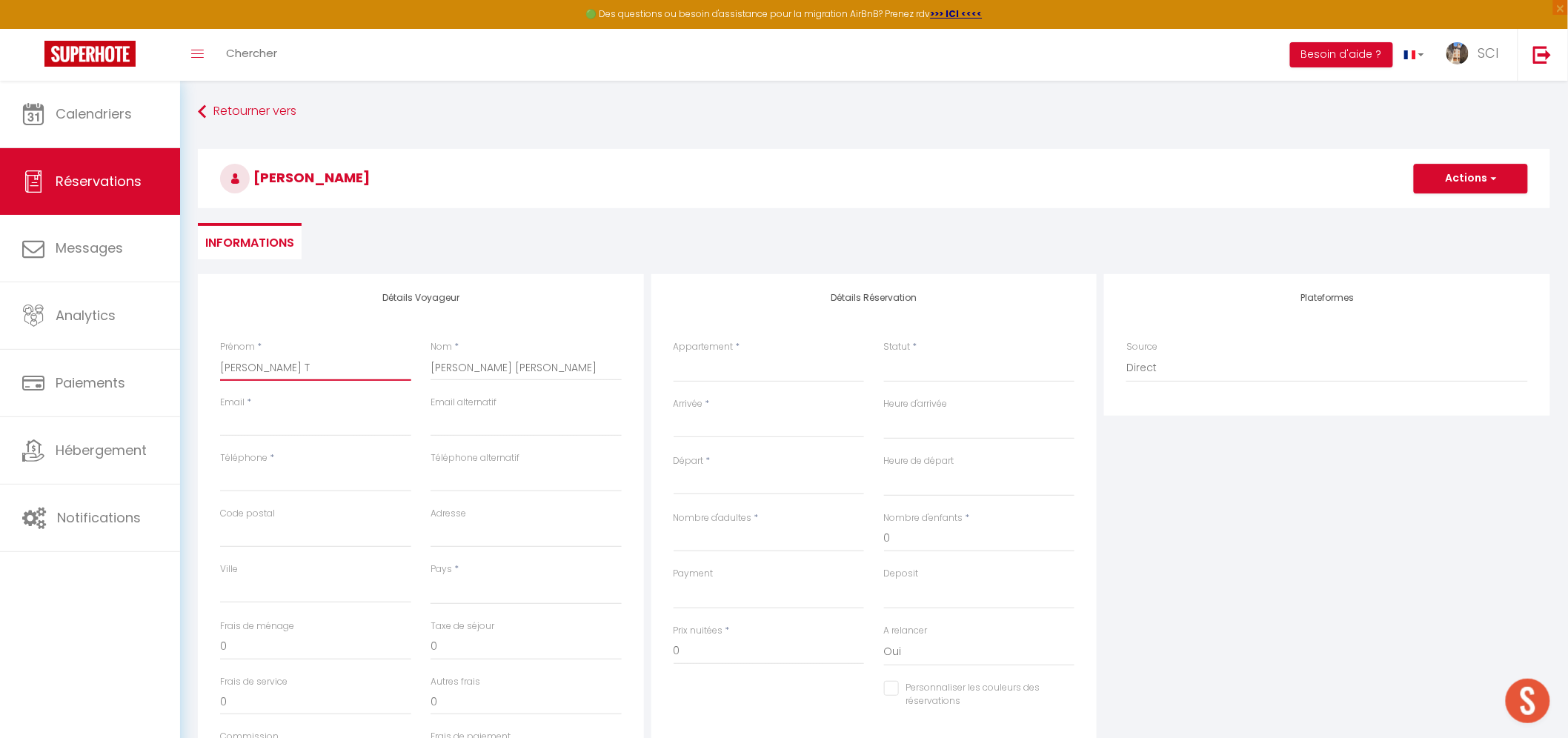
select select
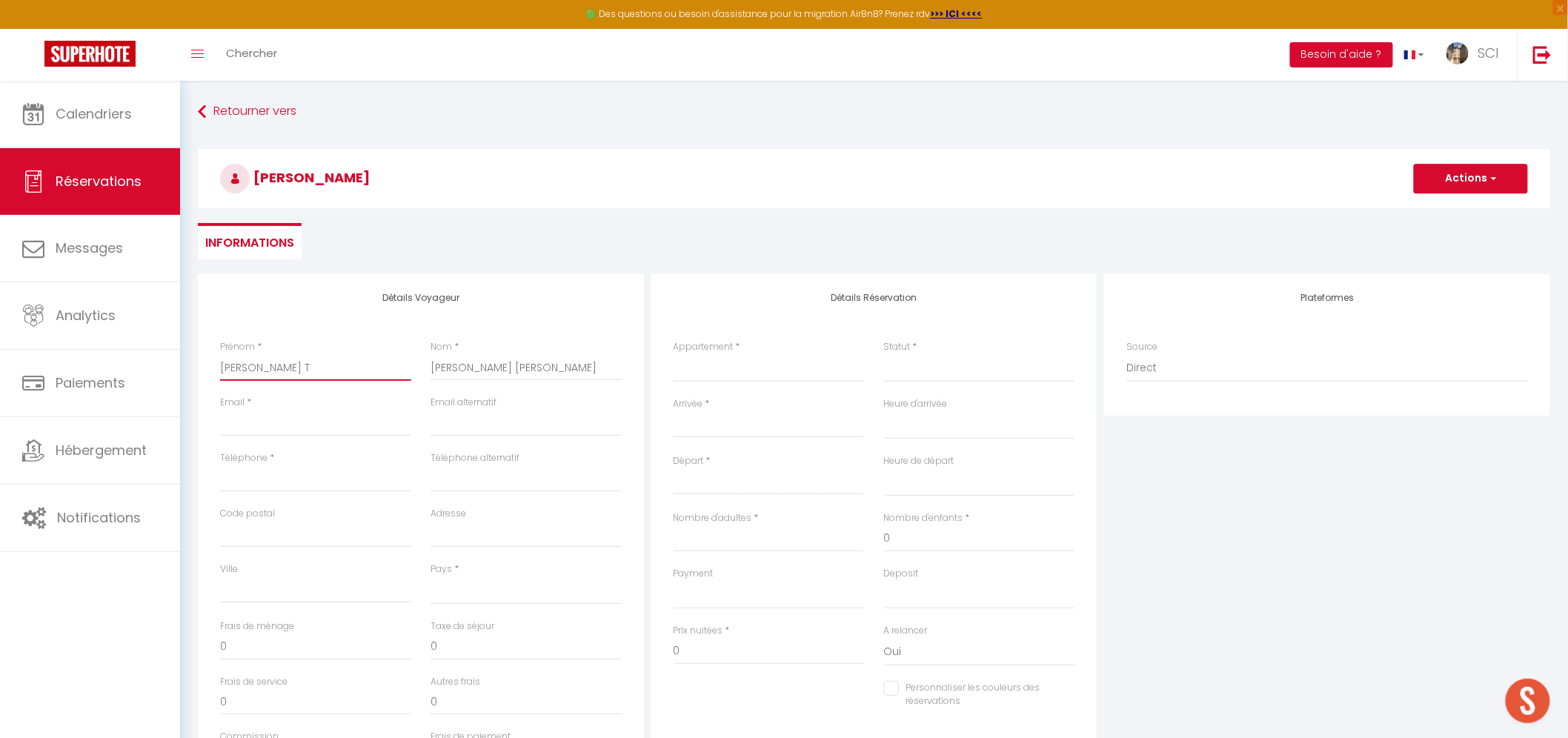
select select
checkbox input "false"
type input "Lidia Te"
select select
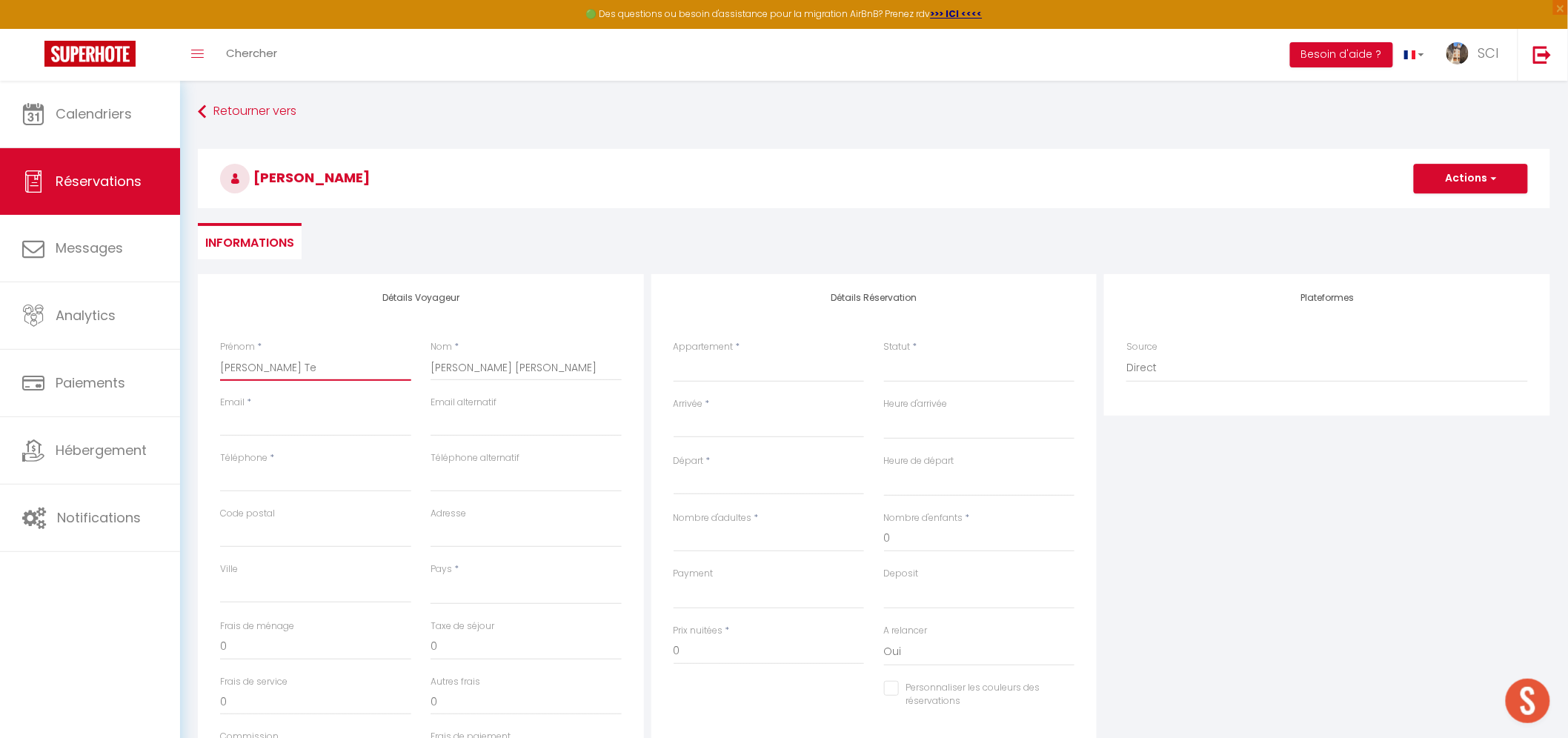
select select
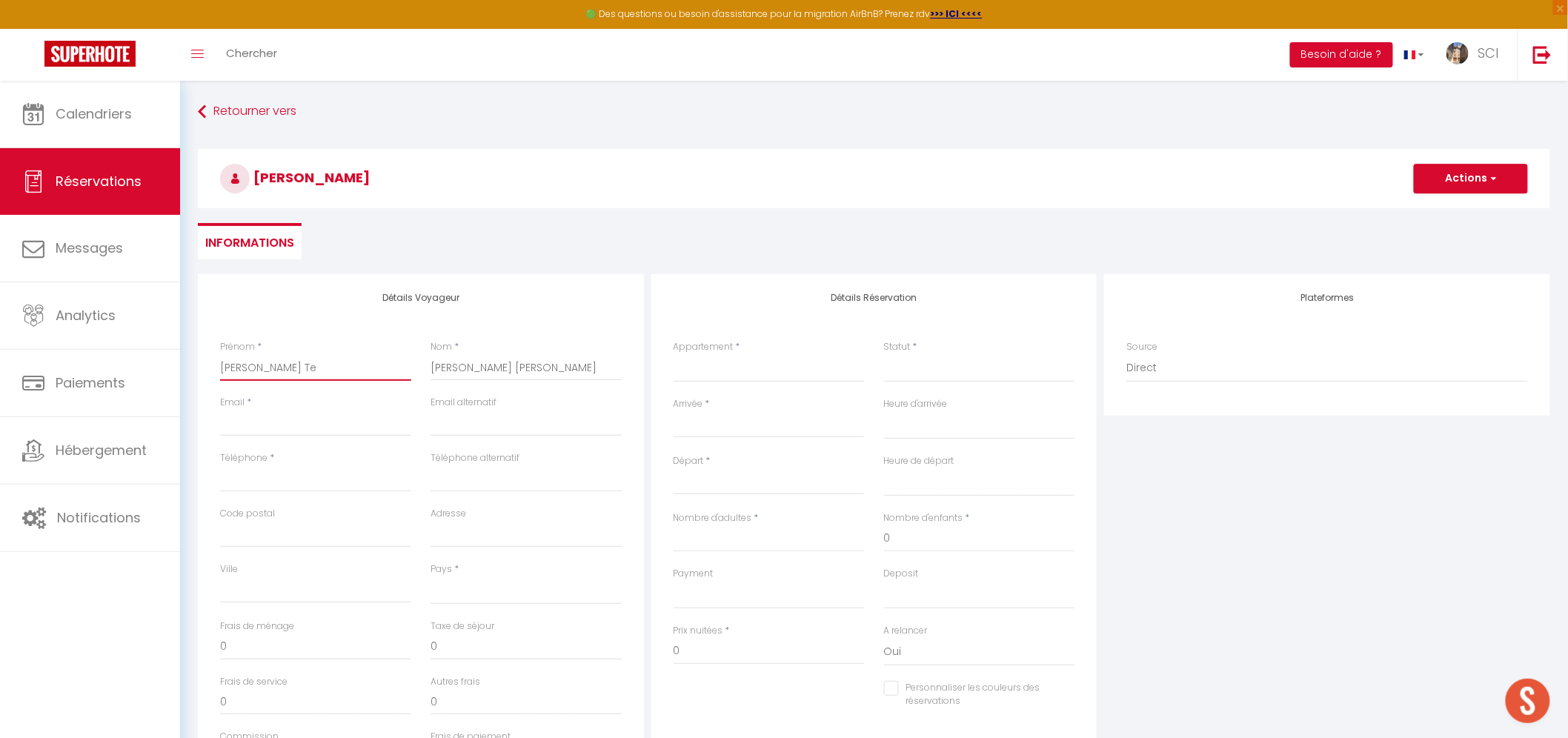
select select
checkbox input "false"
type input "Lidia Ter"
select select
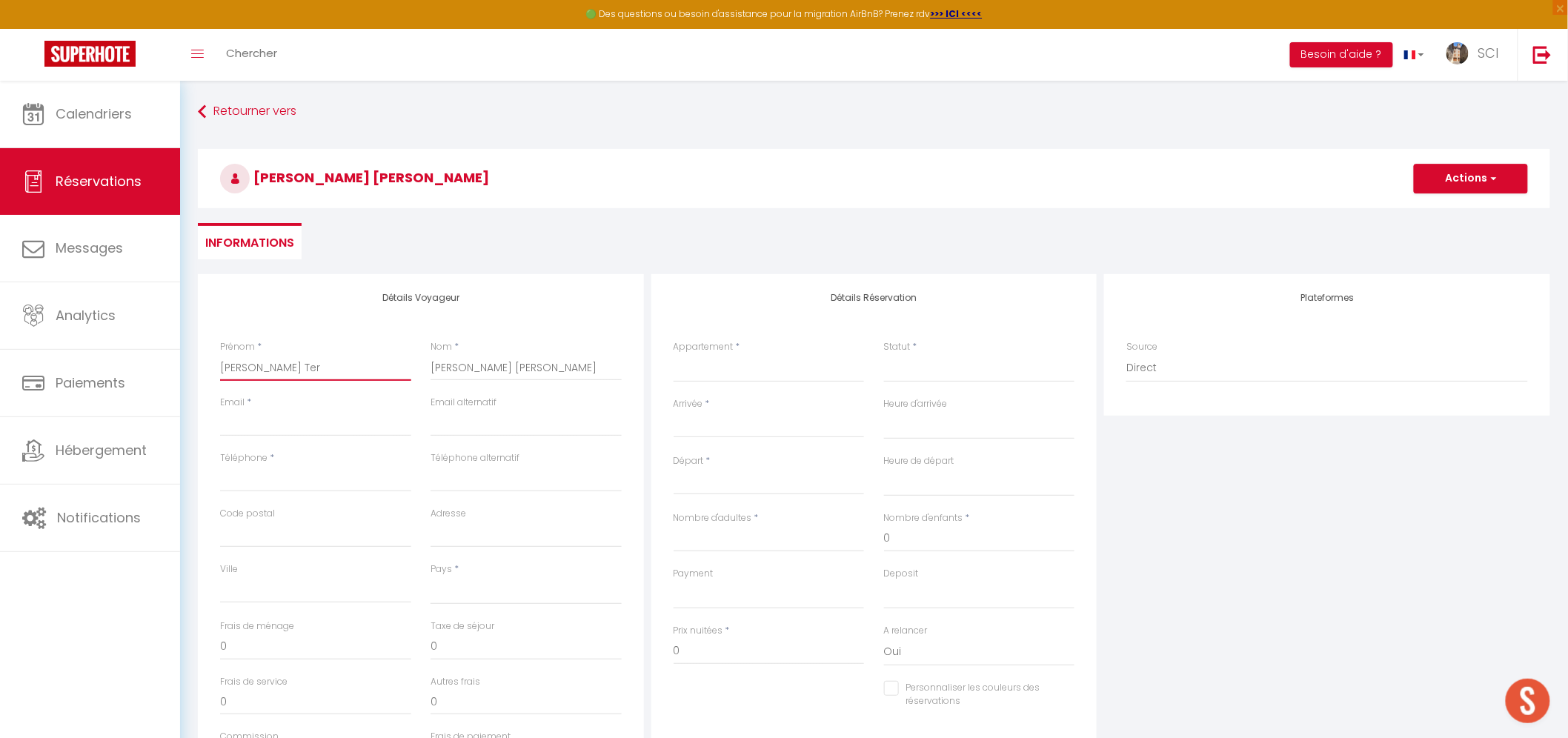
select select
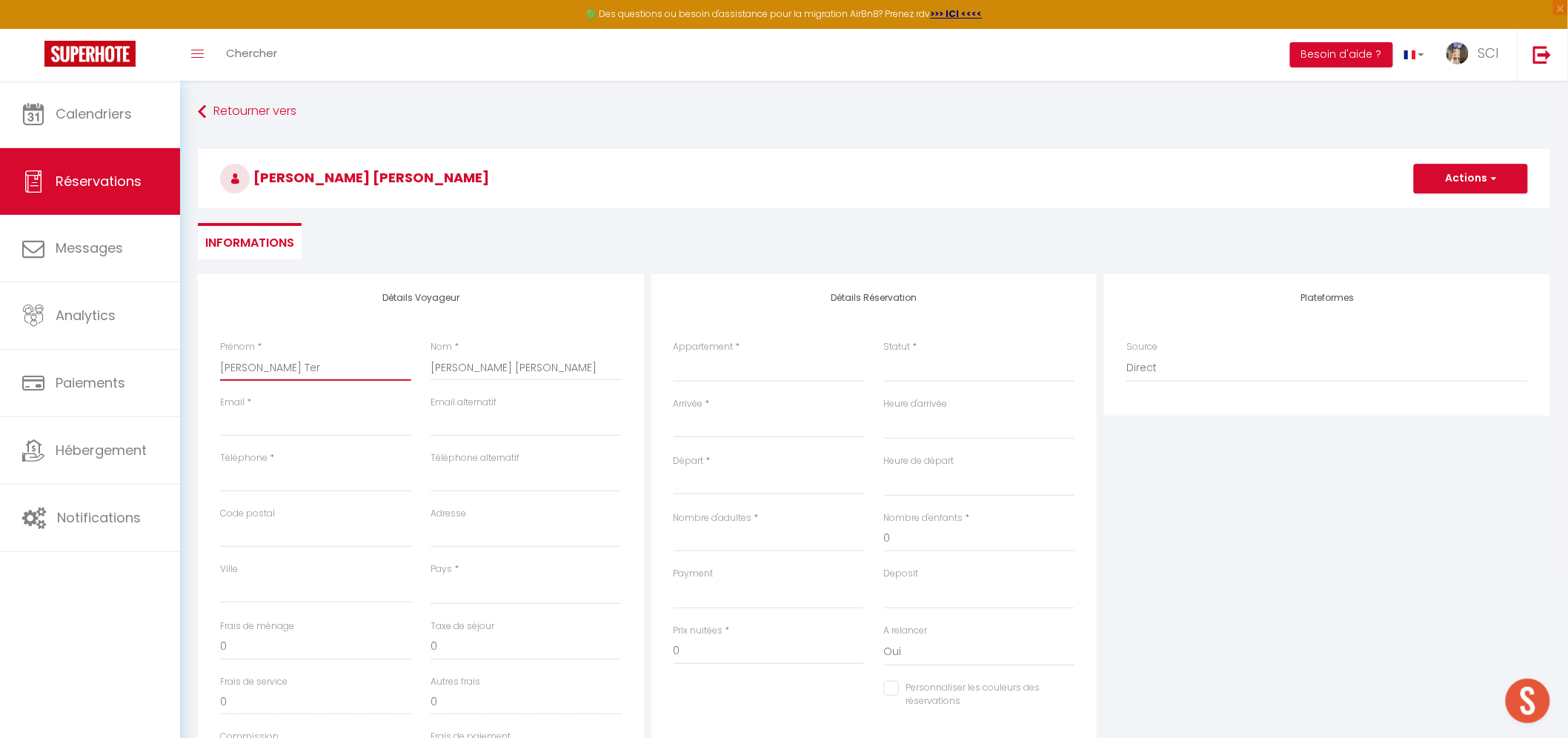
checkbox input "false"
type input "Lidia Tere"
select select
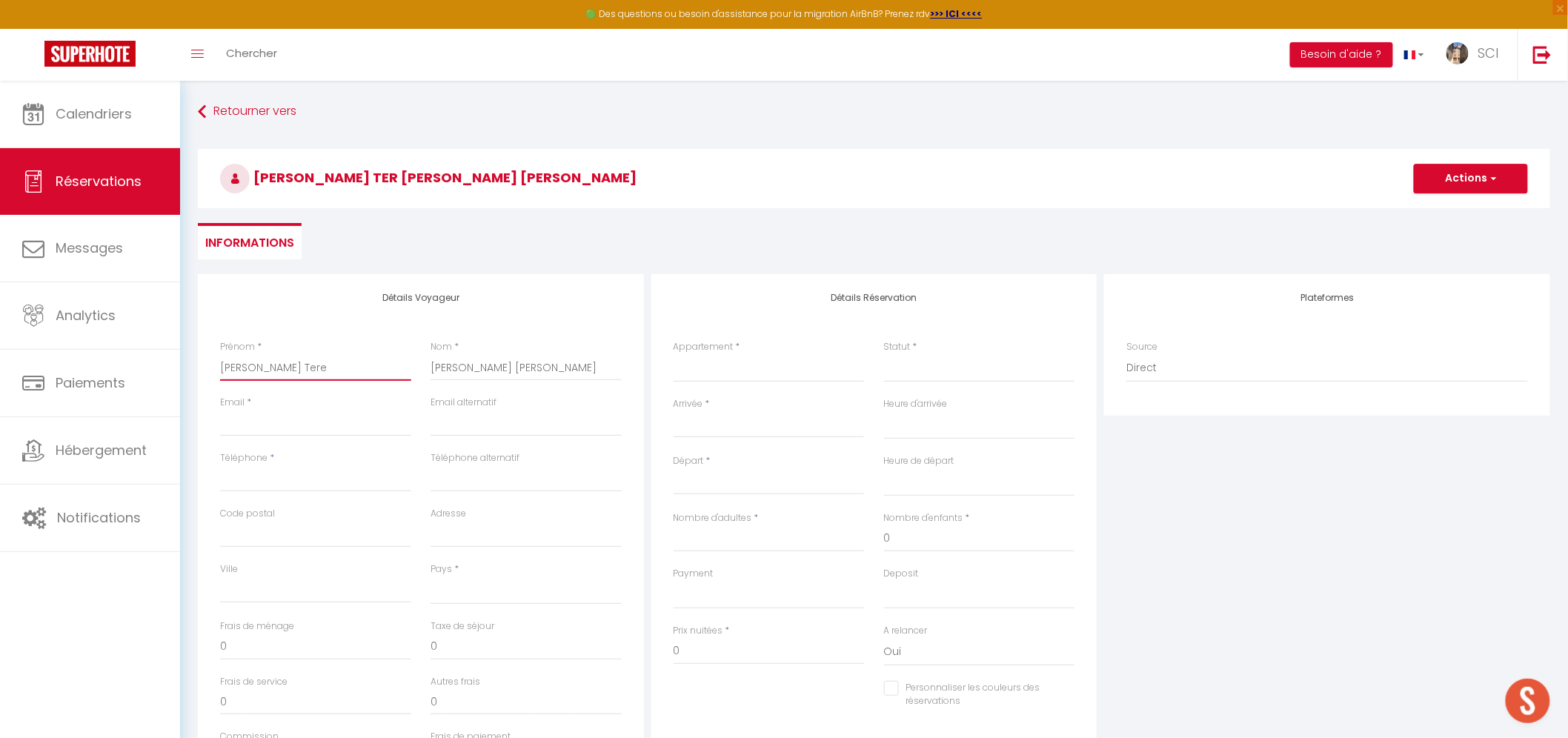
select select
checkbox input "false"
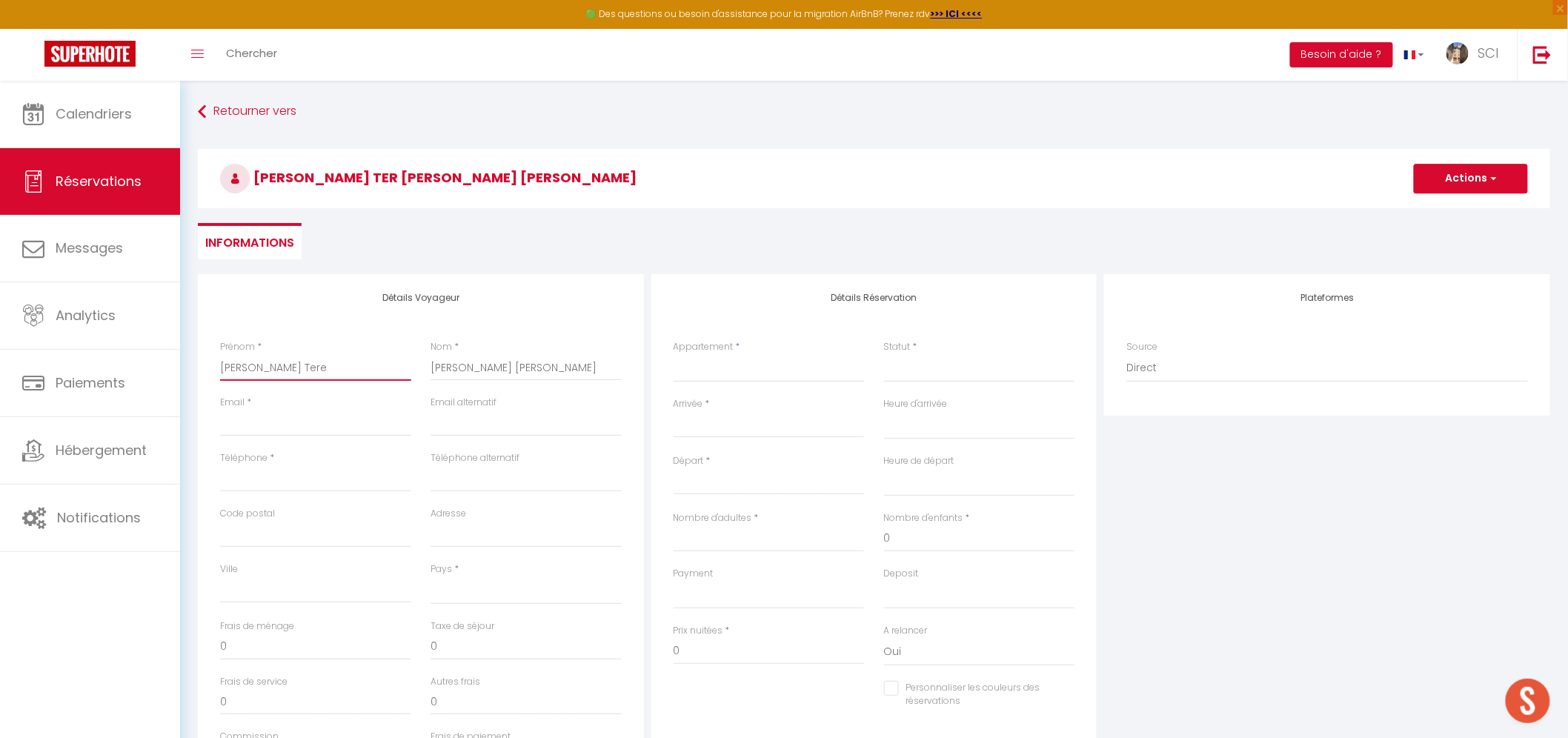
type input "Lidia Teres"
select select
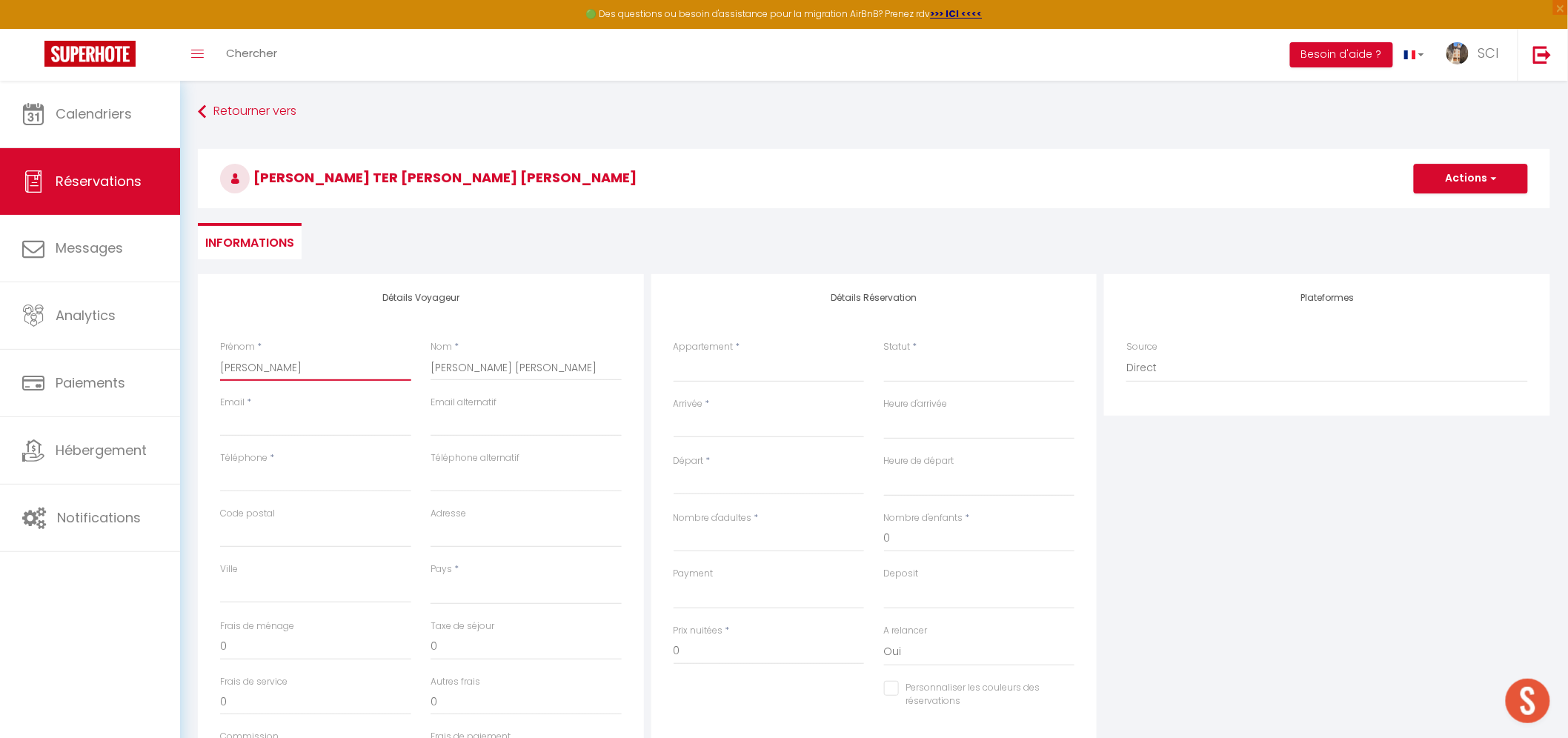
select select
checkbox input "false"
type input "Lidia Teresa"
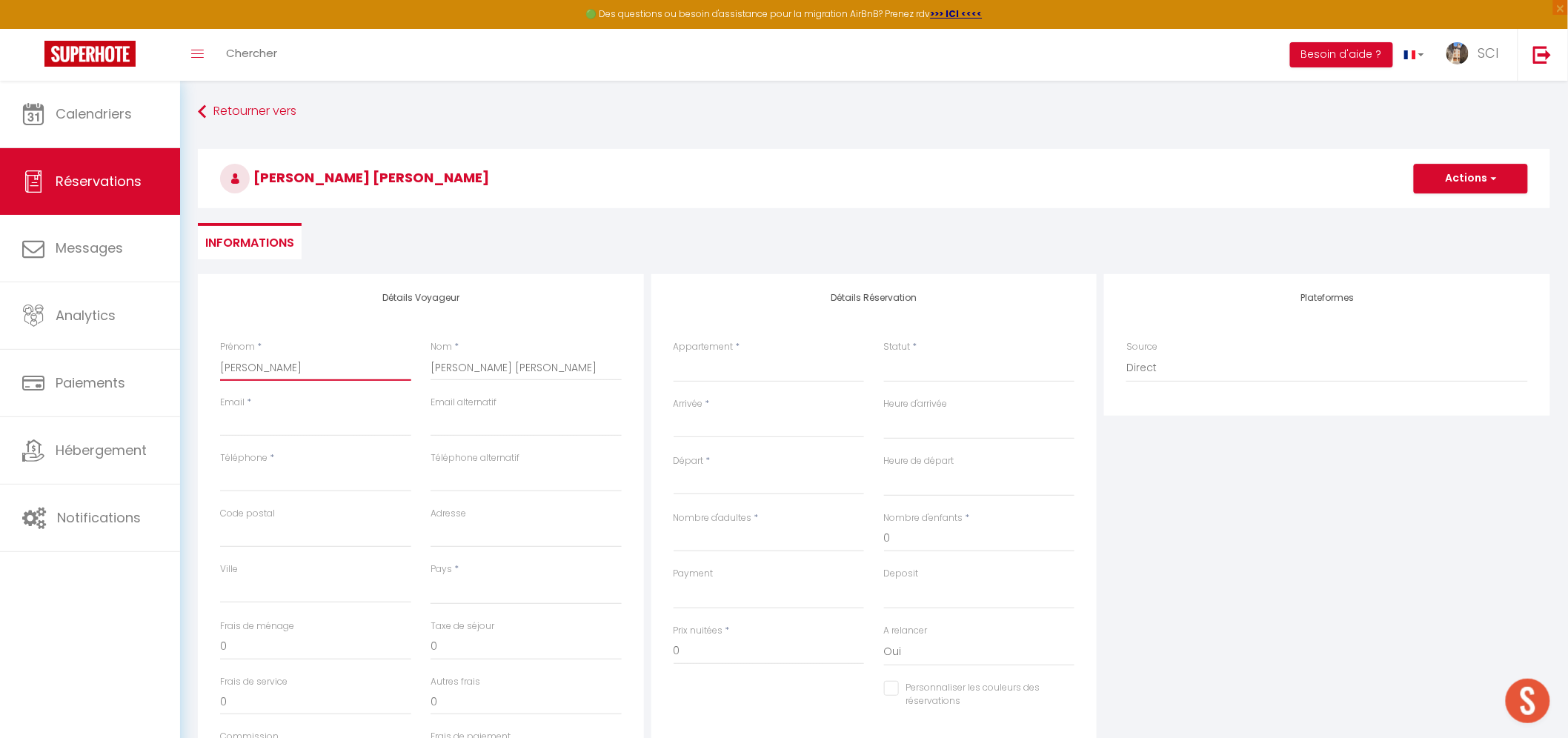
select select
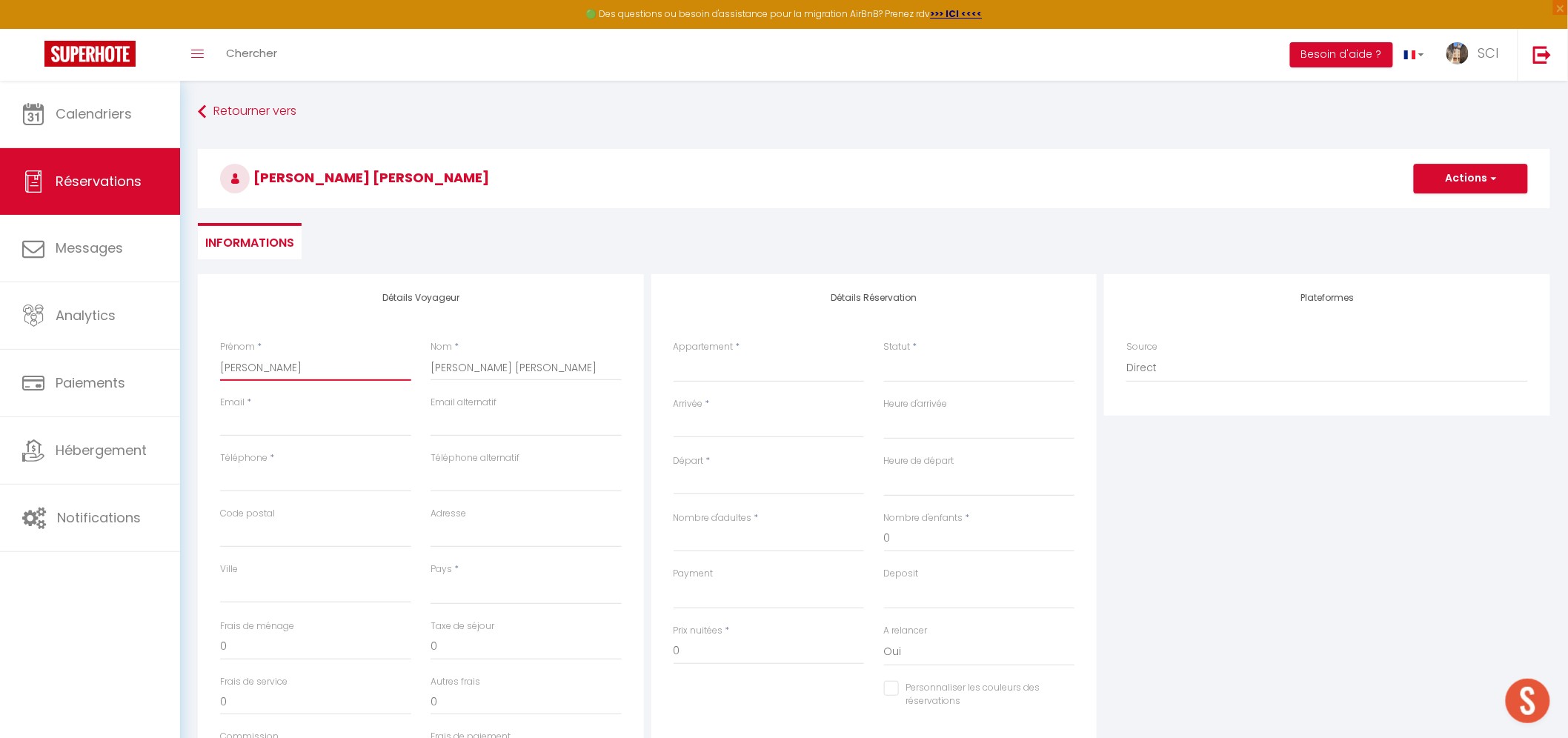
select select
checkbox input "false"
type input "Lidia Teresa"
click at [545, 375] on input "SAGUES FERNANDEZ" at bounding box center [526, 368] width 192 height 27
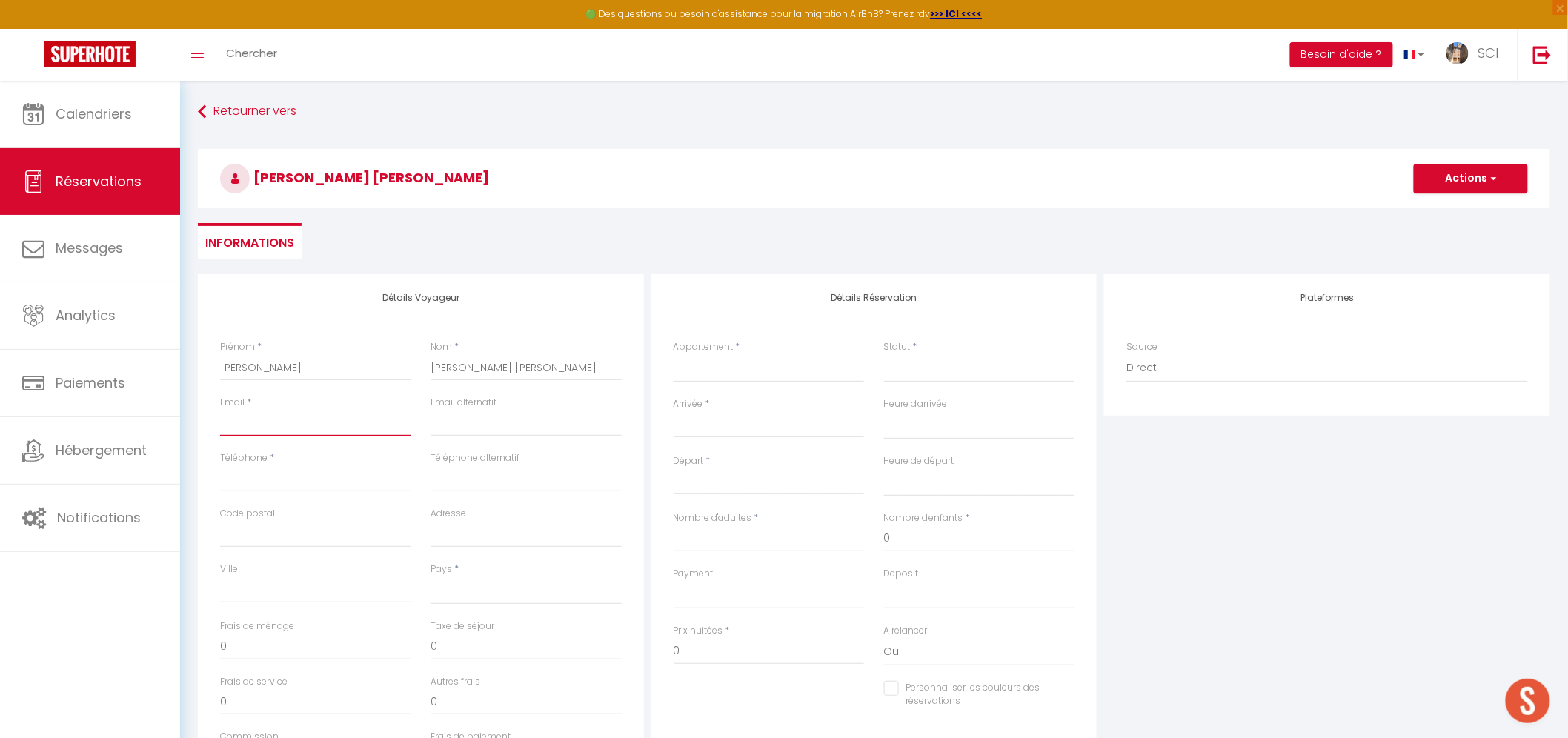
click at [304, 425] on input "Email client" at bounding box center [315, 422] width 192 height 27
paste input "selara@hotmail.es>"
type input "selara@hotmail.es>"
select select
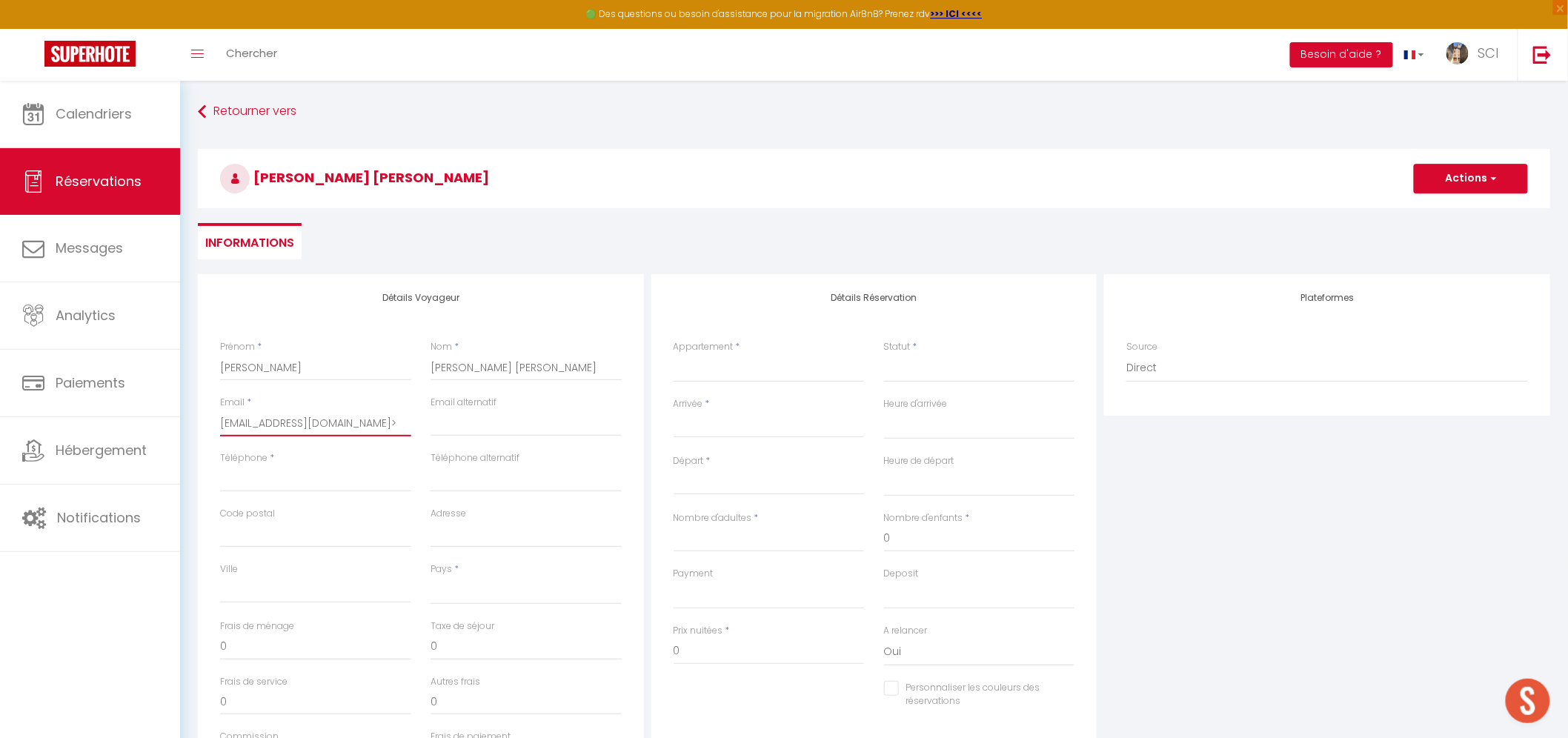
select select
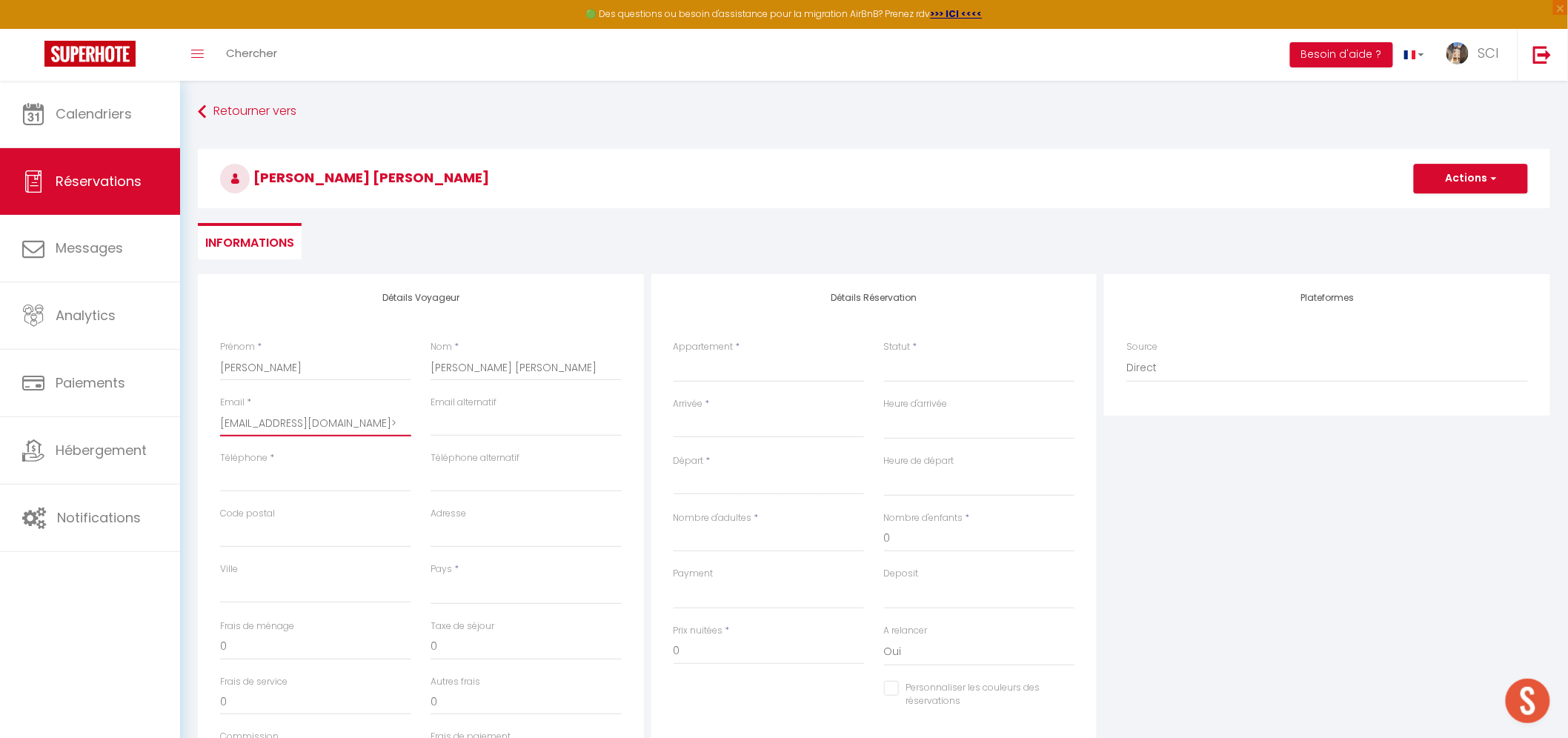
checkbox input "false"
type input "selara@hotmail.es>"
click at [318, 485] on input "Téléphone" at bounding box center [315, 478] width 192 height 27
paste input "+34 608 37 80 53"
type input "+34 608 37 80 53"
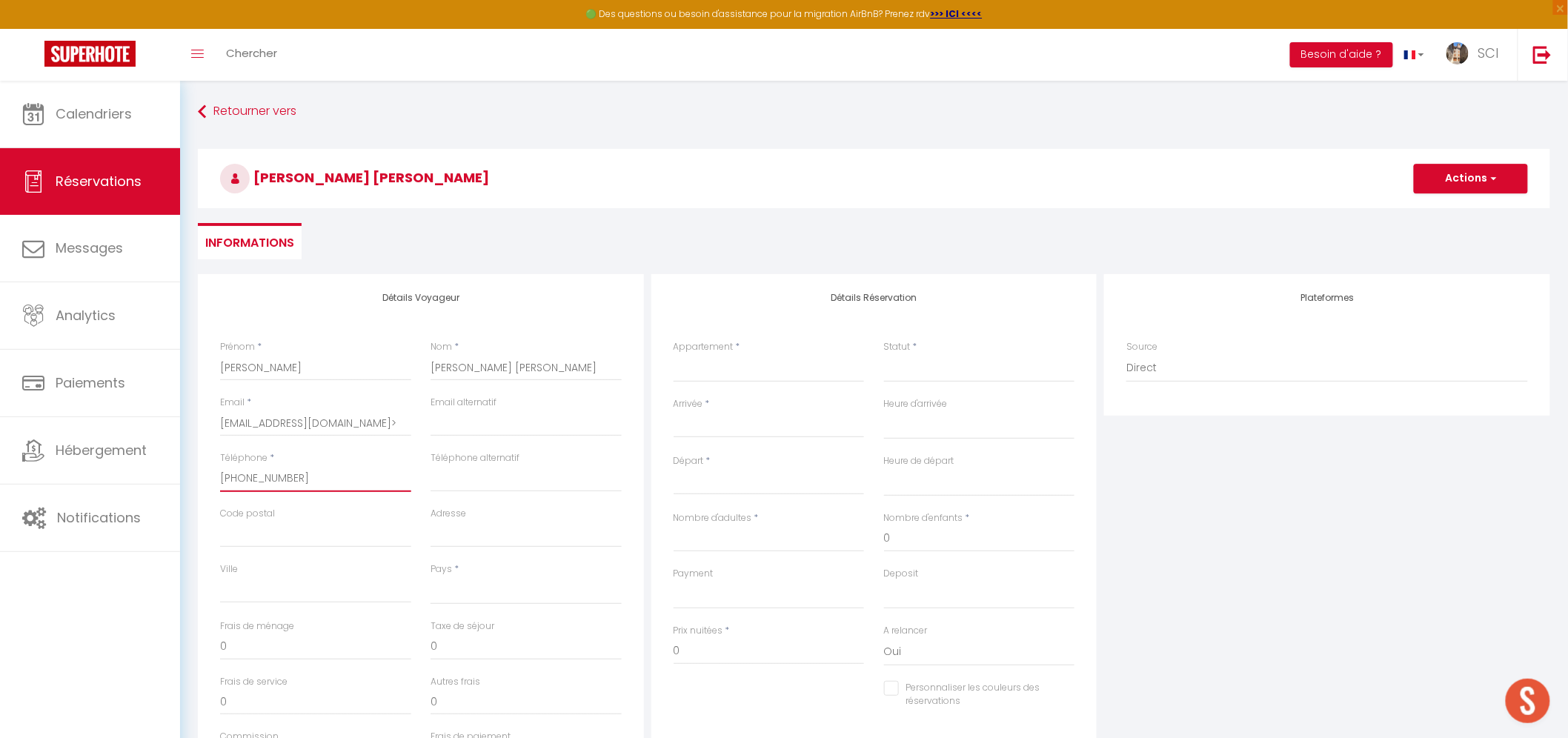
select select
click at [246, 479] on input "+34 608 37 80 53" at bounding box center [315, 478] width 192 height 27
click at [263, 472] on input "+34 608 37 80 53" at bounding box center [315, 478] width 192 height 27
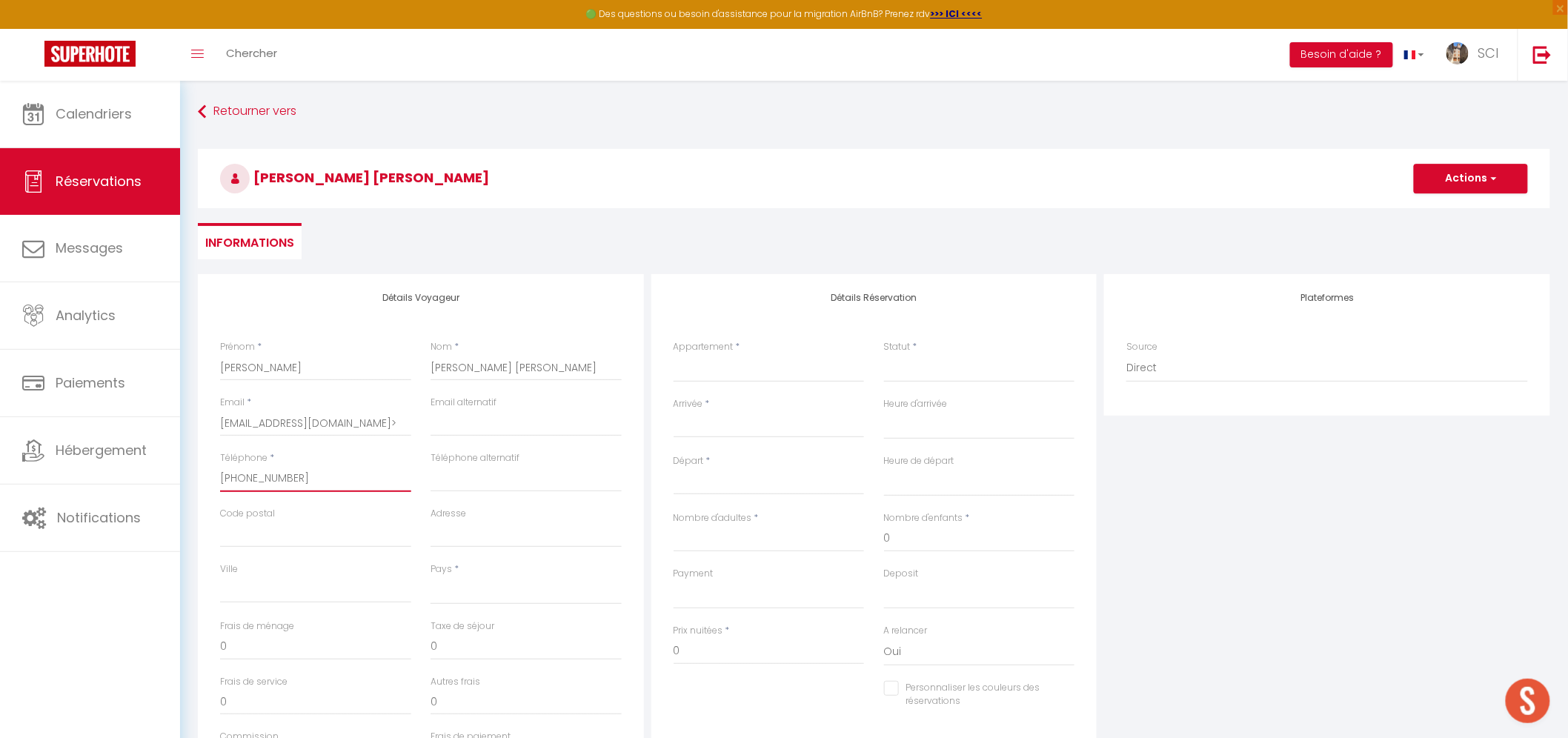
click at [277, 477] on input "+34 60837 80 53" at bounding box center [315, 478] width 192 height 27
click at [287, 477] on input "+34 6083780 53" at bounding box center [315, 478] width 192 height 27
click at [301, 478] on input "+34 608378053" at bounding box center [315, 478] width 192 height 27
click at [242, 476] on input "+34 608378053" at bounding box center [315, 478] width 192 height 27
click at [303, 482] on input "+34608378053" at bounding box center [315, 478] width 192 height 27
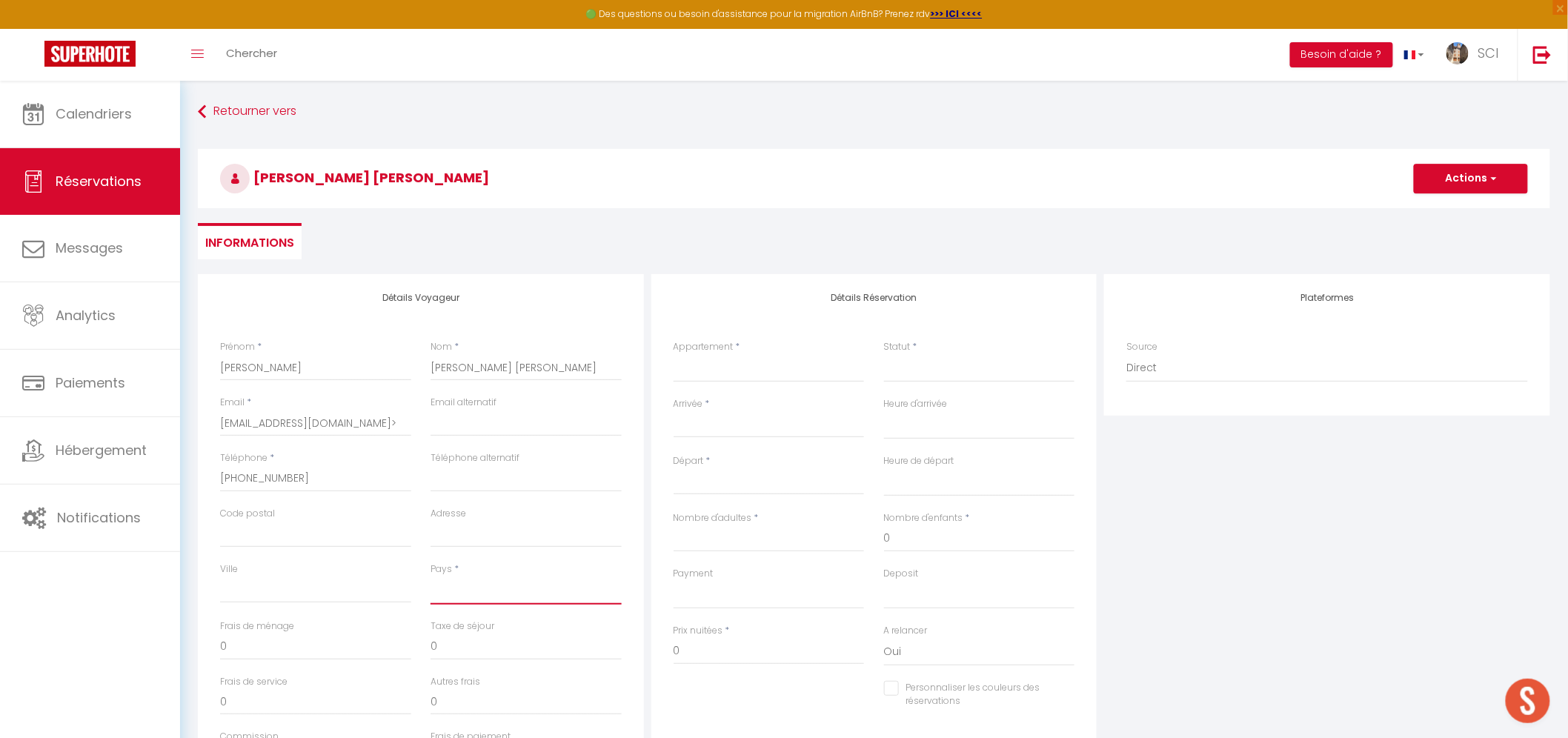
click at [519, 591] on select "France Portugal Afghanistan Albania Algeria American Samoa Andorra Angola Angui…" at bounding box center [526, 590] width 192 height 28
click at [430, 576] on select "France Portugal Afghanistan Albania Algeria American Samoa Andorra Angola Angui…" at bounding box center [526, 590] width 192 height 28
click at [722, 382] on div "Appartement * Suite Royale Maison de L'Église Studio Du Couvent Des Carmes Suit…" at bounding box center [769, 369] width 211 height 57
click at [729, 372] on select "Suite Royale Maison de L'Église Studio Du Couvent Des Carmes Suite Présidentiel…" at bounding box center [770, 369] width 192 height 28
click at [674, 355] on select "Suite Royale Maison de L'Église Studio Du Couvent Des Carmes Suite Présidentiel…" at bounding box center [770, 369] width 192 height 28
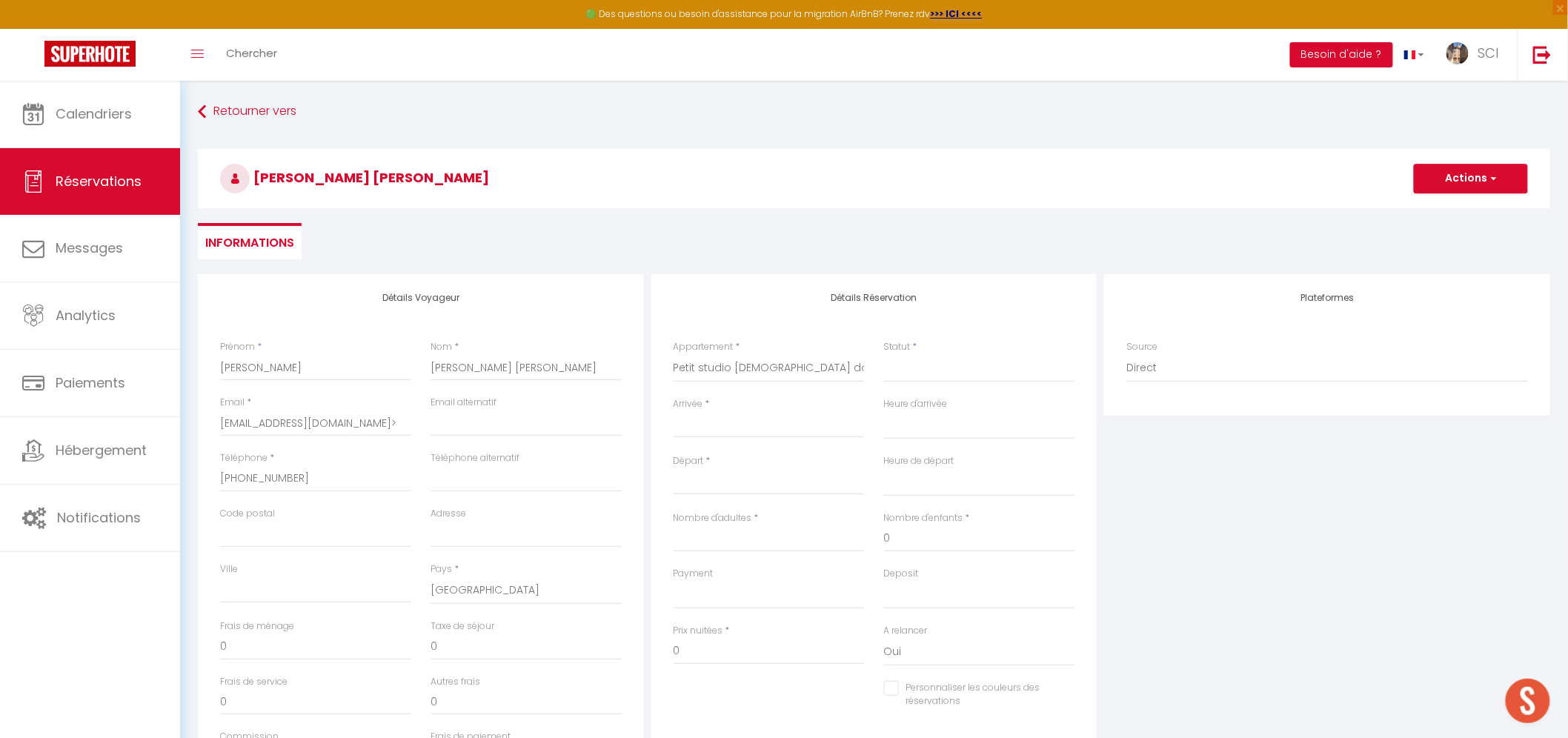
click at [735, 416] on input "Arrivée" at bounding box center [770, 425] width 192 height 19
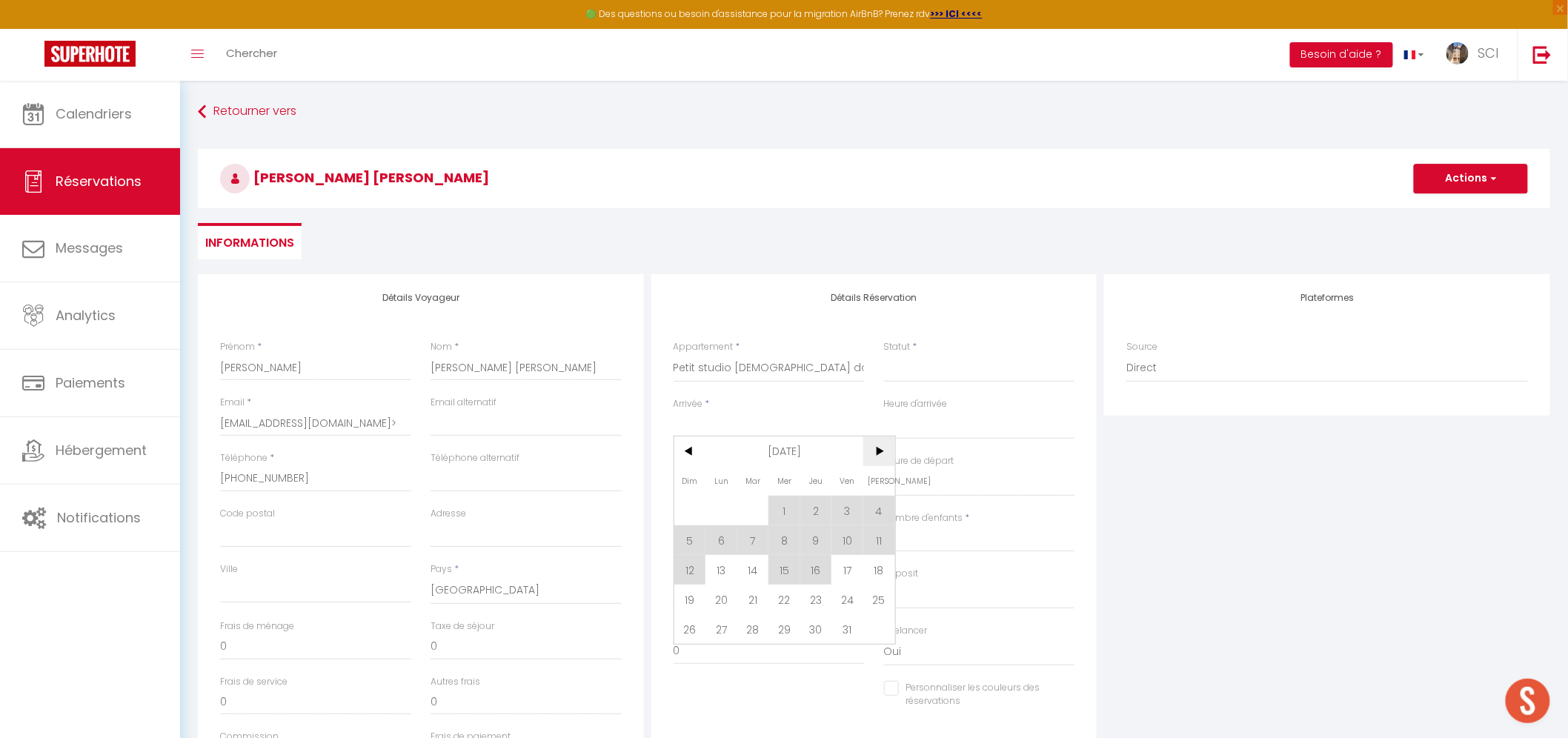
click at [879, 456] on span ">" at bounding box center [879, 451] width 32 height 30
click at [876, 510] on span "6" at bounding box center [879, 511] width 32 height 30
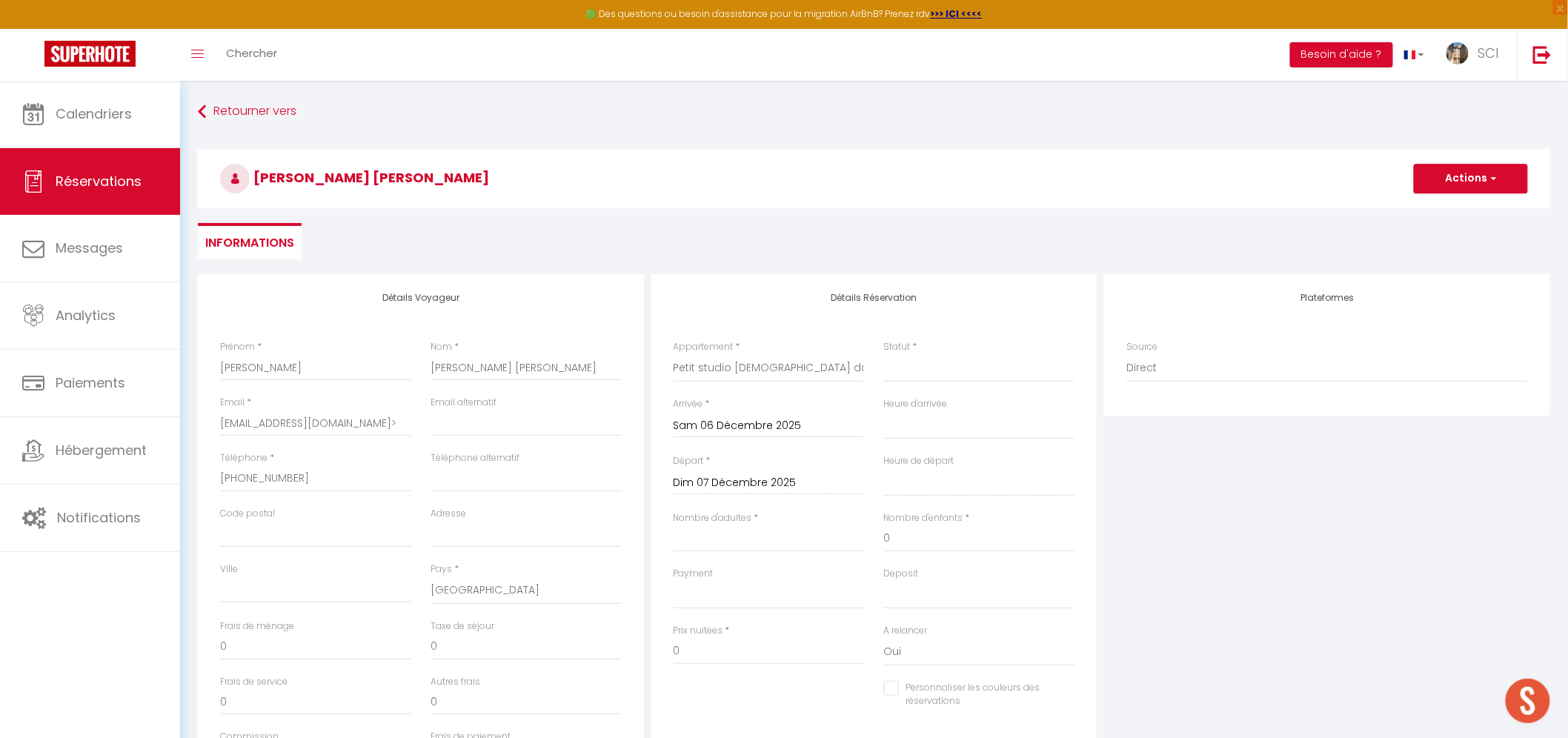
click at [741, 490] on input "Dim 07 Décembre 2025" at bounding box center [770, 482] width 192 height 19
click at [724, 593] on span "8" at bounding box center [722, 597] width 32 height 30
click at [730, 547] on input "Nombre d'adultes" at bounding box center [770, 538] width 192 height 27
click at [718, 594] on select "OK KO" at bounding box center [770, 595] width 192 height 28
click at [674, 581] on select "OK KO" at bounding box center [770, 595] width 192 height 28
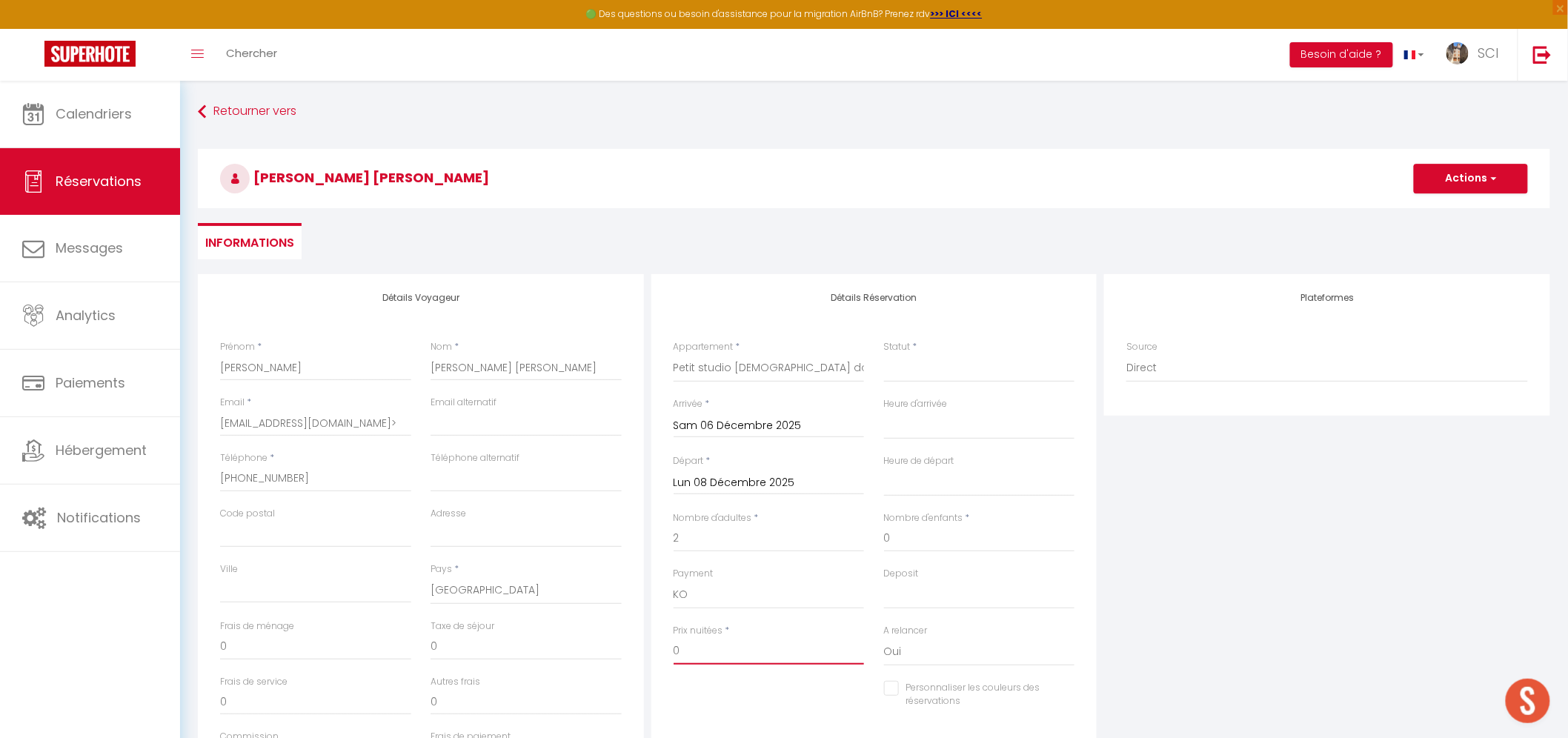
click at [708, 641] on input "0" at bounding box center [770, 651] width 192 height 27
click at [933, 369] on select "Confirmé Non Confirmé Annulé Annulé par le voyageur No Show Request" at bounding box center [980, 369] width 192 height 28
click at [884, 355] on select "Confirmé Non Confirmé Annulé Annulé par le voyageur No Show Request" at bounding box center [980, 369] width 192 height 28
click at [941, 371] on select "Confirmé Non Confirmé Annulé Annulé par le voyageur No Show Request" at bounding box center [980, 369] width 192 height 28
click at [884, 355] on select "Confirmé Non Confirmé Annulé Annulé par le voyageur No Show Request" at bounding box center [980, 369] width 192 height 28
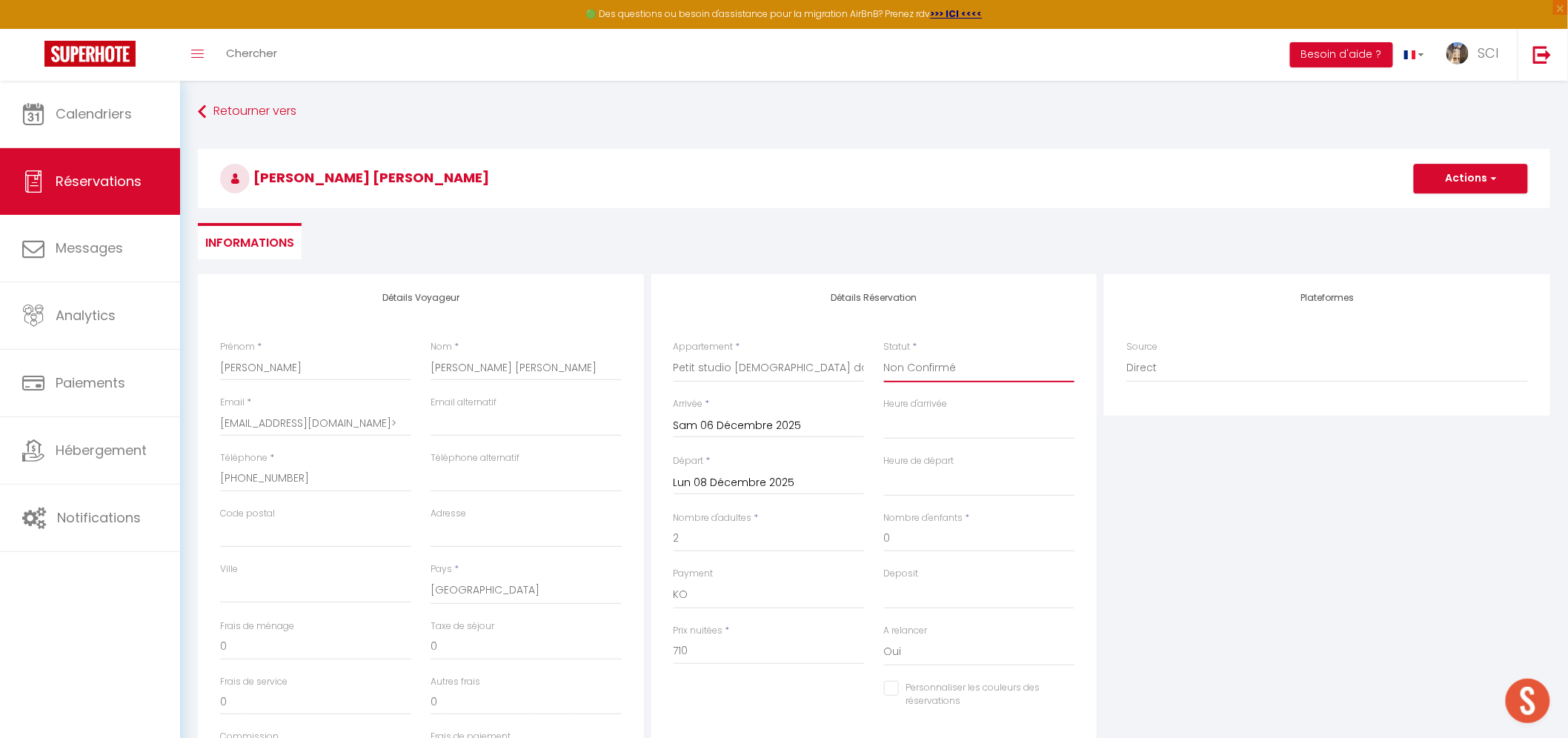
click at [961, 371] on select "Confirmé Non Confirmé Annulé Annulé par le voyageur No Show Request" at bounding box center [980, 369] width 192 height 28
click at [984, 319] on div "Détails Réservation Appartement * Suite Royale Maison de L'Église Studio Du Cou…" at bounding box center [873, 508] width 446 height 467
drag, startPoint x: 493, startPoint y: 183, endPoint x: 246, endPoint y: 183, distance: 247.0
click at [245, 181] on h3 "Lidia Teresa SAGUES FERNANDEZ" at bounding box center [873, 178] width 1352 height 59
copy span "Lidia Teresa SAGUES FERNANDEZ"
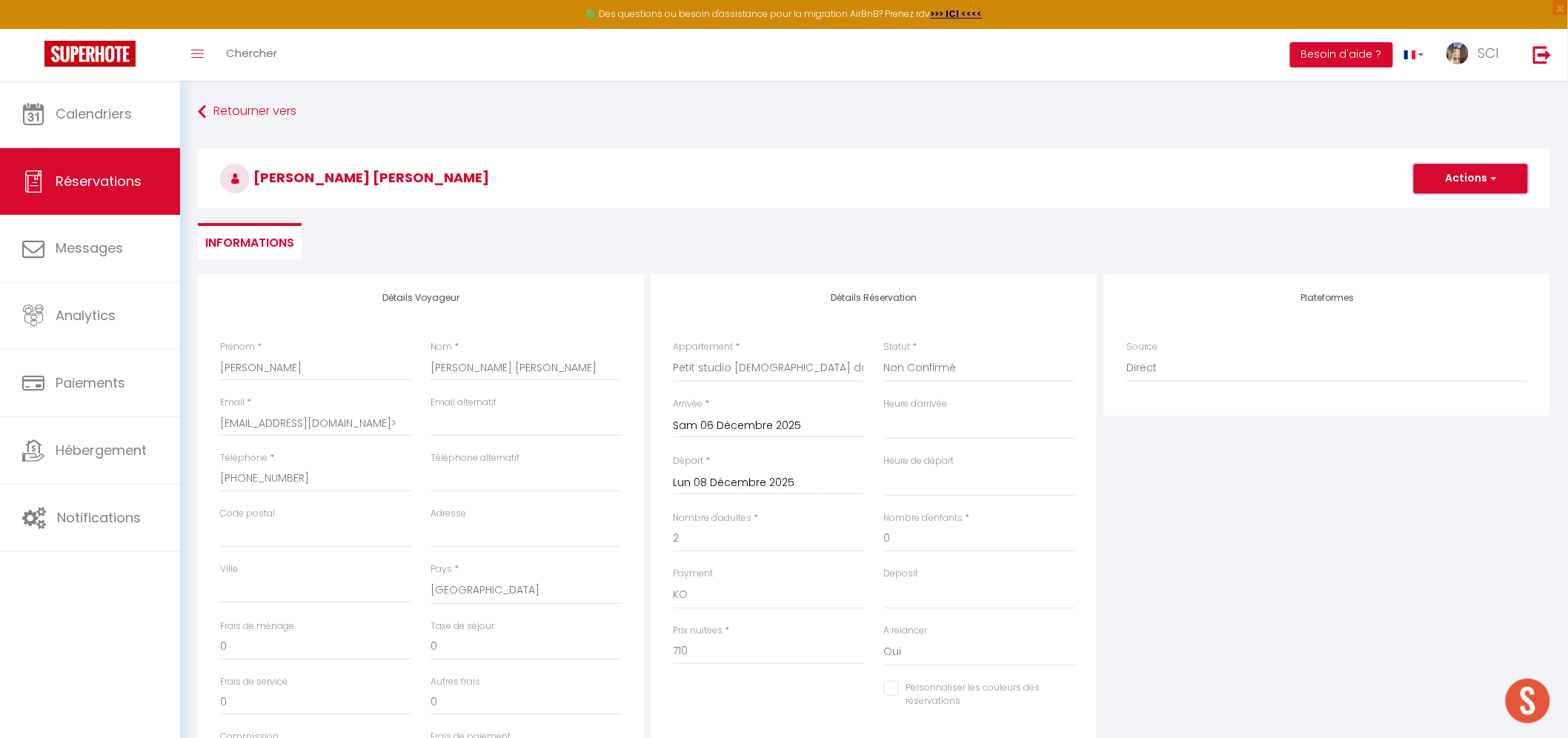
click at [1482, 175] on button "Actions" at bounding box center [1470, 179] width 114 height 30
click at [1459, 203] on link "Enregistrer" at bounding box center [1455, 211] width 117 height 19
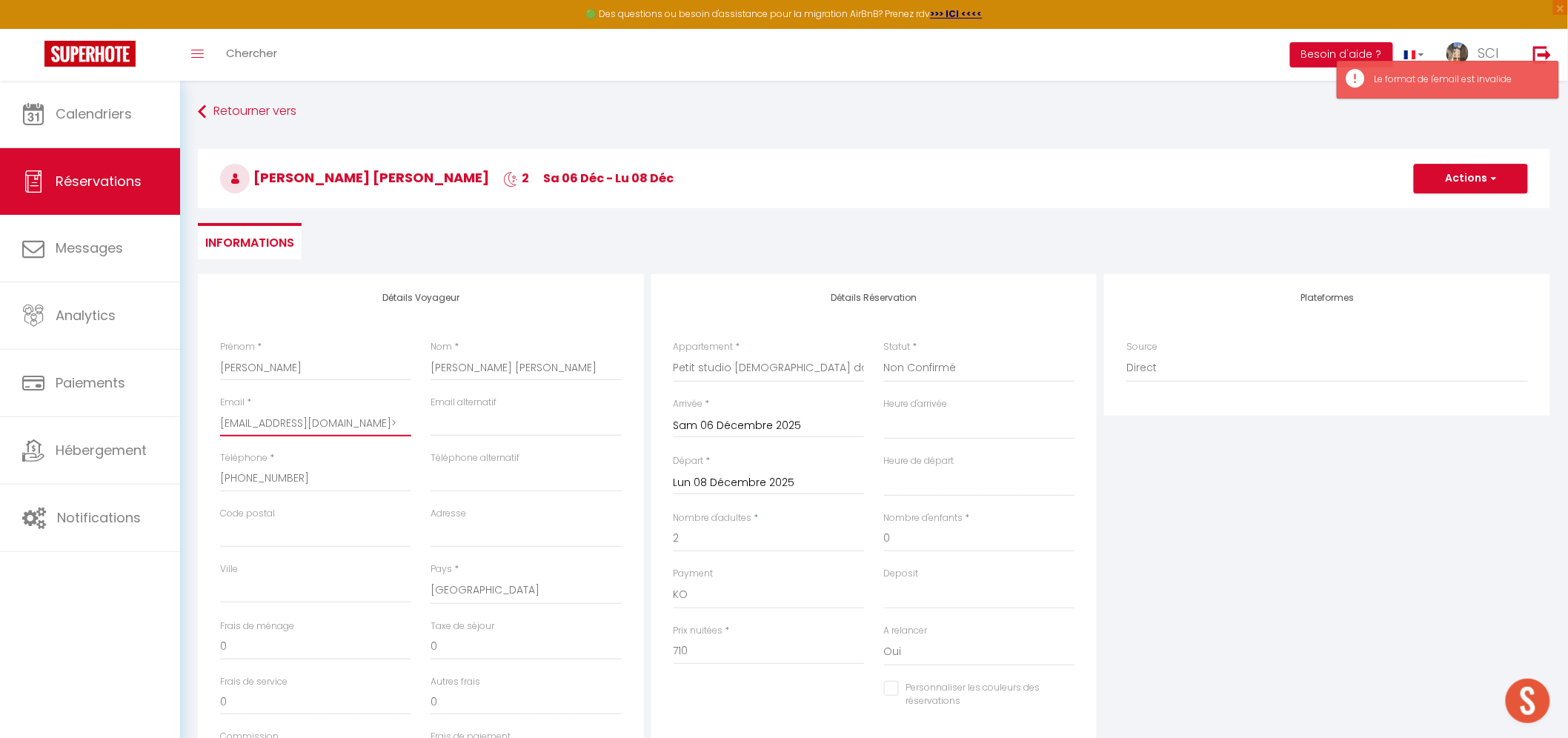
click at [321, 418] on input "selara@hotmail.es>" at bounding box center [315, 422] width 192 height 27
click at [1485, 183] on button "Actions" at bounding box center [1470, 179] width 114 height 30
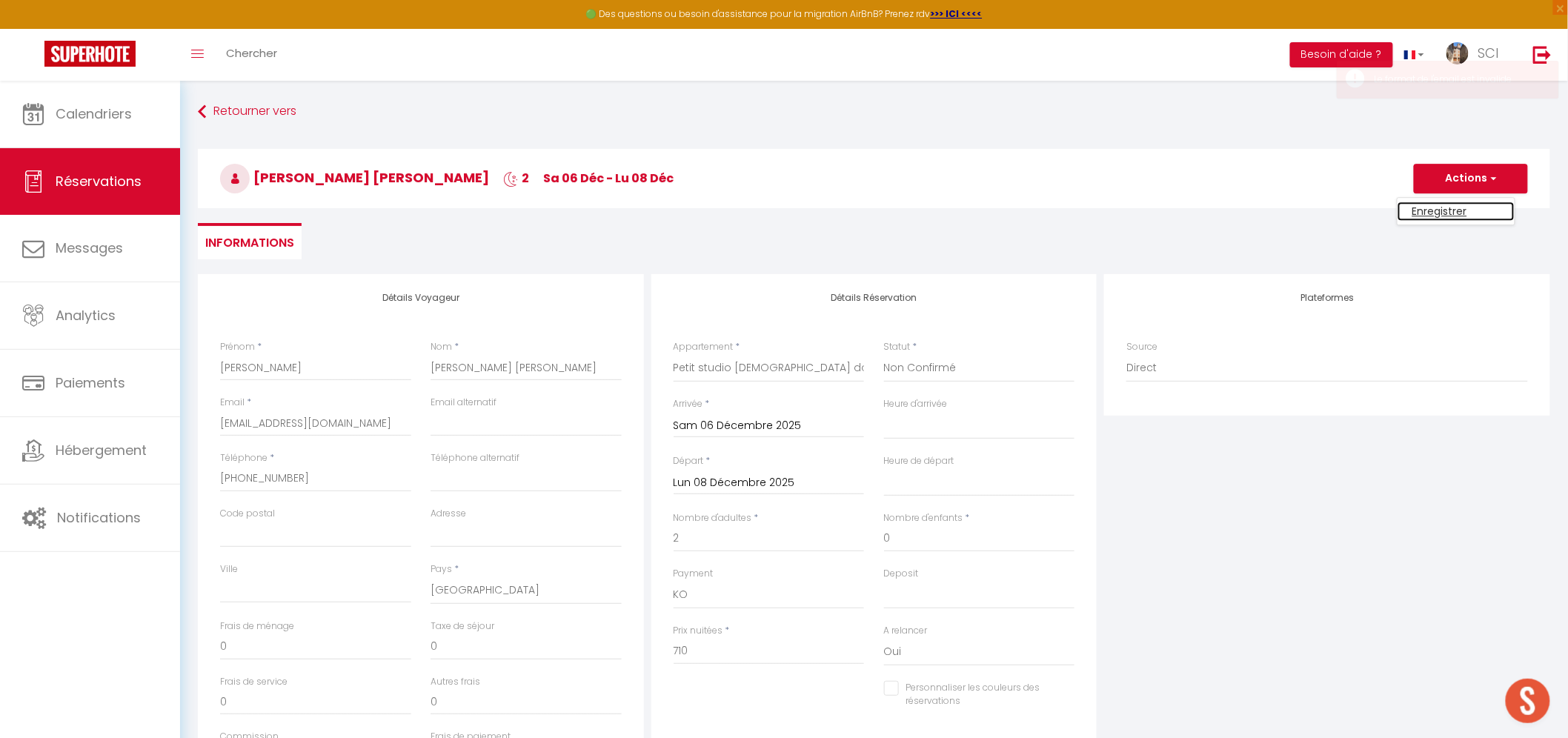
click at [1465, 212] on link "Enregistrer" at bounding box center [1455, 211] width 117 height 19
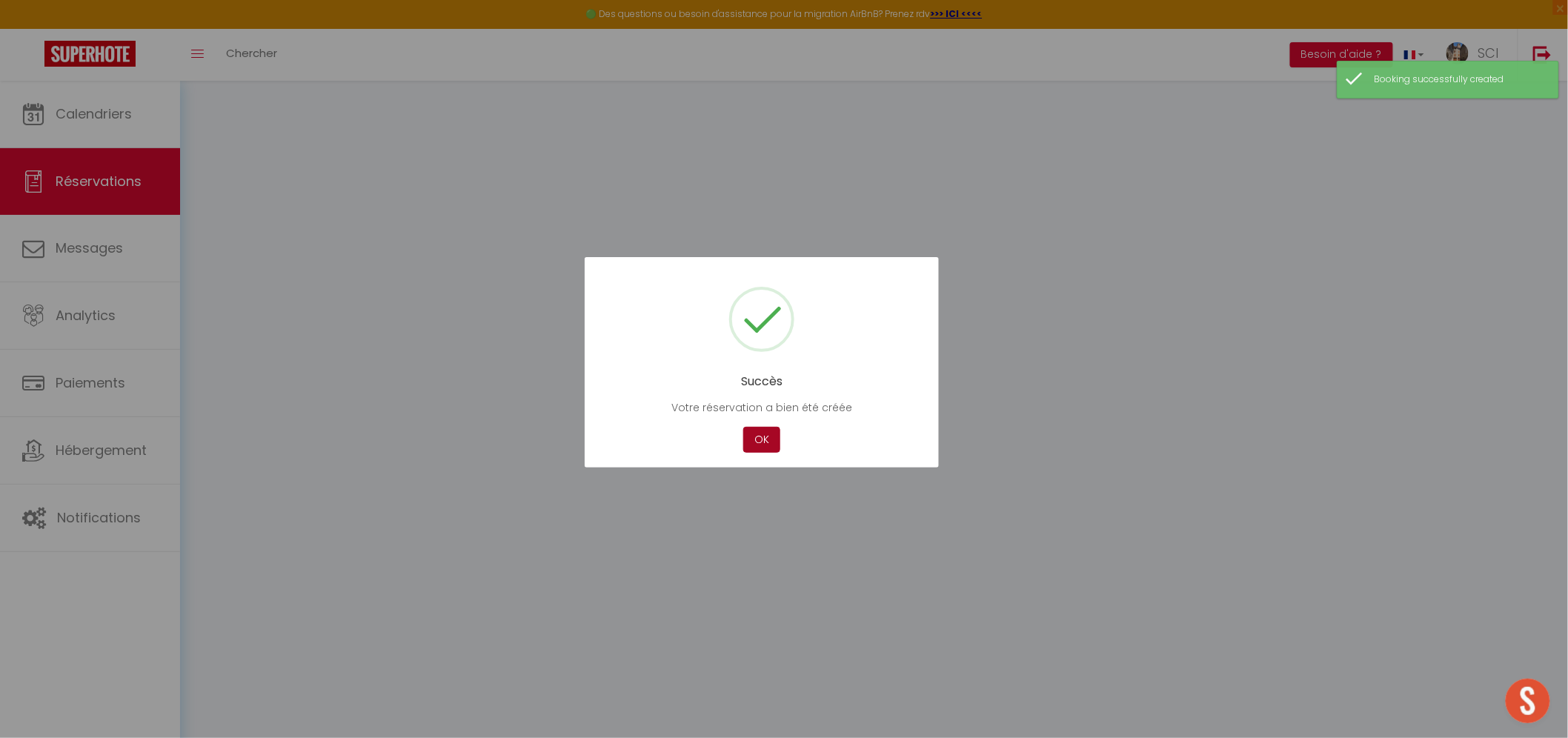
click at [767, 443] on button "OK" at bounding box center [762, 440] width 37 height 26
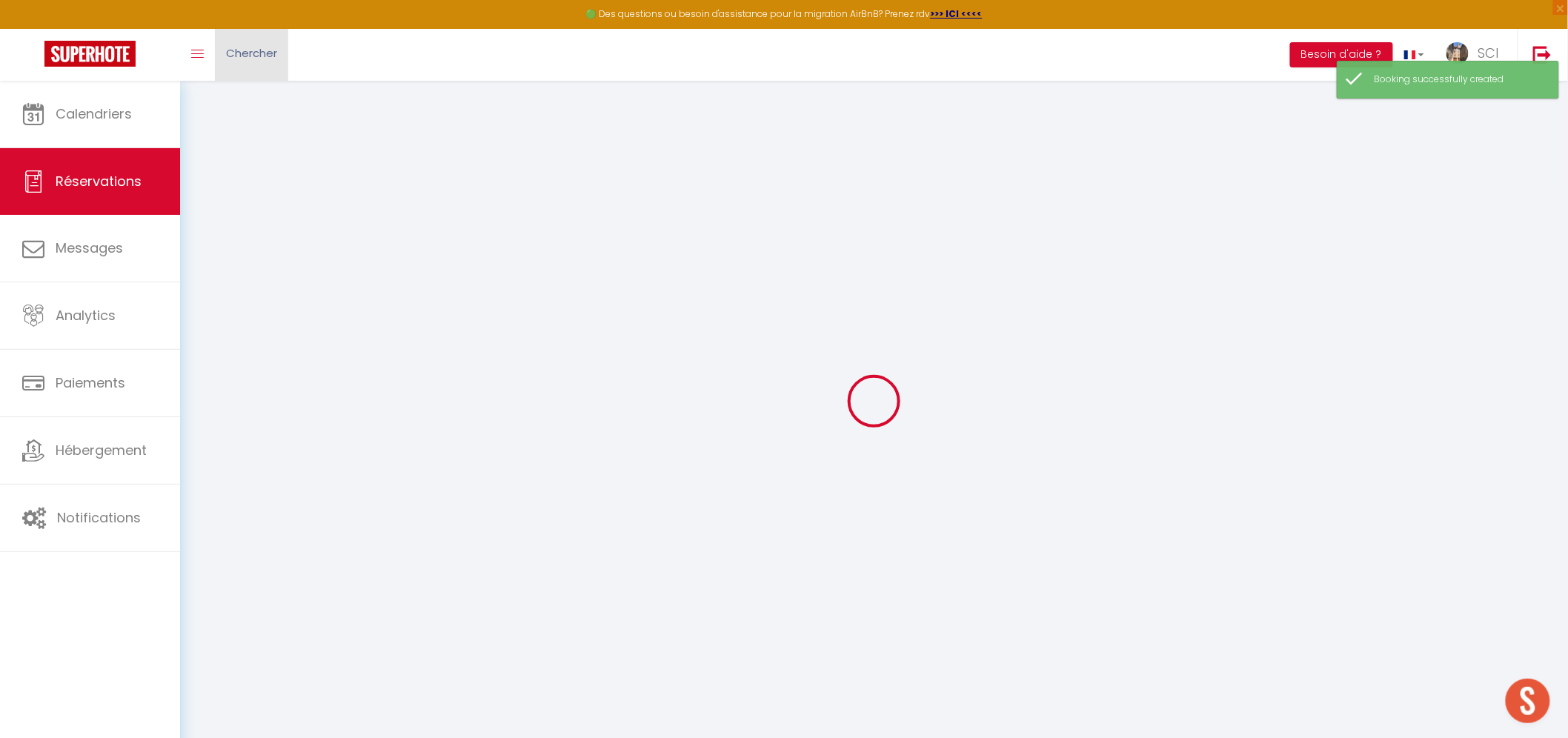
click at [255, 63] on link "Chercher" at bounding box center [251, 55] width 73 height 52
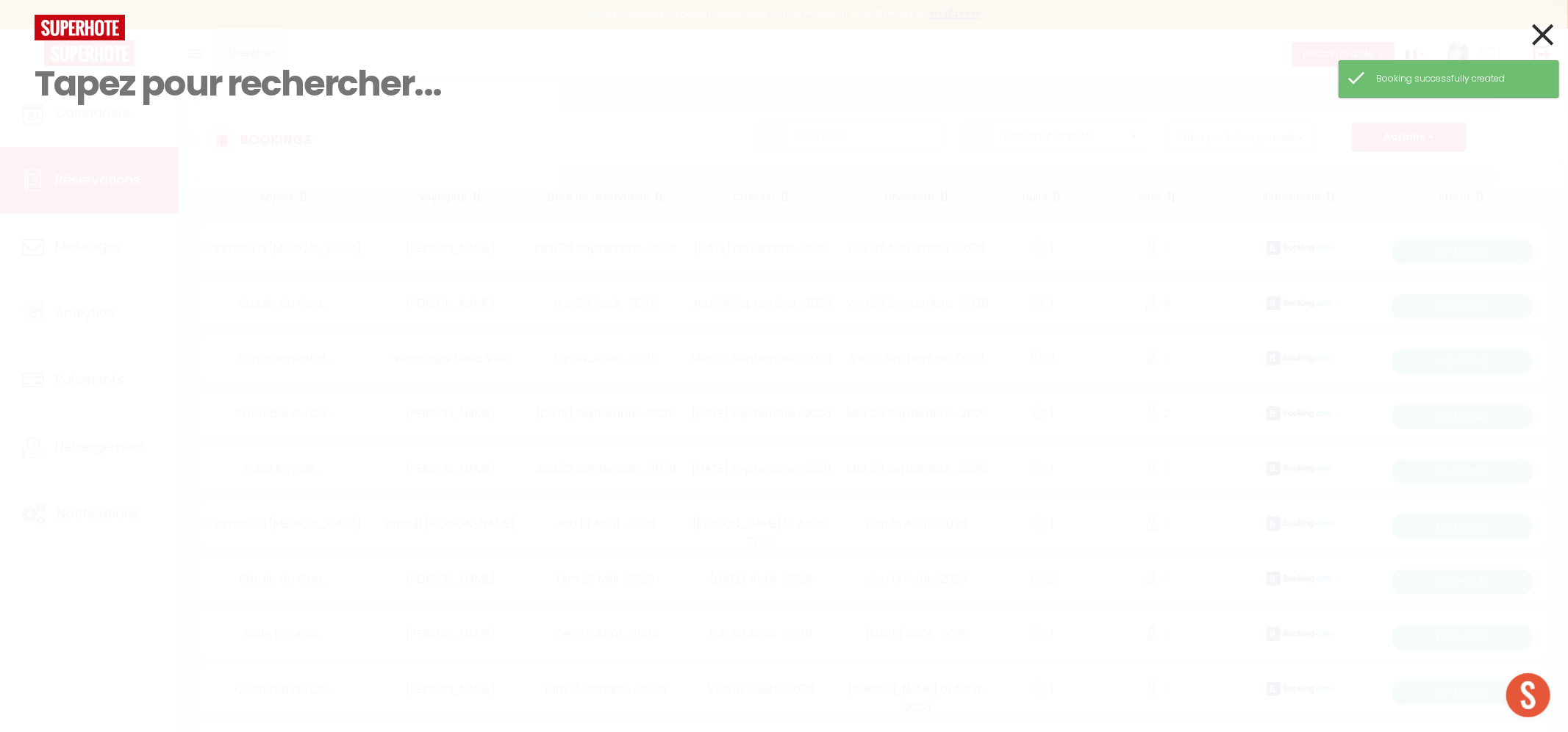
paste input "Lidia Teresa SAGUES FERNANDEZ"
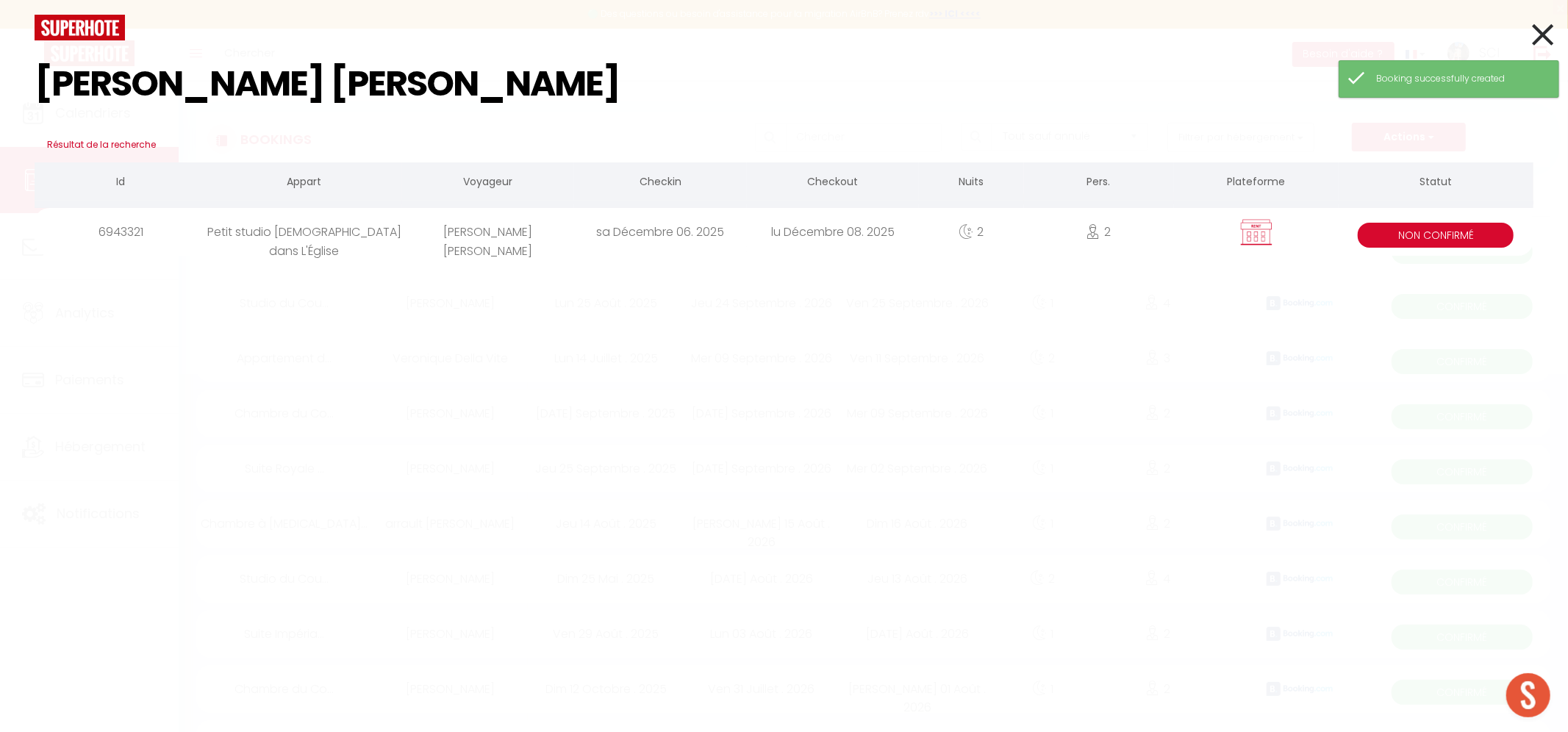
click at [480, 255] on div "Lidia Teresa SAGUES FERNANDEZ" at bounding box center [488, 232] width 172 height 48
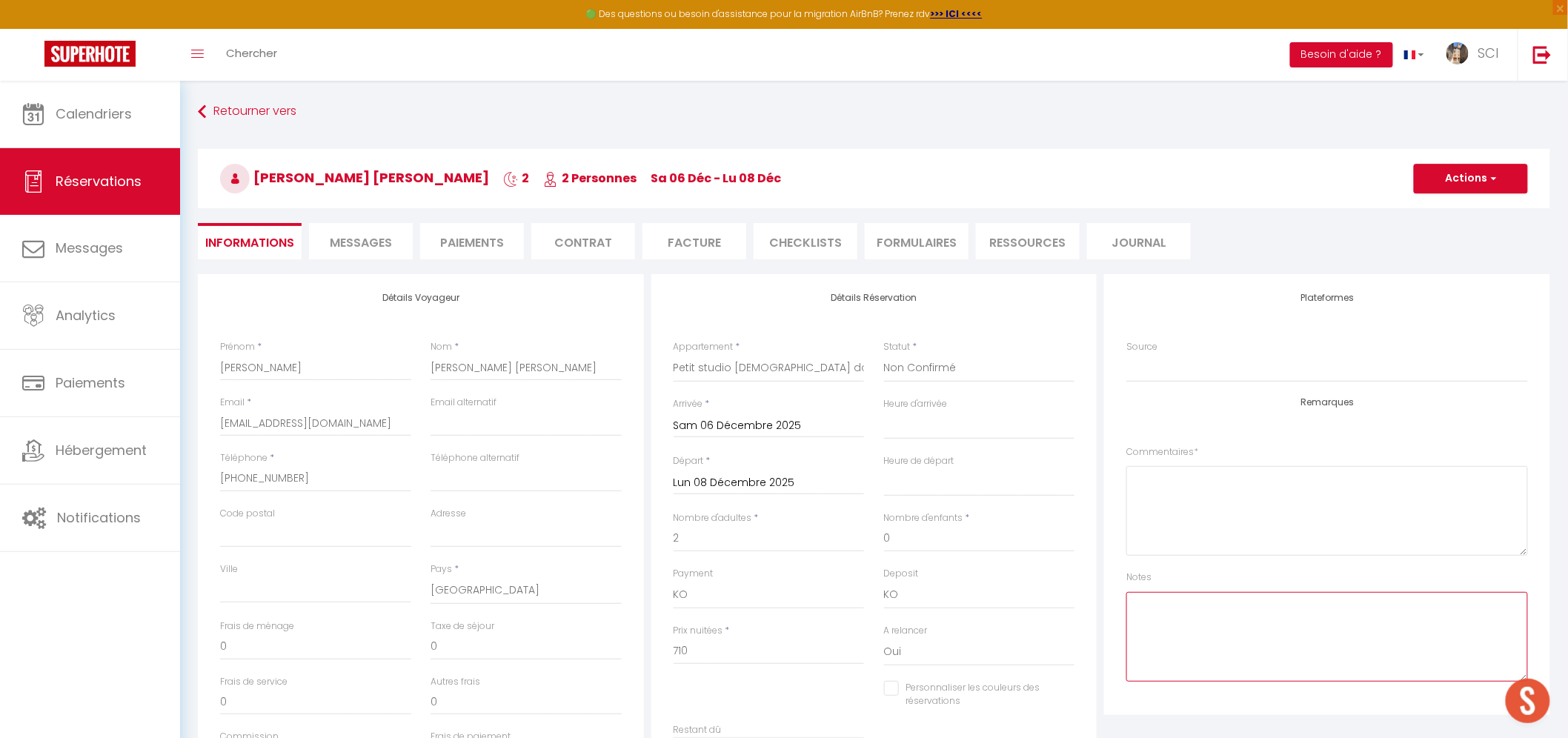
click at [1258, 620] on textarea at bounding box center [1326, 637] width 401 height 90
drag, startPoint x: 1335, startPoint y: 631, endPoint x: 1105, endPoint y: 600, distance: 232.1
click at [1105, 600] on div "Plateformes Source Direct Airbnb.com Booking.com Chalet montagne Expedia Gite d…" at bounding box center [1326, 495] width 446 height 441
click at [1464, 184] on button "Actions" at bounding box center [1470, 179] width 114 height 30
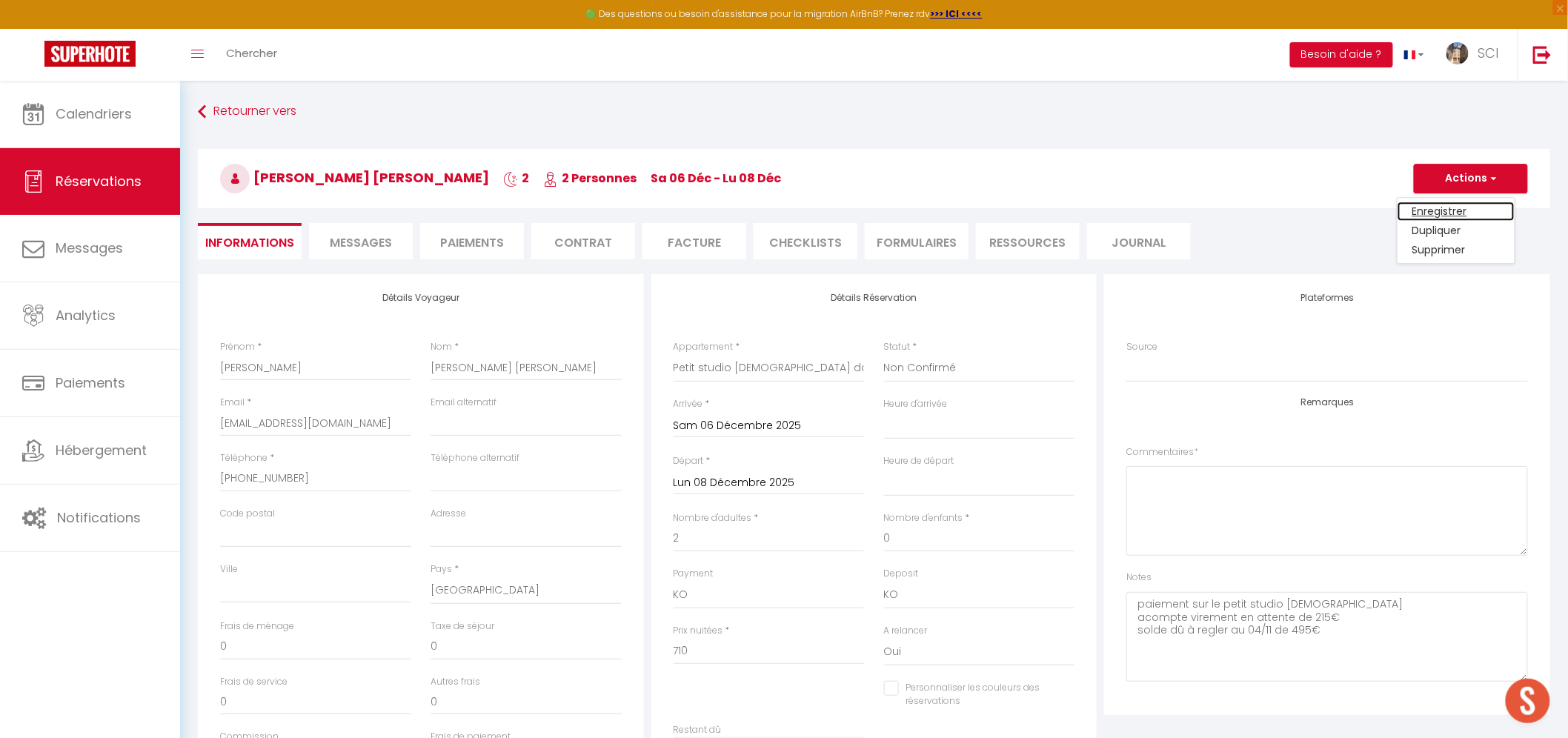
click at [1436, 209] on link "Enregistrer" at bounding box center [1455, 211] width 117 height 19
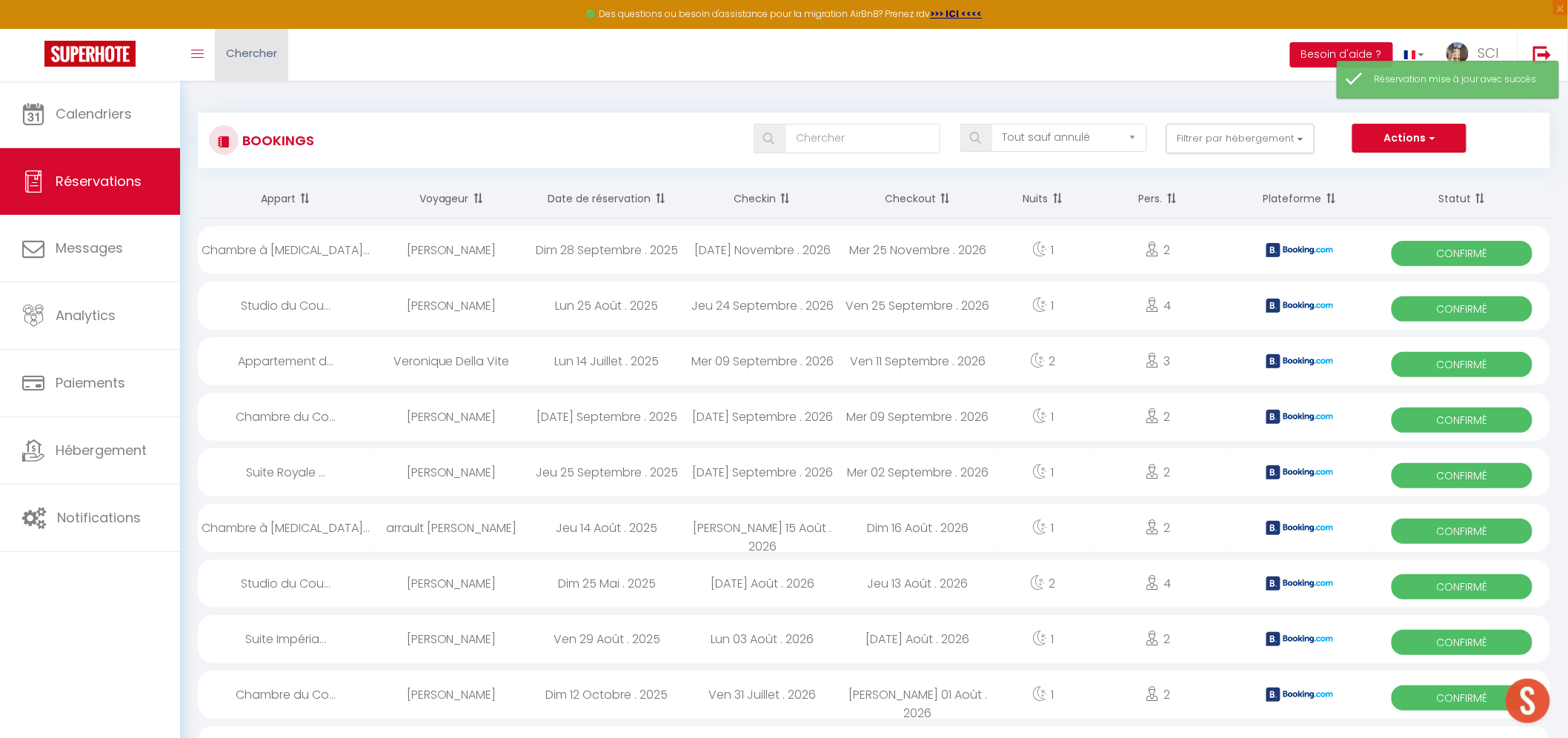
click at [268, 58] on span "Chercher" at bounding box center [251, 53] width 51 height 16
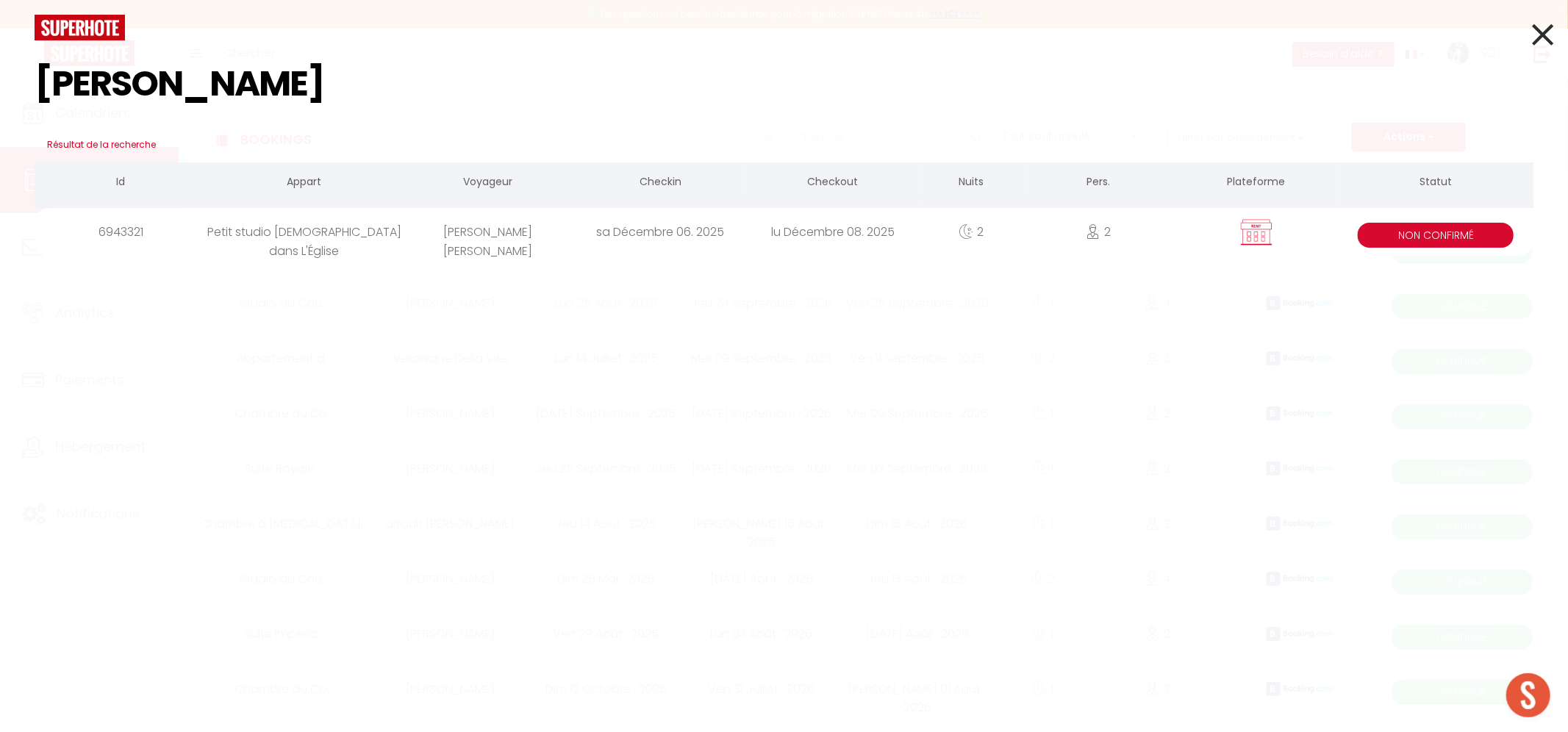
click at [464, 241] on div "Lidia Teresa SAGUES FERNANDEZ" at bounding box center [488, 232] width 172 height 48
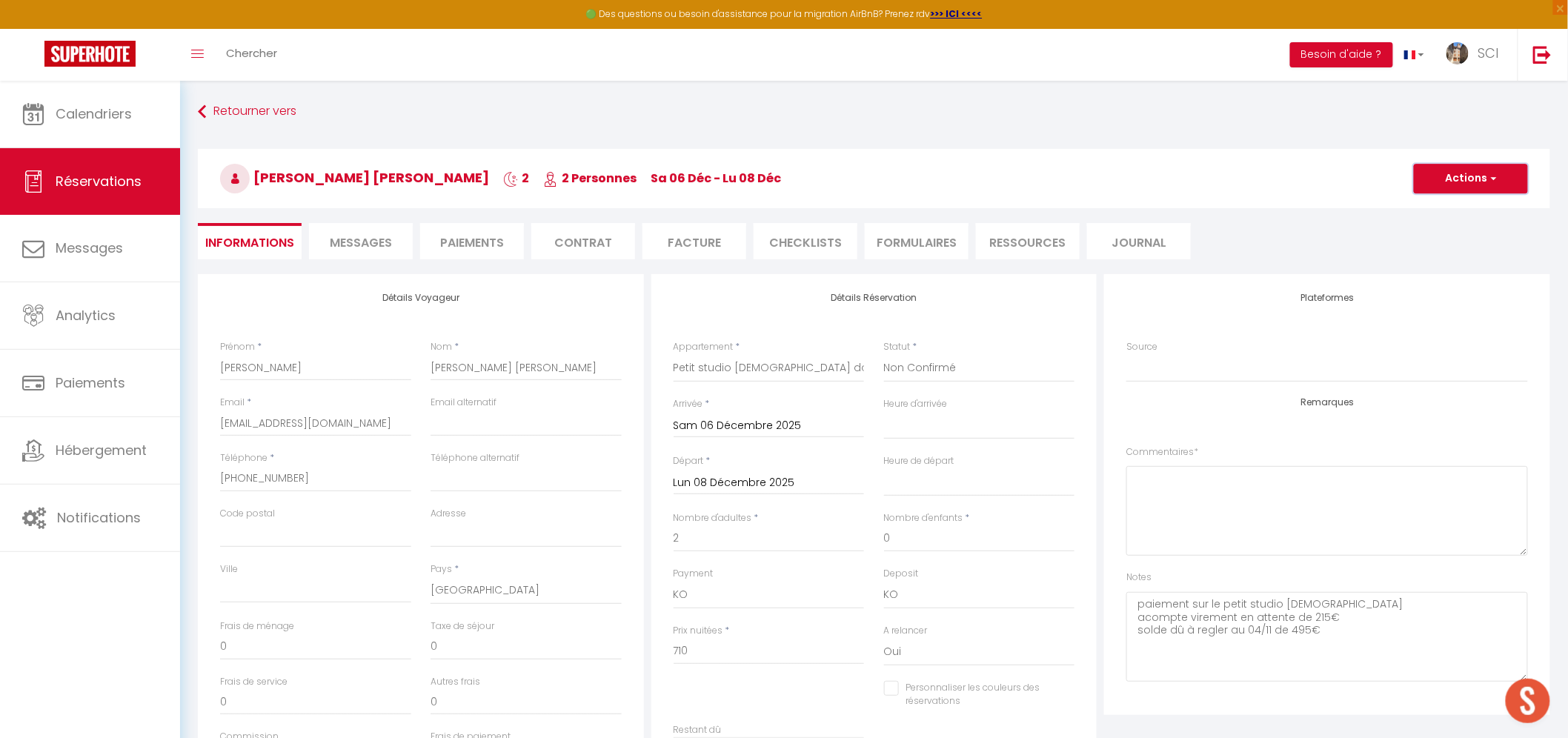
click at [1472, 174] on button "Actions" at bounding box center [1470, 179] width 114 height 30
drag, startPoint x: 1450, startPoint y: 227, endPoint x: 648, endPoint y: 275, distance: 803.4
click at [1450, 227] on link "Dupliquer" at bounding box center [1455, 230] width 117 height 19
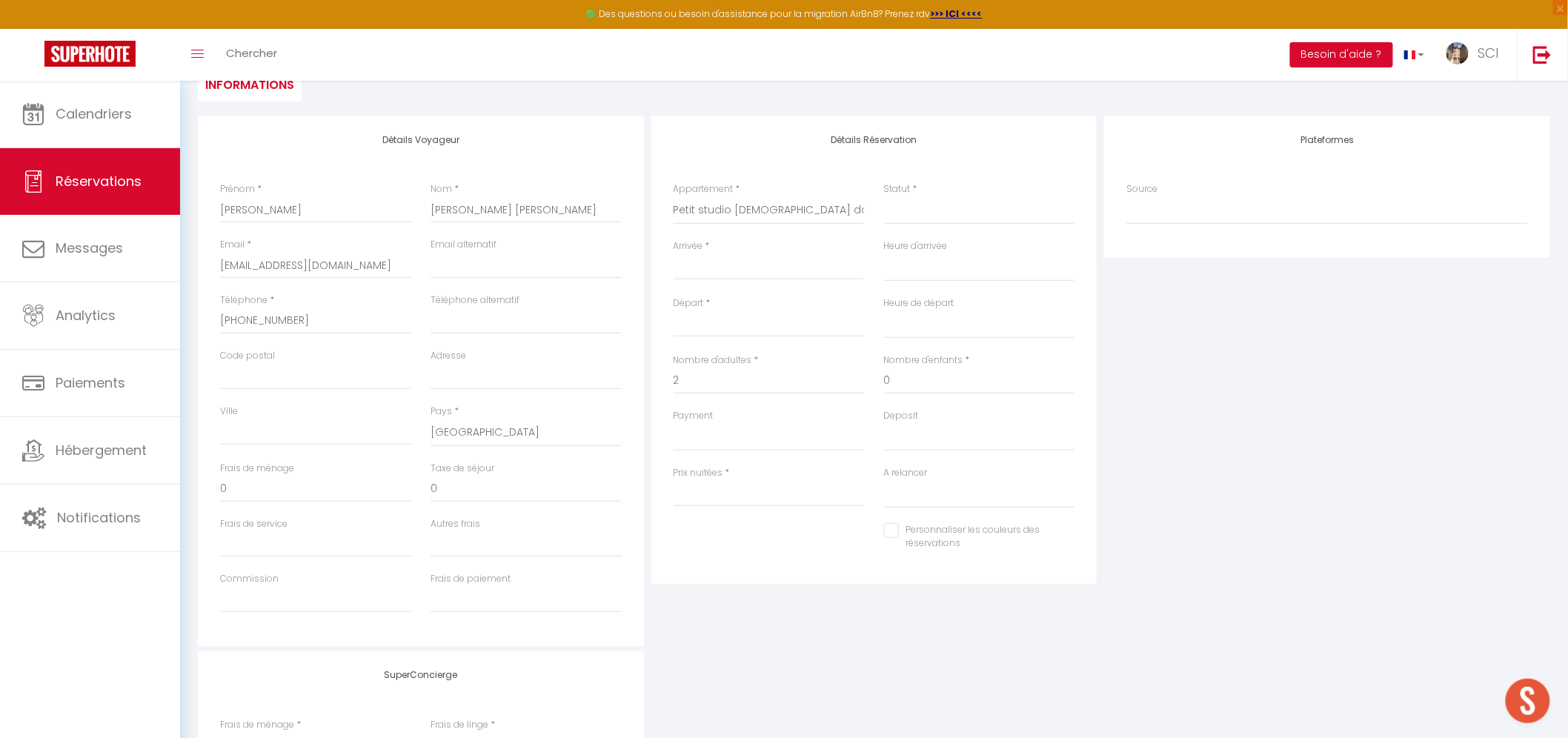
scroll to position [165, 0]
click at [722, 209] on select "Suite Royale Maison de L'Église Studio Du Couvent Des Carmes Suite Présidentiel…" at bounding box center [770, 204] width 192 height 28
click at [674, 190] on select "Suite Royale Maison de L'Église Studio Du Couvent Des Carmes Suite Présidentiel…" at bounding box center [770, 204] width 192 height 28
click at [767, 264] on input "Arrivée" at bounding box center [770, 261] width 192 height 19
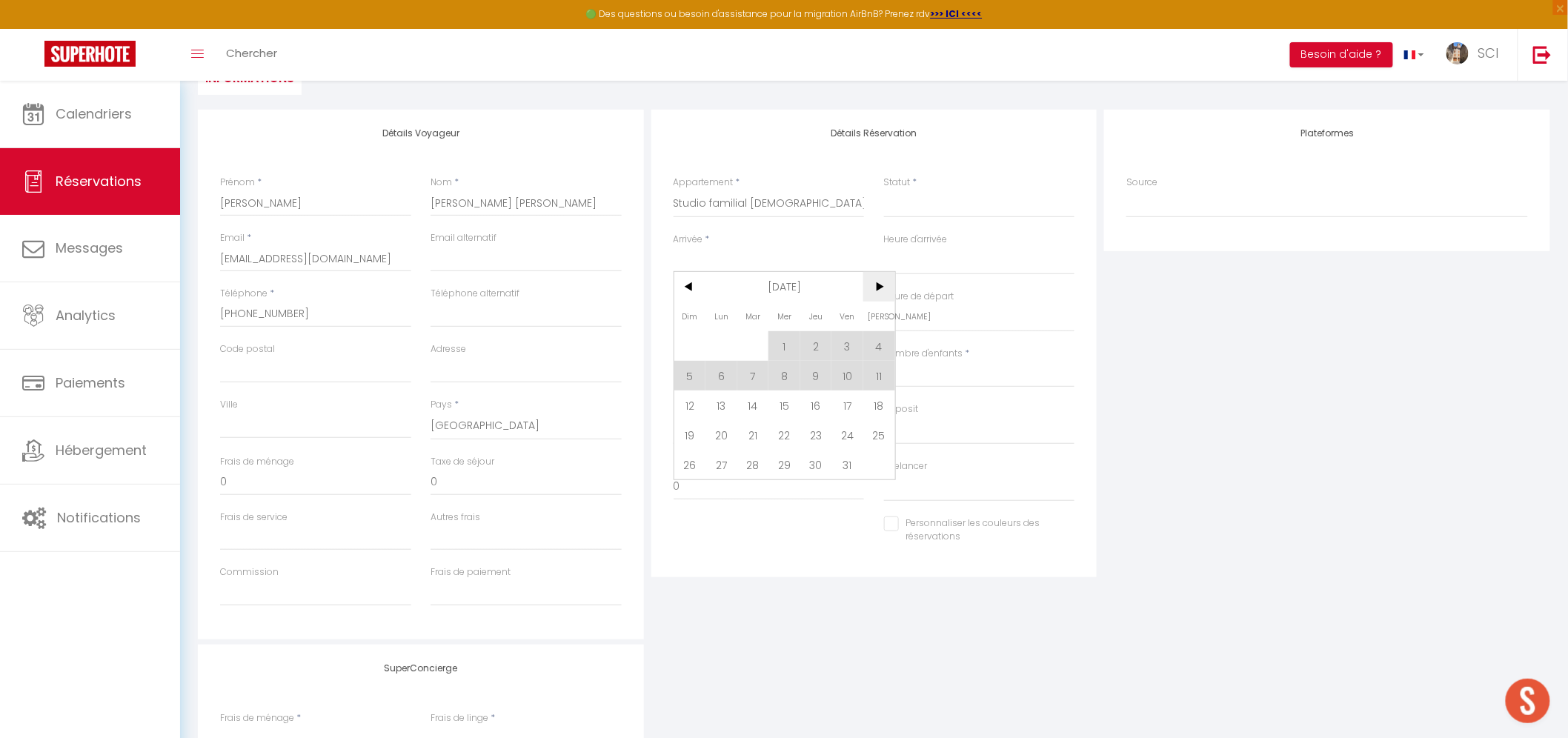
click at [876, 289] on span ">" at bounding box center [879, 287] width 32 height 30
click at [872, 352] on span "6" at bounding box center [879, 347] width 32 height 30
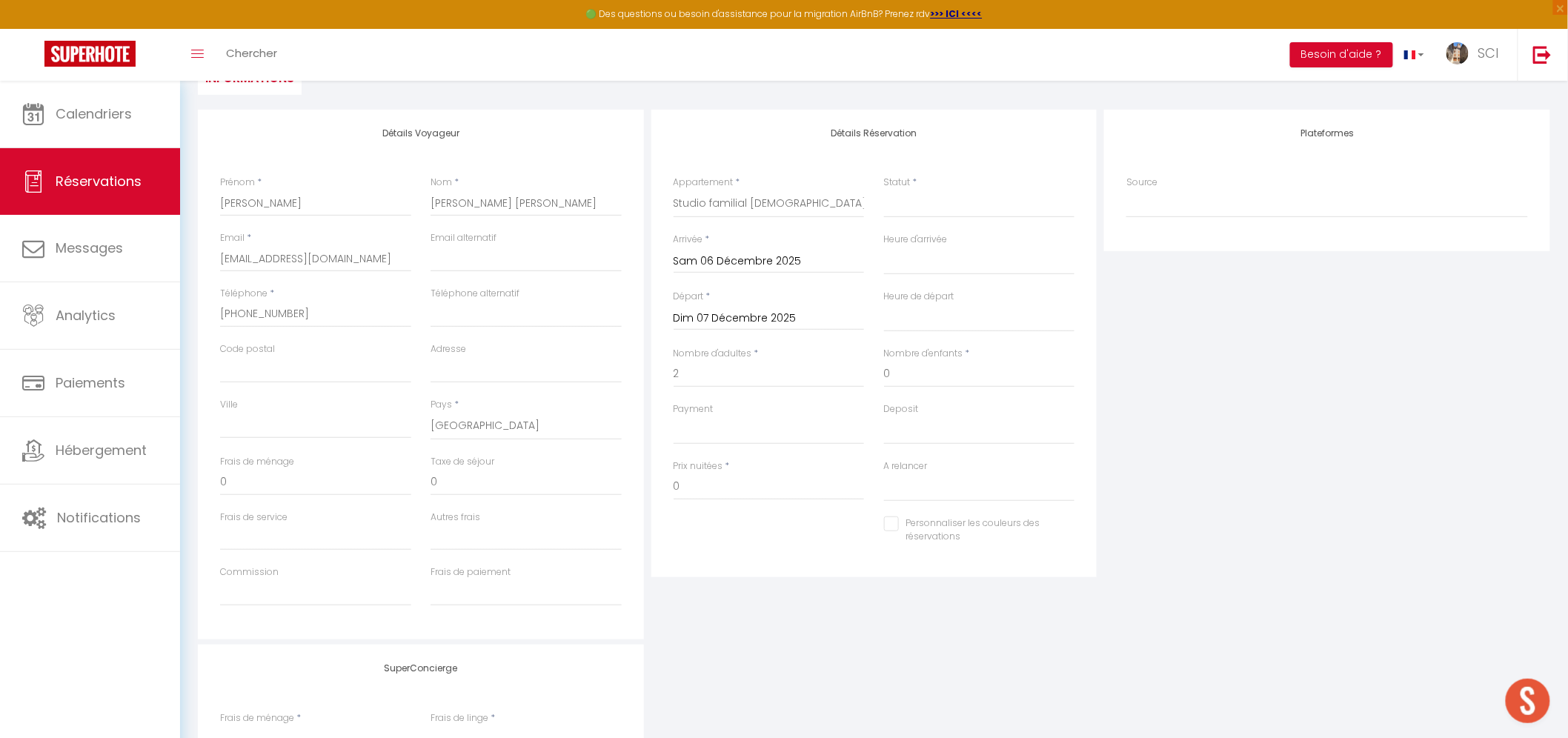
click at [749, 323] on input "Dim 07 Décembre 2025" at bounding box center [770, 319] width 192 height 19
click at [722, 432] on span "8" at bounding box center [722, 432] width 32 height 30
click at [740, 432] on select "OK KO" at bounding box center [770, 430] width 192 height 28
click at [674, 416] on select "OK KO" at bounding box center [770, 430] width 192 height 28
click at [746, 484] on input "0" at bounding box center [770, 486] width 192 height 27
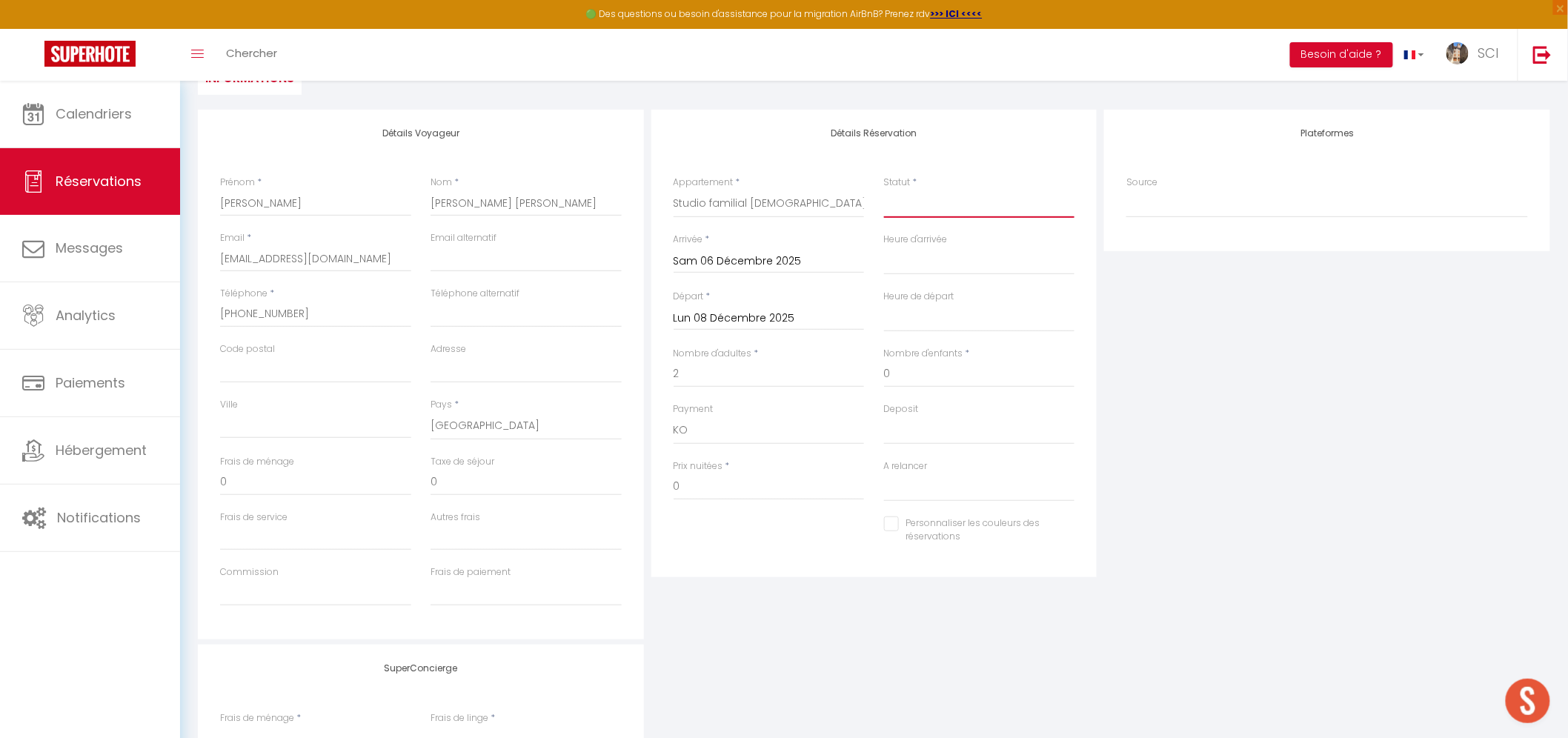
click at [980, 197] on select "Confirmé Non Confirmé Annulé Annulé par le voyageur No Show Request" at bounding box center [980, 204] width 192 height 28
click at [884, 190] on select "Confirmé Non Confirmé Annulé Annulé par le voyageur No Show Request" at bounding box center [980, 204] width 192 height 28
click at [965, 169] on div "Détails Réservation Appartement * Suite Royale Maison de L'Église Studio Du Cou…" at bounding box center [873, 344] width 446 height 467
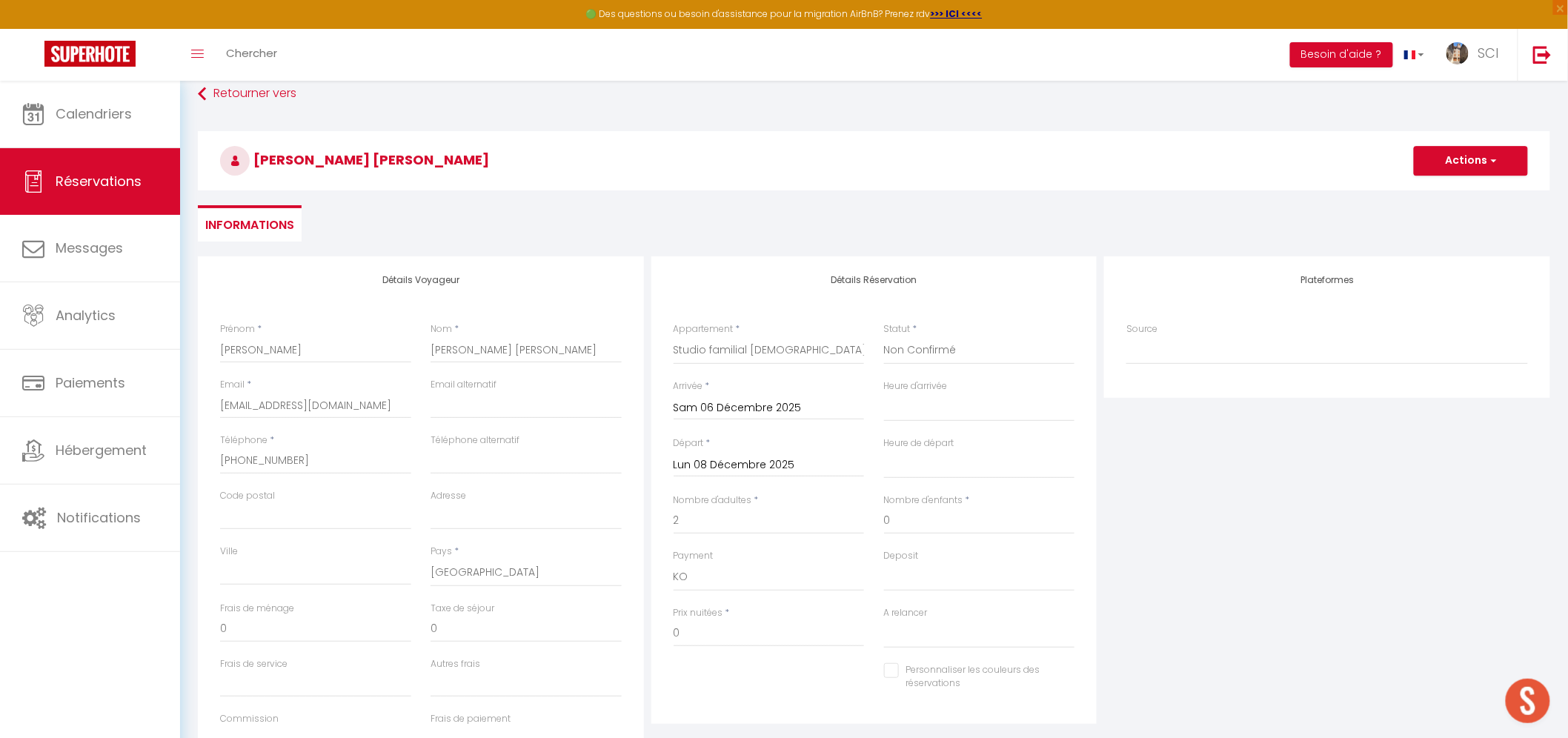
scroll to position [0, 0]
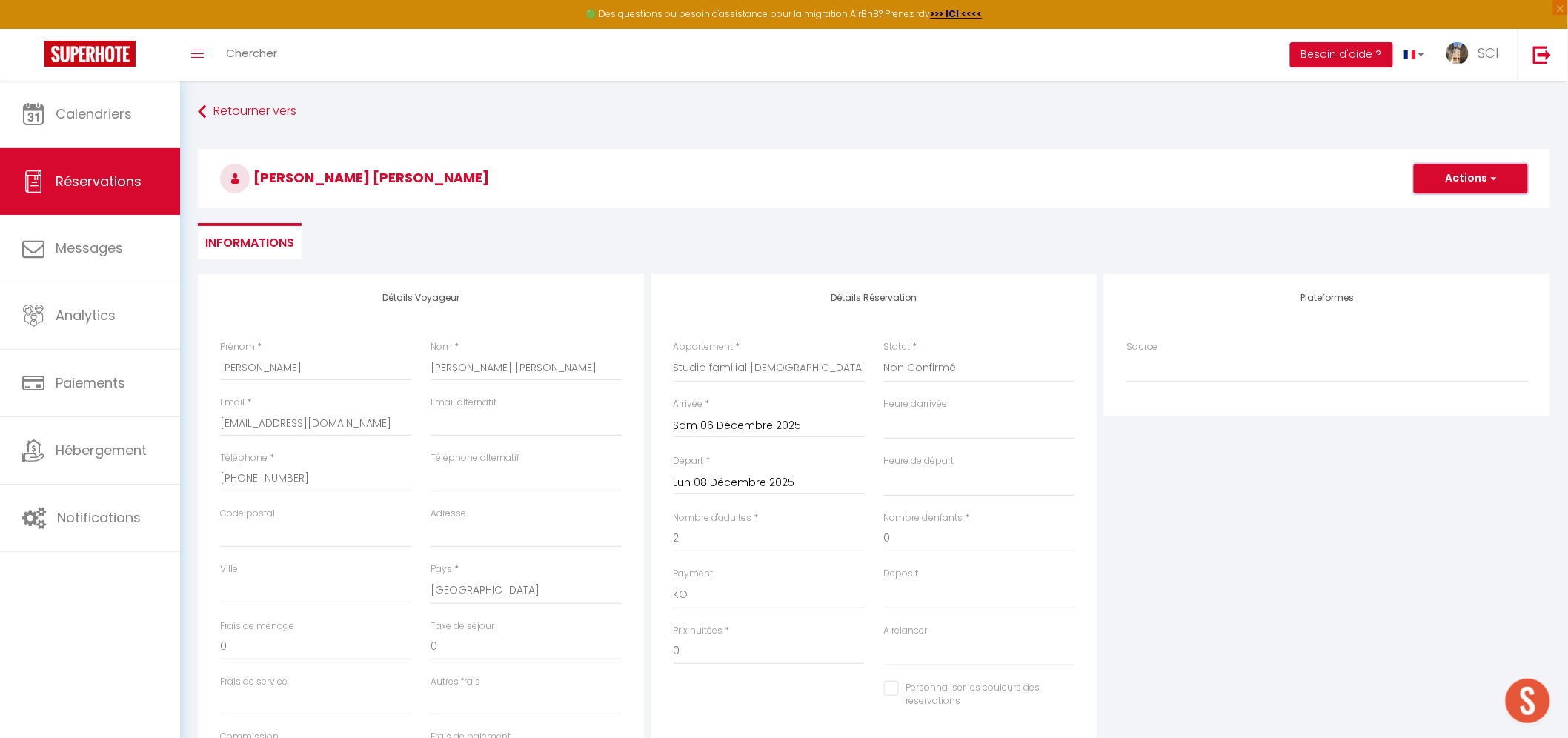
click at [1480, 180] on button "Actions" at bounding box center [1470, 179] width 114 height 30
click at [1447, 212] on link "Enregistrer" at bounding box center [1455, 211] width 117 height 19
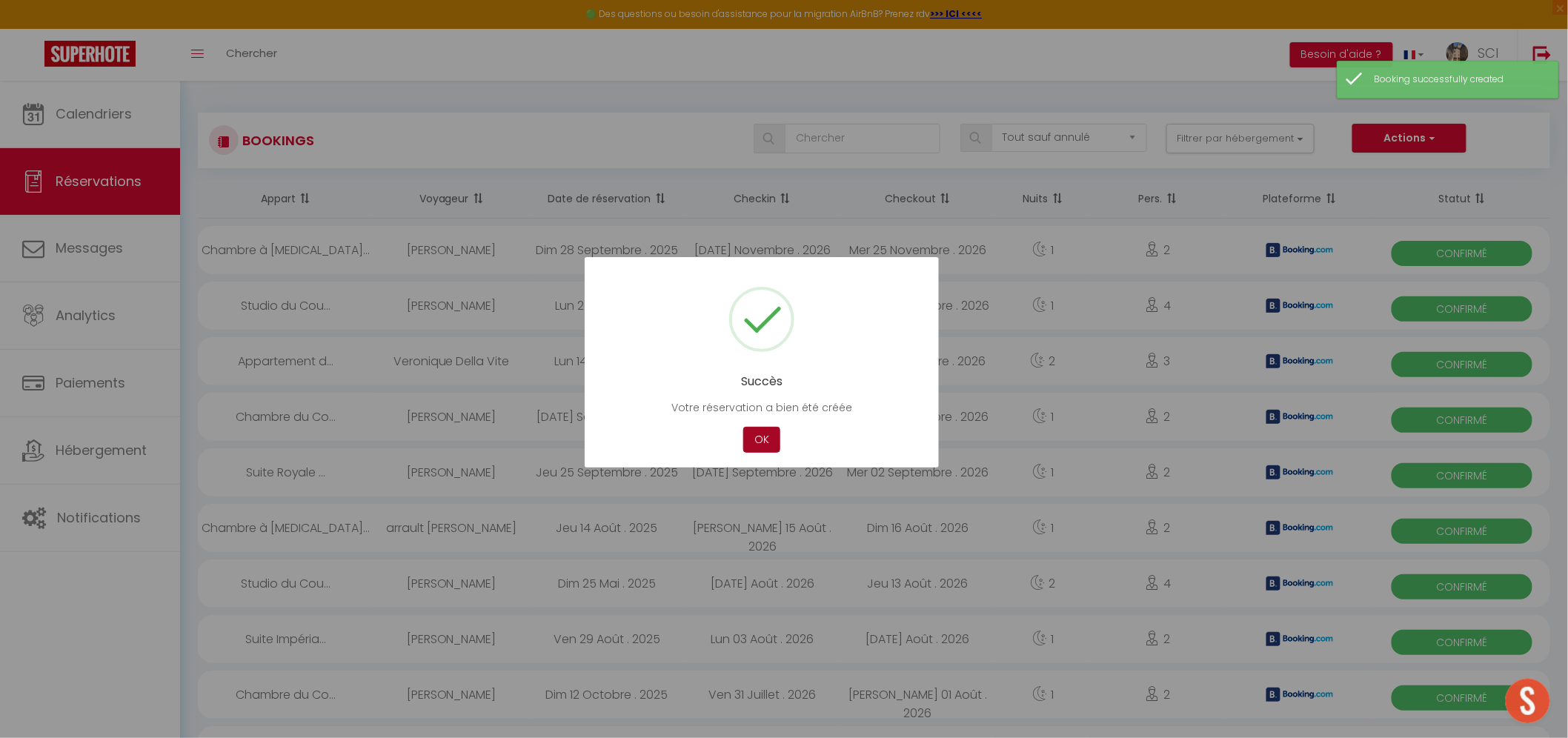
click at [773, 437] on button "OK" at bounding box center [762, 440] width 37 height 26
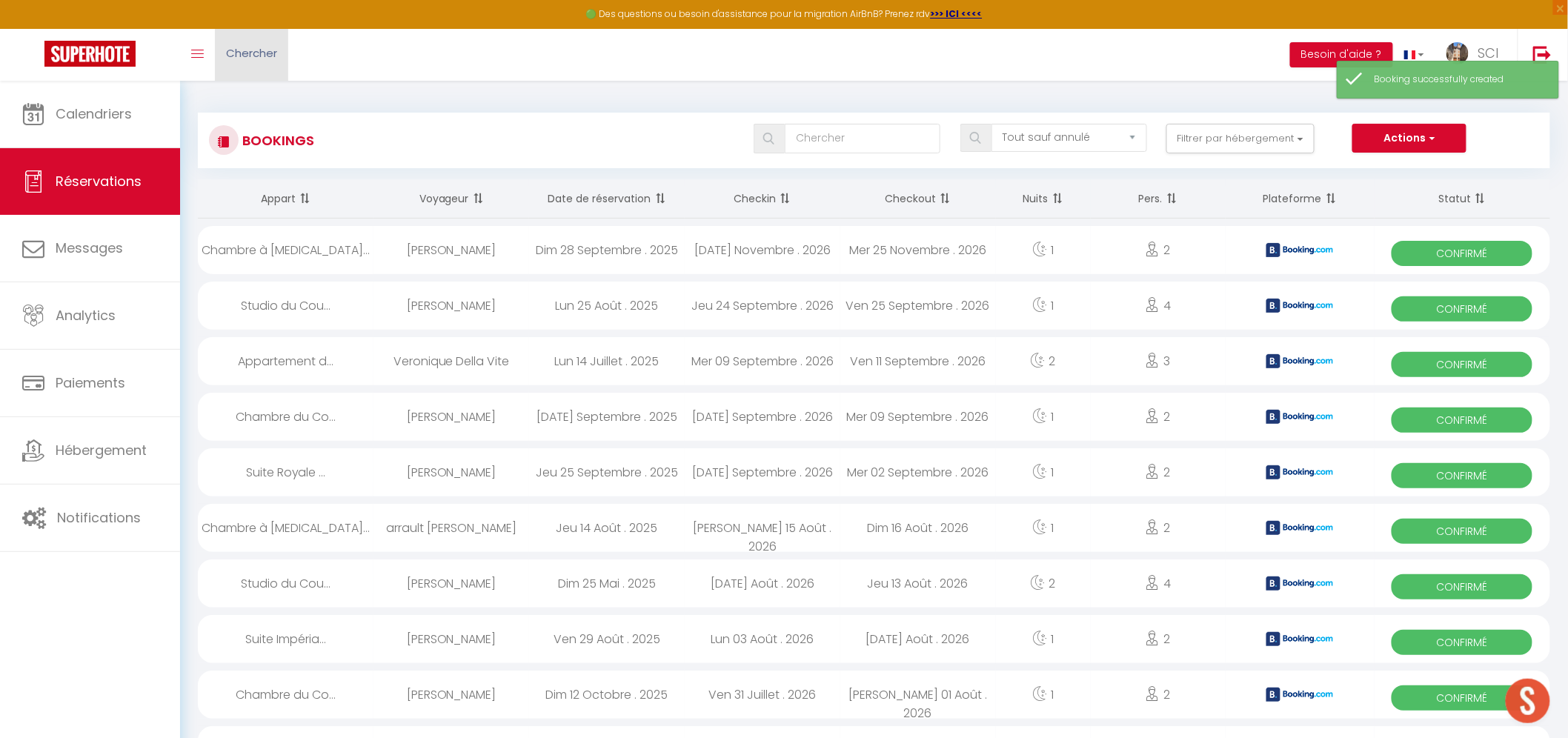
click at [262, 54] on span "Chercher" at bounding box center [251, 53] width 51 height 16
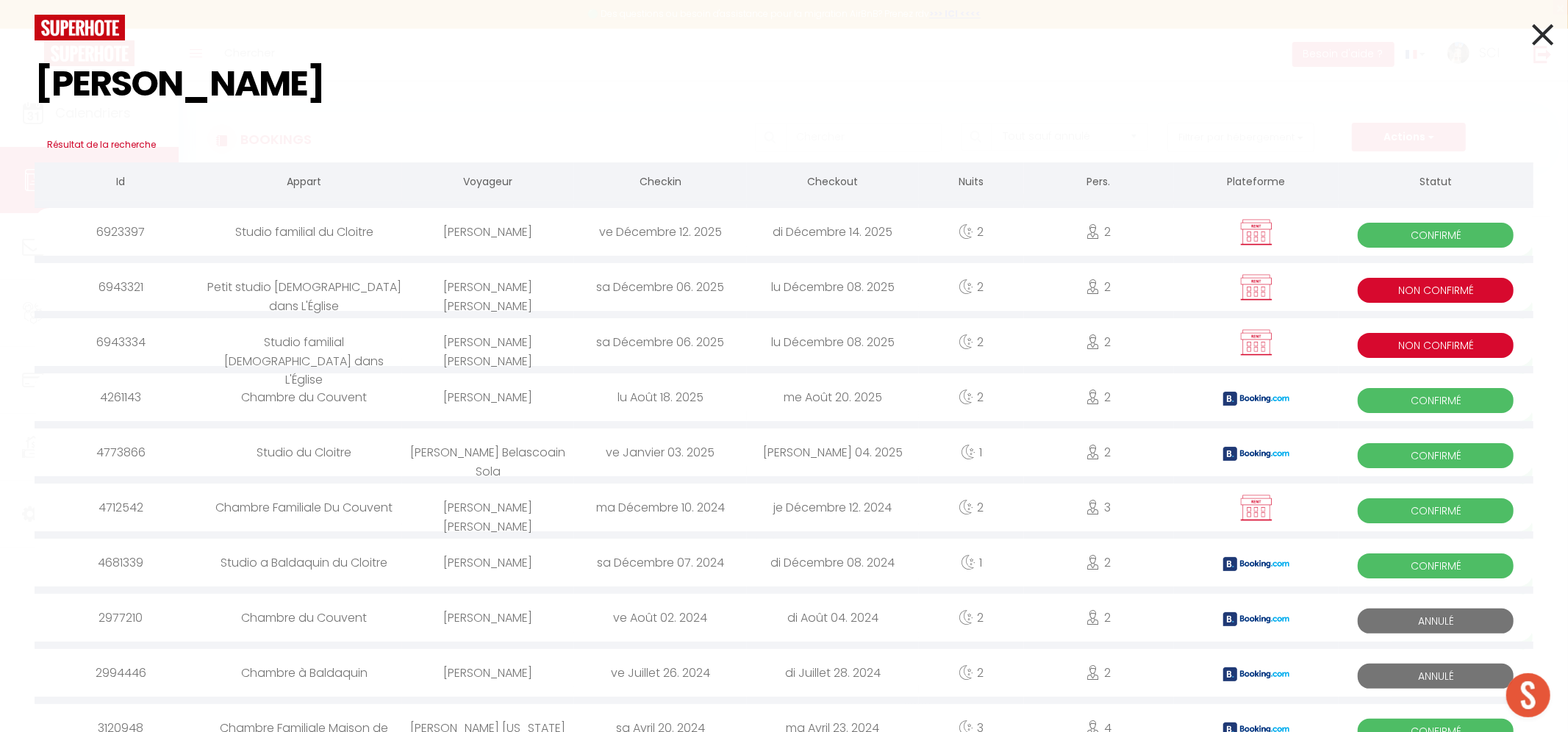
click at [489, 357] on div "Lidia Teresa SAGUES FERNANDEZ" at bounding box center [488, 342] width 172 height 48
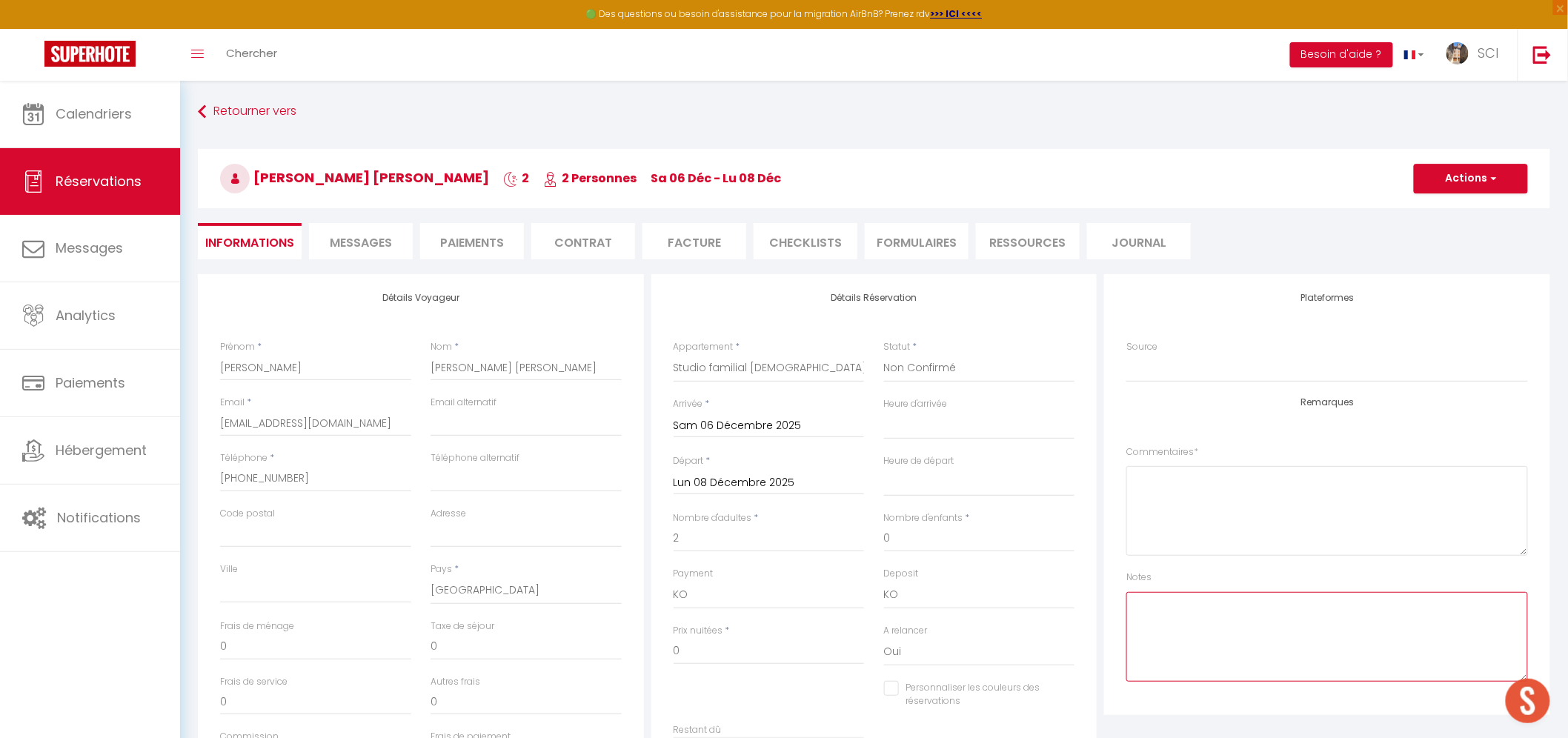
click at [1188, 614] on textarea at bounding box center [1326, 637] width 401 height 90
paste textarea "paiement sur le petit studio presbytere acompte virement en attente de 215€ sol…"
click at [1478, 179] on button "Actions" at bounding box center [1470, 179] width 114 height 30
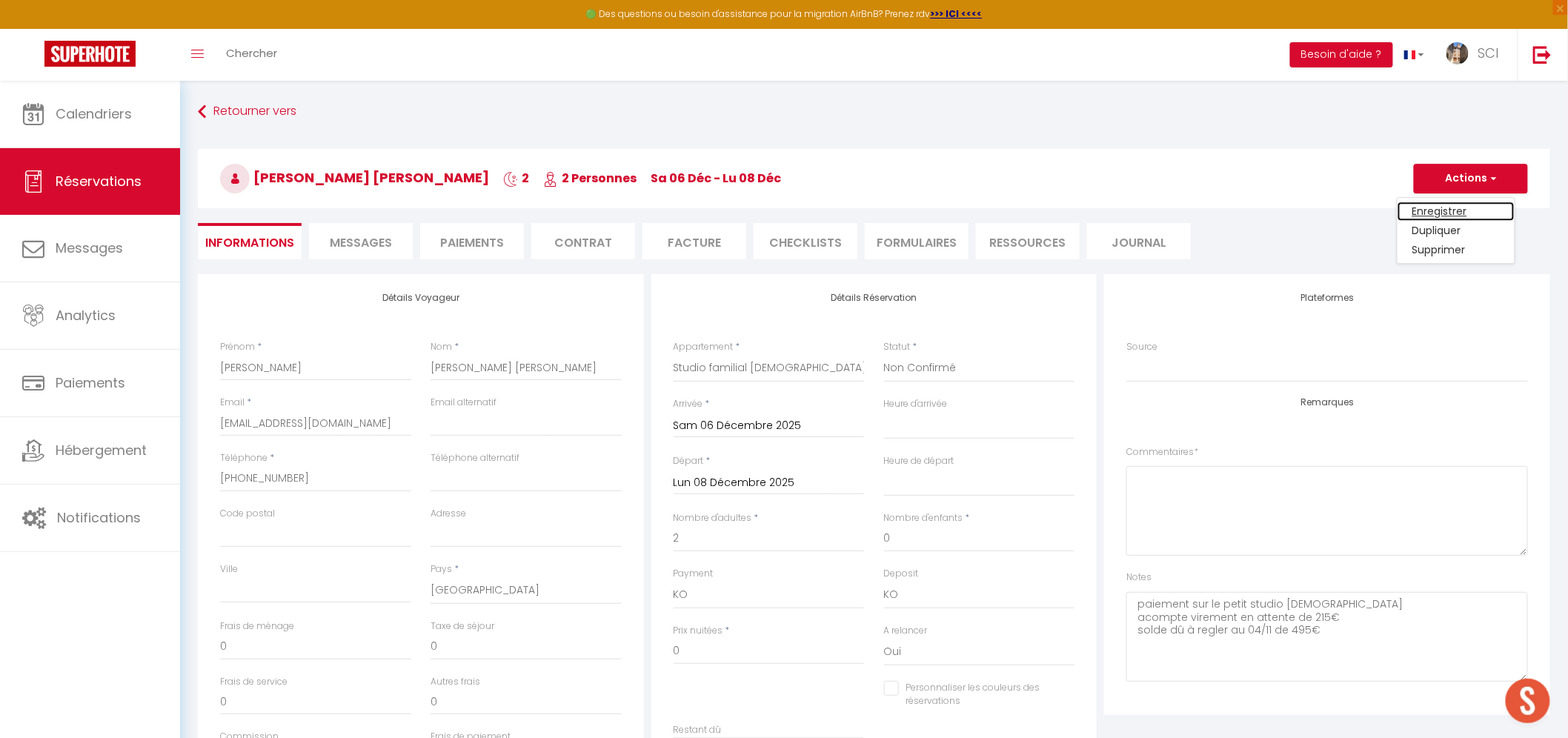
click at [1456, 212] on link "Enregistrer" at bounding box center [1455, 211] width 117 height 19
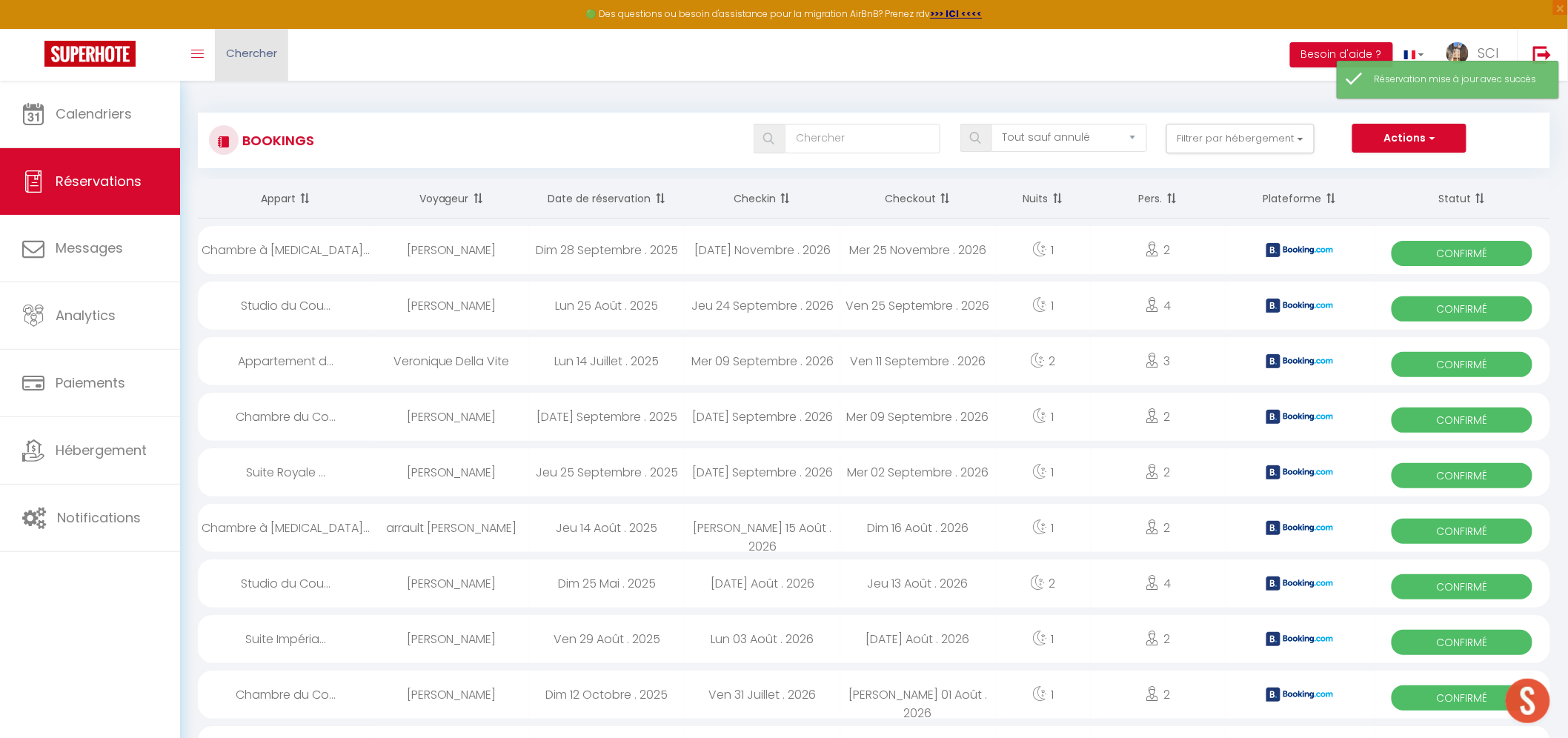
click at [277, 56] on span "Chercher" at bounding box center [251, 53] width 51 height 16
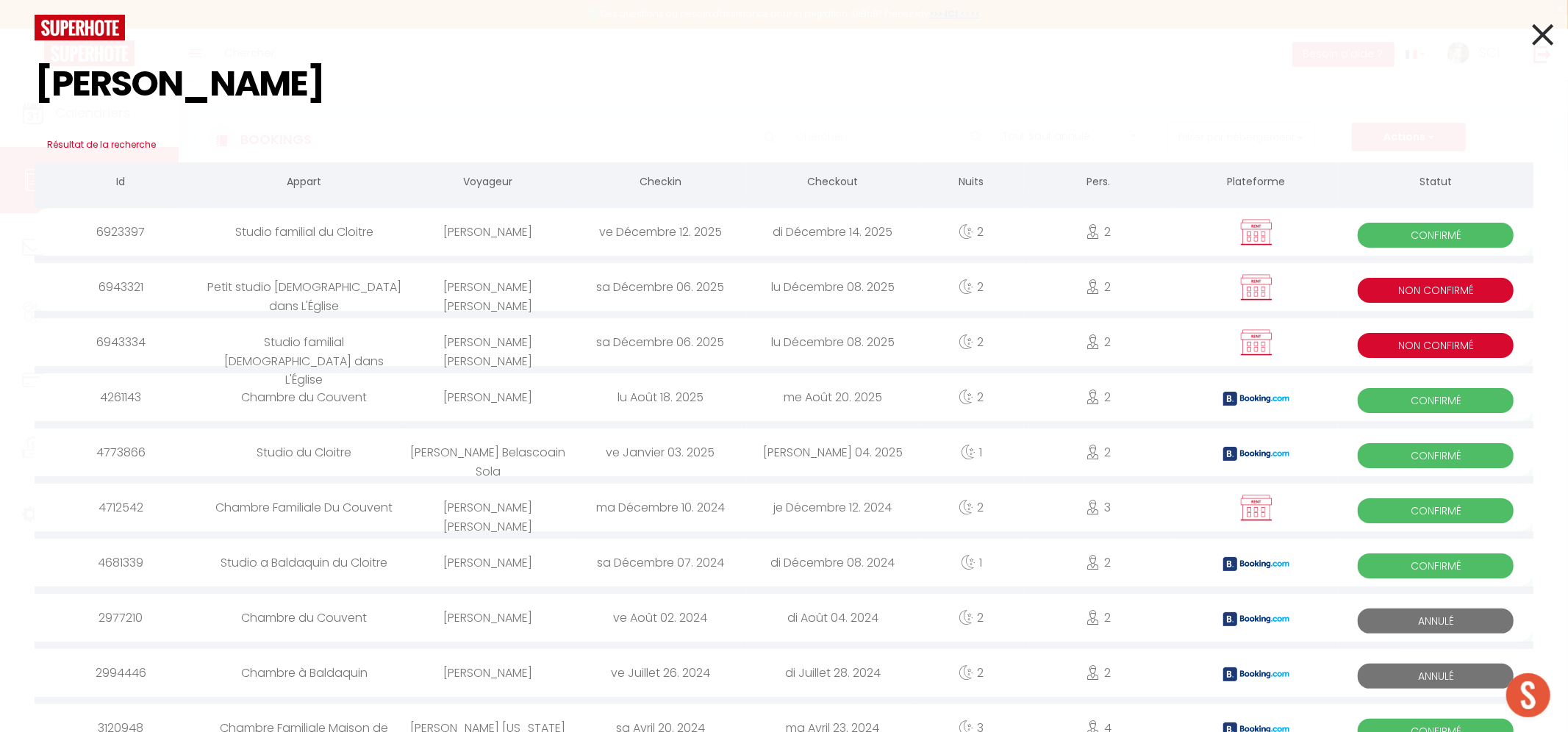
click at [490, 300] on div "Lidia Teresa SAGUES FERNANDEZ" at bounding box center [488, 287] width 172 height 48
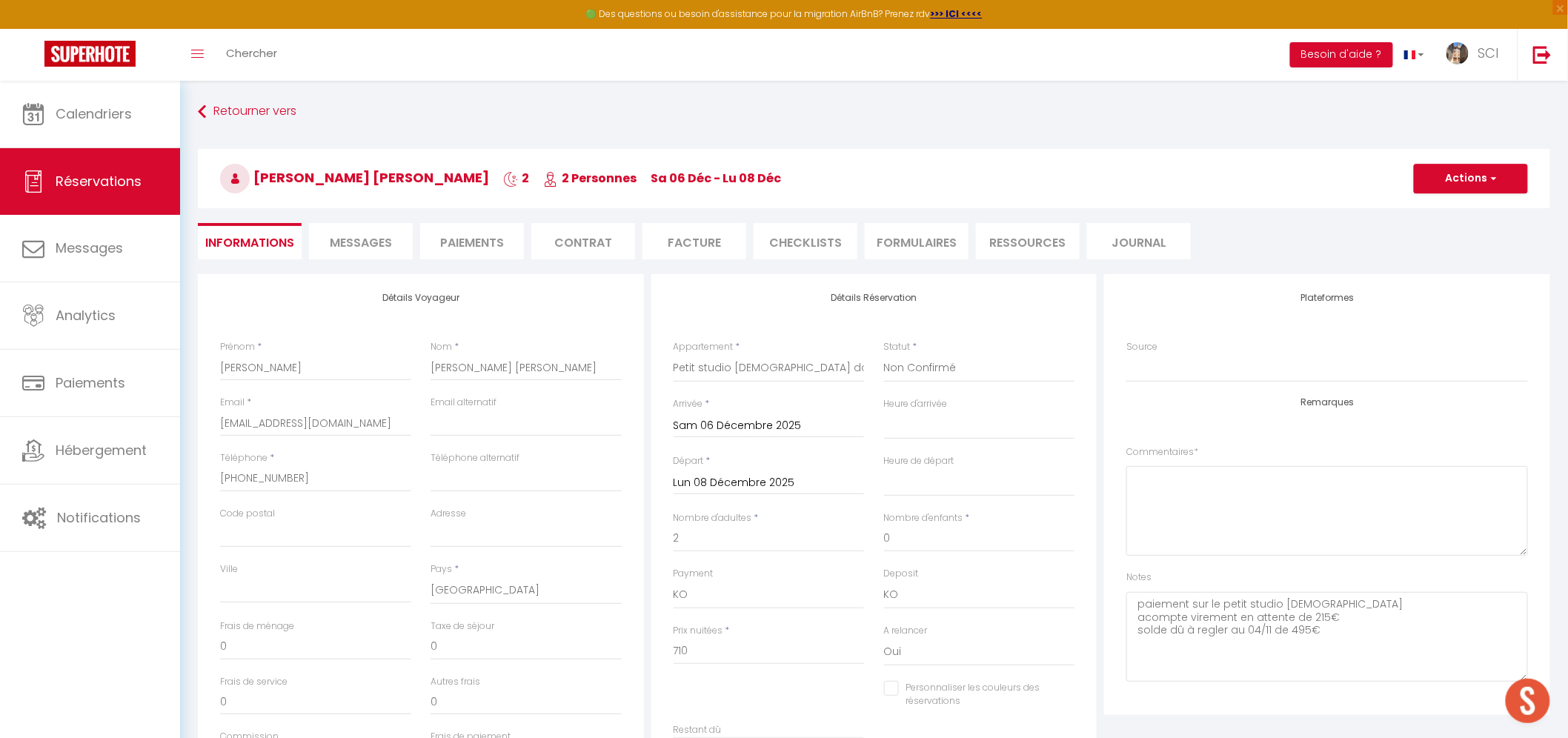
click at [470, 241] on li "Paiements" at bounding box center [472, 241] width 104 height 36
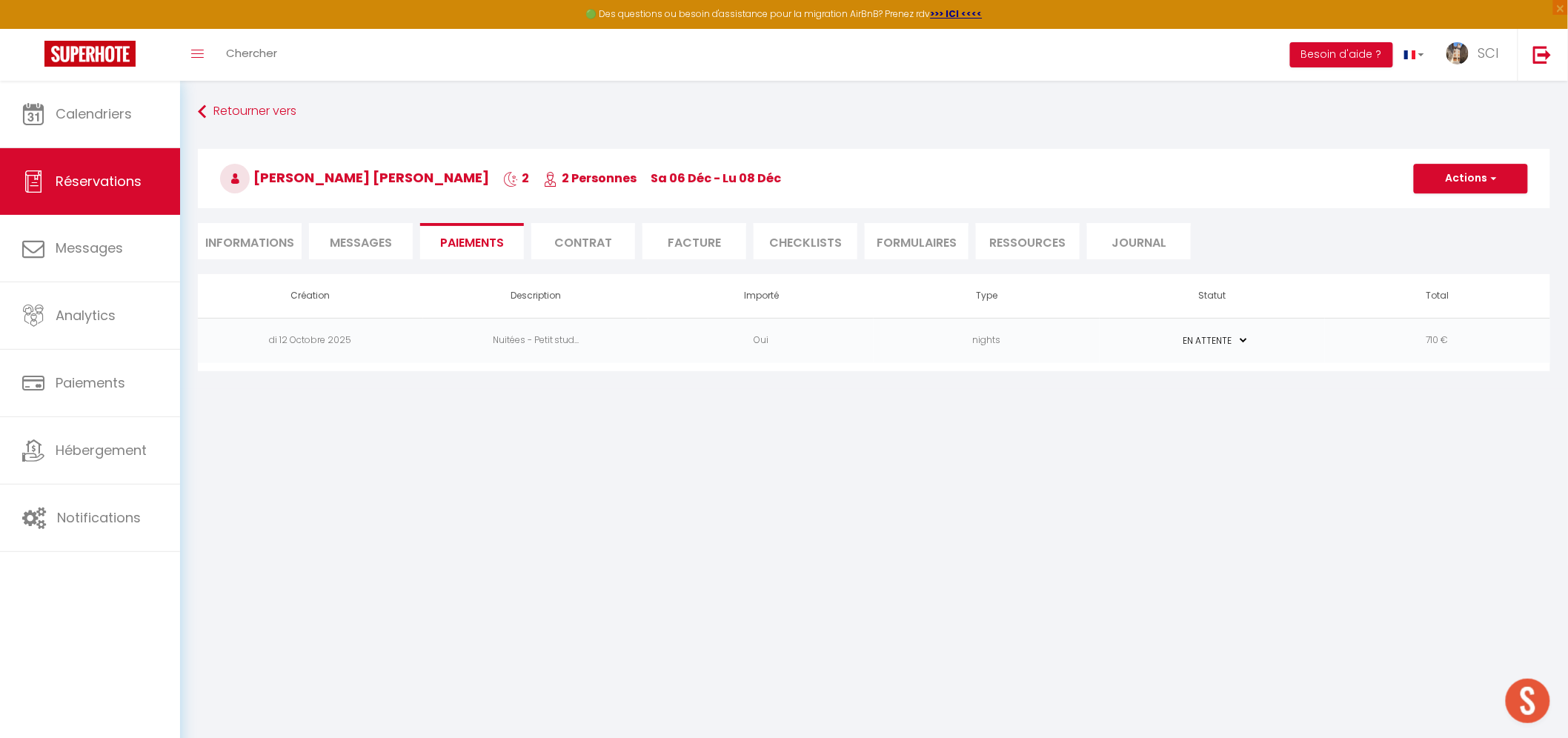
click at [558, 342] on td "Nuitées - Petit stud..." at bounding box center [536, 340] width 226 height 45
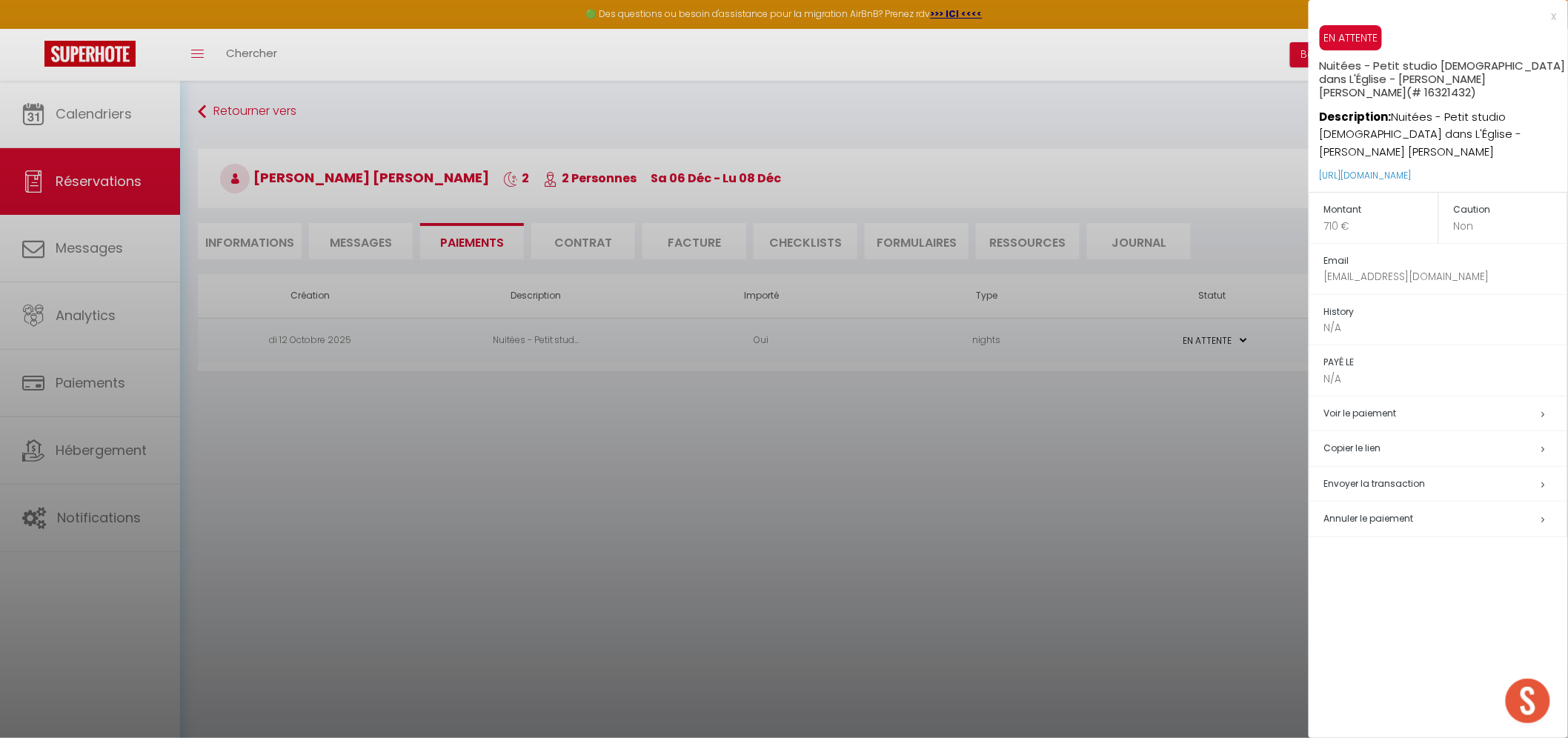
click at [1370, 522] on span "Annuler le paiement" at bounding box center [1368, 518] width 90 height 13
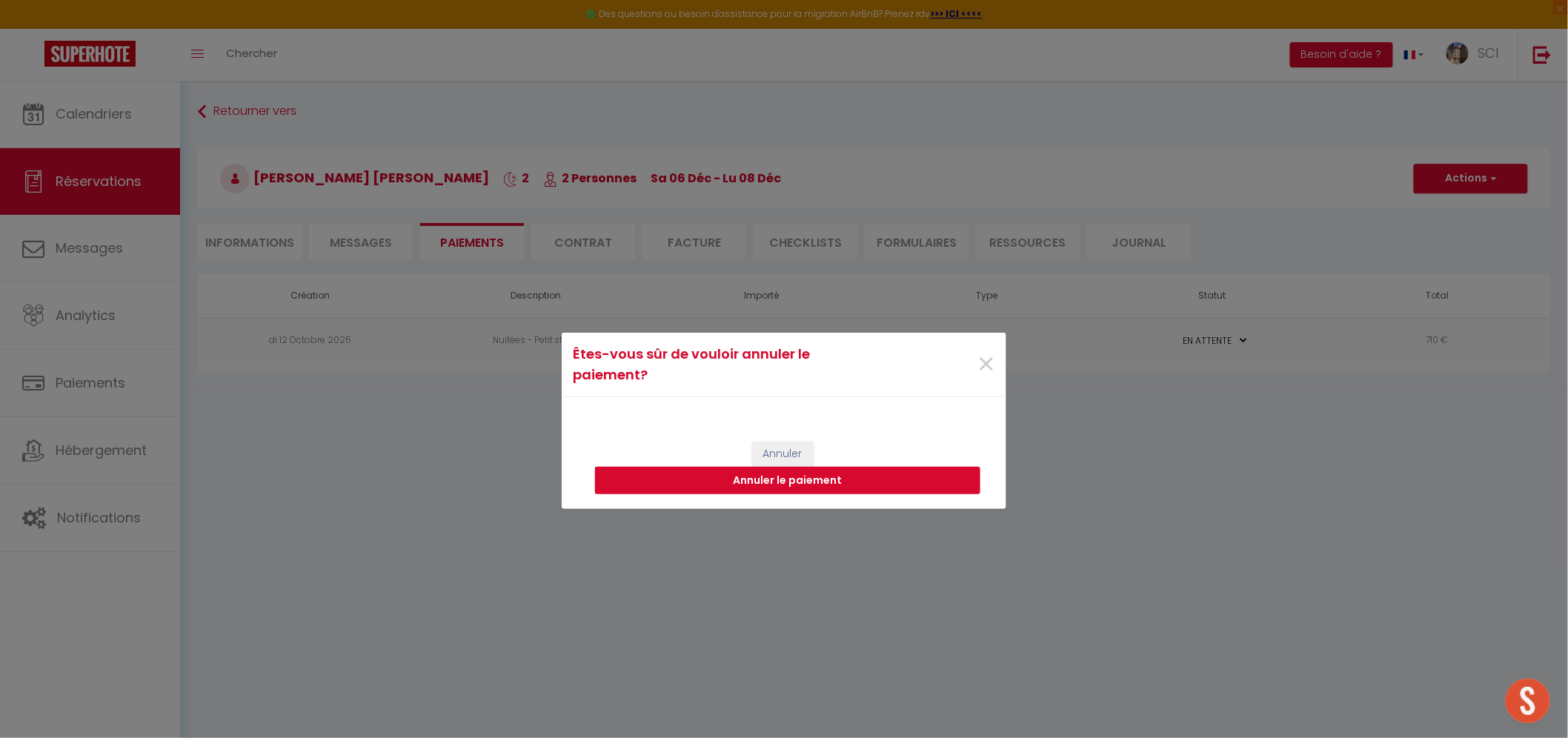
click at [855, 484] on button "Annuler le paiement" at bounding box center [787, 481] width 385 height 28
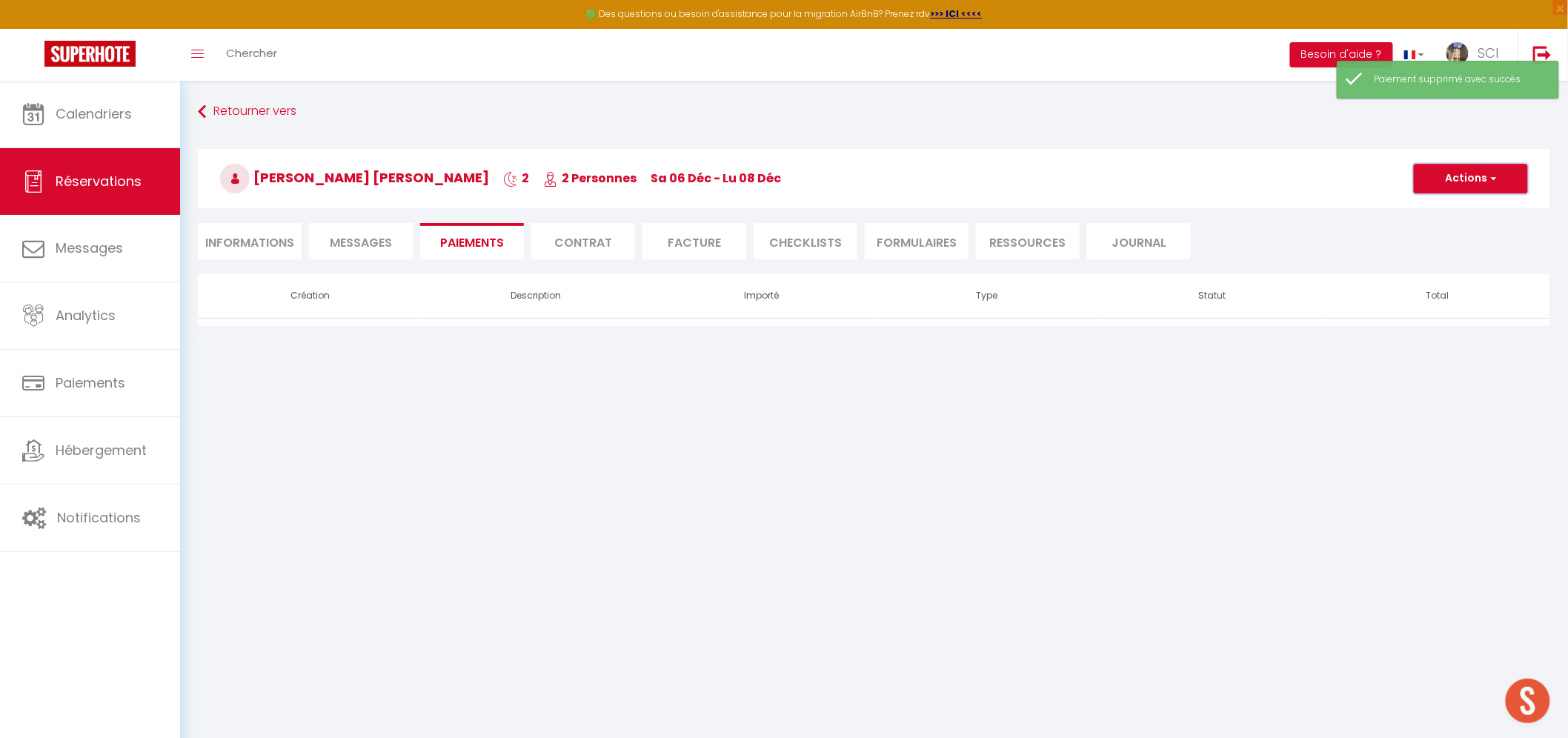
click at [1475, 189] on button "Actions" at bounding box center [1470, 179] width 114 height 30
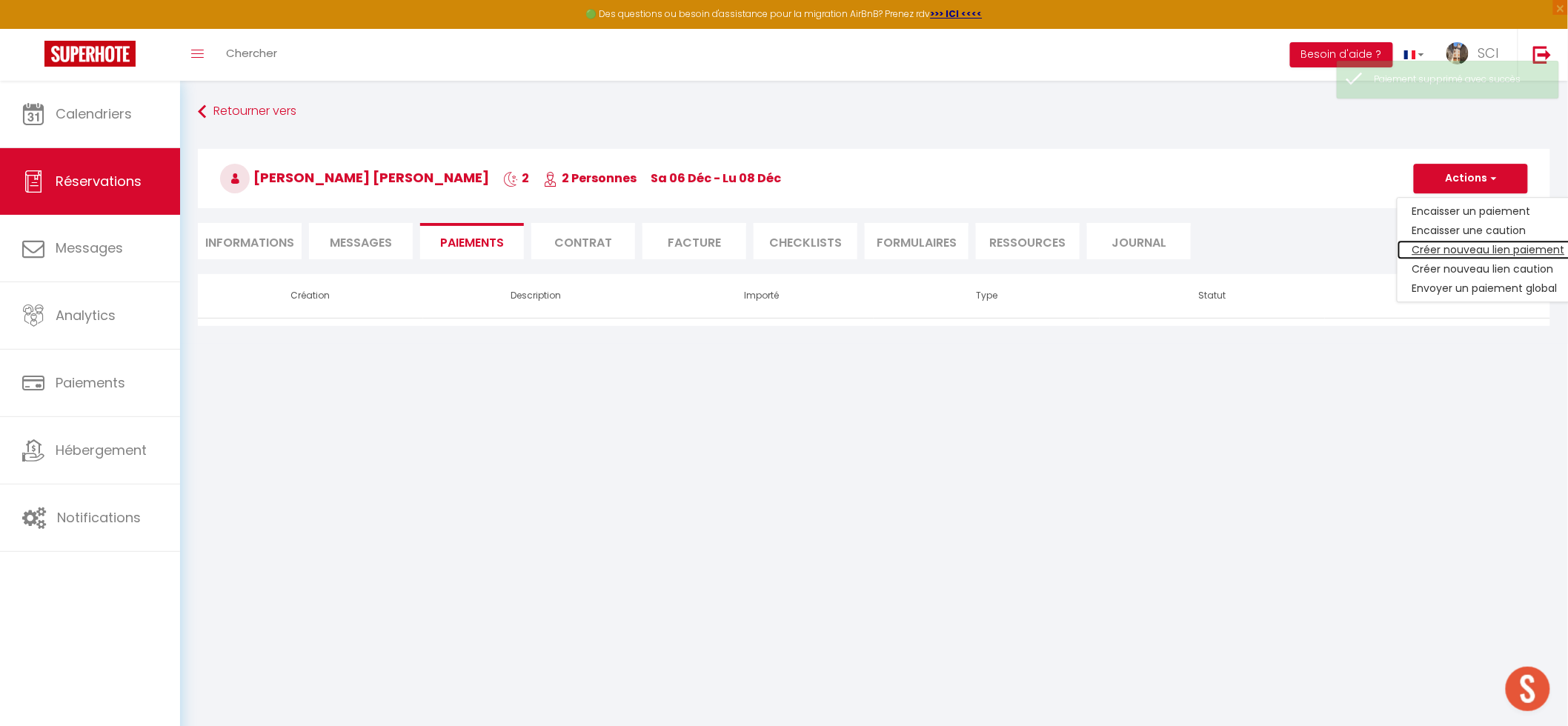
click at [1459, 250] on link "Créer nouveau lien paiement" at bounding box center [1488, 249] width 183 height 19
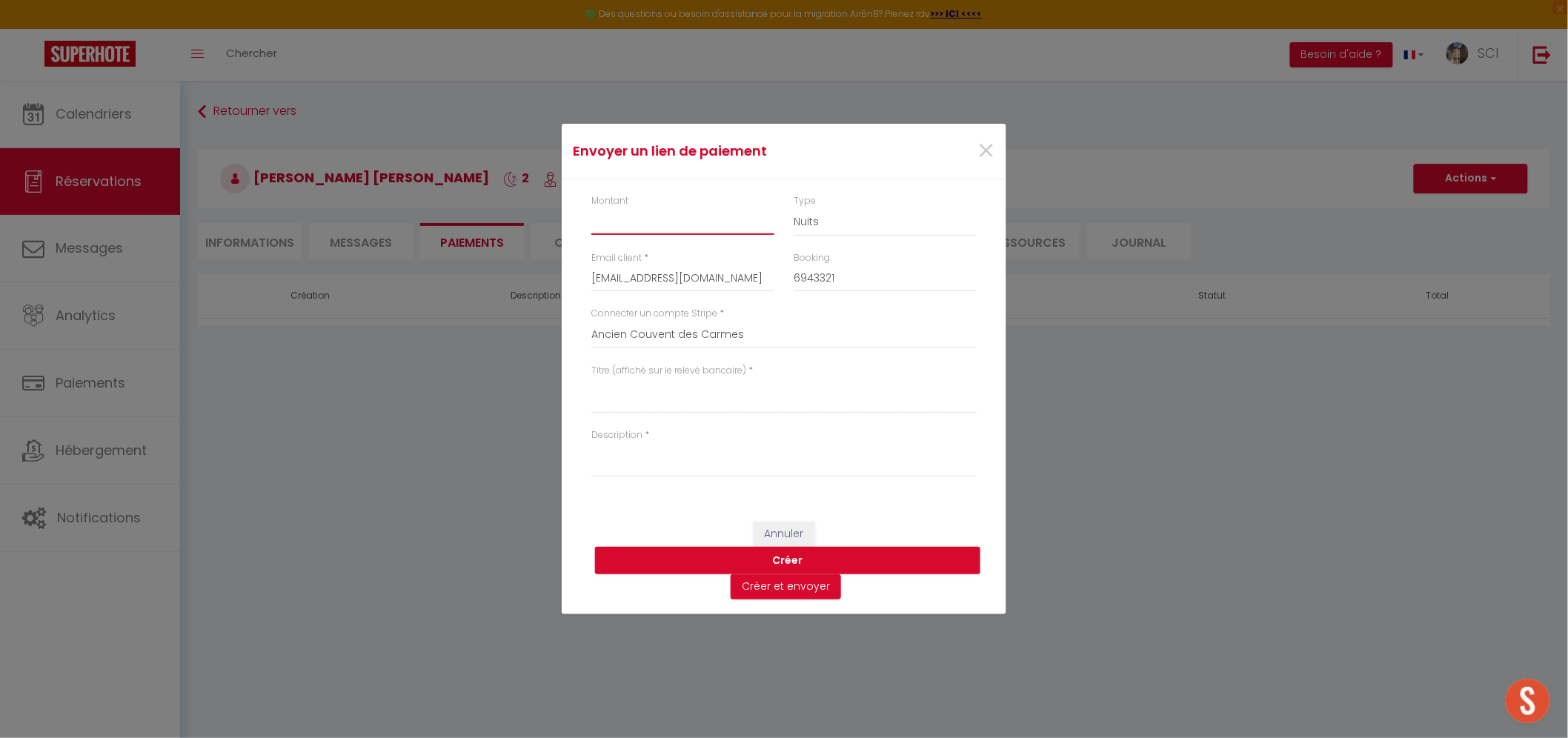
click at [698, 224] on input "Montant" at bounding box center [682, 222] width 183 height 27
click at [709, 396] on textarea "Titre (affiché sur le relevé bancaire)" at bounding box center [784, 396] width 385 height 36
click at [695, 462] on textarea "Description" at bounding box center [784, 459] width 385 height 36
click at [774, 563] on button "Créer" at bounding box center [787, 561] width 385 height 28
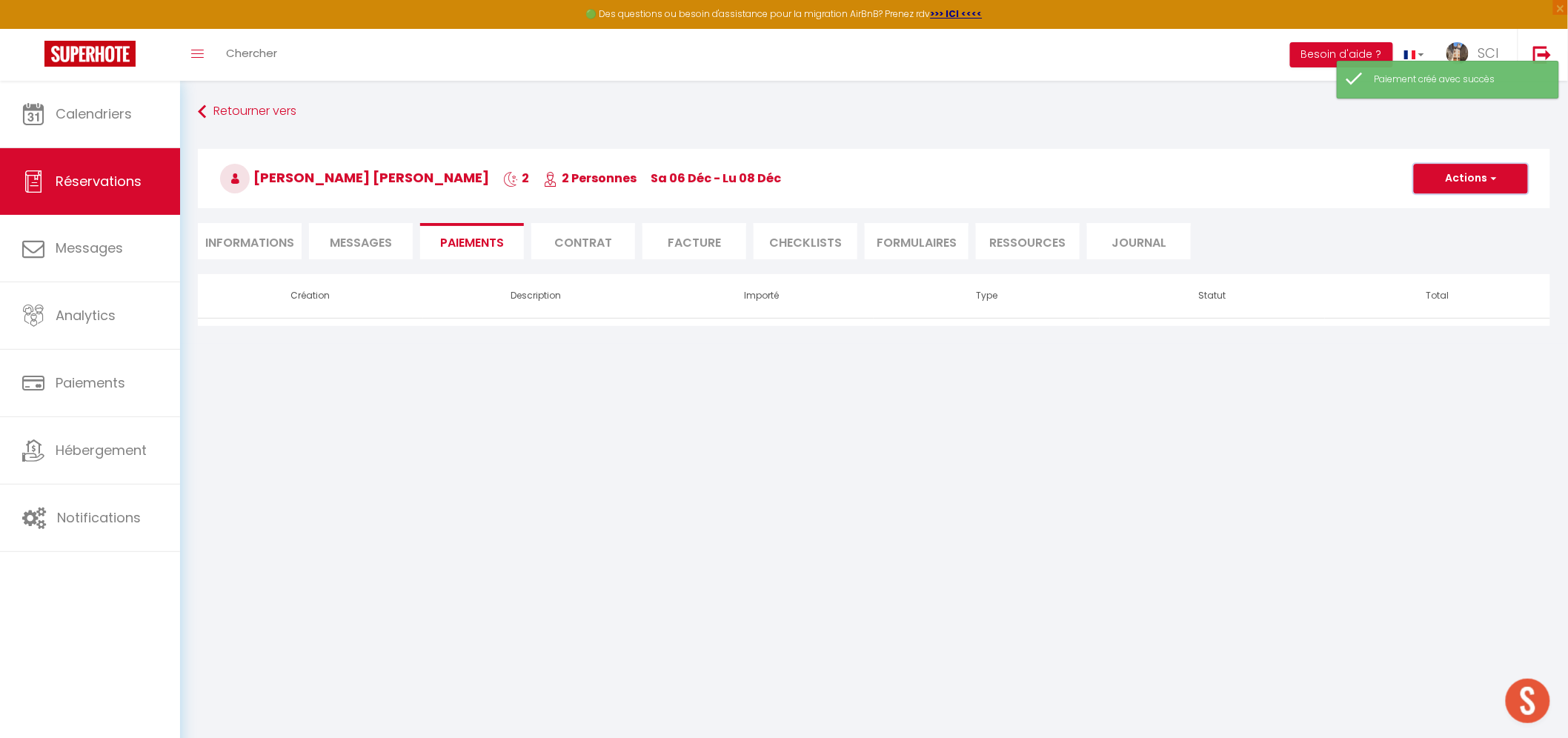
click at [1463, 181] on button "Actions" at bounding box center [1470, 179] width 114 height 30
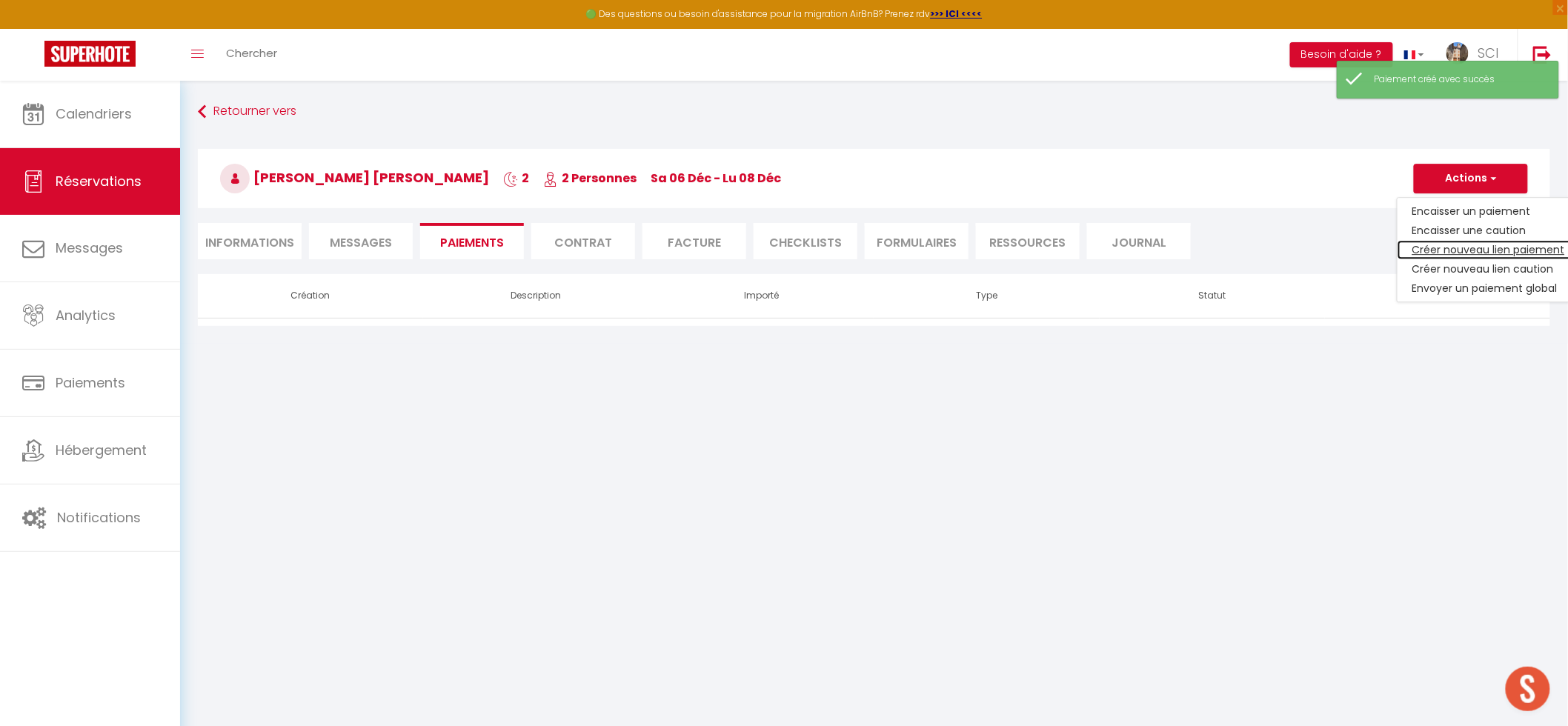
click at [1449, 246] on link "Créer nouveau lien paiement" at bounding box center [1488, 249] width 183 height 19
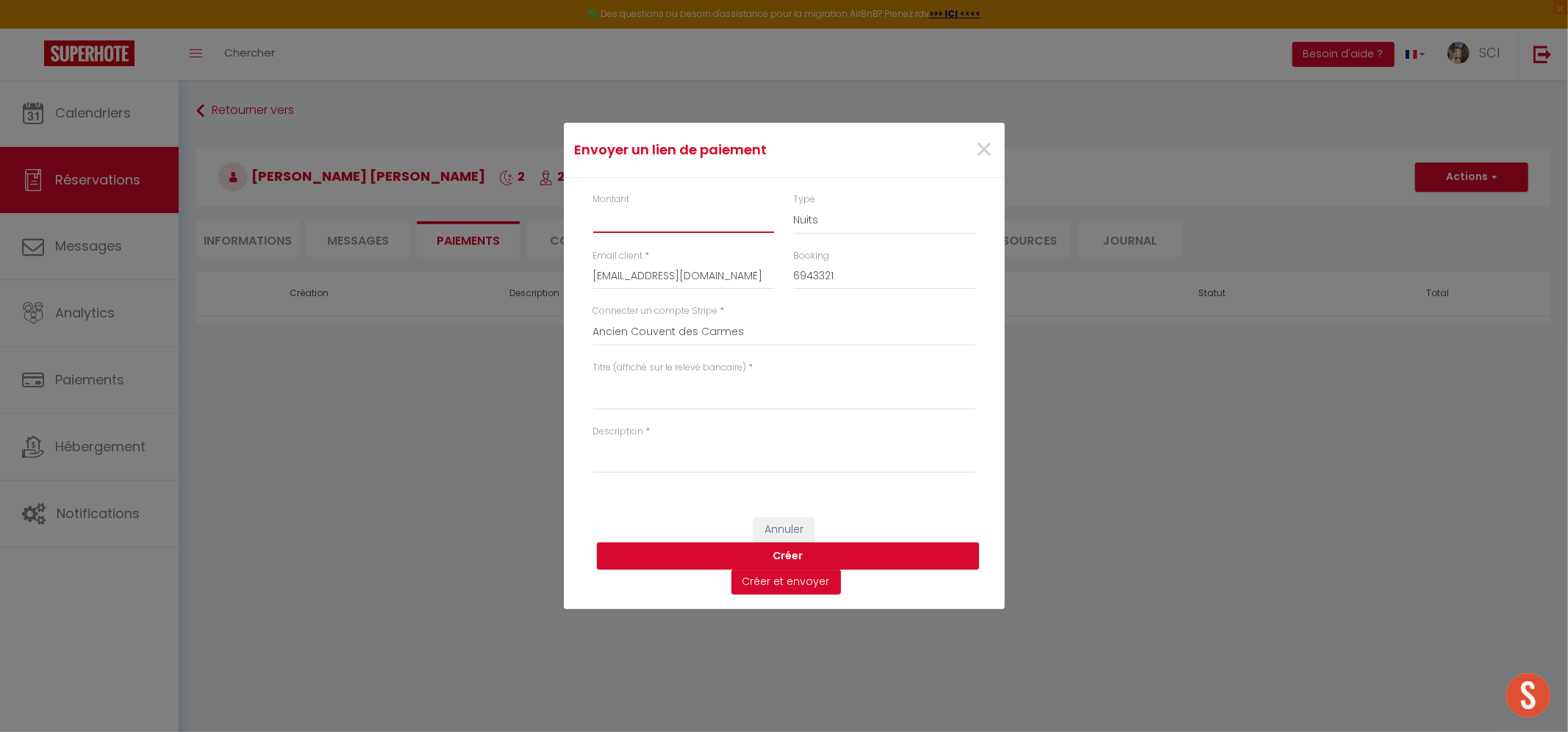
click at [687, 218] on input "Montant" at bounding box center [683, 220] width 181 height 27
click at [699, 395] on textarea "Titre (affiché sur le relevé bancaire)" at bounding box center [784, 393] width 382 height 36
click at [766, 466] on textarea "Description" at bounding box center [784, 456] width 382 height 36
click at [785, 552] on button "Créer" at bounding box center [788, 557] width 382 height 28
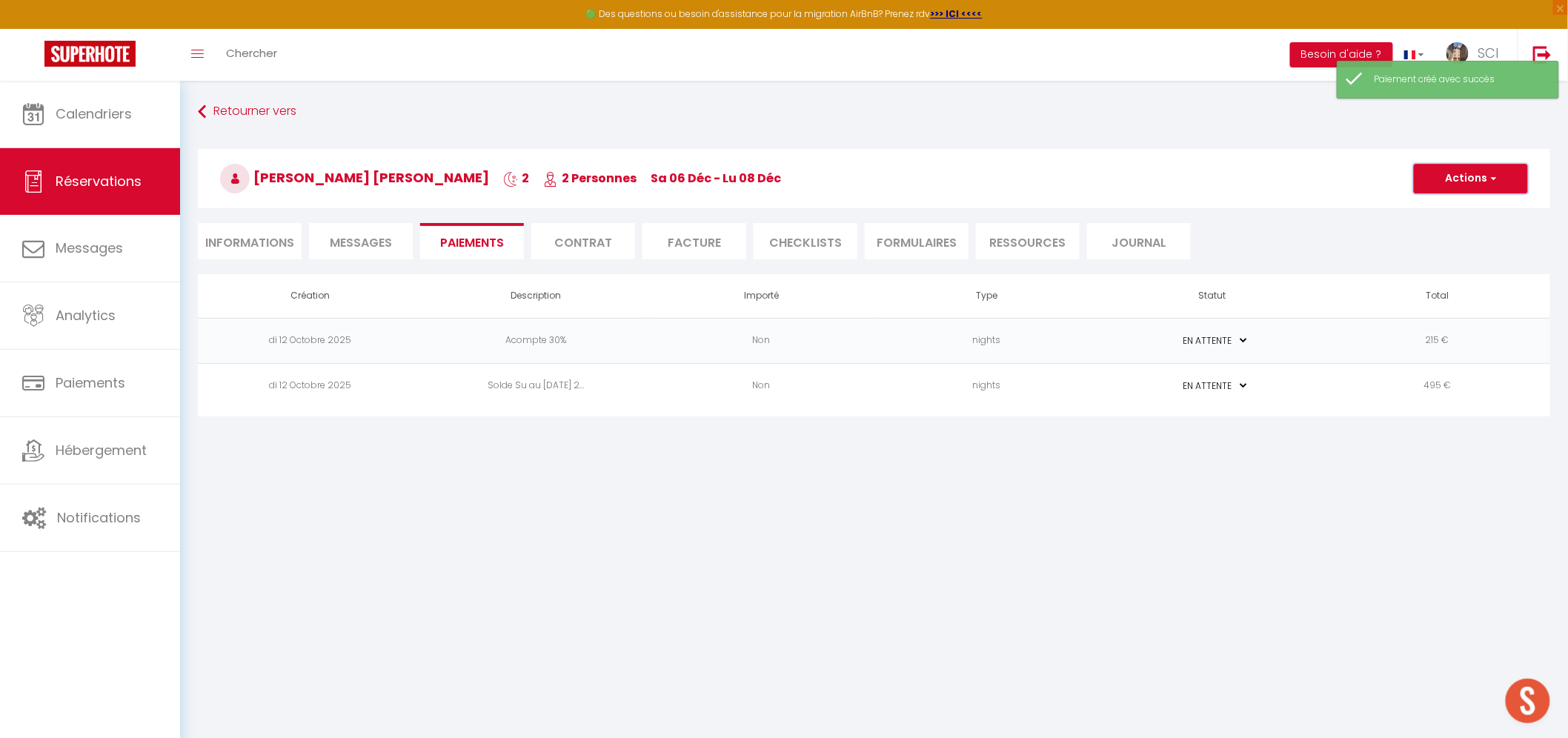
click at [1467, 184] on button "Actions" at bounding box center [1470, 179] width 114 height 30
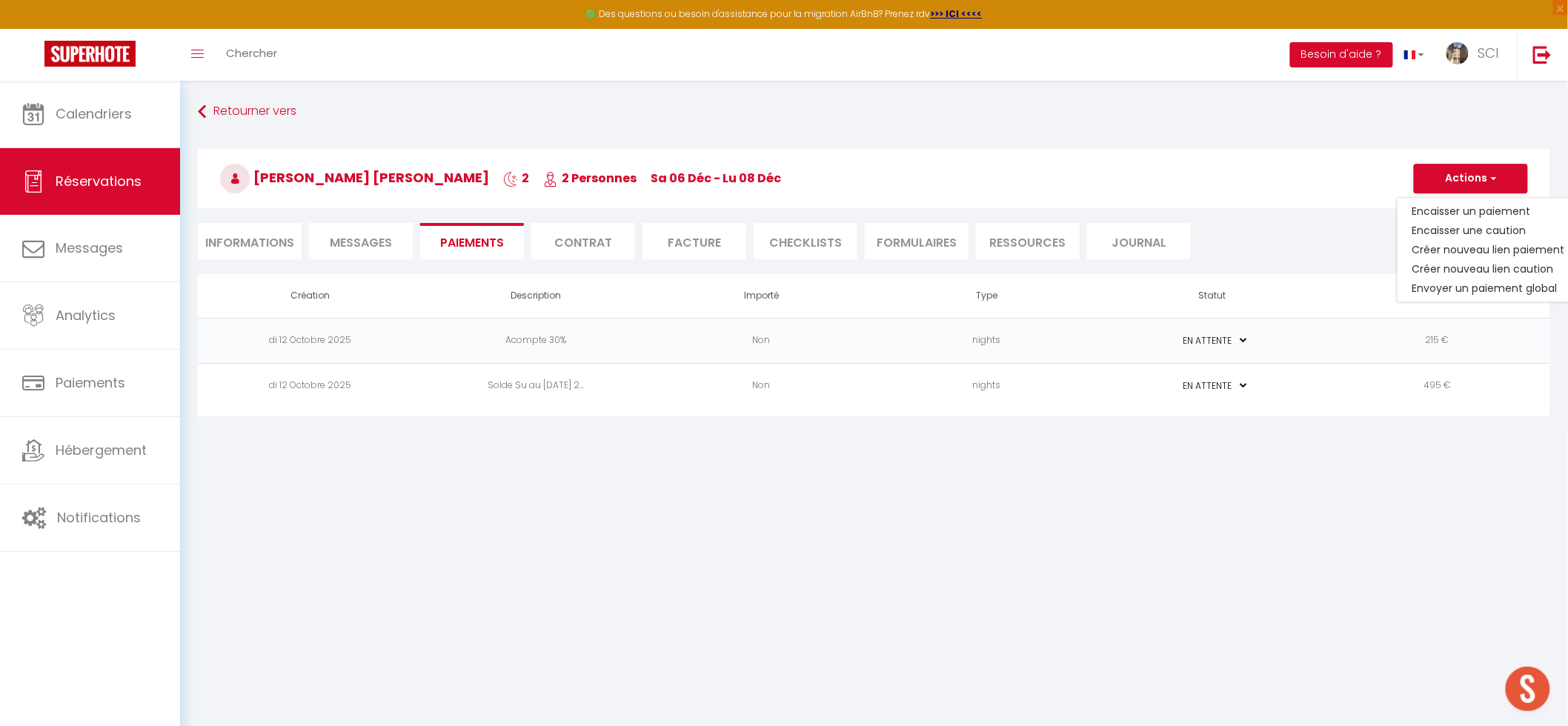
click at [266, 235] on li "Informations" at bounding box center [250, 241] width 104 height 36
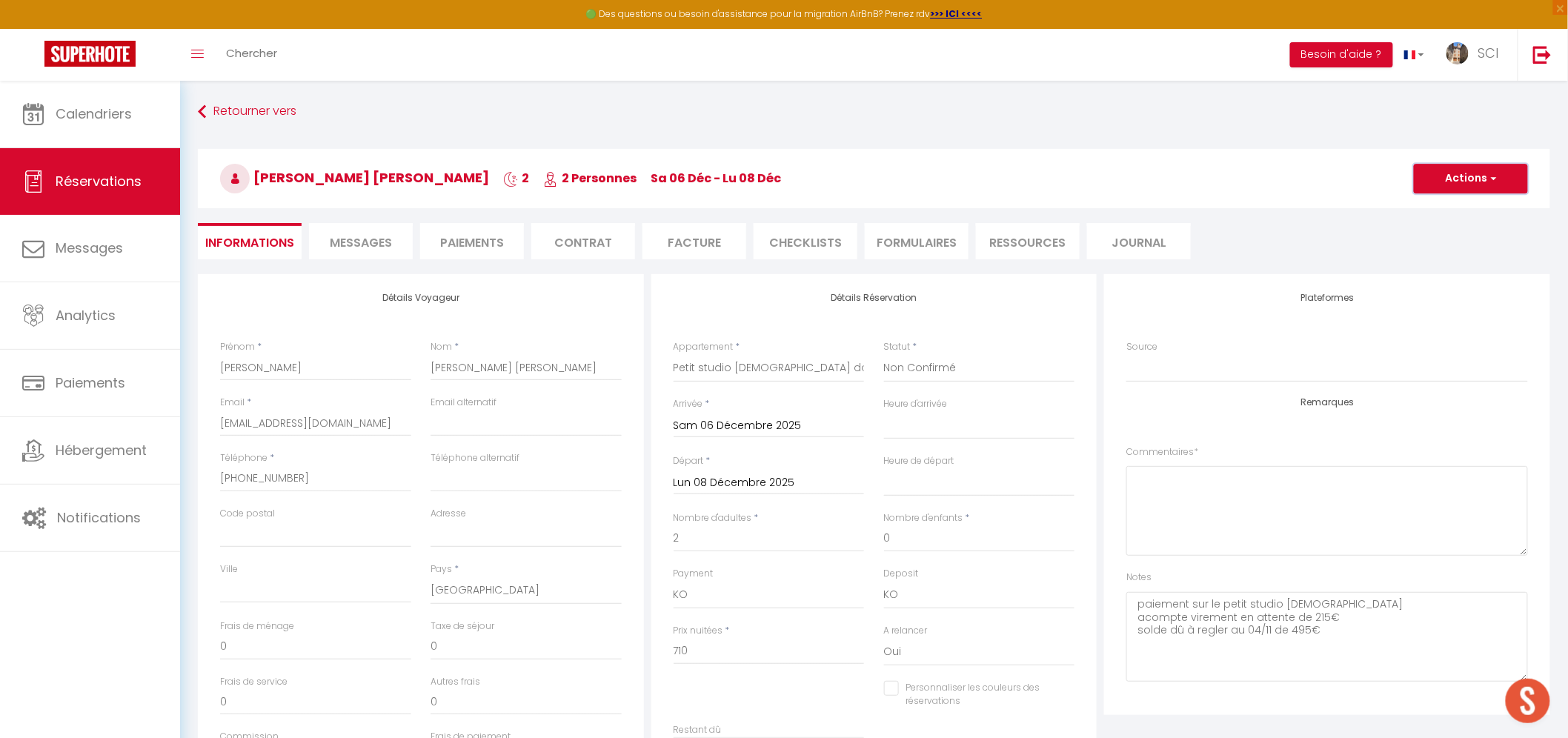
click at [1493, 180] on span "button" at bounding box center [1491, 178] width 9 height 13
click at [1440, 212] on link "Enregistrer" at bounding box center [1455, 211] width 117 height 19
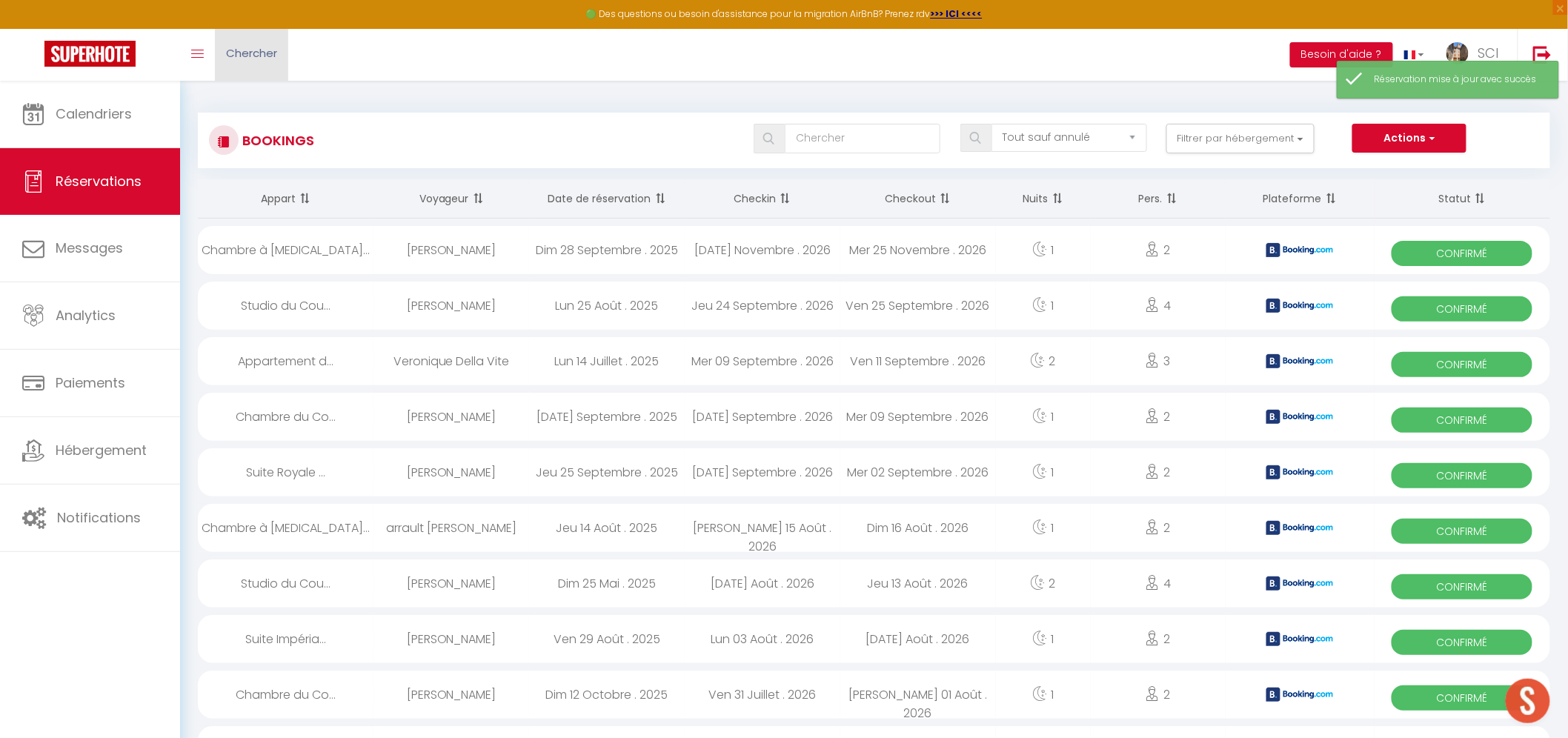
click at [248, 63] on link "Chercher" at bounding box center [251, 55] width 73 height 52
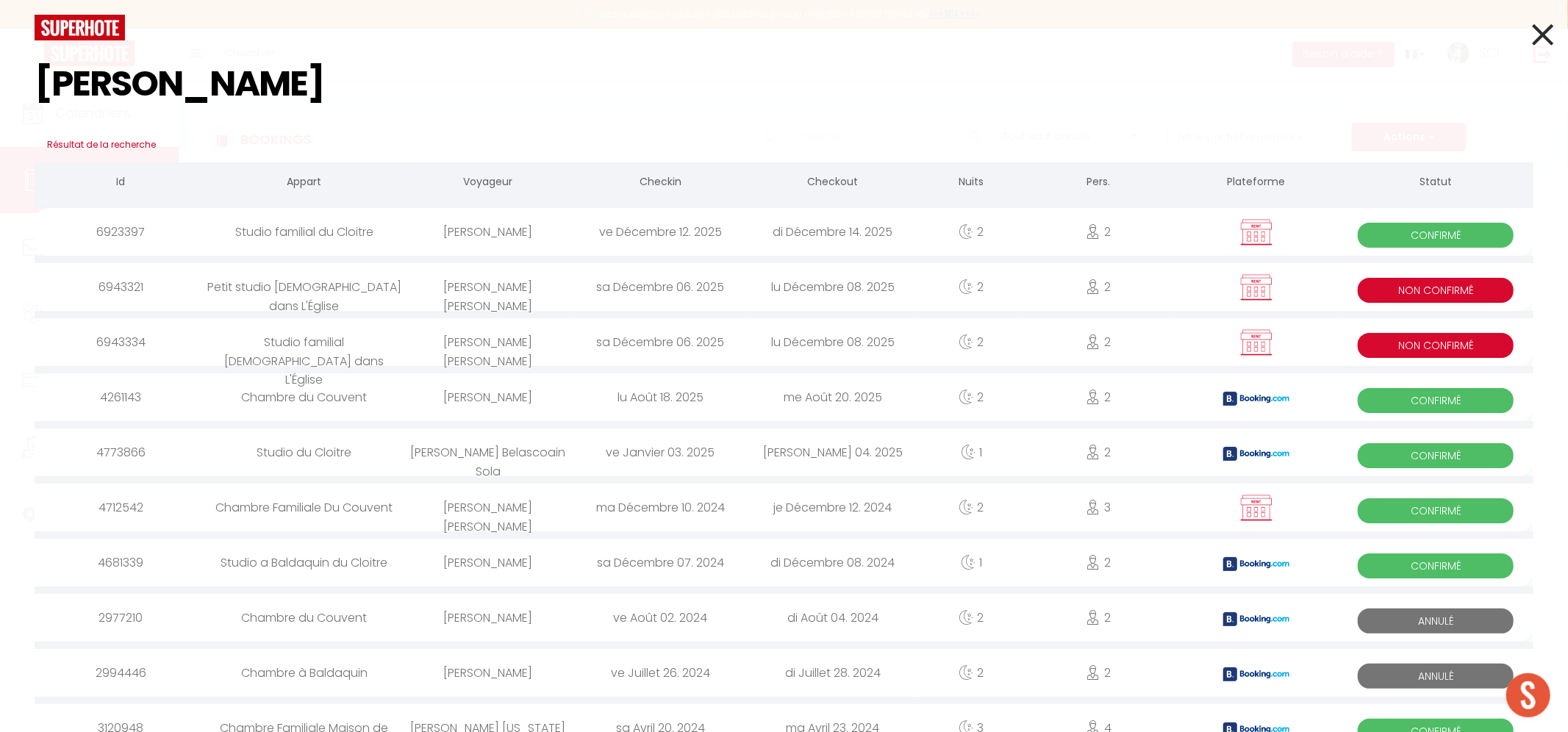
click at [471, 297] on div "Lidia Teresa SAGUES FERNANDEZ" at bounding box center [488, 287] width 172 height 48
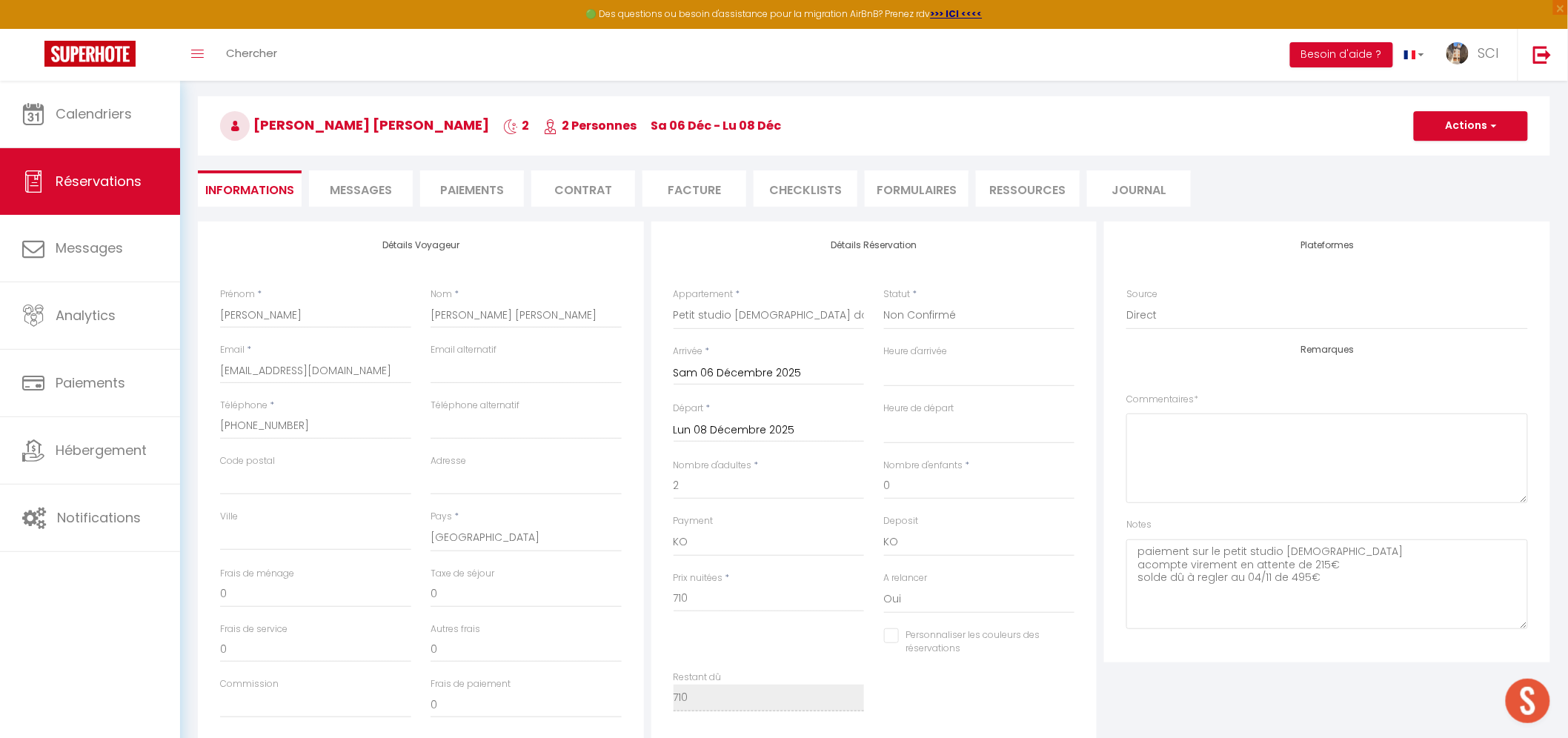
scroll to position [62, 0]
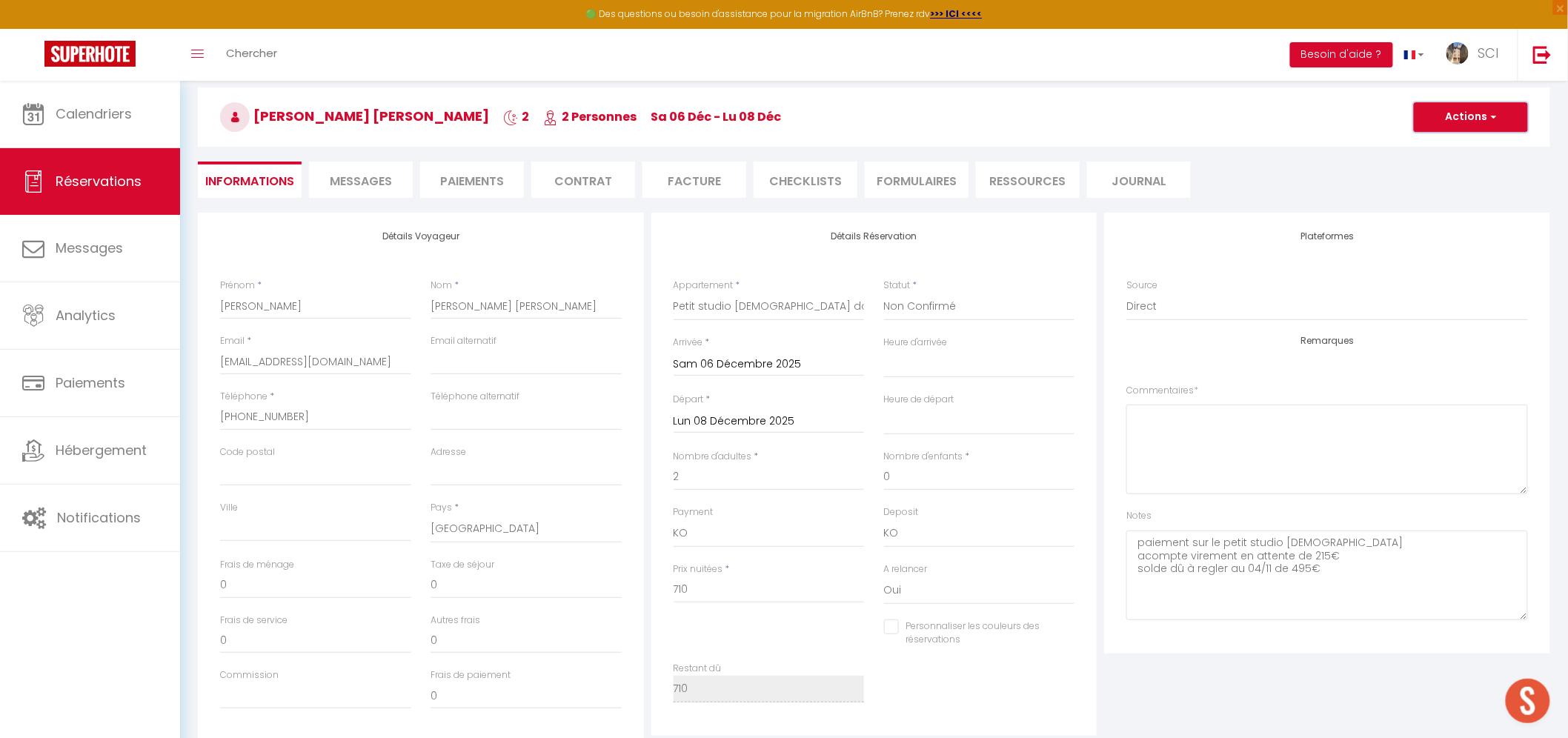
click at [1473, 113] on button "Actions" at bounding box center [1470, 117] width 114 height 30
click at [1441, 168] on link "Dupliquer" at bounding box center [1455, 169] width 117 height 19
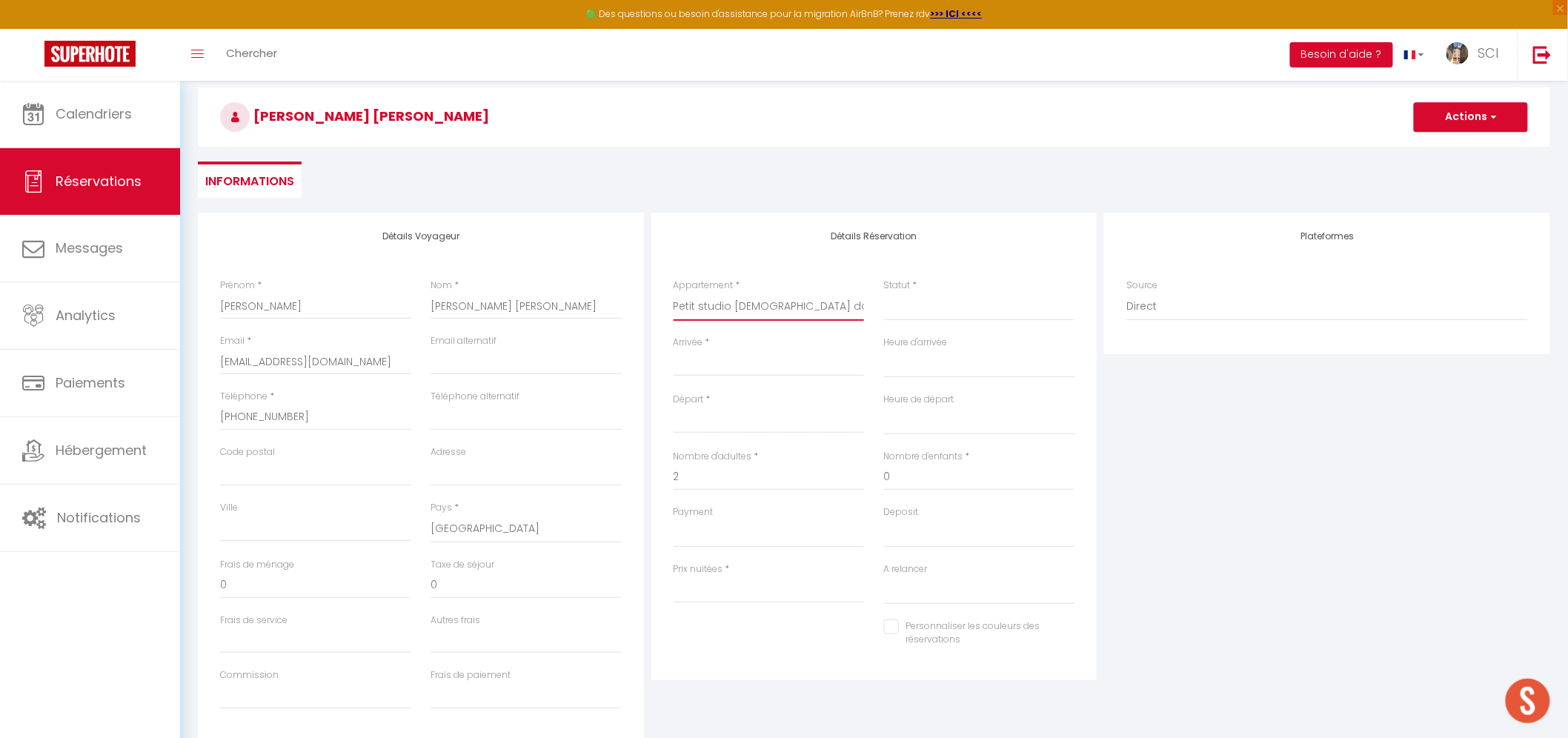
click at [775, 304] on select "Suite Royale Maison de L'Église Studio Du Couvent Des Carmes Suite Présidentiel…" at bounding box center [770, 307] width 192 height 28
click at [674, 293] on select "Suite Royale Maison de L'Église Studio Du Couvent Des Carmes Suite Présidentiel…" at bounding box center [770, 307] width 192 height 28
click at [700, 356] on input "Arrivée" at bounding box center [770, 365] width 192 height 19
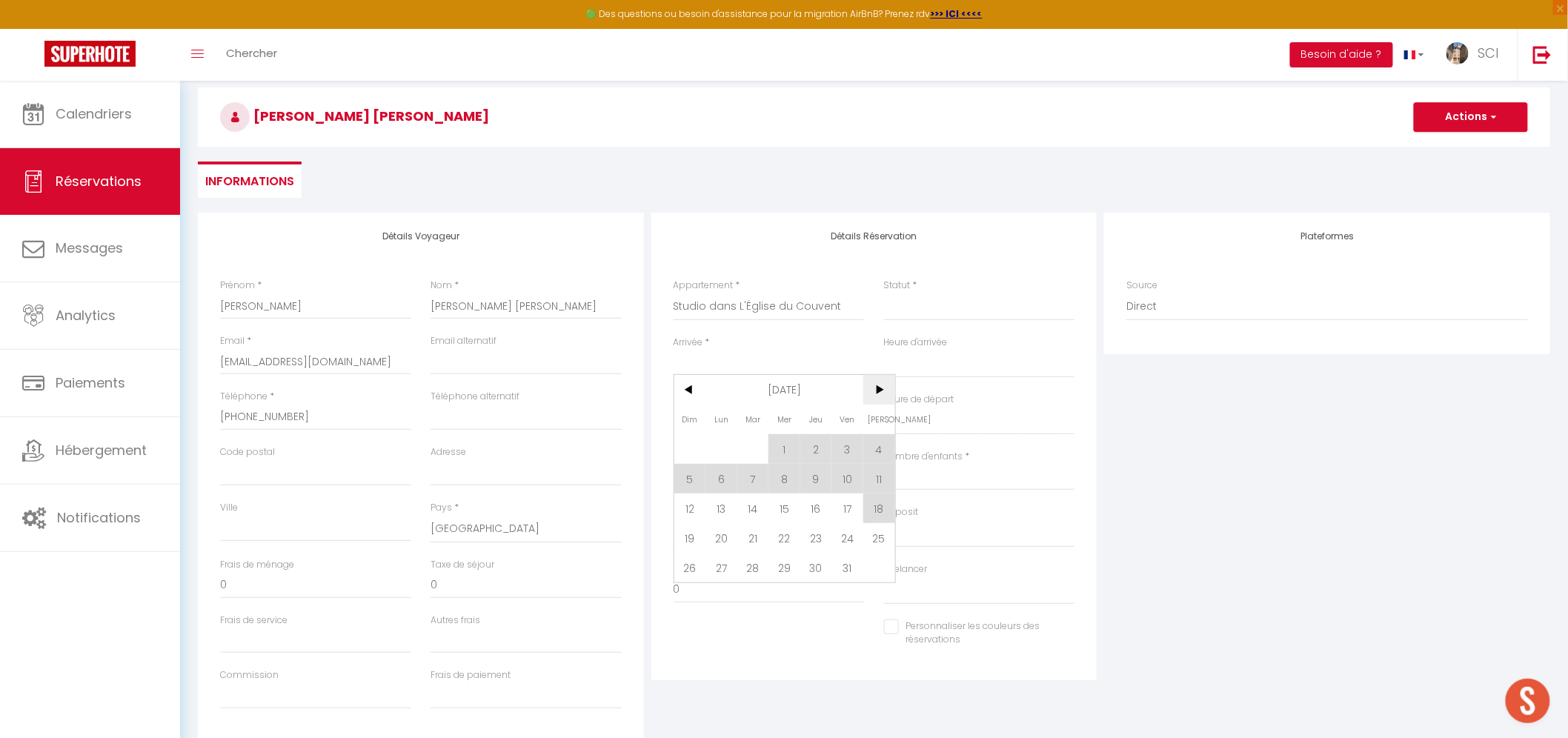
click at [884, 388] on span ">" at bounding box center [879, 390] width 32 height 30
click at [880, 452] on span "6" at bounding box center [879, 449] width 32 height 30
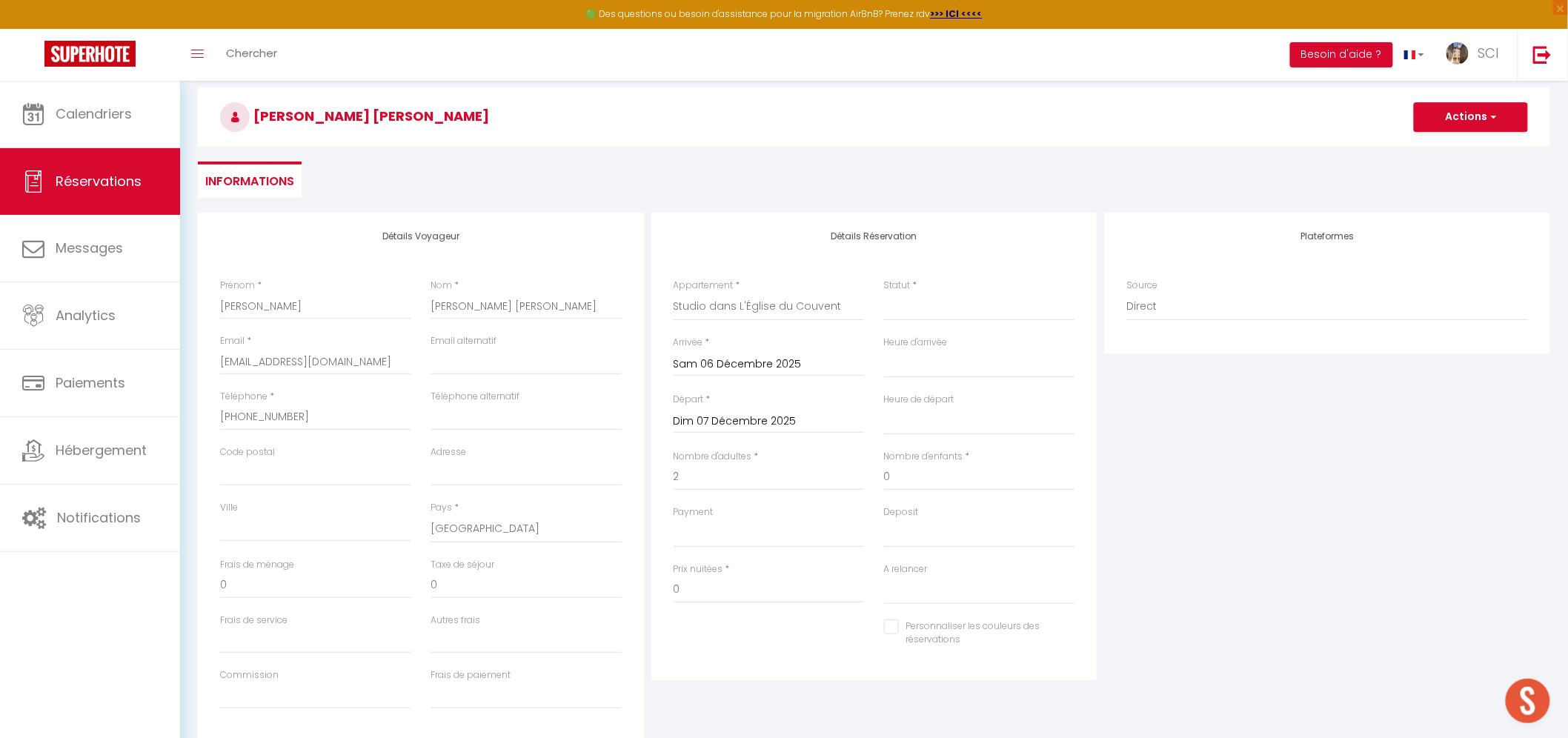
click at [731, 416] on input "Dim 07 Décembre 2025" at bounding box center [770, 421] width 192 height 19
click at [734, 528] on span "8" at bounding box center [722, 535] width 32 height 30
click at [702, 530] on select "OK KO" at bounding box center [770, 533] width 192 height 28
click at [674, 519] on select "OK KO" at bounding box center [770, 533] width 192 height 28
click at [948, 302] on select "Confirmé Non Confirmé Annulé Annulé par le voyageur No Show Request" at bounding box center [980, 307] width 192 height 28
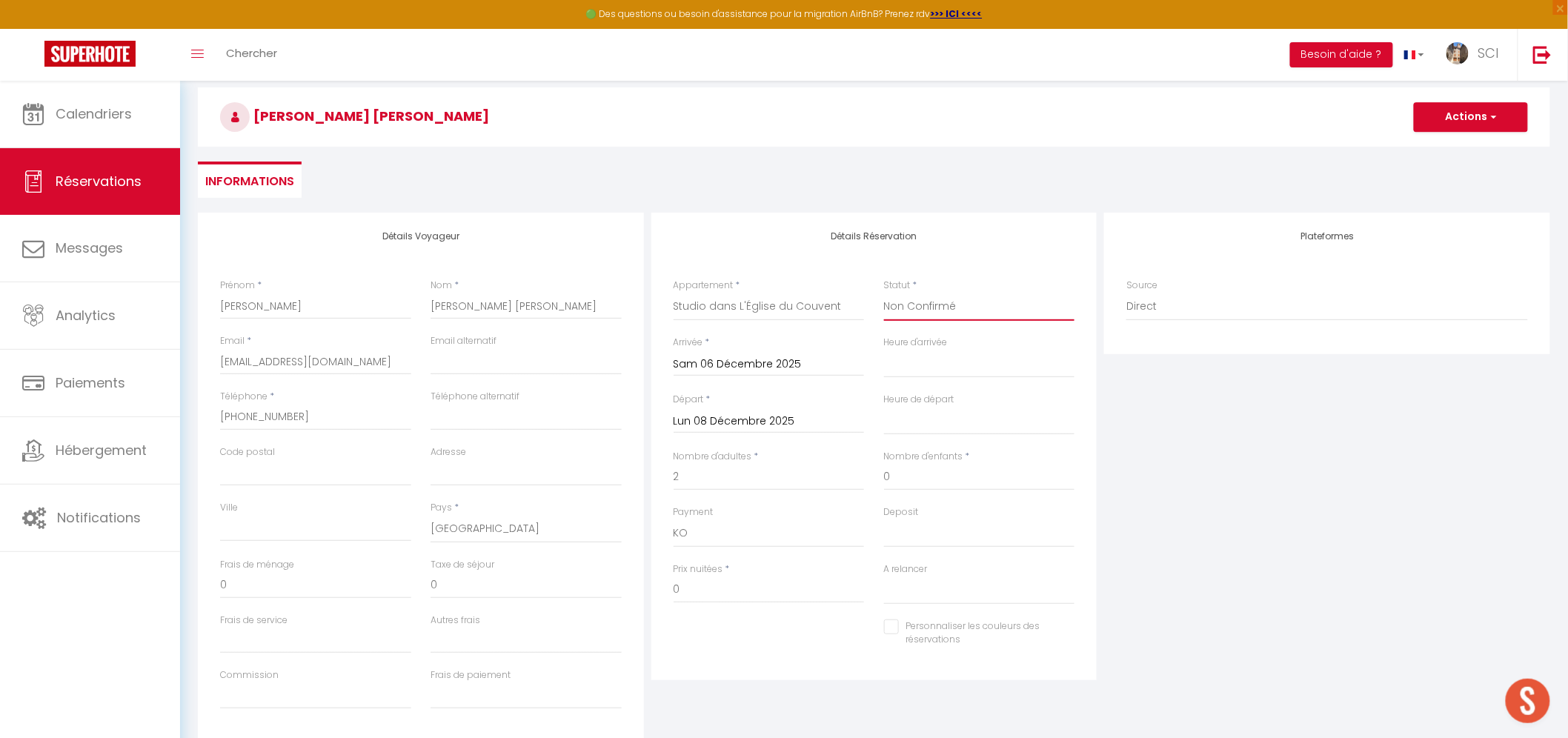
click at [884, 293] on select "Confirmé Non Confirmé Annulé Annulé par le voyageur No Show Request" at bounding box center [980, 307] width 192 height 28
click at [956, 298] on select "Confirmé Non Confirmé Annulé Annulé par le voyageur No Show Request" at bounding box center [980, 307] width 192 height 28
click at [968, 279] on div "Statut * Confirmé Non Confirmé Annulé Annulé par le voyageur No Show Request" at bounding box center [980, 300] width 192 height 42
click at [1476, 126] on button "Actions" at bounding box center [1470, 117] width 114 height 30
click at [1448, 160] on ul "Enregistrer" at bounding box center [1455, 150] width 119 height 28
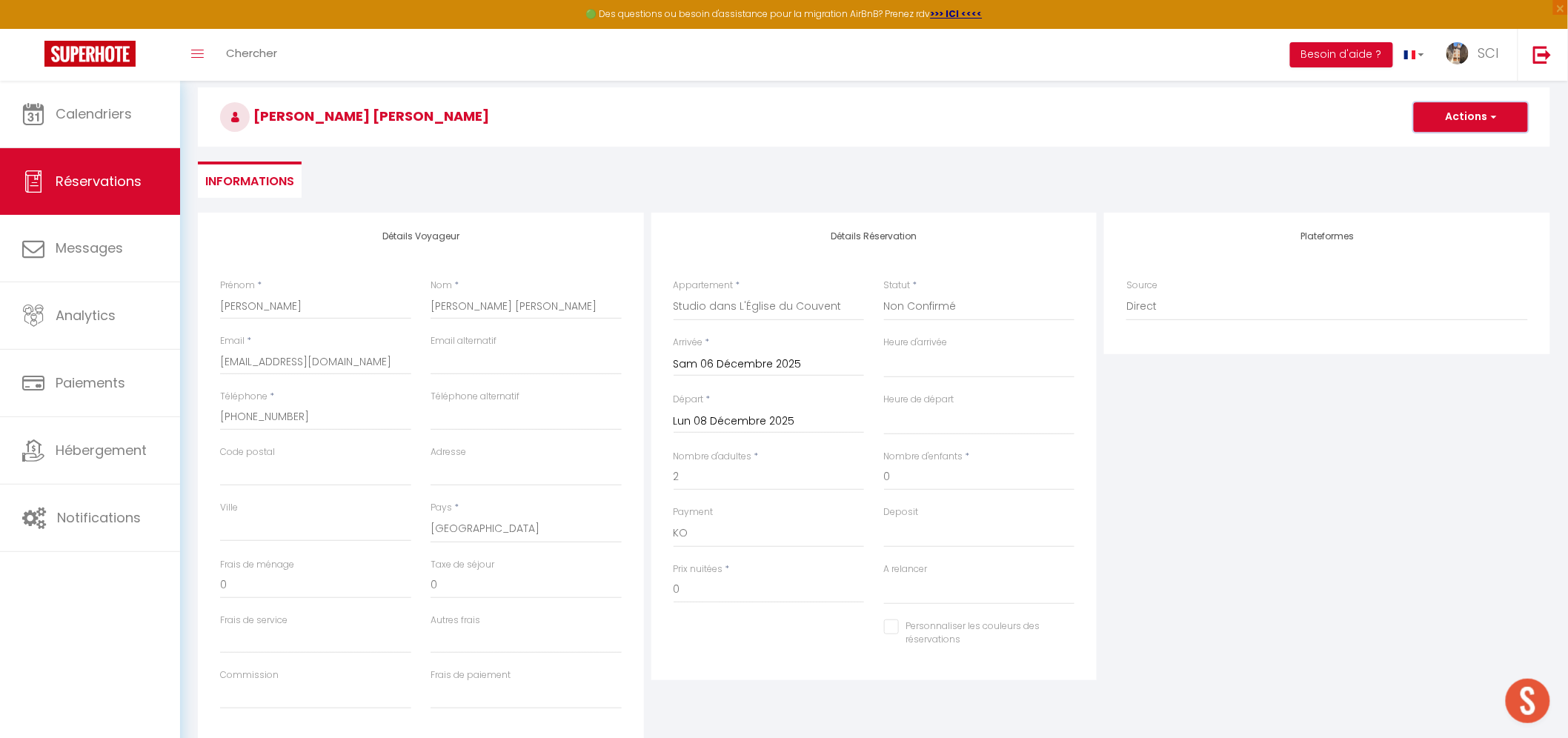
click at [1457, 128] on button "Actions" at bounding box center [1470, 117] width 114 height 30
click at [1453, 142] on link "Enregistrer" at bounding box center [1455, 149] width 117 height 19
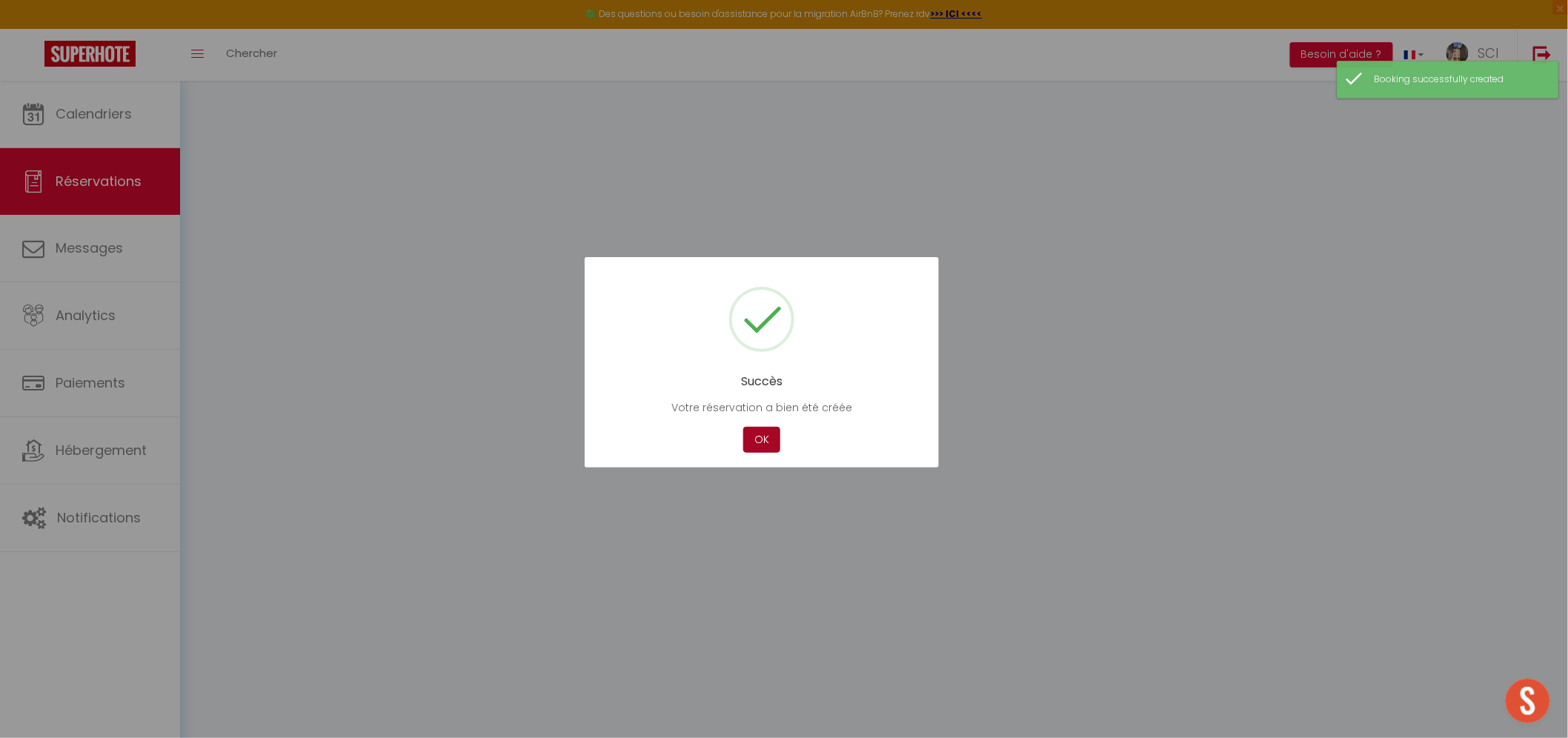
click at [764, 435] on button "OK" at bounding box center [762, 440] width 37 height 26
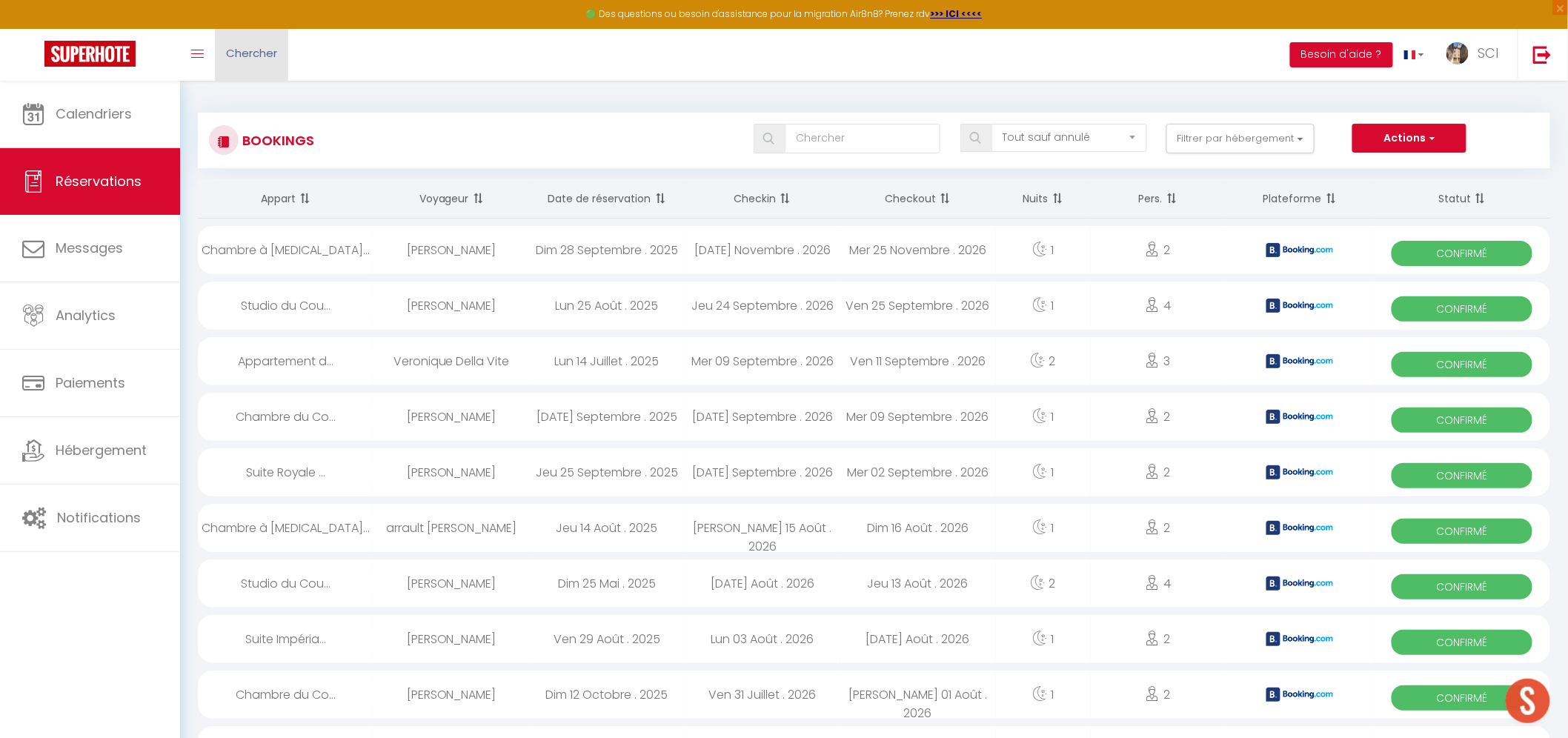
click at [258, 62] on link "Chercher" at bounding box center [251, 55] width 73 height 52
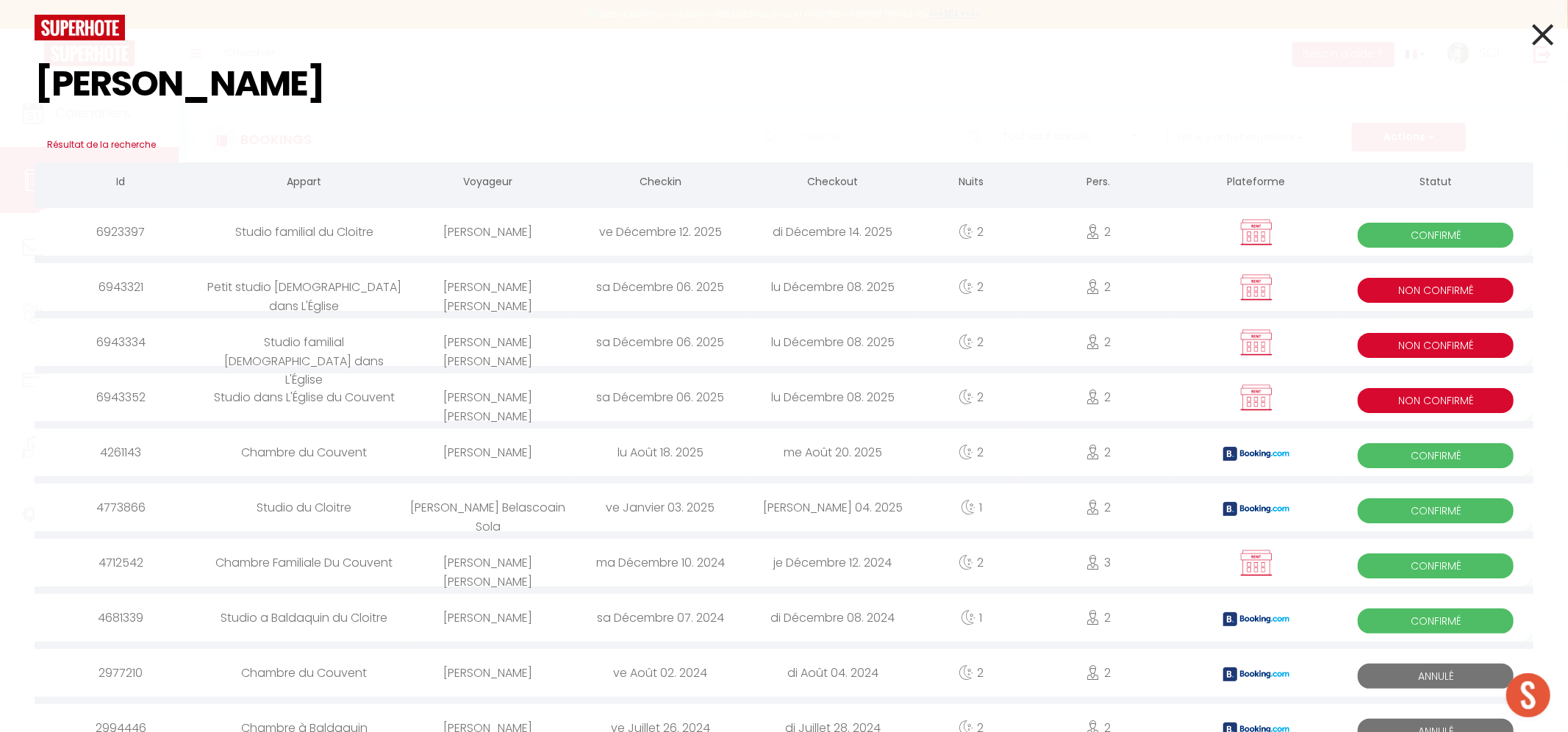
click at [498, 292] on div "Lidia Teresa SAGUES FERNANDEZ" at bounding box center [488, 287] width 172 height 48
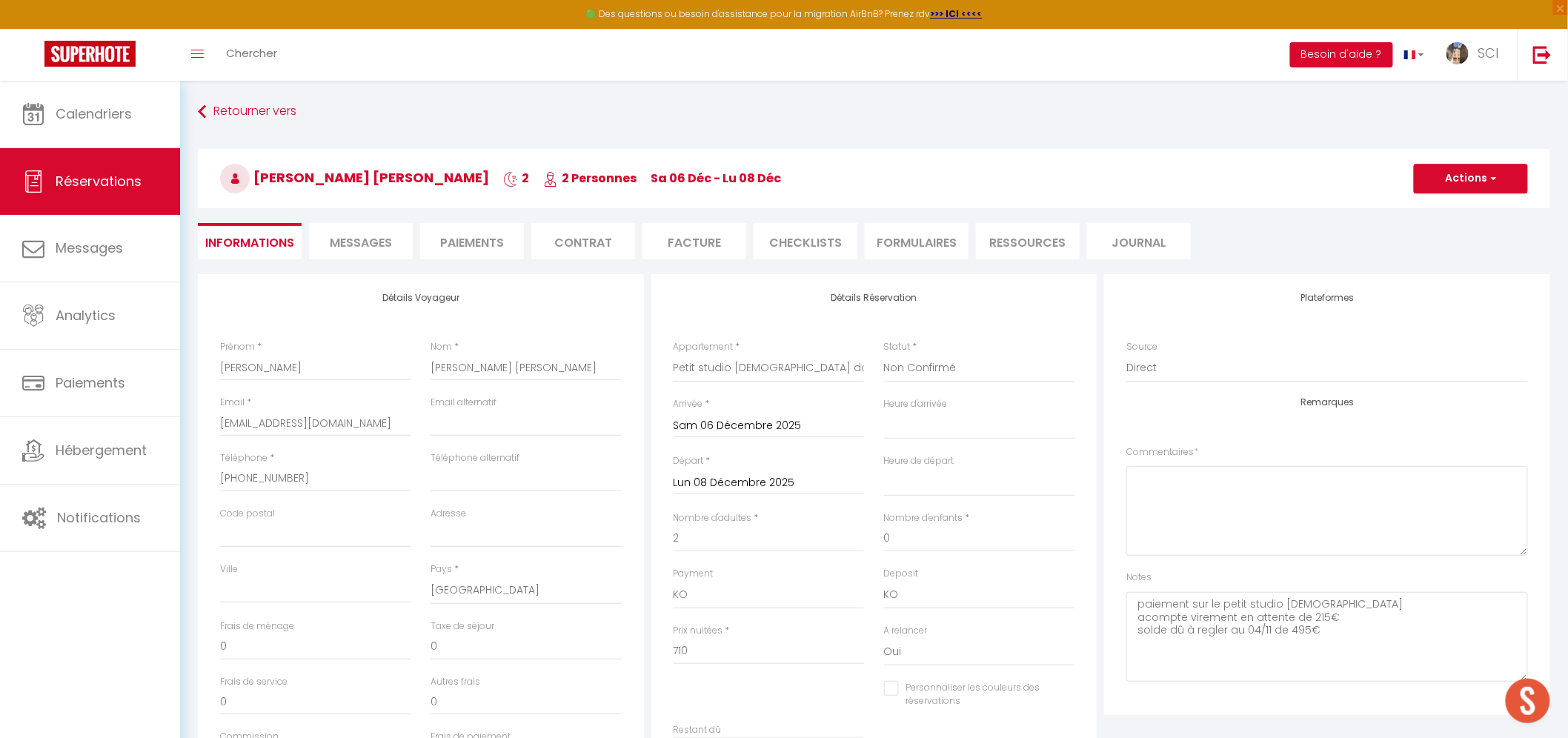
click at [476, 241] on li "Paiements" at bounding box center [472, 241] width 104 height 36
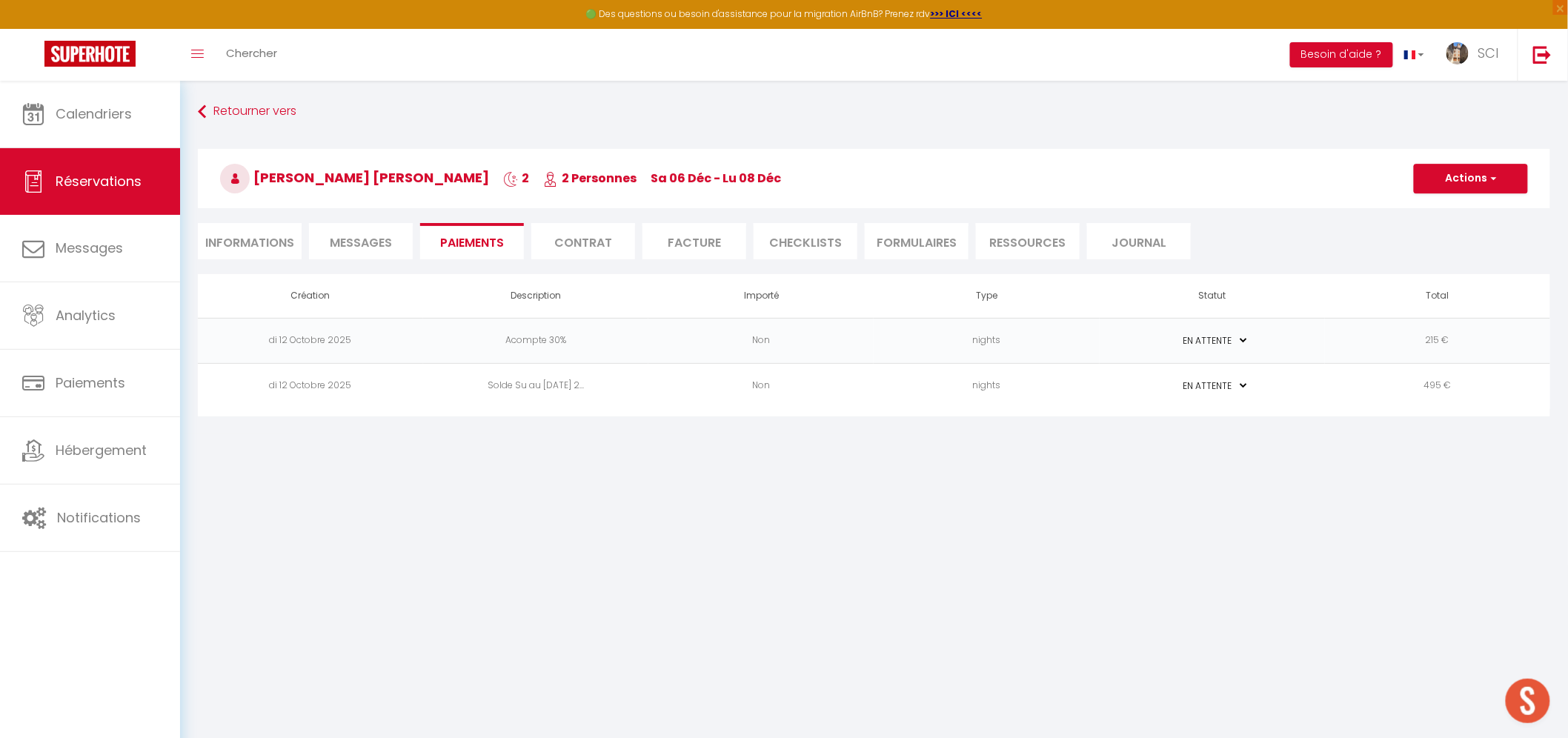
click at [262, 234] on li "Informations" at bounding box center [250, 241] width 104 height 36
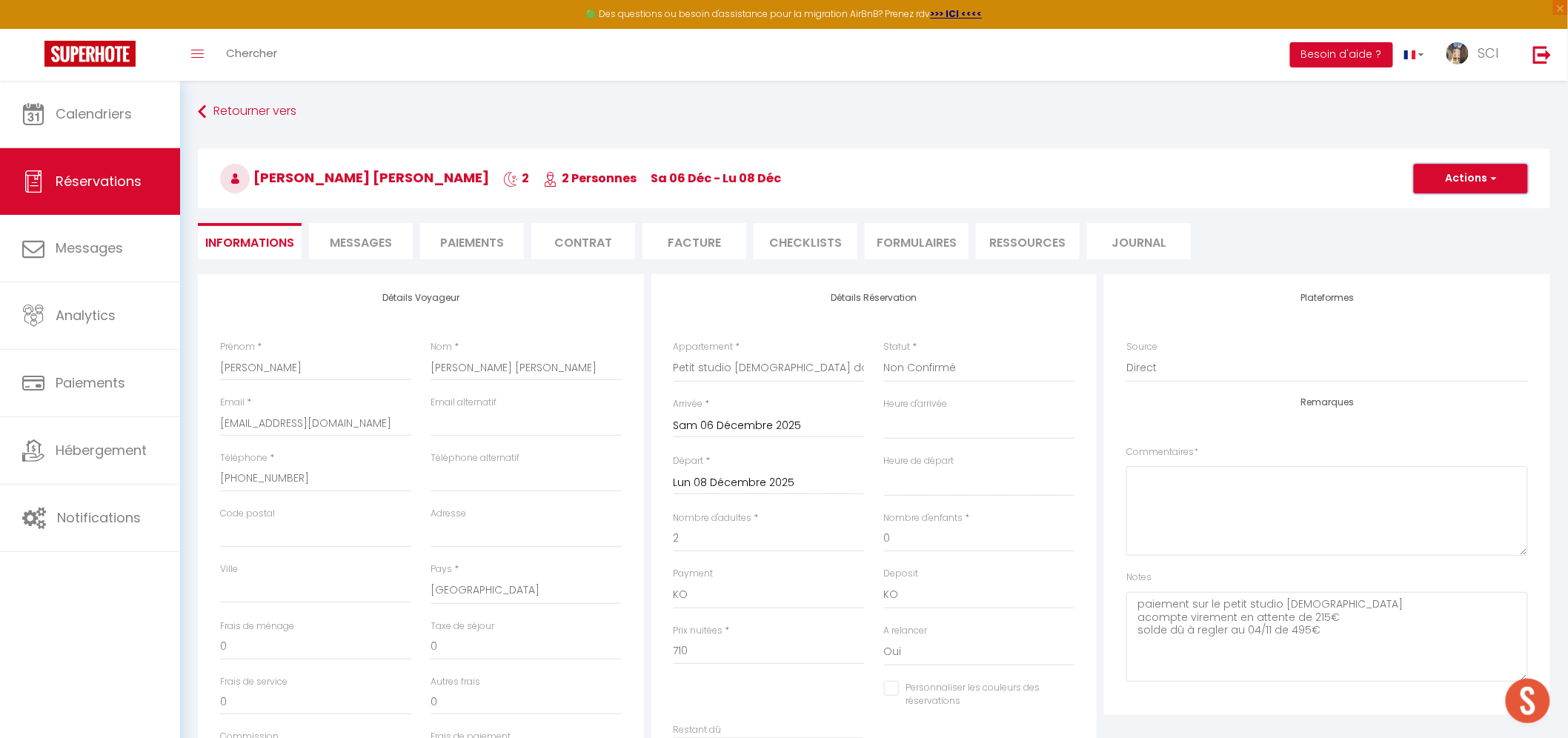
click at [1480, 172] on button "Actions" at bounding box center [1470, 179] width 114 height 30
click at [1447, 226] on link "Dupliquer" at bounding box center [1455, 230] width 117 height 19
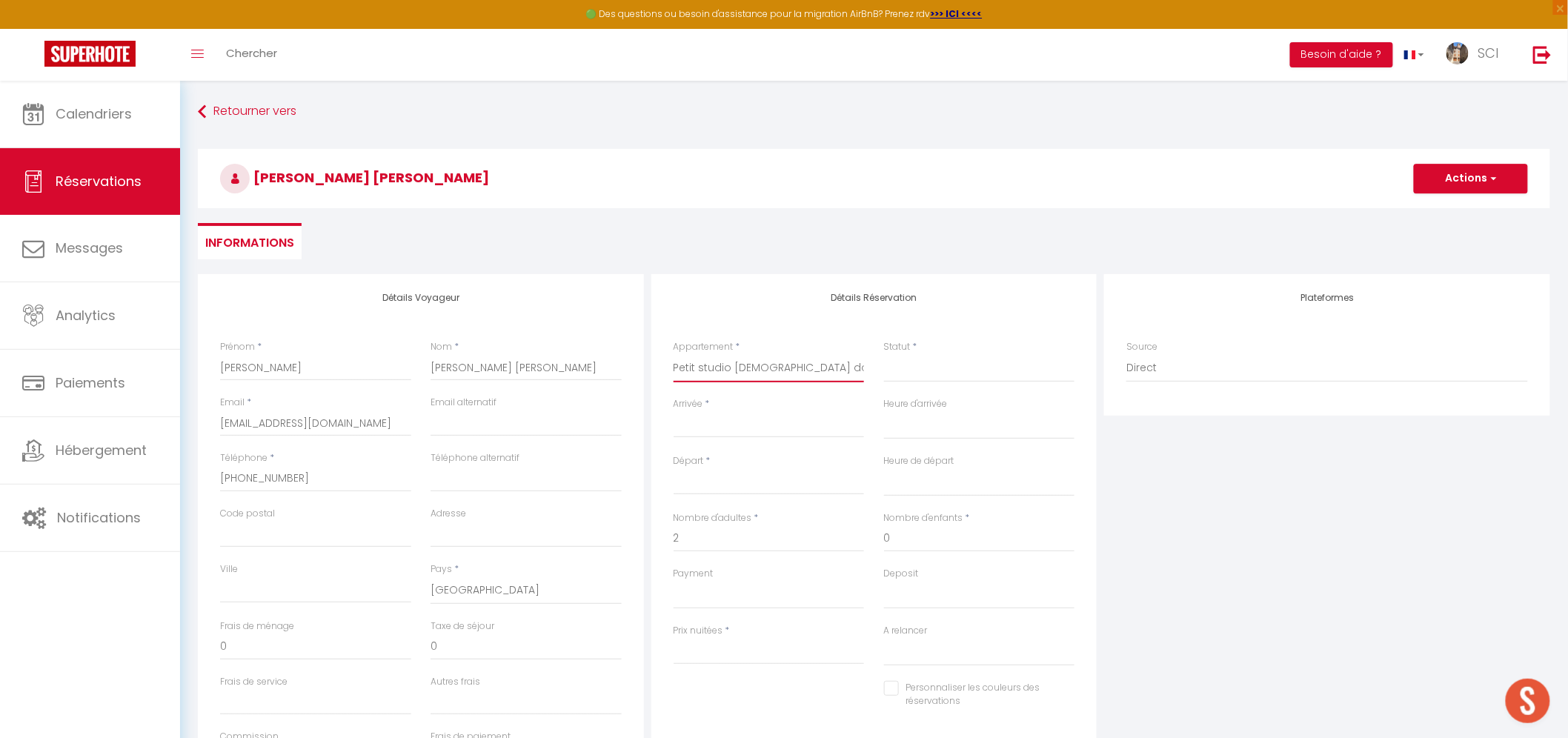
click at [729, 367] on select "Suite Royale Maison de L'Église Studio Du Couvent Des Carmes Suite Présidentiel…" at bounding box center [770, 369] width 192 height 28
click at [674, 355] on select "Suite Royale Maison de L'Église Studio Du Couvent Des Carmes Suite Présidentiel…" at bounding box center [770, 369] width 192 height 28
click at [720, 430] on input "Arrivée" at bounding box center [770, 425] width 192 height 19
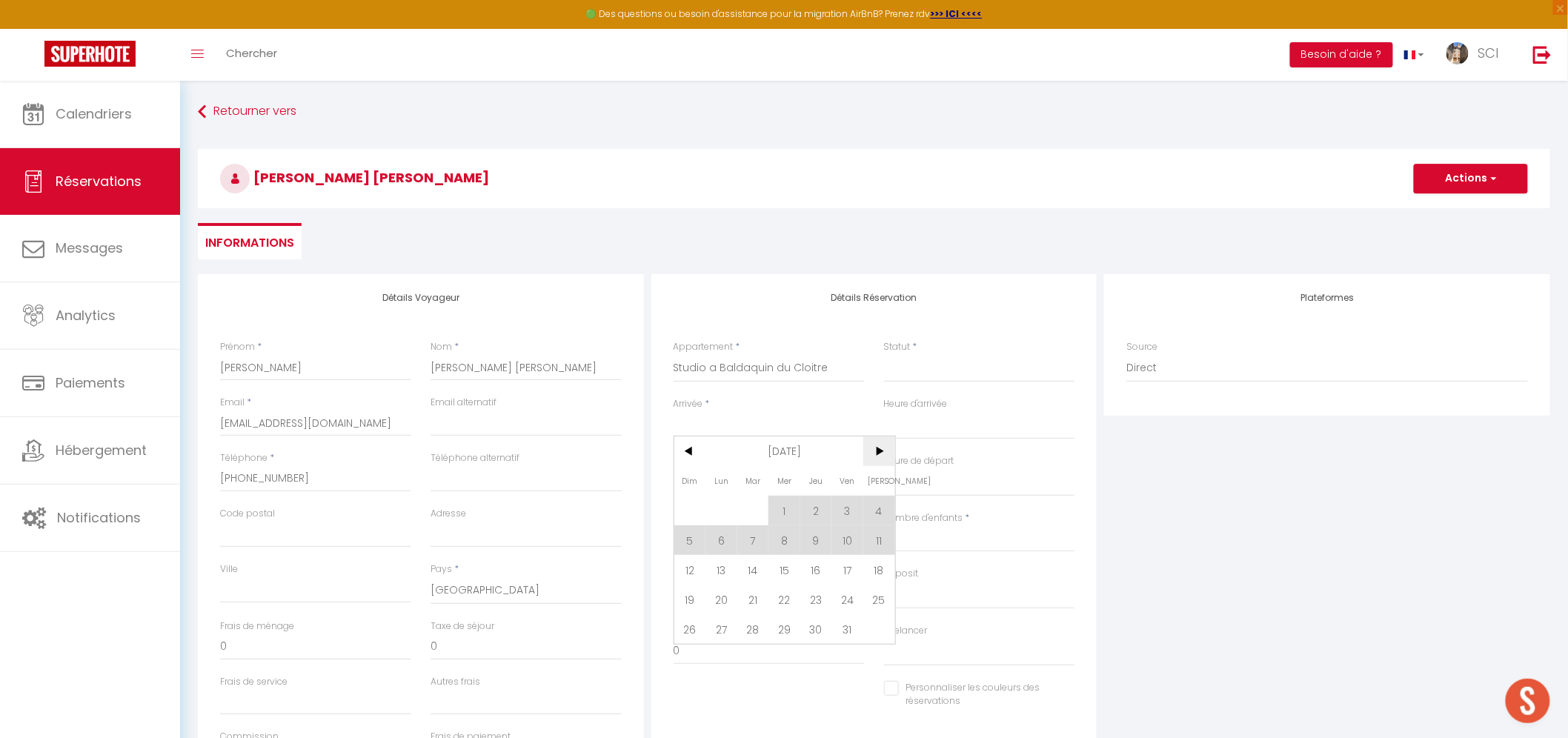
click at [875, 450] on span ">" at bounding box center [879, 451] width 32 height 30
click at [875, 502] on span "6" at bounding box center [879, 511] width 32 height 30
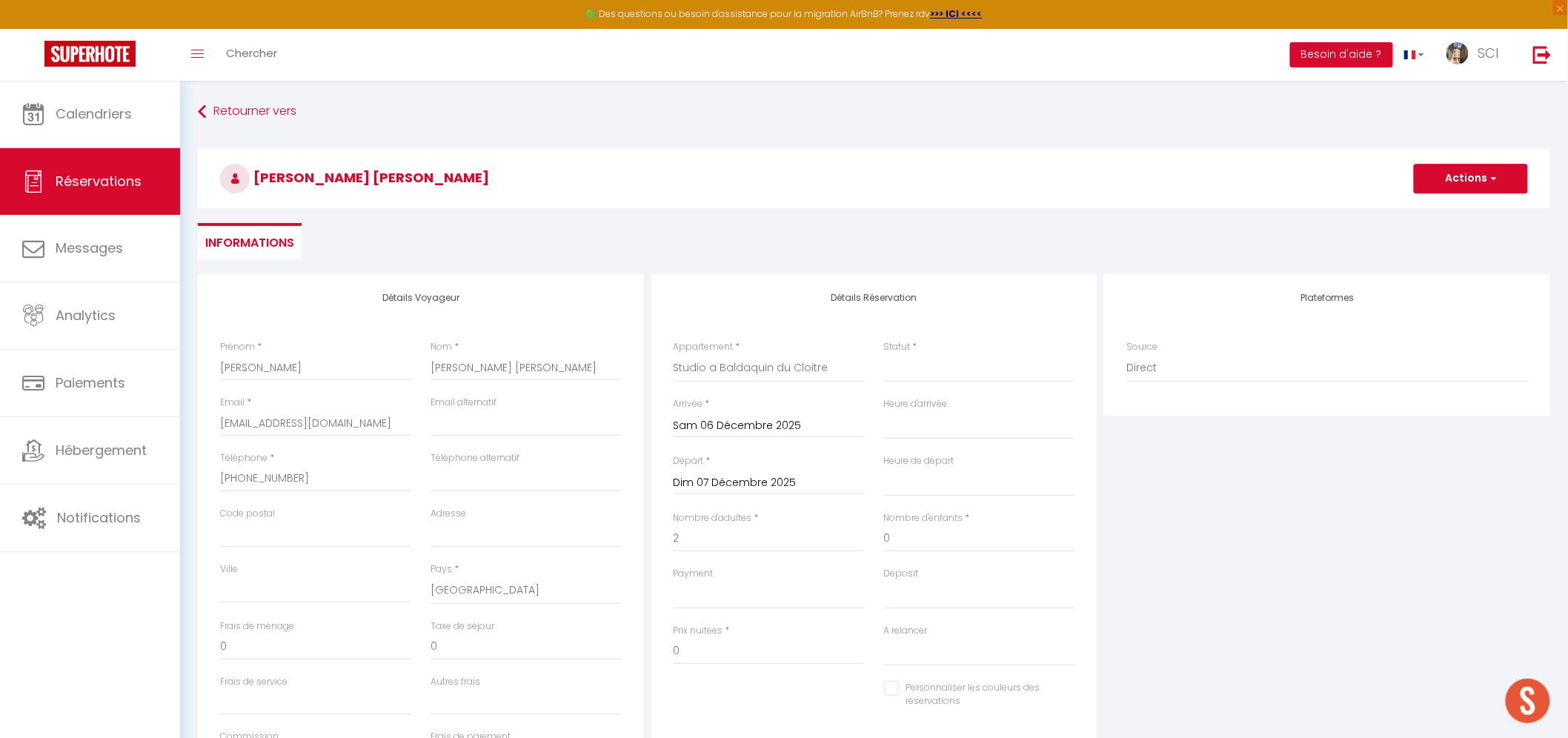
click at [777, 481] on input "Dim 07 Décembre 2025" at bounding box center [770, 482] width 192 height 19
click at [727, 597] on span "8" at bounding box center [722, 597] width 32 height 30
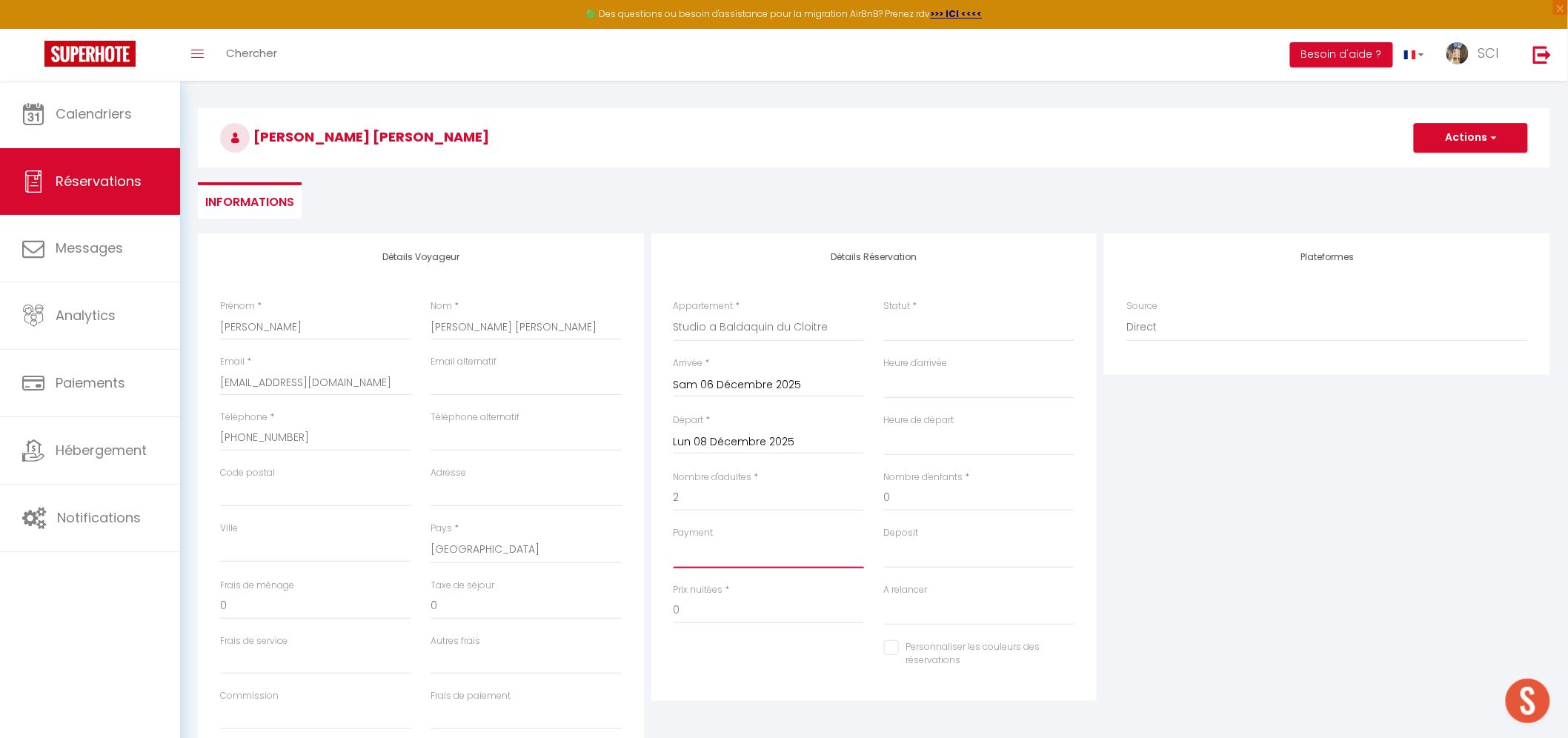
click at [754, 550] on select "OK KO" at bounding box center [770, 554] width 192 height 28
click at [674, 540] on select "OK KO" at bounding box center [770, 554] width 192 height 28
click at [747, 600] on input "0" at bounding box center [770, 610] width 192 height 27
click at [935, 324] on select "Confirmé Non Confirmé Annulé Annulé par le voyageur No Show Request" at bounding box center [980, 328] width 192 height 28
click at [884, 314] on select "Confirmé Non Confirmé Annulé Annulé par le voyageur No Show Request" at bounding box center [980, 328] width 192 height 28
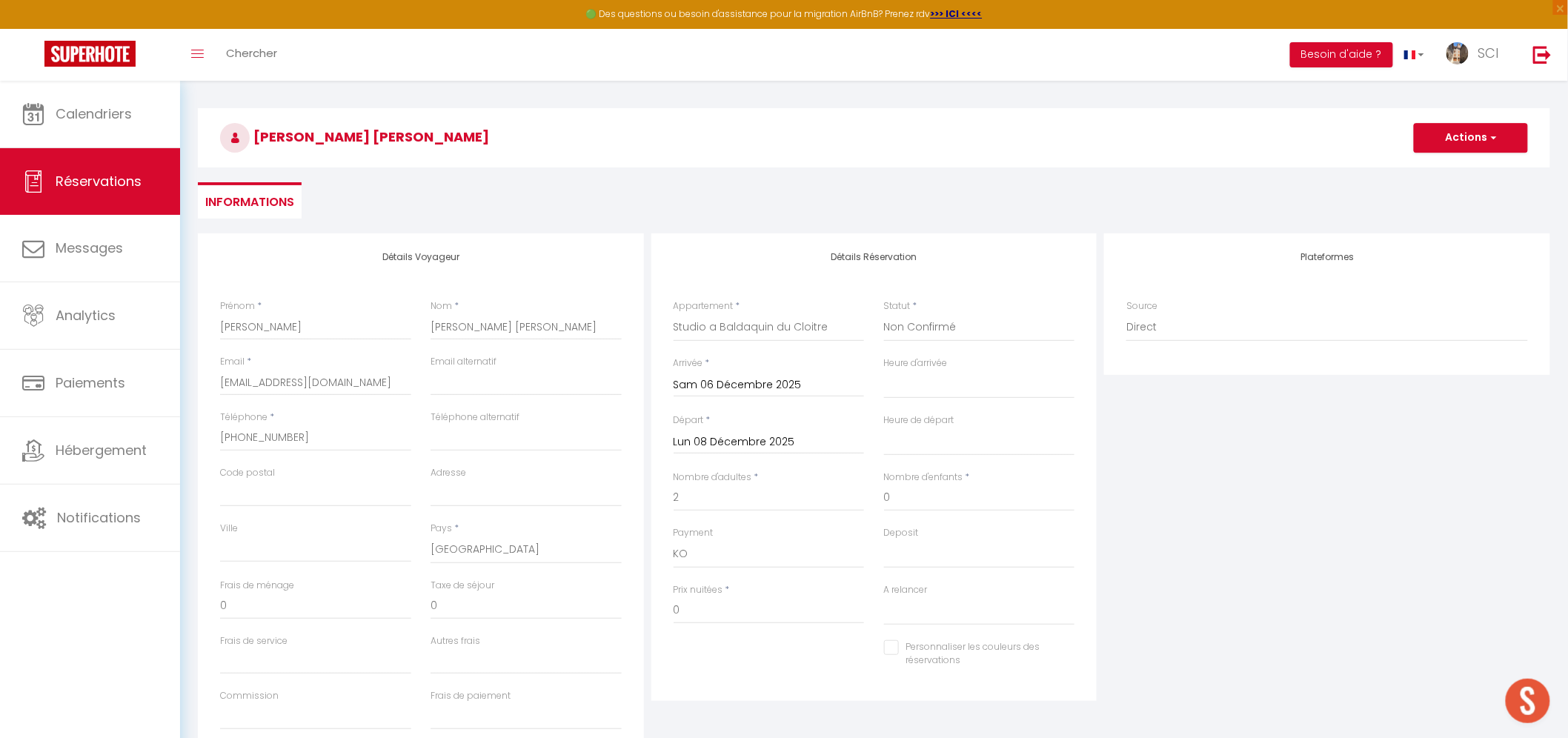
click at [951, 305] on div "Statut * Confirmé Non Confirmé Annulé Annulé par le voyageur No Show Request" at bounding box center [980, 321] width 192 height 42
click at [1485, 141] on button "Actions" at bounding box center [1470, 138] width 114 height 30
click at [1457, 169] on link "Enregistrer" at bounding box center [1455, 170] width 117 height 19
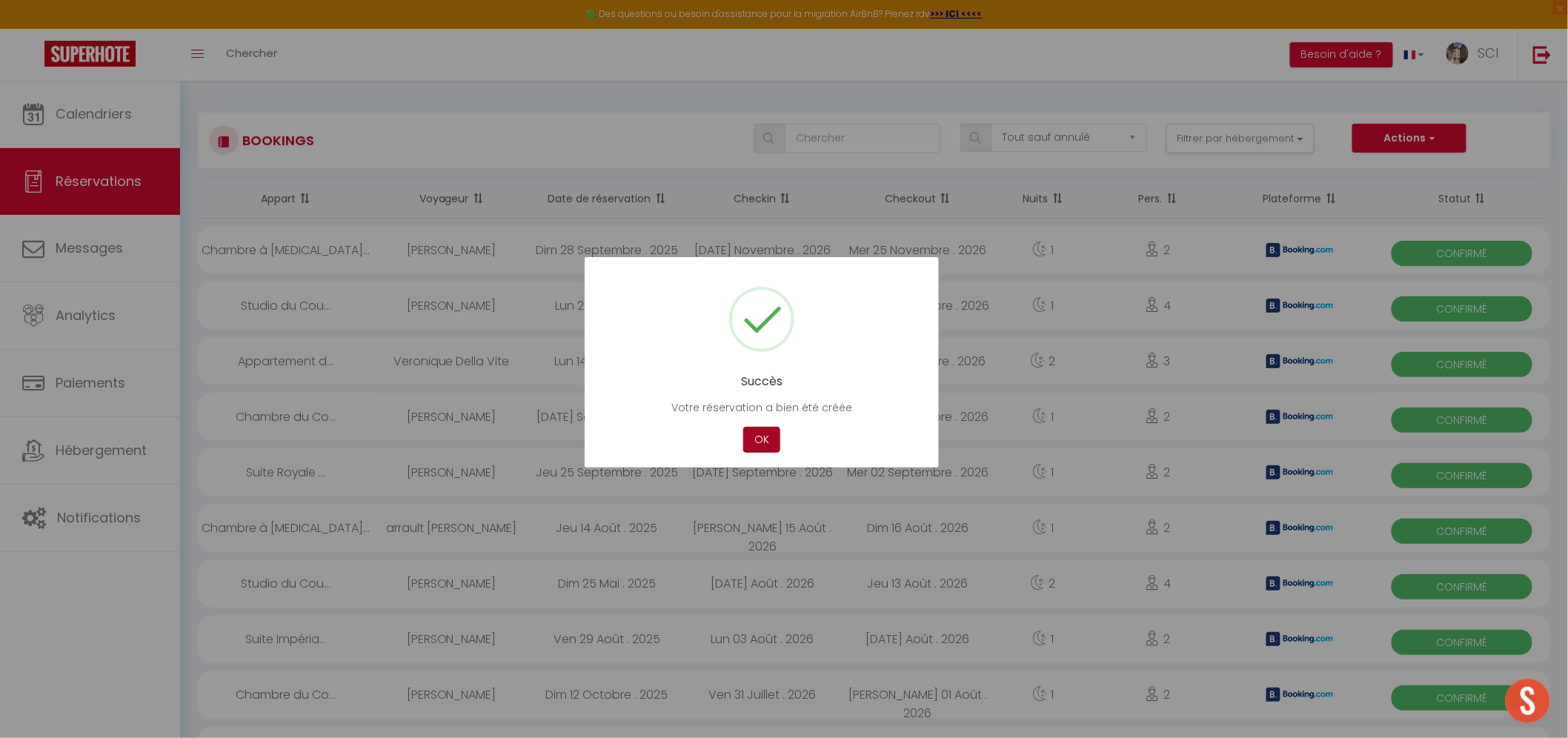
click at [766, 432] on button "OK" at bounding box center [762, 440] width 37 height 26
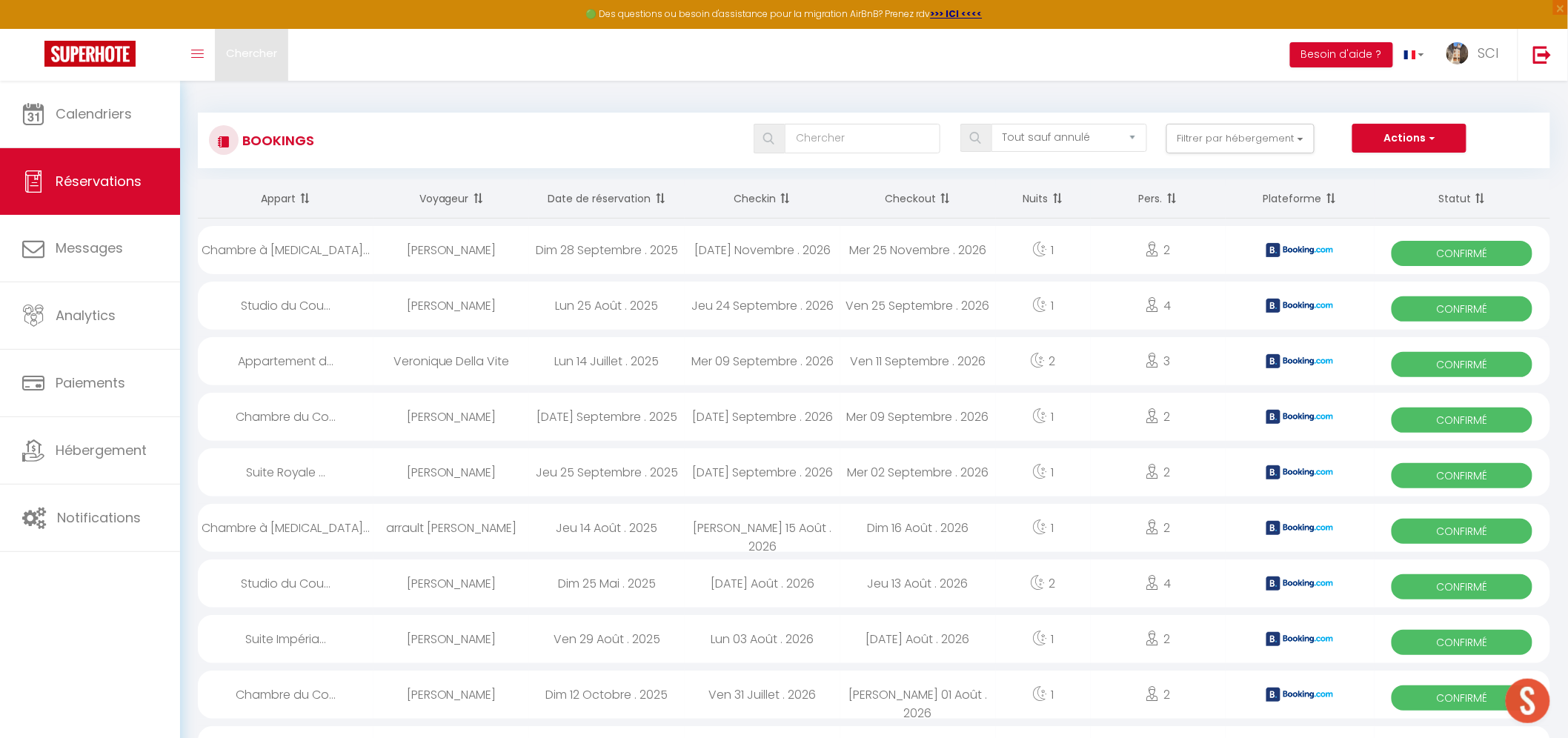
click at [255, 62] on link "Chercher" at bounding box center [251, 55] width 73 height 52
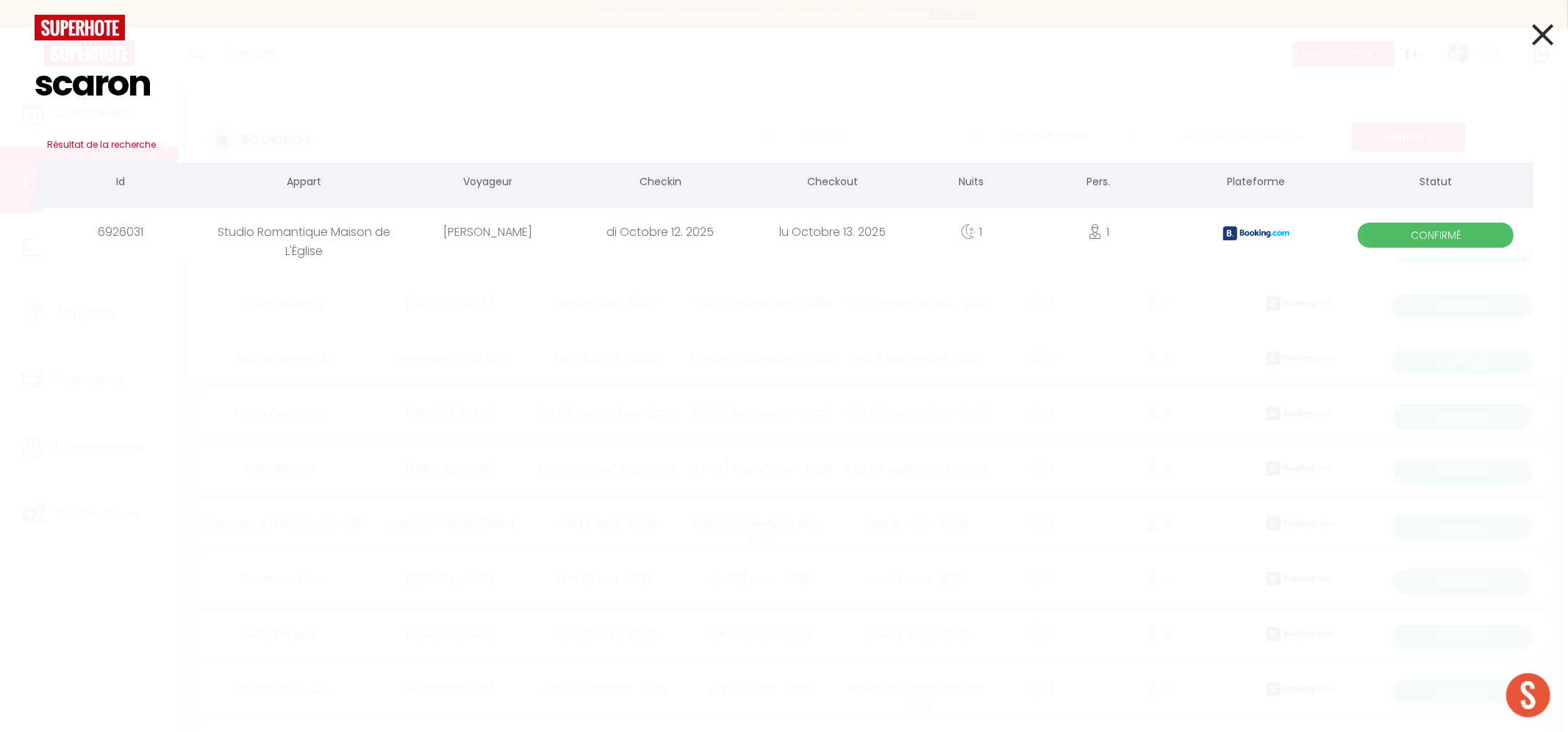
click at [524, 232] on div "[PERSON_NAME]" at bounding box center [488, 232] width 172 height 48
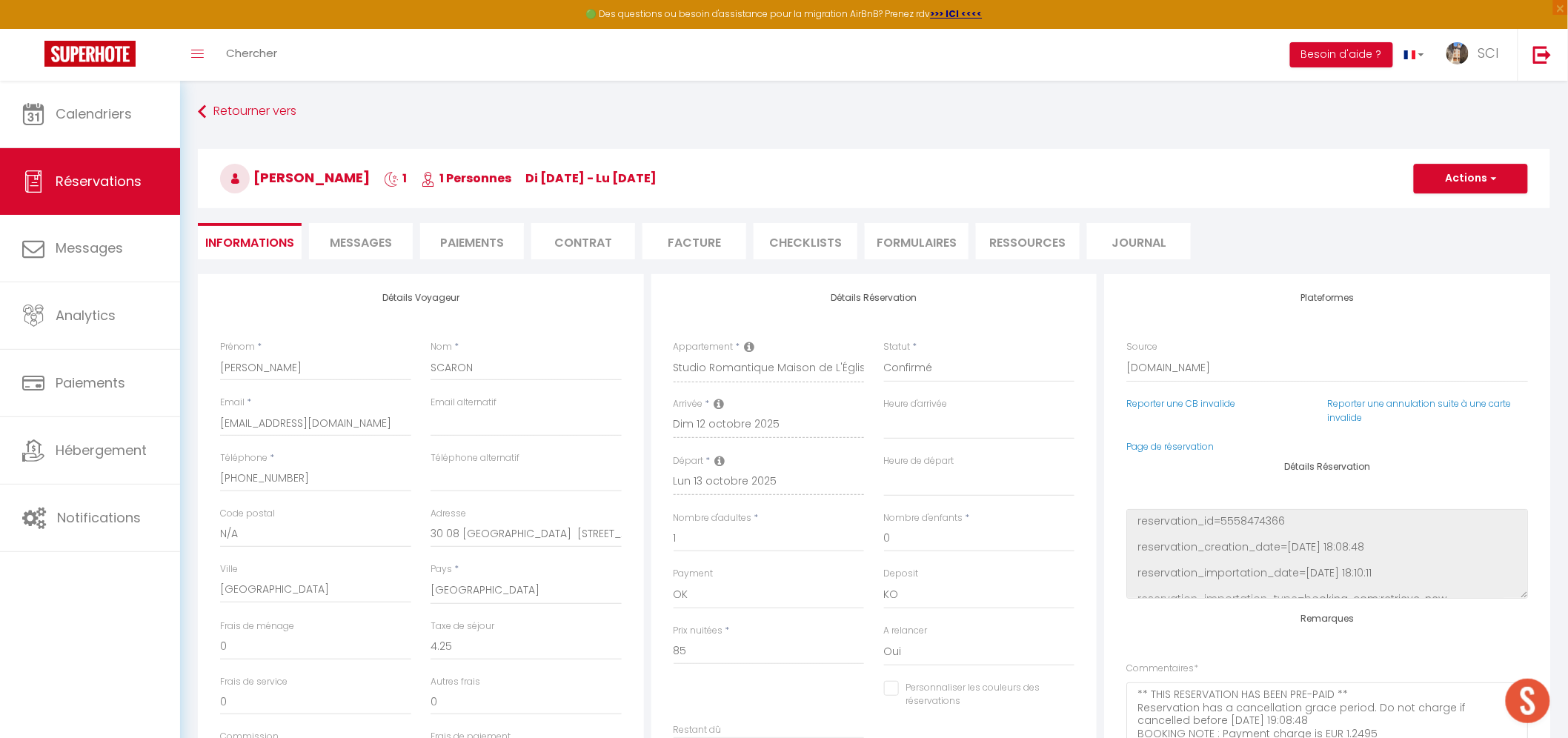
drag, startPoint x: 358, startPoint y: 238, endPoint x: 431, endPoint y: 294, distance: 92.0
click at [358, 238] on span "Messages" at bounding box center [360, 243] width 62 height 17
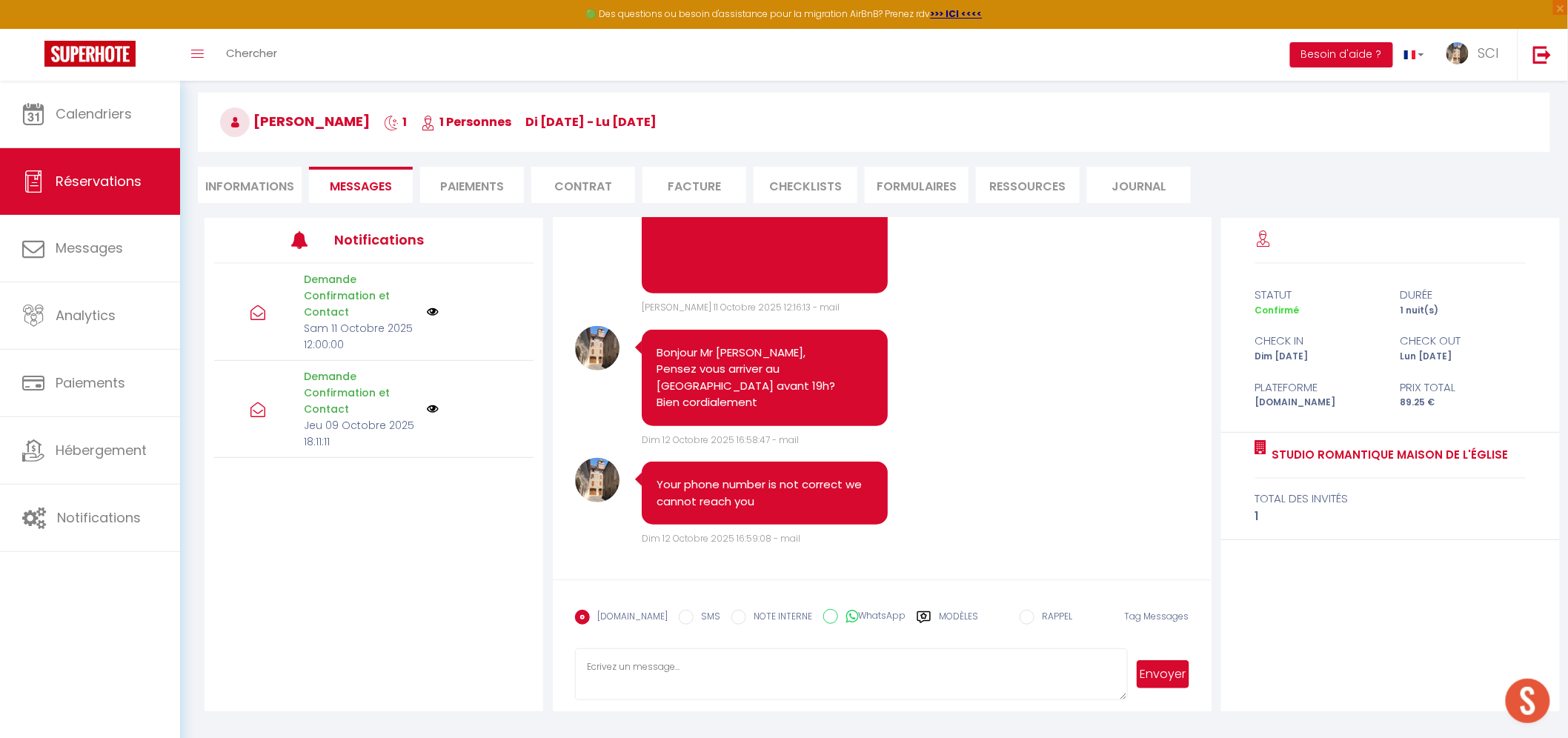
scroll to position [80, 0]
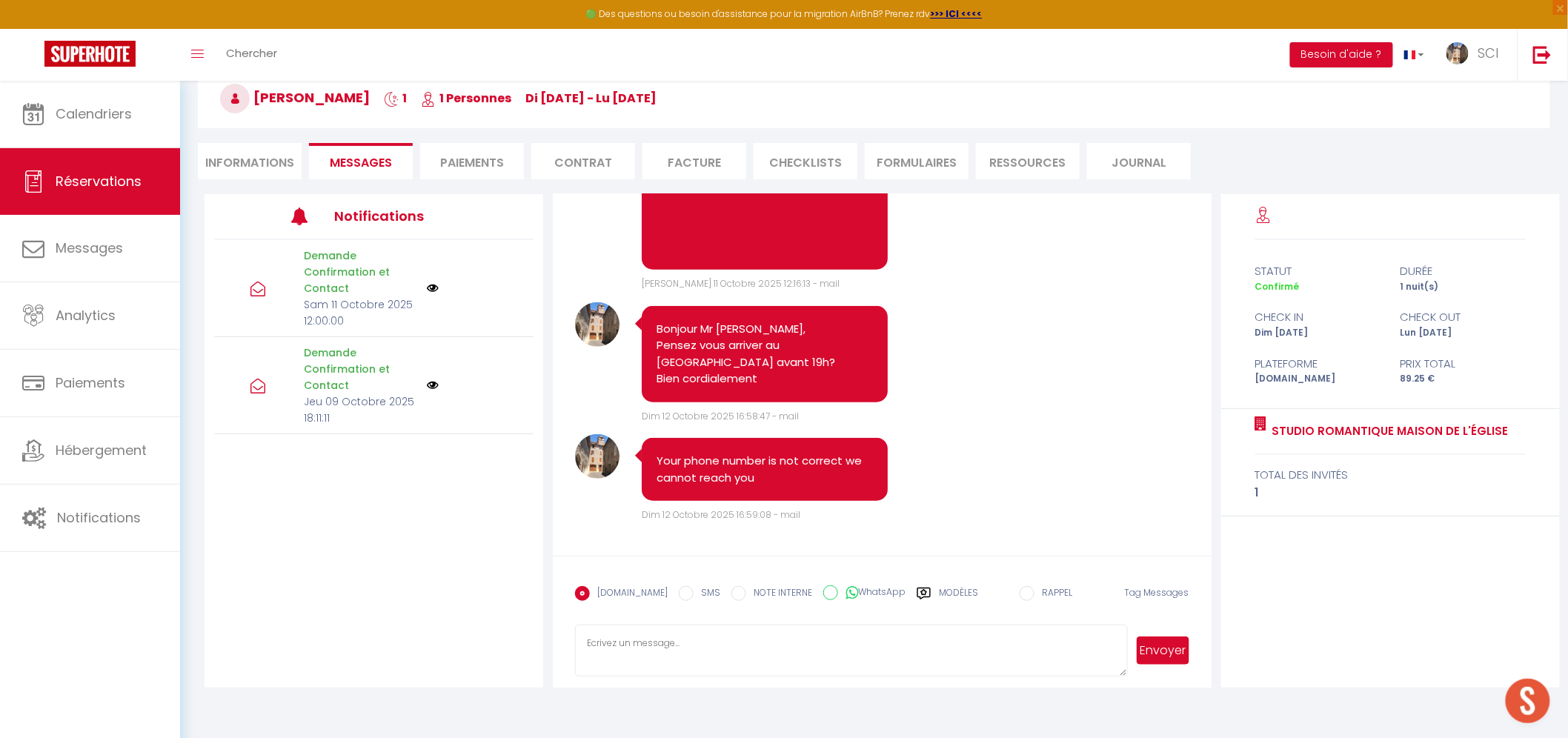
click at [786, 650] on textarea at bounding box center [850, 651] width 552 height 52
paste textarea "STUDIO ROMANTIQUE DE LA MAISON DE L’ÉGLISE Bonjour Madame Monsieur Scaron, Nous…"
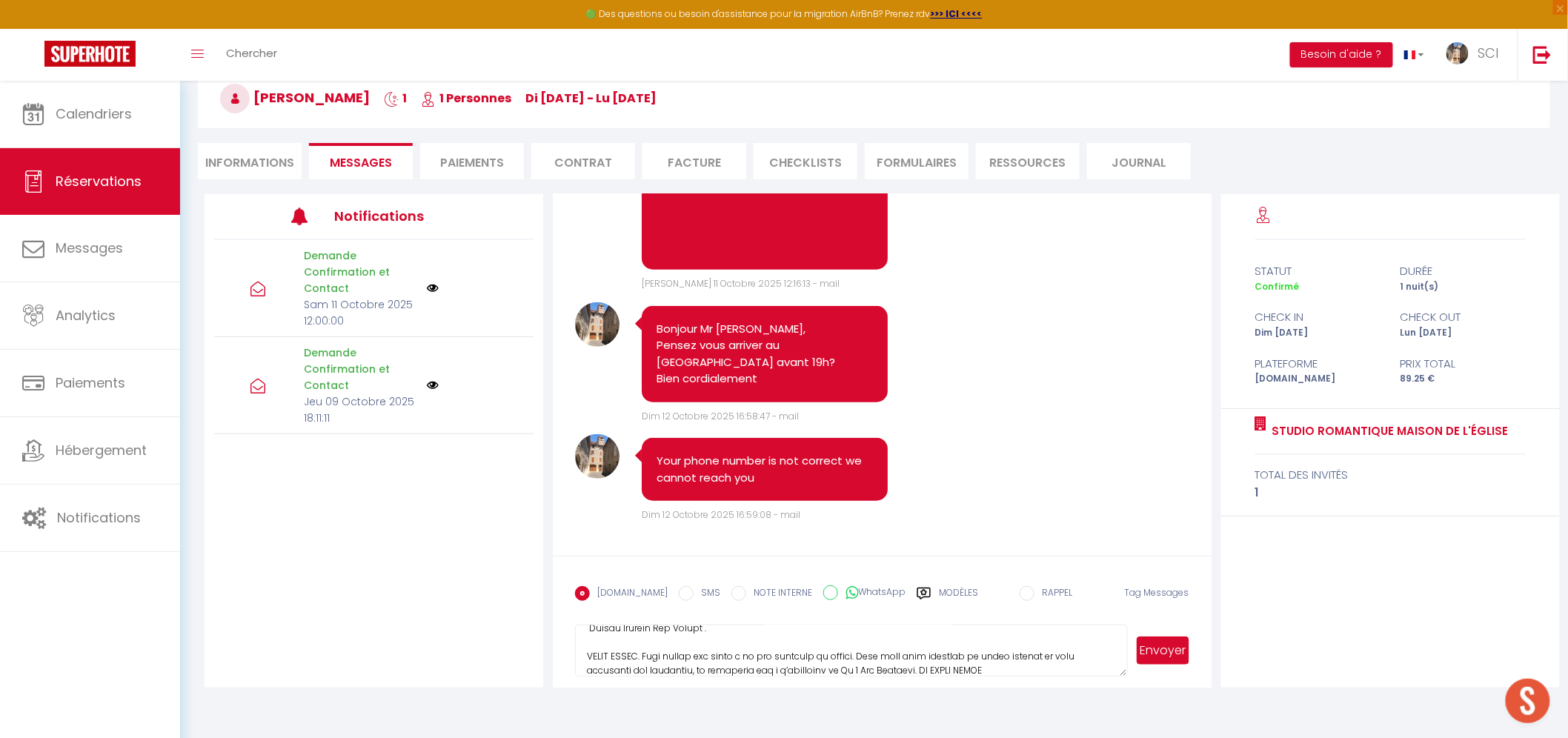
scroll to position [0, 0]
click at [1149, 648] on button "Envoyer" at bounding box center [1163, 651] width 52 height 28
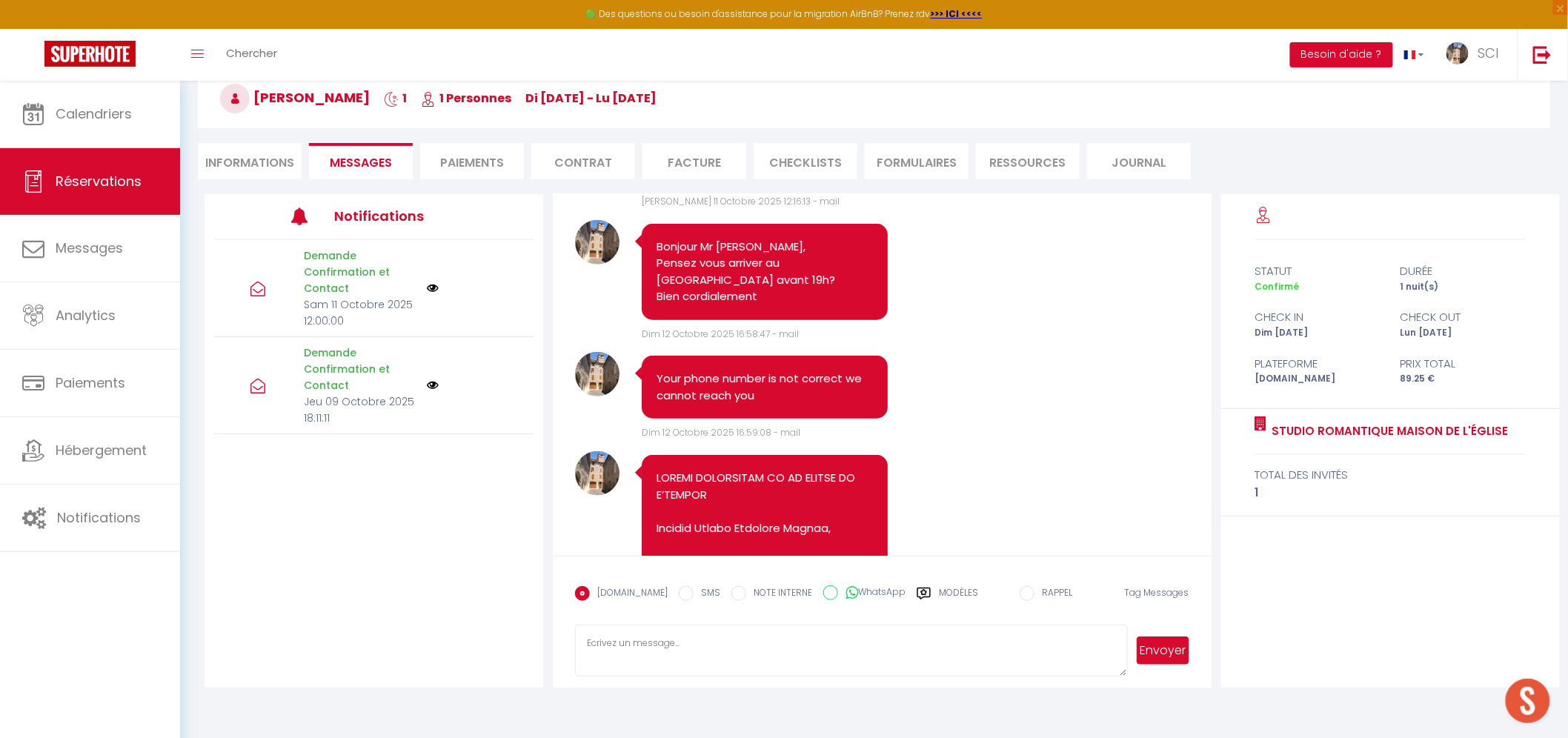
click at [615, 653] on textarea at bounding box center [850, 651] width 552 height 52
paste textarea "ROMANTIC STUDIO OF THE CHURCH HOUSE Hello, Mr. and Mrs. Scaron, We will be deli…"
click at [1156, 646] on button "Envoyer" at bounding box center [1163, 651] width 52 height 28
click at [279, 162] on li "Informations" at bounding box center [250, 161] width 104 height 36
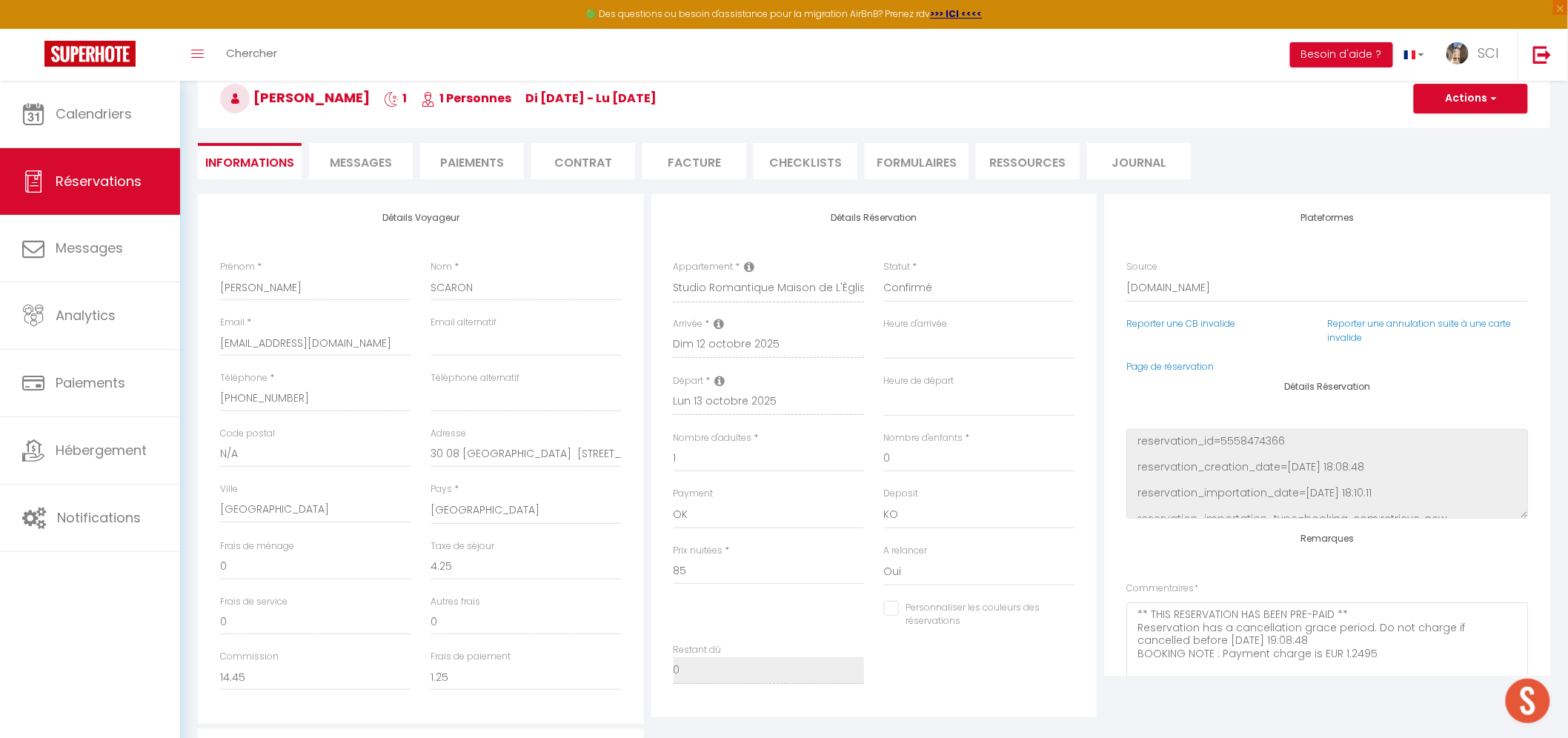
click at [346, 159] on span "Messages" at bounding box center [360, 162] width 62 height 17
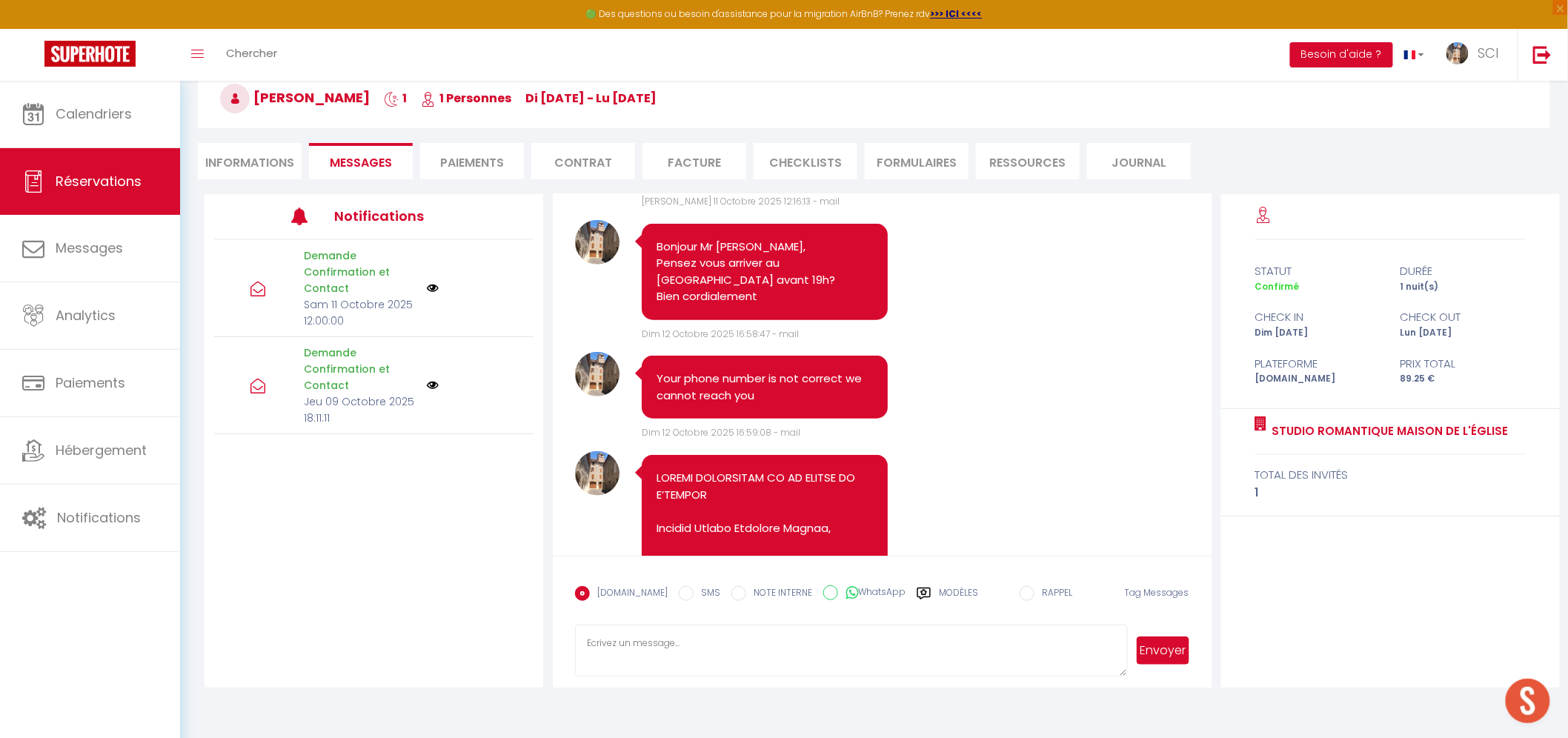
click at [679, 590] on input "SMS" at bounding box center [686, 593] width 15 height 15
click at [683, 669] on textarea at bounding box center [850, 651] width 552 height 52
paste textarea "ROMANTIC STUDIO OF THE CHURCH HOUSE Hello, Mr. and Mrs. Scaron, We will be deli…"
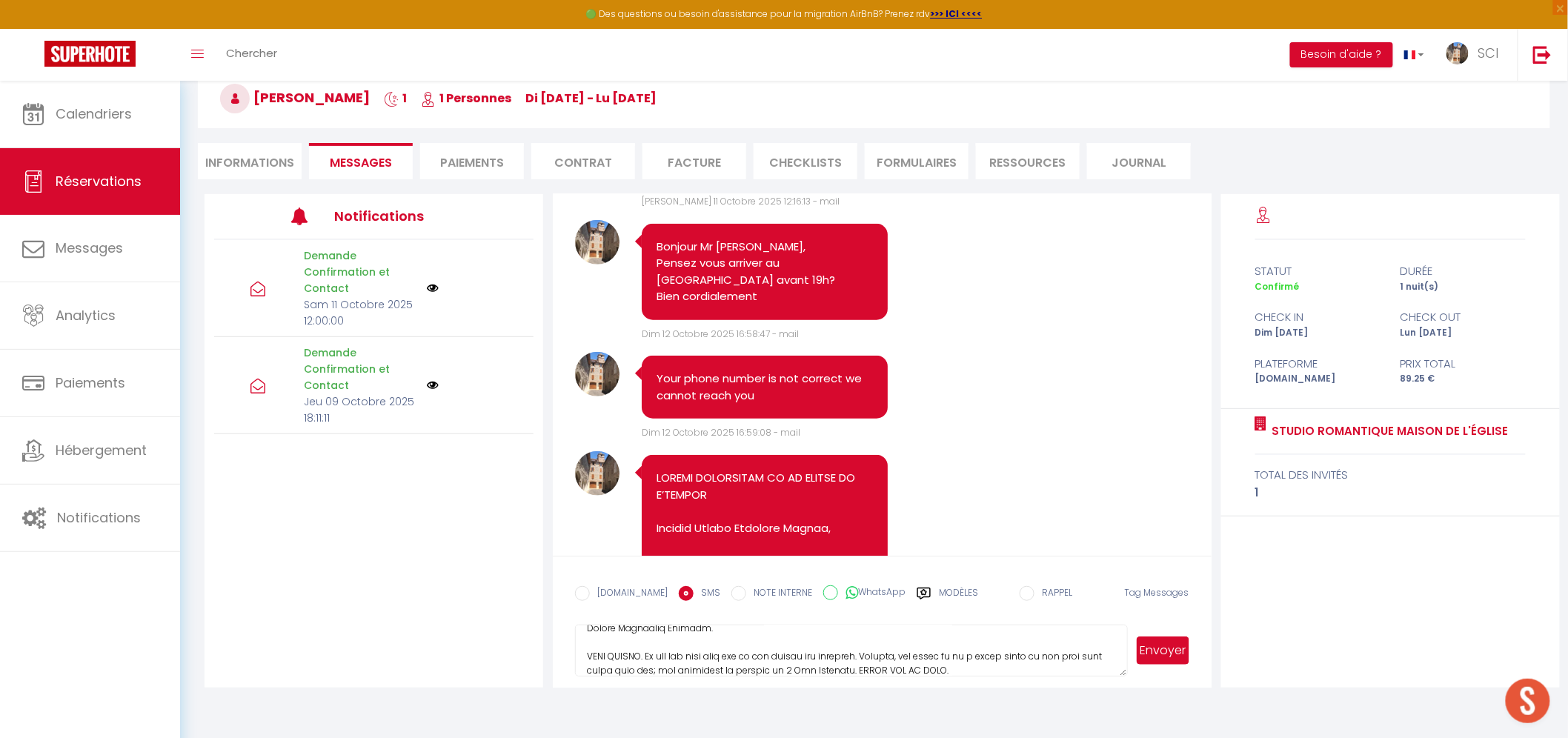
click at [1183, 630] on span "Envoyer" at bounding box center [1159, 651] width 62 height 52
click at [1183, 638] on button "Envoyer" at bounding box center [1163, 651] width 52 height 28
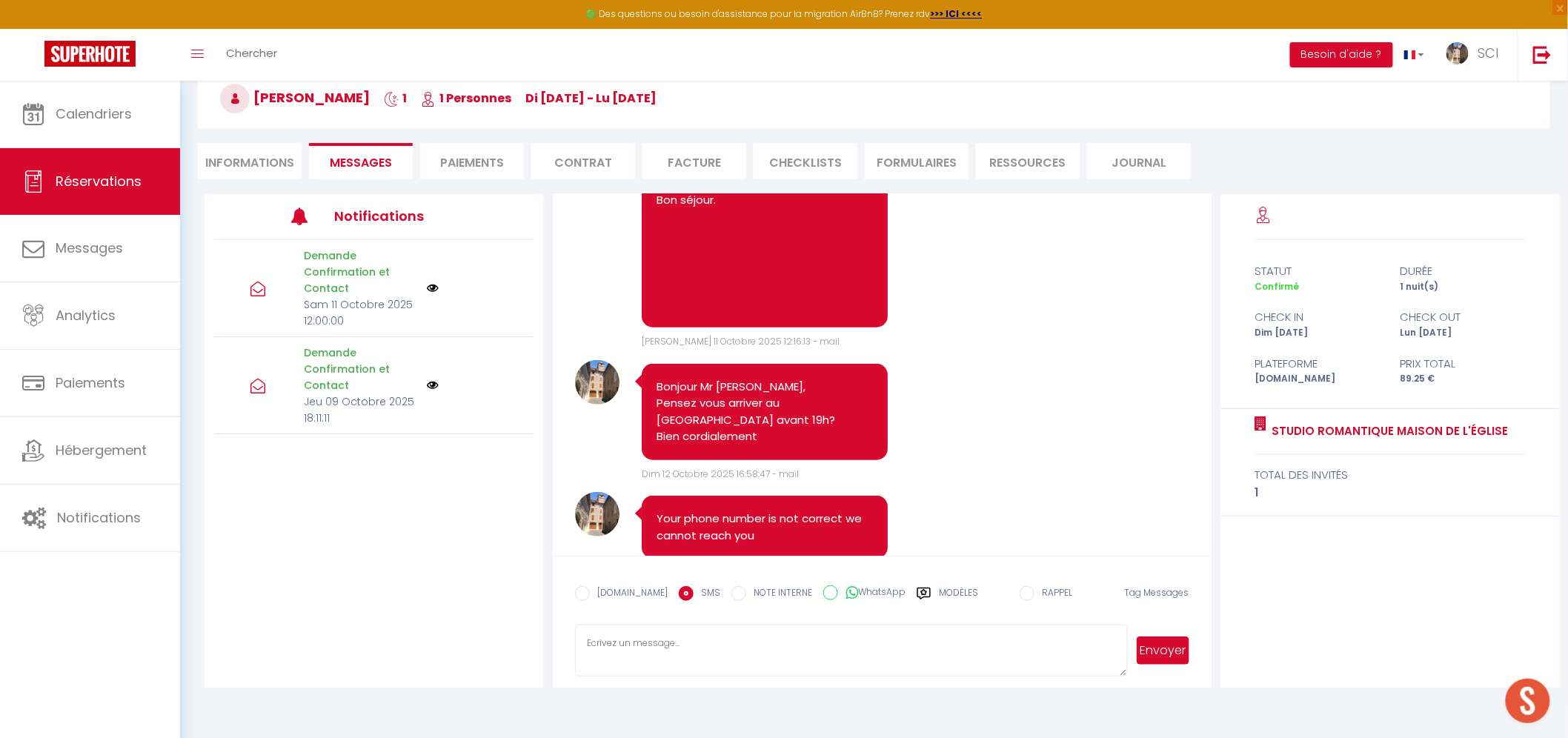
scroll to position [2797, 0]
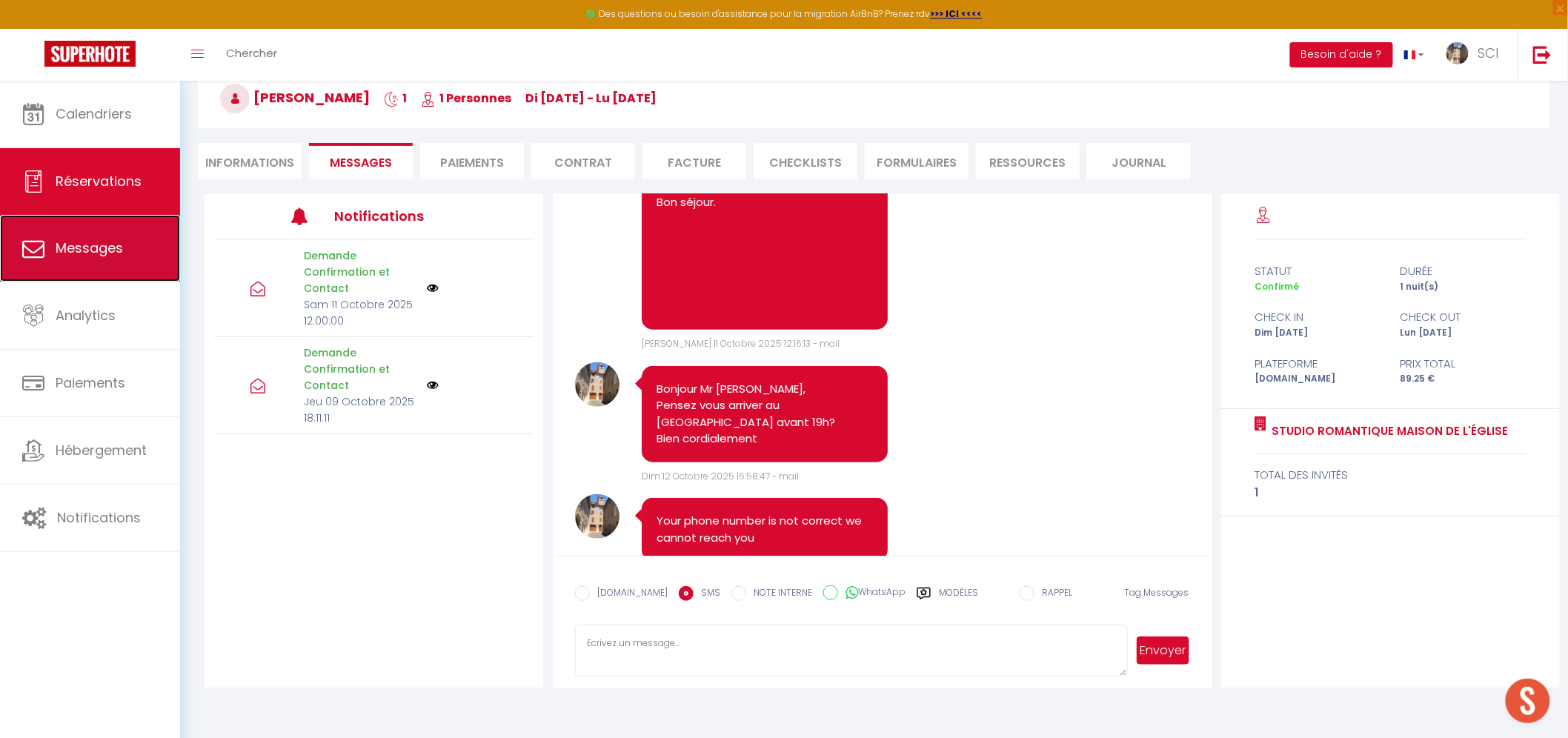
click at [109, 250] on span "Messages" at bounding box center [90, 248] width 68 height 19
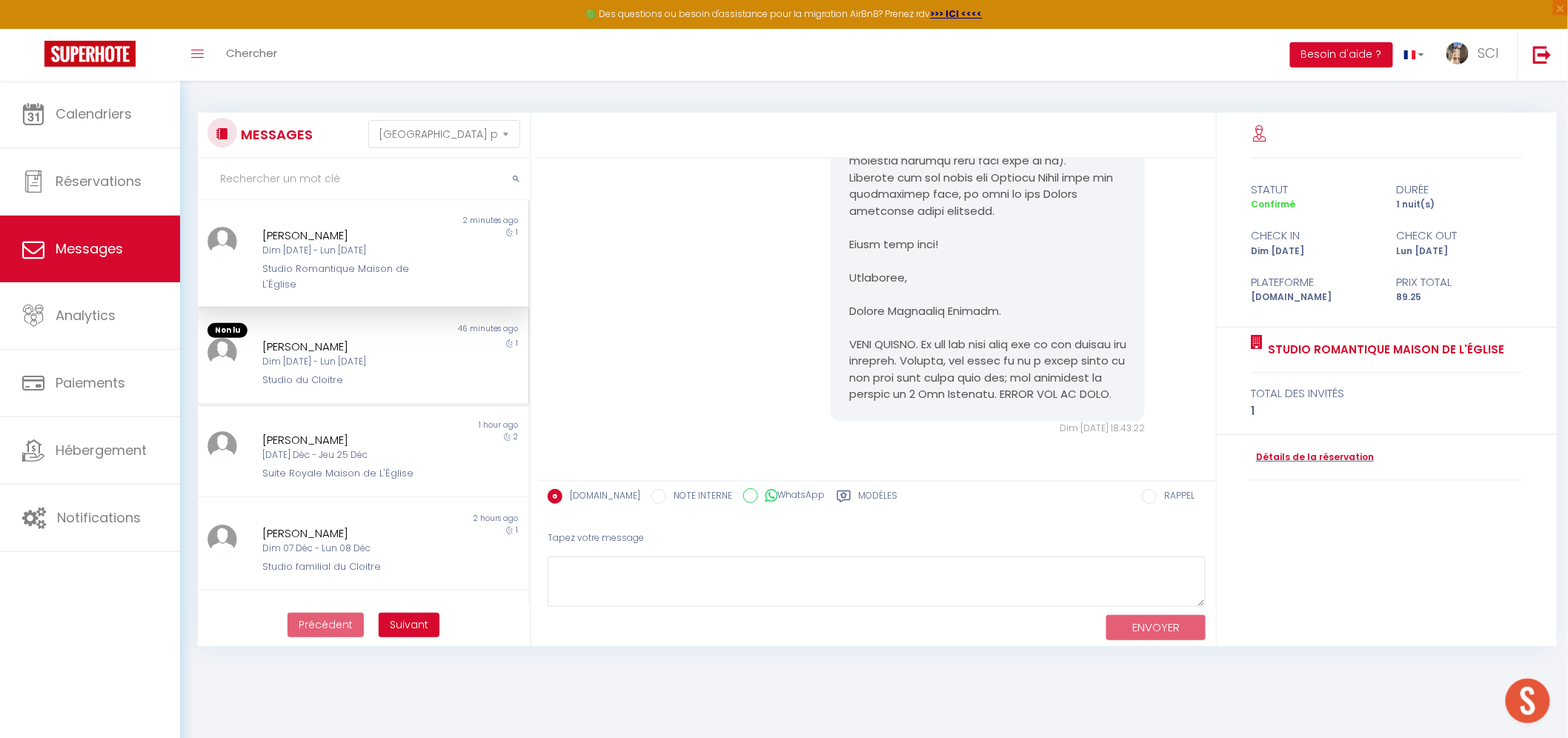
click at [328, 353] on div "[PERSON_NAME]" at bounding box center [349, 347] width 174 height 18
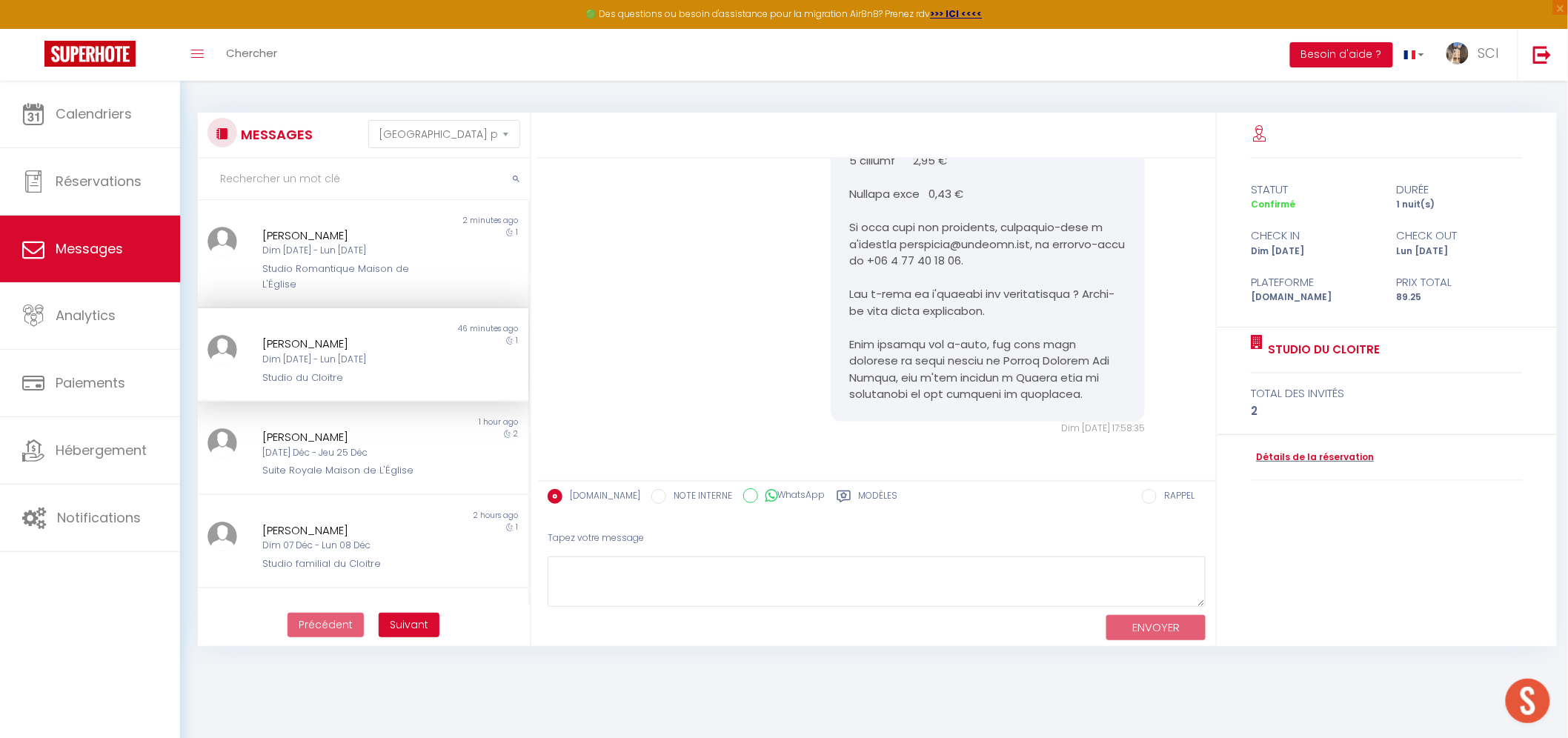
scroll to position [4849, 0]
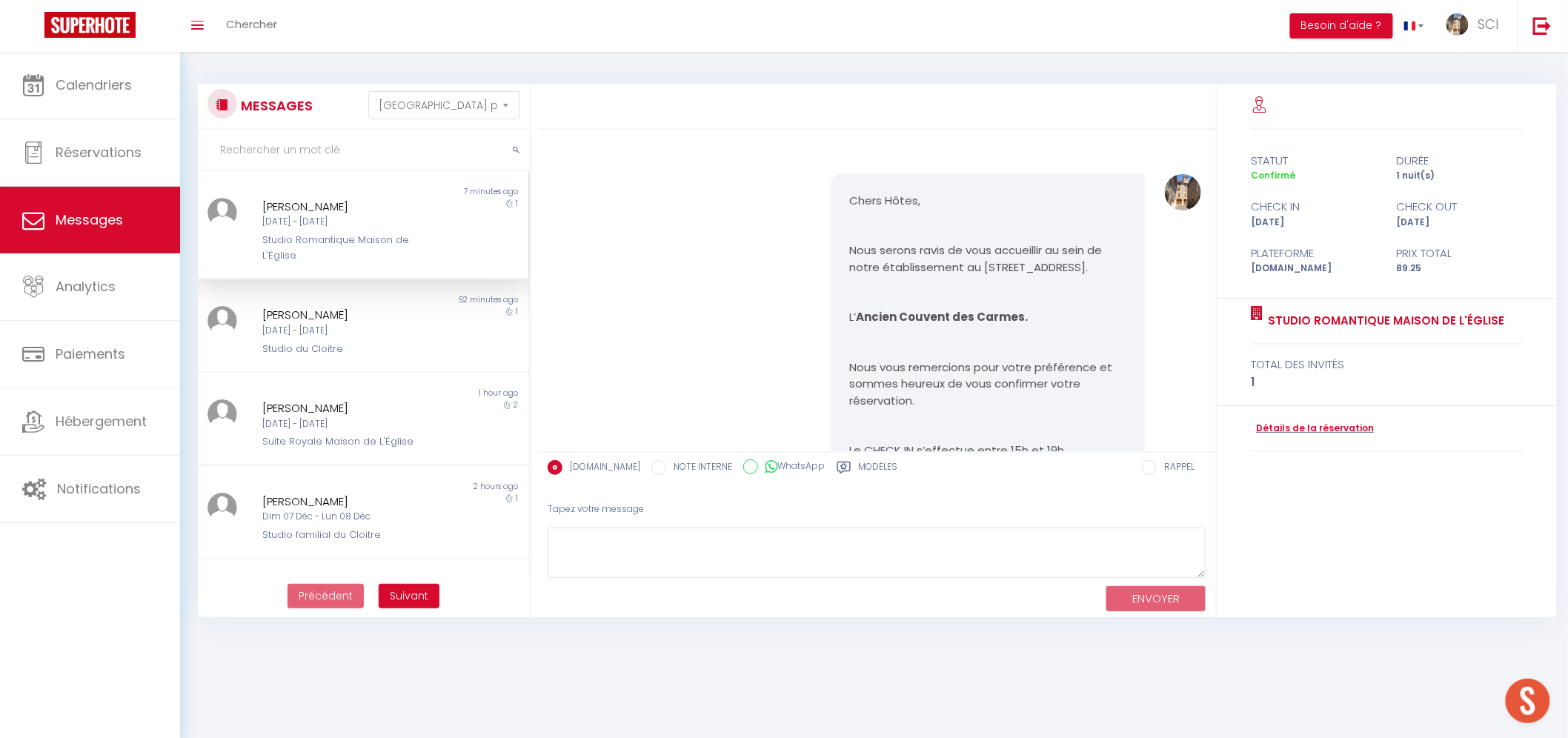
scroll to position [5043, 0]
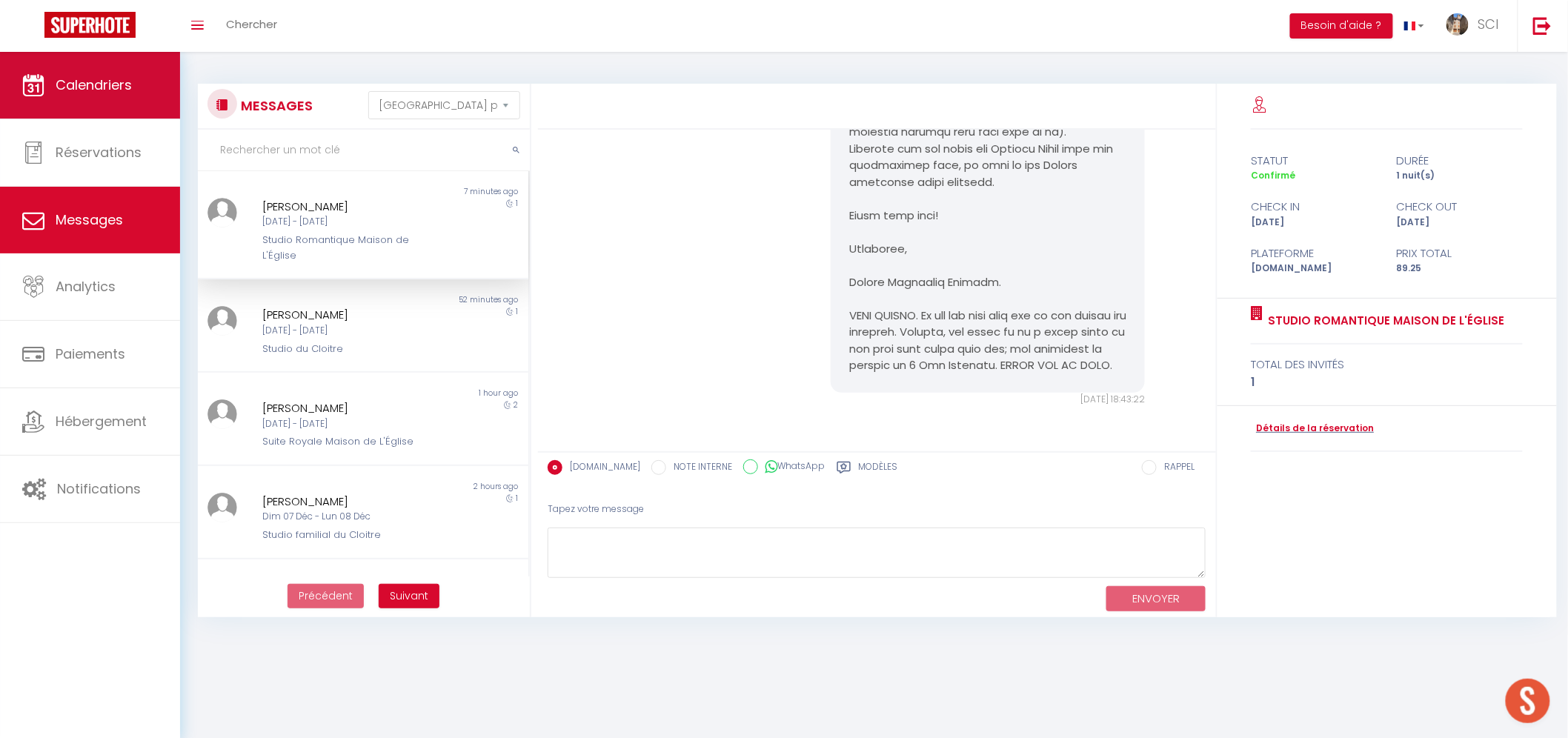
click at [104, 105] on link "Calendriers" at bounding box center [90, 85] width 180 height 67
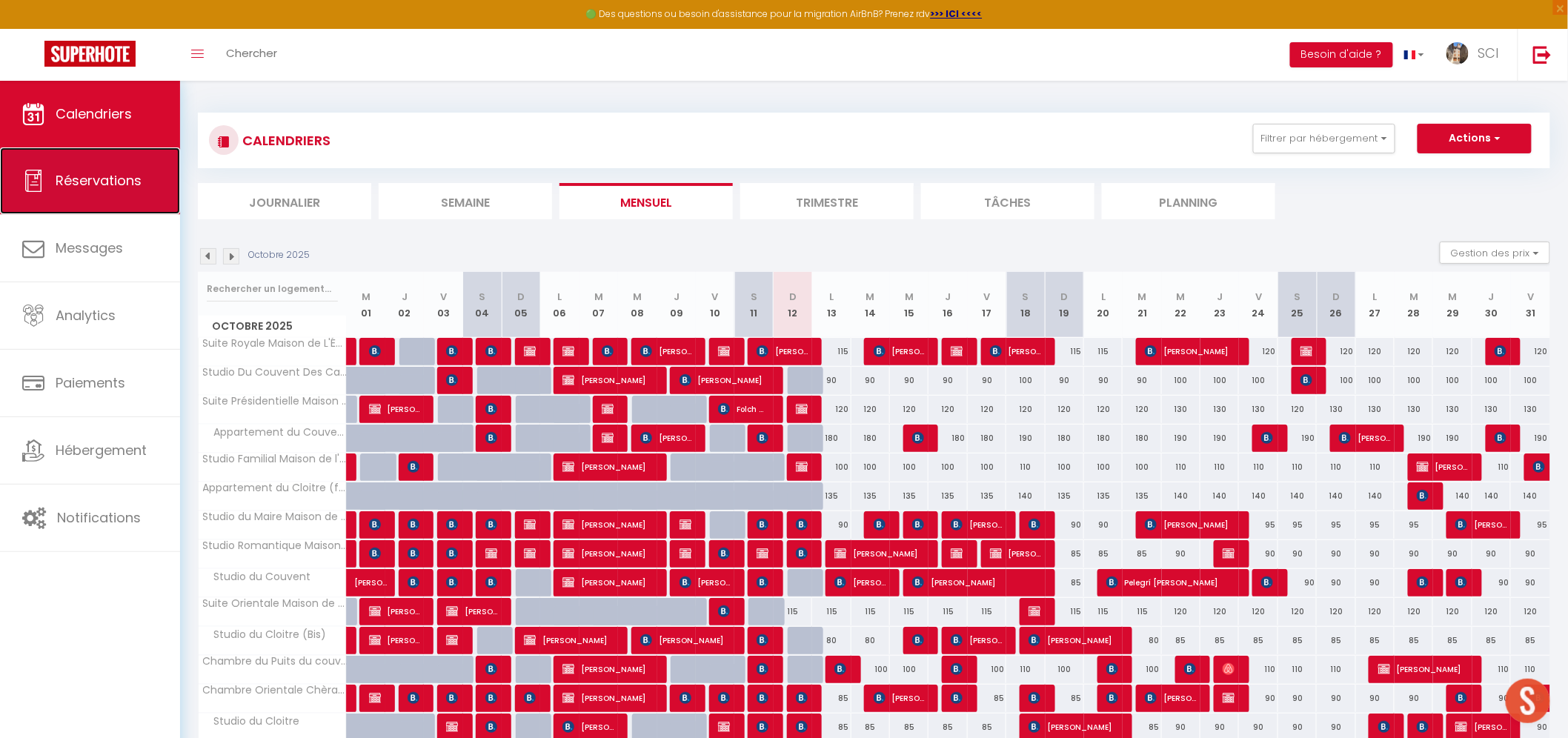
click at [79, 175] on span "Réservations" at bounding box center [99, 180] width 86 height 19
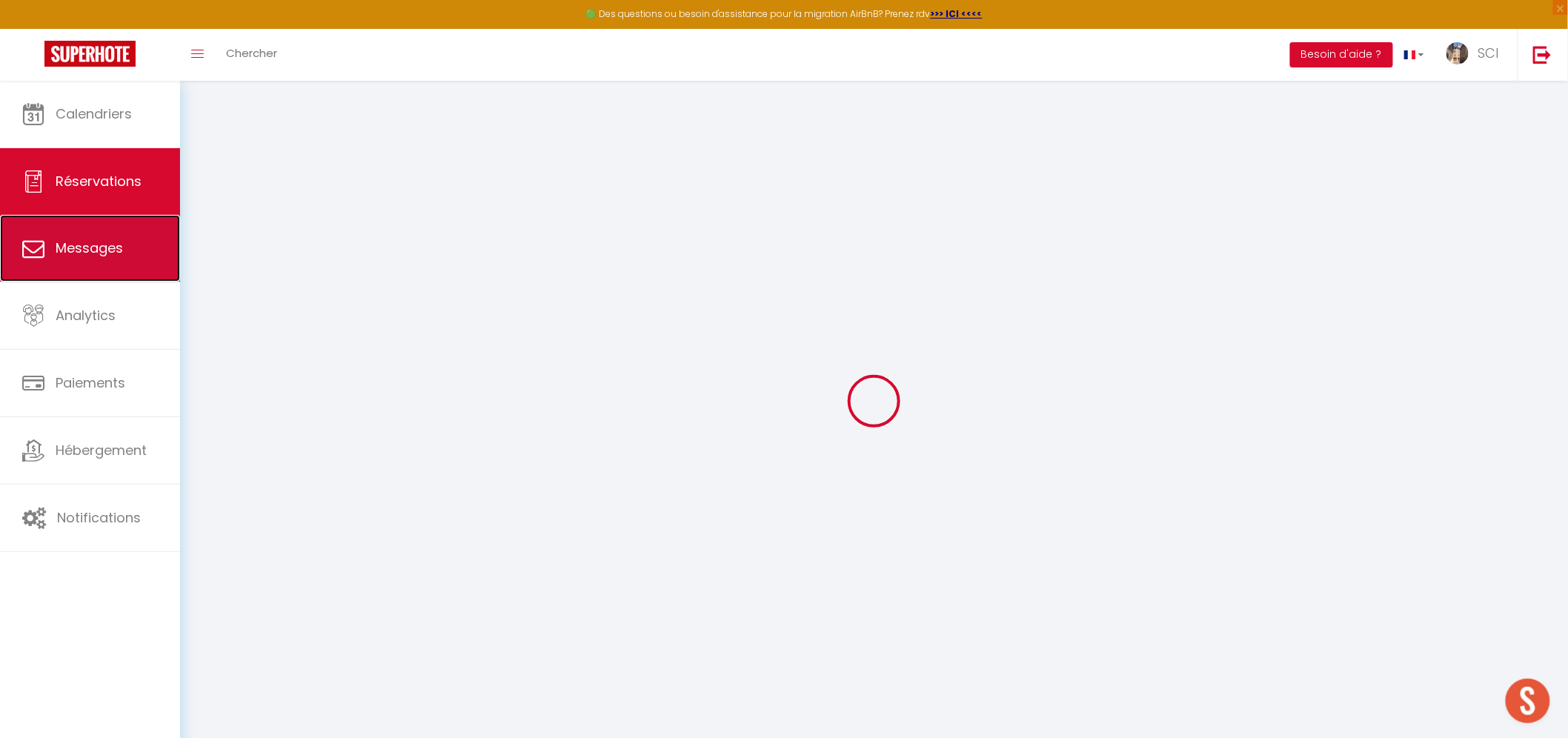
click at [102, 234] on link "Messages" at bounding box center [90, 248] width 180 height 67
select select "message"
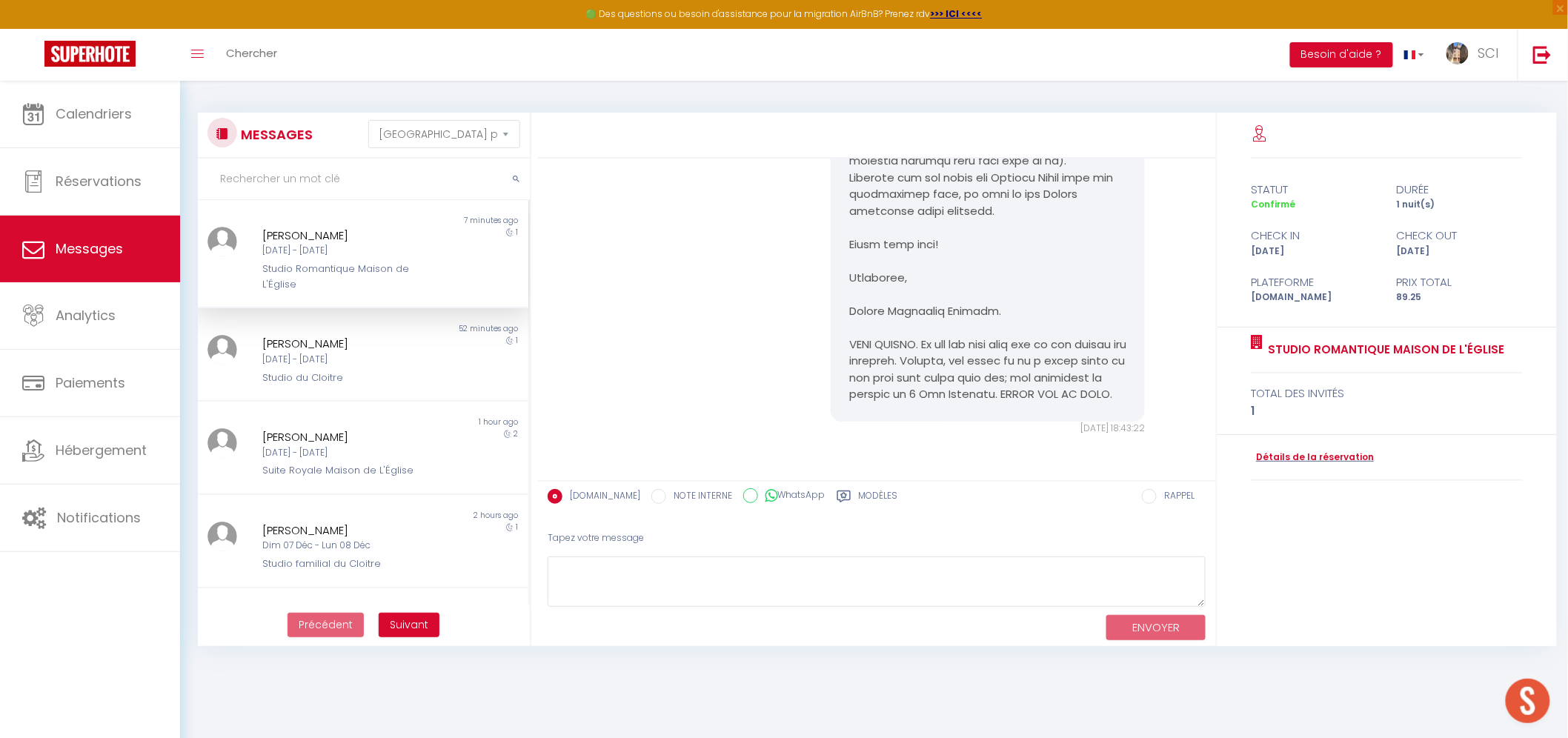
scroll to position [5043, 0]
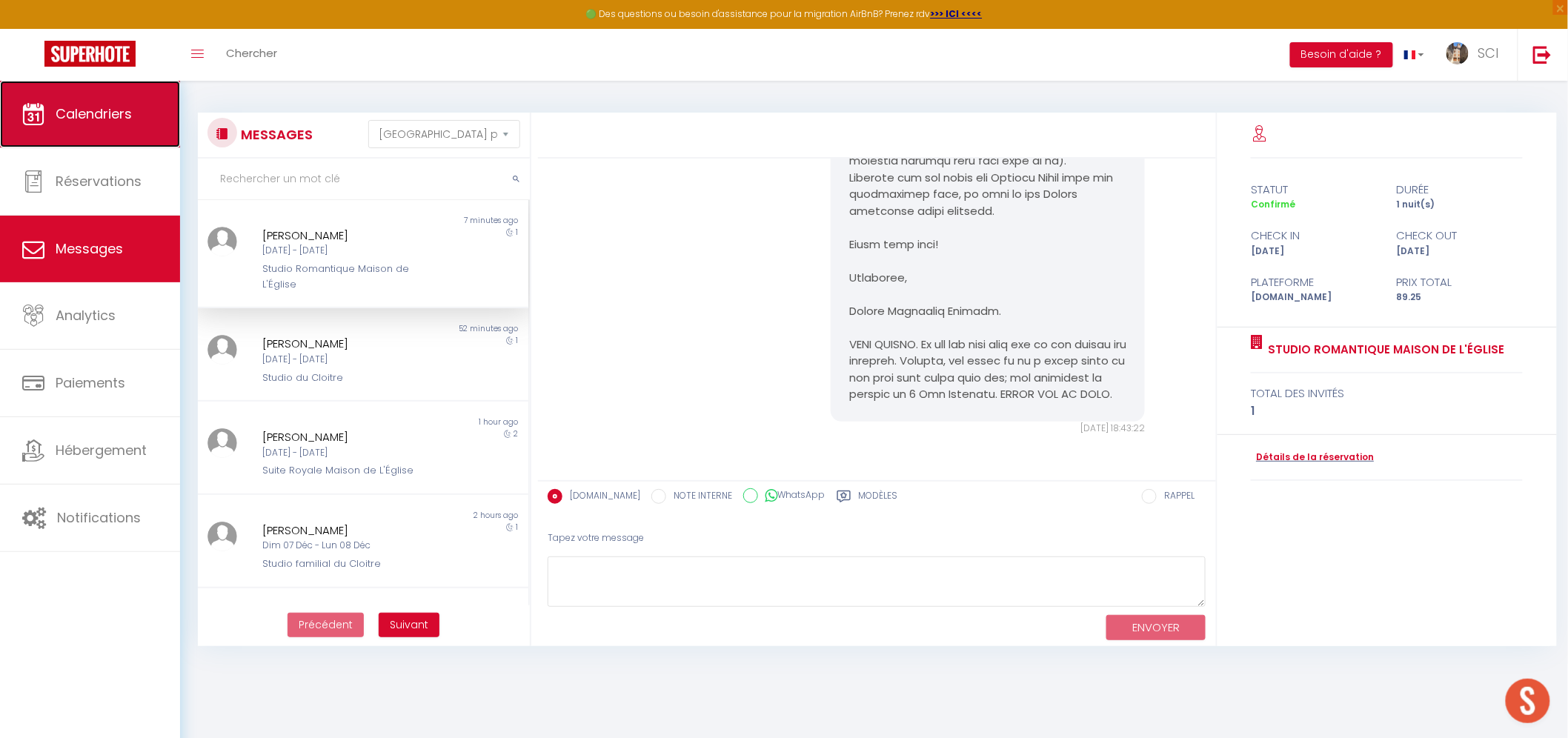
click at [134, 131] on link "Calendriers" at bounding box center [90, 114] width 180 height 67
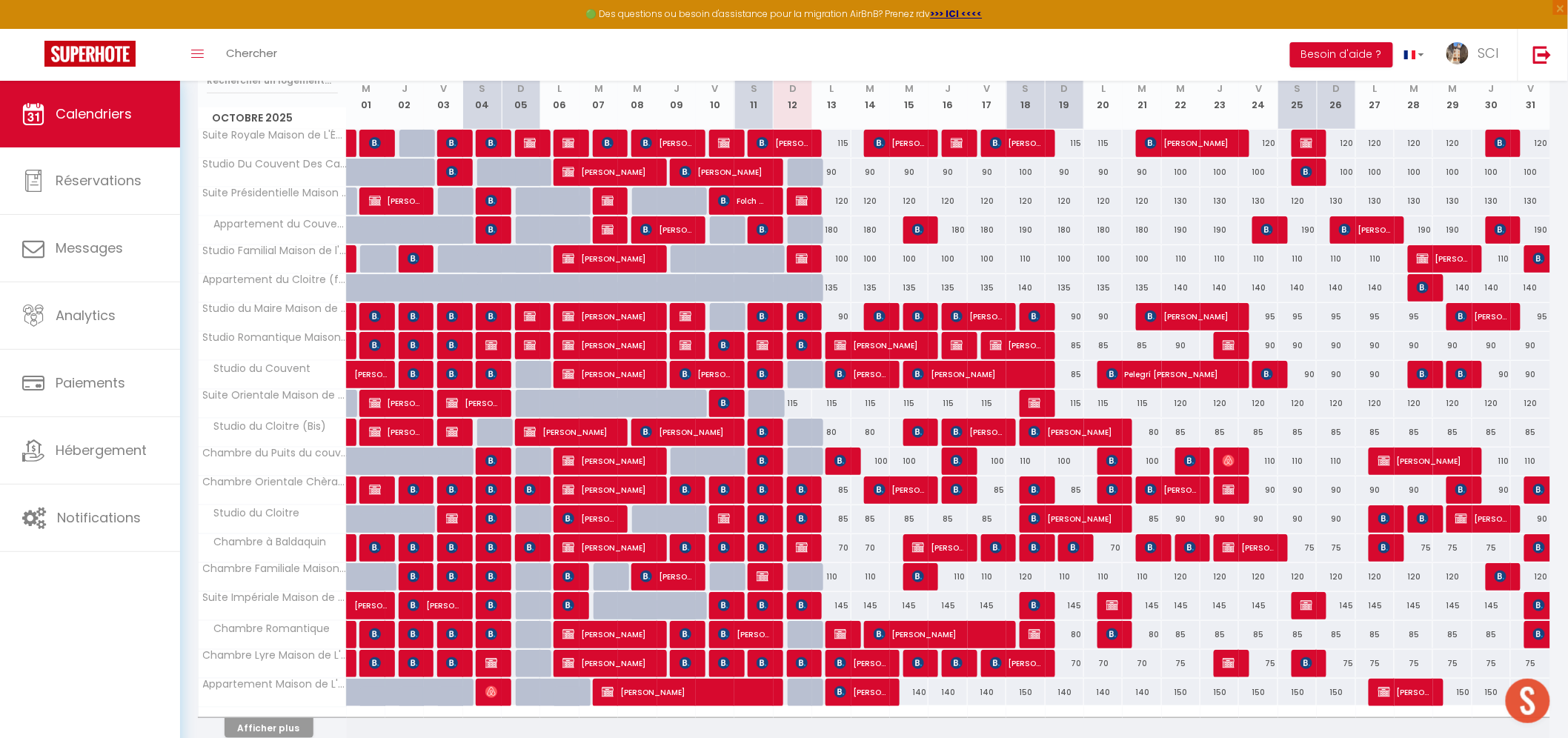
scroll to position [277, 0]
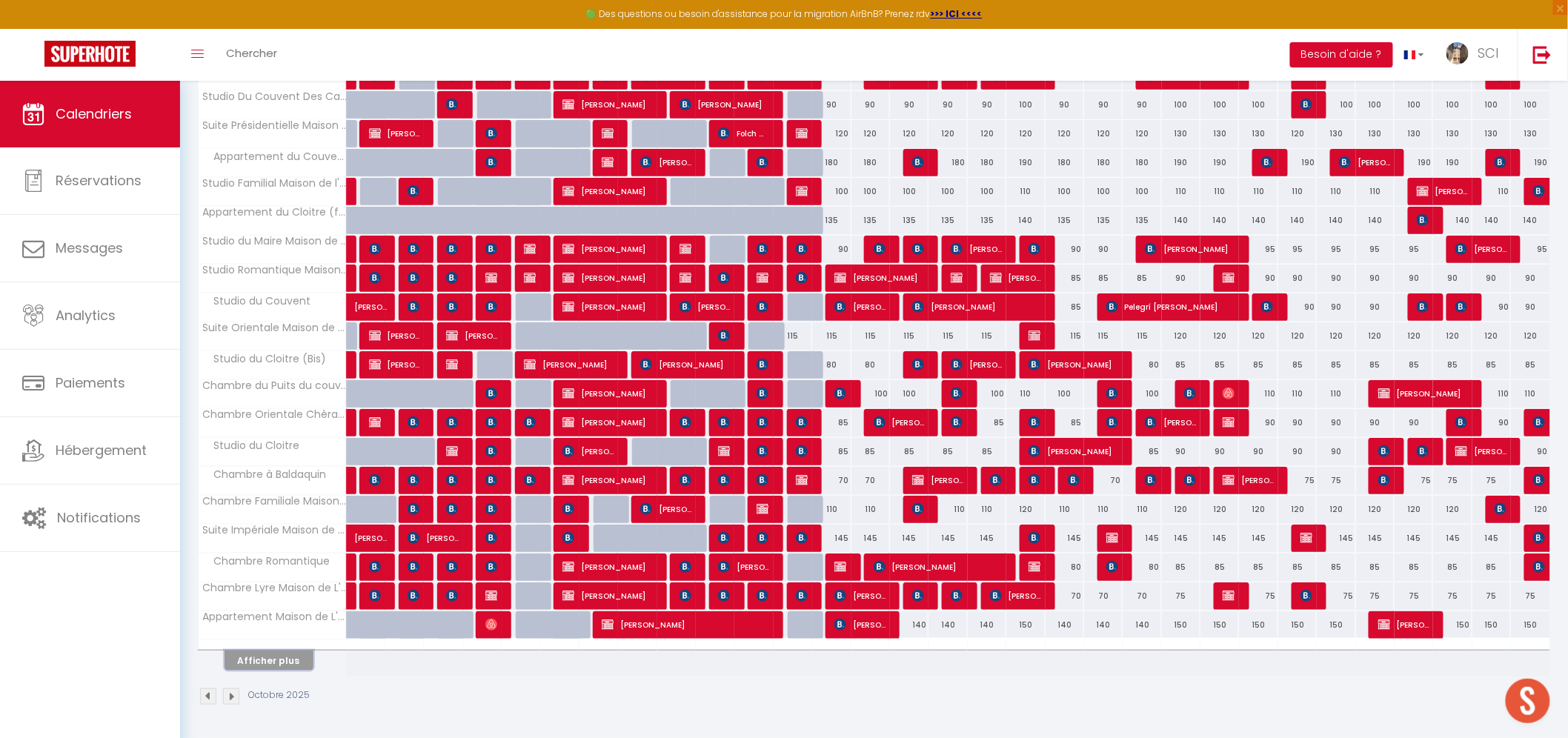
click at [271, 654] on button "Afficher plus" at bounding box center [268, 661] width 89 height 20
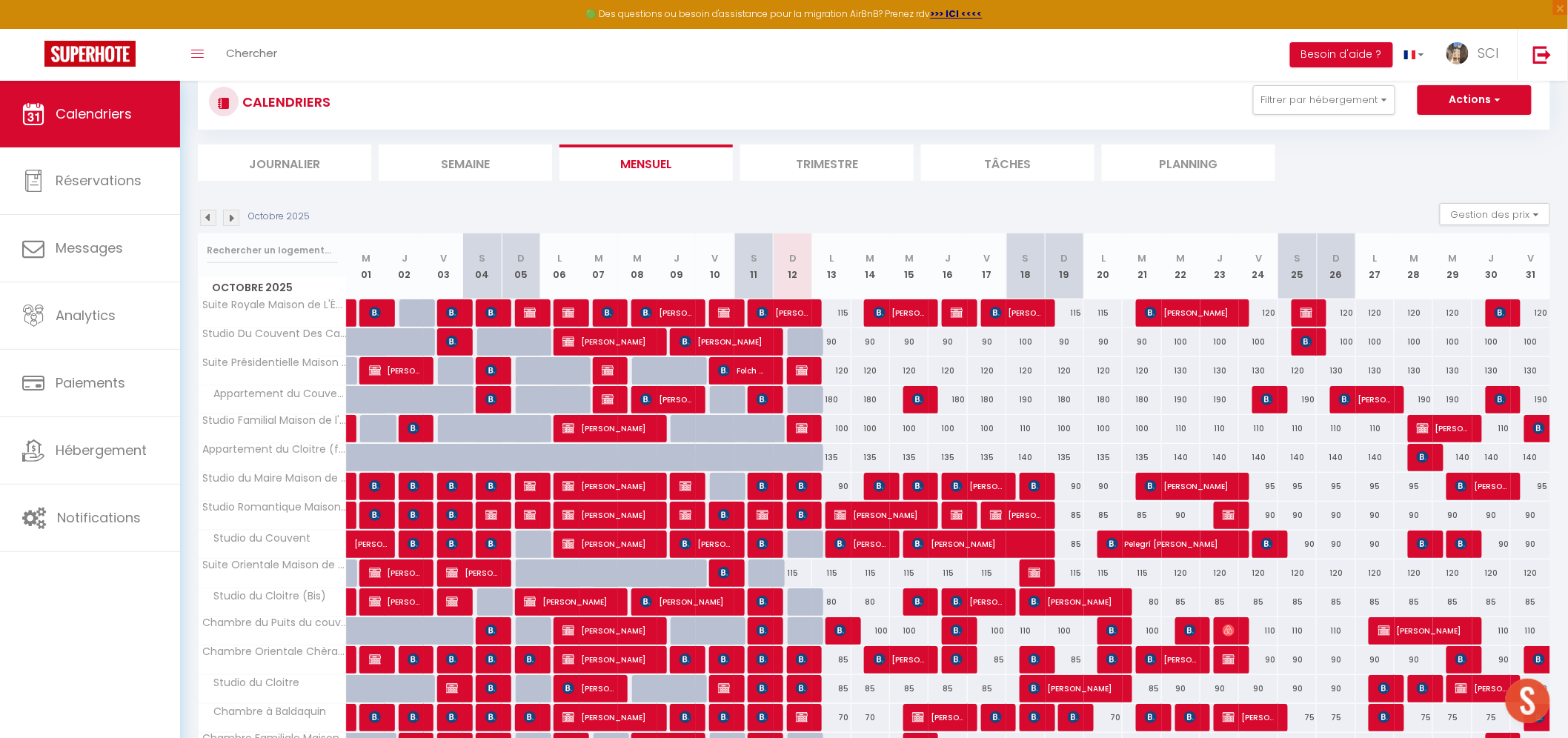
scroll to position [0, 0]
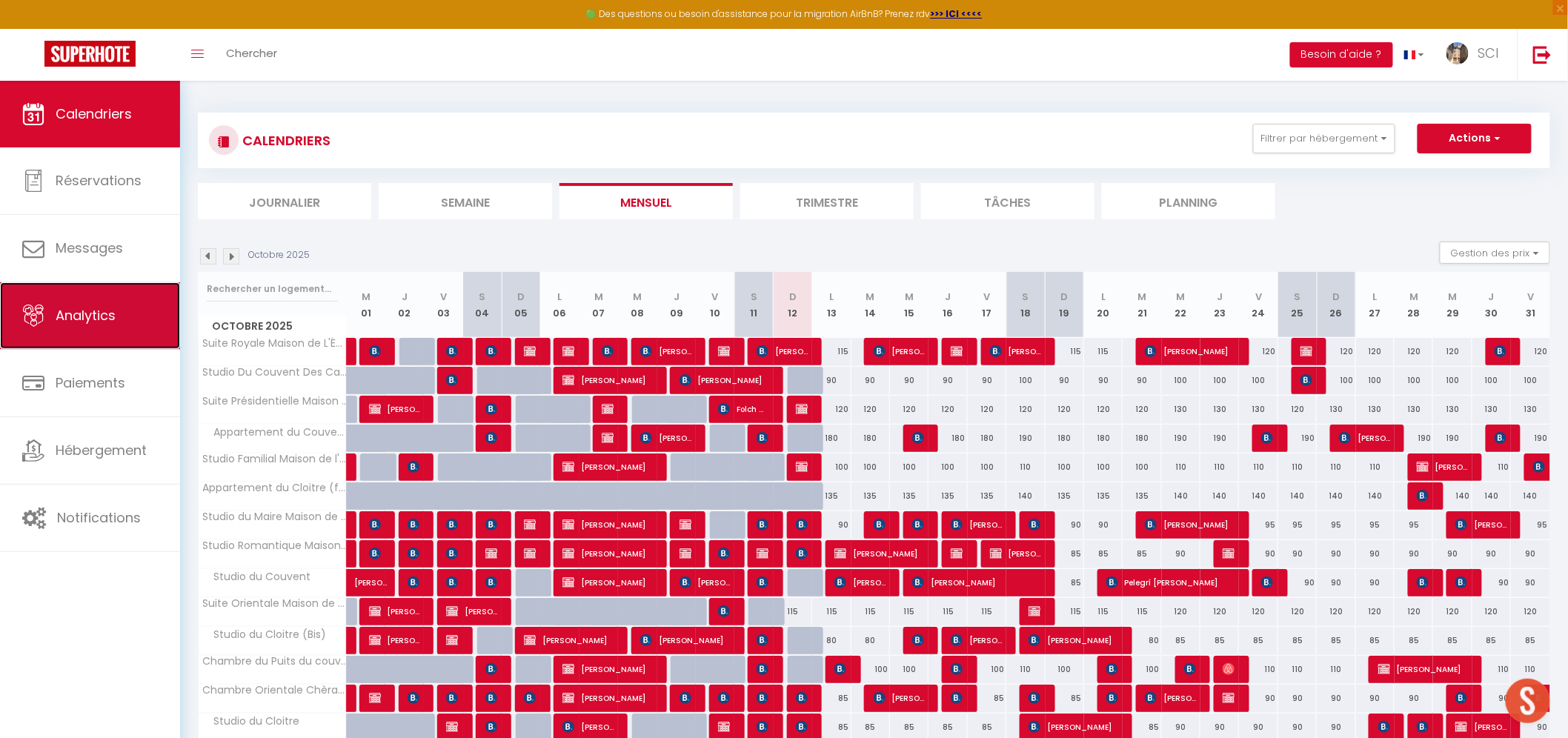
click at [88, 309] on span "Analytics" at bounding box center [86, 316] width 60 height 19
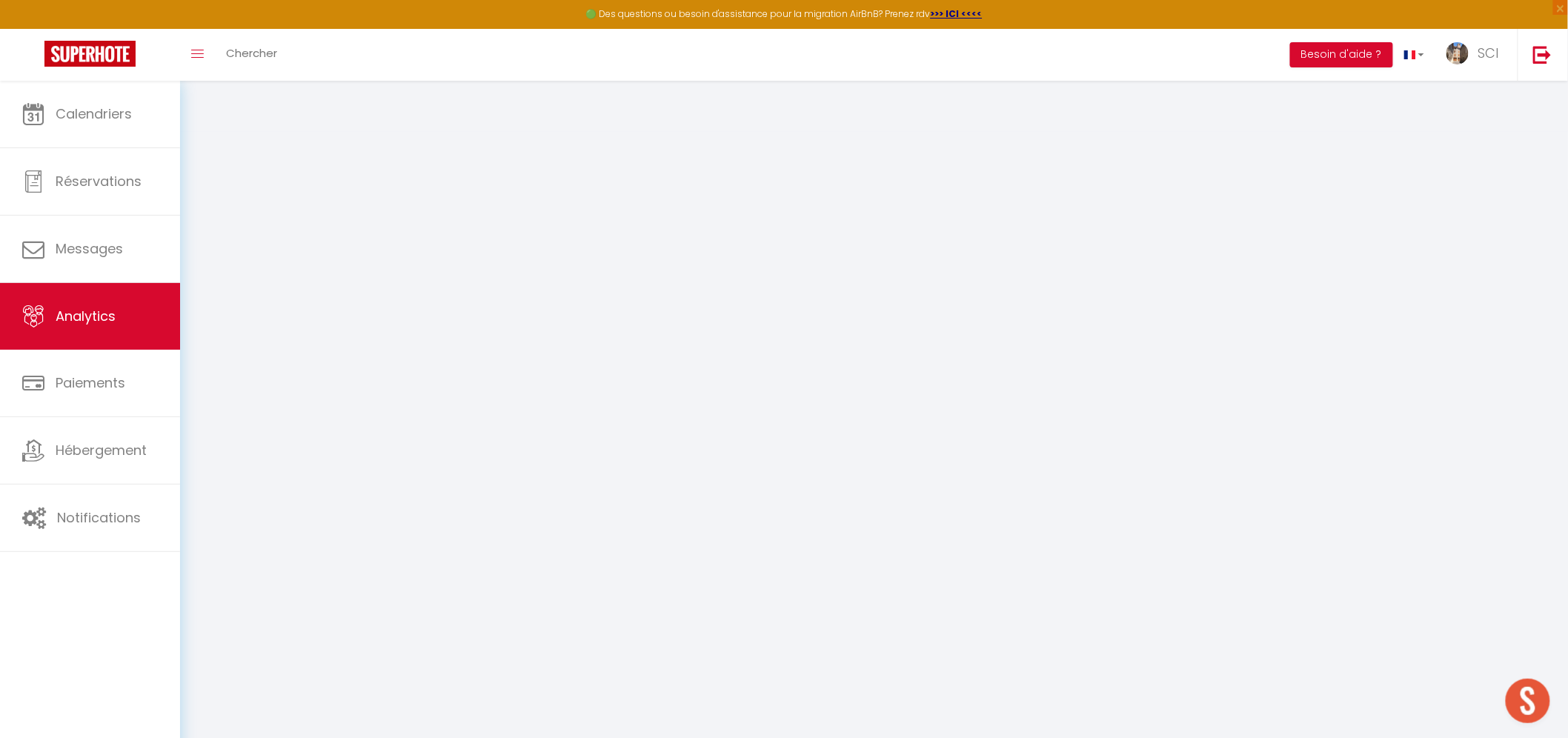
select select "2025"
select select "10"
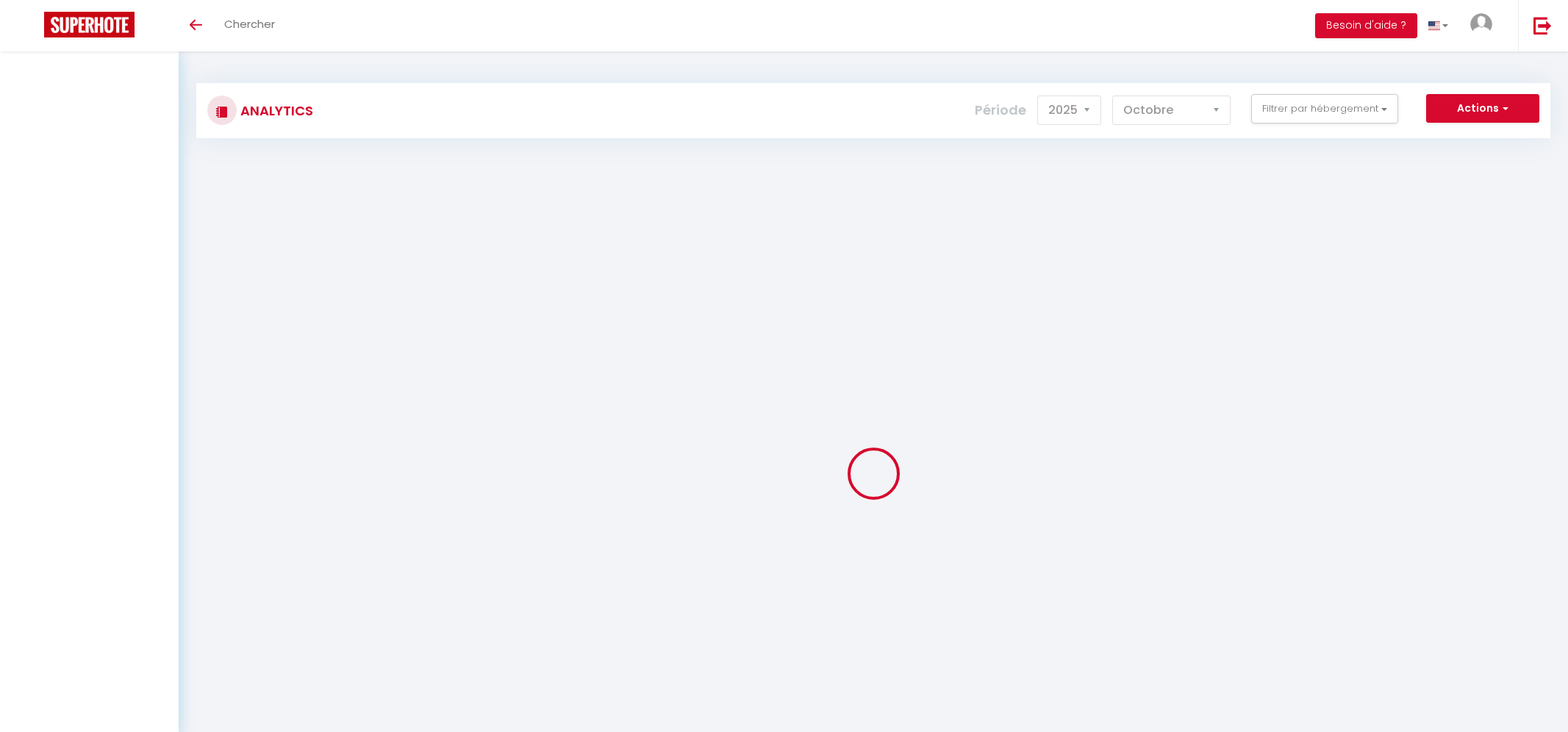
select select "2025"
select select "10"
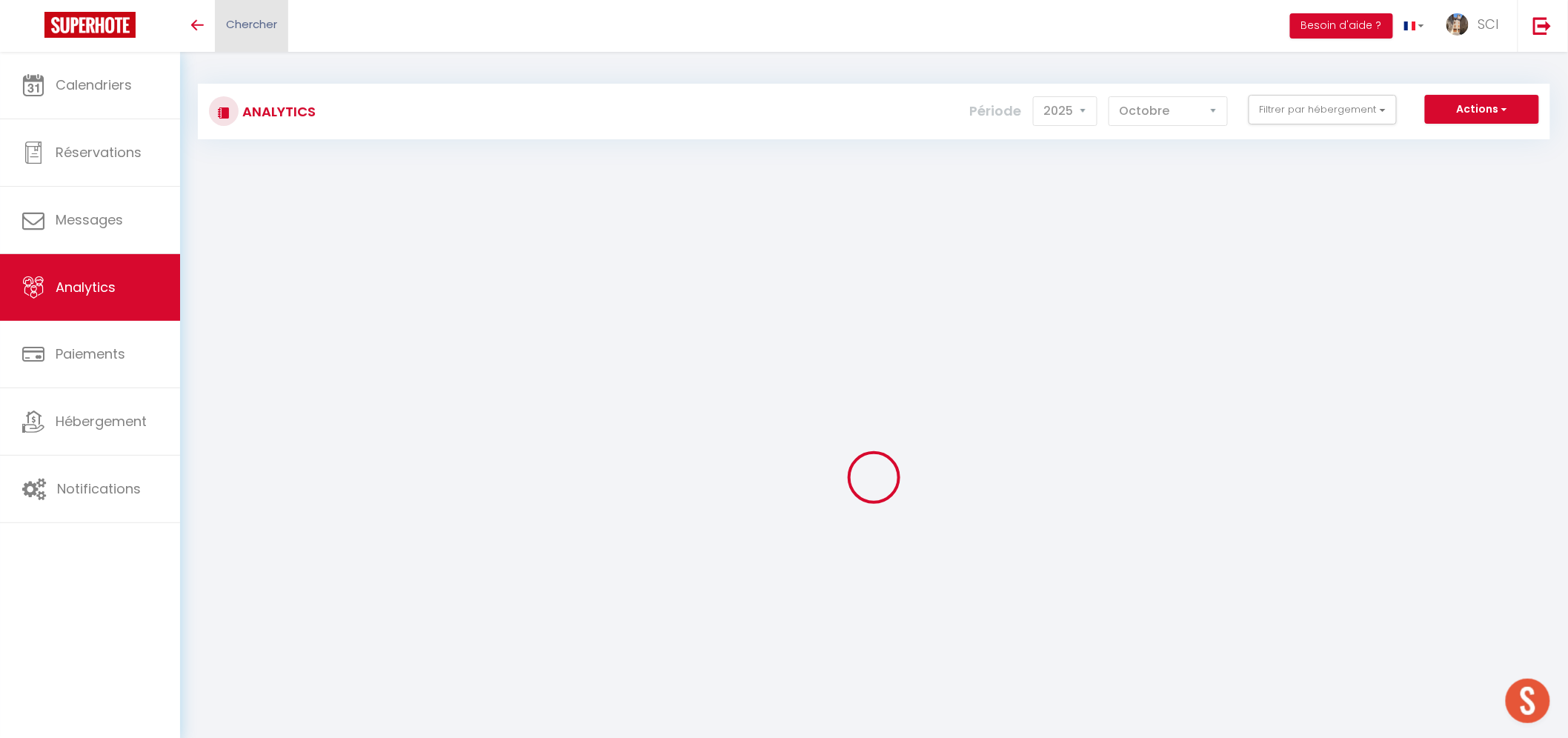
click at [262, 33] on link "Chercher" at bounding box center [251, 26] width 73 height 52
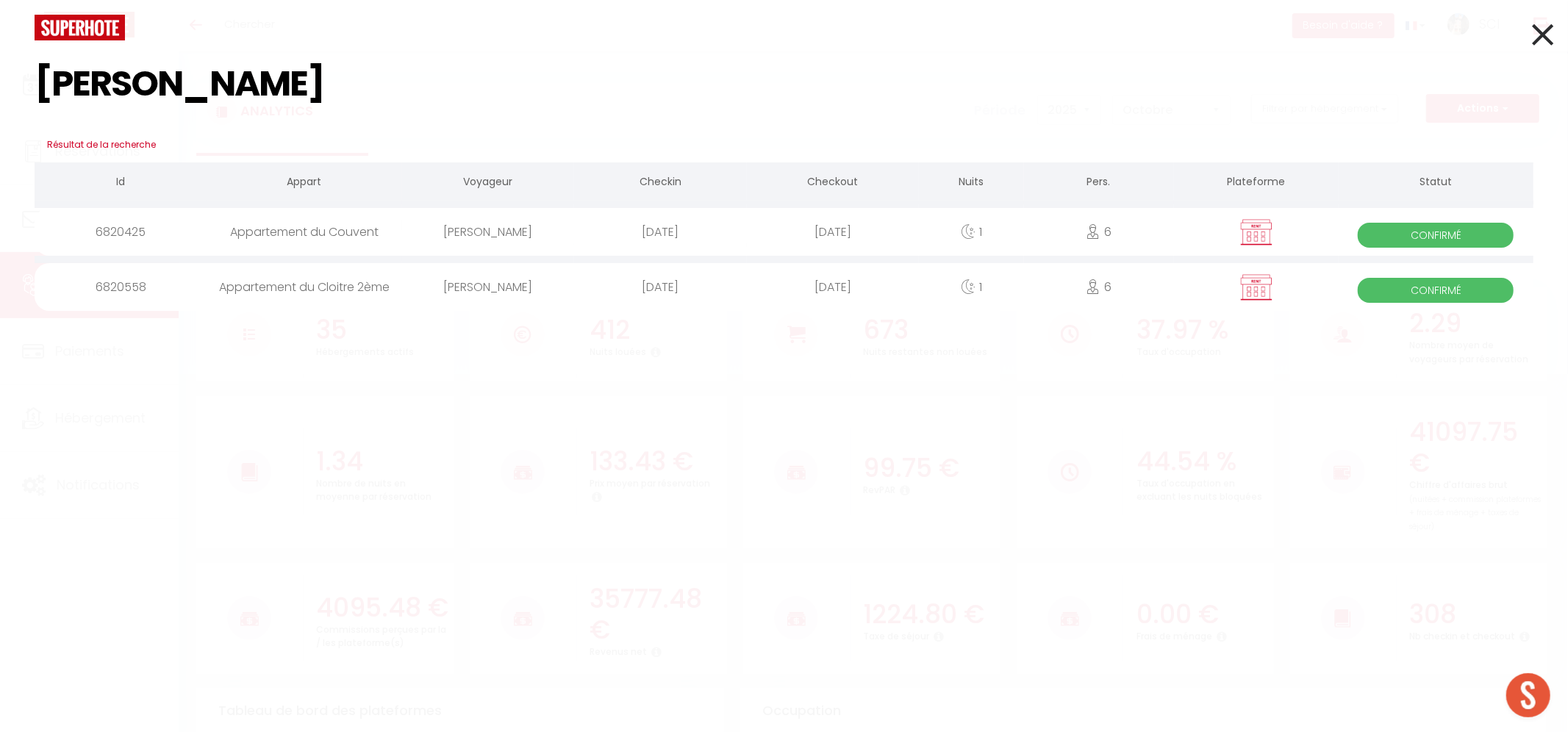
type input "[PERSON_NAME]"
click at [482, 231] on div "[PERSON_NAME]" at bounding box center [488, 232] width 172 height 48
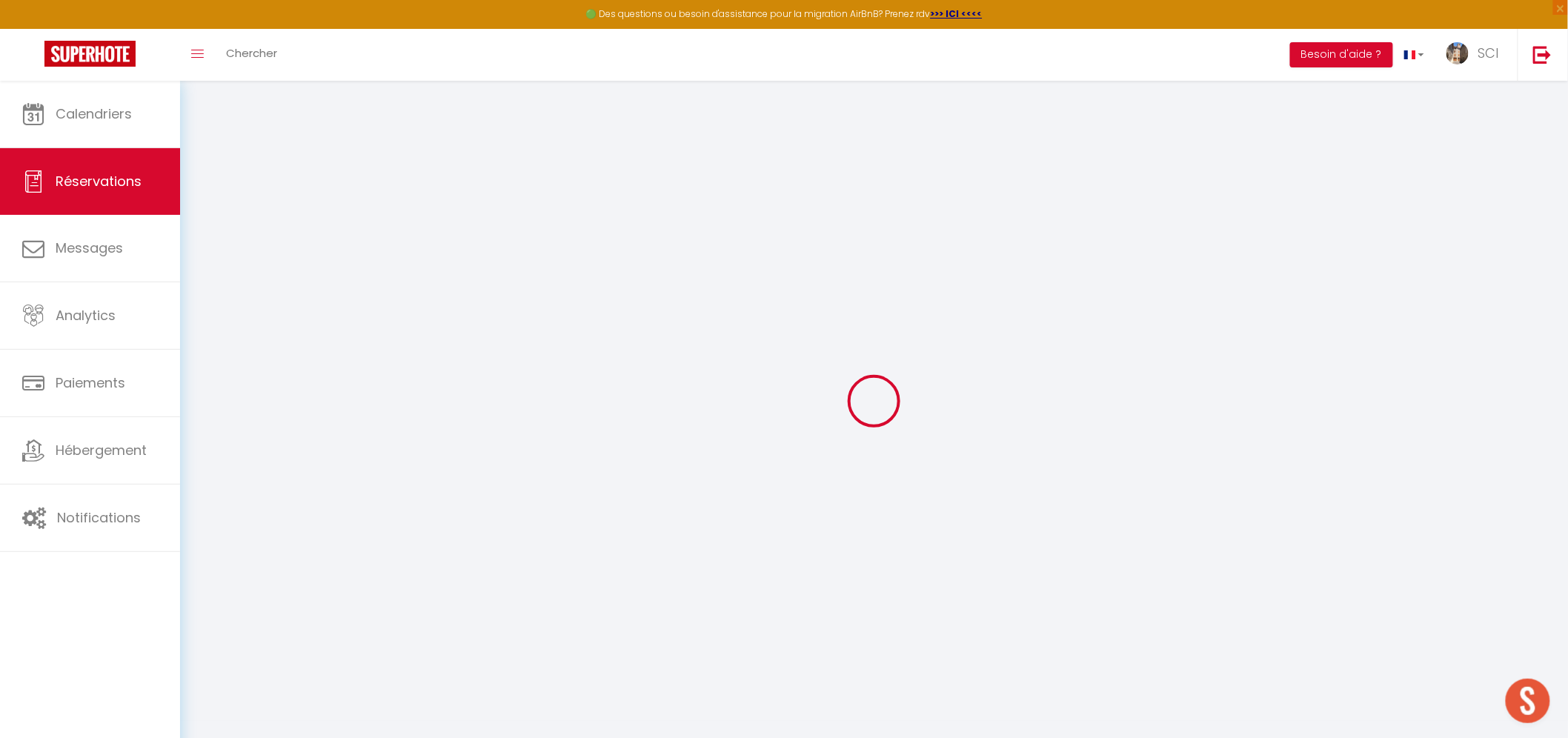
type input "paulin"
type input "[PERSON_NAME]"
type input "[EMAIL_ADDRESS][DOMAIN_NAME]"
type input "0634440375"
type input "84380"
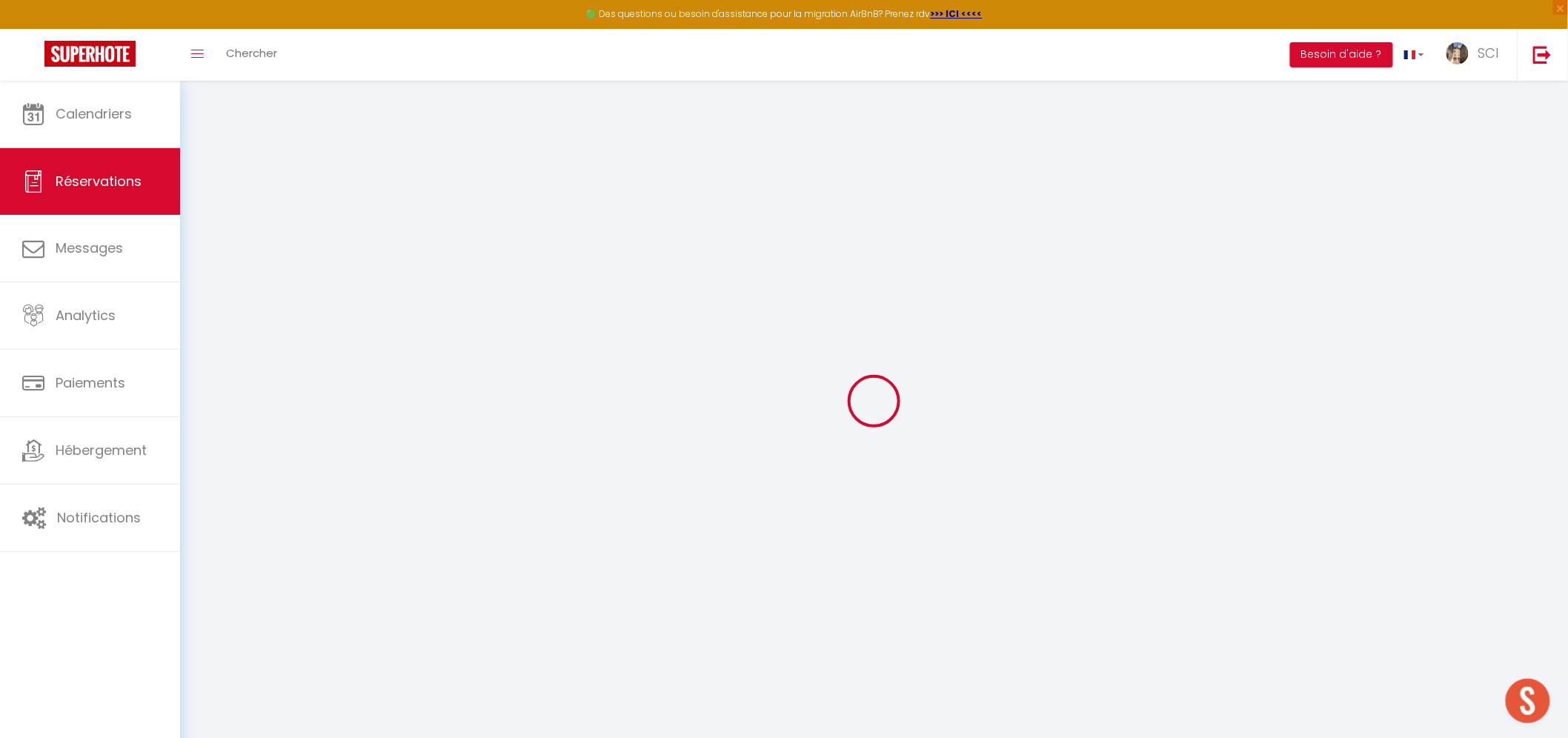
type input "[STREET_ADDRESS]"
type input "MAZAN"
select select "FR"
select select "11987"
select select "1"
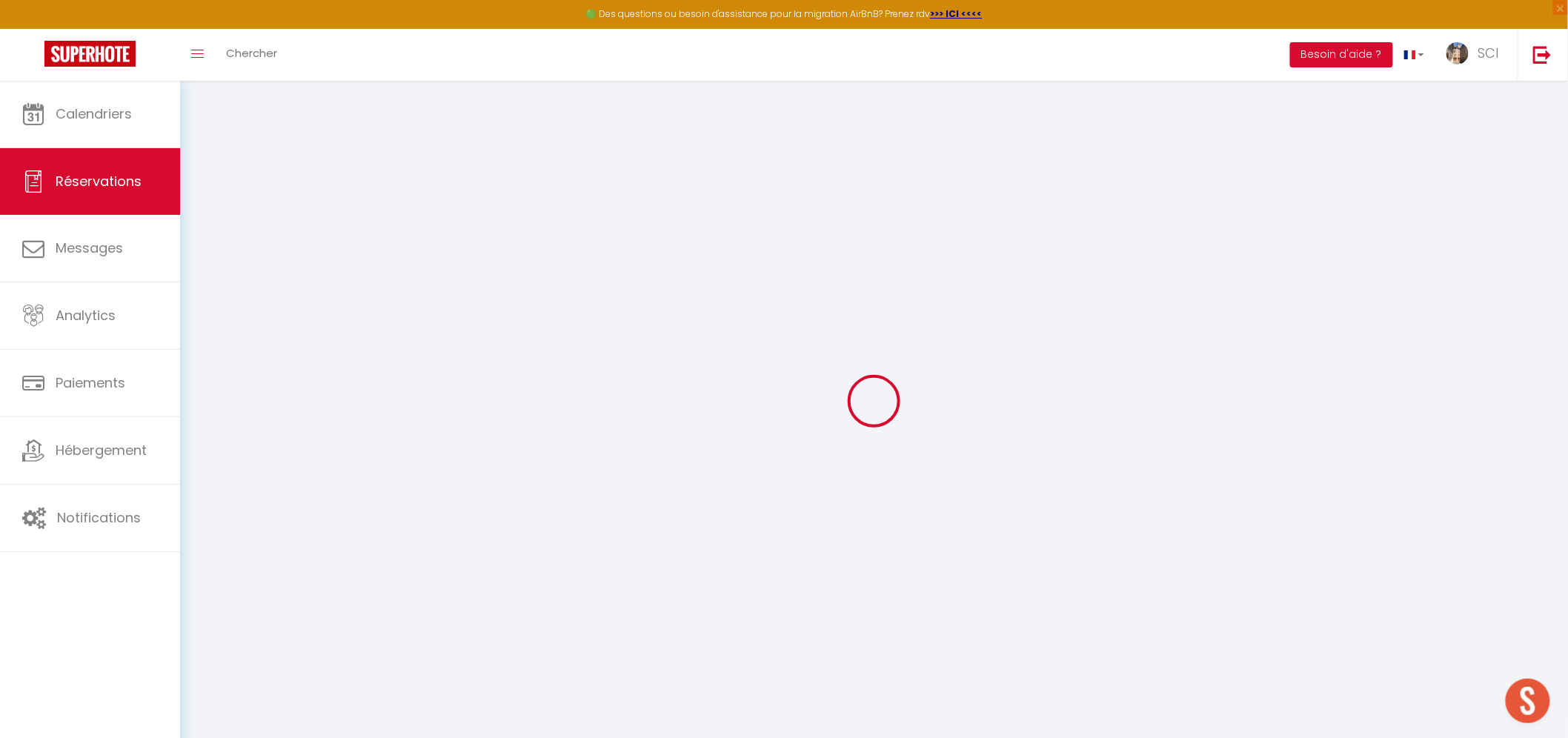
type input "[PERSON_NAME] 15 Novembre 2025"
select select
type input "Dim 16 Novembre 2025"
select select
type input "6"
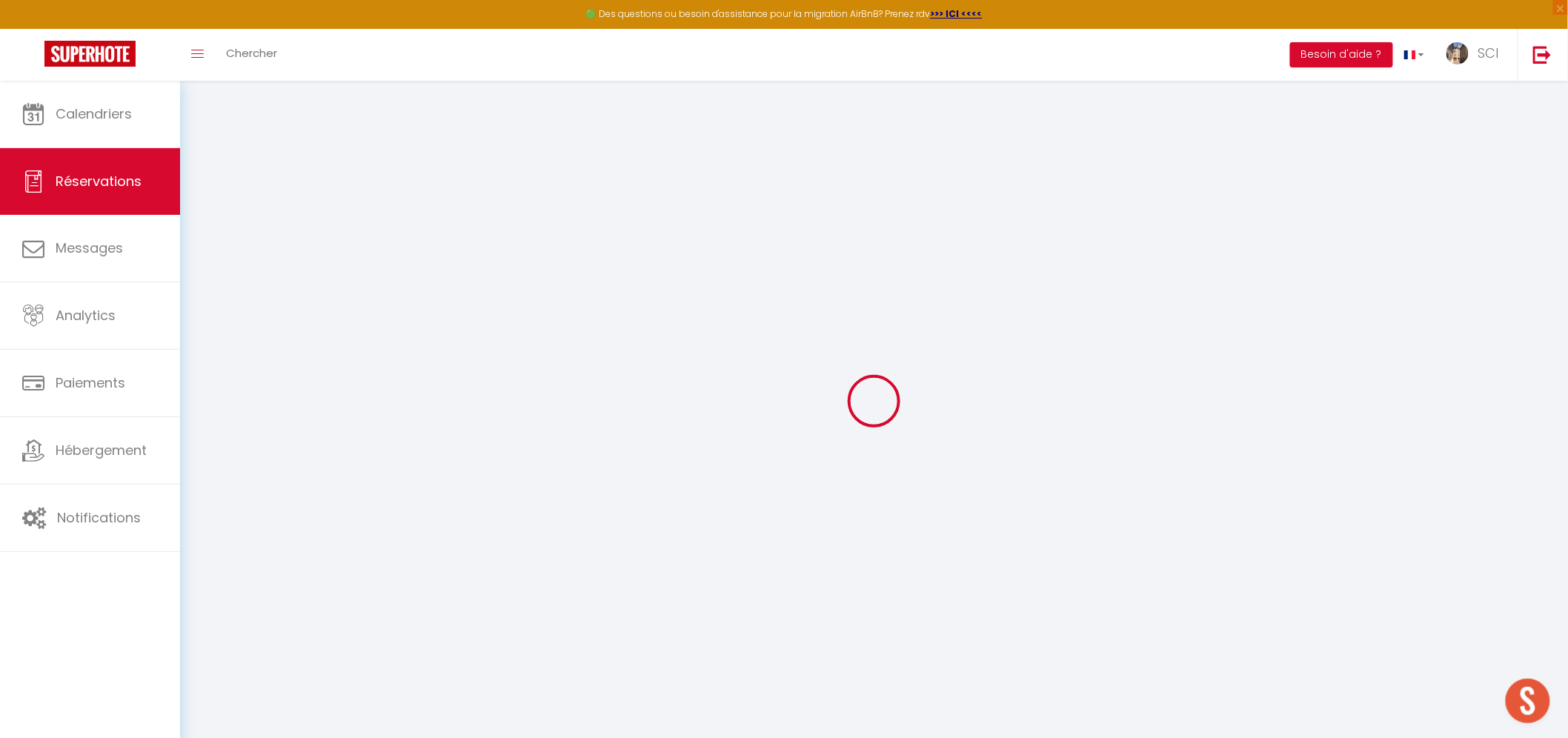
select select "12"
select select
type input "190"
checkbox input "false"
type input "0"
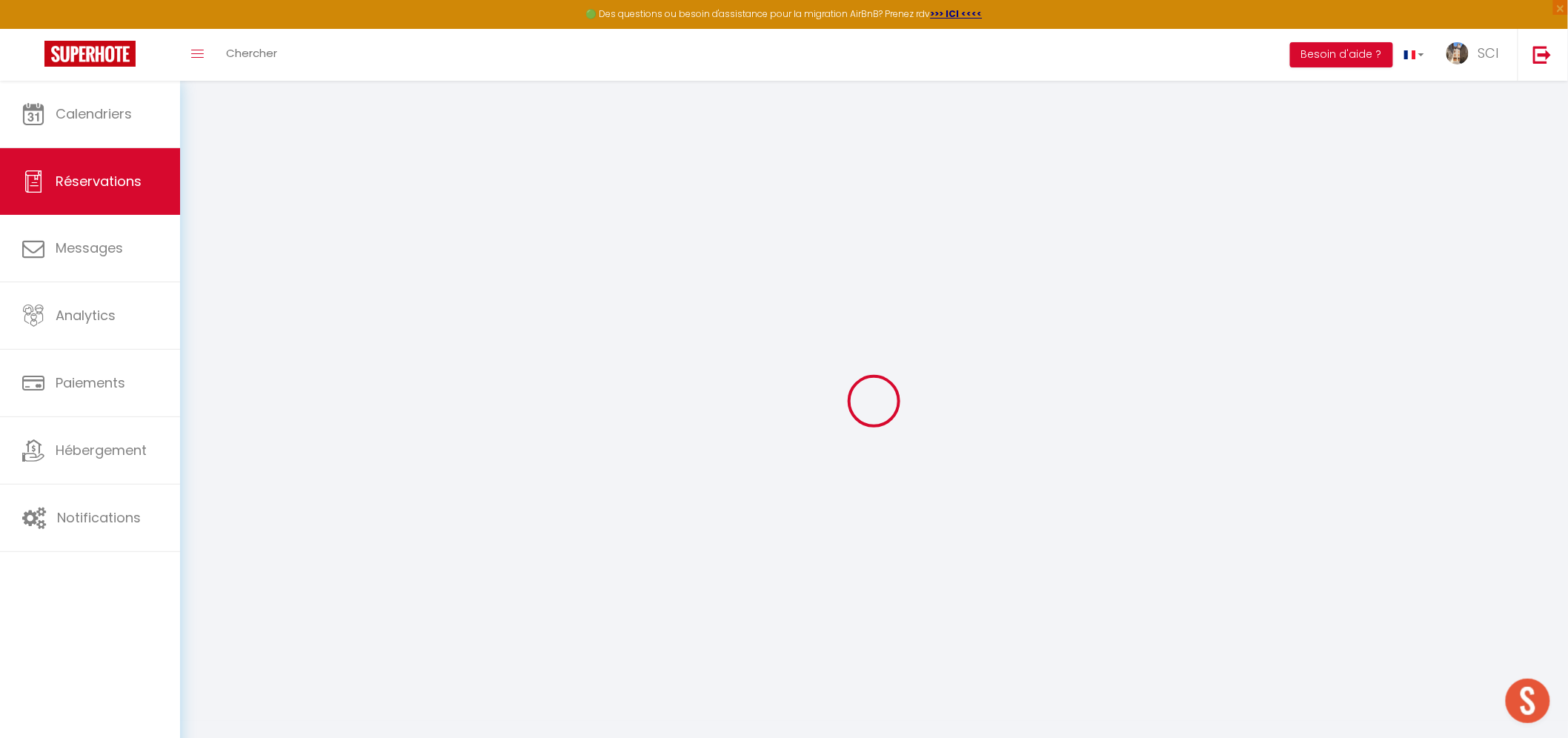
select select "69"
type input "0"
select select
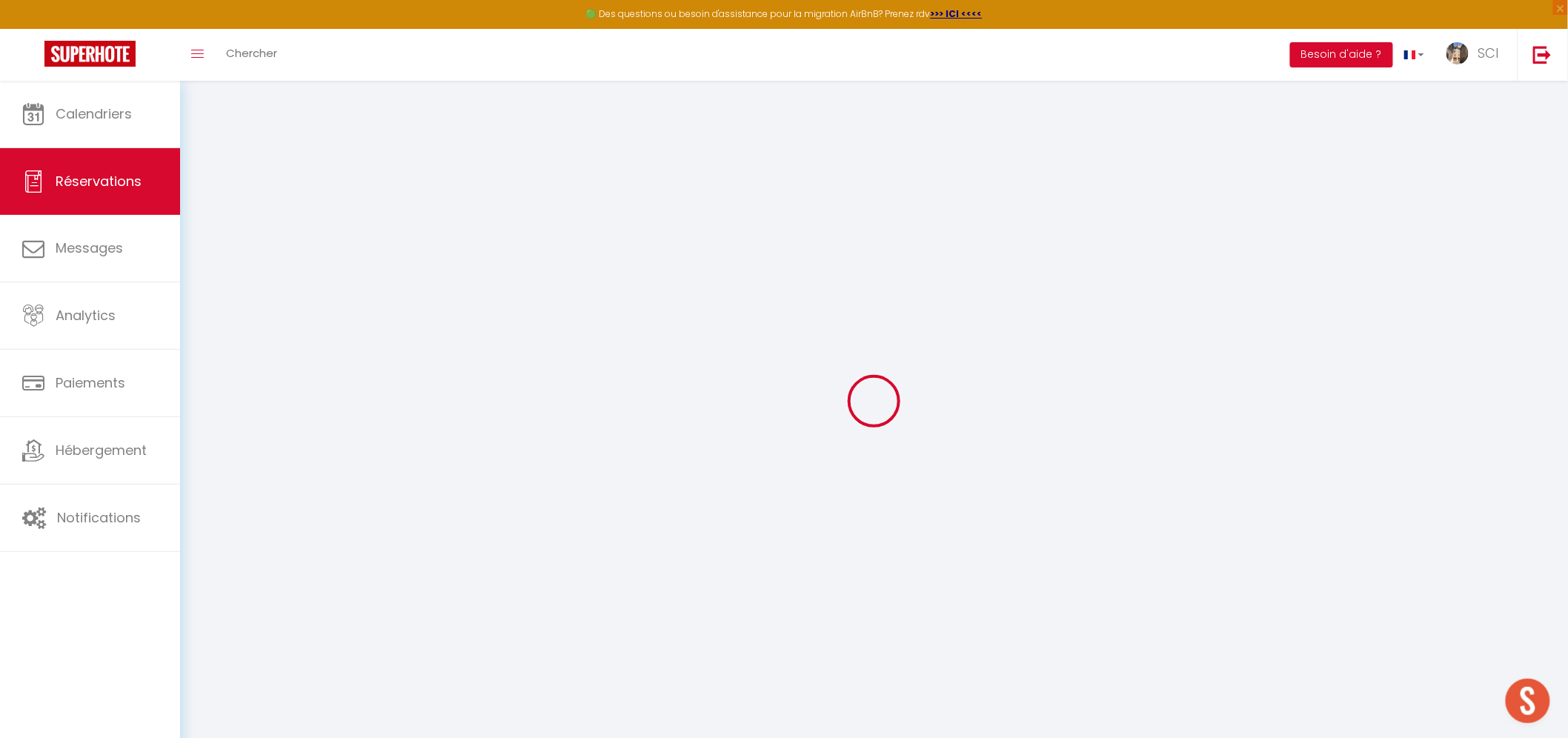
select select
select select "14"
checkbox input "false"
select select
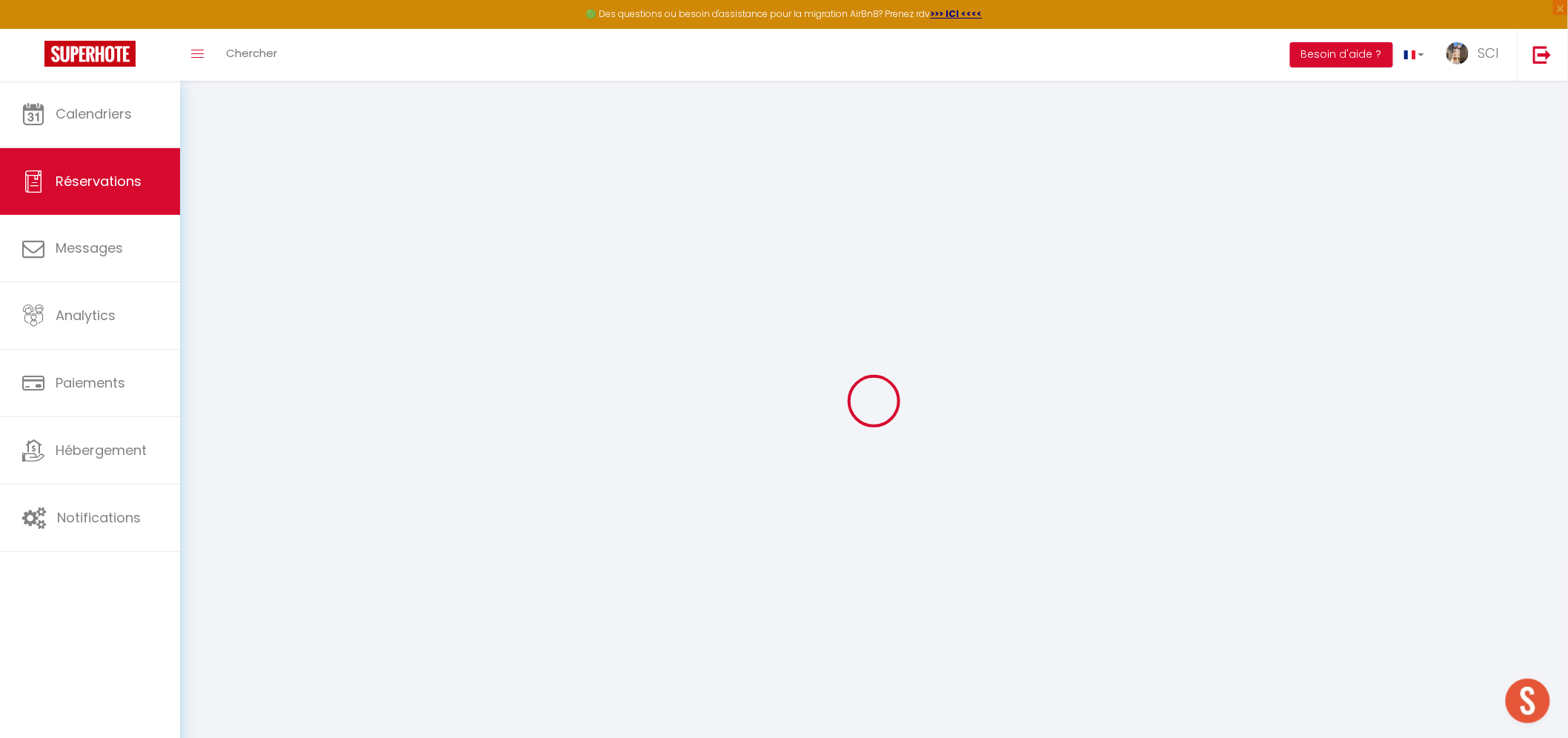
checkbox input "false"
select select
checkbox input "false"
select select
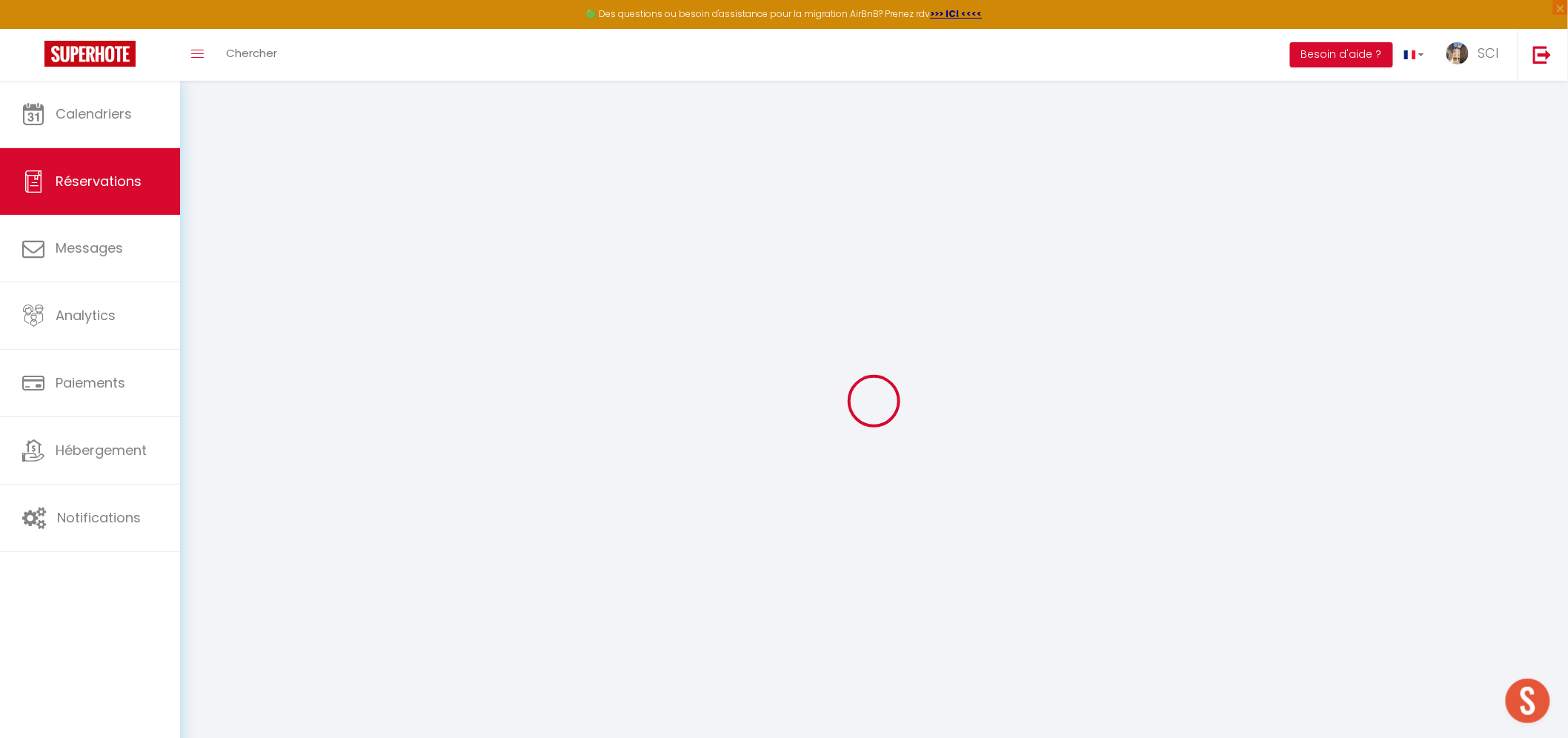
select select
checkbox input "false"
type textarea "PPL"
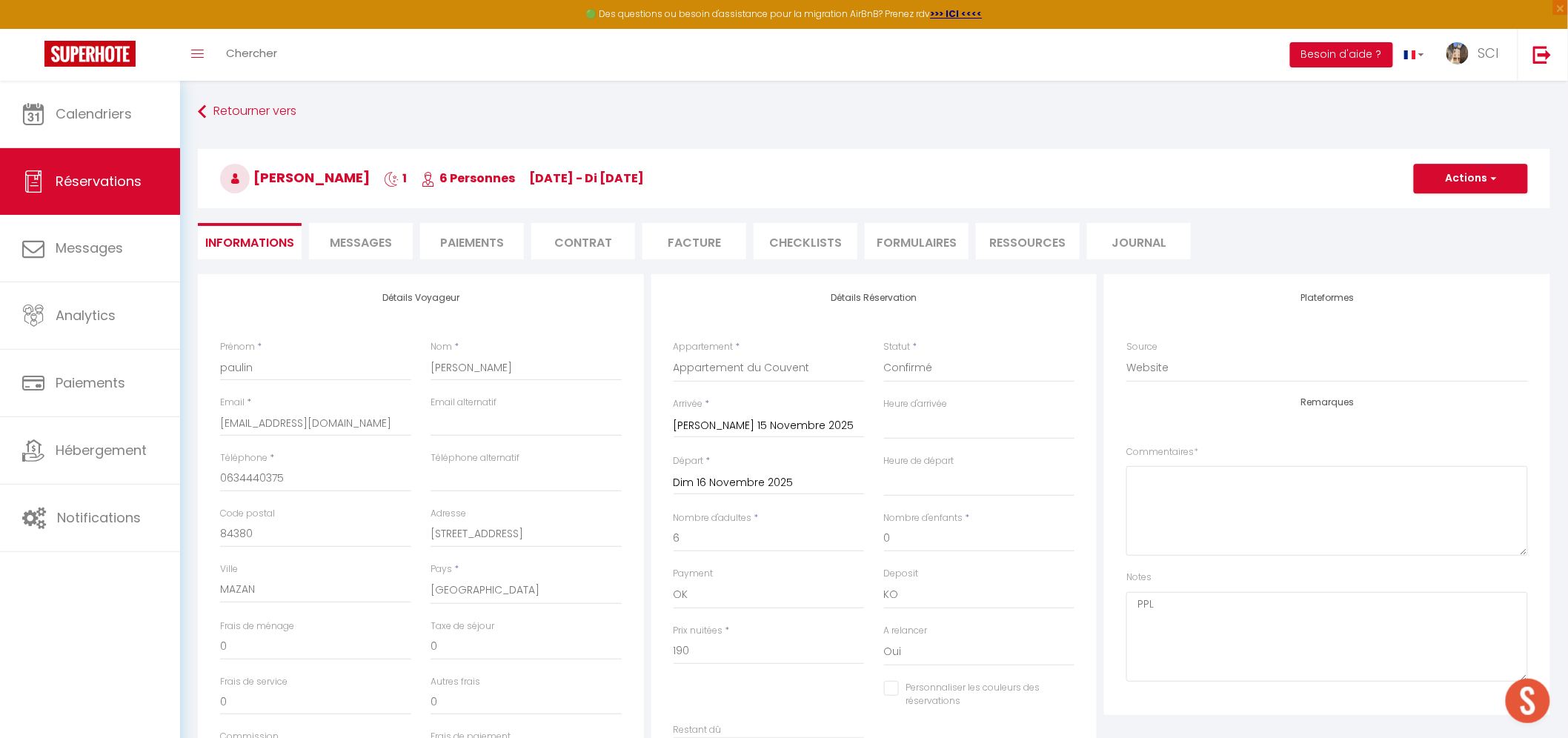
select select
checkbox input "false"
select select
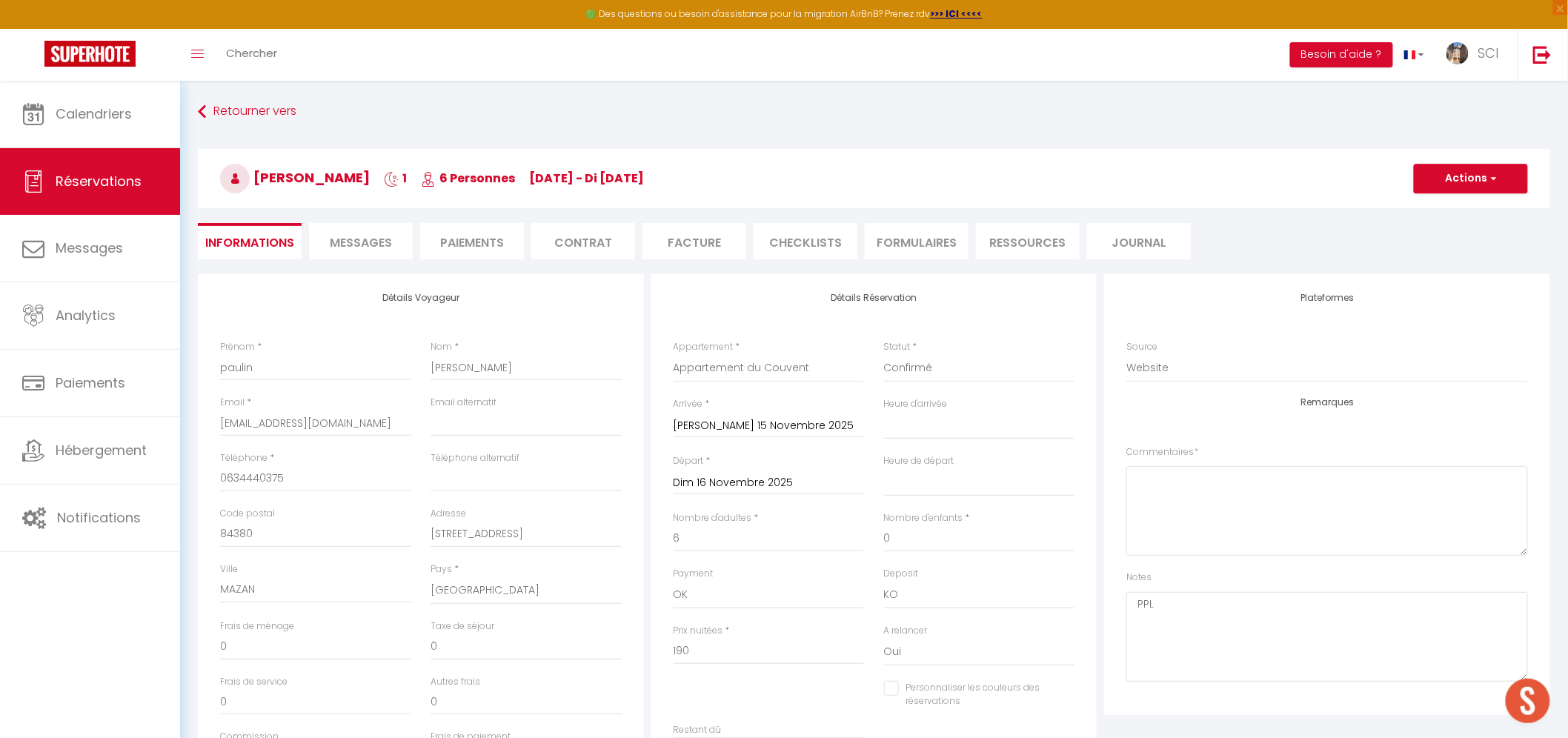
click at [484, 243] on li "Paiements" at bounding box center [472, 241] width 104 height 36
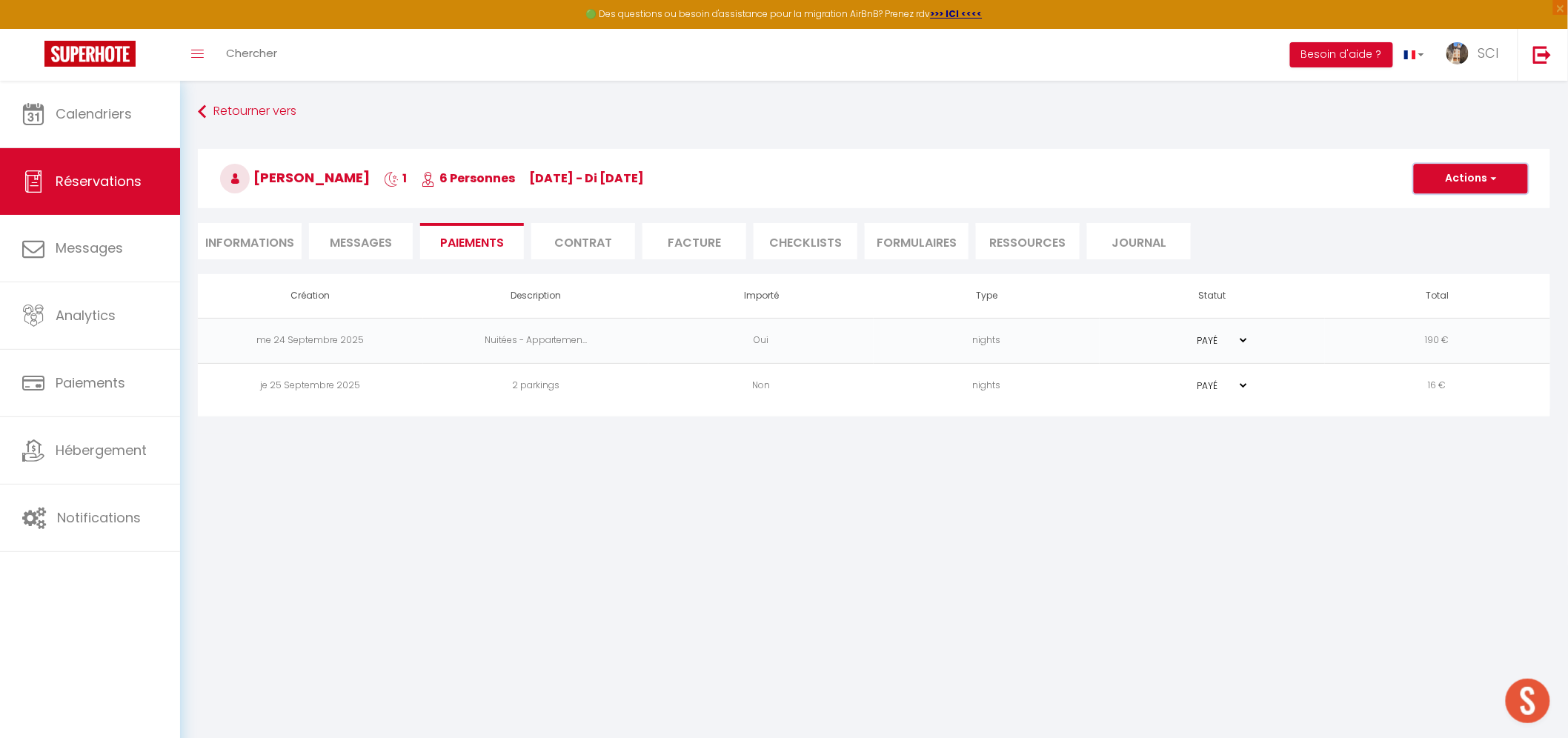
click at [1470, 181] on button "Actions" at bounding box center [1470, 179] width 114 height 30
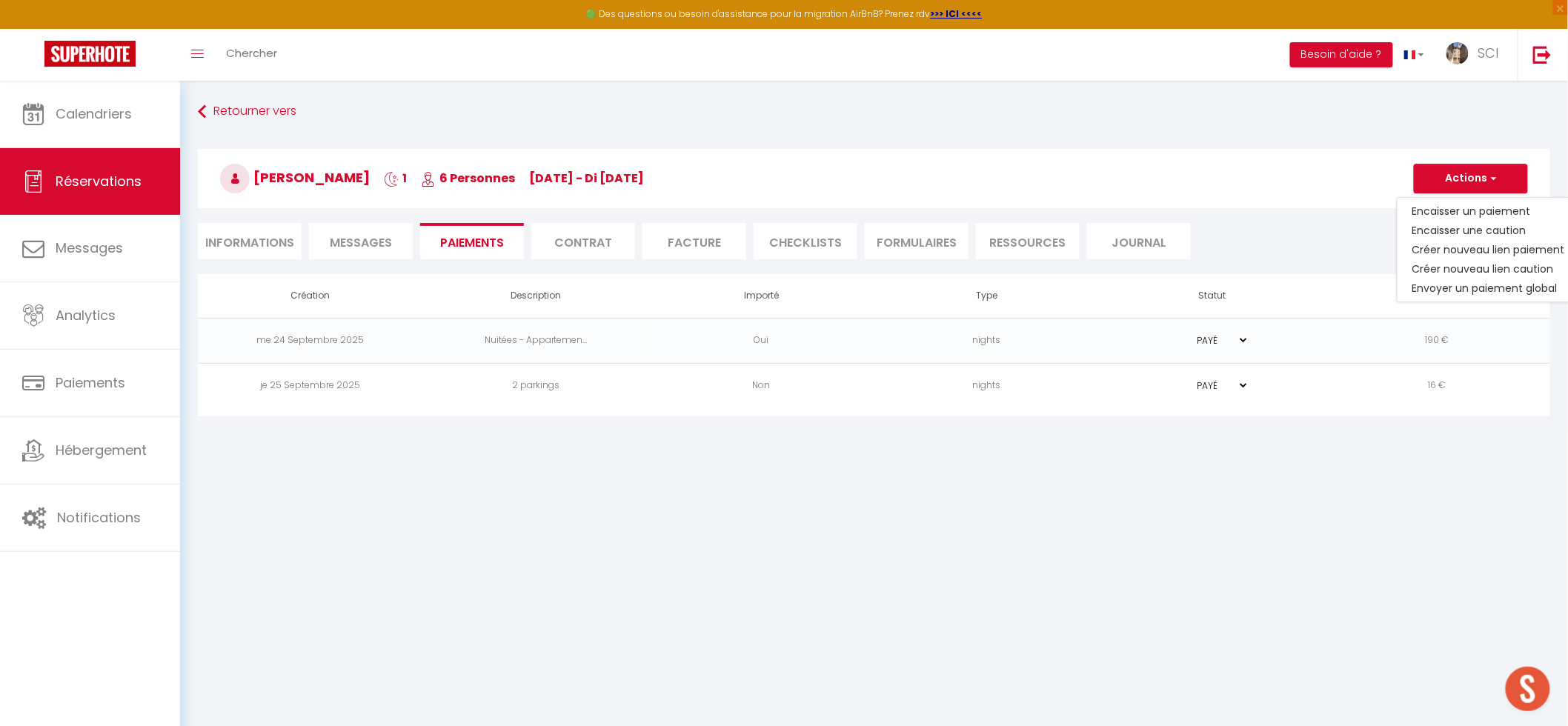
click at [723, 469] on body "🟢 Des questions ou besoin d'assistance pour la migration AirBnB? Prenez rdv >>>…" at bounding box center [784, 443] width 1568 height 726
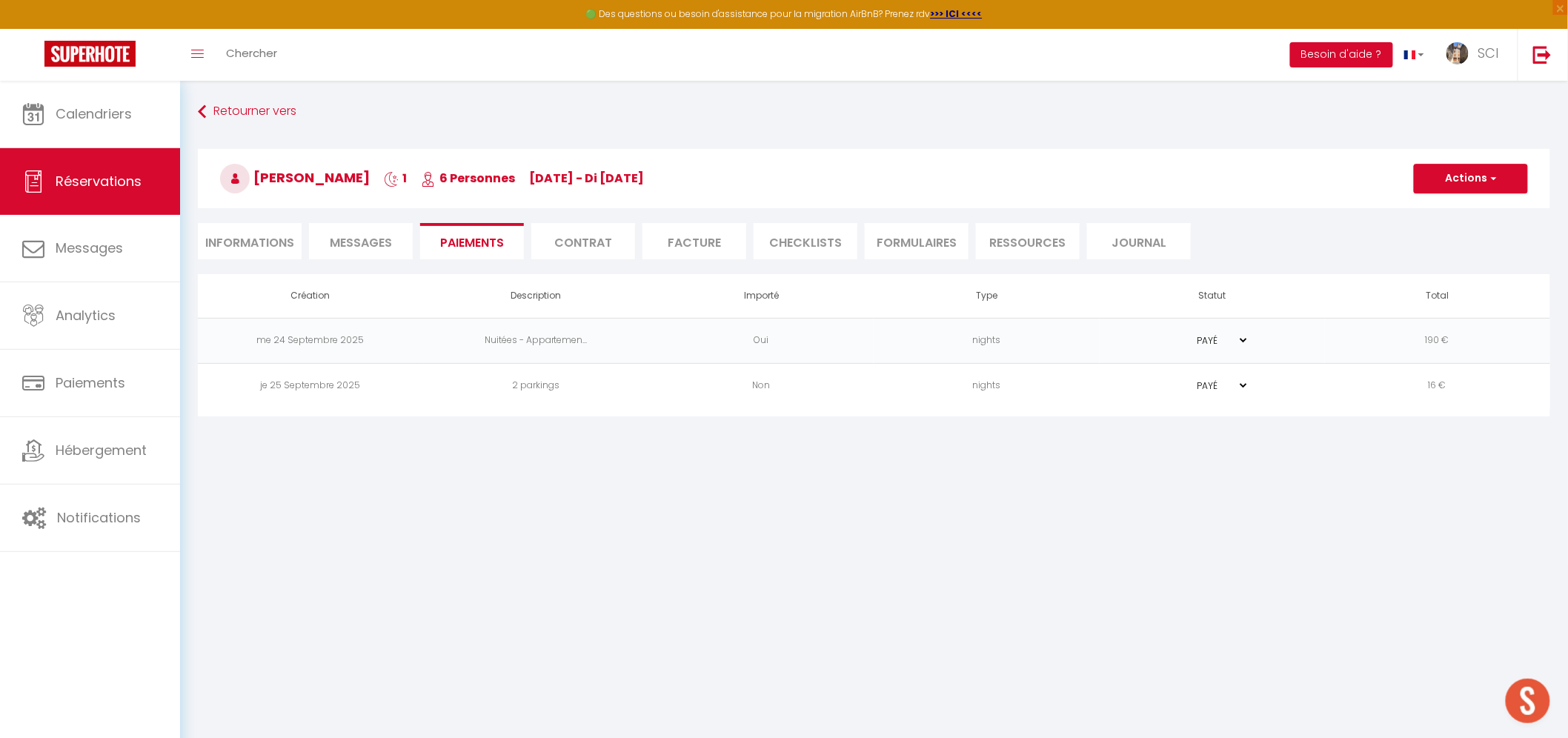
click at [350, 230] on li "Messages" at bounding box center [361, 241] width 104 height 36
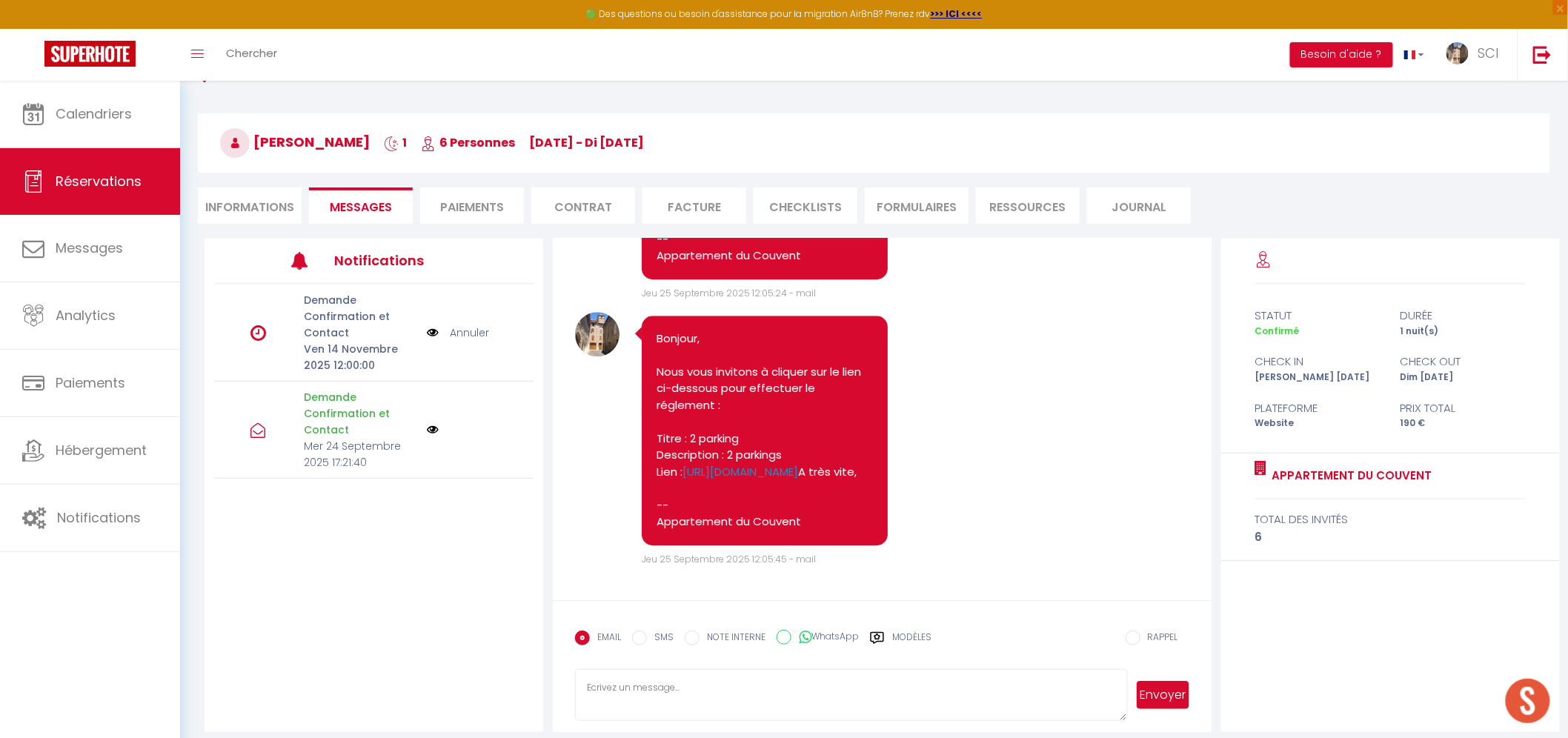
scroll to position [80, 0]
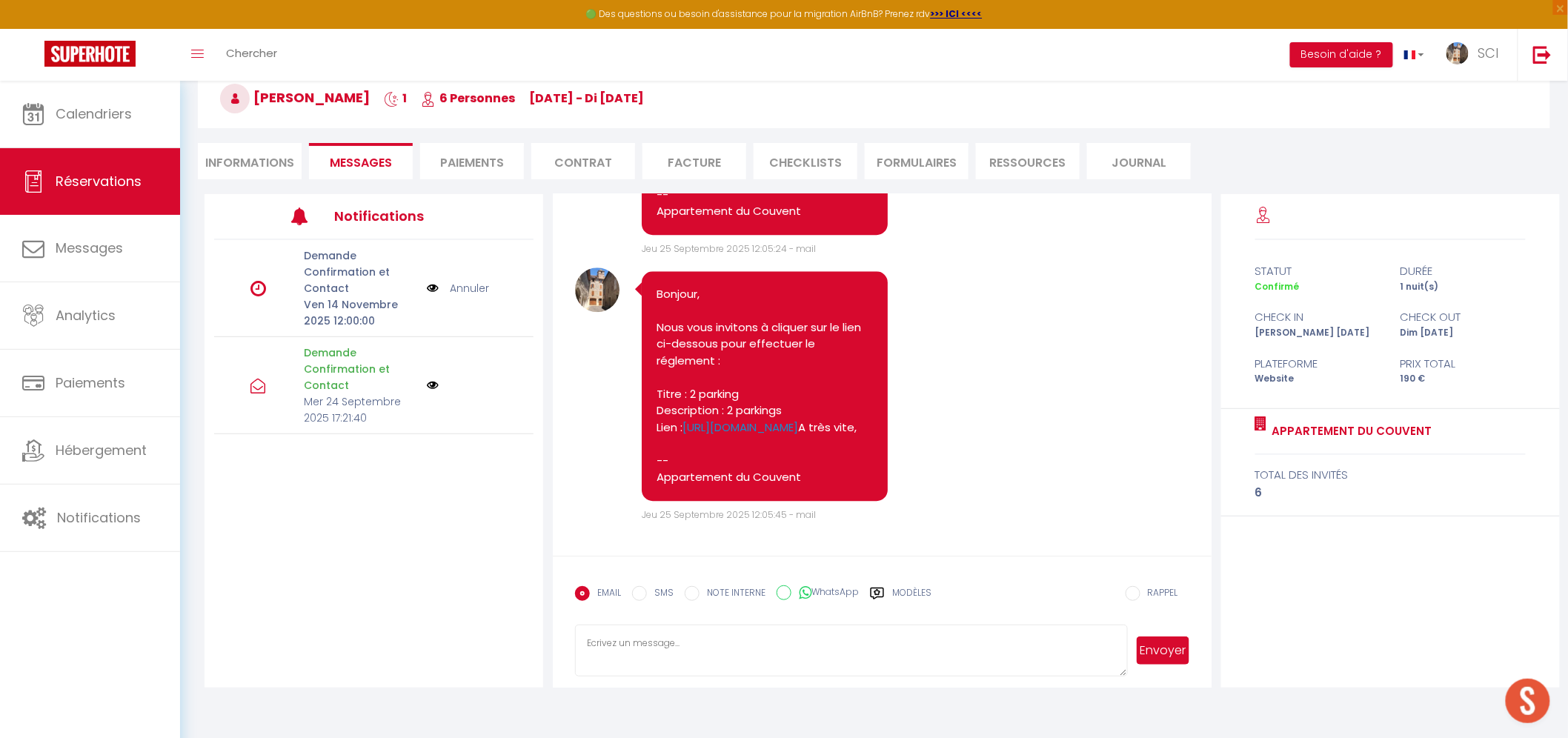
click at [810, 664] on textarea at bounding box center [850, 651] width 552 height 52
type textarea "Bonjour [PERSON_NAME], Vous avez réservé 2 places de parking, Avez vous besoin …"
click at [1149, 661] on button "Envoyer" at bounding box center [1163, 651] width 52 height 28
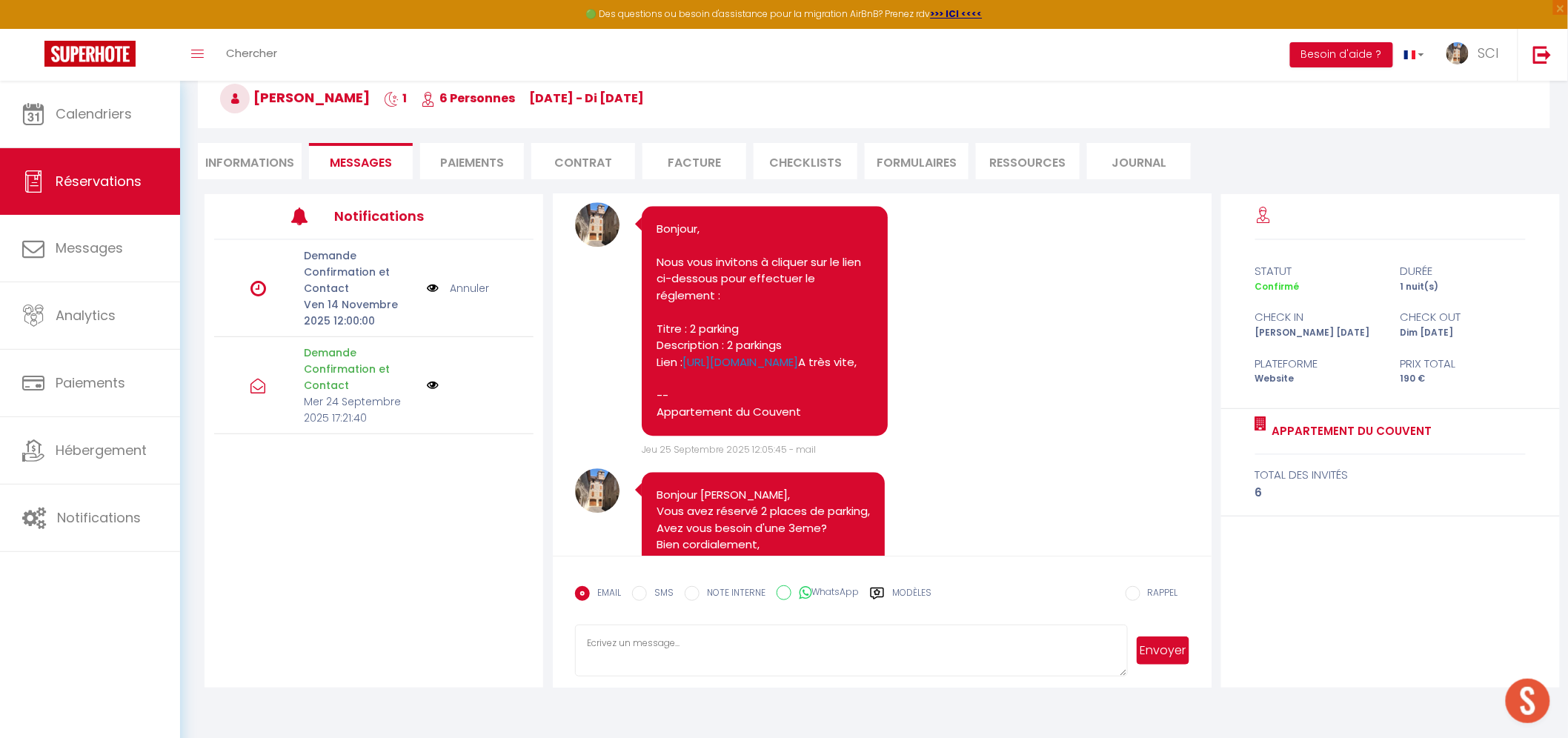
click at [288, 165] on li "Informations" at bounding box center [250, 161] width 104 height 36
select select
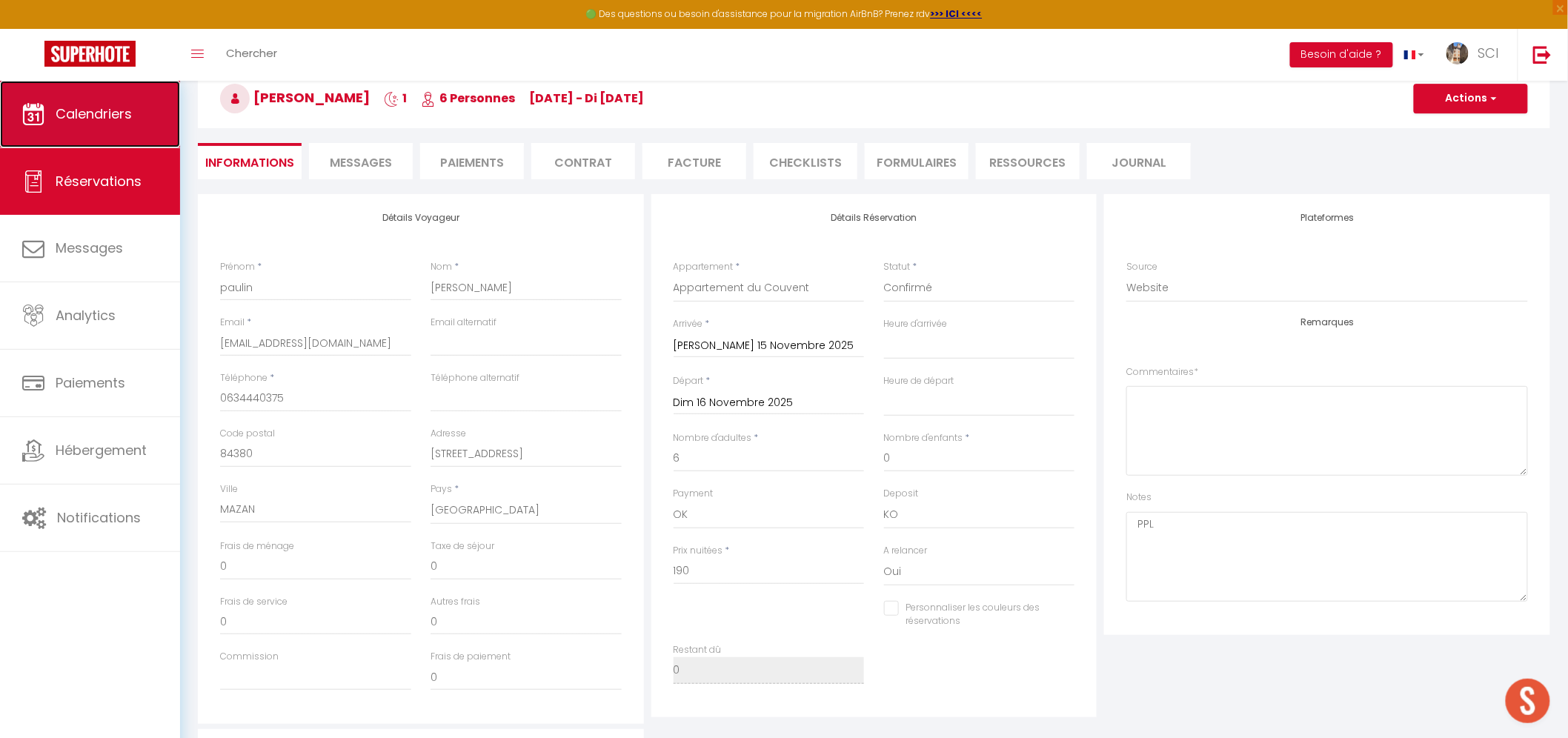
click at [112, 119] on span "Calendriers" at bounding box center [94, 114] width 76 height 19
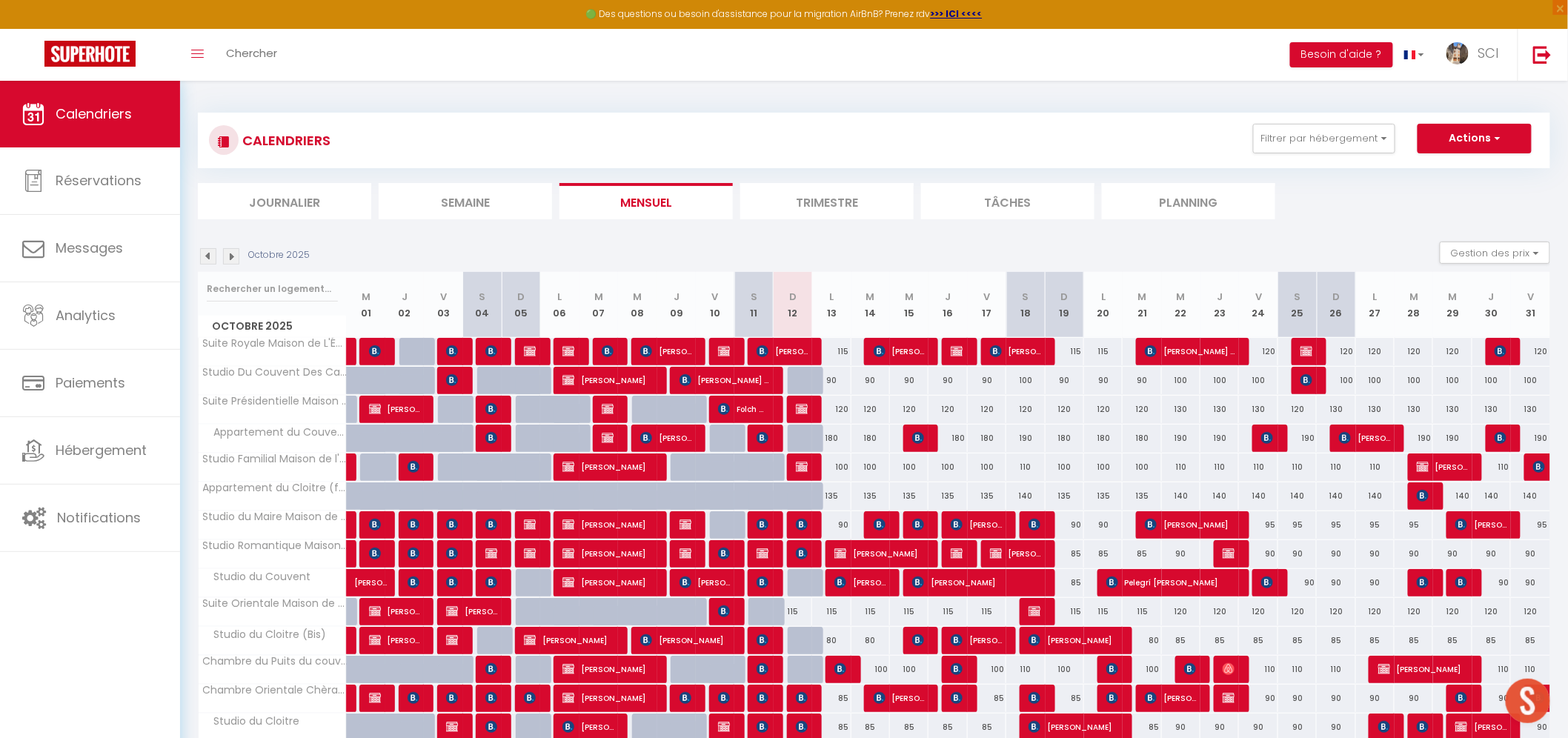
click at [1201, 205] on li "Planning" at bounding box center [1189, 201] width 174 height 36
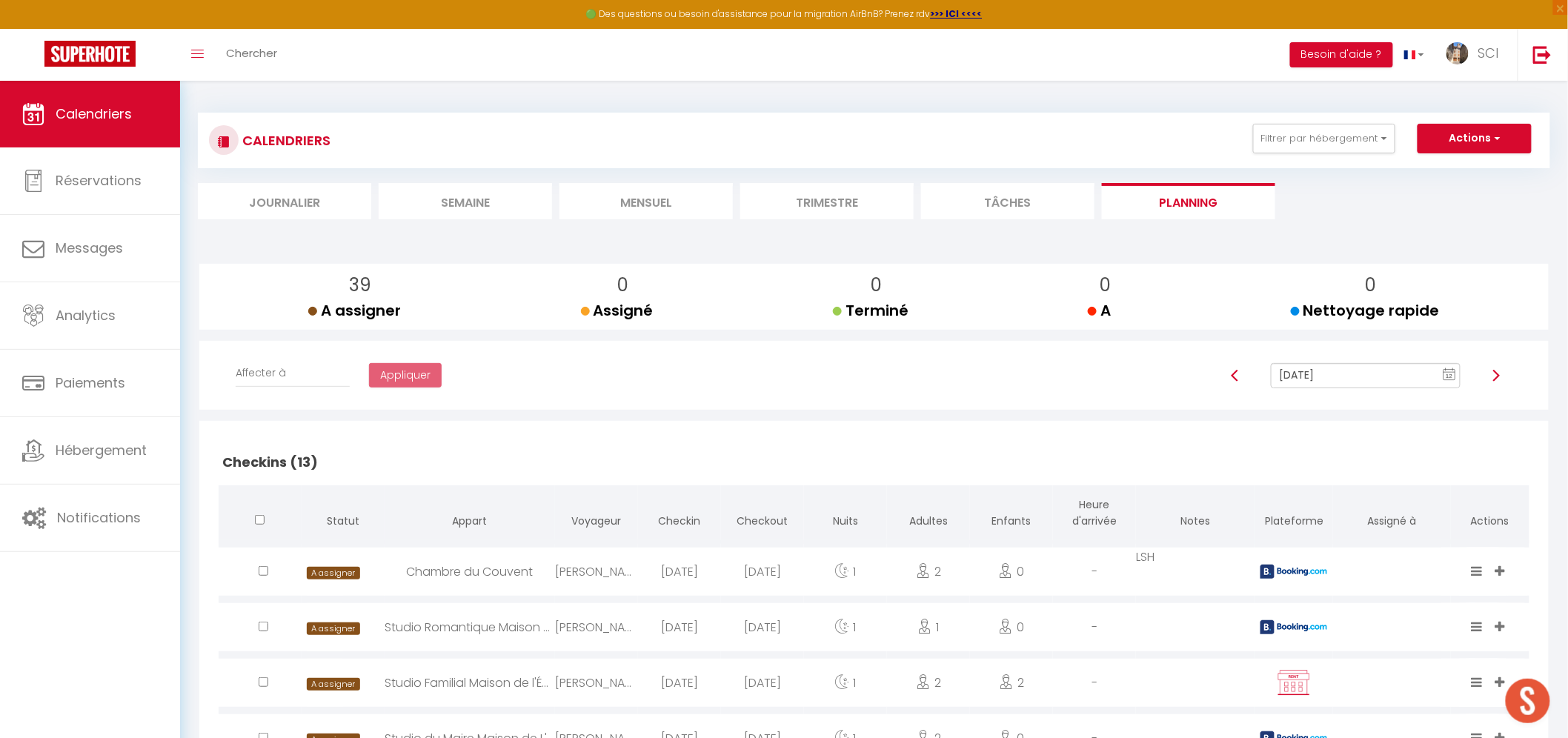
click at [597, 197] on li "Mensuel" at bounding box center [646, 201] width 174 height 36
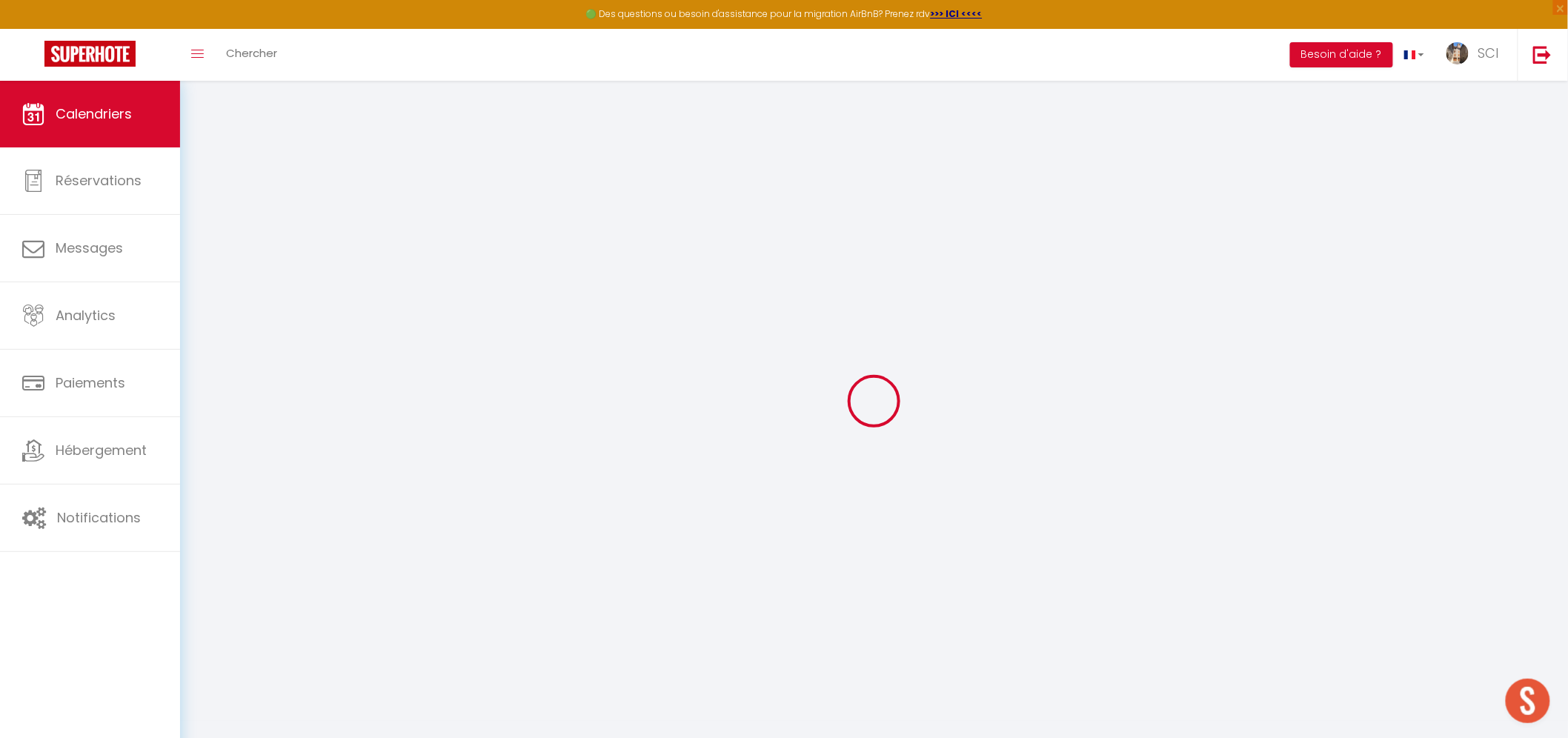
select select
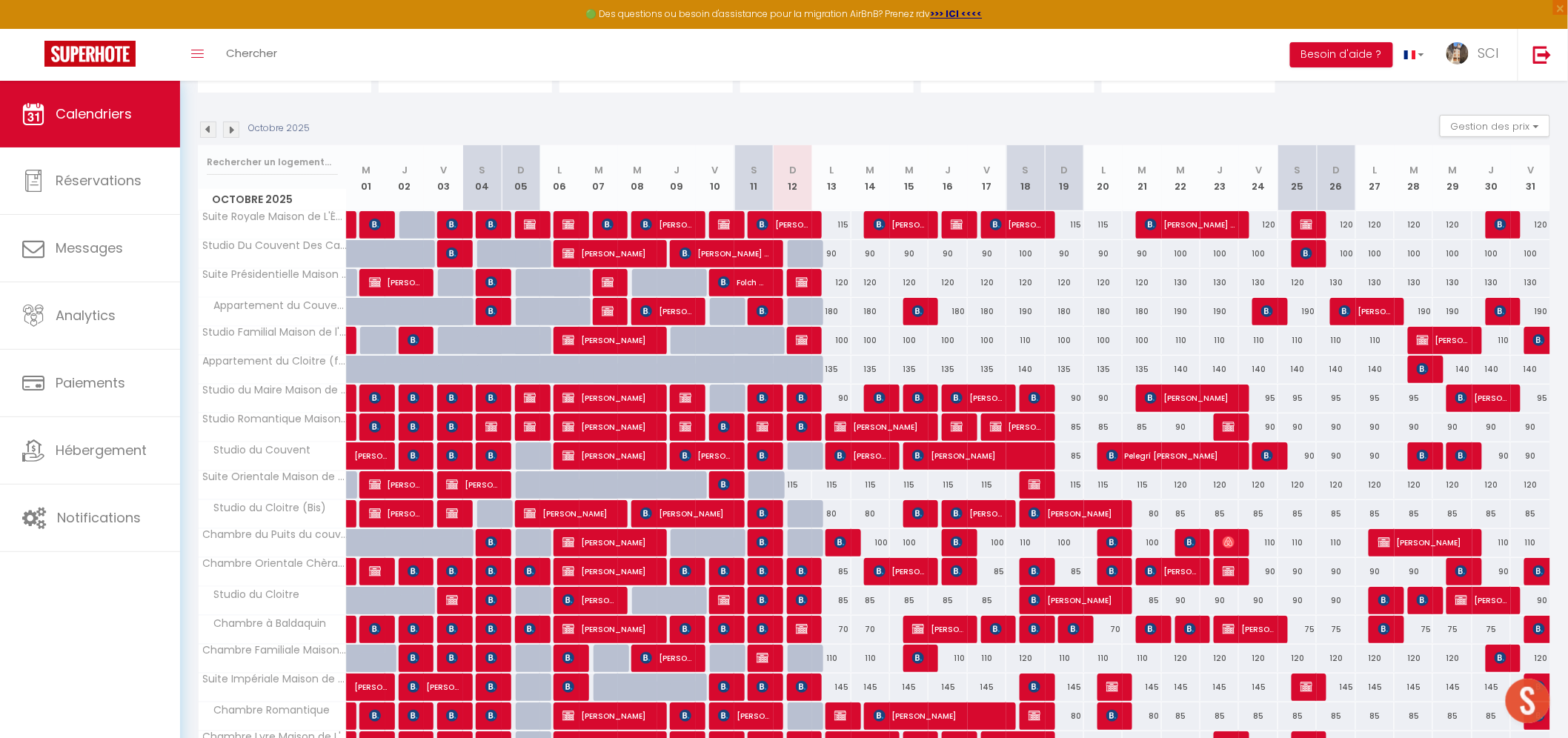
scroll to position [277, 0]
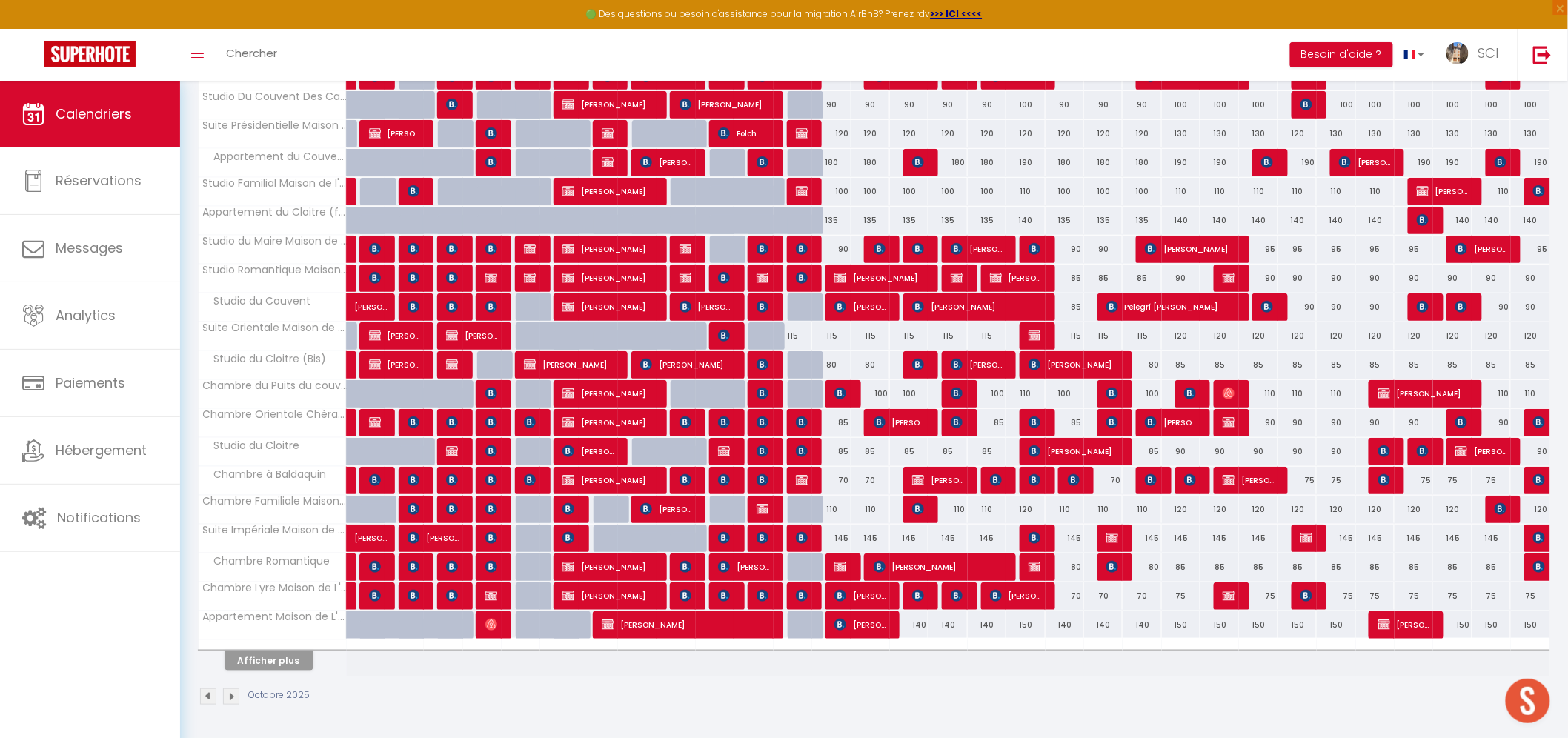
drag, startPoint x: 800, startPoint y: 336, endPoint x: 915, endPoint y: 313, distance: 117.3
click at [800, 336] on div "115" at bounding box center [792, 336] width 39 height 27
type input "115"
select select "1"
type input "Dim 12 Octobre 2025"
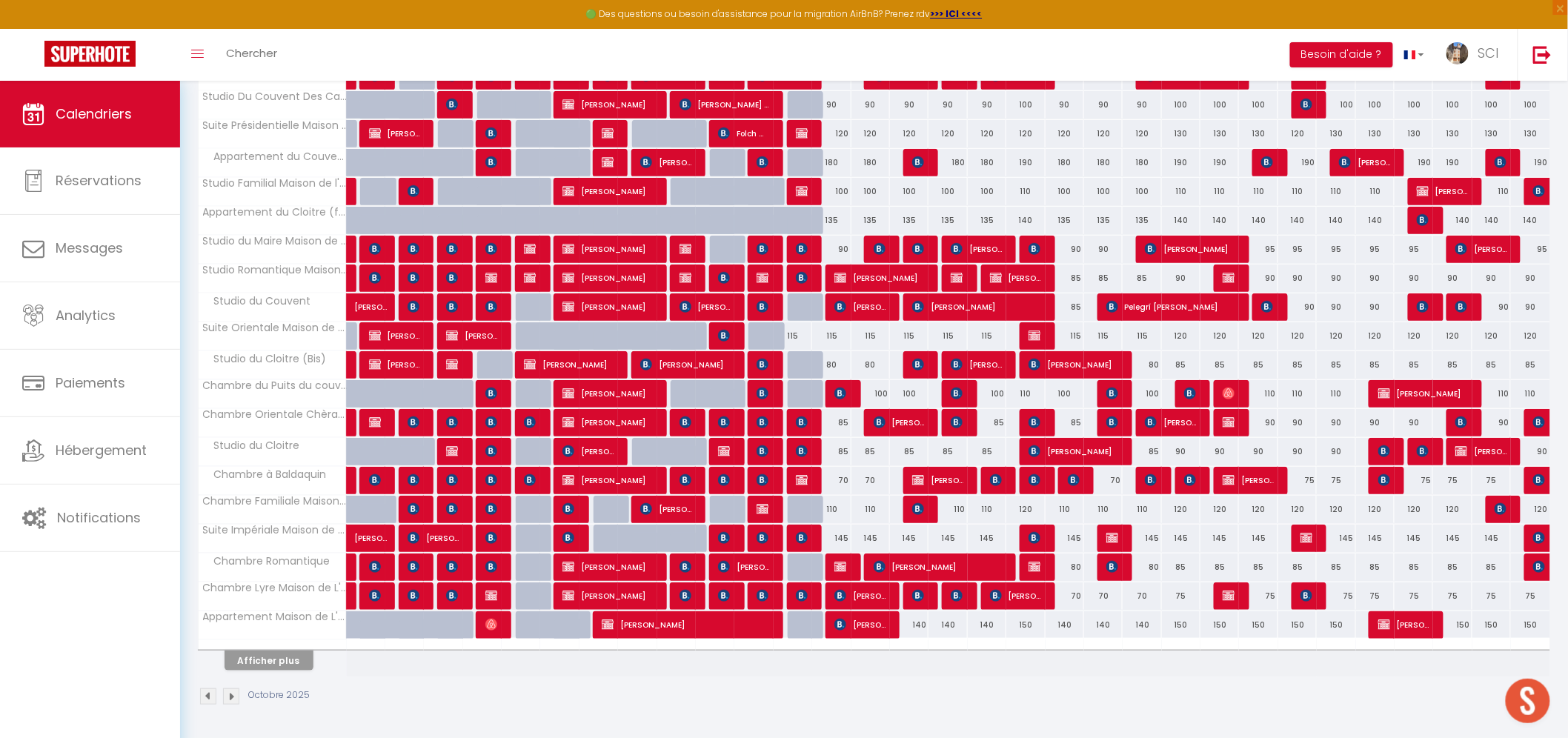
type input "Lun 13 Octobre 2025"
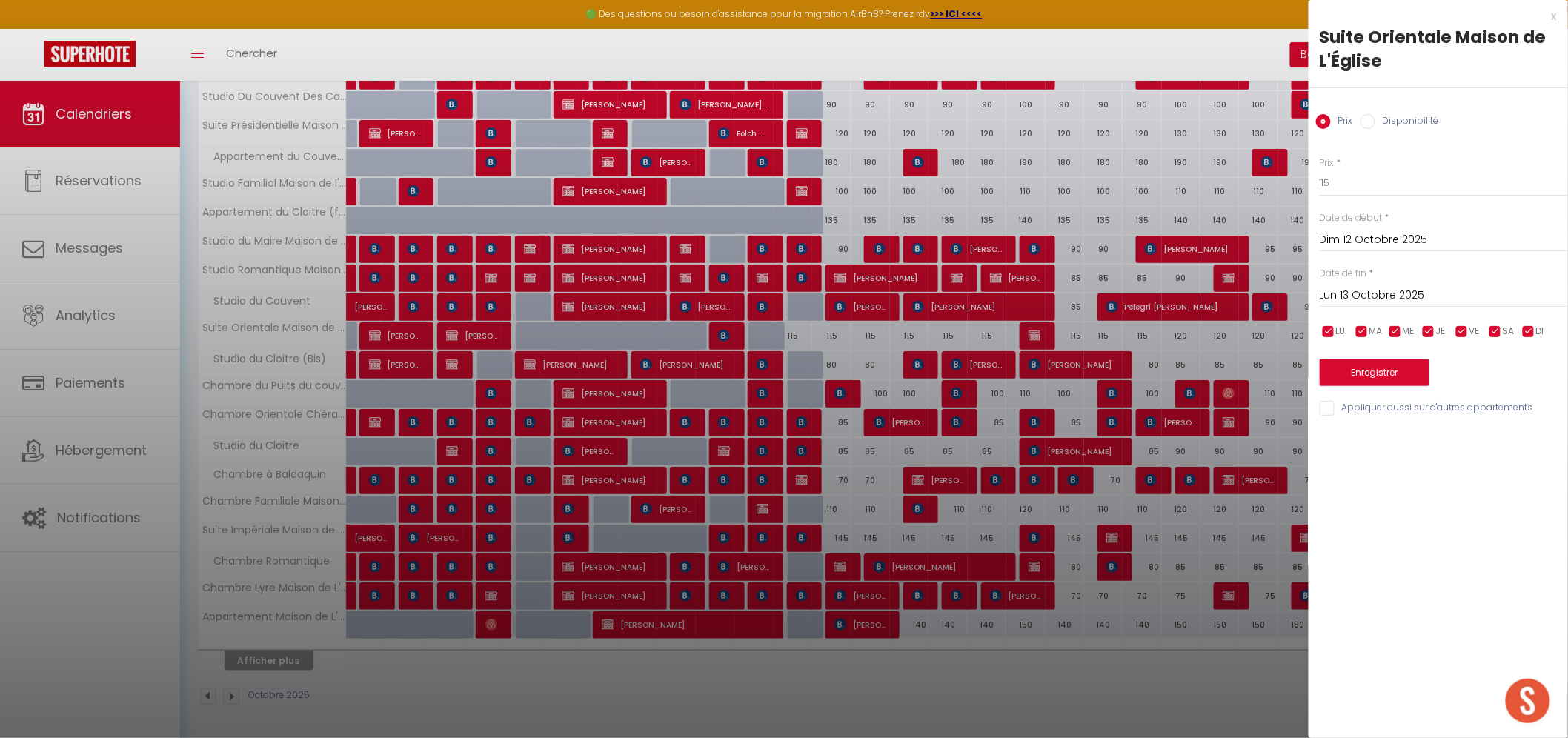
click at [1360, 124] on input "Disponibilité" at bounding box center [1367, 121] width 15 height 15
radio input "true"
radio input "false"
click at [1353, 183] on select "Disponible Indisponible" at bounding box center [1443, 184] width 249 height 28
select select "0"
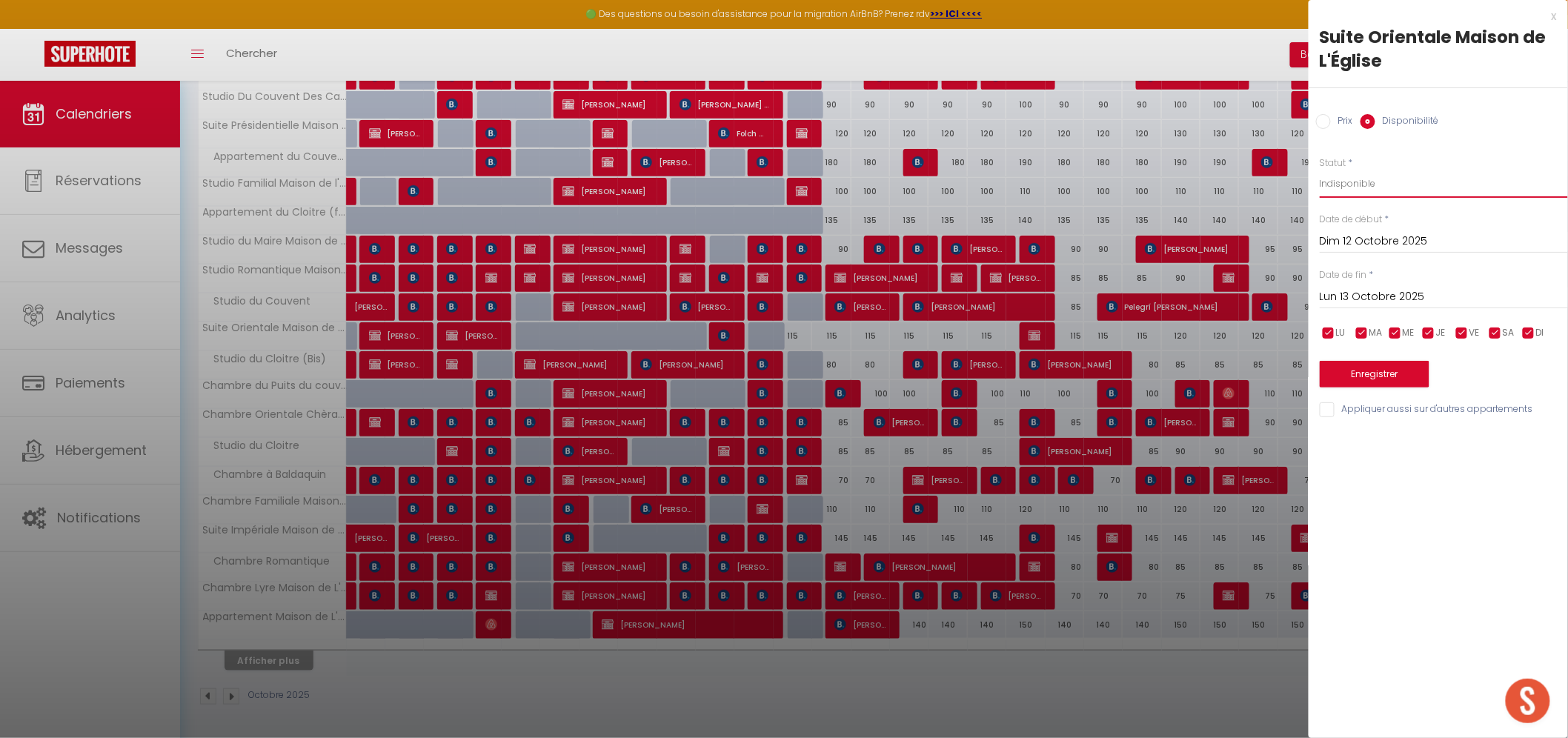
click at [1319, 170] on select "Disponible Indisponible" at bounding box center [1443, 184] width 249 height 28
click at [1324, 404] on input "Appliquer aussi sur d'autres appartements" at bounding box center [1443, 409] width 249 height 15
checkbox input "true"
click at [1344, 367] on button "Enregistrer" at bounding box center [1374, 373] width 110 height 27
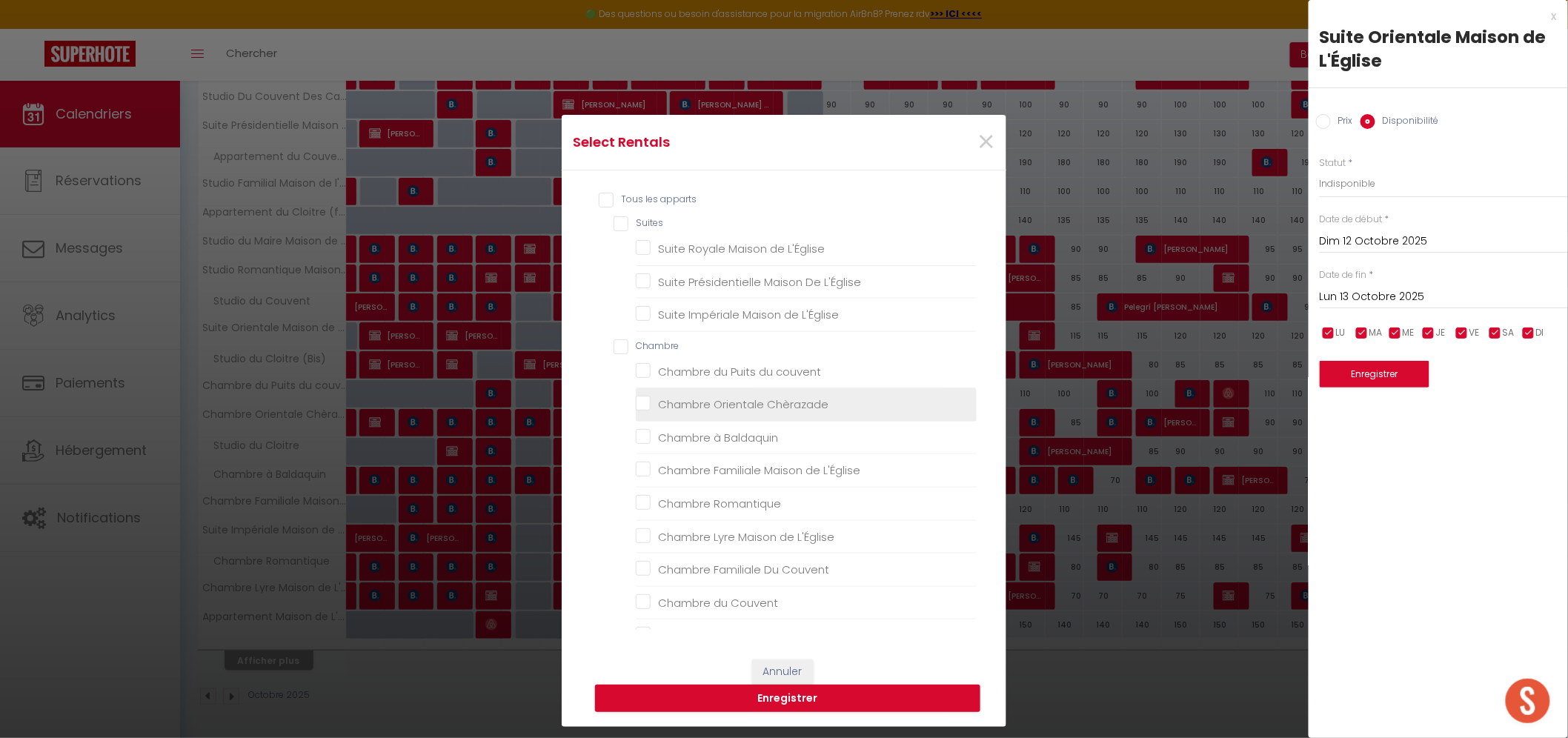
click at [612, 200] on input "Tous les apparts" at bounding box center [787, 200] width 378 height 15
checkbox input "true"
checkbox L\'Église "true"
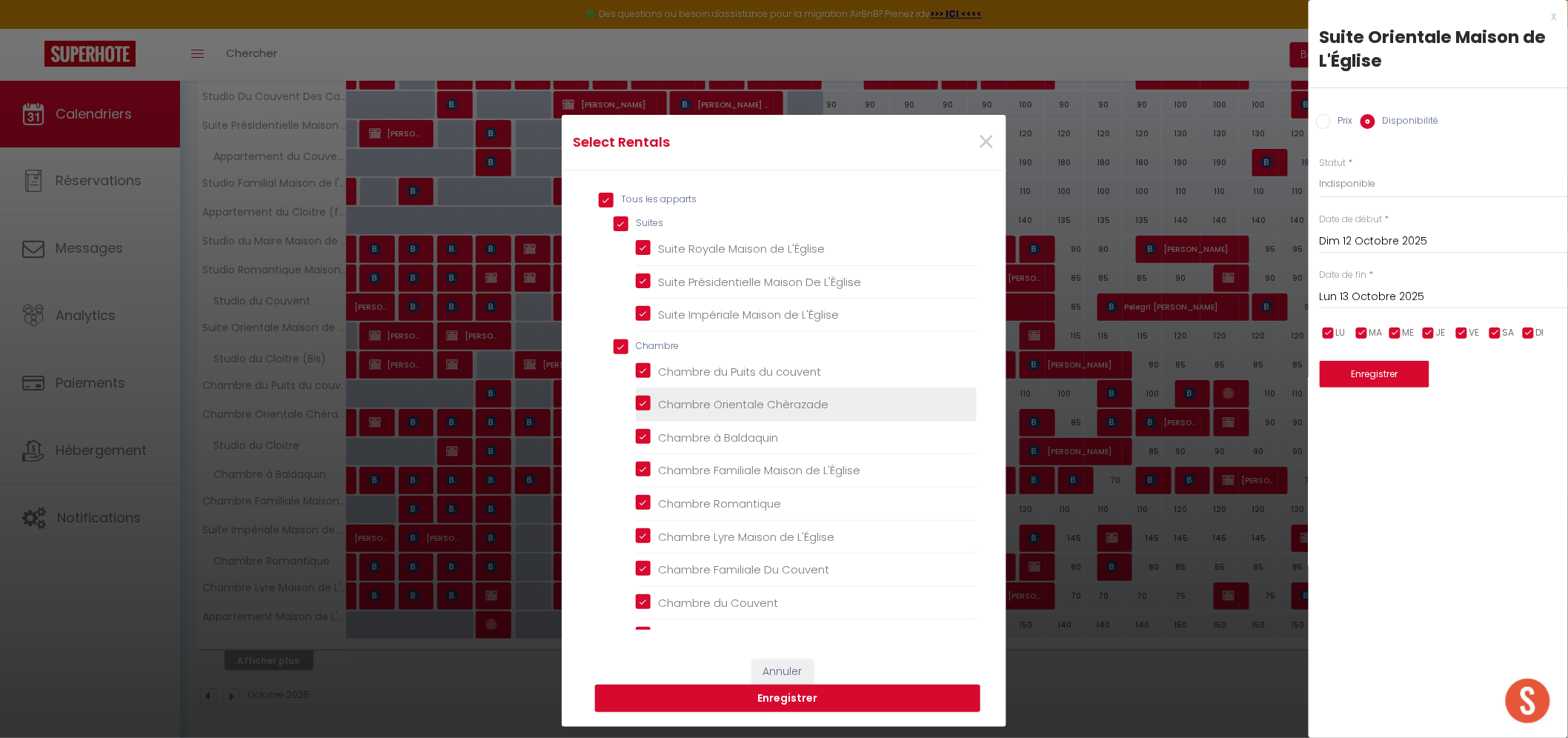
checkbox L\'Église "true"
checkbox input "true"
checkbox couvent "true"
checkbox Chèrazade "true"
checkbox Baldaquin "true"
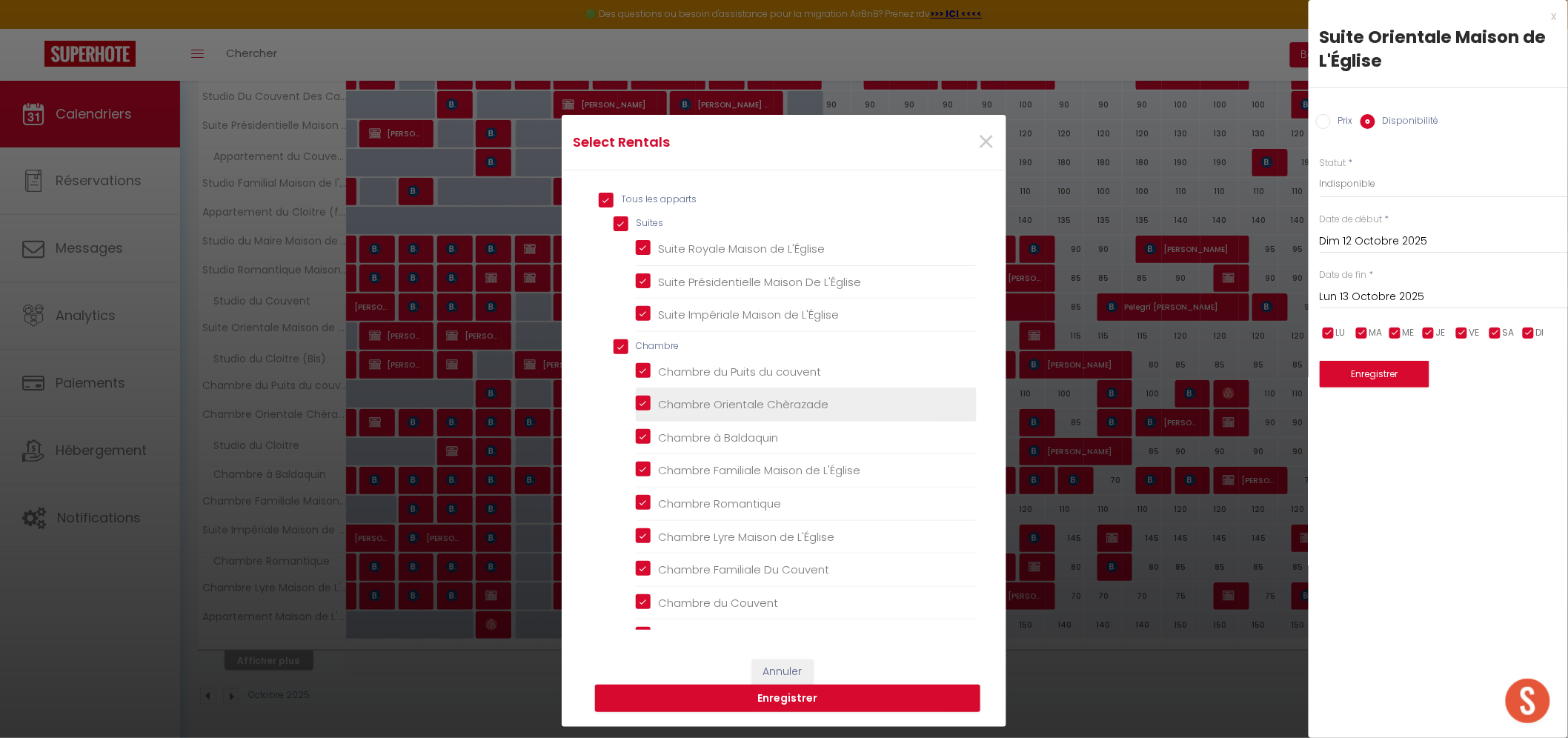
checkbox L\'Église "true"
checkbox Romantique "true"
checkbox L\'Église "true"
checkbox Couvent "true"
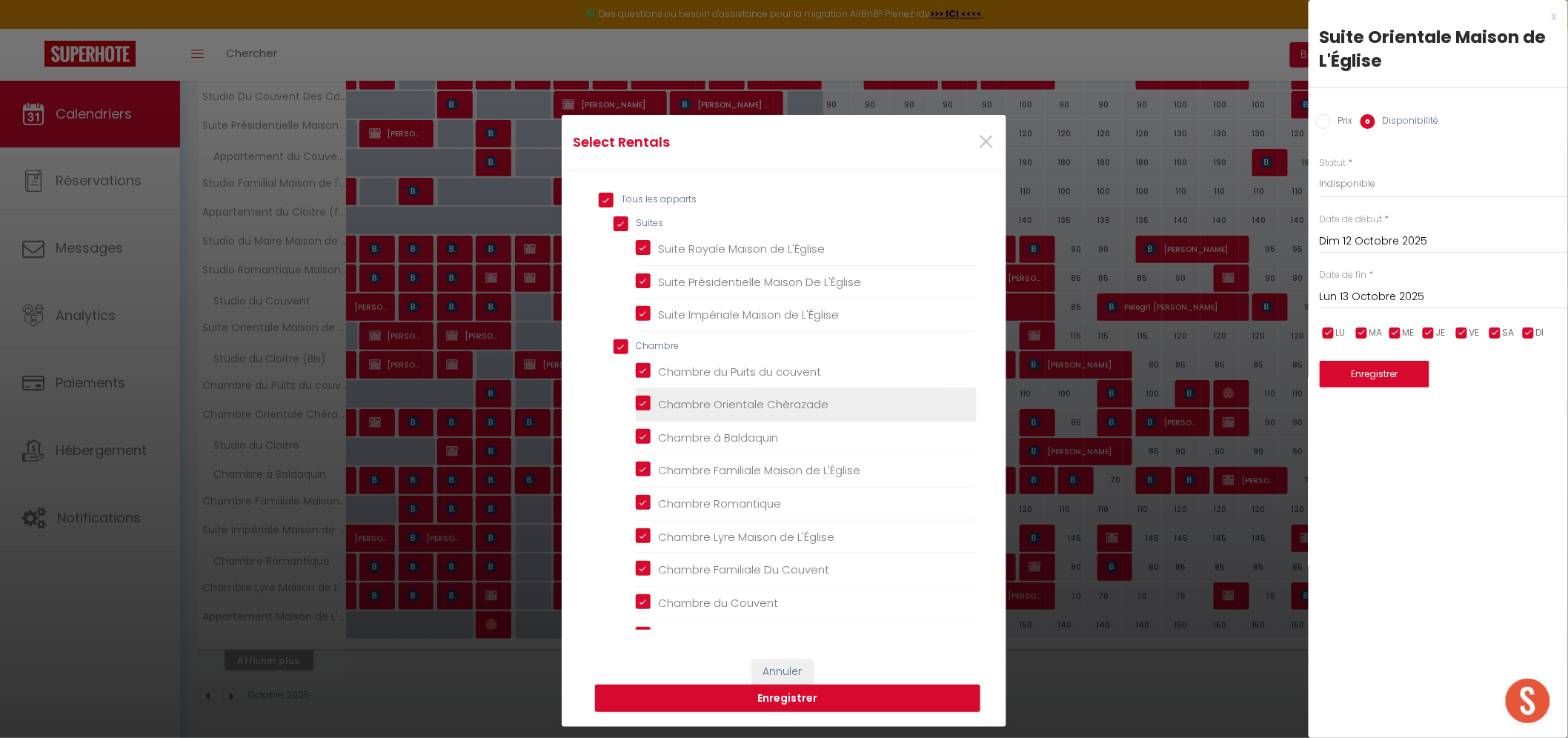
checkbox Cloitre "true"
checkbox input "true"
checkbox Carmes "true"
checkbox Couvent "true"
checkbox l\'Église "true"
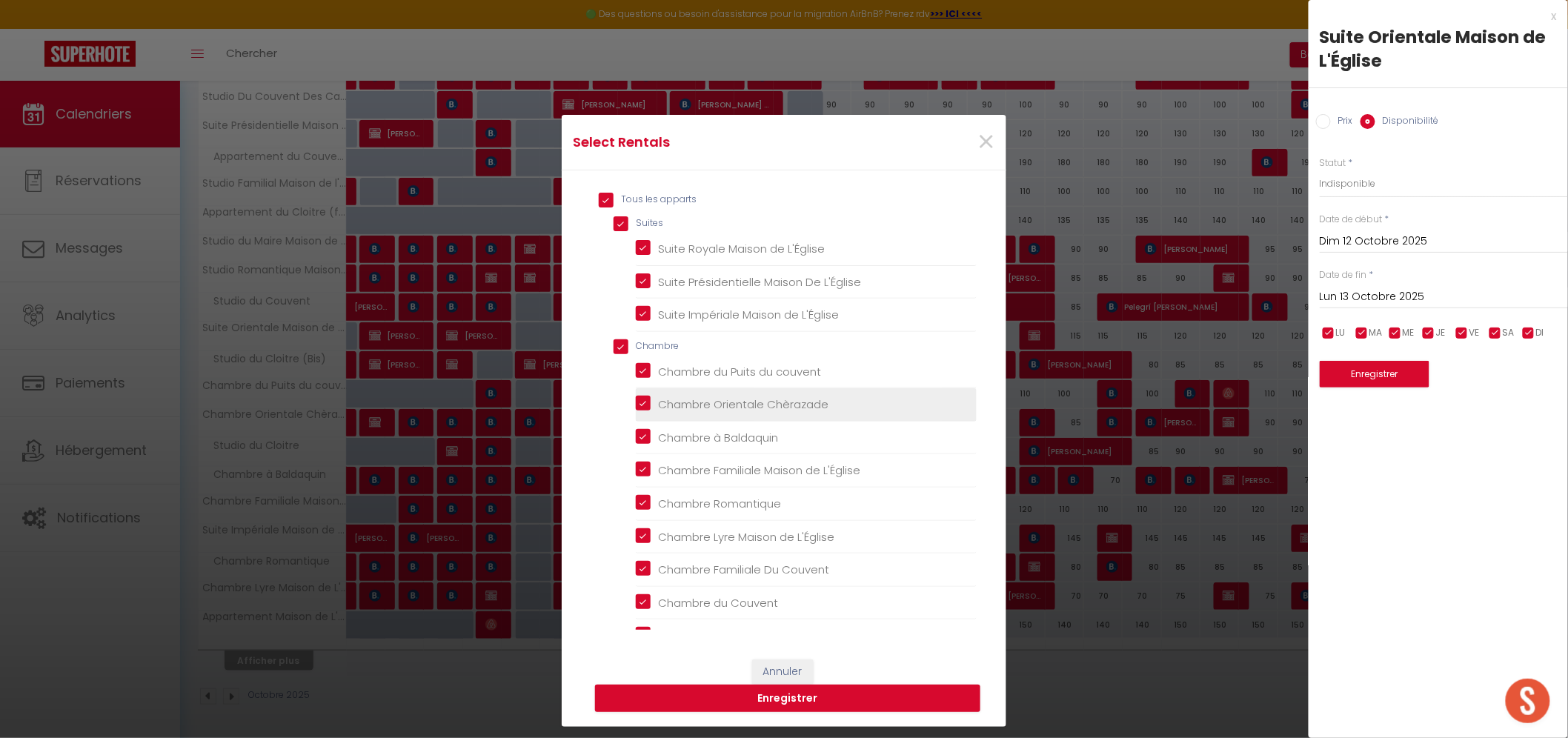
checkbox \(face\) "true"
checkbox L\'Église "true"
checkbox Couvent "true"
checkbox \(Bis\) "true"
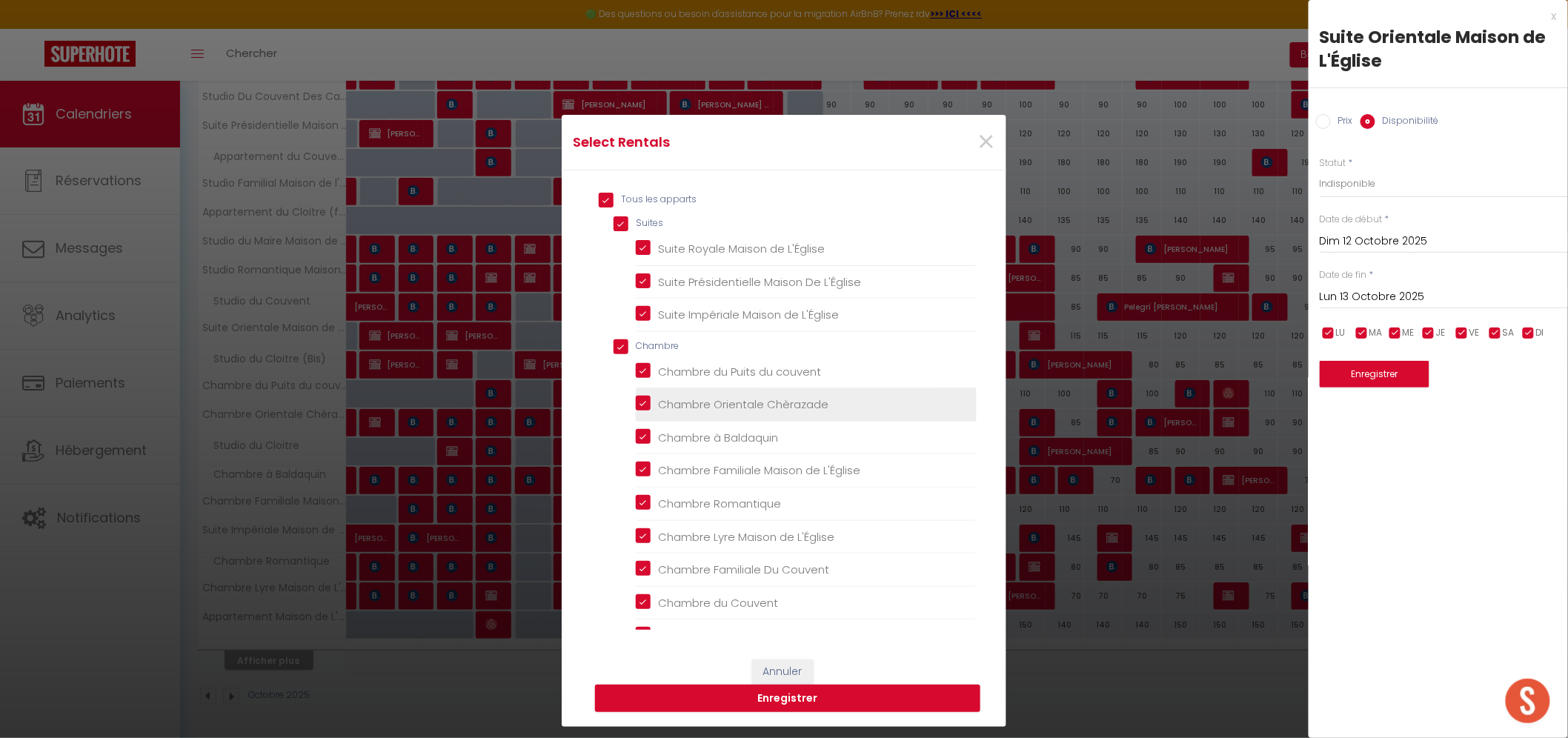
checkbox Cloitre "true"
checkbox L\'Église "true"
checkbox input "true"
checkbox 2ème "true"
checkbox L\'Église "true"
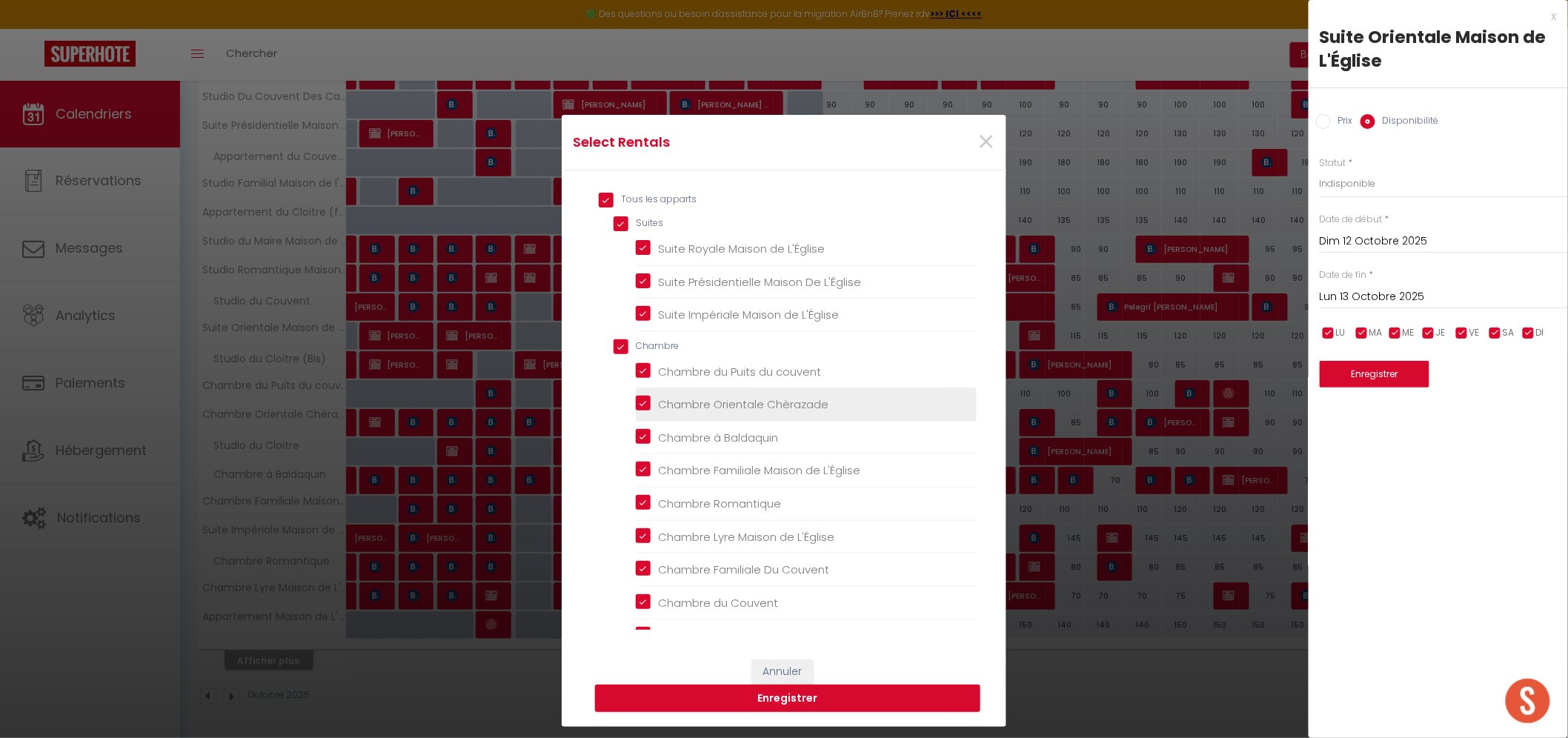
checkbox L\'Église "true"
checkbox REUNION "true"
checkbox Couvent "true"
checkbox 1er "true"
checkbox Cloitre "true"
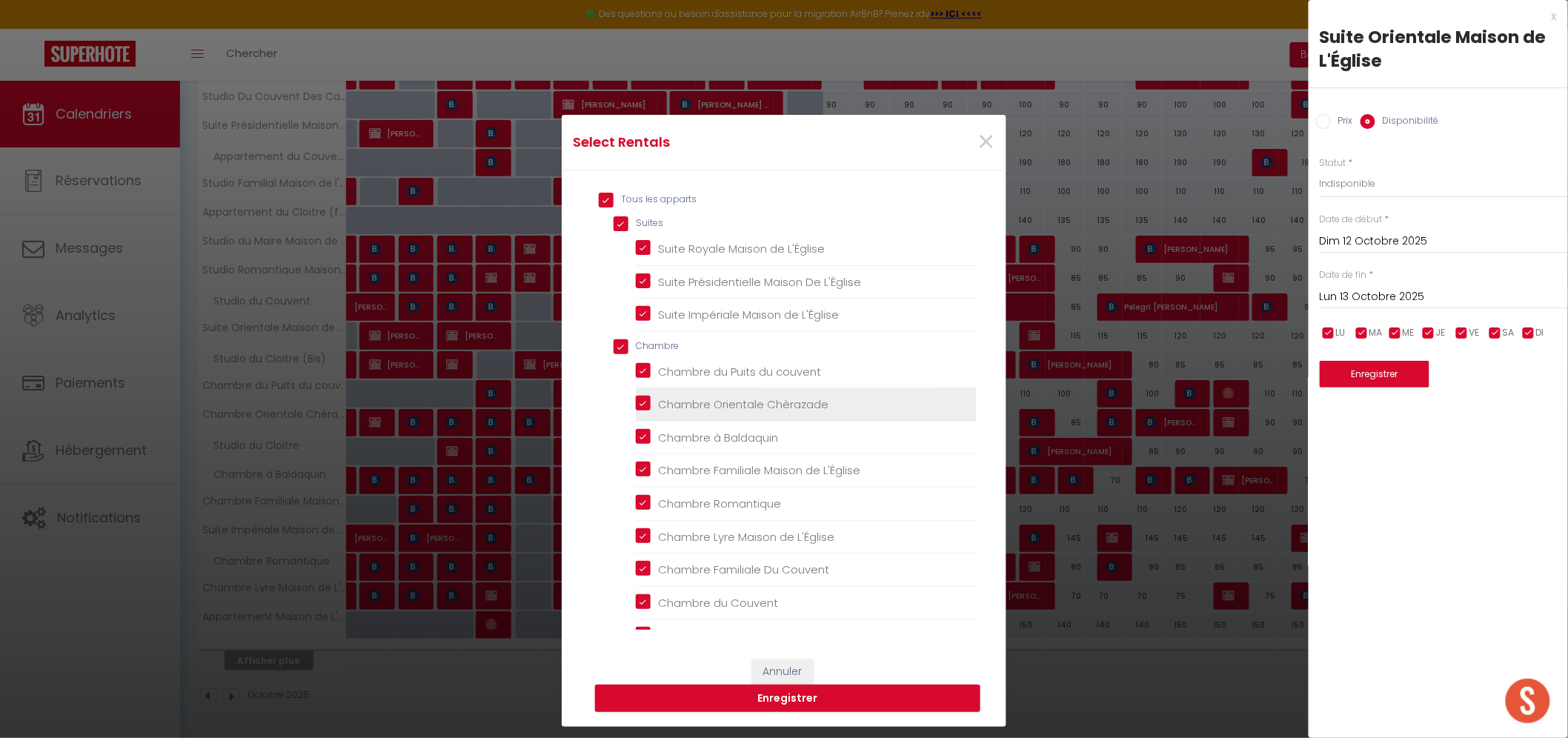
checkbox Cloitre "true"
checkbox Couvent "true"
checkbox Cloitre "true"
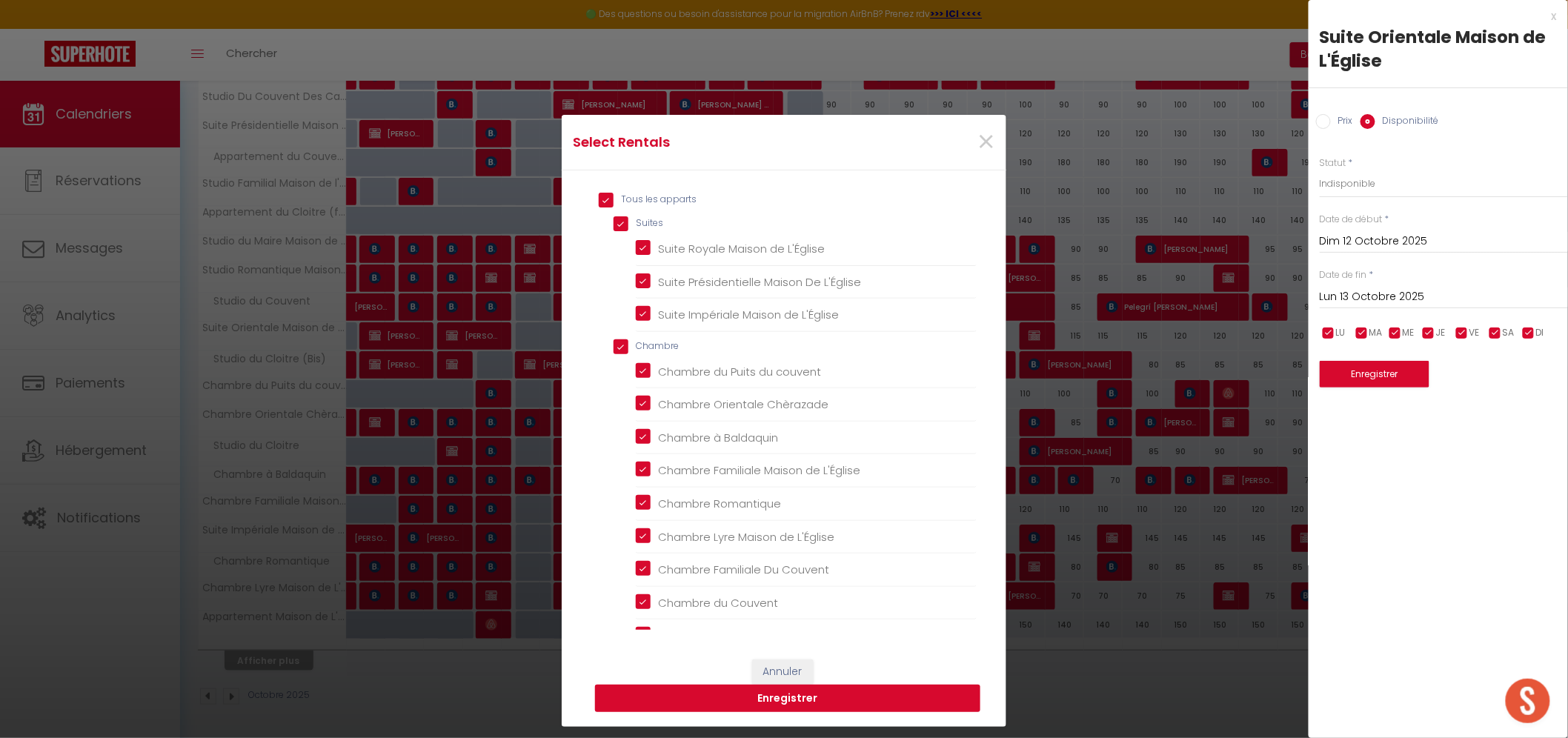
click at [767, 695] on button "Enregistrer" at bounding box center [787, 699] width 385 height 28
